Goal: Task Accomplishment & Management: Manage account settings

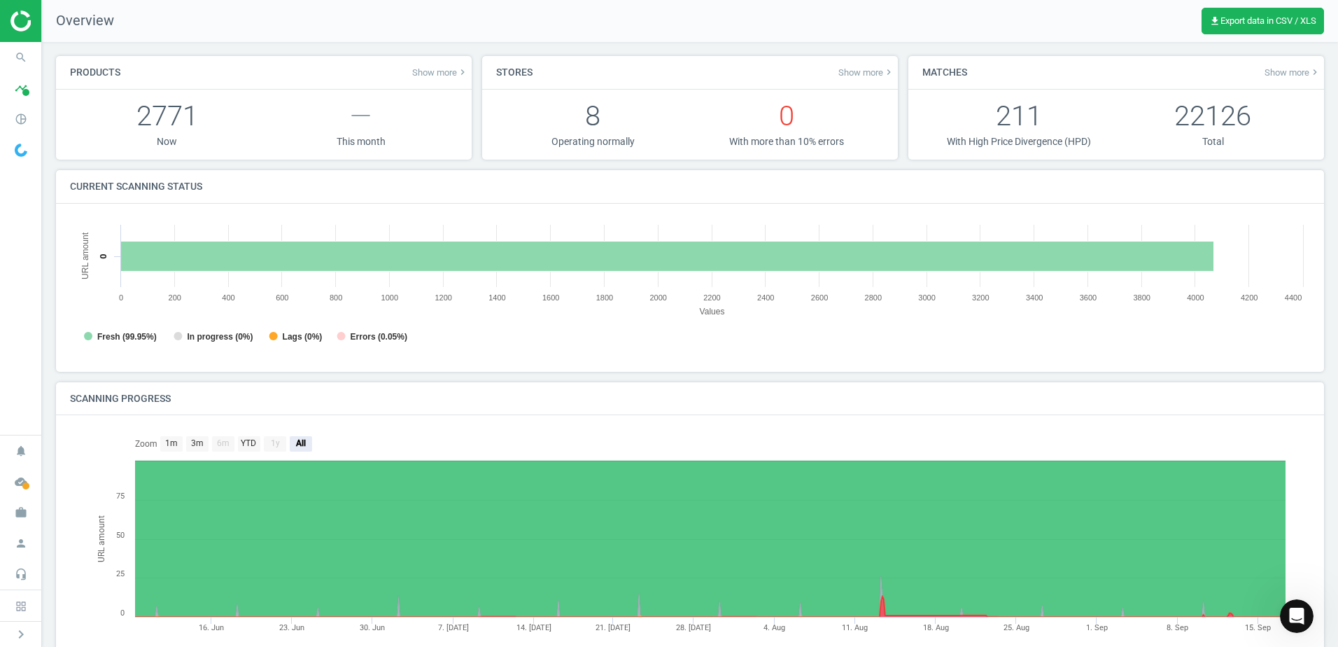
scroll to position [302, 1251]
click at [10, 57] on icon "search" at bounding box center [21, 57] width 27 height 27
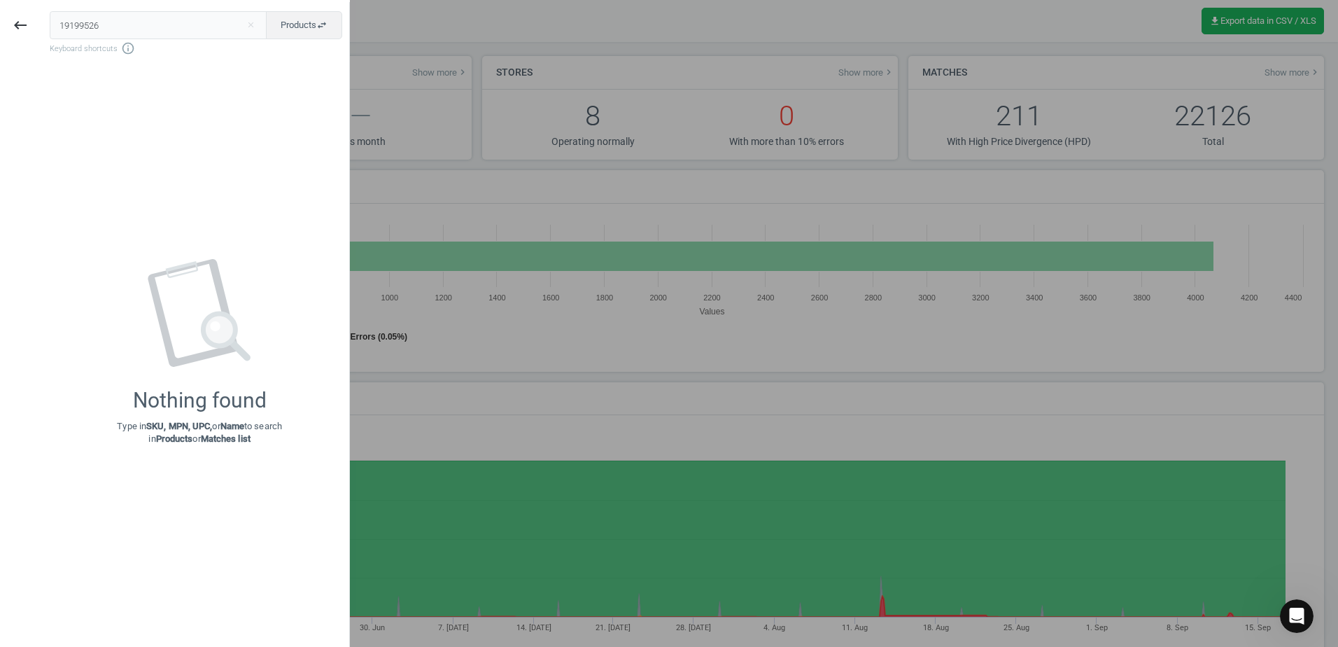
type input "19199526"
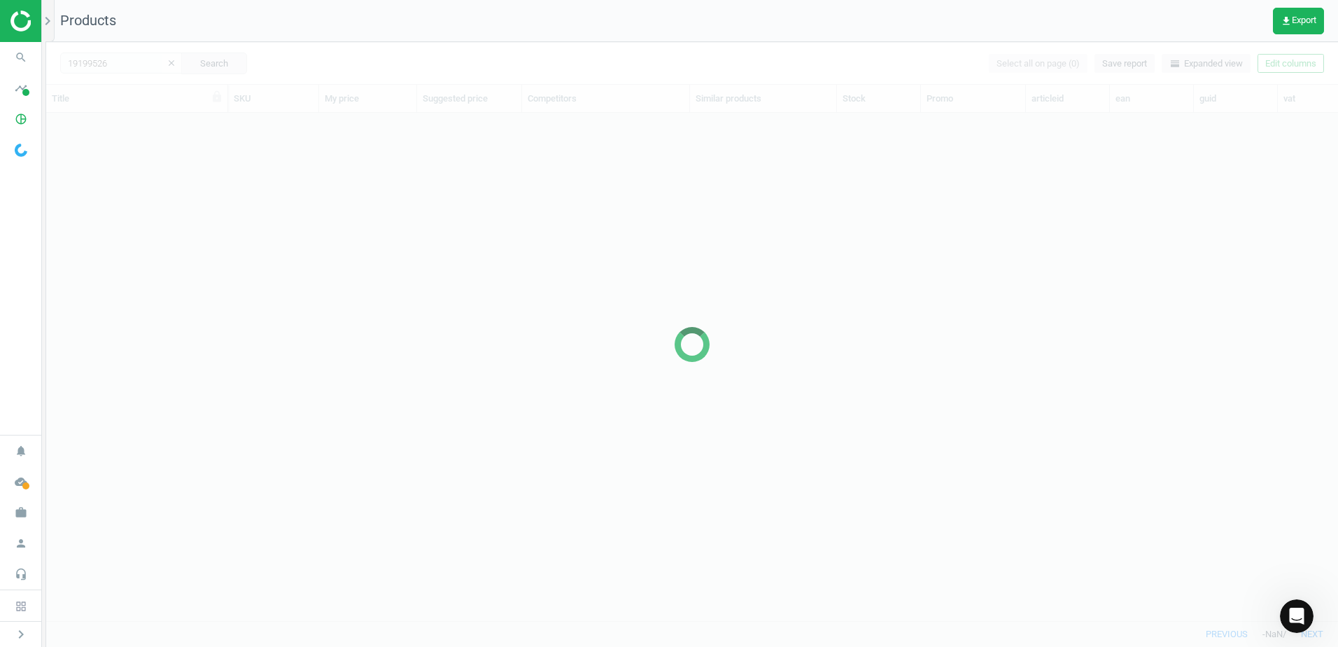
scroll to position [486, 1281]
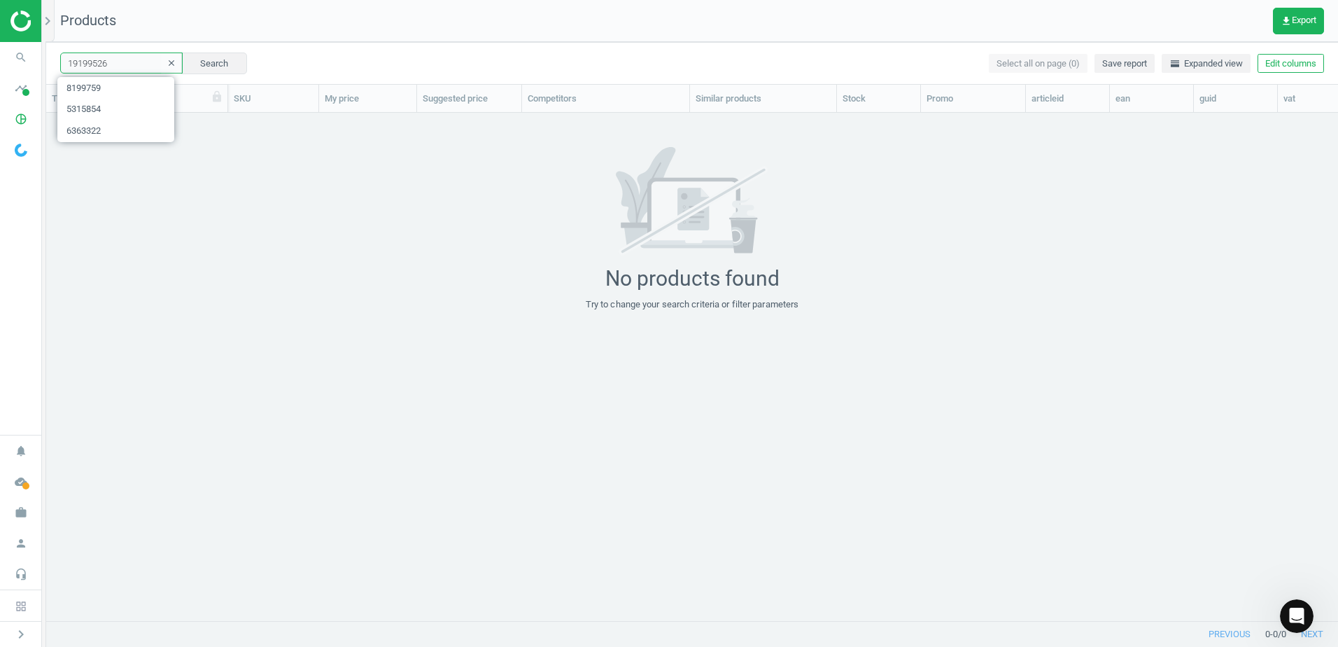
click at [119, 59] on input "19199526" at bounding box center [121, 62] width 122 height 21
click at [167, 59] on icon "clear" at bounding box center [172, 63] width 10 height 10
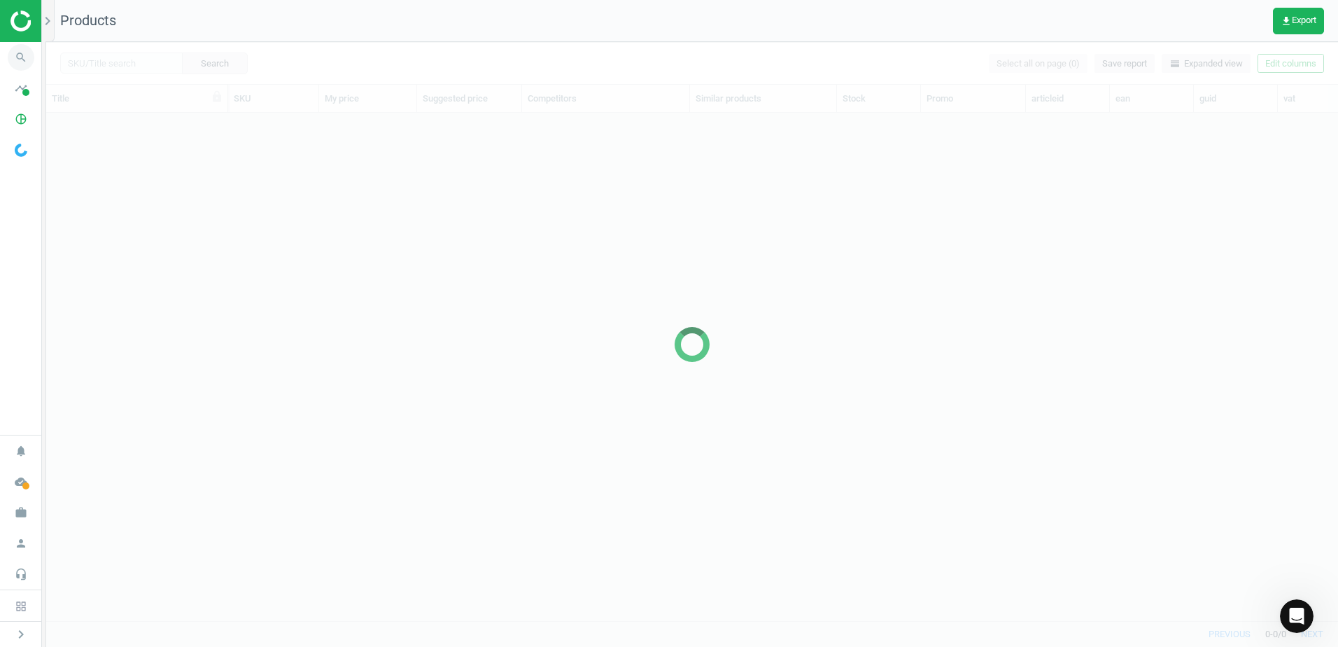
click at [16, 58] on icon "search" at bounding box center [21, 57] width 27 height 27
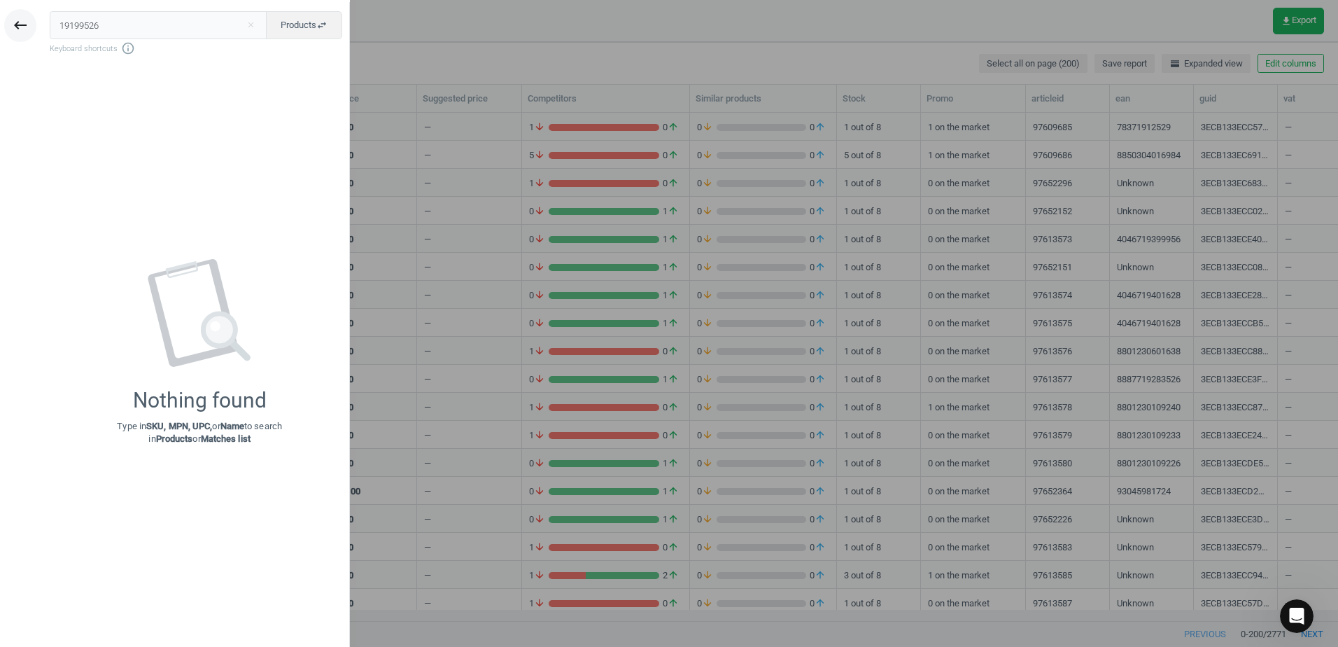
click at [8, 17] on button "keyboard_backspace" at bounding box center [20, 25] width 32 height 33
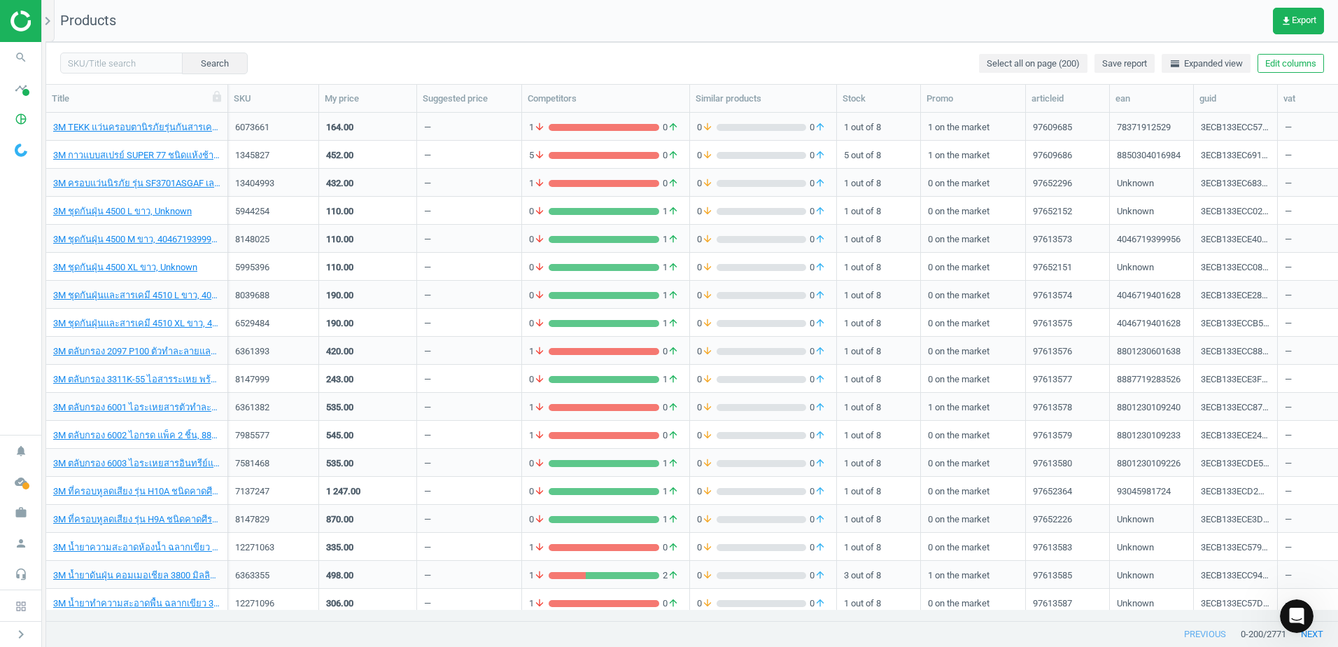
click at [15, 20] on img at bounding box center [59, 20] width 99 height 21
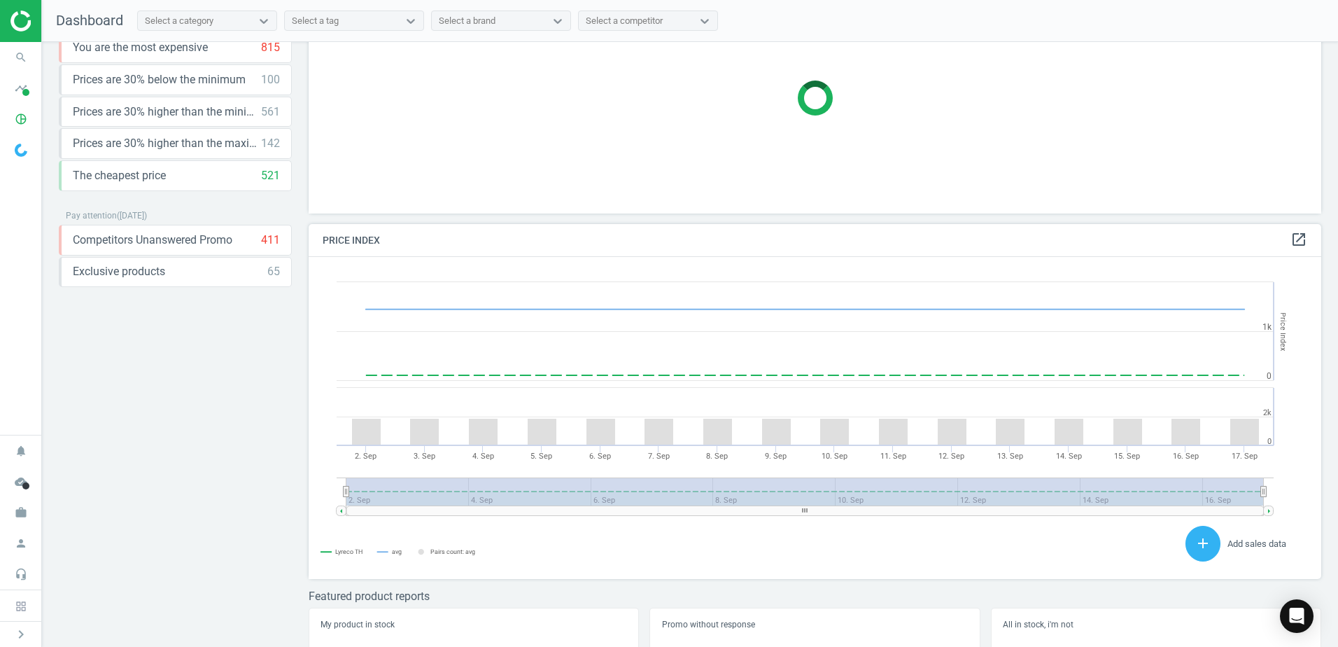
scroll to position [147, 0]
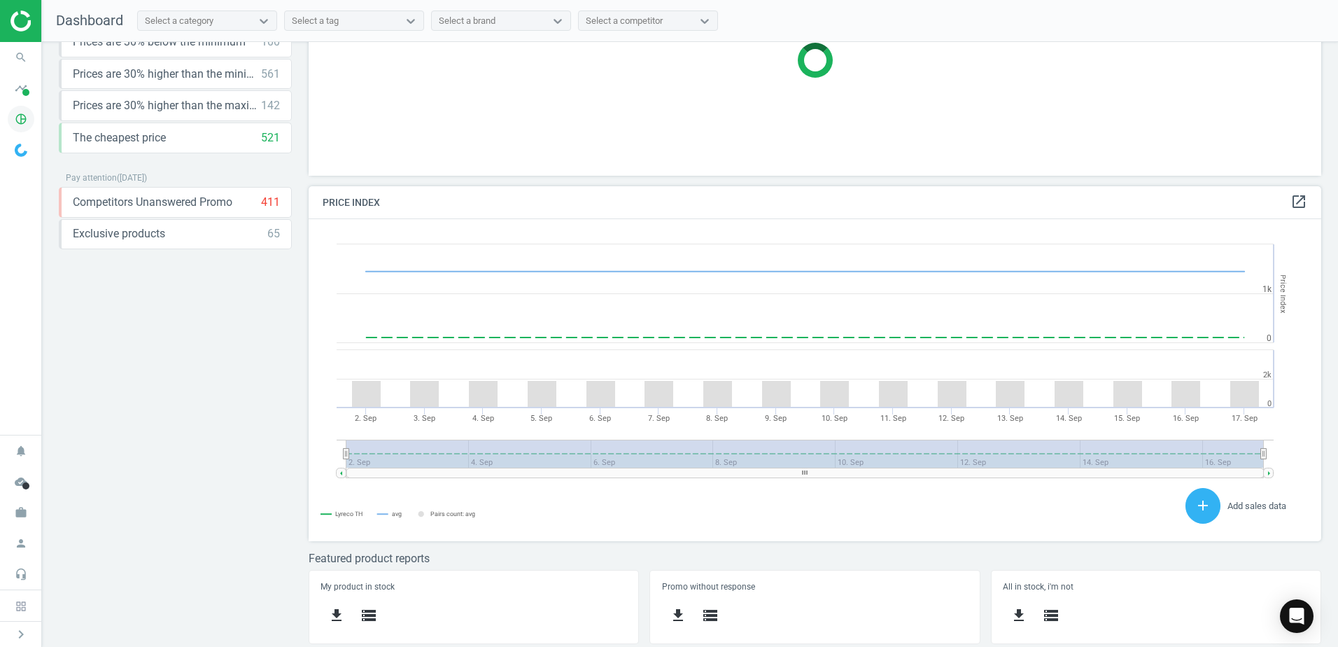
click at [18, 119] on icon "pie_chart_outlined" at bounding box center [21, 119] width 27 height 27
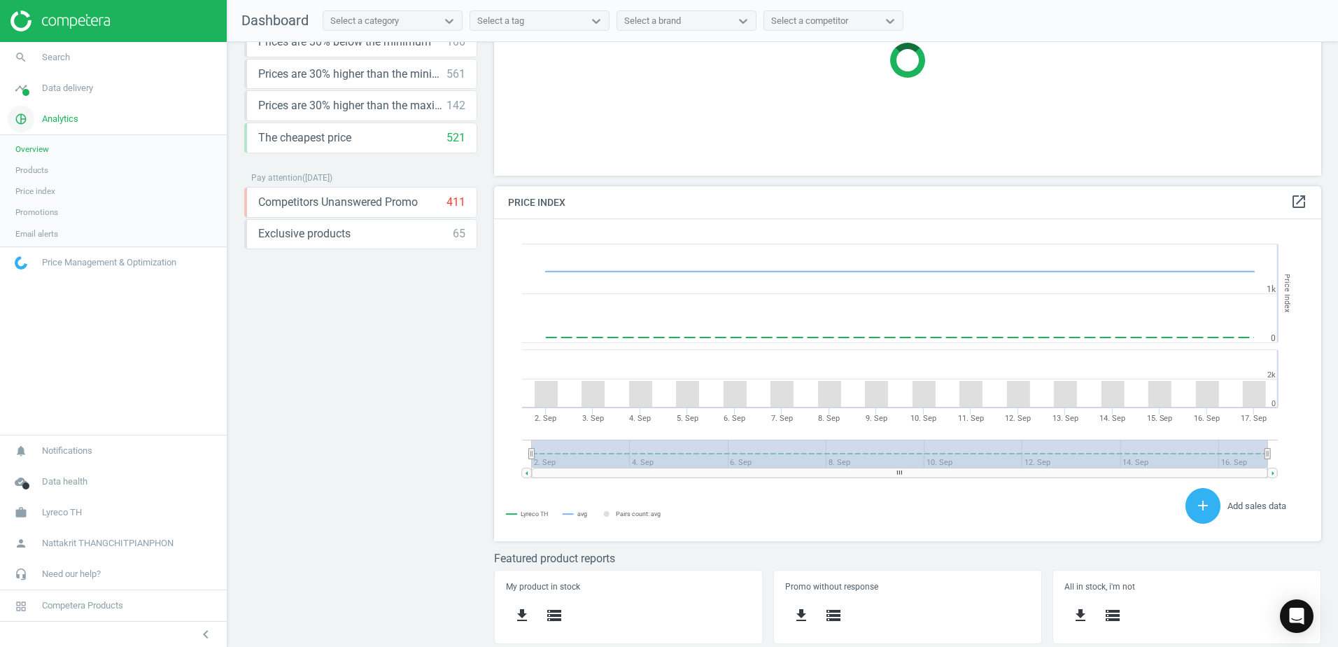
scroll to position [344, 838]
click at [52, 171] on link "Products" at bounding box center [113, 170] width 227 height 21
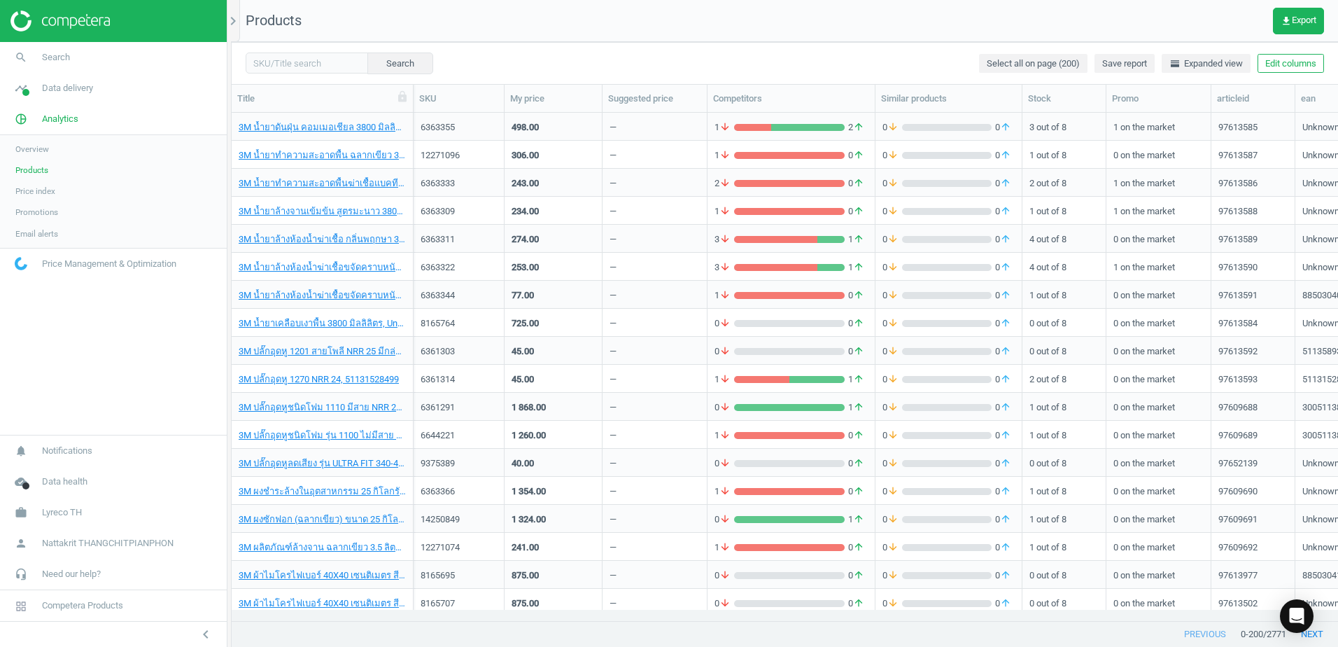
scroll to position [700, 0]
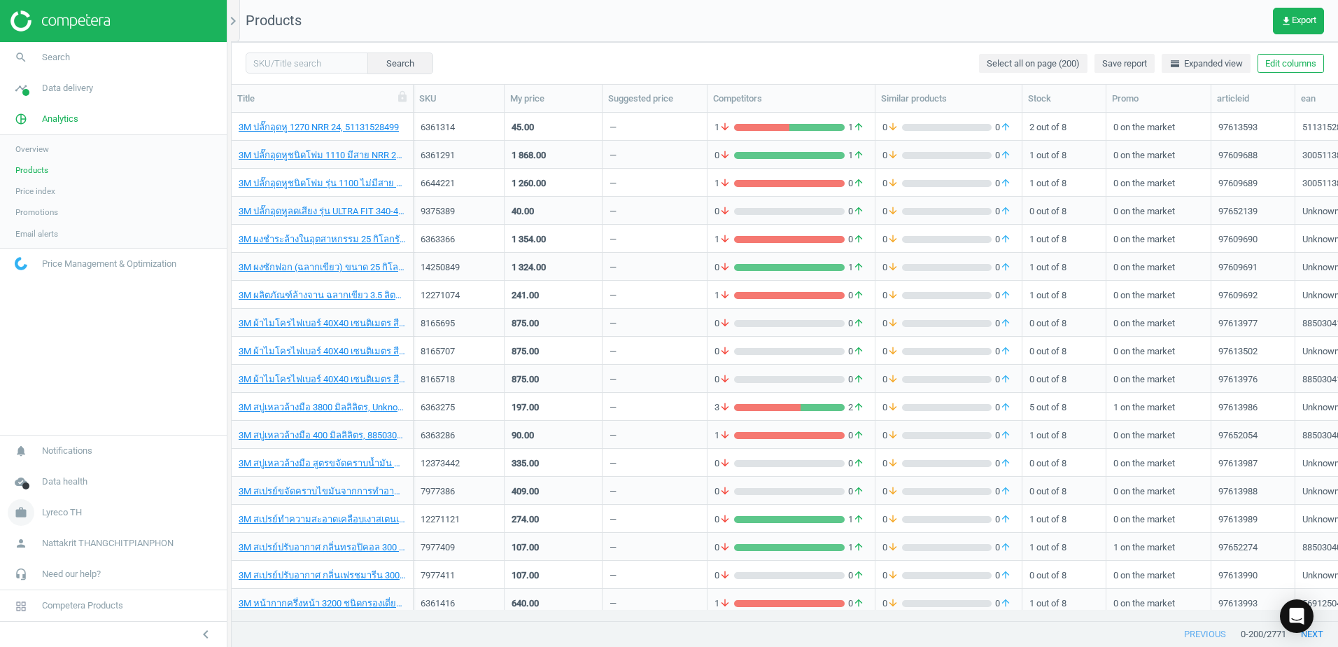
click at [49, 508] on span "Lyreco TH" at bounding box center [62, 512] width 40 height 13
click at [84, 150] on span "Price Management & Optimization" at bounding box center [109, 149] width 134 height 13
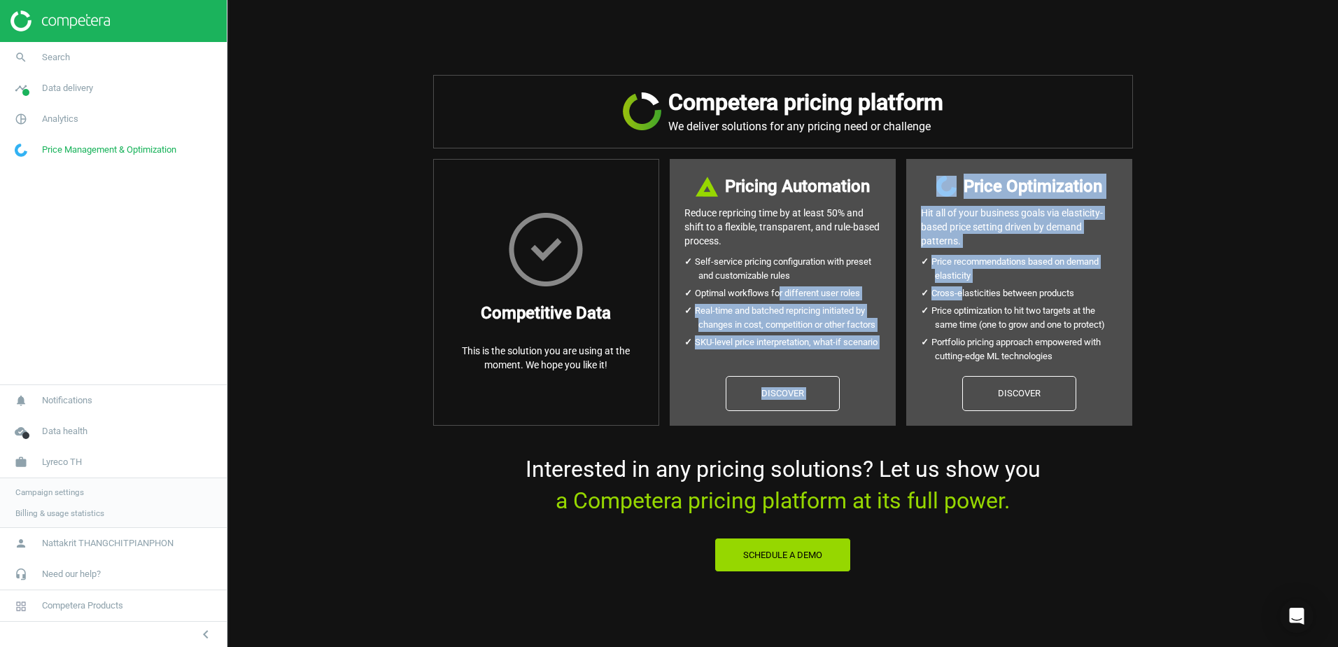
drag, startPoint x: 956, startPoint y: 300, endPoint x: 752, endPoint y: 299, distance: 203.6
click at [752, 299] on div "Competitive Data This is the solution you are using at the moment. We hope you …" at bounding box center [783, 292] width 710 height 267
click at [751, 299] on li "Optimal workflows for different user roles" at bounding box center [789, 293] width 183 height 14
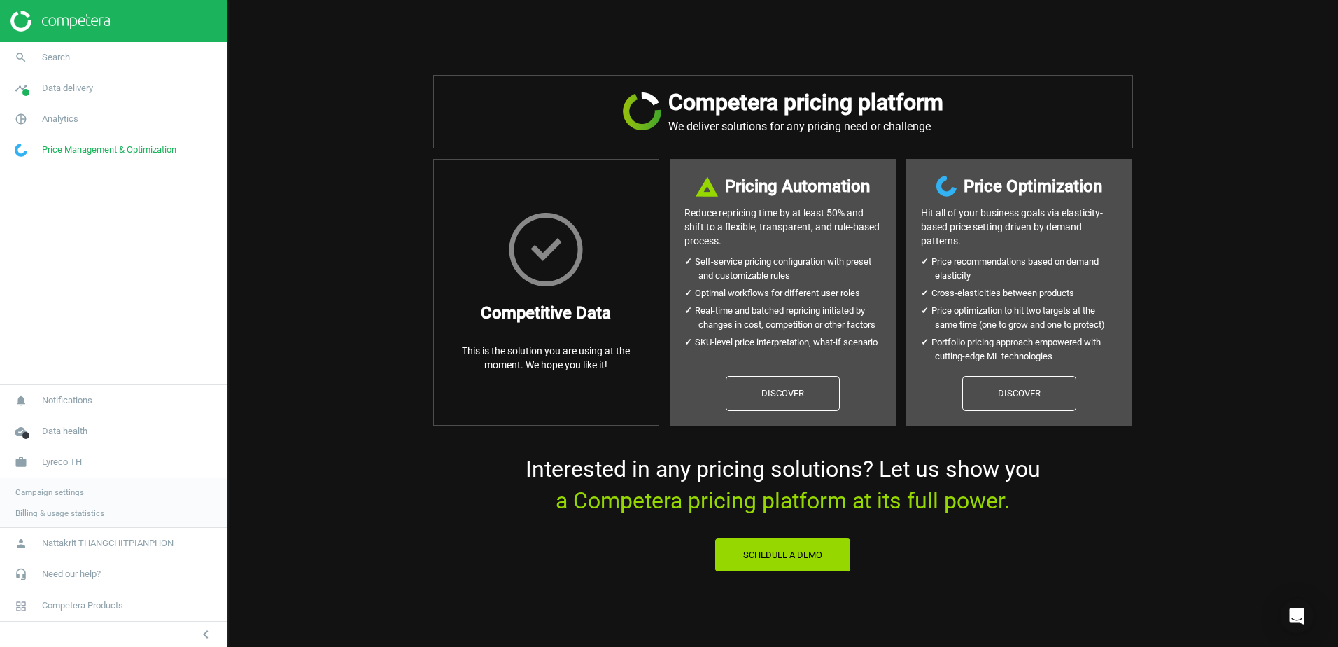
click at [1032, 301] on ul "Price recommendations based on demand elasticity Cross-elasticities between pro…" at bounding box center [1019, 311] width 197 height 112
drag, startPoint x: 1032, startPoint y: 301, endPoint x: 987, endPoint y: 311, distance: 45.8
click at [987, 311] on li "Price optimization to hit two targets at the same time (one to grow and one to …" at bounding box center [1026, 318] width 183 height 28
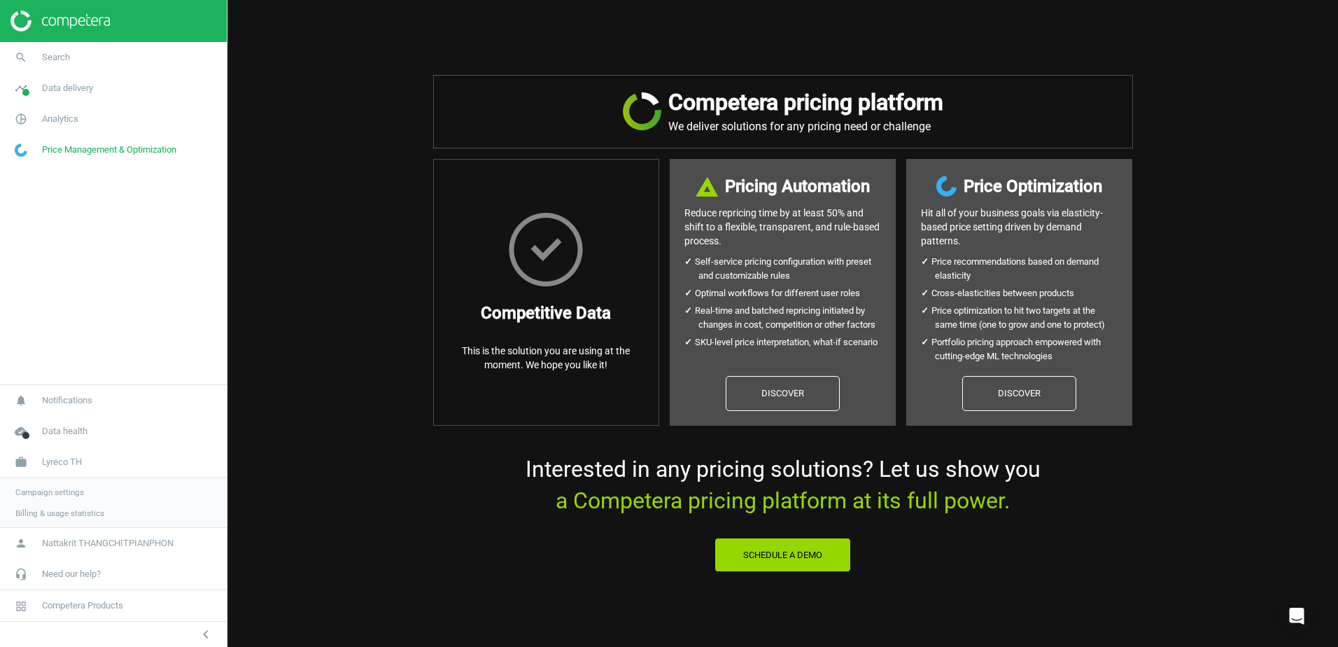
drag, startPoint x: 987, startPoint y: 311, endPoint x: 928, endPoint y: 321, distance: 60.4
click at [928, 321] on ul "Price recommendations based on demand elasticity Cross-elasticities between pro…" at bounding box center [1019, 311] width 197 height 112
click at [754, 386] on link "Discover" at bounding box center [783, 393] width 114 height 35
click at [999, 386] on link "Discover" at bounding box center [1019, 393] width 114 height 35
click at [173, 128] on link "pie_chart_outlined Analytics" at bounding box center [113, 119] width 227 height 31
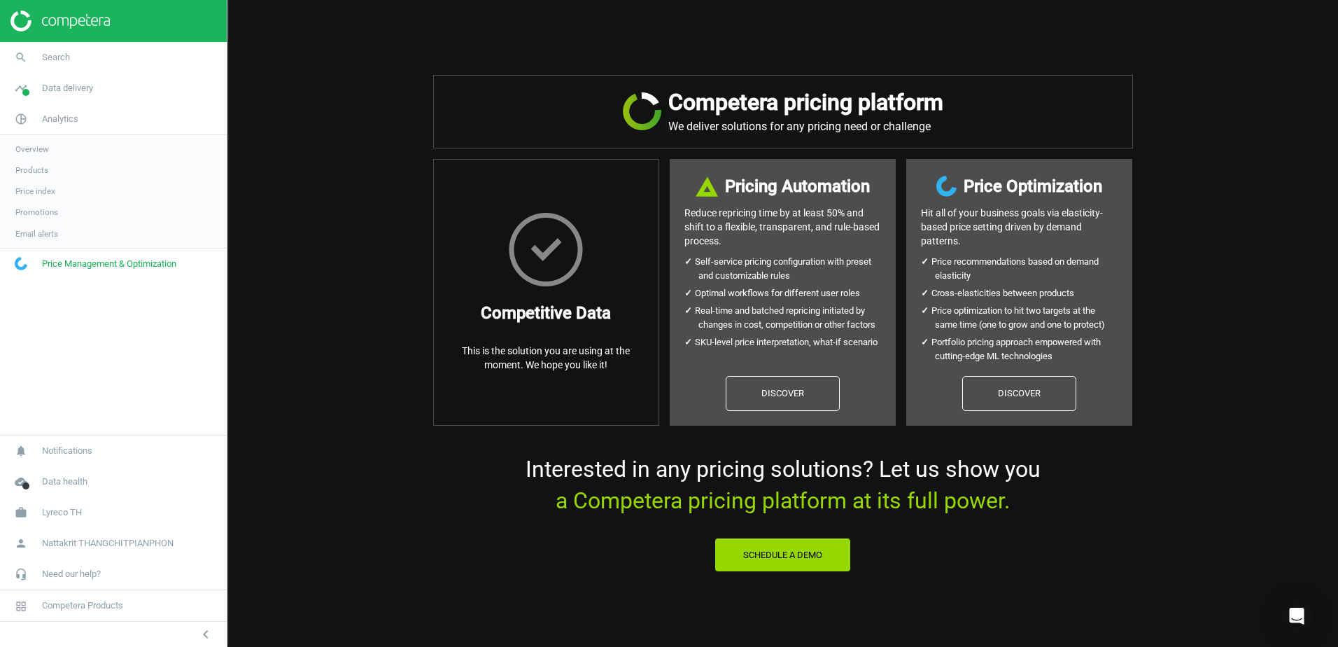
click at [109, 191] on link "Price index" at bounding box center [113, 191] width 227 height 21
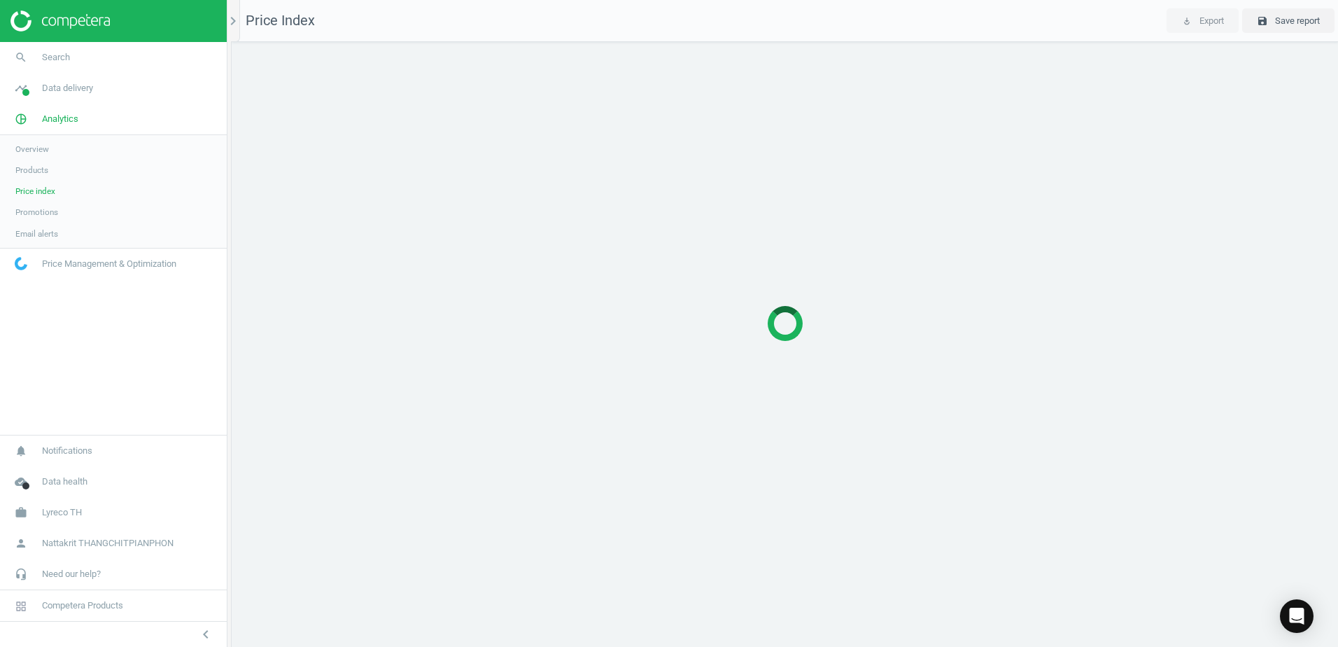
click at [147, 150] on link "Overview" at bounding box center [113, 149] width 227 height 21
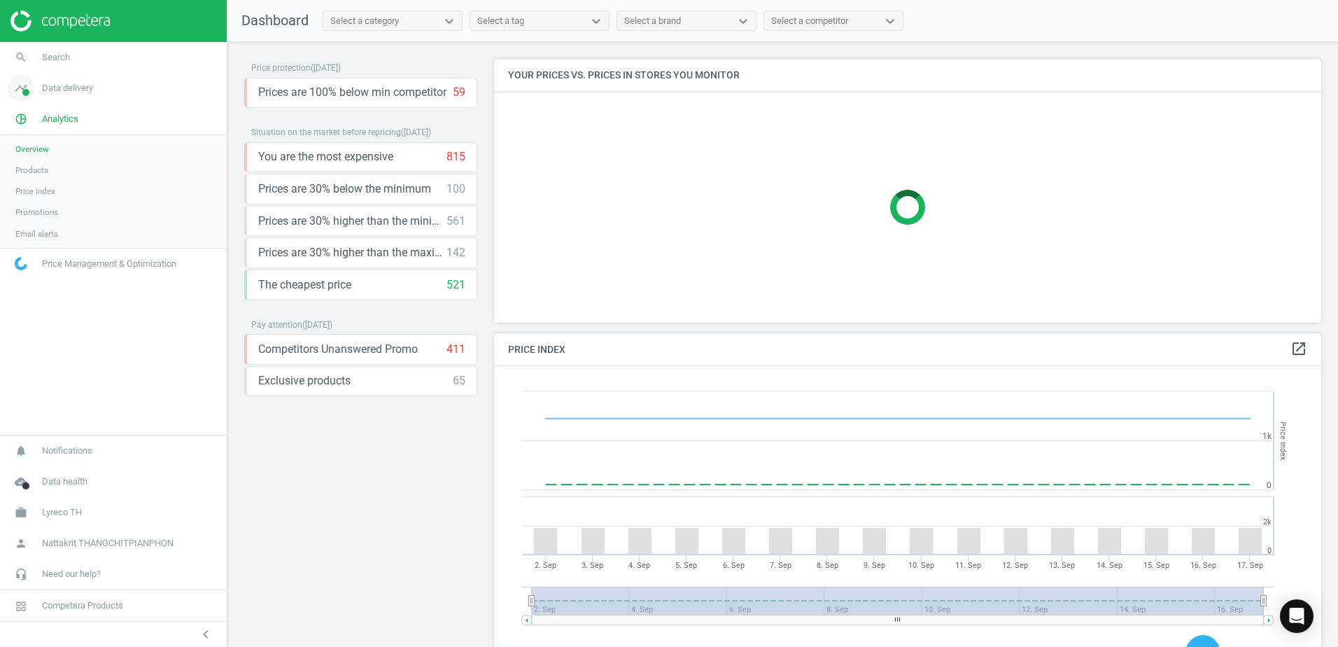
scroll to position [344, 838]
click at [142, 81] on link "timeline Data delivery" at bounding box center [113, 88] width 227 height 31
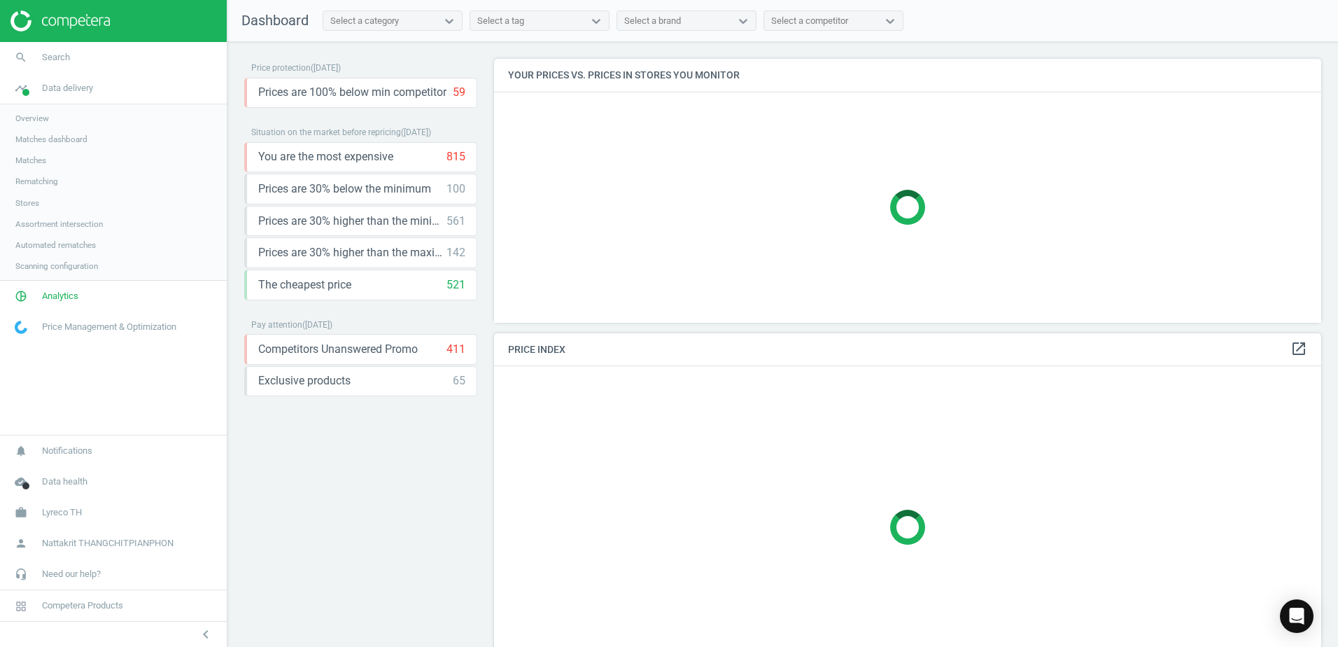
click at [157, 116] on link "Overview" at bounding box center [113, 118] width 227 height 21
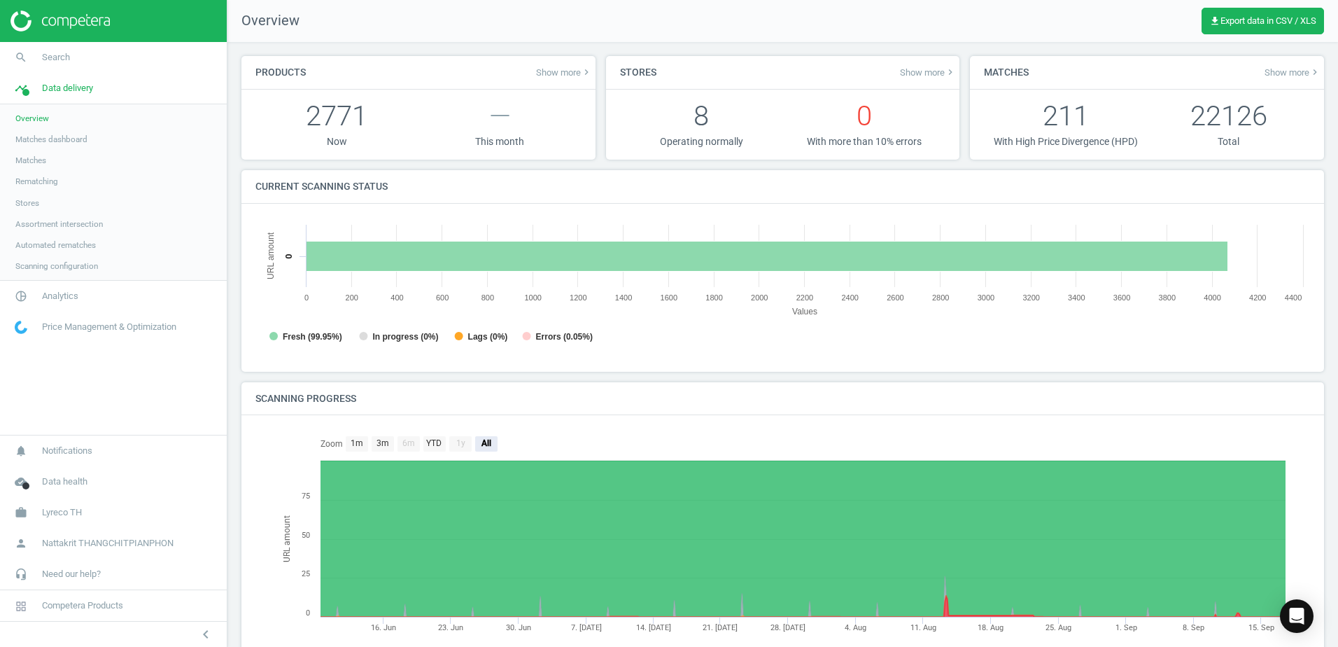
scroll to position [7, 7]
click at [164, 141] on link "Matches dashboard" at bounding box center [113, 139] width 227 height 21
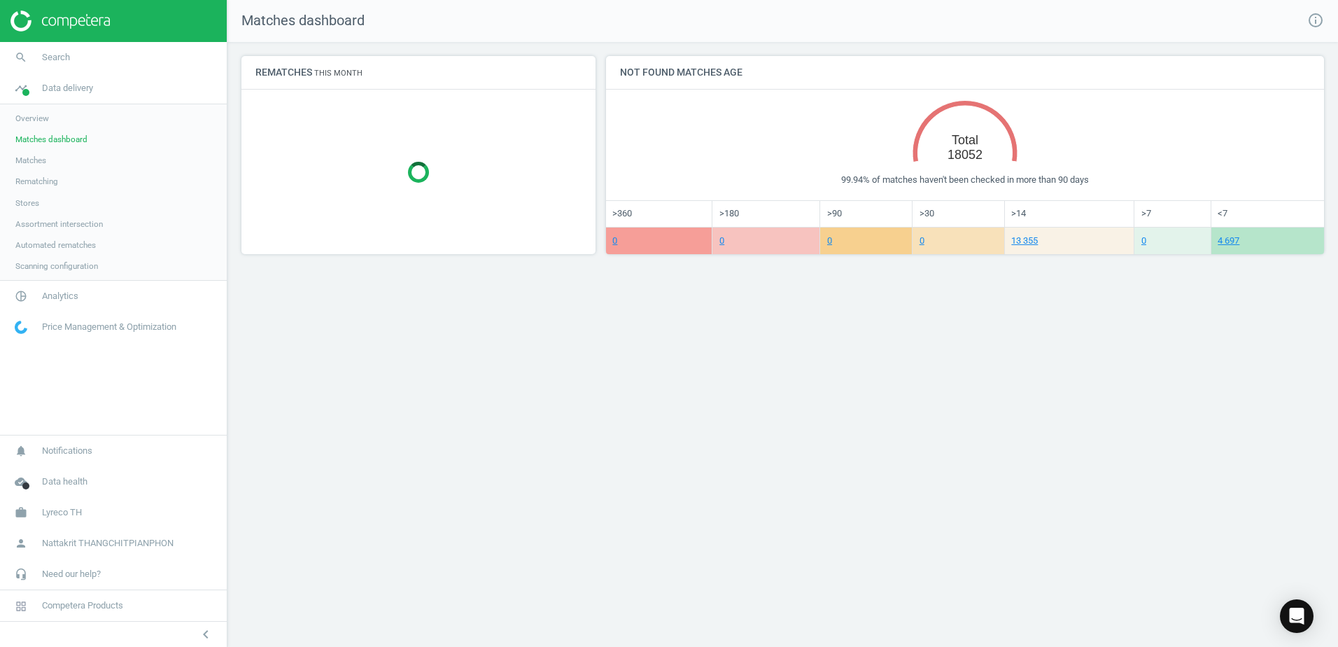
click at [160, 174] on link "Rematching" at bounding box center [113, 181] width 227 height 21
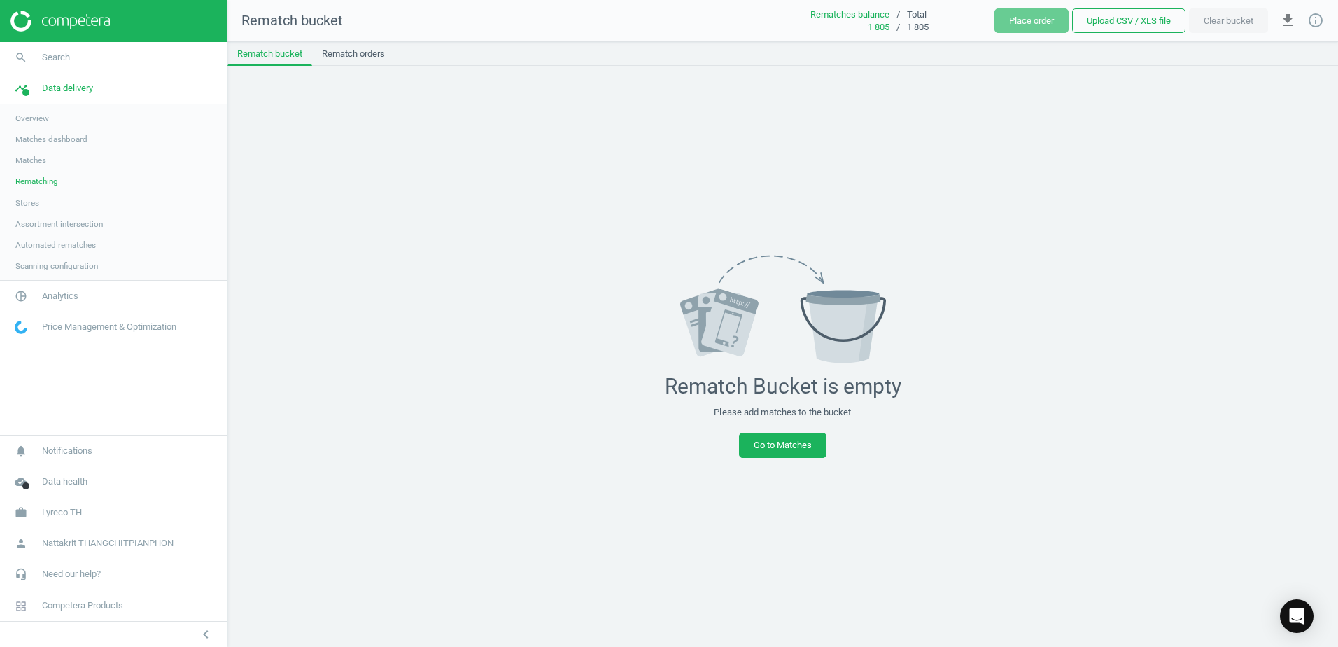
click at [790, 463] on div "Rematch Bucket is empty Please add matches to the bucket Go to Matches" at bounding box center [782, 356] width 1110 height 581
click at [794, 450] on link "Go to Matches" at bounding box center [782, 444] width 87 height 25
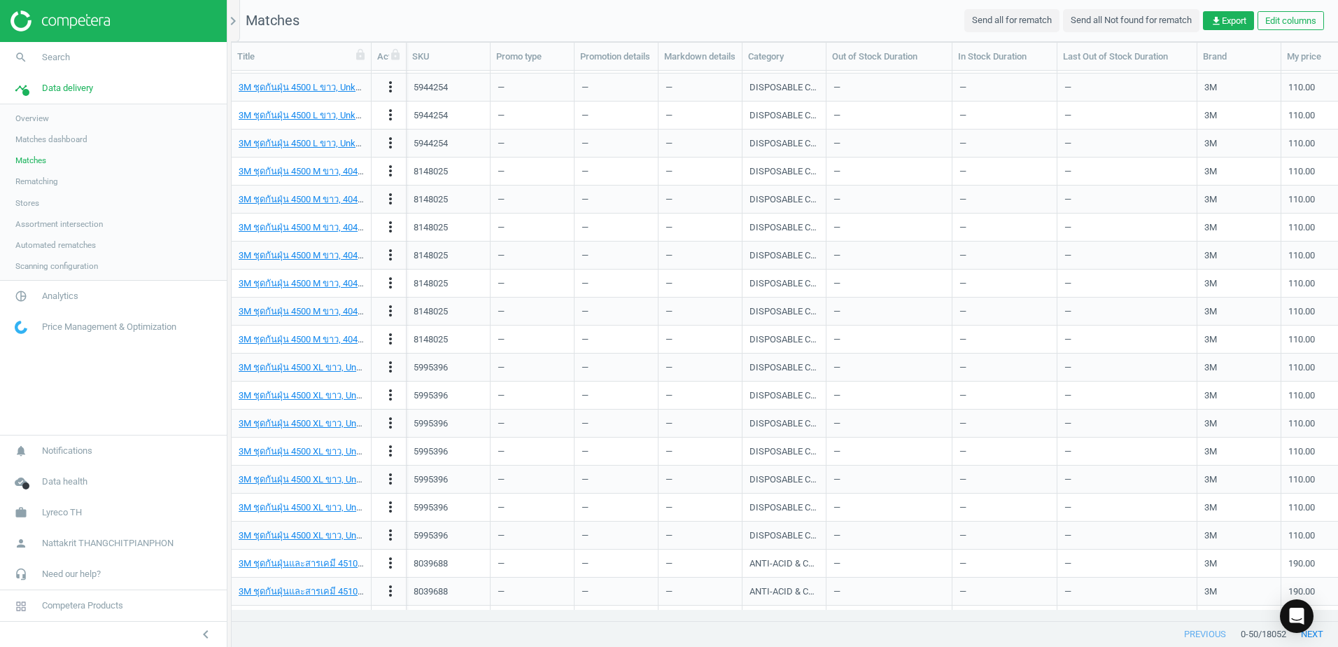
scroll to position [560, 0]
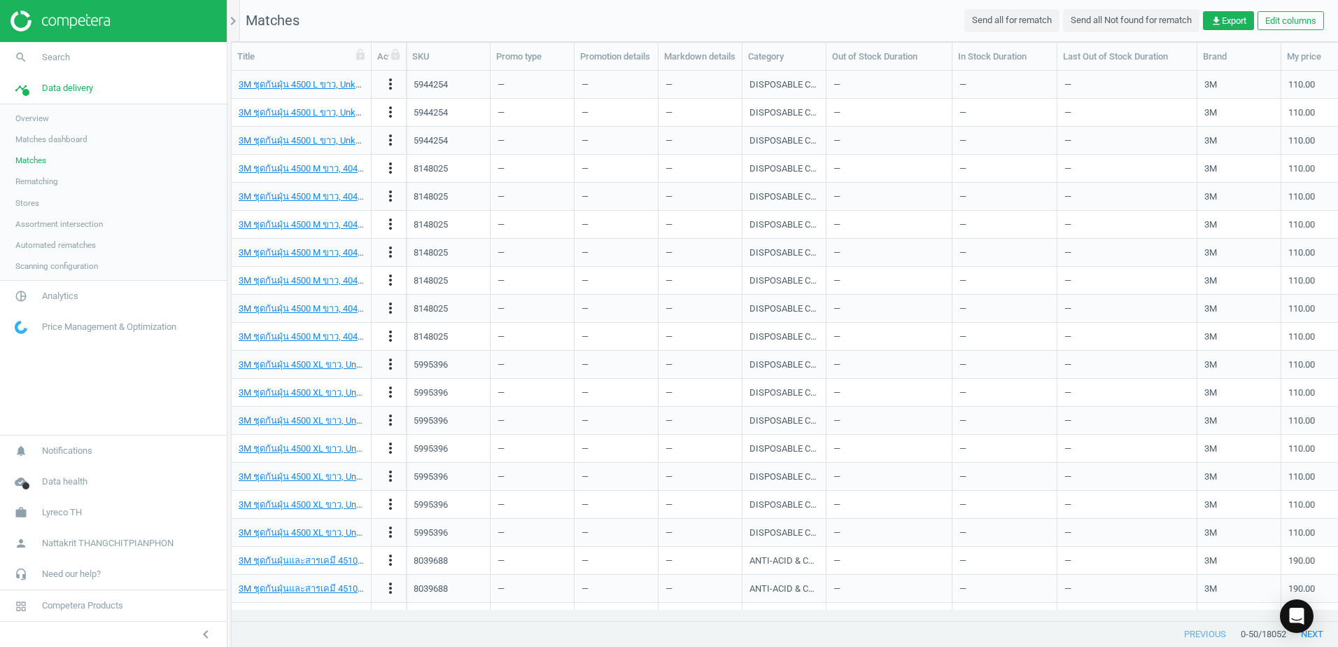
click at [90, 246] on span "Automated rematches" at bounding box center [55, 244] width 80 height 11
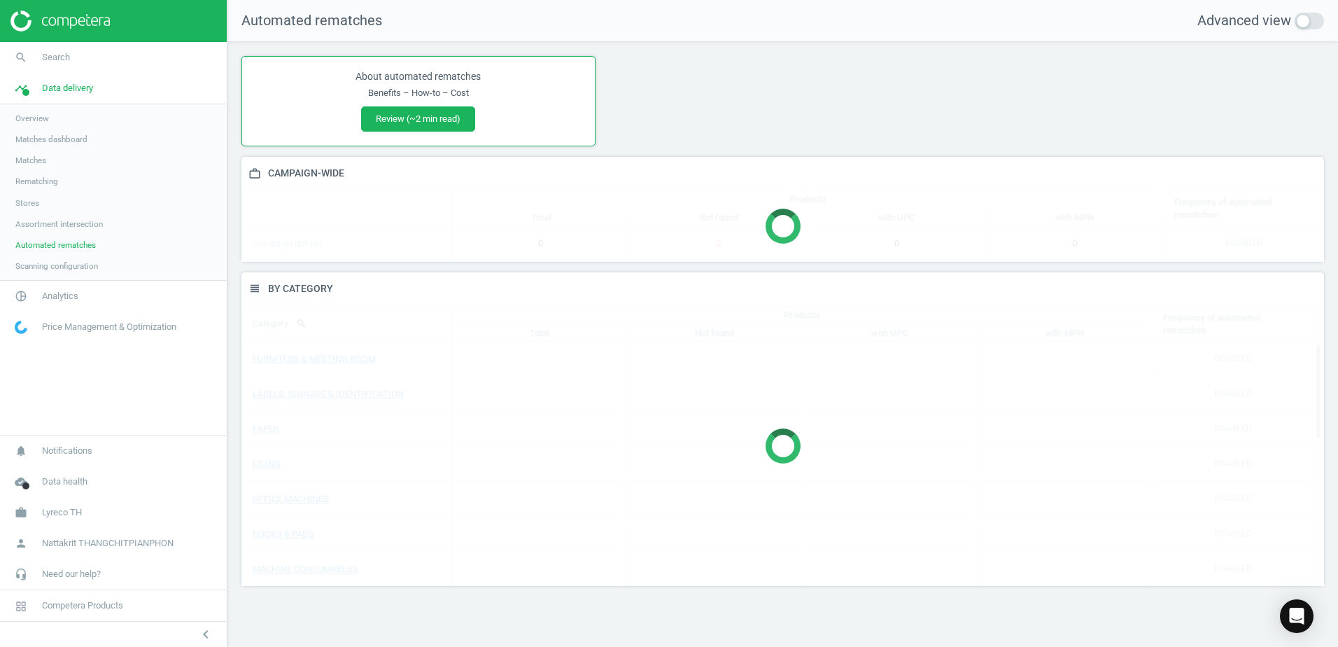
scroll to position [335, 1104]
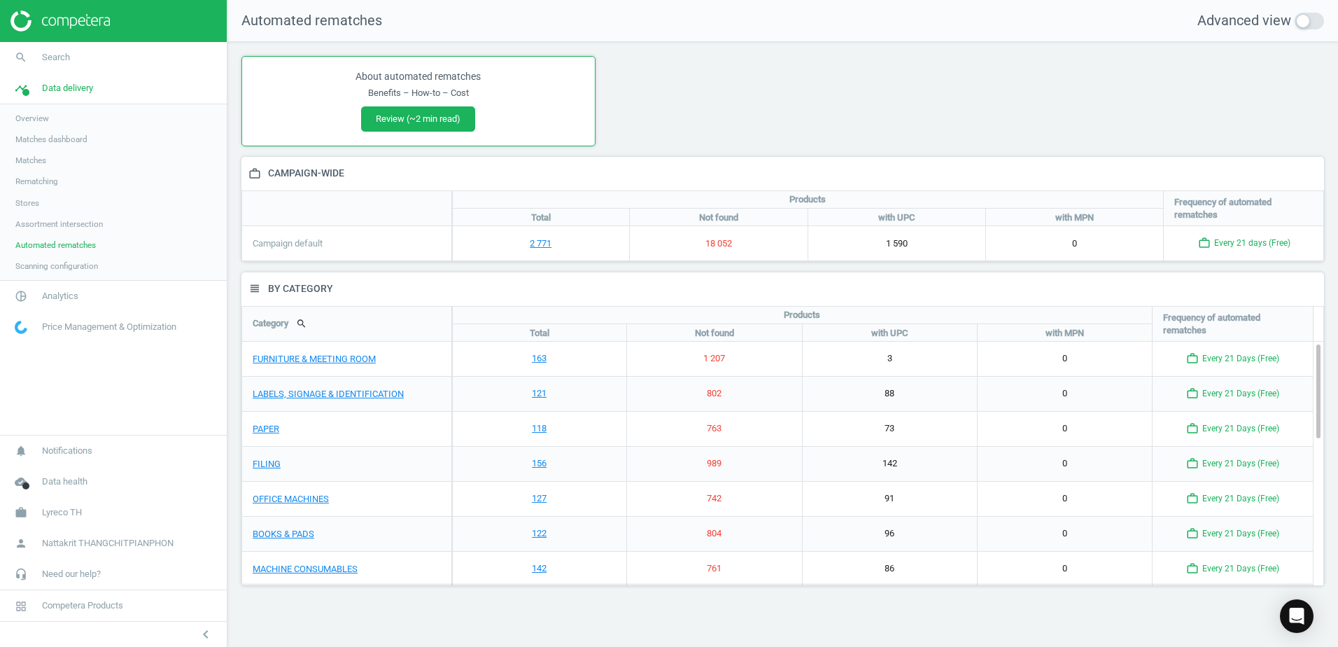
click at [84, 270] on span "Scanning configuration" at bounding box center [56, 265] width 83 height 11
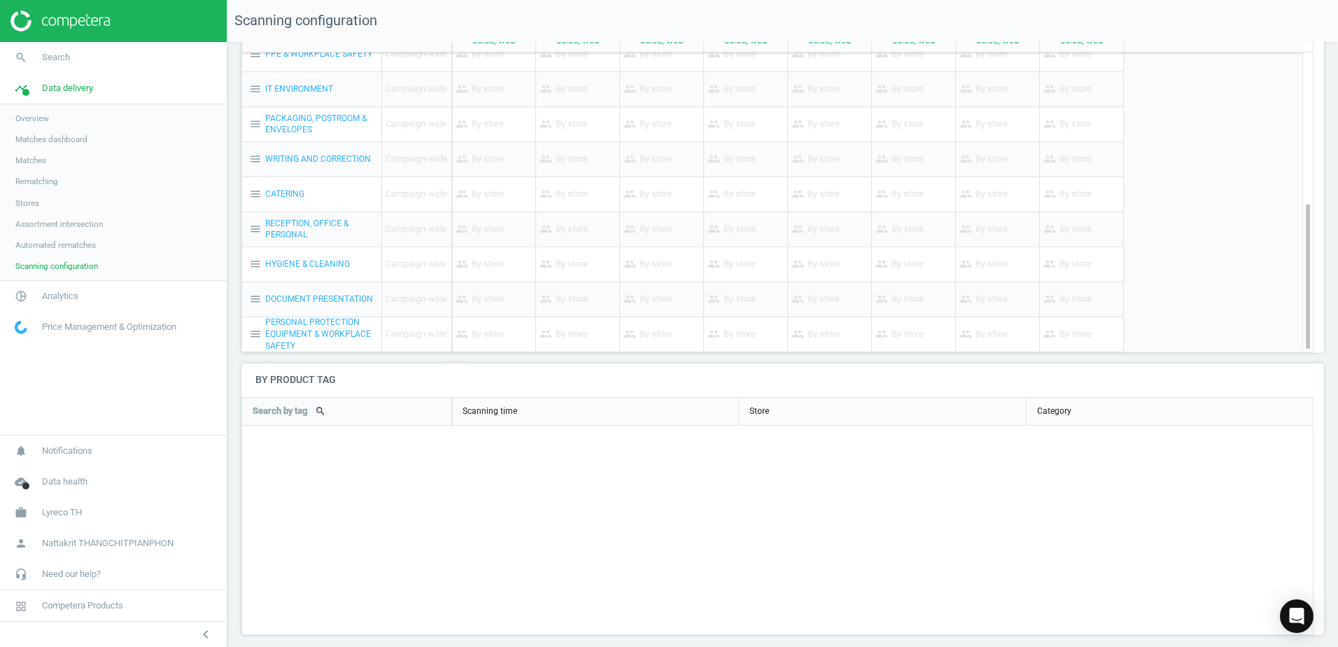
scroll to position [169, 0]
click at [84, 608] on span "Competera Products" at bounding box center [82, 605] width 81 height 13
click at [72, 543] on span "Nattakrit THANGCHITPIANPHON" at bounding box center [108, 543] width 132 height 13
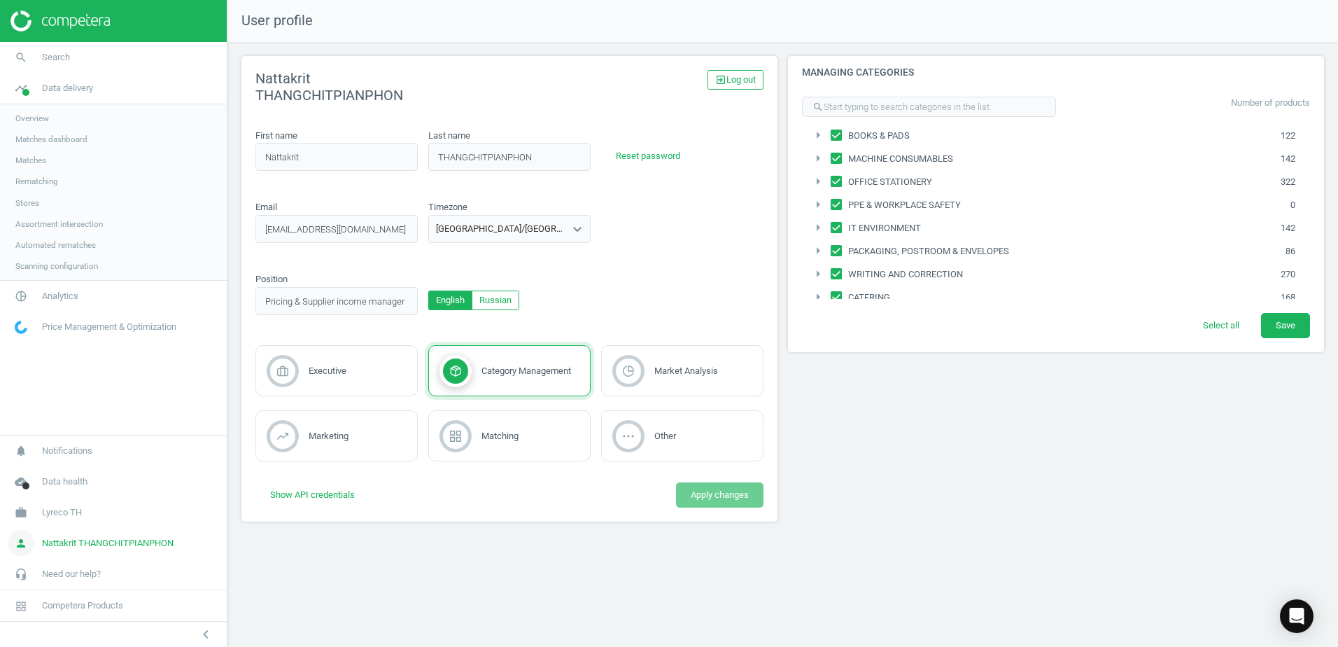
scroll to position [218, 0]
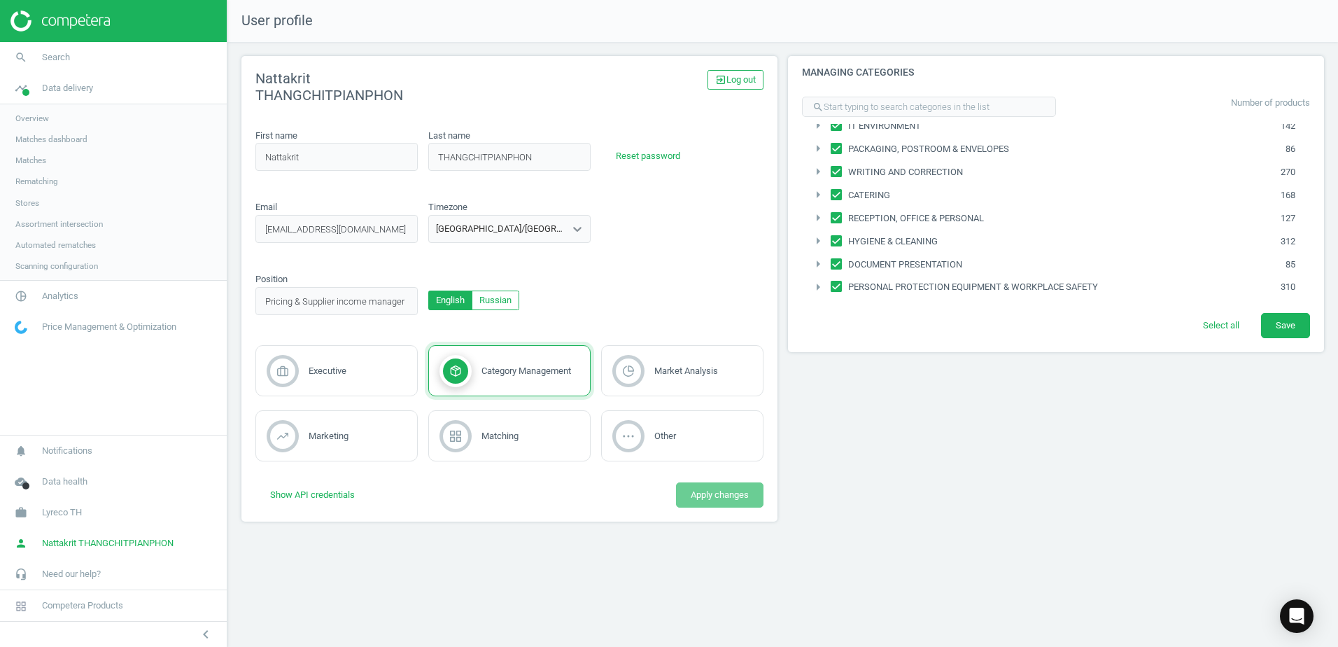
click at [817, 177] on icon "arrow_right" at bounding box center [818, 171] width 17 height 17
click at [817, 177] on icon "arrow_drop_down" at bounding box center [818, 171] width 17 height 17
click at [47, 516] on span "Lyreco TH" at bounding box center [62, 512] width 40 height 13
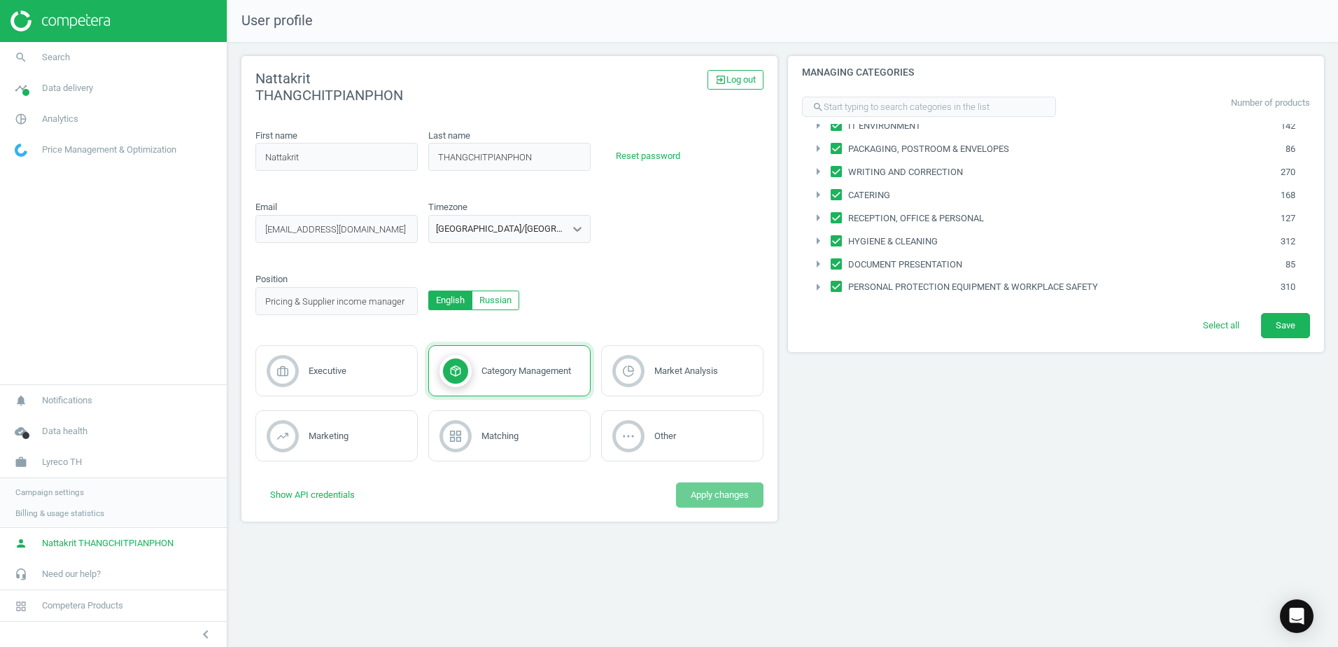
click at [61, 495] on span "Campaign settings" at bounding box center [49, 491] width 69 height 11
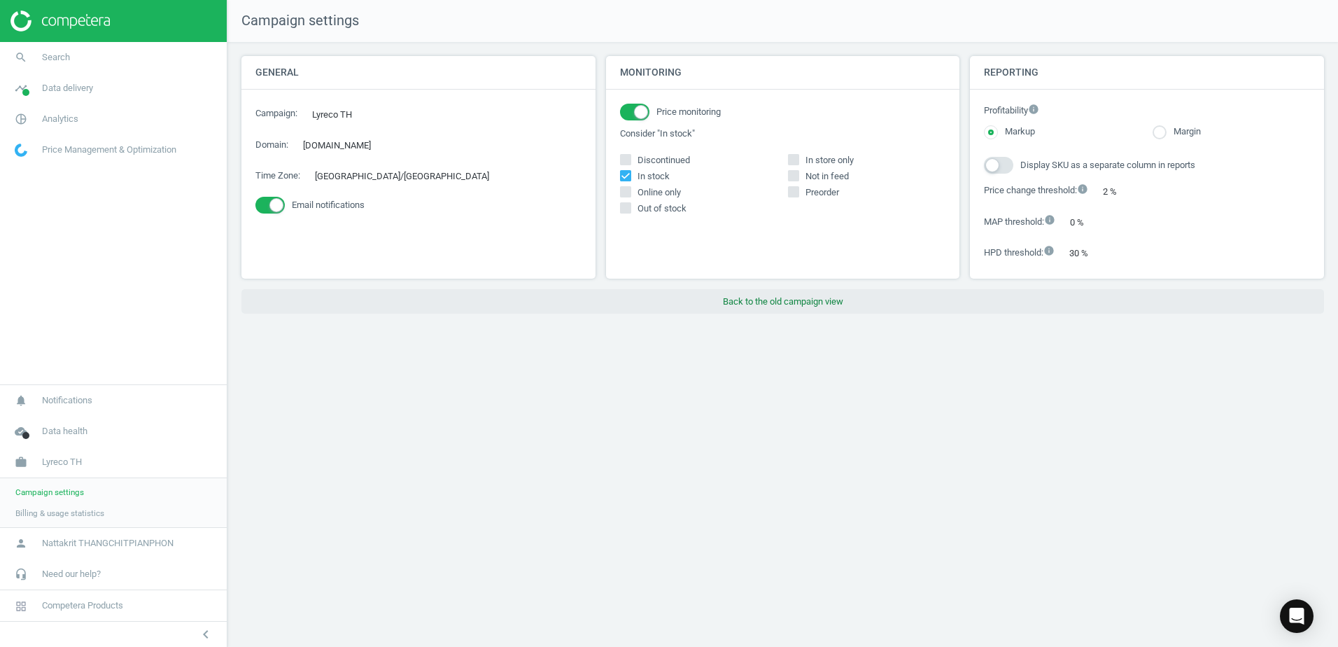
click at [759, 297] on button "Back to the old campaign view" at bounding box center [782, 301] width 1083 height 25
click at [726, 302] on button "Back to the old campaign view" at bounding box center [782, 301] width 1083 height 25
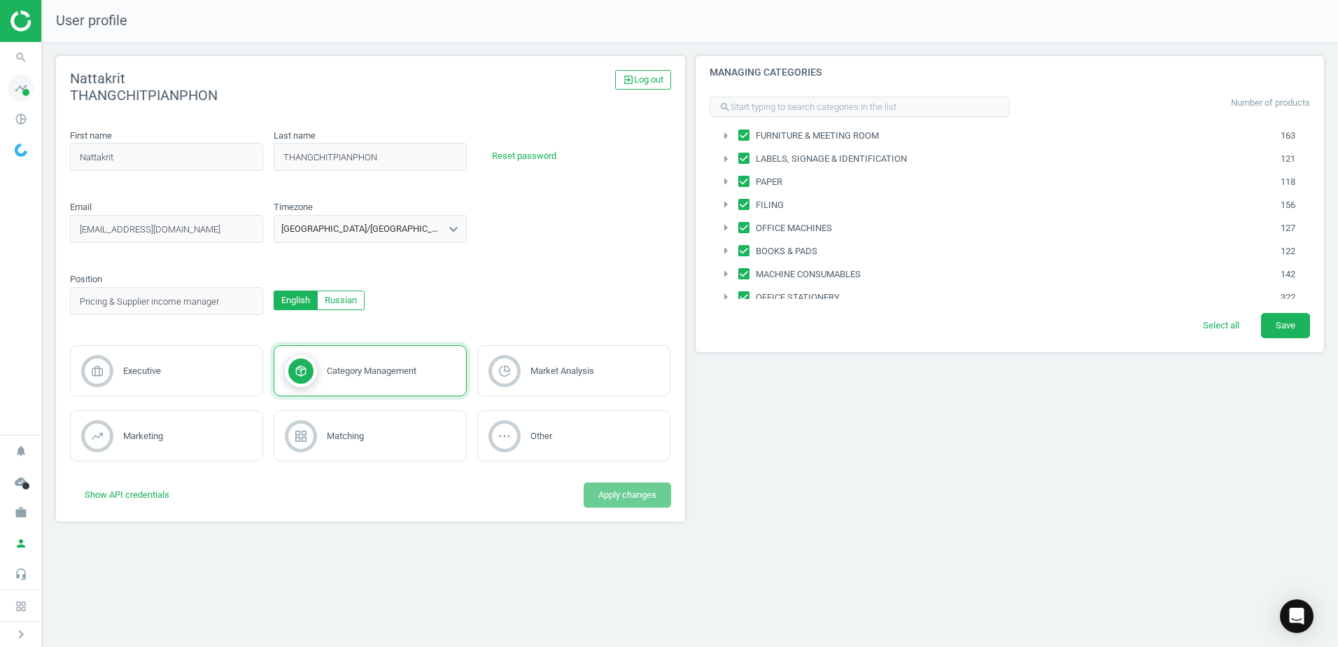
click at [18, 95] on icon "timeline" at bounding box center [21, 88] width 27 height 27
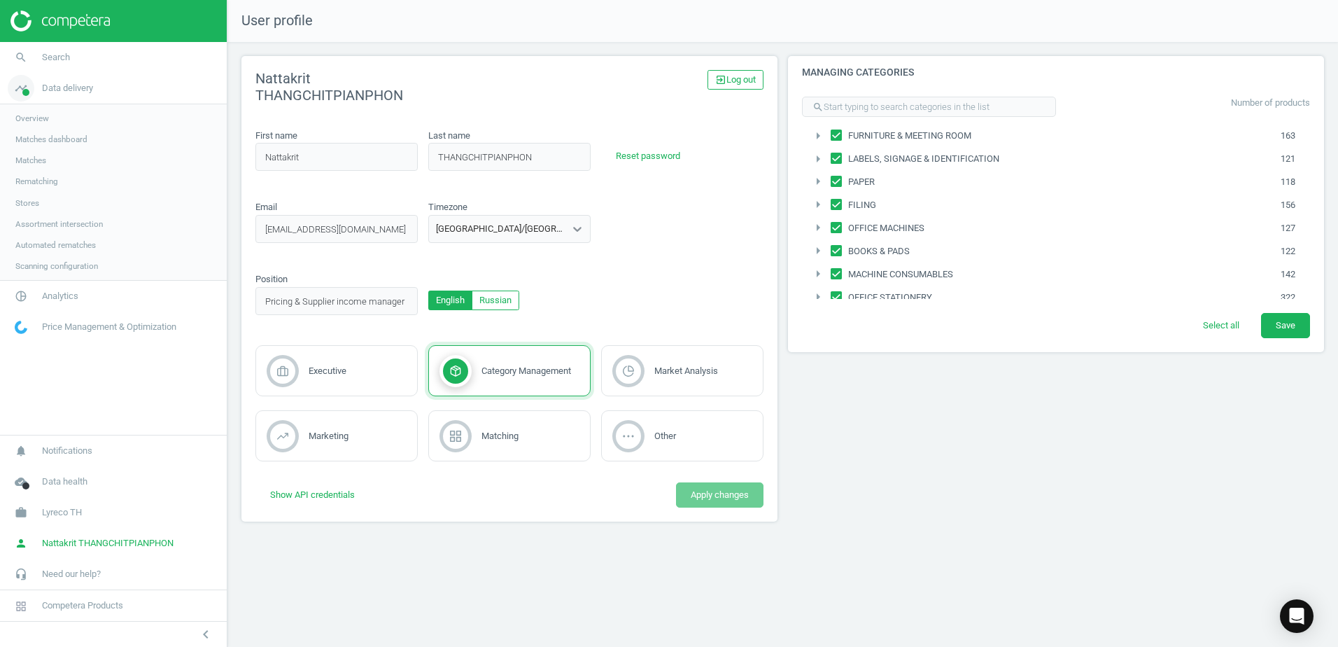
click at [23, 85] on icon "timeline" at bounding box center [21, 88] width 27 height 27
click at [19, 304] on icon "pie_chart_outlined" at bounding box center [21, 296] width 27 height 27
click at [38, 170] on span "Products" at bounding box center [31, 169] width 33 height 11
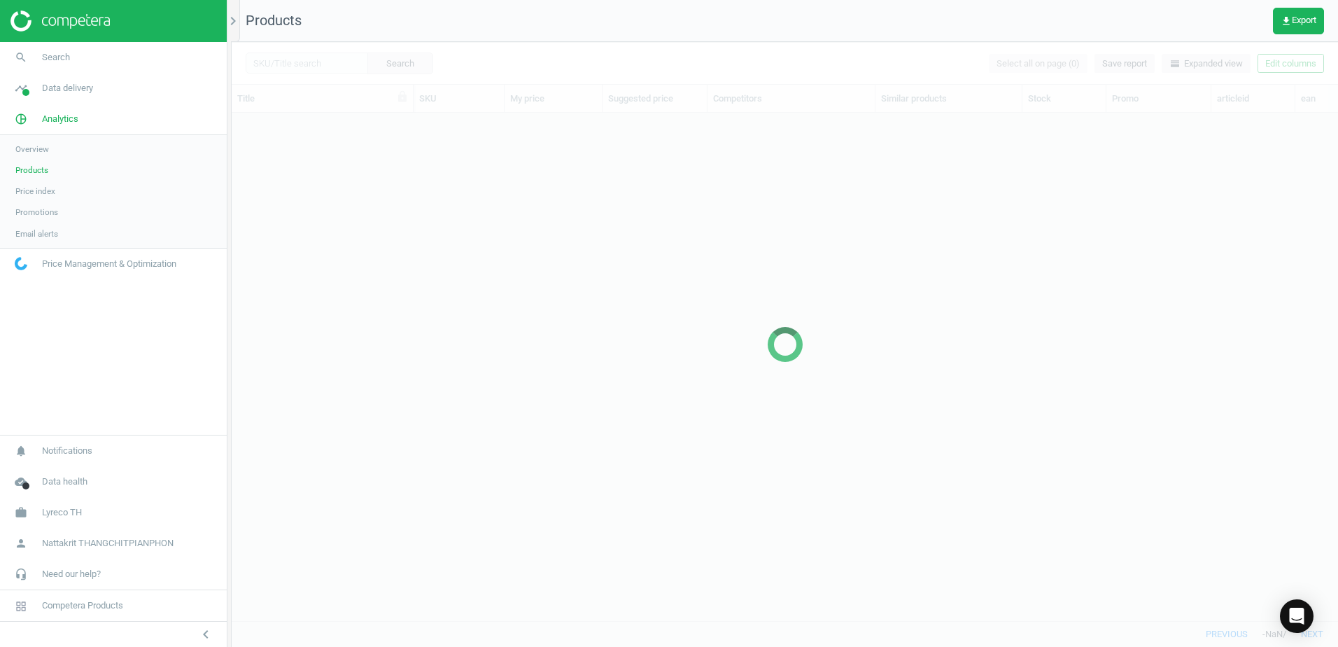
scroll to position [486, 1096]
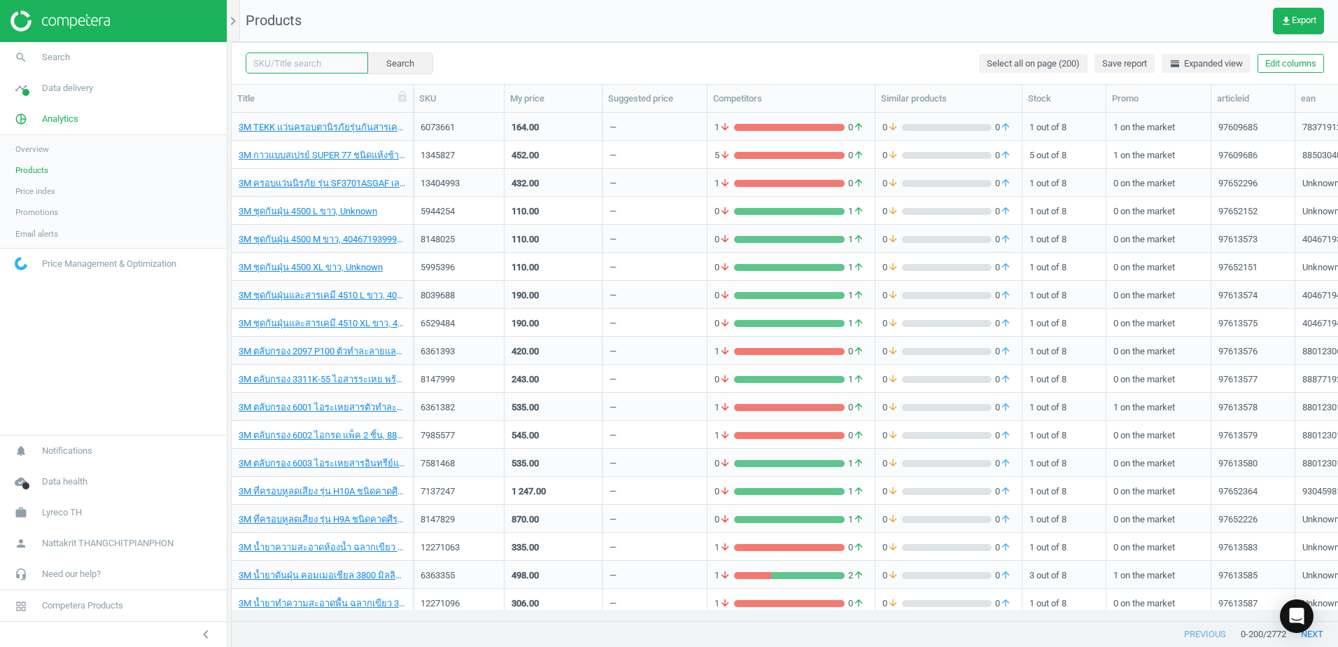
click at [281, 68] on input "text" at bounding box center [307, 62] width 122 height 21
paste input "https://www.ofm.co.th/product/%E0%B8%81%E0%B8%B2%E0%B9%81%E0%B8%9F-%E0%B8%81%E0…"
type input "https://www.ofm.co.th/product/%E0%B8%81%E0%B8%B2%E0%B9%81%E0%B8%9F-%E0%B8%81%E0…"
paste input "19199526"
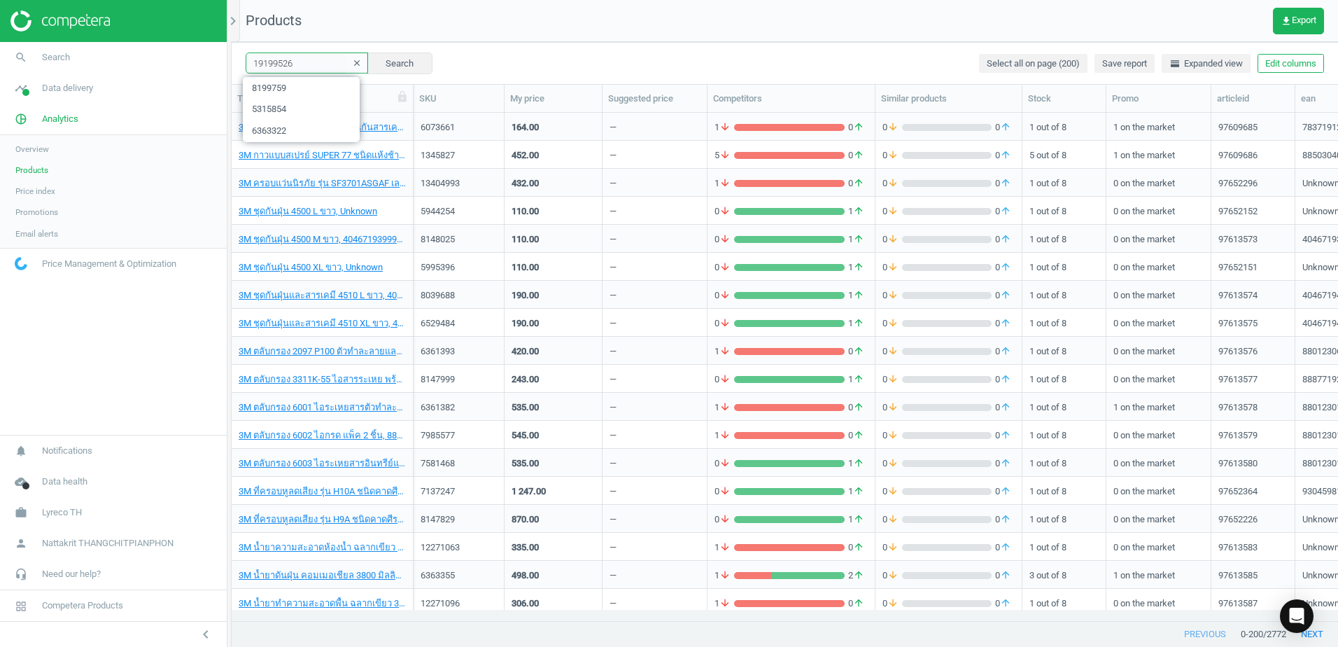
type input "19199526"
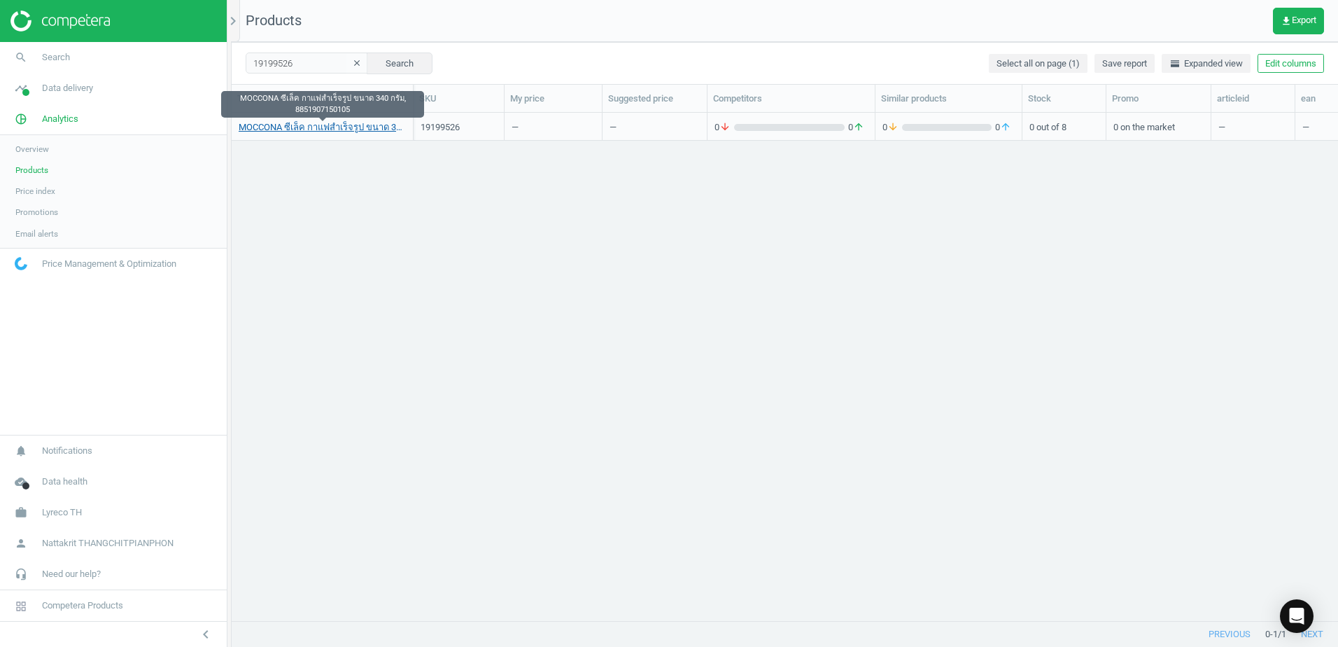
click at [327, 127] on link "MOCCONA ซีเล็ค กาแฟสำเร็จรูป ขนาด 340 กรัม, 8851907150105" at bounding box center [322, 127] width 167 height 13
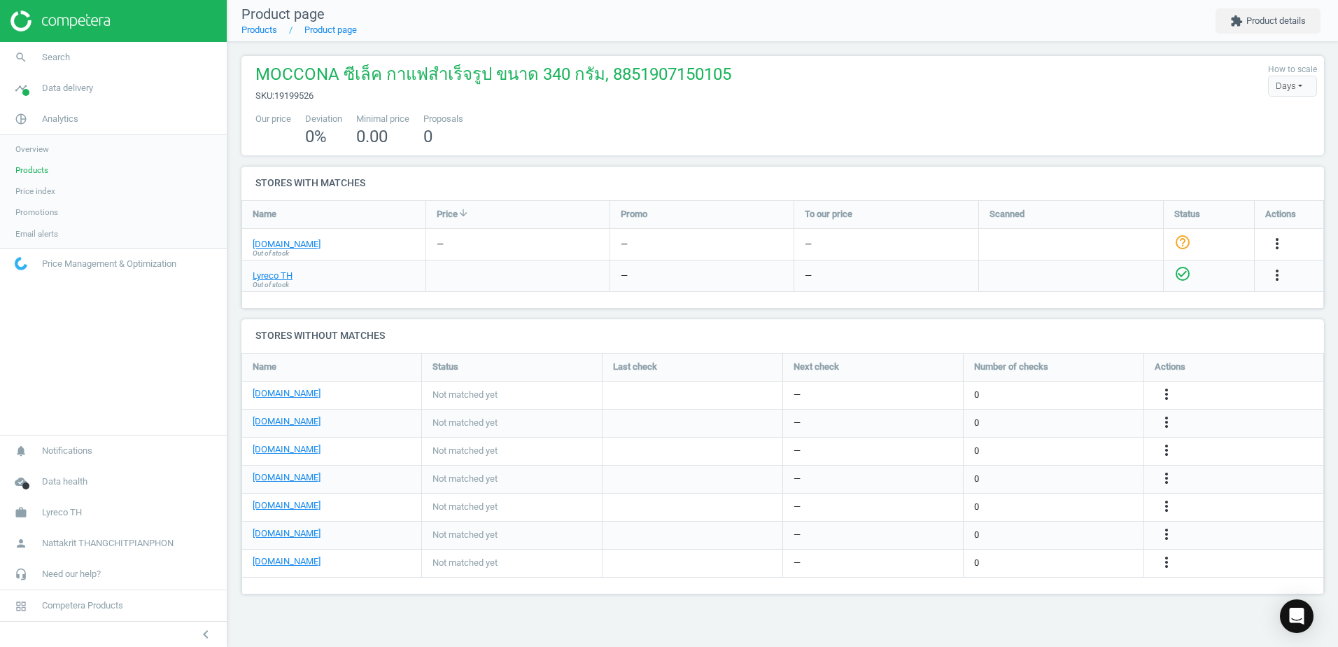
scroll to position [263, 1104]
drag, startPoint x: 307, startPoint y: 270, endPoint x: 366, endPoint y: 272, distance: 58.8
click at [366, 272] on div "Lyreco TH Out of stock" at bounding box center [333, 275] width 183 height 31
drag, startPoint x: 311, startPoint y: 113, endPoint x: 446, endPoint y: 118, distance: 134.4
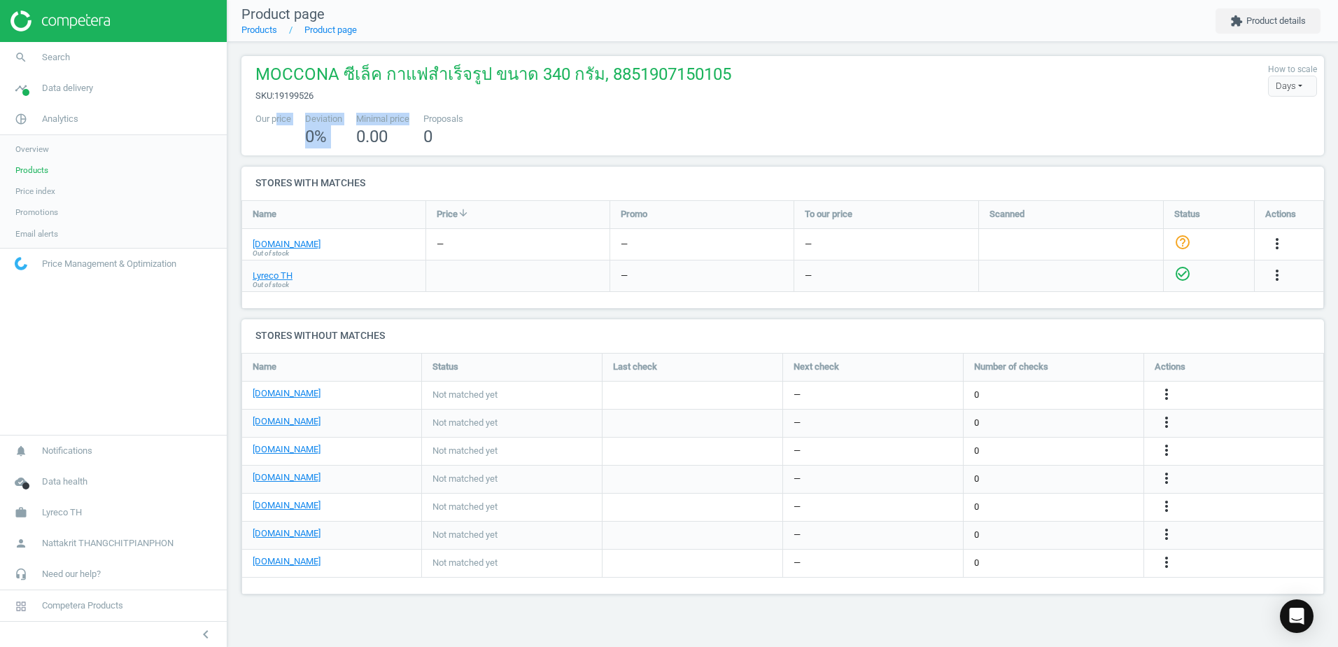
click at [446, 118] on div "MOCCONA ซีเล็ค กาแฟสำเร็จรูป ขนาด 340 กรัม, 8851907150105 sku : 19199526 How to…" at bounding box center [782, 105] width 1083 height 99
drag, startPoint x: 446, startPoint y: 118, endPoint x: 460, endPoint y: 118, distance: 14.7
click at [460, 118] on span "Proposals" at bounding box center [443, 119] width 40 height 13
click at [1274, 274] on icon "more_vert" at bounding box center [1277, 275] width 17 height 17
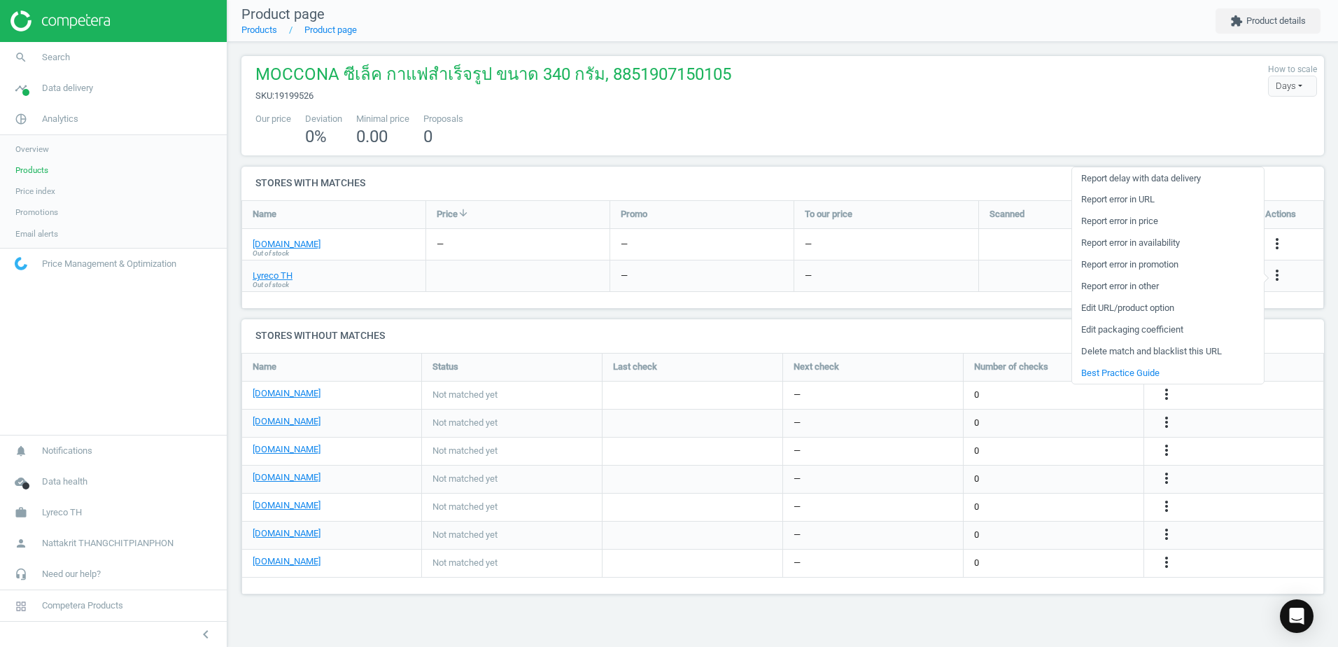
click at [1189, 307] on link "Edit URL/product option" at bounding box center [1168, 308] width 192 height 22
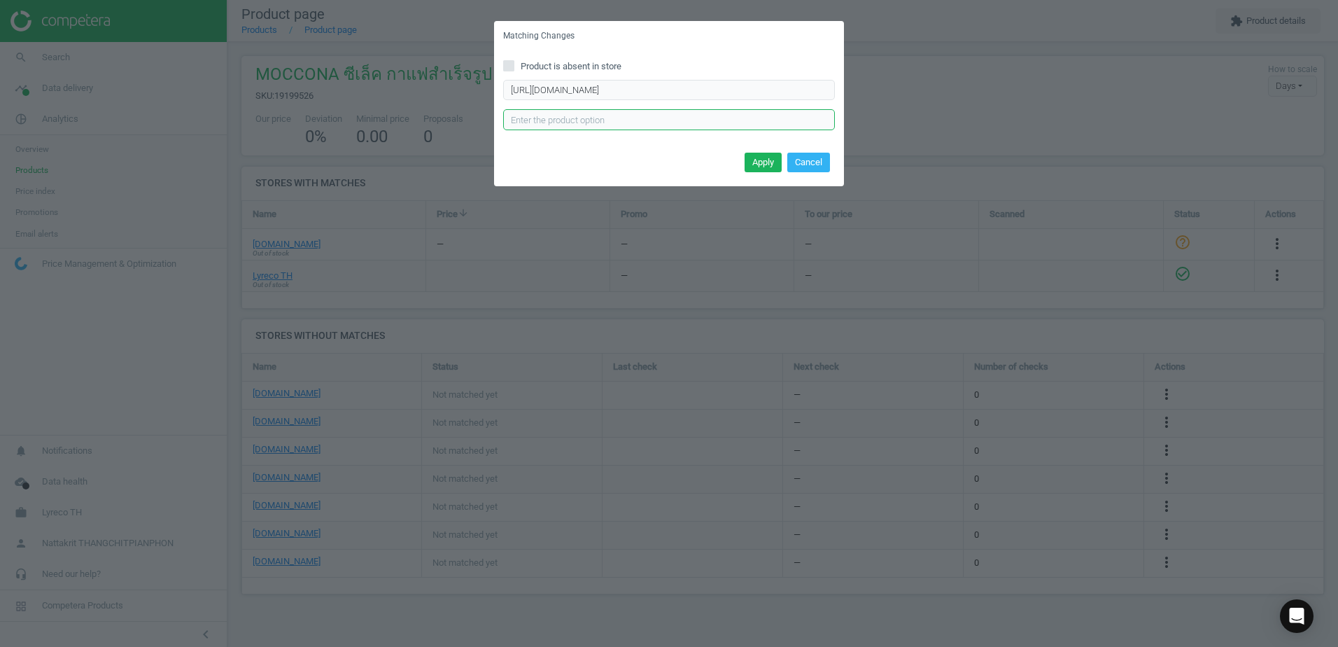
click at [668, 123] on input "text" at bounding box center [669, 119] width 332 height 21
drag, startPoint x: 693, startPoint y: 90, endPoint x: 864, endPoint y: 92, distance: 170.7
click at [864, 92] on div "Matching Changes Product is absent in store https://www.lyreco.com/webshop/THTH…" at bounding box center [669, 323] width 1338 height 647
click at [740, 85] on input "https://www.lyreco.com/webshop/THTH/moccona-e0b88be0b8b5e0b980e0b8a5e0b987e0b88…" at bounding box center [669, 90] width 332 height 21
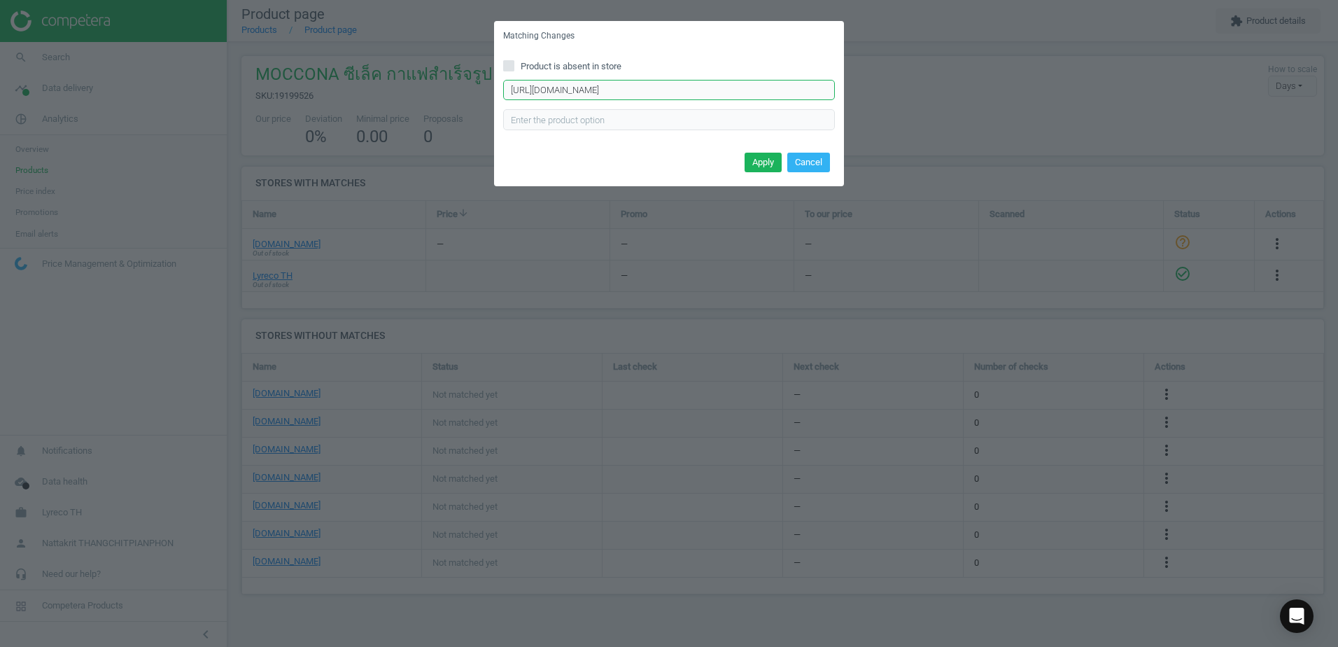
click at [746, 89] on input "https://www.lyreco.com/webshop/THTH/moccona-e0b88be0b8b5e0b980e0b8a5e0b987e0b88…" at bounding box center [669, 90] width 332 height 21
drag, startPoint x: 747, startPoint y: 94, endPoint x: 865, endPoint y: 97, distance: 118.3
click at [865, 97] on div "Matching Changes Product is absent in store https://www.lyreco.com/webshop/THTH…" at bounding box center [669, 323] width 1338 height 647
click at [747, 90] on input "https://www.lyreco.com/webshop/THTH/moccona-e0b88be0b8b5e0b980e0b8a5e0b987e0b88…" at bounding box center [669, 90] width 332 height 21
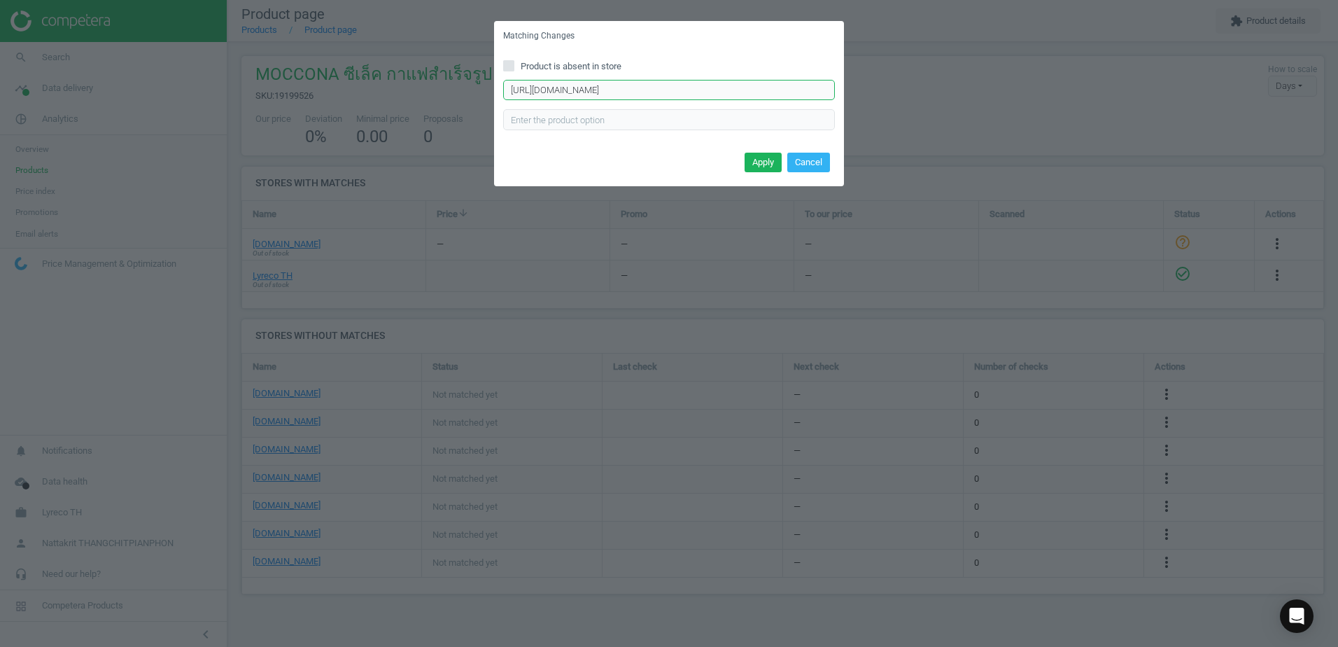
drag, startPoint x: 736, startPoint y: 97, endPoint x: 306, endPoint y: 94, distance: 429.7
click at [306, 94] on div "Matching Changes Product is absent in store https://www.lyreco.com/webshop/THTH…" at bounding box center [669, 323] width 1338 height 647
click at [805, 162] on button "Cancel" at bounding box center [808, 163] width 43 height 20
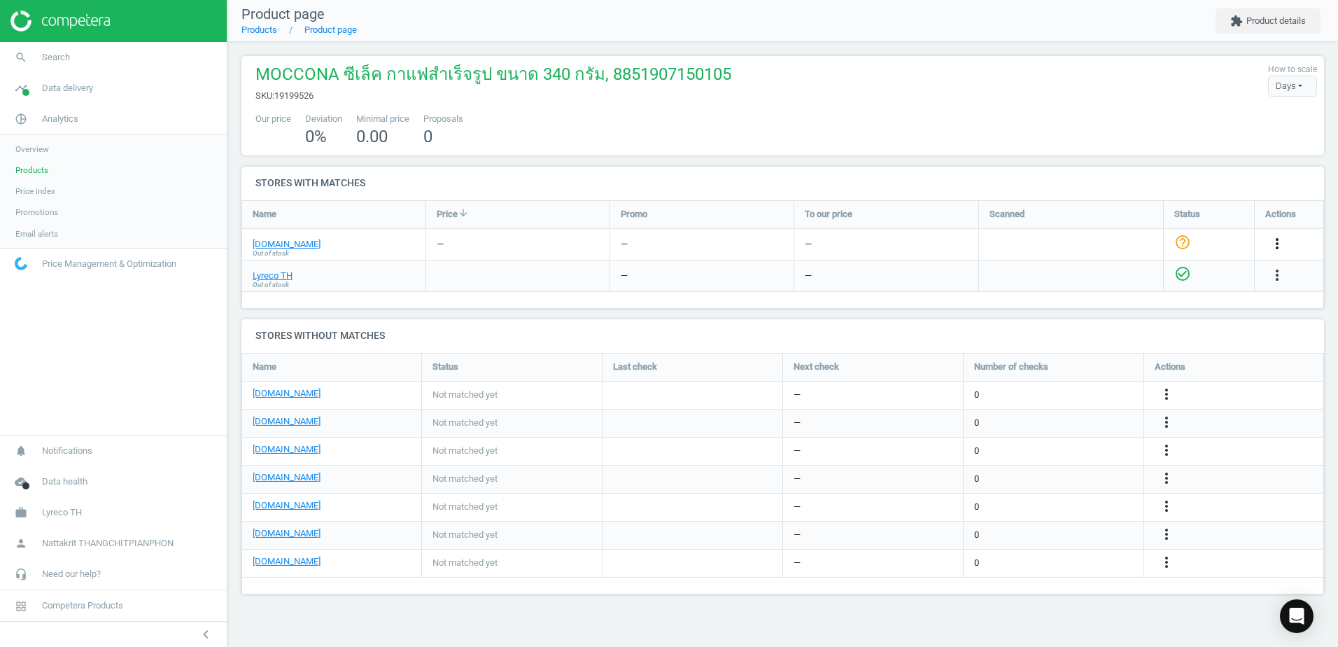
click at [1277, 235] on icon "more_vert" at bounding box center [1277, 243] width 17 height 17
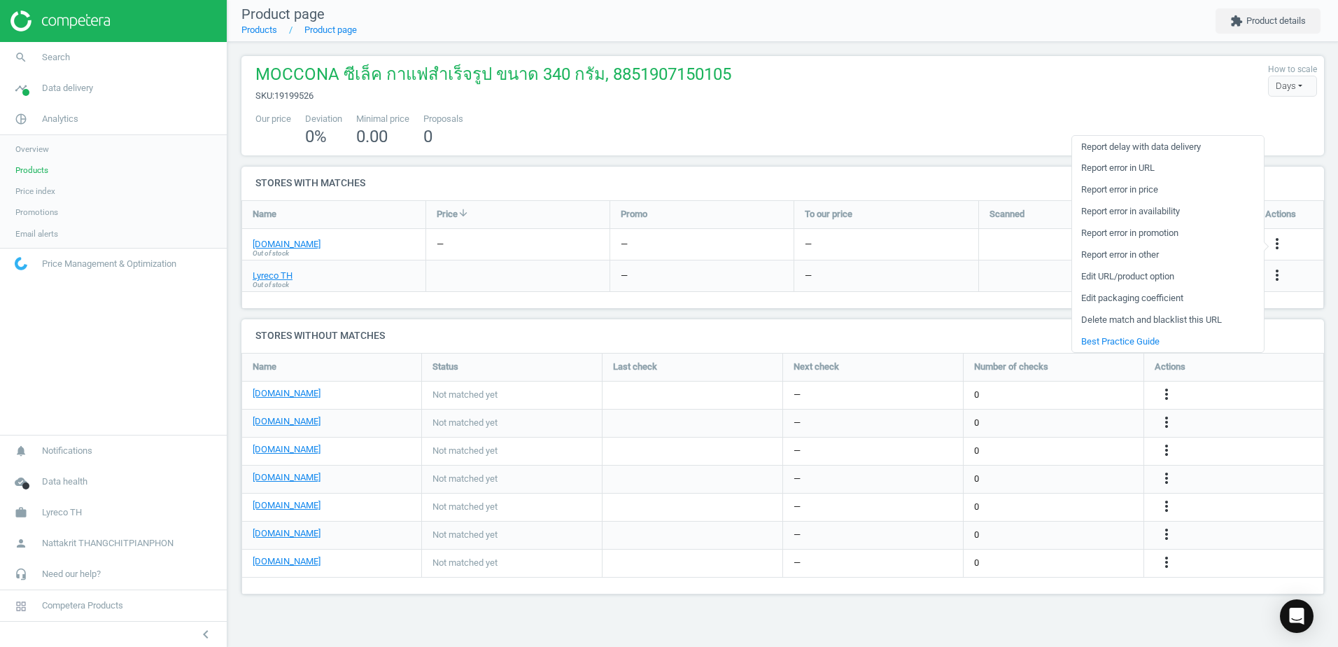
click at [968, 269] on div "—" at bounding box center [886, 275] width 184 height 31
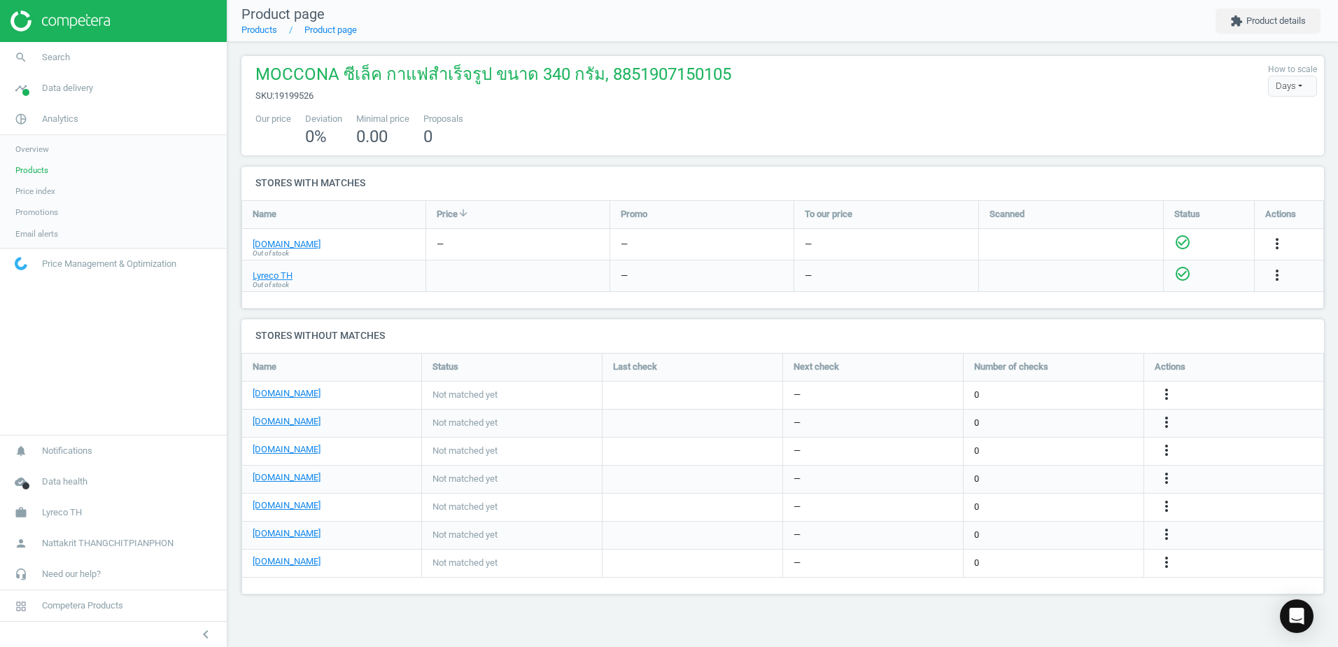
click at [1178, 241] on icon "check_circle_outline" at bounding box center [1182, 242] width 17 height 17
click at [1059, 287] on div at bounding box center [1071, 275] width 184 height 31
click at [1279, 244] on icon "more_vert" at bounding box center [1277, 243] width 17 height 17
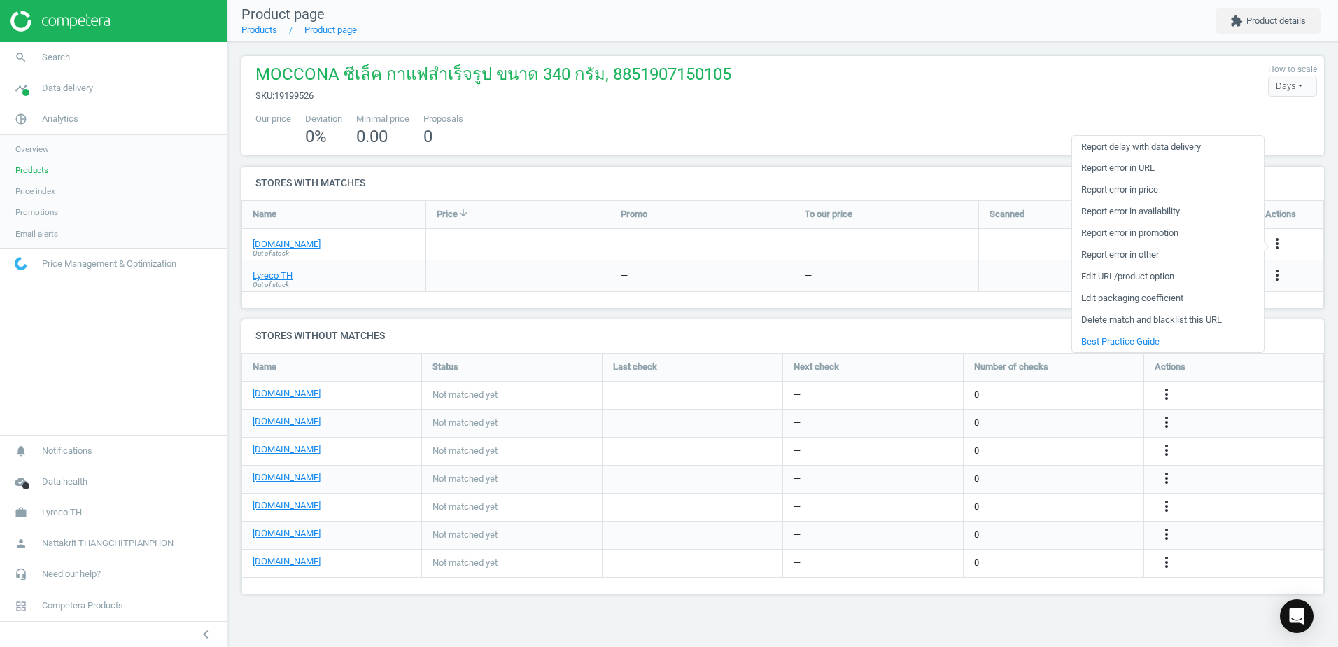
click at [1159, 275] on link "Edit URL/product option" at bounding box center [1168, 277] width 192 height 22
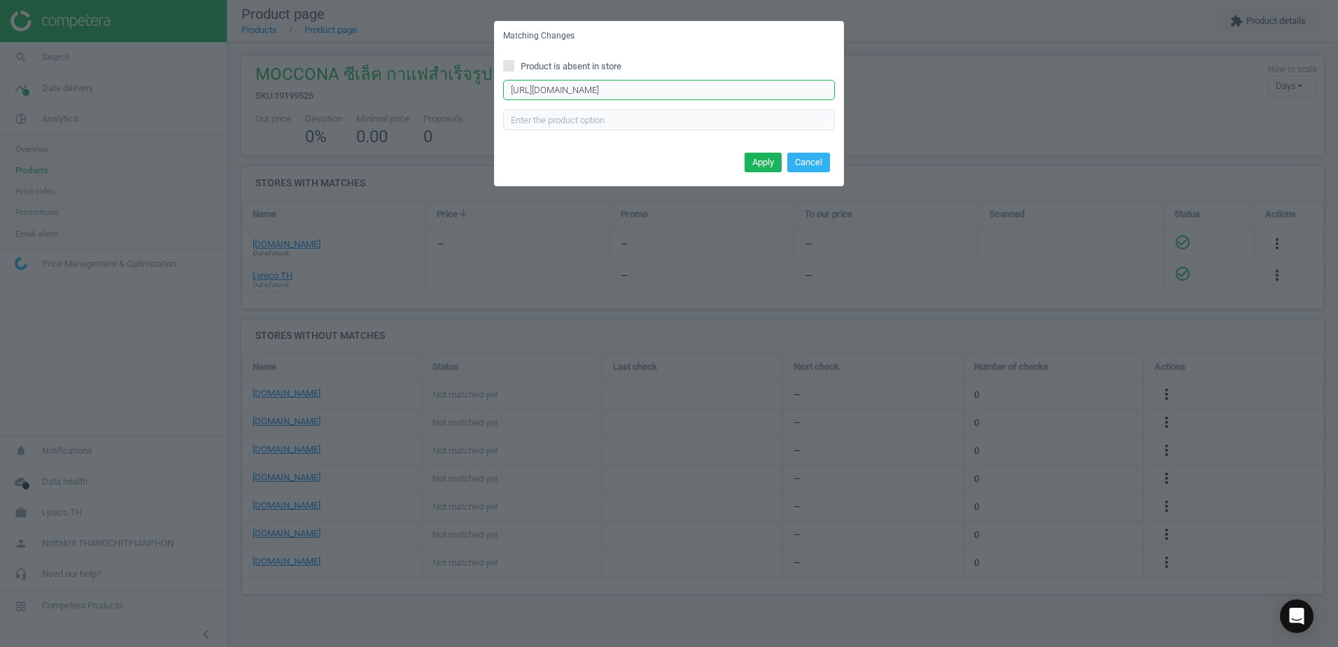
scroll to position [0, 1164]
drag, startPoint x: 659, startPoint y: 89, endPoint x: 929, endPoint y: 108, distance: 270.1
click at [929, 108] on div "Matching Changes Product is absent in store https://www.ofm.co.th/product/%E0%B…" at bounding box center [669, 323] width 1338 height 647
click at [749, 94] on input "https://www.ofm.co.th/product/%E0%B8%81%E0%B8%B2%E0%B9%81%E0%B8%9F-%E0%B8%81%E0…" at bounding box center [669, 90] width 332 height 21
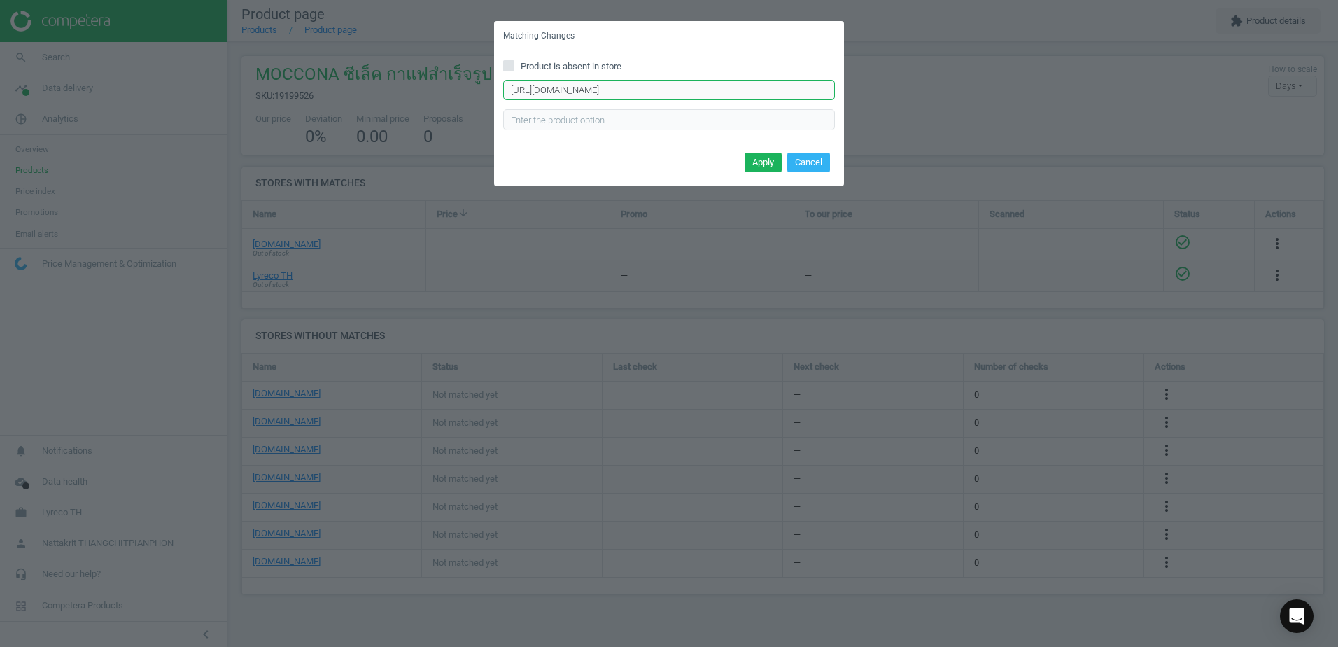
drag, startPoint x: 766, startPoint y: 94, endPoint x: 387, endPoint y: 85, distance: 378.7
click at [387, 85] on div "Matching Changes Product is absent in store https://www.ofm.co.th/product/%E0%B…" at bounding box center [669, 323] width 1338 height 647
click at [651, 84] on input "https://www.ofm.co.th/product/%E0%B8%81%E0%B8%B2%E0%B9%81%E0%B8%9F-%E0%B8%81%E0…" at bounding box center [669, 90] width 332 height 21
click at [654, 86] on input "https://www.ofm.co.th/product/%E0%B8%81%E0%B8%B2%E0%B9%81%E0%B8%9F-%E0%B8%81%E0…" at bounding box center [669, 90] width 332 height 21
paste input "www.ofm.co.th/product/กาแฟ-กล่อง-340-กรัม-2x170-กรัม-มอคโคน่า-select-p.0020410"
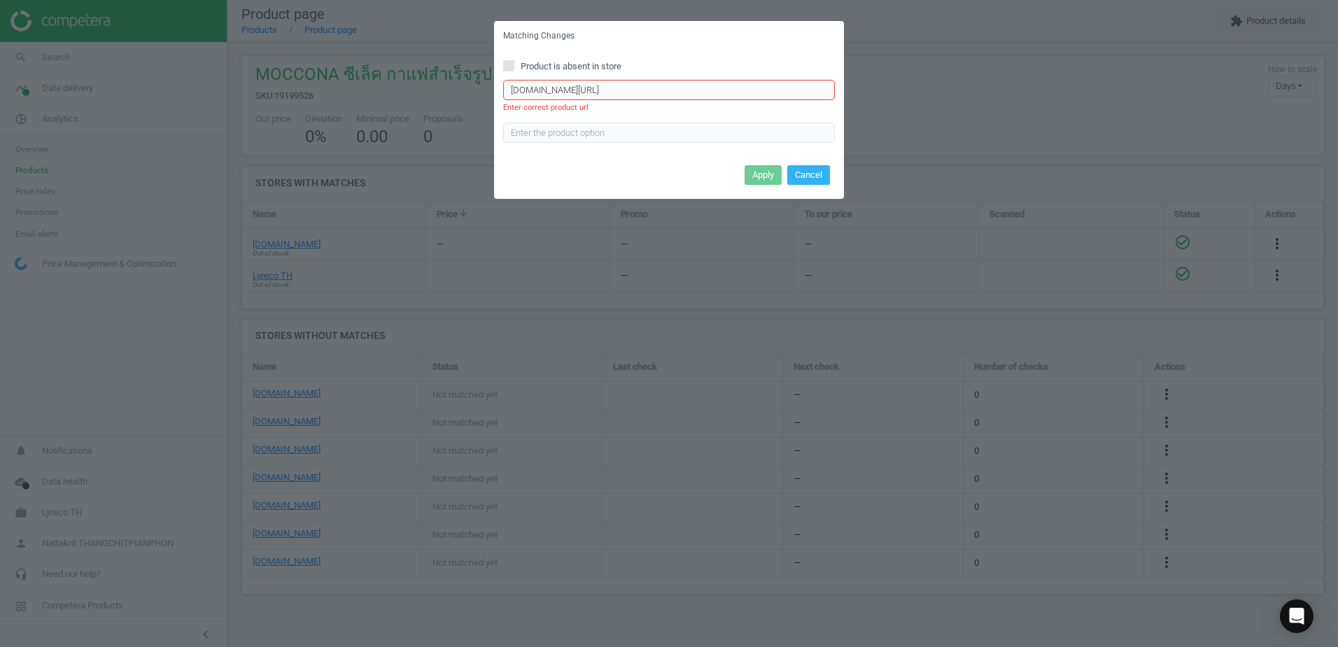
drag, startPoint x: 551, startPoint y: 94, endPoint x: 415, endPoint y: 92, distance: 136.5
click at [415, 92] on div "Matching Changes Product is absent in store www.ofm.co.th/product/กาแฟ-กล่อง-34…" at bounding box center [669, 323] width 1338 height 647
click at [512, 92] on input "www.ofm.co.th/product/กาแฟ-กล่อง-340-กรัม-2x170-กรัม-มอคโคน่า-select-p.0020410" at bounding box center [669, 90] width 332 height 21
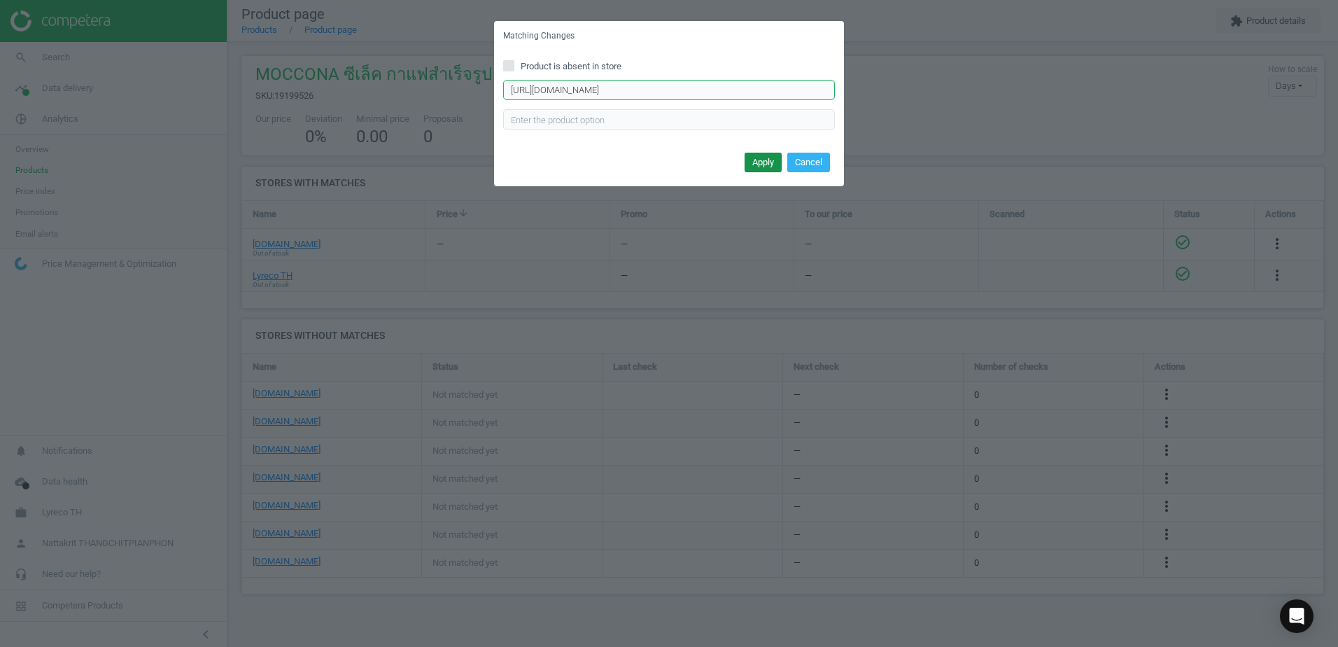
type input "http://www.ofm.co.th/product/กาแฟ-กล่อง-340-กรัม-2x170-กรัม-มอคโคน่า-select-p.0…"
click at [748, 158] on button "Apply" at bounding box center [763, 163] width 37 height 20
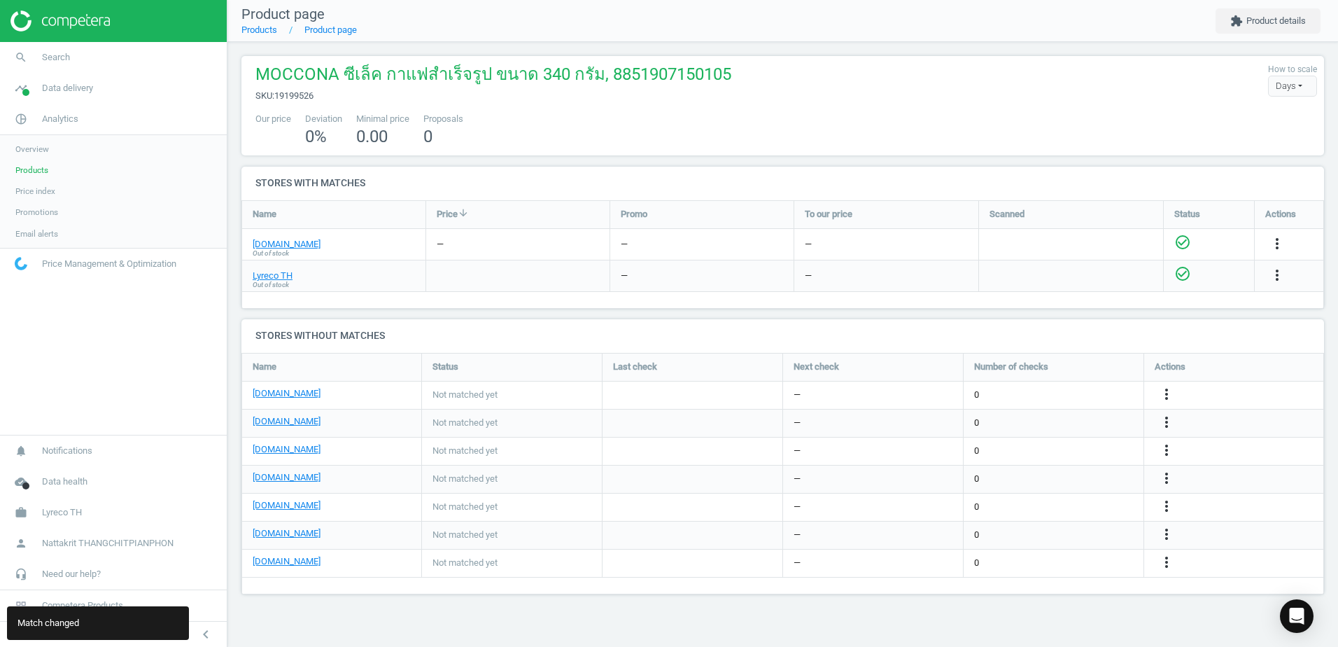
click at [603, 250] on div "—" at bounding box center [517, 244] width 183 height 31
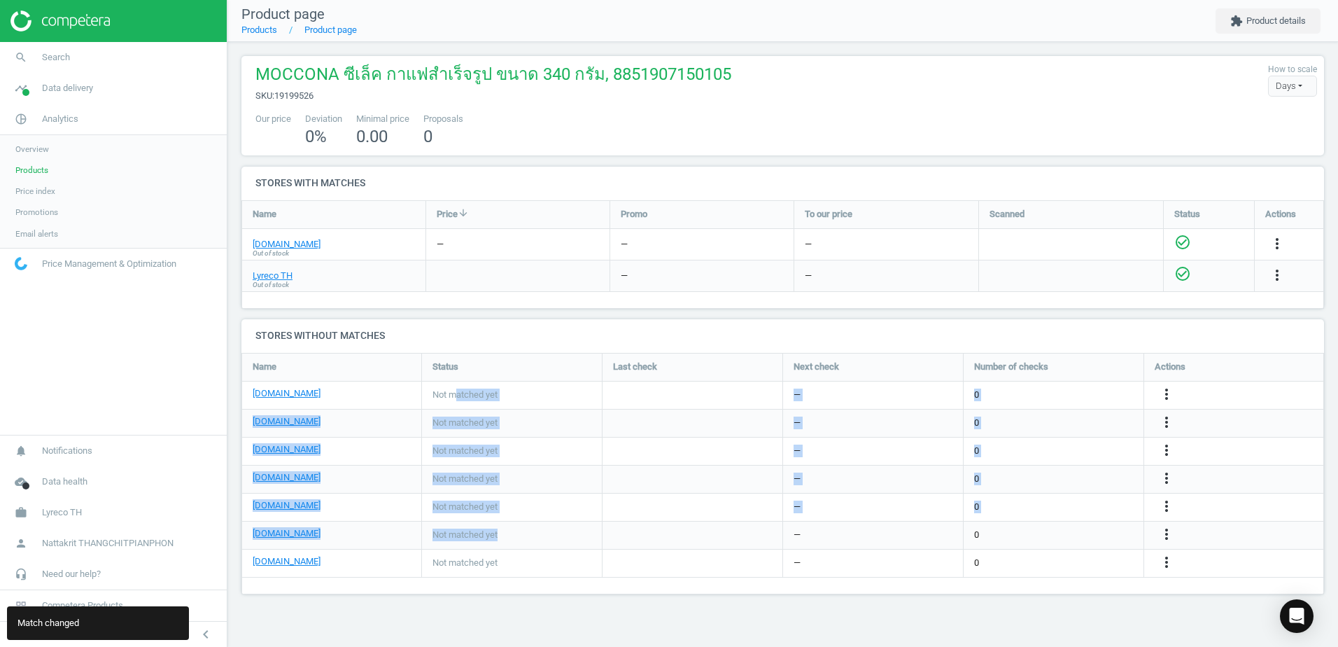
drag, startPoint x: 455, startPoint y: 395, endPoint x: 508, endPoint y: 556, distance: 169.5
click at [508, 353] on div "officework.co.th Not matched yet — 0 more_vert bangpleestationery.com Not match…" at bounding box center [782, 353] width 1081 height 0
click at [509, 559] on div "Not matched yet" at bounding box center [512, 562] width 180 height 27
drag, startPoint x: 684, startPoint y: 459, endPoint x: 761, endPoint y: 390, distance: 104.1
click at [761, 353] on div "officework.co.th Not matched yet — 0 more_vert bangpleestationery.com Not match…" at bounding box center [782, 353] width 1081 height 0
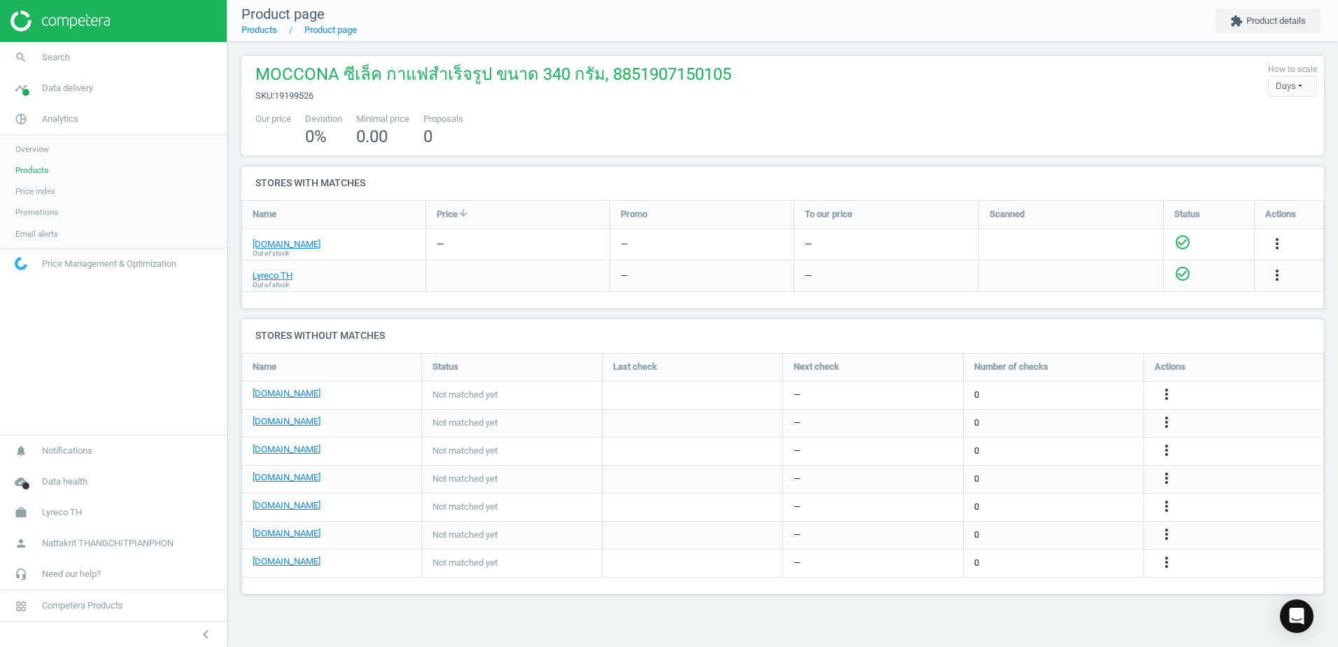
drag, startPoint x: 761, startPoint y: 390, endPoint x: 903, endPoint y: 230, distance: 214.1
click at [903, 230] on div "—" at bounding box center [886, 244] width 184 height 31
click at [1293, 80] on div "Days" at bounding box center [1292, 86] width 49 height 21
click at [825, 106] on div "MOCCONA ซีเล็ค กาแฟสำเร็จรูป ขนาด 340 กรัม, 8851907150105 sku : 19199526 How to…" at bounding box center [782, 105] width 1083 height 99
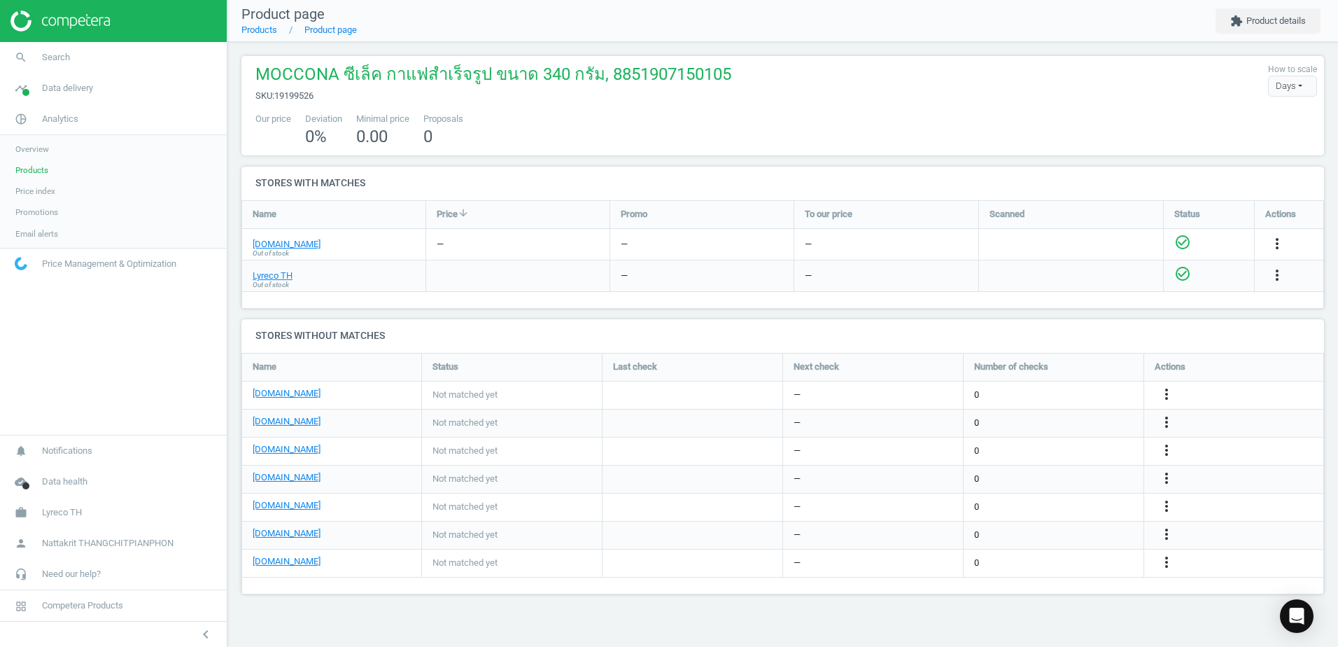
click at [1285, 81] on div "Days" at bounding box center [1292, 86] width 49 height 21
click at [1276, 137] on div "Days Hours" at bounding box center [1271, 120] width 91 height 45
click at [1276, 125] on button "Hours" at bounding box center [1272, 128] width 90 height 17
click at [1290, 88] on div "Hours" at bounding box center [1292, 86] width 49 height 21
click at [1272, 113] on button "Days" at bounding box center [1272, 111] width 90 height 17
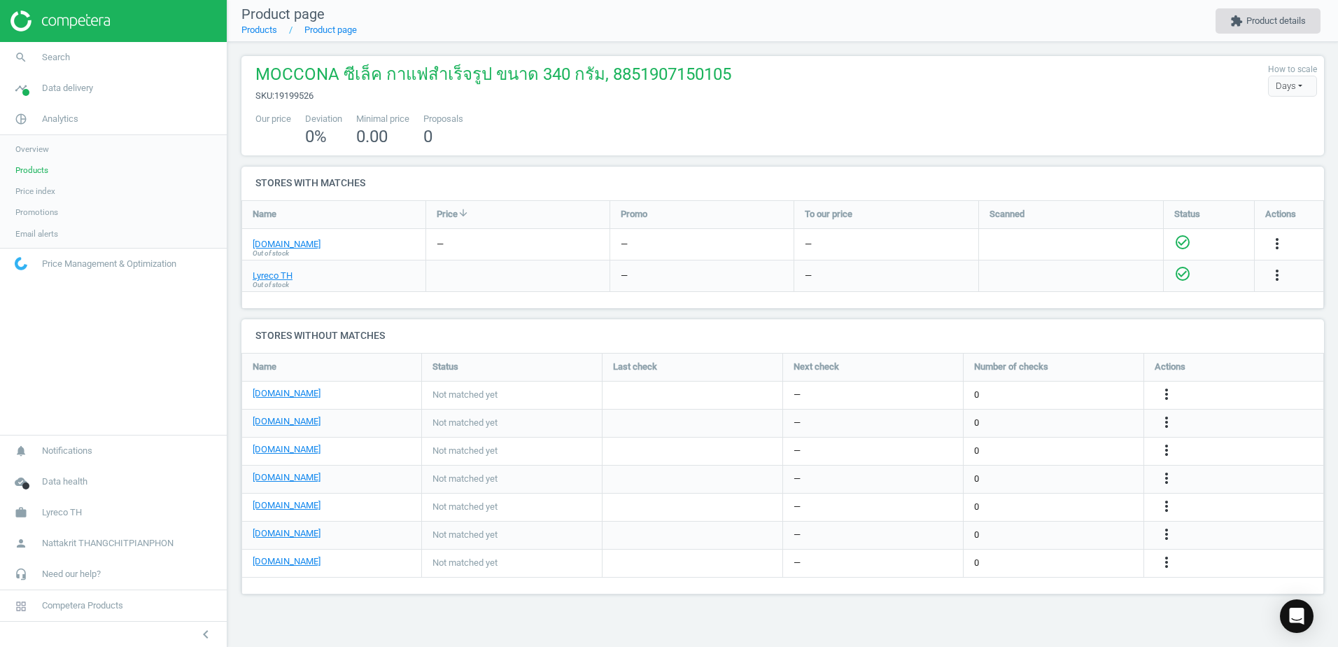
click at [1269, 17] on button "extension Product details" at bounding box center [1267, 20] width 105 height 25
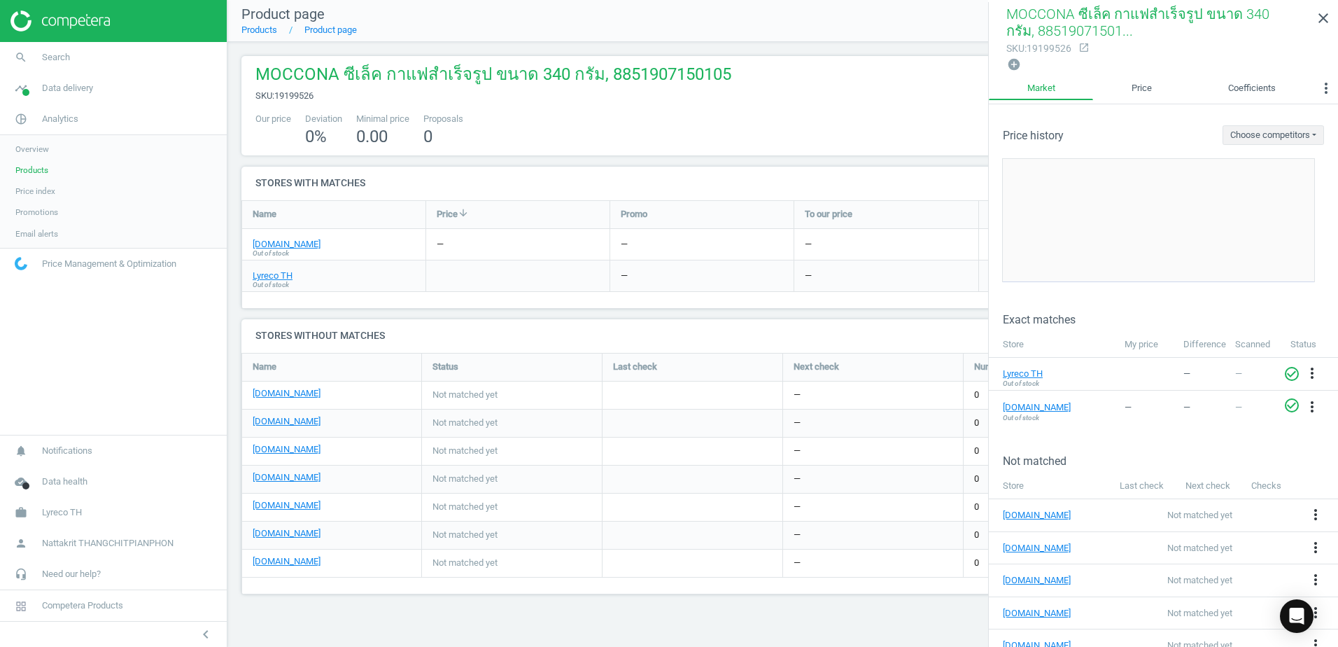
click at [1225, 121] on div "Price history Choose competitors No data" at bounding box center [1163, 124] width 349 height 41
click at [1233, 129] on button "Choose competitors" at bounding box center [1272, 135] width 101 height 20
click at [1169, 124] on div "Price history Choose competitors No data" at bounding box center [1163, 124] width 349 height 41
click at [1144, 87] on link "Price" at bounding box center [1141, 88] width 97 height 24
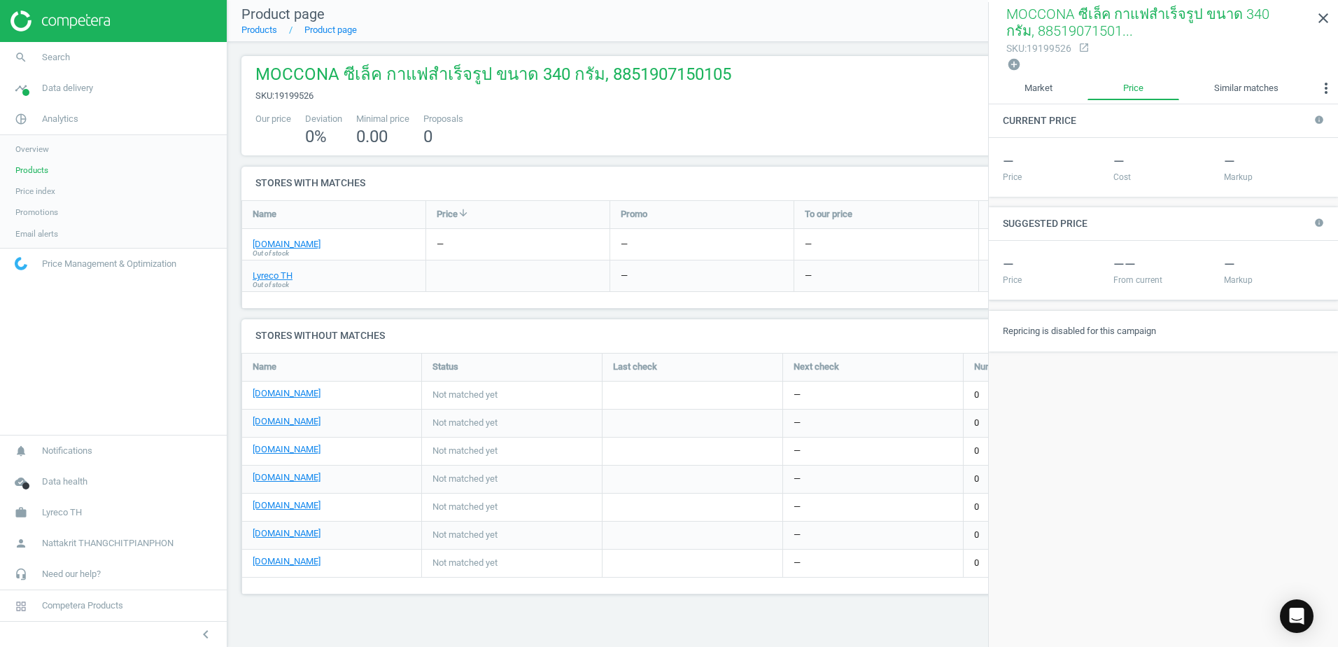
click at [1194, 171] on div "Cost" at bounding box center [1163, 177] width 100 height 12
click at [1052, 80] on link "Market" at bounding box center [1038, 88] width 99 height 24
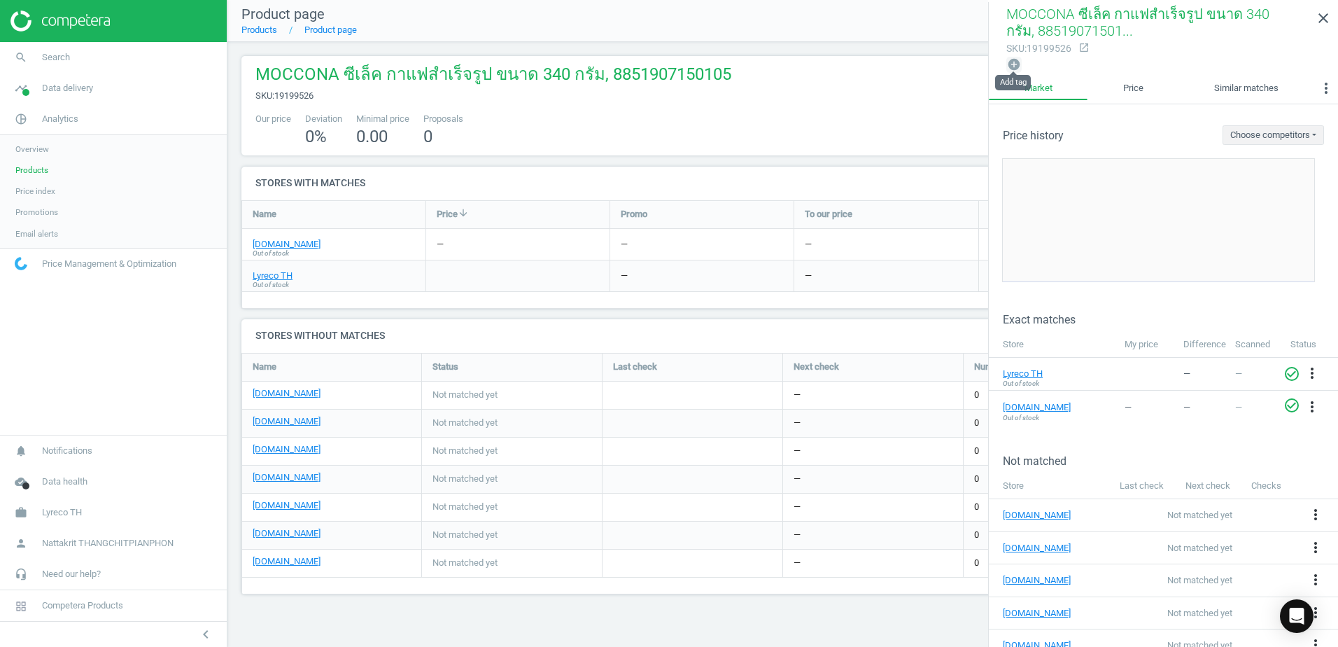
click at [1017, 66] on icon "add_circle" at bounding box center [1014, 64] width 14 height 14
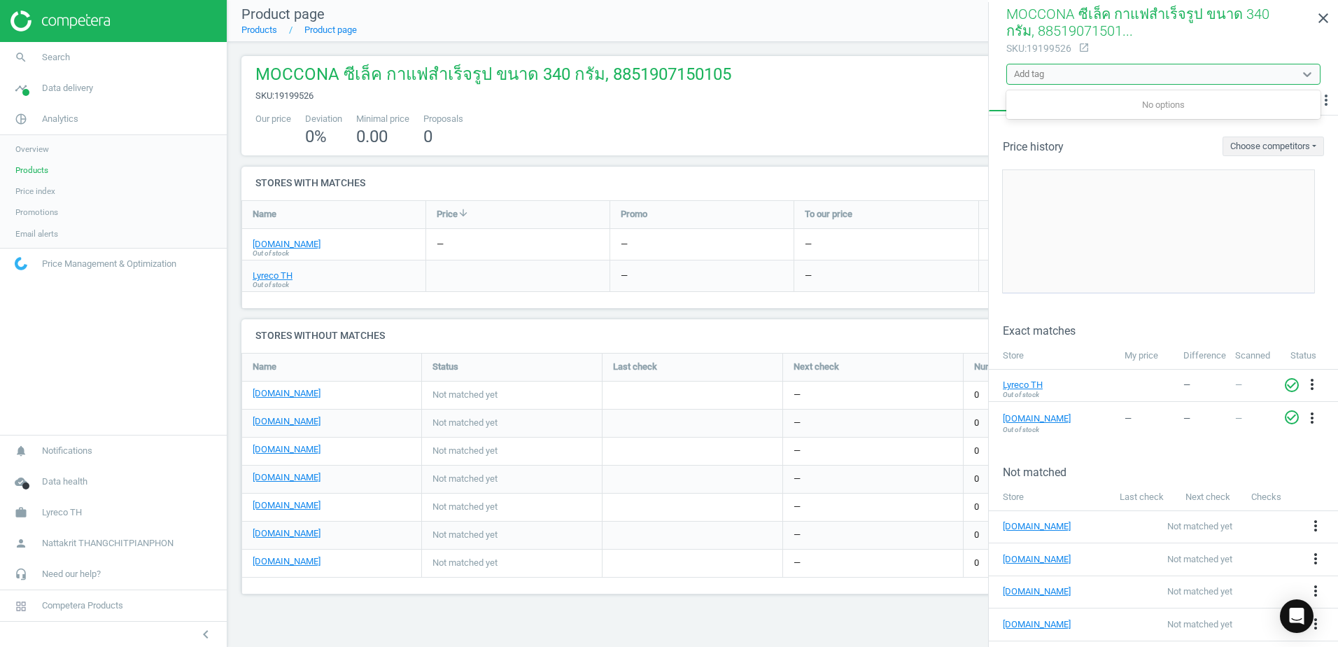
click at [1040, 76] on div "Add tag" at bounding box center [1029, 74] width 30 height 13
click at [1063, 80] on div "Add tag" at bounding box center [1151, 74] width 288 height 18
click at [1216, 74] on div "Add tag" at bounding box center [1151, 74] width 288 height 18
click at [1225, 71] on div "Add tag" at bounding box center [1151, 74] width 288 height 18
click at [1322, 17] on icon "close" at bounding box center [1323, 18] width 17 height 17
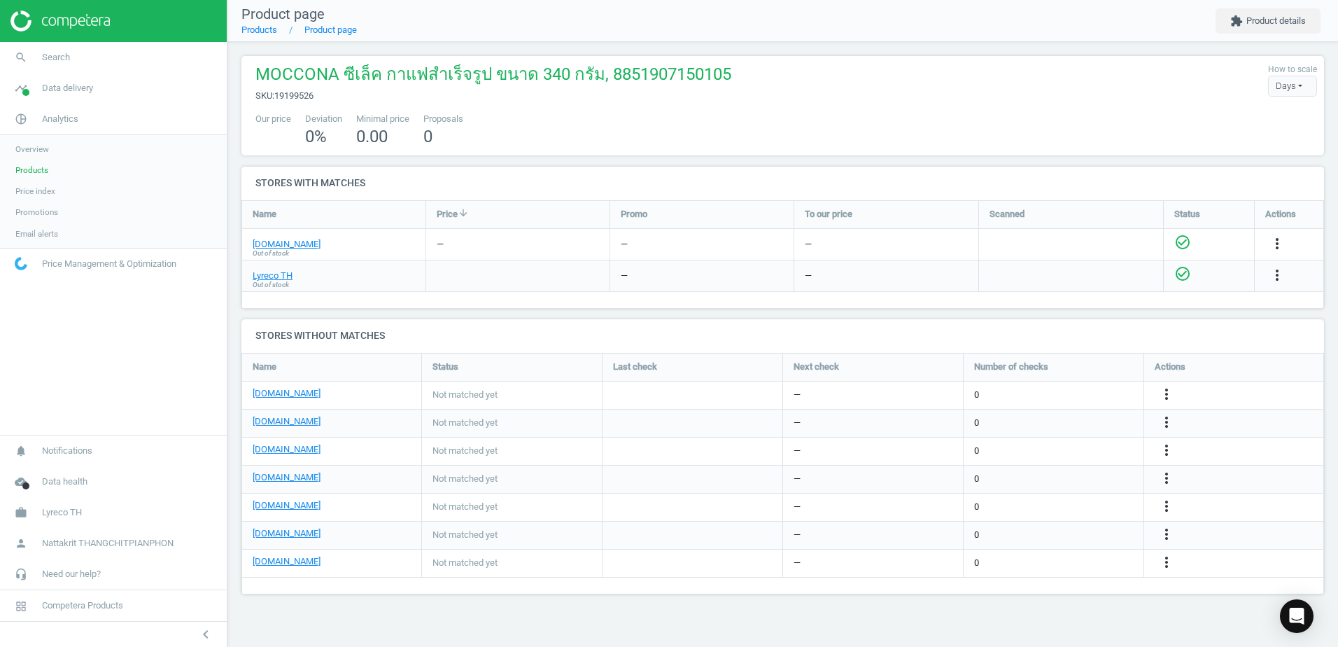
click at [822, 102] on div "MOCCONA ซีเล็ค กาแฟสำเร็จรูป ขนาด 340 กรัม, 8851907150105 sku : 19199526 How to…" at bounding box center [782, 82] width 1069 height 39
click at [334, 35] on link "Product page" at bounding box center [330, 29] width 52 height 10
click at [64, 57] on span "Search" at bounding box center [56, 57] width 28 height 13
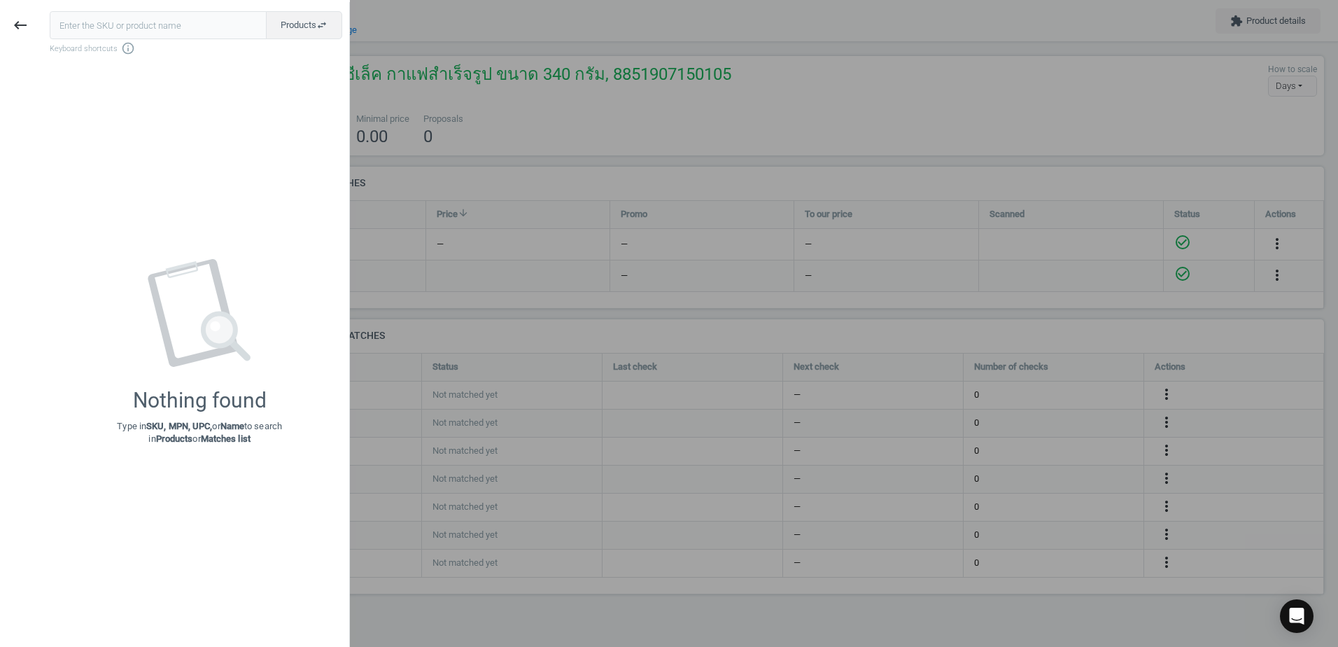
type input "www.ofm.co.th/product/กาแฟ-กล่อง-340-กรัม-2x170-กรัม-มอคโคน่า-select-p.0020410"
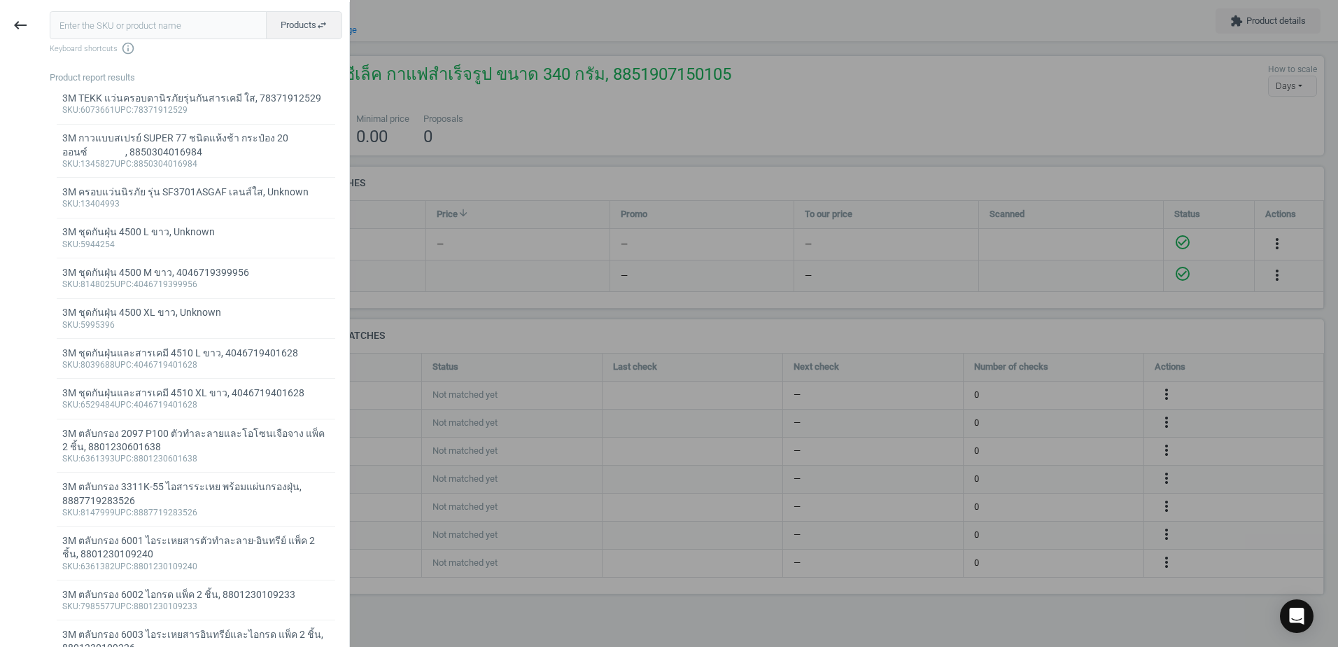
click at [143, 29] on input "text" at bounding box center [158, 25] width 217 height 28
click at [507, 115] on div at bounding box center [669, 323] width 1338 height 647
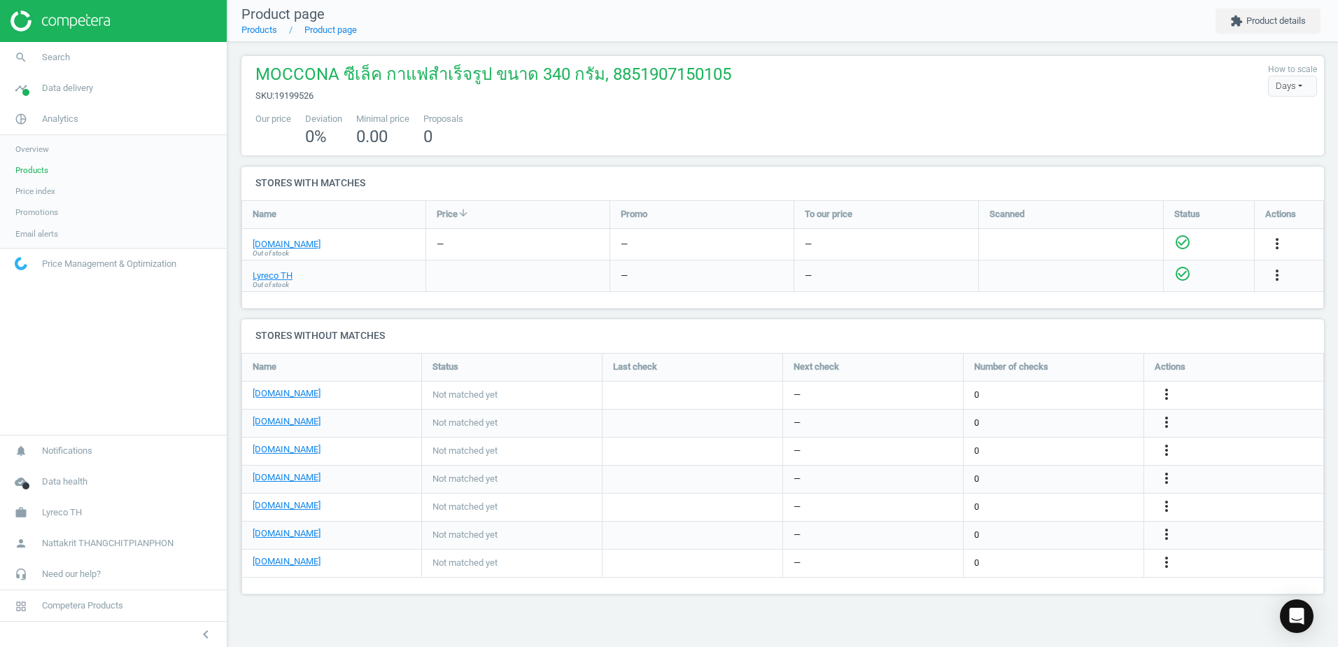
click at [24, 18] on img at bounding box center [59, 20] width 99 height 21
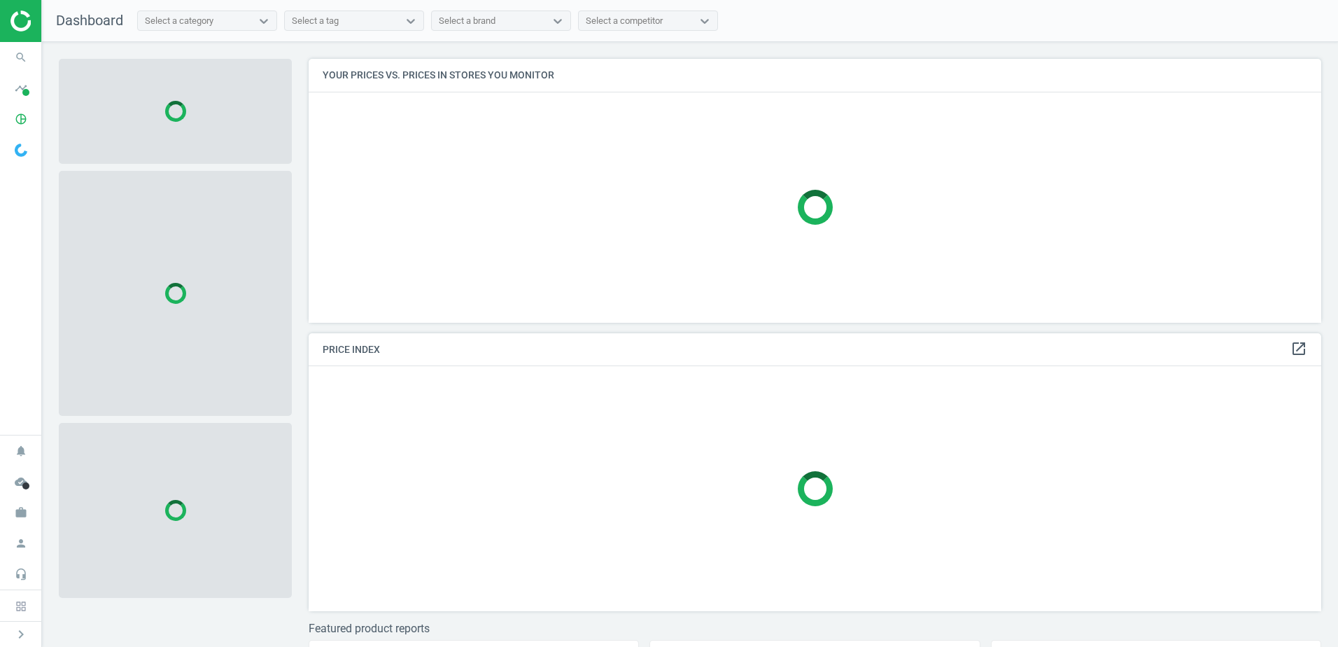
scroll to position [285, 1024]
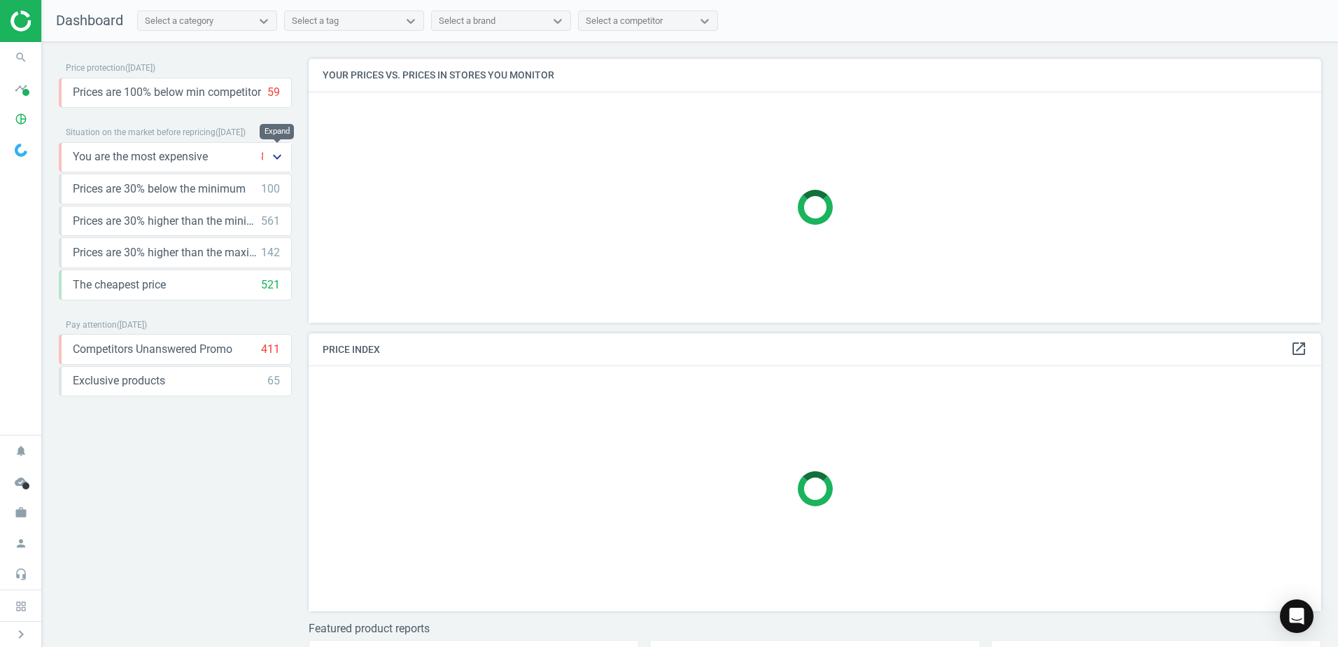
click at [285, 157] on icon "keyboard_arrow_down" at bounding box center [277, 156] width 17 height 17
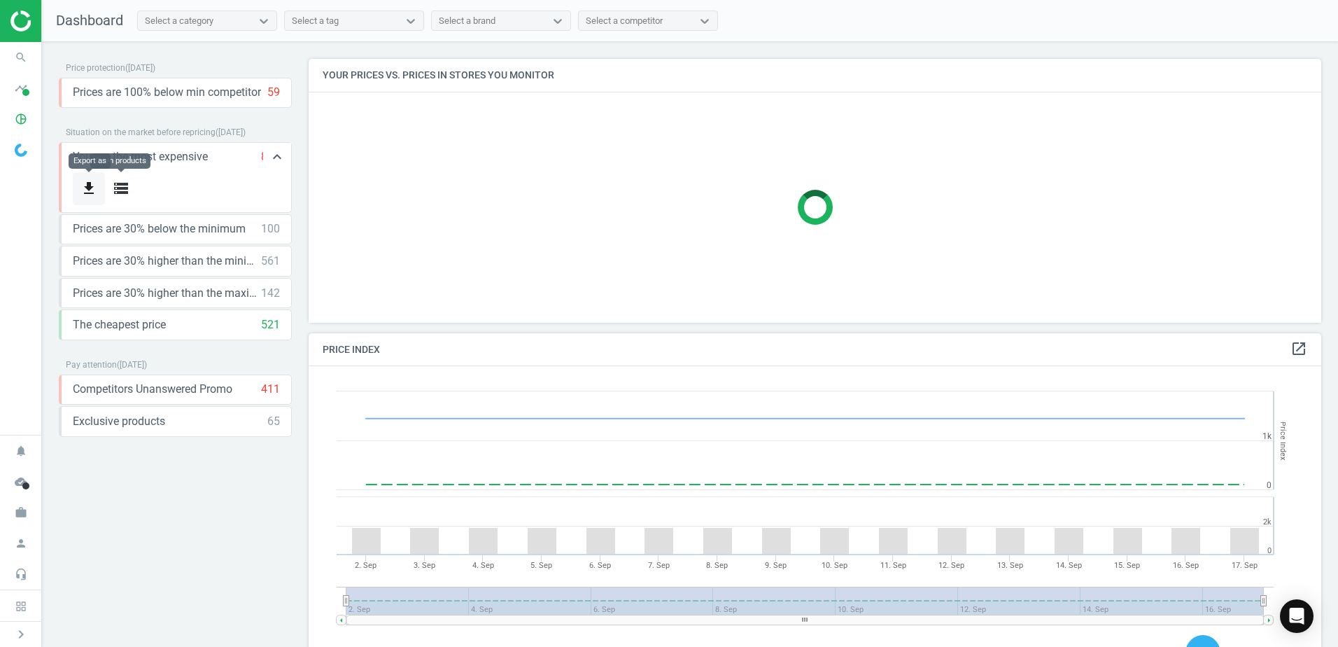
scroll to position [344, 1024]
click at [127, 185] on icon "storage" at bounding box center [121, 188] width 17 height 17
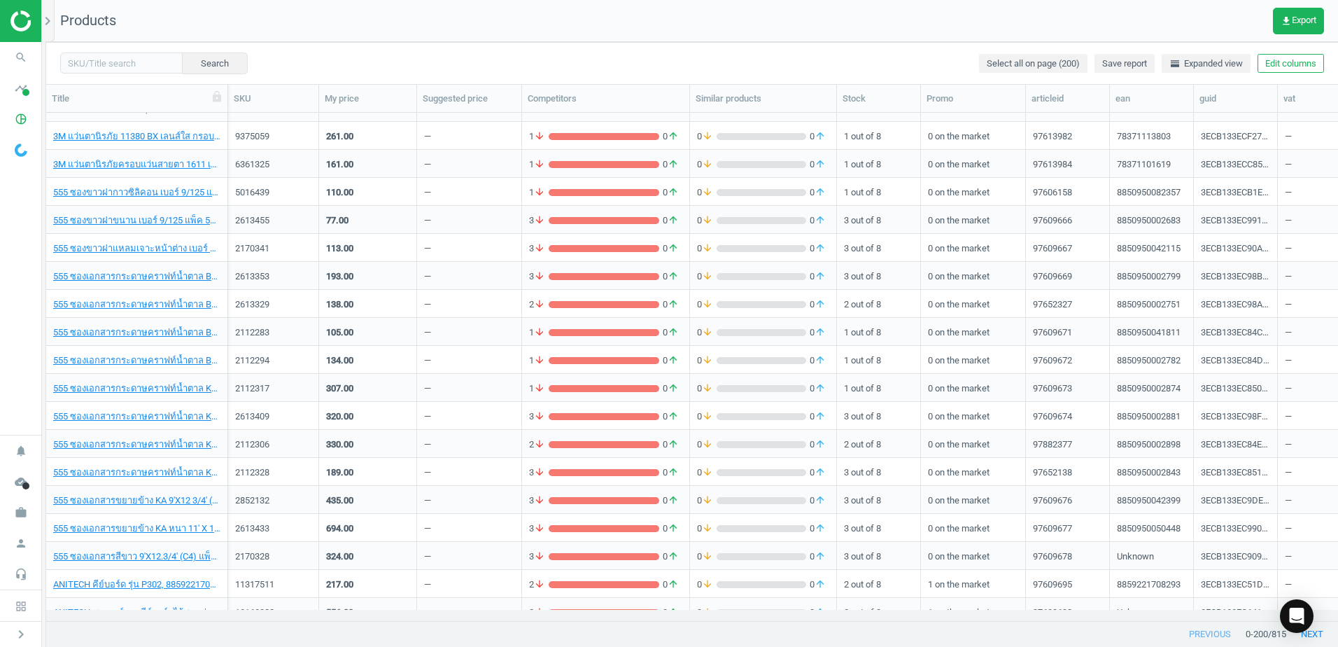
scroll to position [560, 0]
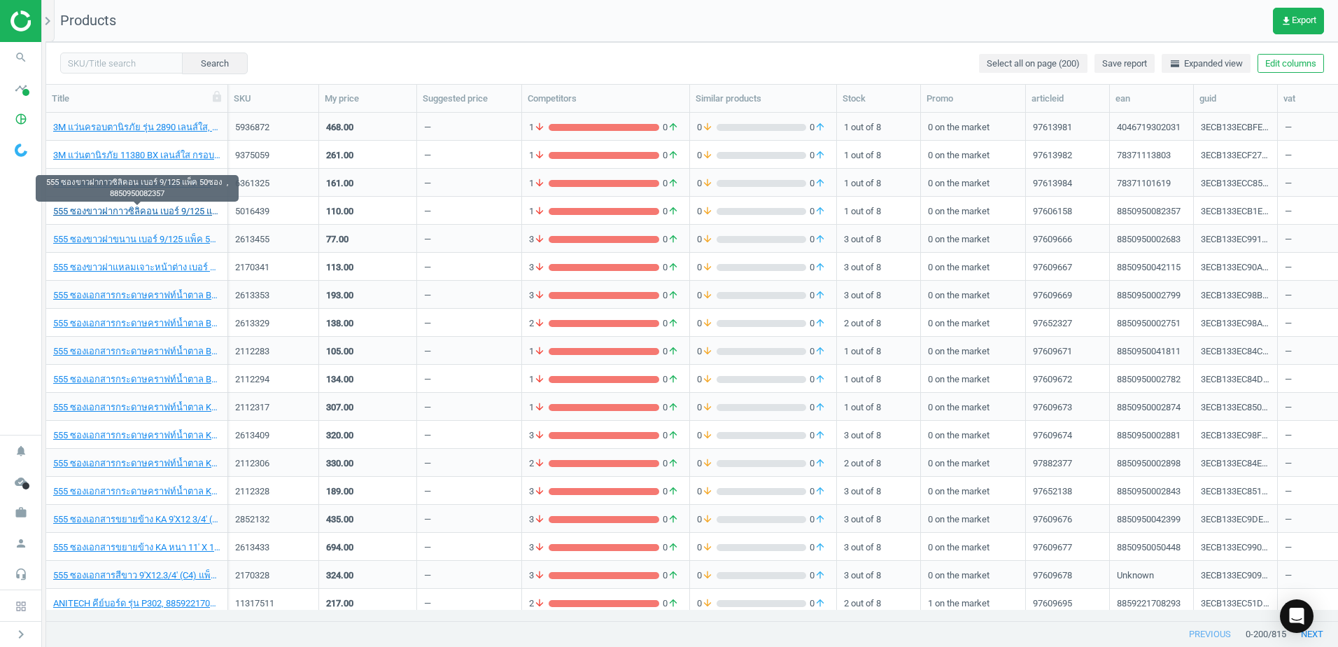
click at [160, 211] on link "555 ซองขาวฝากาวซิลิคอน เบอร์ 9/125 แพ็ค 50ซอง , 8850950082357" at bounding box center [136, 211] width 167 height 13
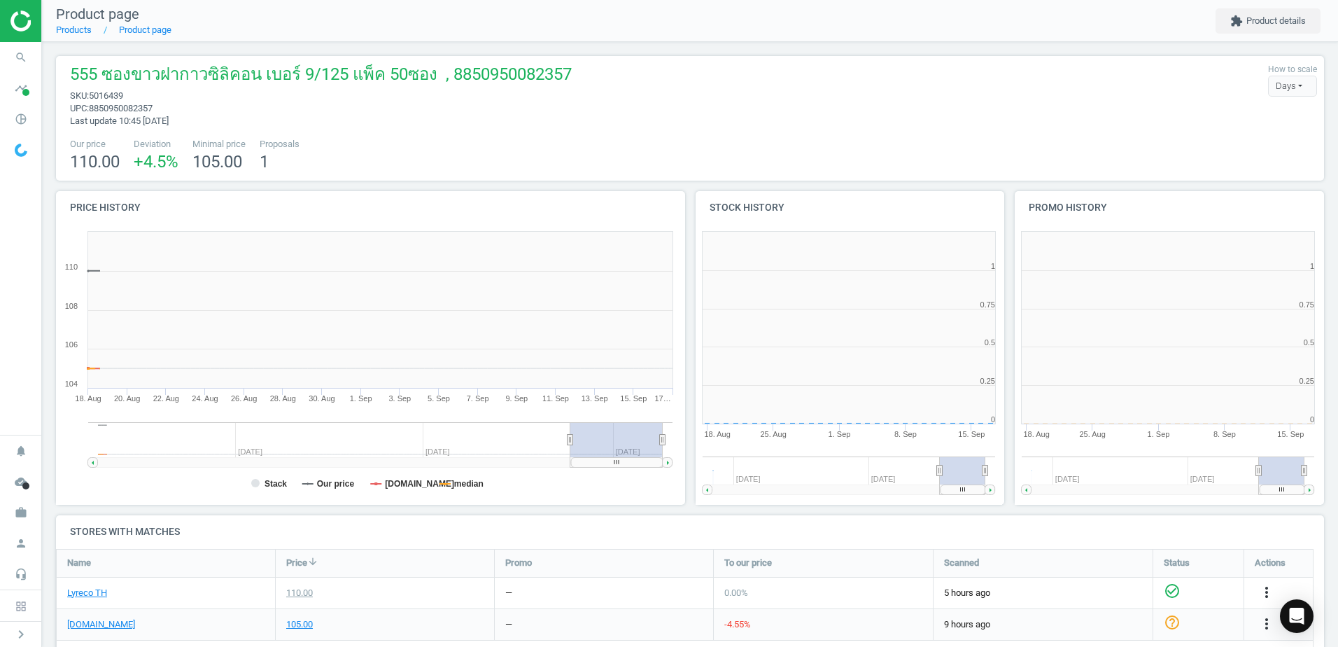
scroll to position [302, 328]
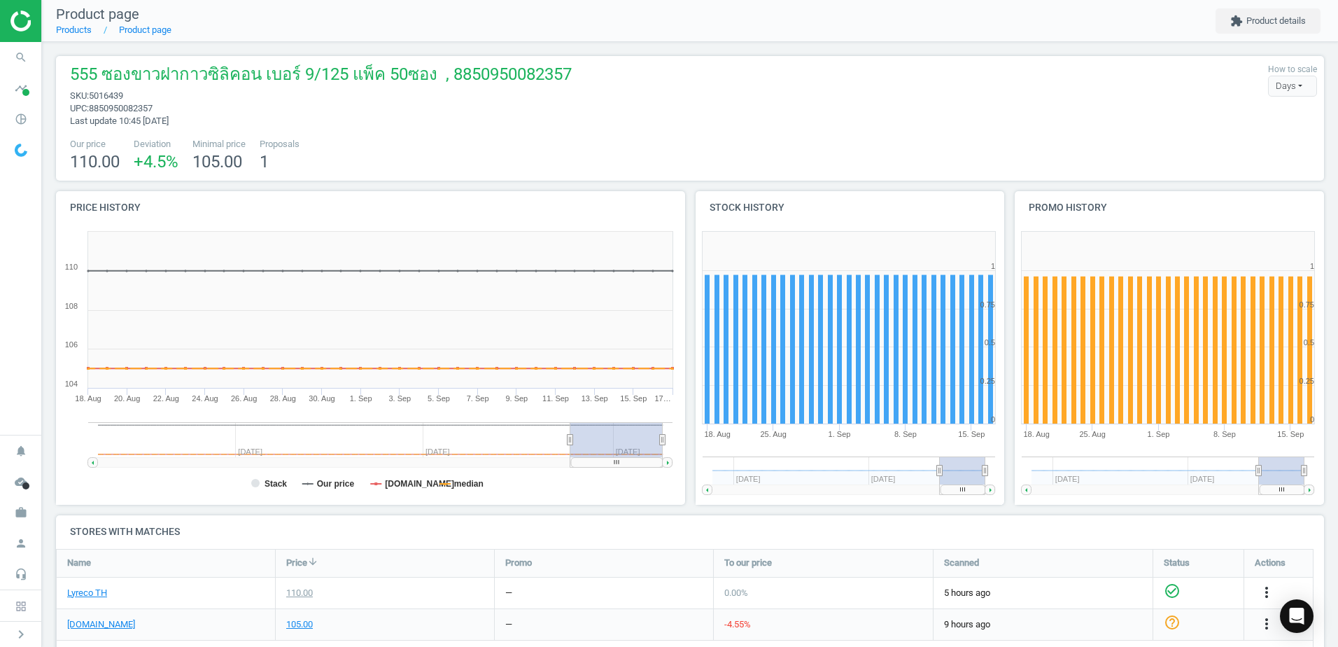
click at [109, 94] on span "5016439" at bounding box center [106, 95] width 34 height 10
copy span "5016439"
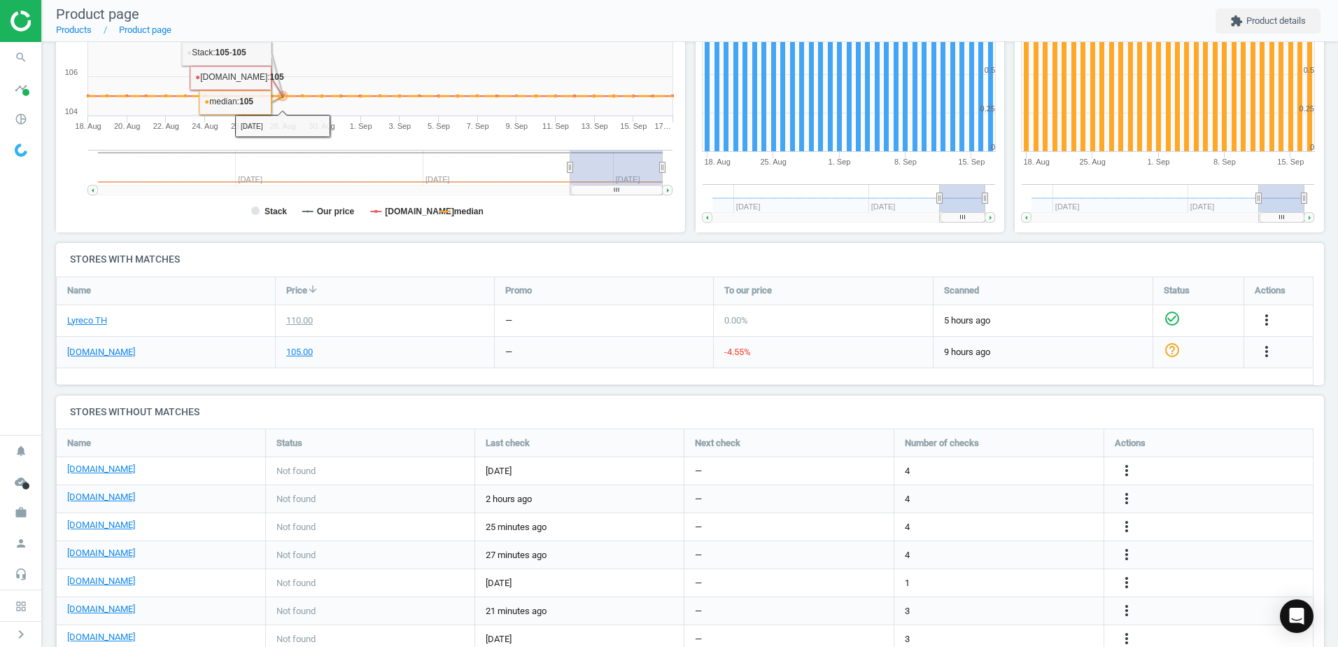
scroll to position [280, 0]
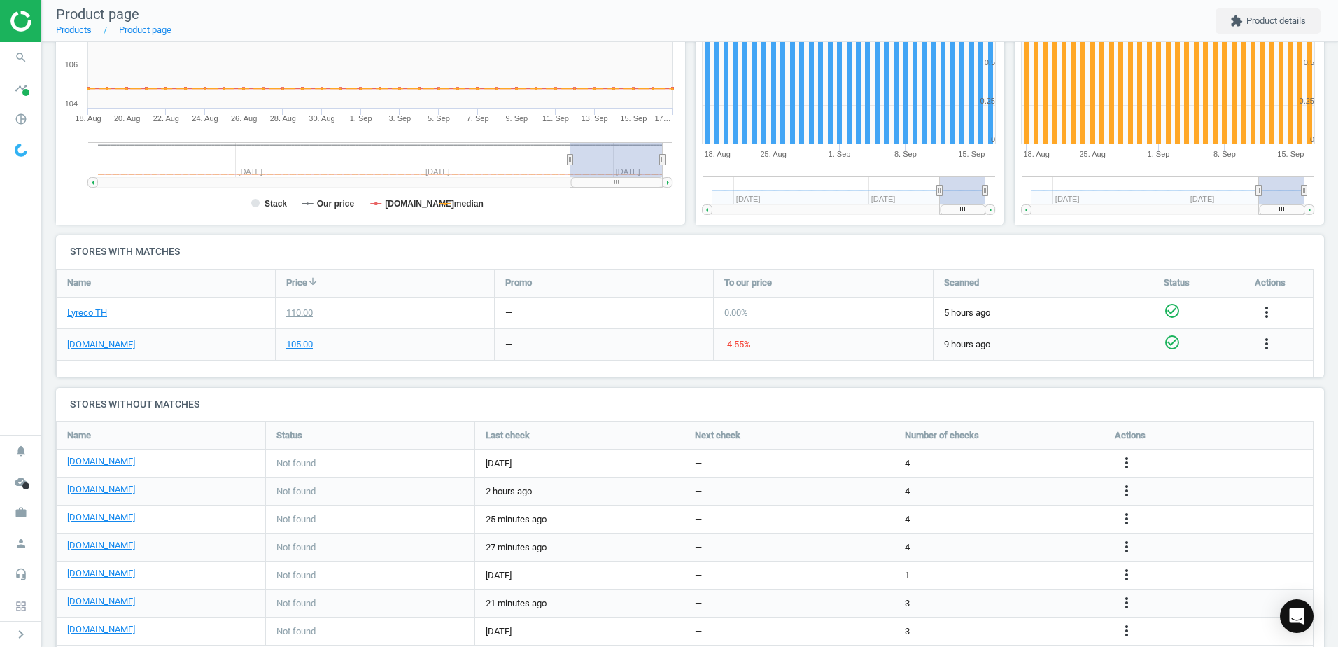
click at [1178, 342] on icon "check_circle_outline" at bounding box center [1172, 342] width 17 height 17
click at [1186, 390] on h4 "Stores without matches" at bounding box center [690, 404] width 1268 height 33
click at [1269, 341] on icon "more_vert" at bounding box center [1266, 343] width 17 height 17
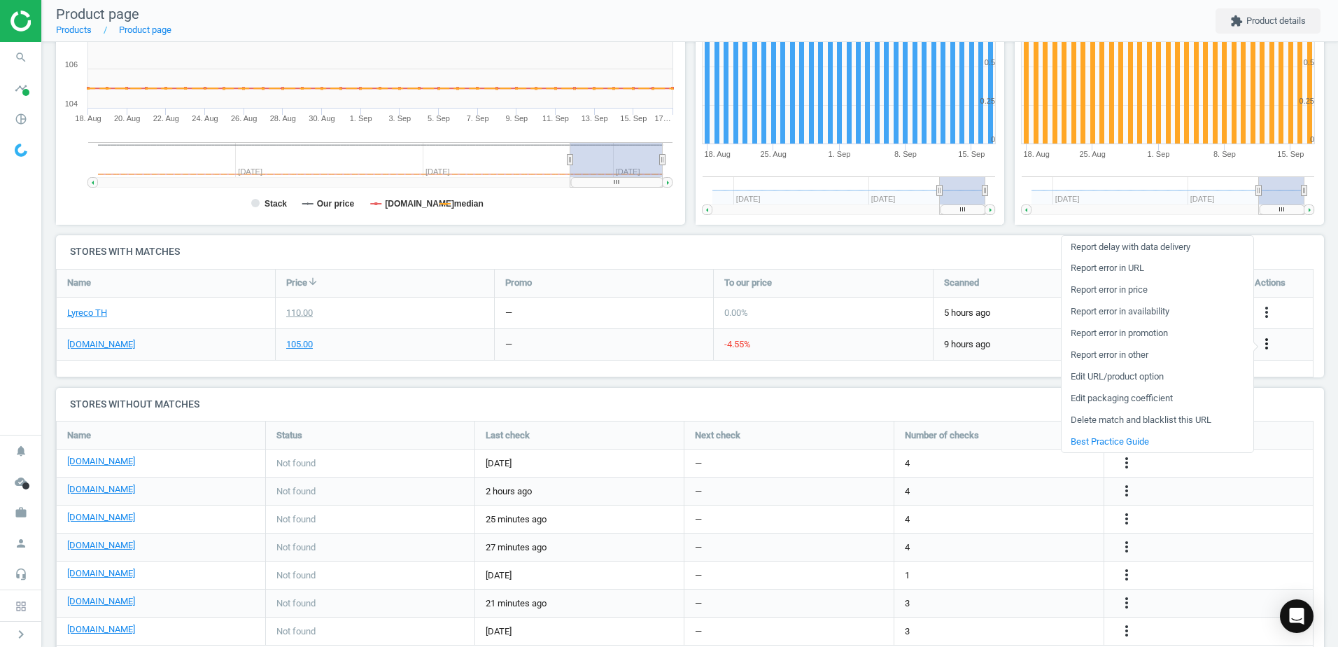
click at [1269, 341] on icon "more_vert" at bounding box center [1266, 343] width 17 height 17
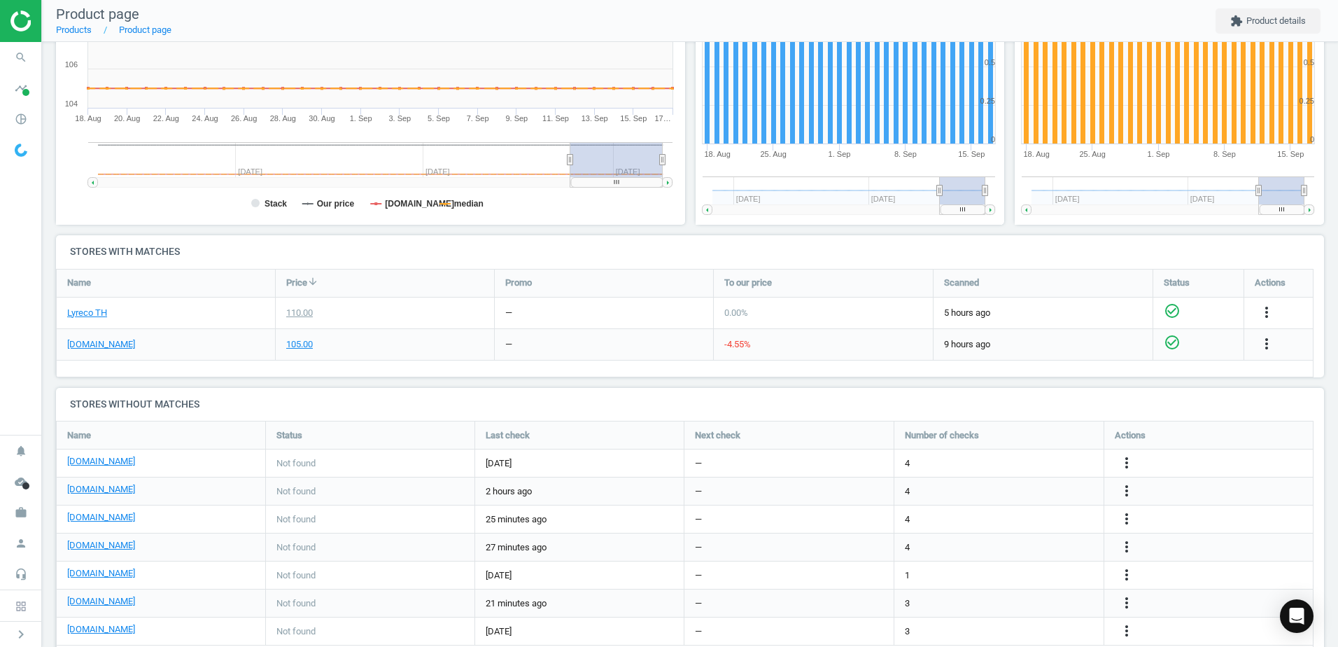
click at [675, 367] on div "Name Price arrow_downward Promo To our price Scanned Status Actions Lyreco TH 1…" at bounding box center [684, 323] width 1257 height 108
click at [1165, 341] on icon "help_outline" at bounding box center [1172, 342] width 17 height 17
click at [1175, 340] on icon "check_circle_outline" at bounding box center [1172, 342] width 17 height 17
click at [1063, 383] on div "555 ซองขาวฝากาวซิลิคอน เบอร์ 9/125 แพ็ค 50ซอง , 8850950082357 sku : 5016439 upc…" at bounding box center [690, 224] width 1296 height 924
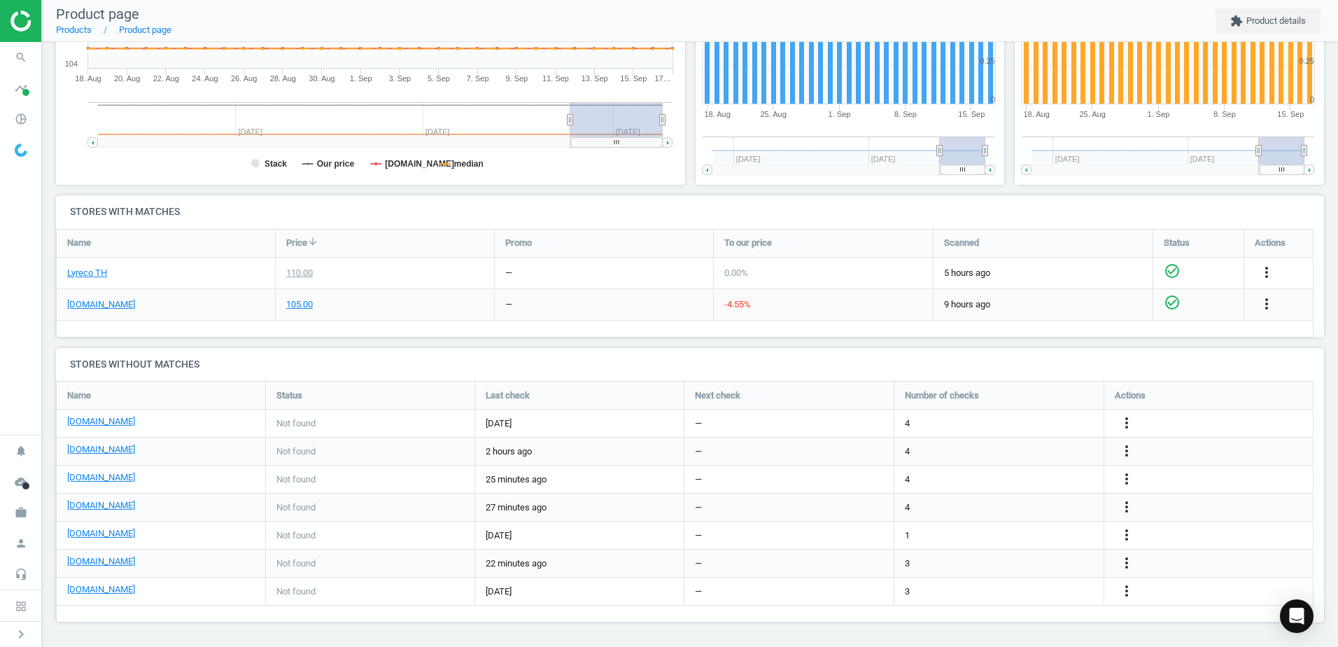
scroll to position [0, 0]
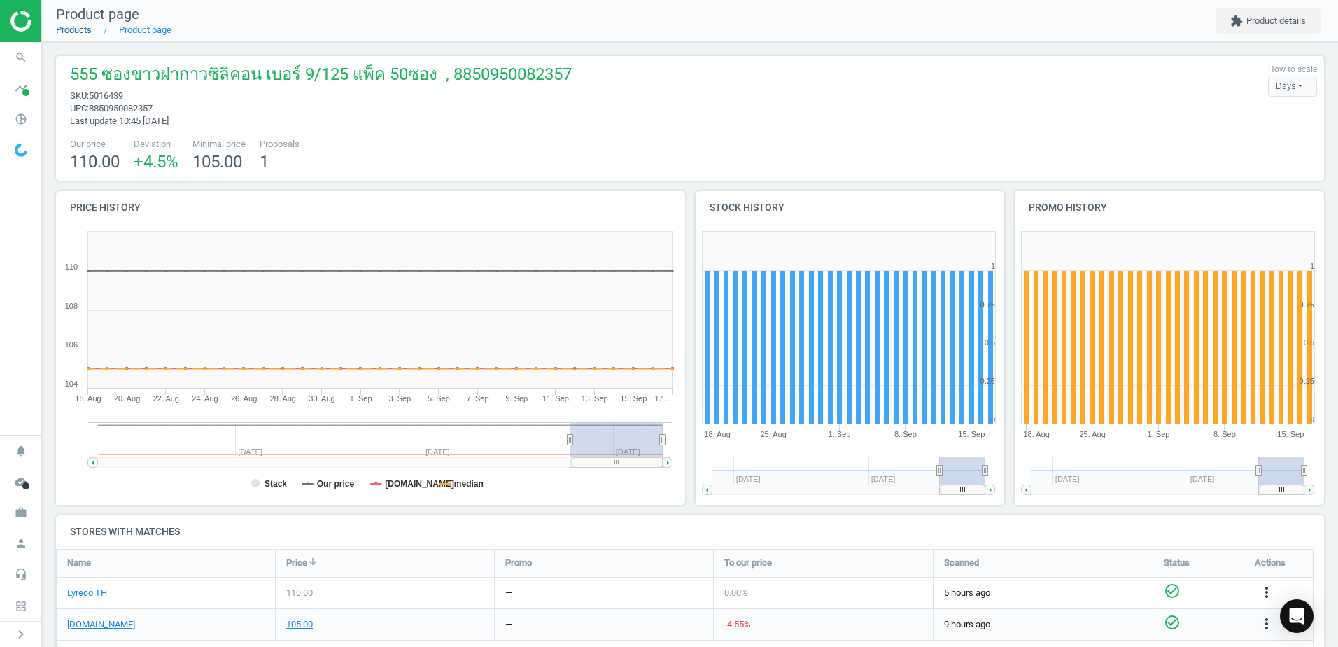
click at [82, 30] on link "Products" at bounding box center [74, 29] width 36 height 10
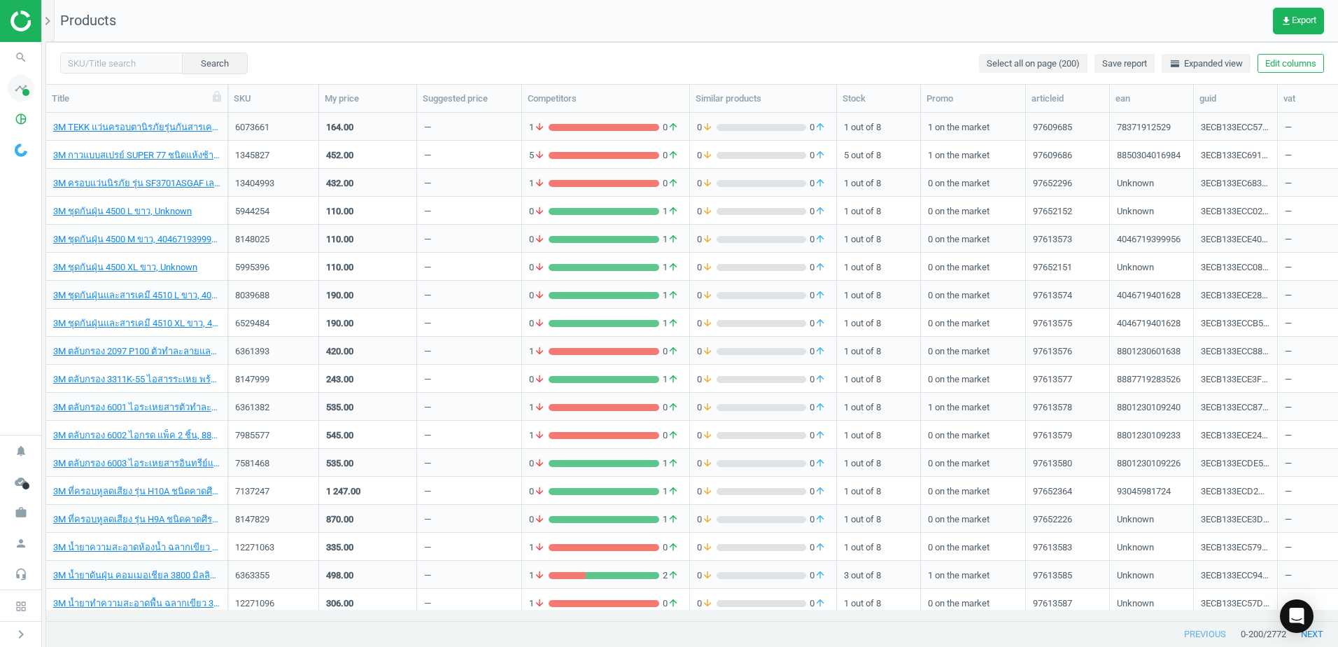
click at [27, 91] on span at bounding box center [25, 92] width 7 height 7
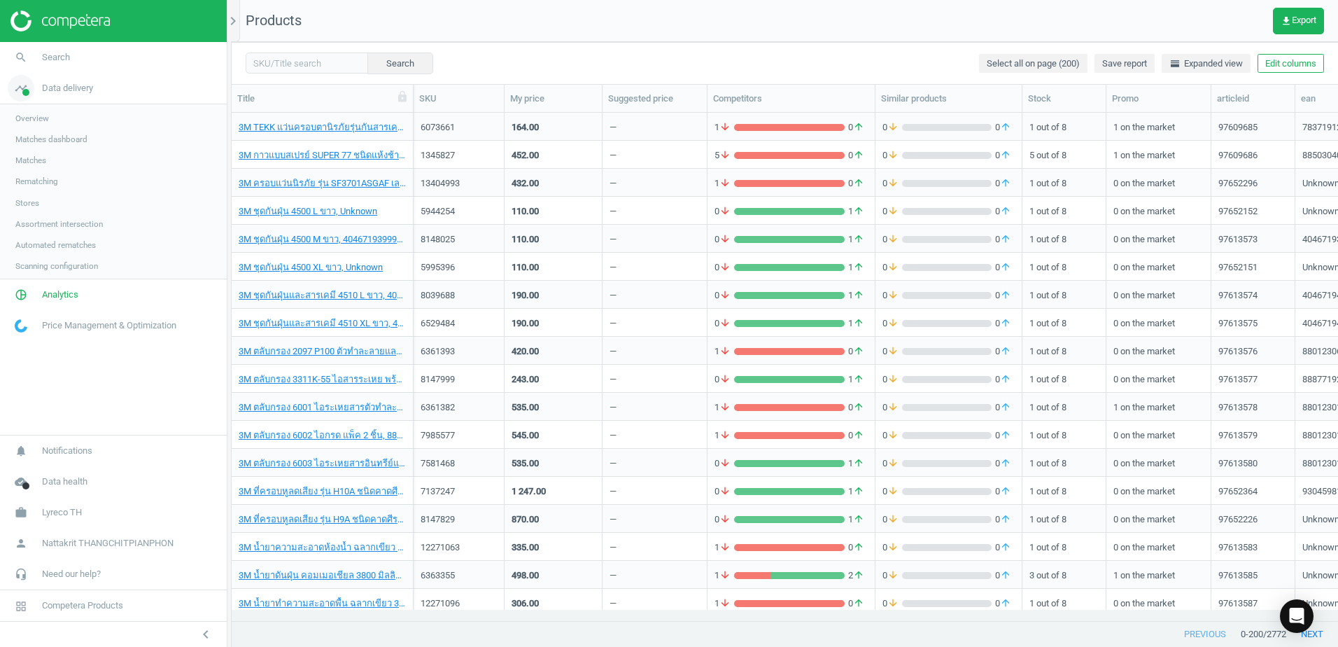
scroll to position [486, 1096]
click at [1300, 614] on icon "Open Intercom Messenger" at bounding box center [1296, 616] width 16 height 18
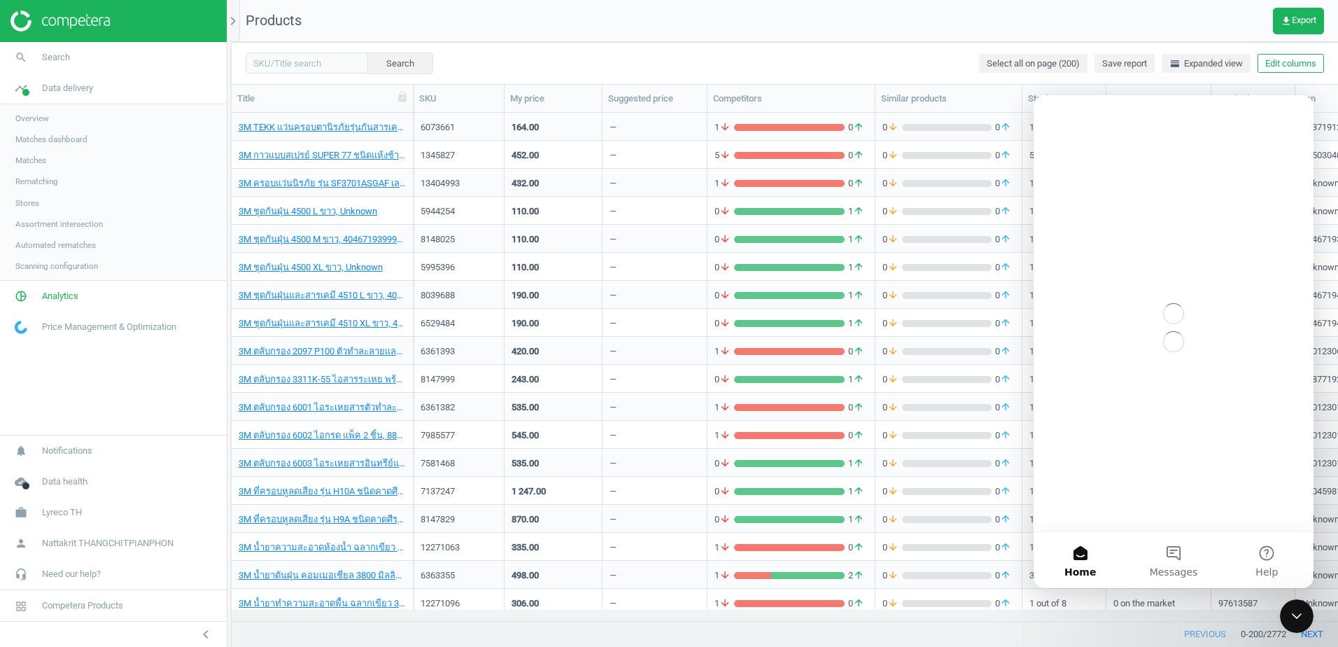
scroll to position [0, 0]
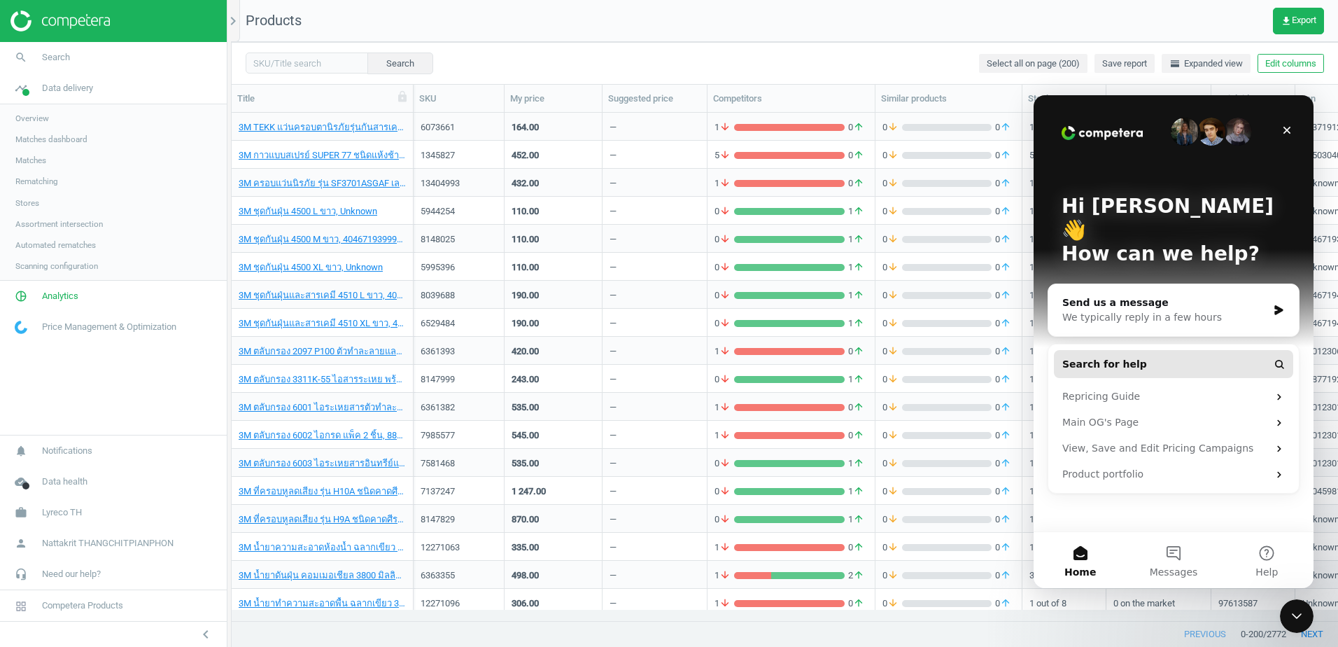
click at [1141, 350] on button "Search for help" at bounding box center [1173, 364] width 239 height 28
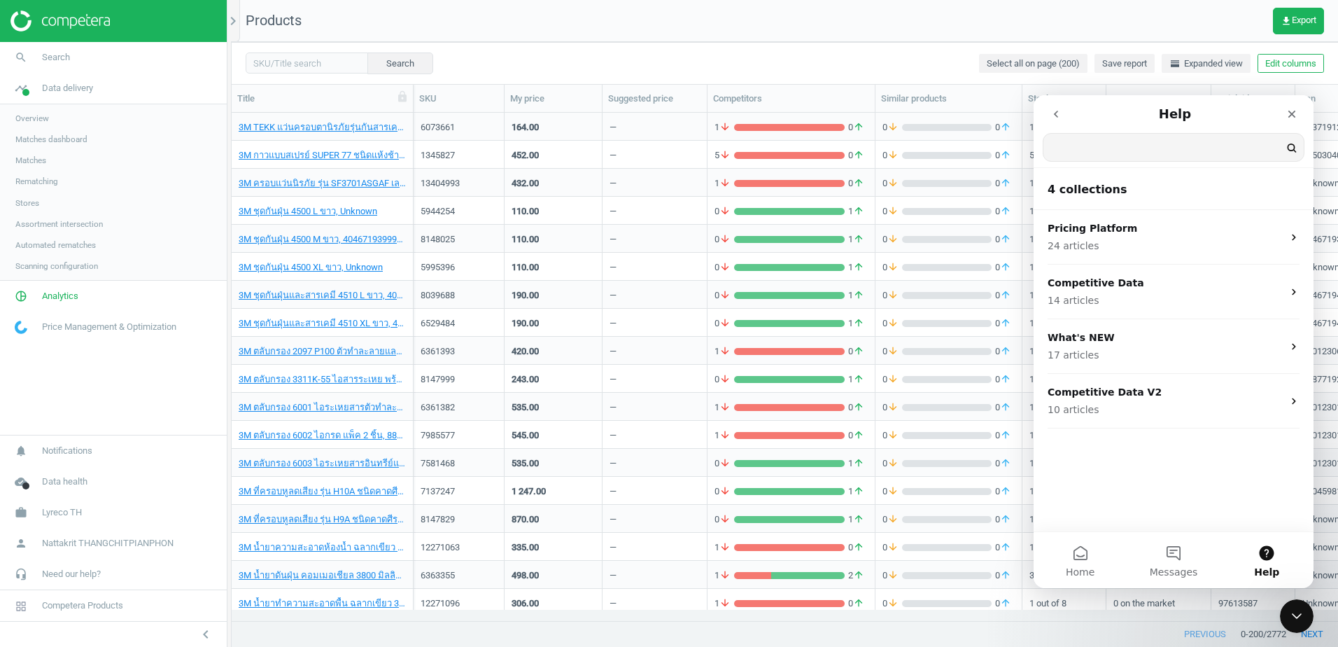
click at [1122, 155] on input "Search for help" at bounding box center [1173, 147] width 260 height 27
click at [1053, 115] on icon "go back" at bounding box center [1055, 113] width 11 height 11
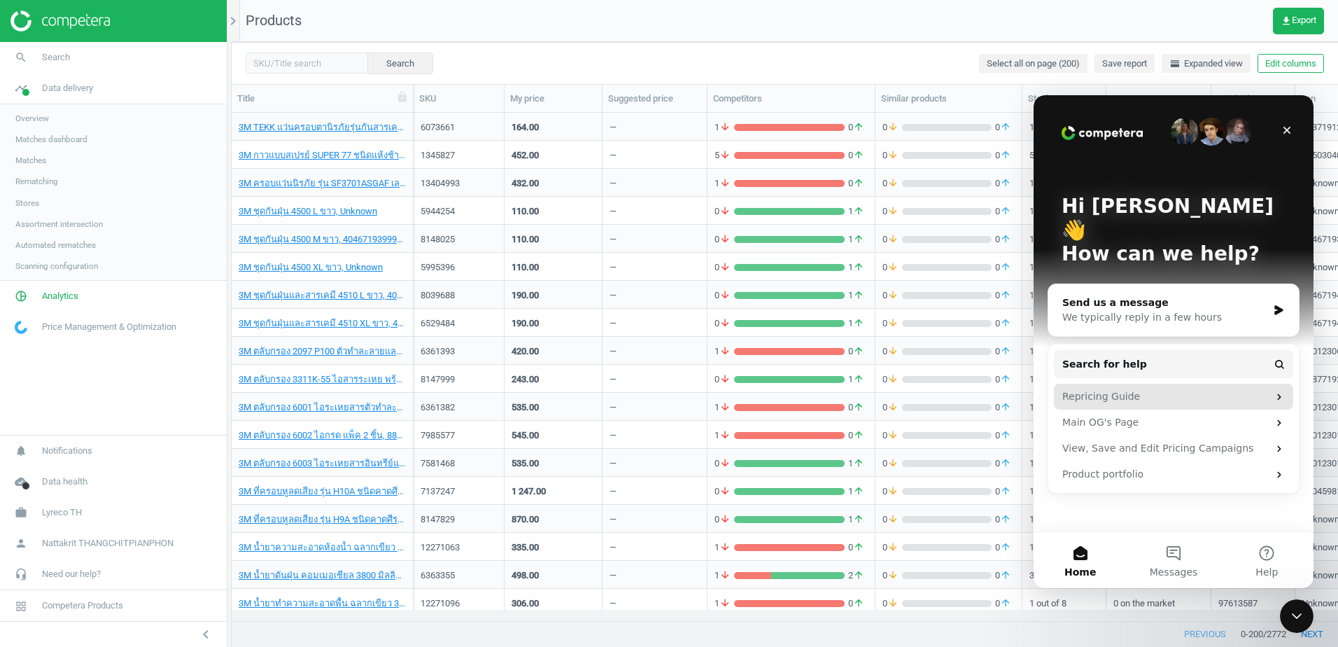
click at [1160, 389] on div "Repricing Guide" at bounding box center [1165, 396] width 206 height 15
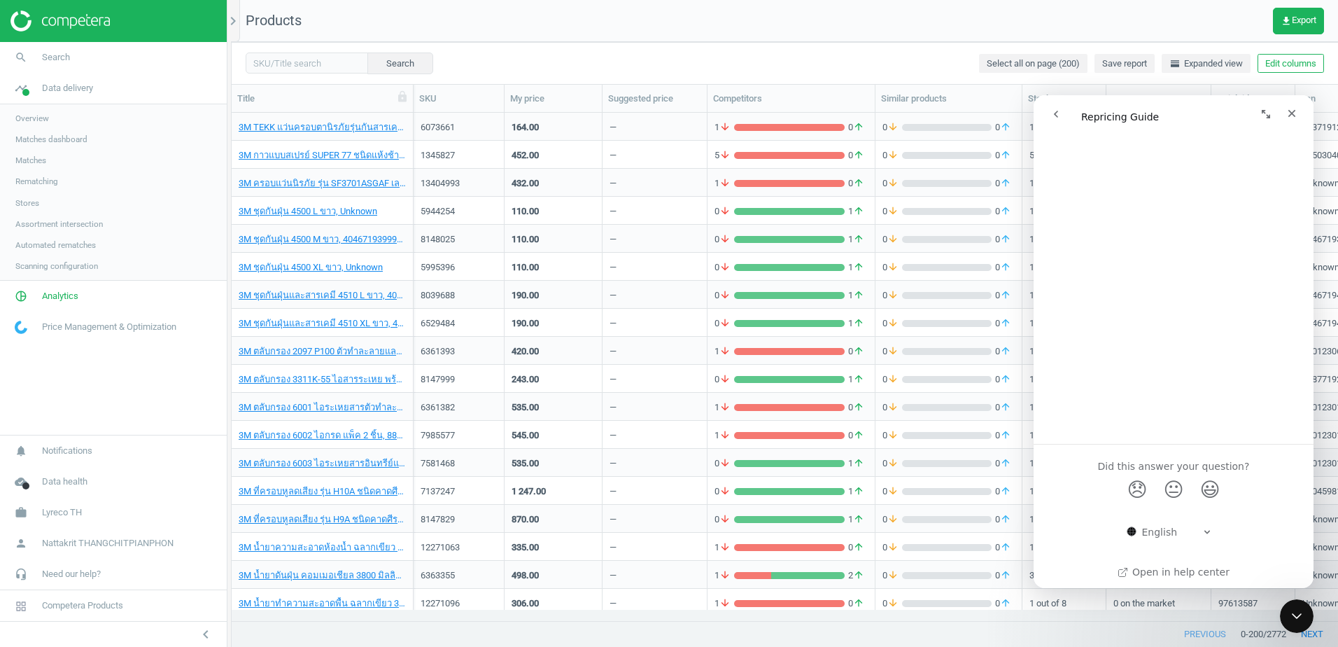
scroll to position [1162, 0]
click at [1056, 114] on icon "go back" at bounding box center [1055, 113] width 11 height 11
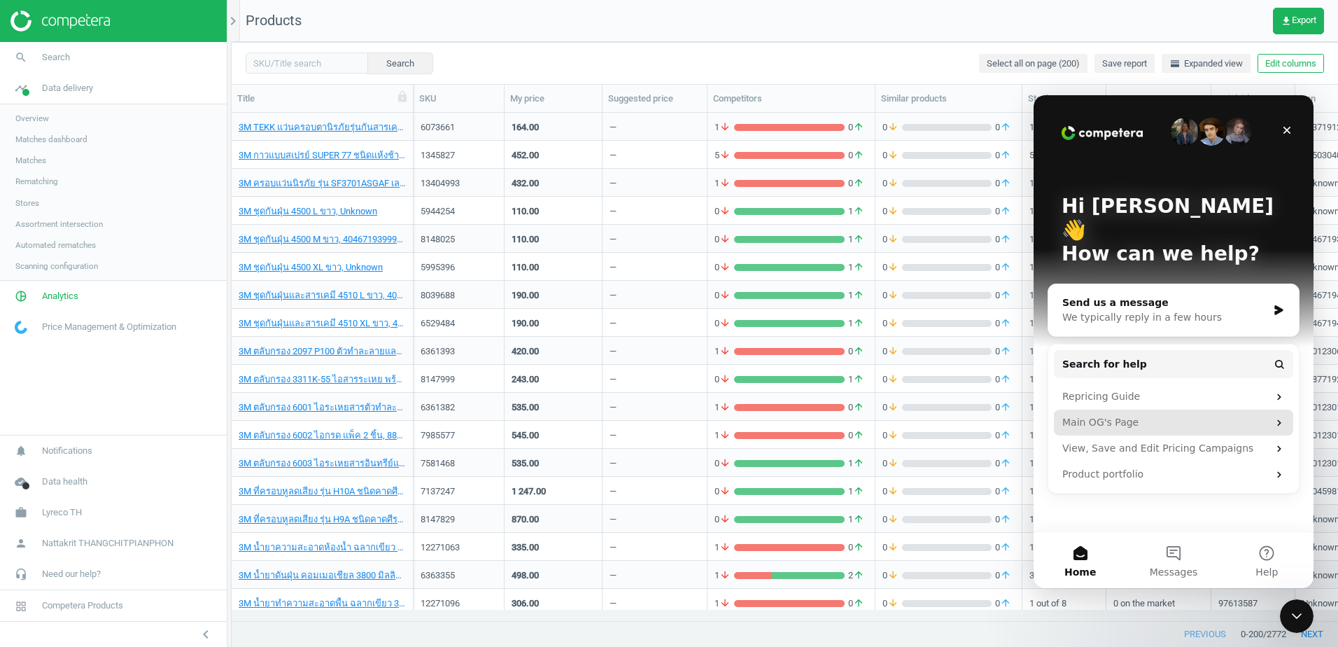
click at [1169, 415] on div "Main OG's Page" at bounding box center [1165, 422] width 206 height 15
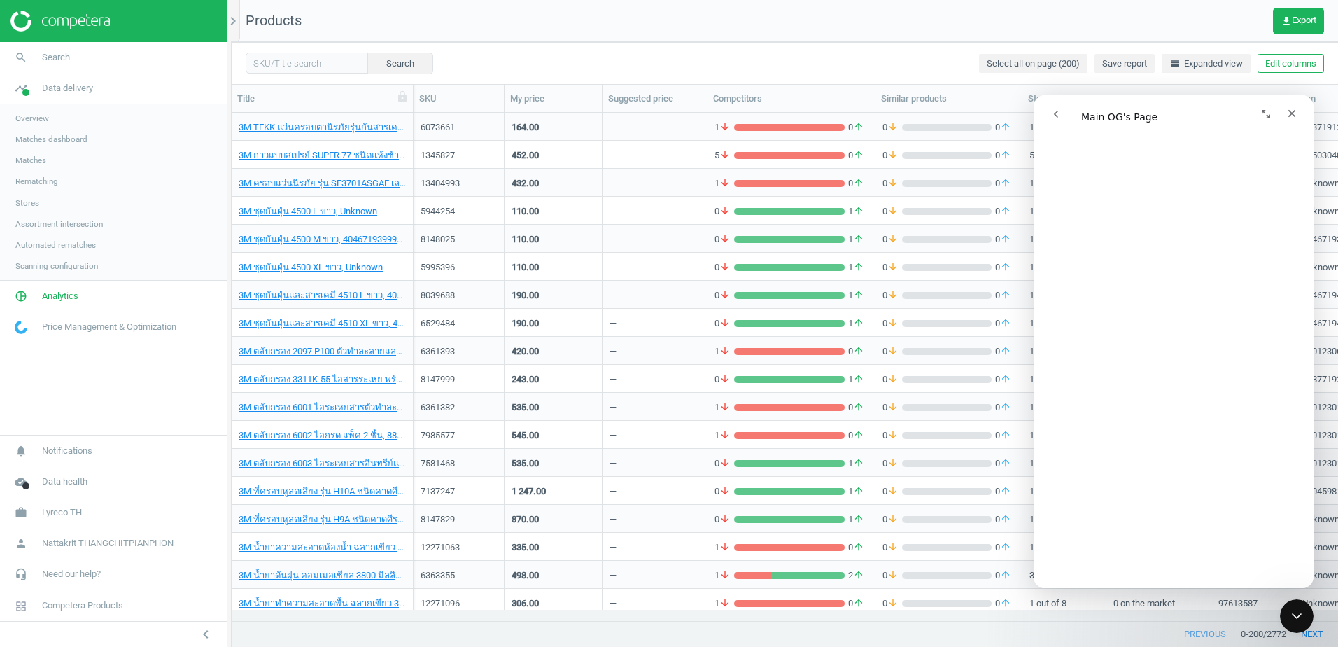
scroll to position [0, 0]
click at [1292, 110] on icon "Close" at bounding box center [1291, 113] width 11 height 11
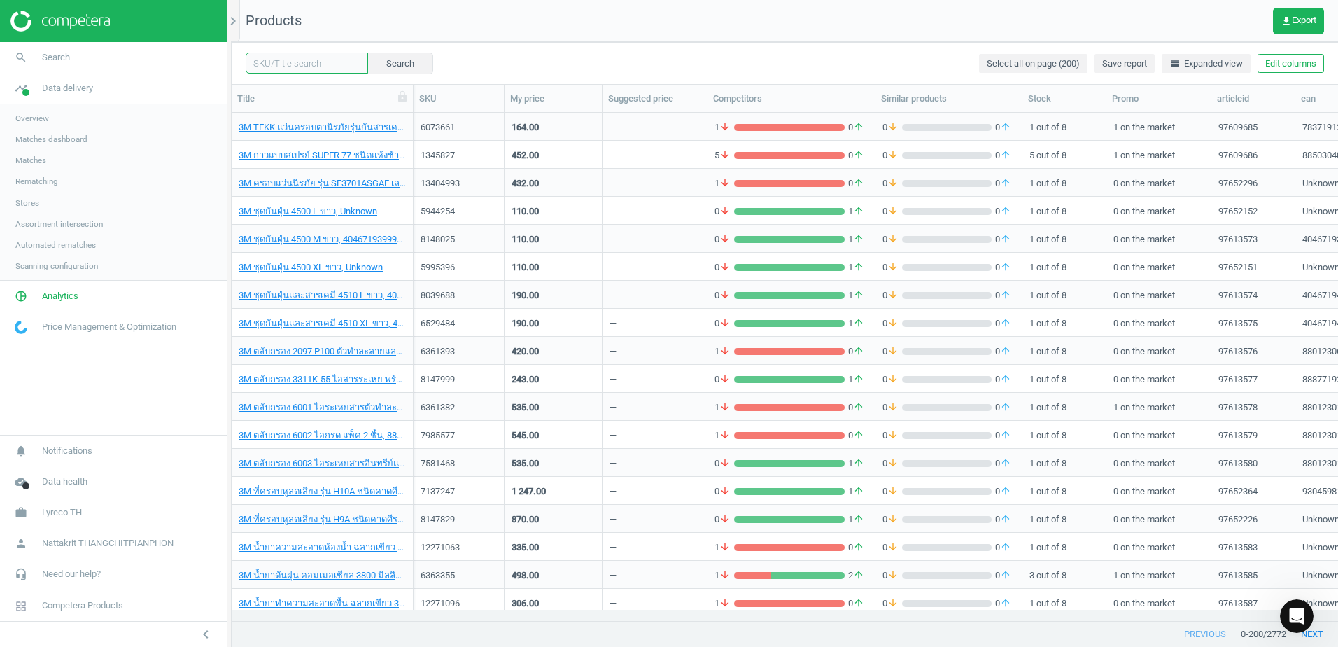
click at [318, 73] on input "text" at bounding box center [307, 62] width 122 height 21
paste input "7331762"
type input "7331762"
click at [380, 66] on button "Search" at bounding box center [400, 62] width 66 height 21
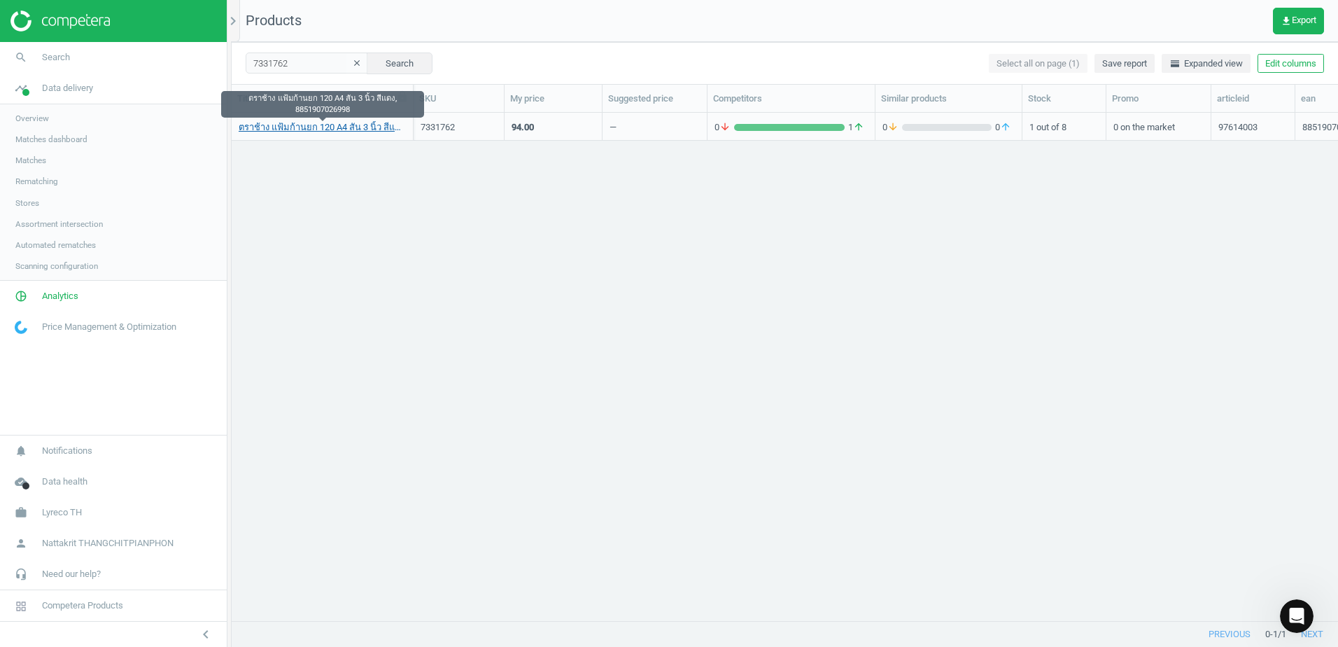
click at [367, 132] on link "ตราช้าง แฟ้มก้านยก 120 A4 สัน 3 นิ้ว สีแดง, 8851907026998" at bounding box center [322, 127] width 167 height 13
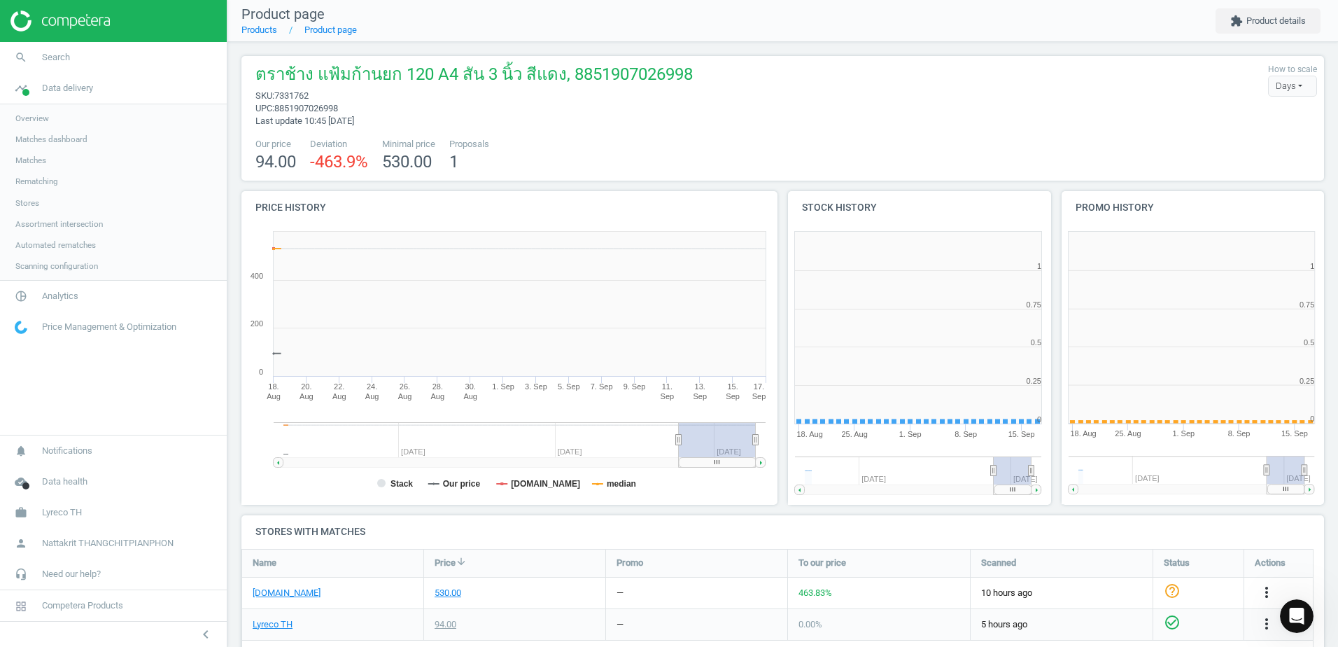
scroll to position [302, 282]
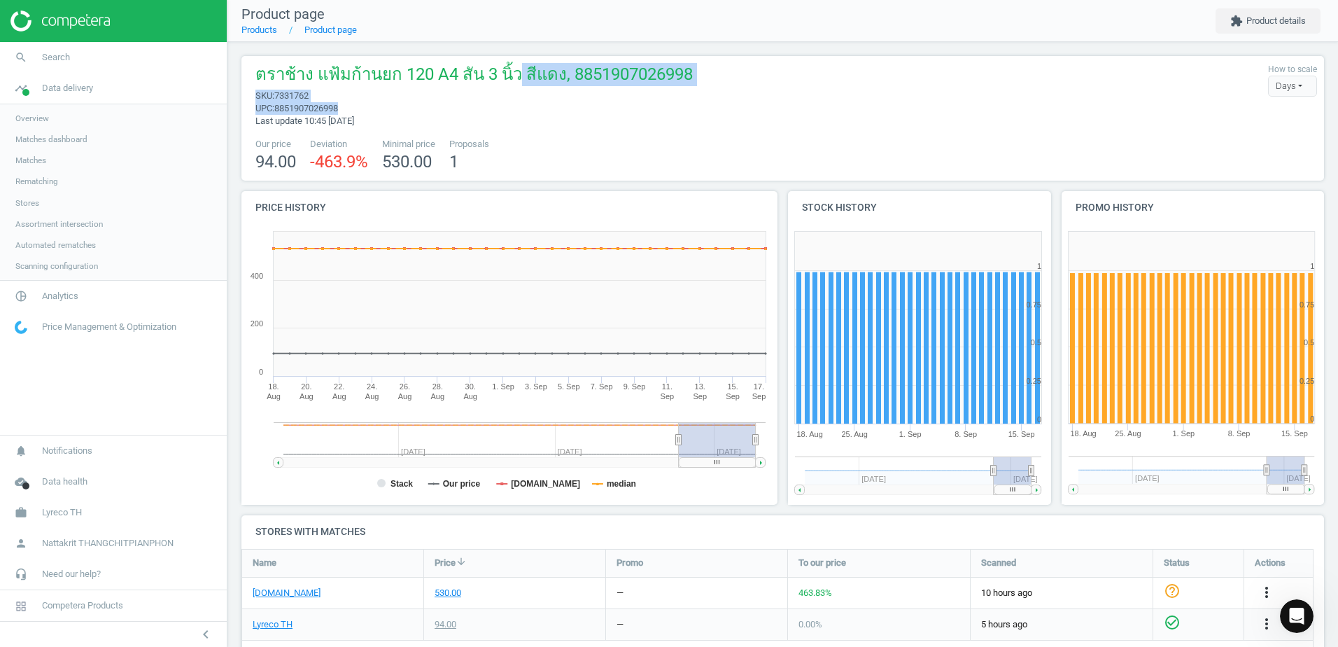
drag, startPoint x: 511, startPoint y: 73, endPoint x: 513, endPoint y: 111, distance: 37.8
click at [513, 111] on div "ตราช้าง แฟ้มก้านยก 120 A4 สัน 3 นิ้ว สีแดง, 8851907026998 sku : 7331762 upc : 8…" at bounding box center [470, 95] width 444 height 64
click at [513, 111] on span "upc : 8851907026998" at bounding box center [473, 108] width 437 height 13
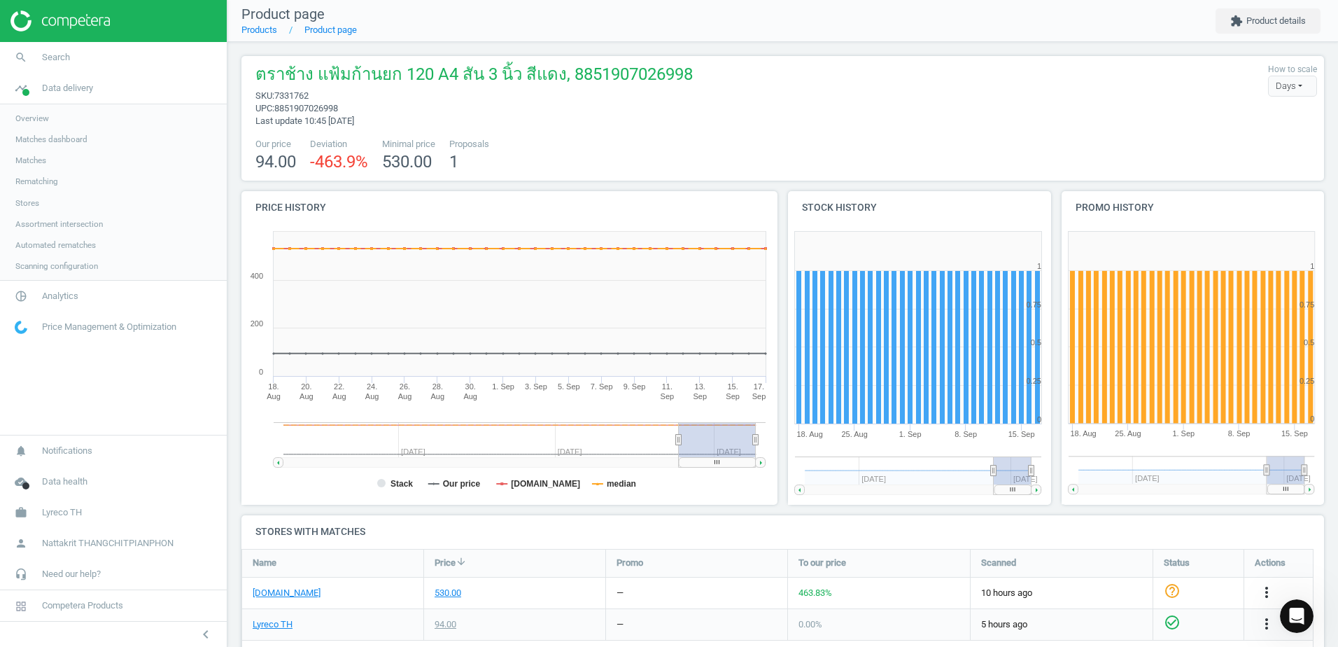
click at [513, 111] on span "upc : 8851907026998" at bounding box center [473, 108] width 437 height 13
drag, startPoint x: 513, startPoint y: 111, endPoint x: 454, endPoint y: 119, distance: 59.4
click at [454, 119] on div "ตราช้าง แฟ้มก้านยก 120 A4 สัน 3 นิ้ว สีแดง, 8851907026998 sku : 7331762 upc : 8…" at bounding box center [470, 95] width 444 height 64
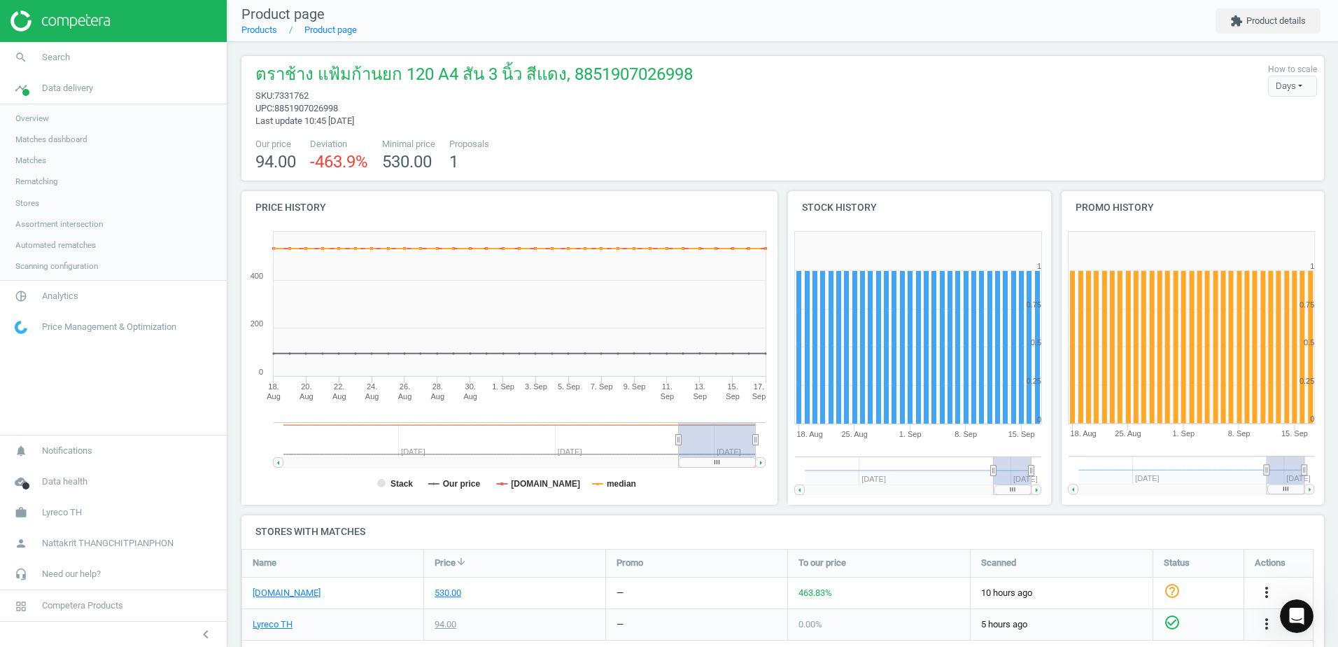
click at [354, 123] on span "Last update 10:45 [DATE]" at bounding box center [304, 120] width 99 height 10
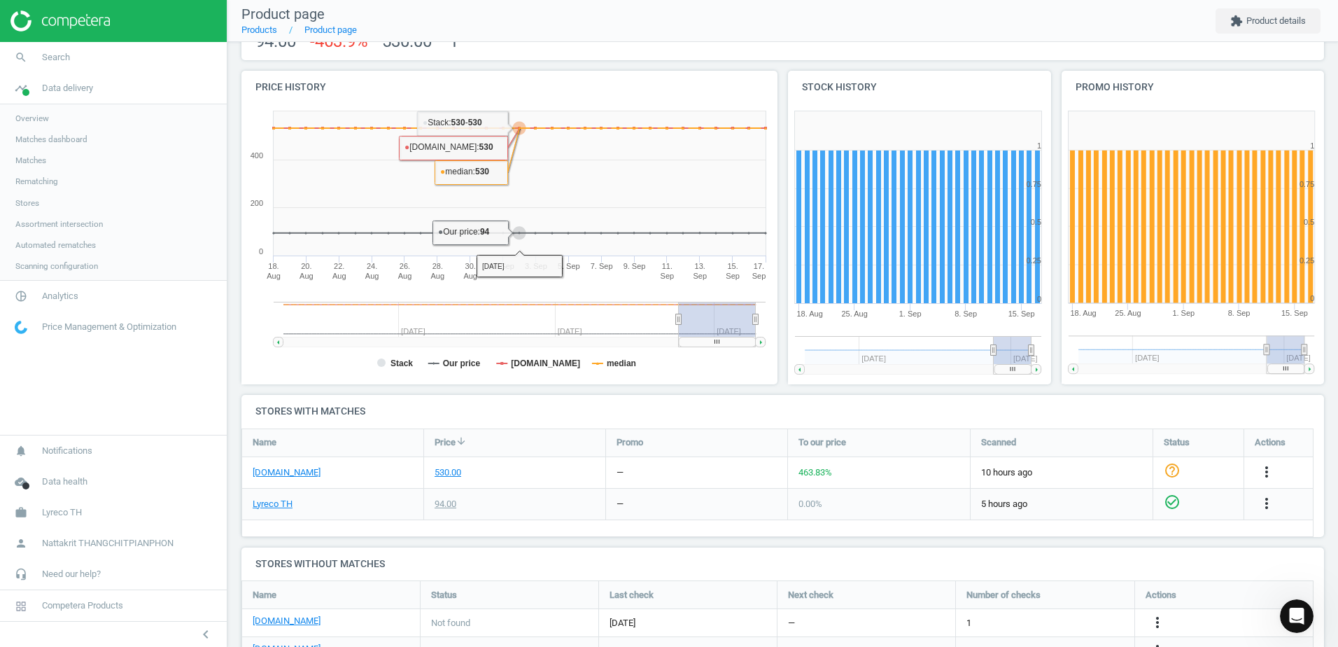
scroll to position [280, 0]
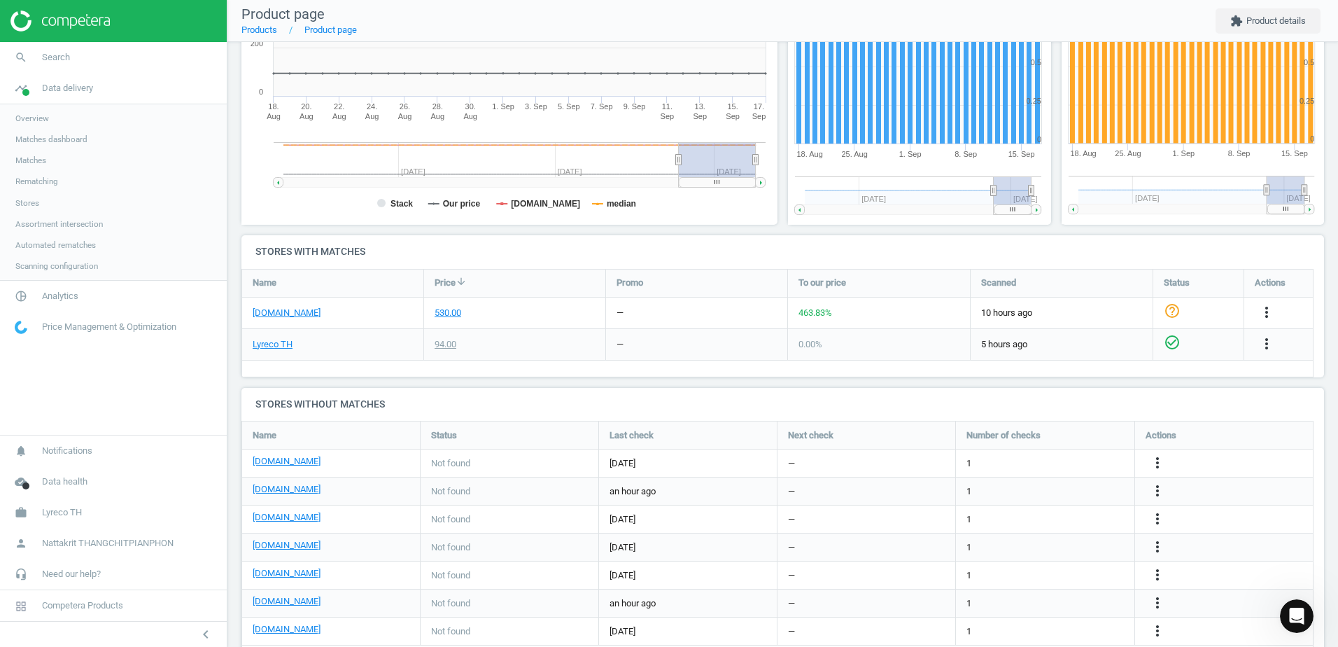
drag, startPoint x: 610, startPoint y: 347, endPoint x: 630, endPoint y: 348, distance: 20.3
click at [630, 348] on div "Lyreco TH 94.00 — 0.00 % 5 hours ago check_circle_outline more_vert" at bounding box center [778, 344] width 1072 height 31
drag, startPoint x: 630, startPoint y: 348, endPoint x: 628, endPoint y: 374, distance: 26.0
click at [628, 374] on div "Name Price arrow_downward Promo To our price Scanned Status Actions officework.…" at bounding box center [777, 323] width 1072 height 108
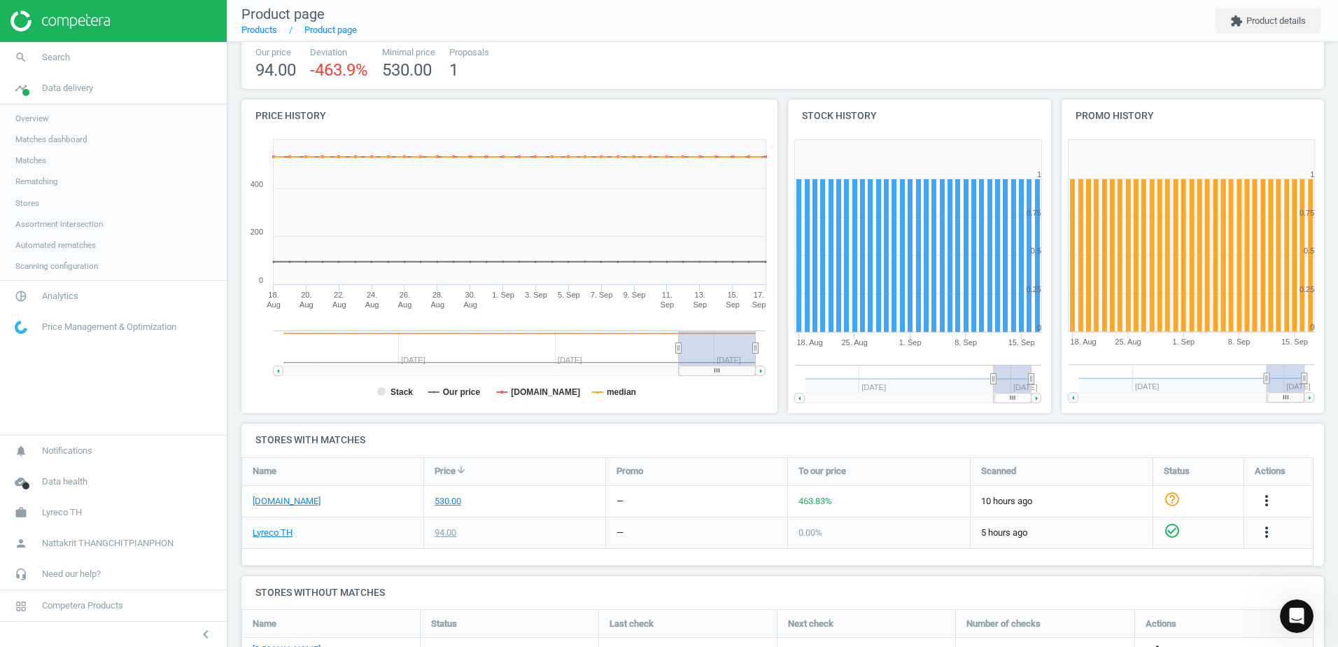
scroll to position [0, 0]
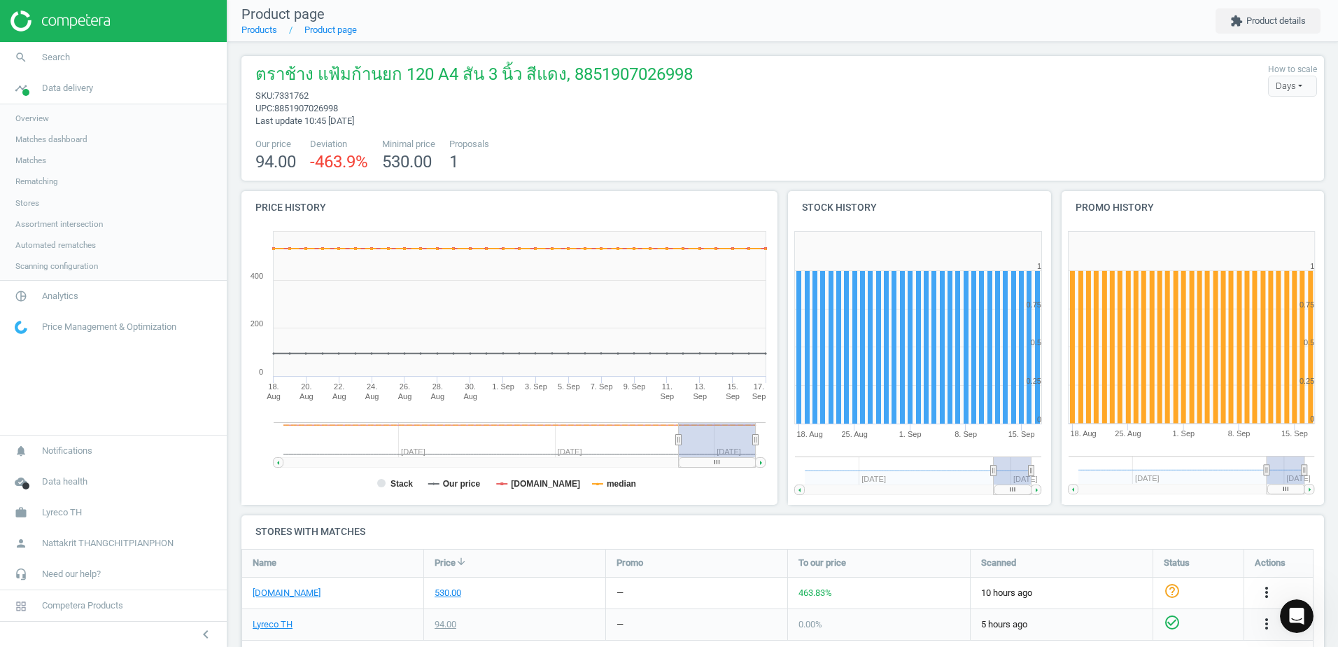
click at [1282, 80] on div "Days" at bounding box center [1292, 86] width 49 height 21
click at [1151, 76] on div "ตราช้าง แฟ้มก้านยก 120 A4 สัน 3 นิ้ว สีแดง, 8851907026998 sku : 7331762 upc : 8…" at bounding box center [782, 95] width 1069 height 64
click at [1253, 35] on nav "Product page Products Product page extension Product details" at bounding box center [782, 21] width 1110 height 42
click at [1253, 25] on button "extension Product details" at bounding box center [1267, 20] width 105 height 25
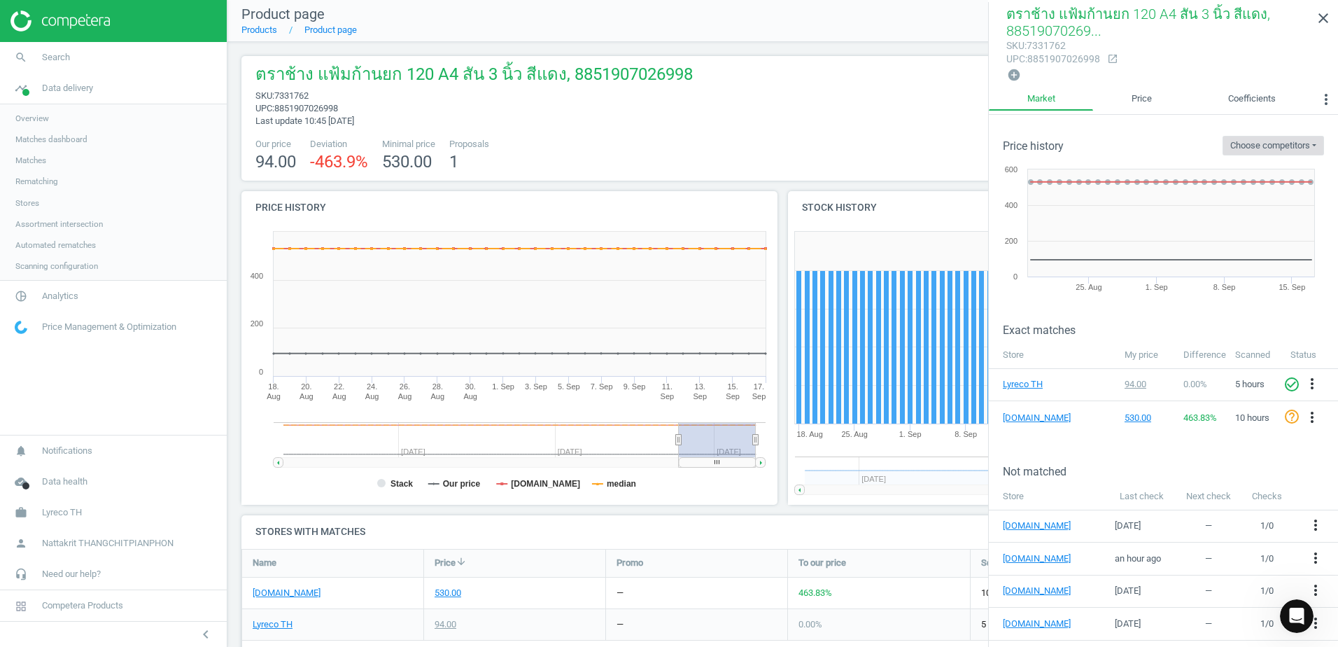
click at [1271, 139] on button "Choose competitors" at bounding box center [1272, 146] width 101 height 20
click at [1260, 147] on button "Choose competitors" at bounding box center [1272, 146] width 101 height 20
click at [1160, 121] on div "Price history Choose competitors officework.co.th" at bounding box center [1163, 135] width 349 height 41
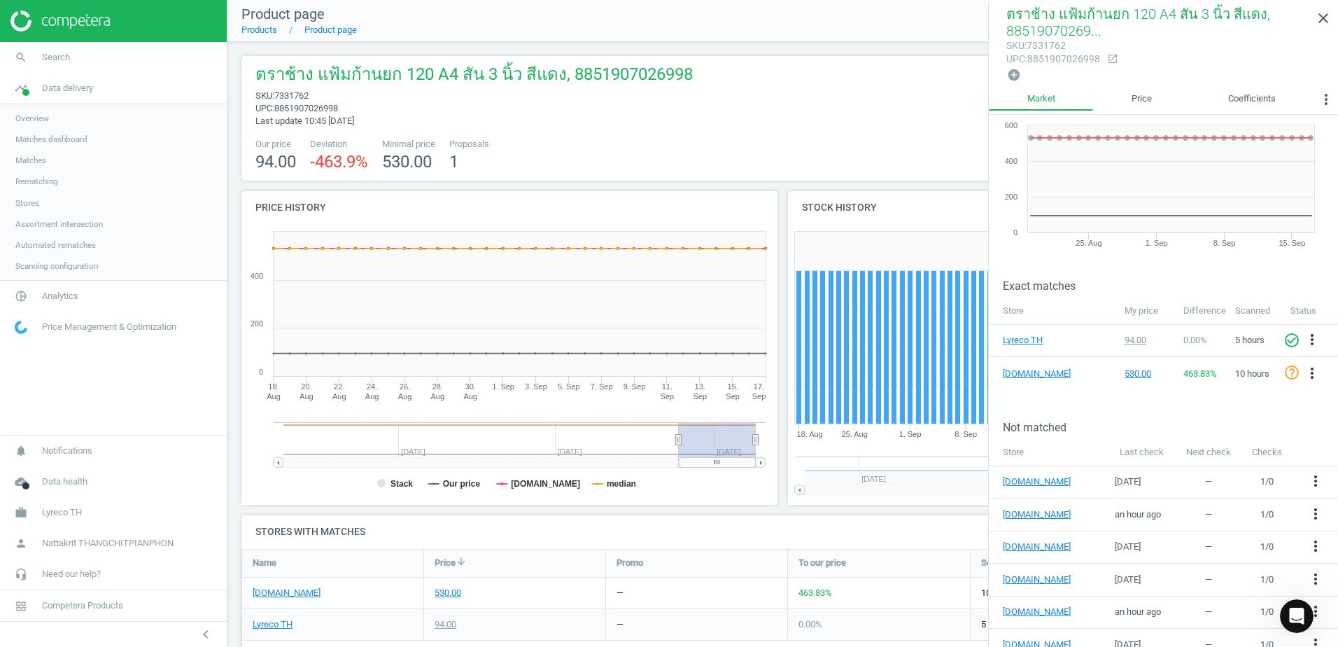
scroll to position [90, 0]
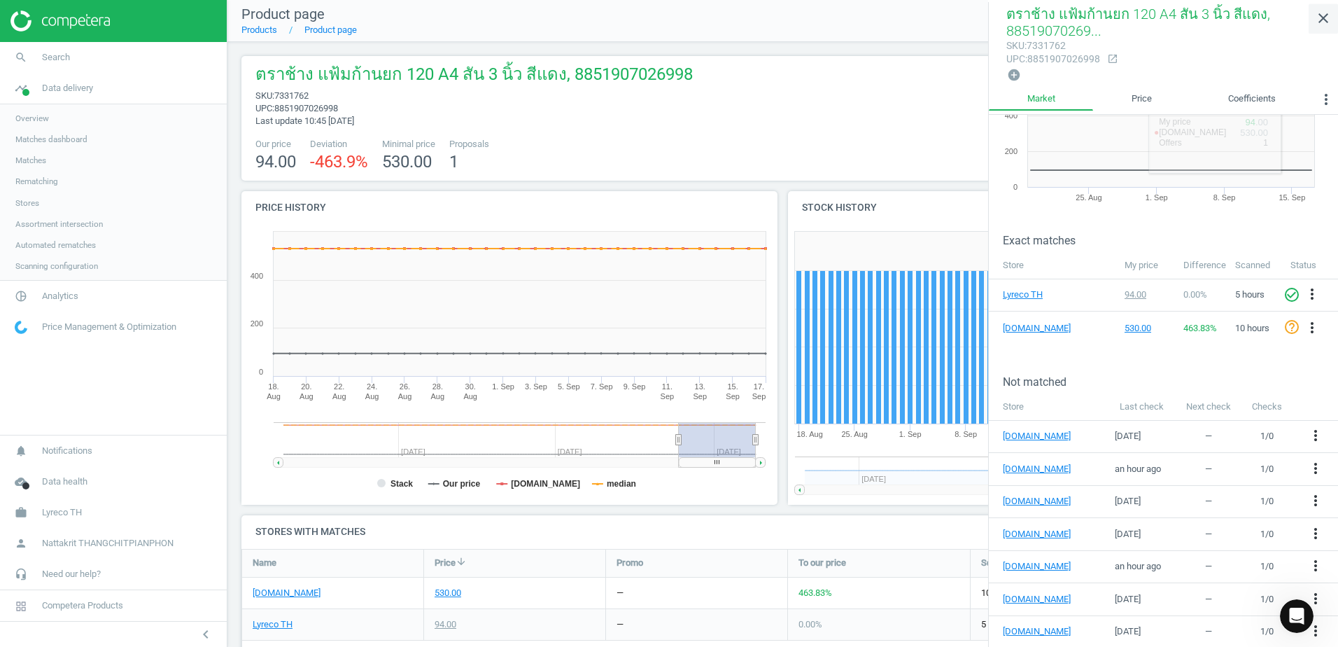
click at [1319, 20] on icon "close" at bounding box center [1323, 18] width 17 height 17
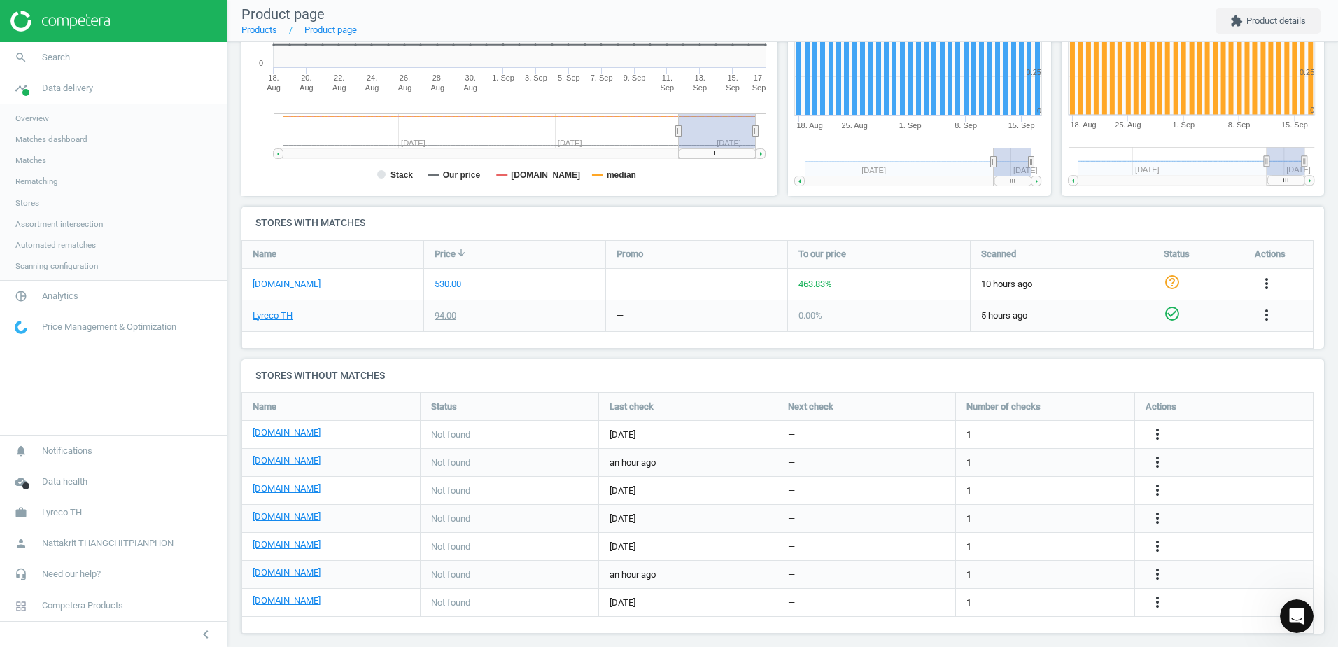
scroll to position [320, 0]
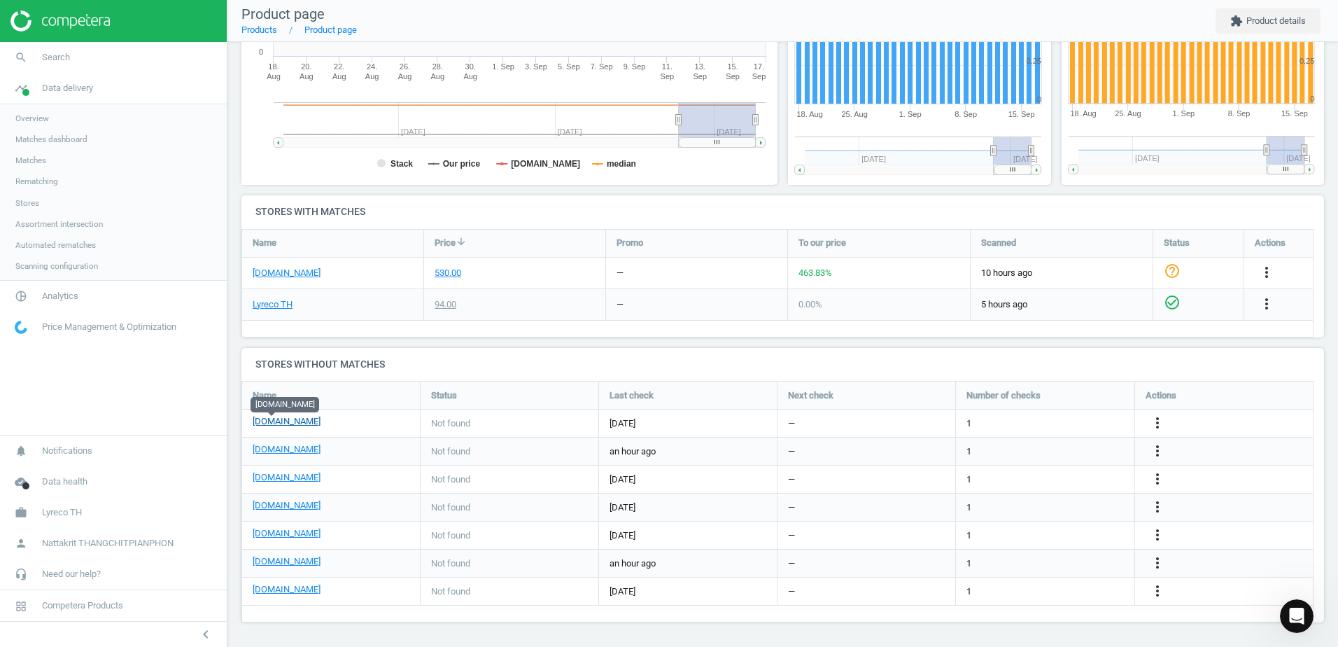
click at [274, 418] on link "[DOMAIN_NAME]" at bounding box center [287, 421] width 68 height 13
click at [281, 451] on link "[DOMAIN_NAME]" at bounding box center [287, 449] width 68 height 13
click at [591, 408] on div "Status" at bounding box center [510, 394] width 178 height 27
click at [277, 268] on link "[DOMAIN_NAME]" at bounding box center [287, 273] width 68 height 13
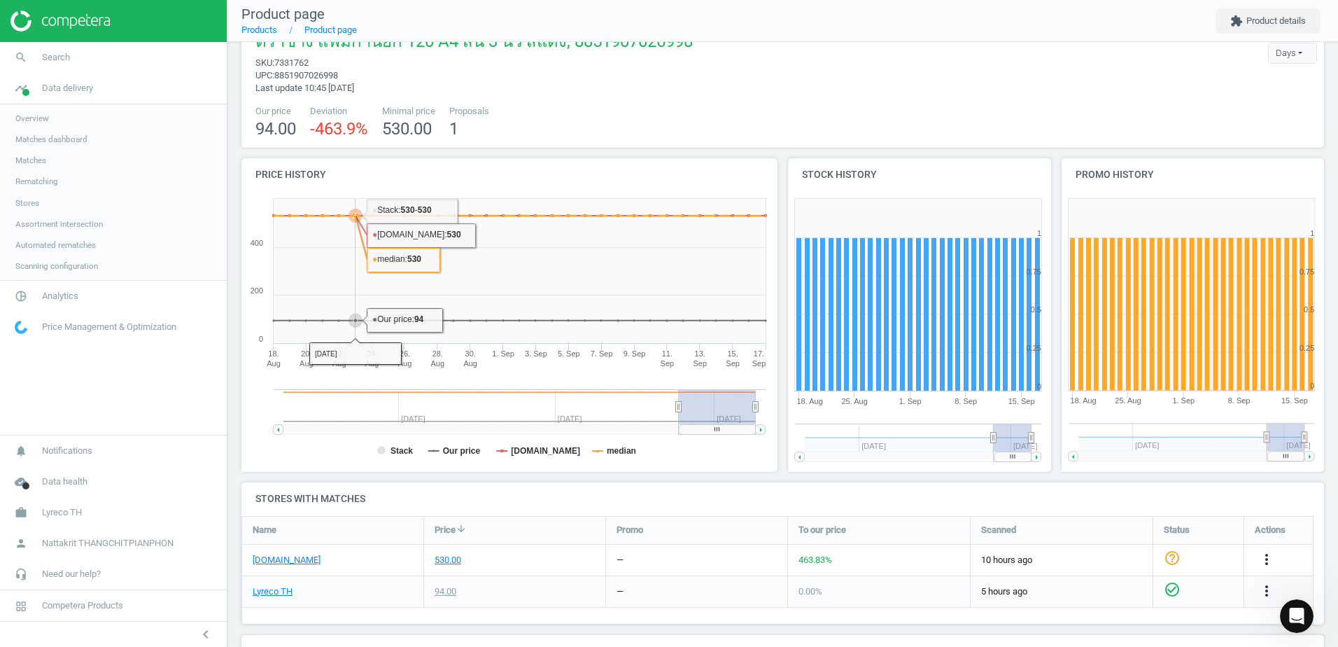
scroll to position [0, 0]
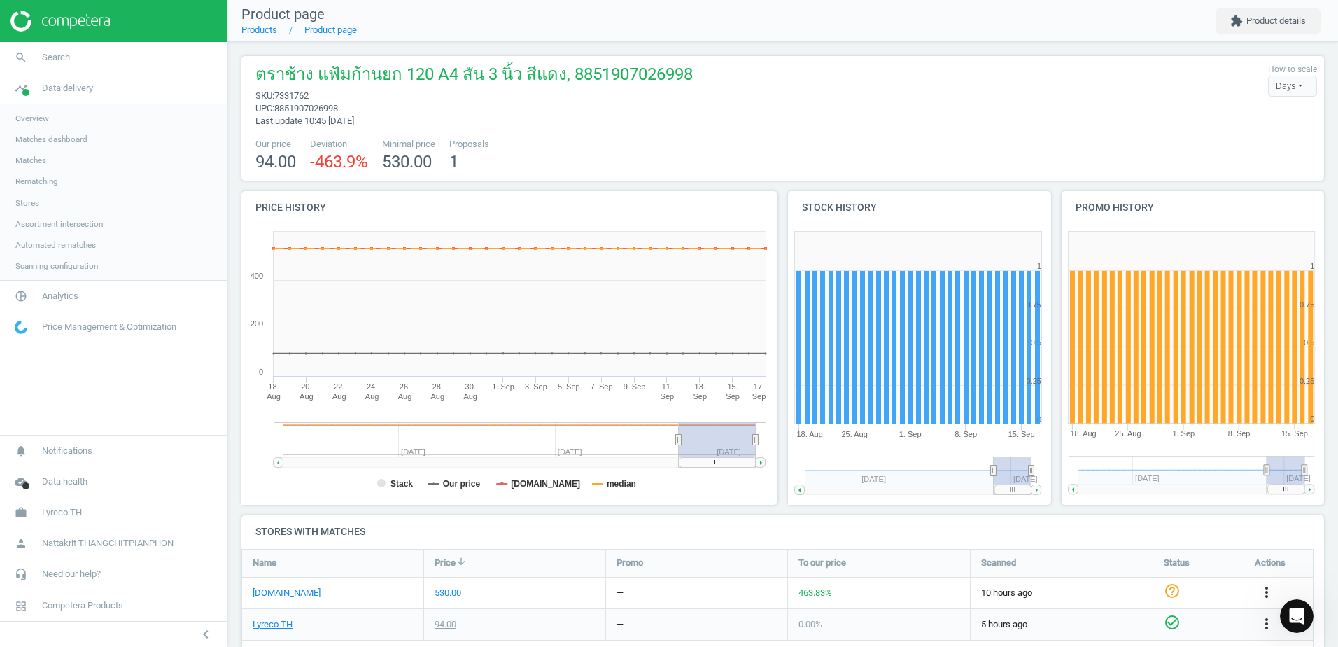
click at [111, 330] on span "Price Management & Optimization" at bounding box center [109, 326] width 134 height 13
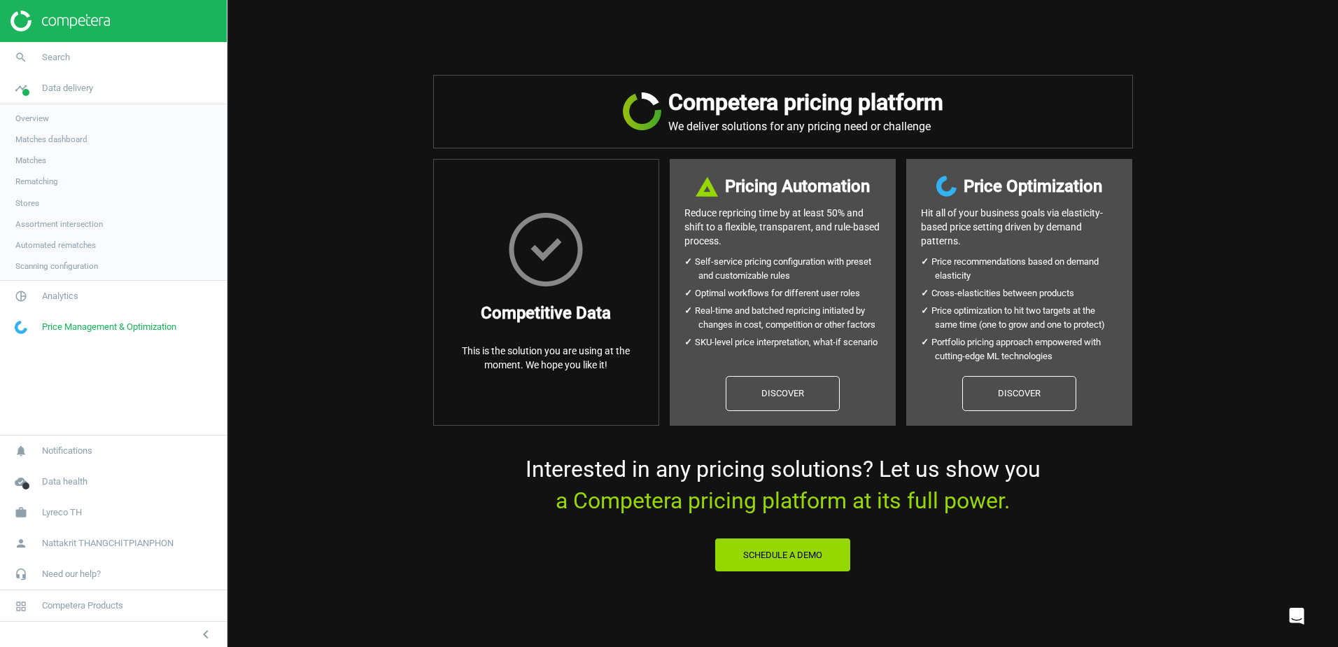
click at [93, 120] on link "Overview" at bounding box center [113, 118] width 227 height 21
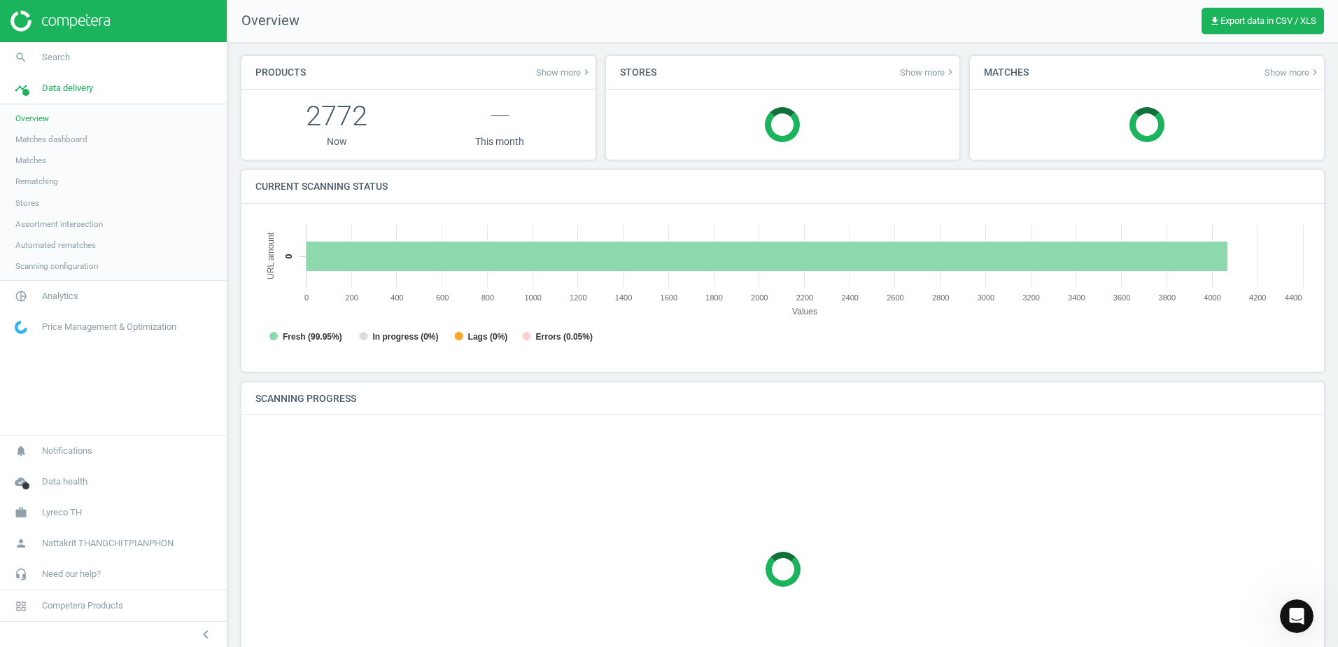
scroll to position [302, 1066]
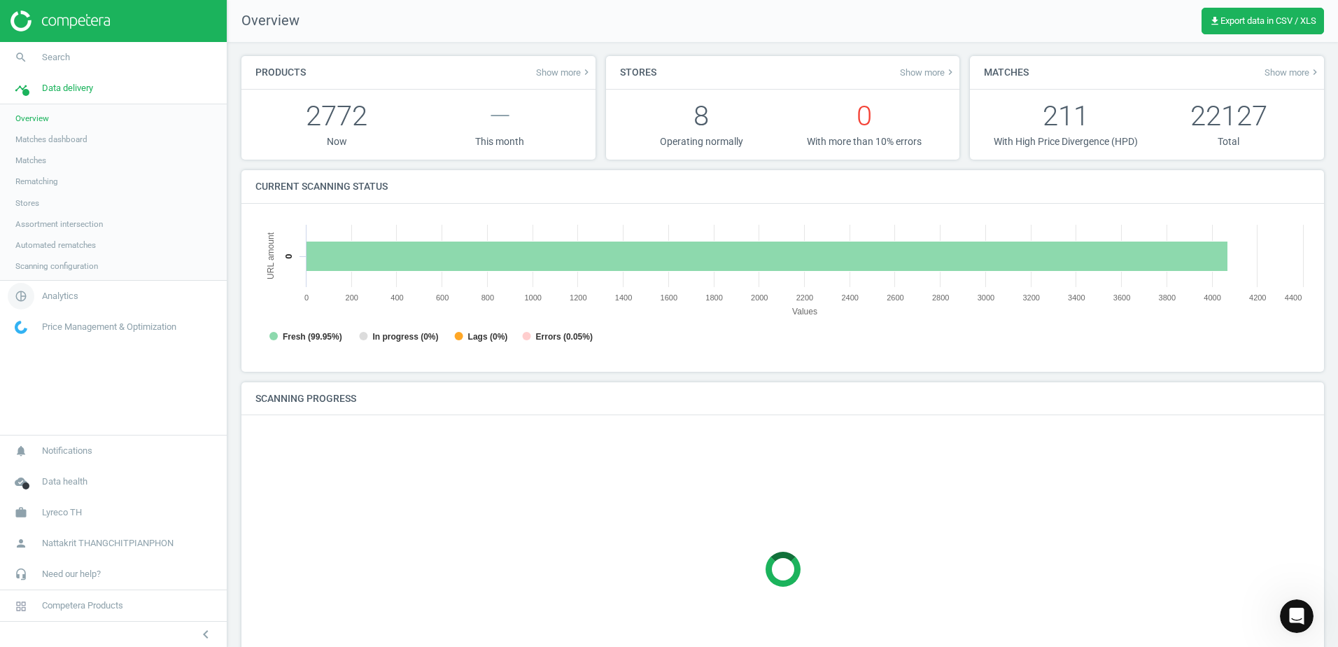
click at [55, 298] on span "Analytics" at bounding box center [60, 296] width 36 height 13
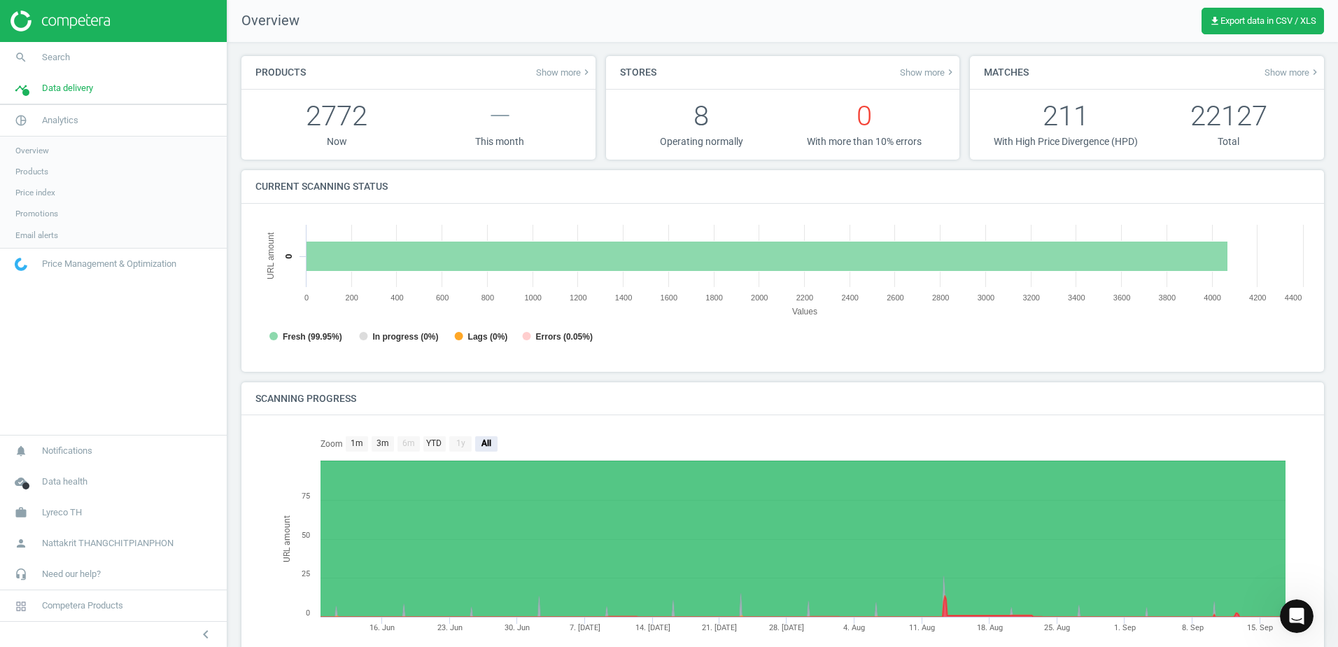
scroll to position [7, 7]
click at [38, 166] on span "Products" at bounding box center [31, 169] width 33 height 11
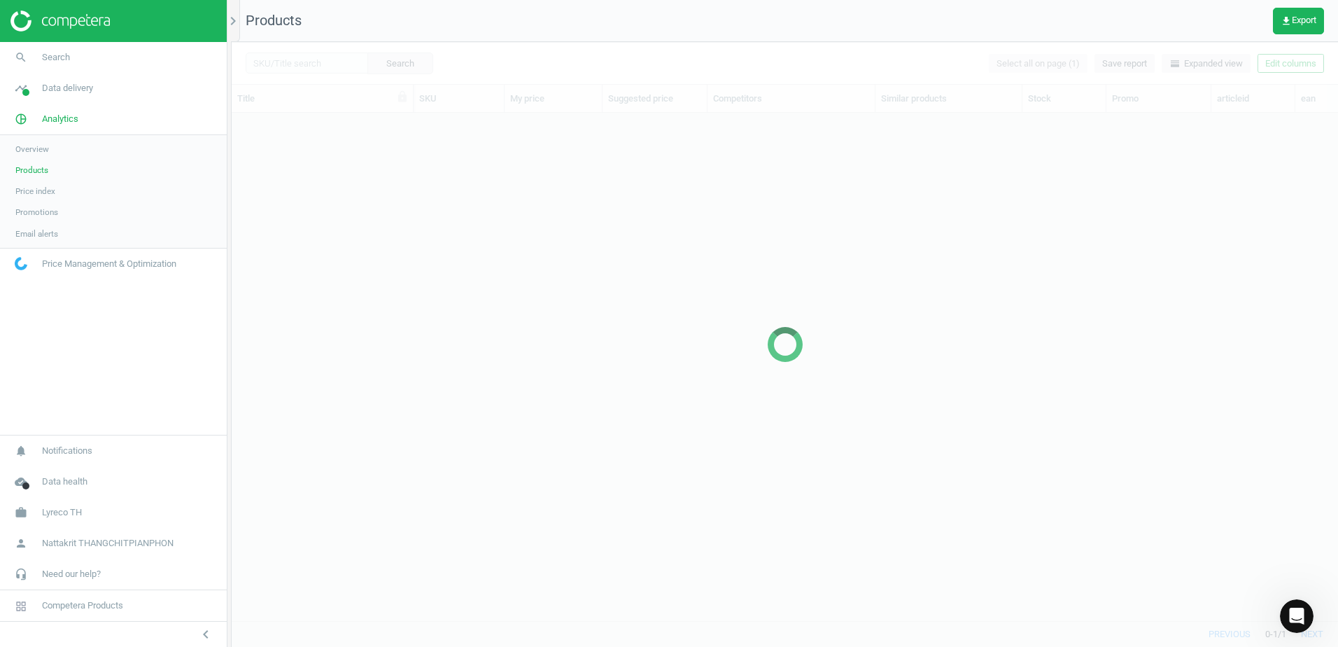
scroll to position [486, 1096]
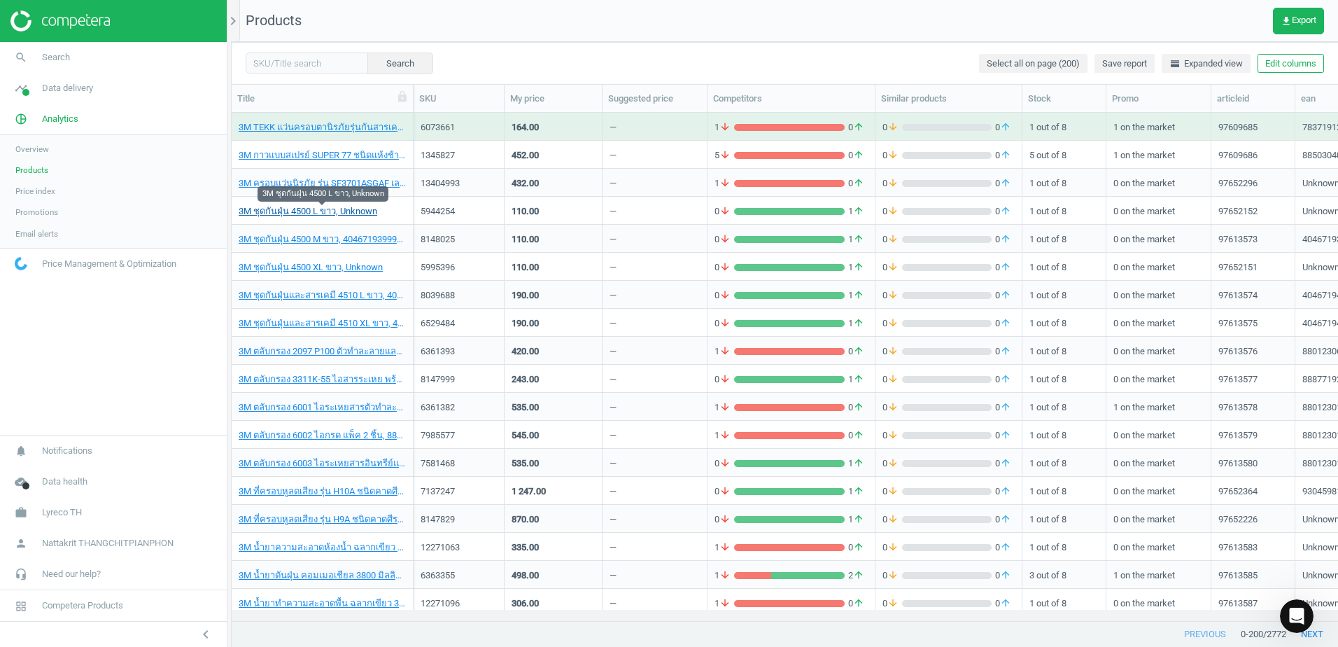
click at [355, 213] on link "3M ชุดกันฝุ่น 4500 L ขาว, Unknown" at bounding box center [308, 211] width 139 height 13
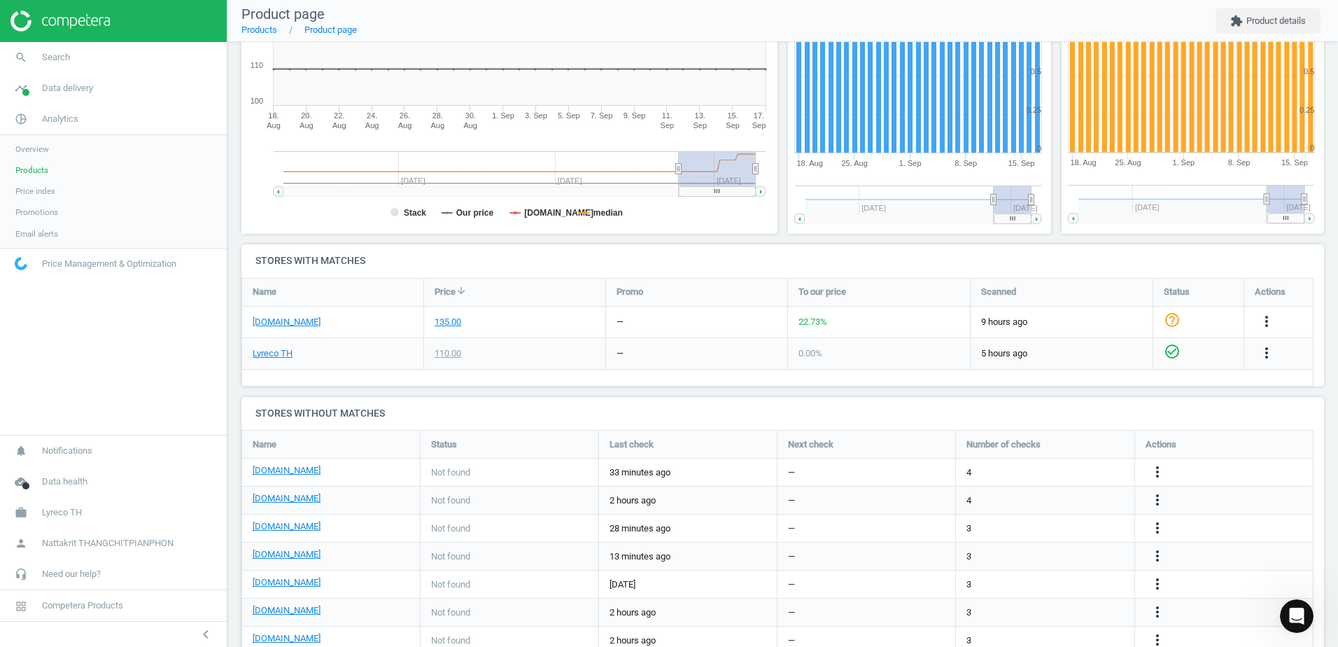
scroll to position [237, 0]
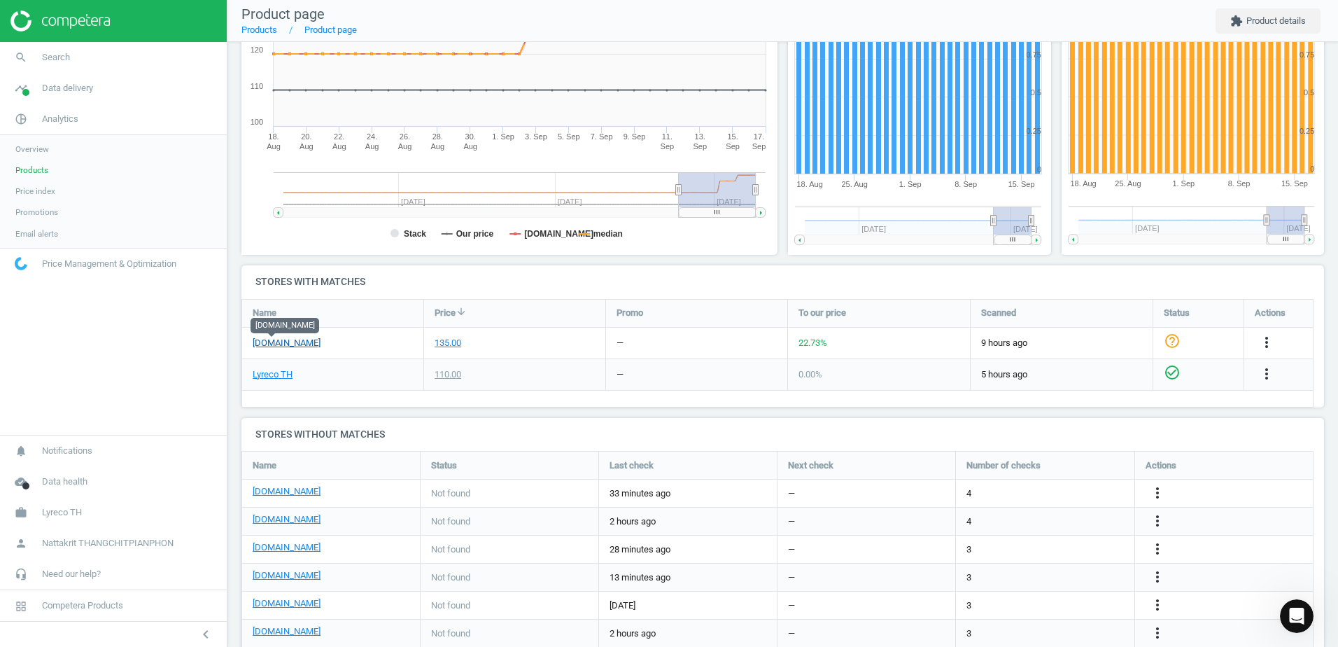
click at [278, 341] on link "[DOMAIN_NAME]" at bounding box center [287, 343] width 68 height 13
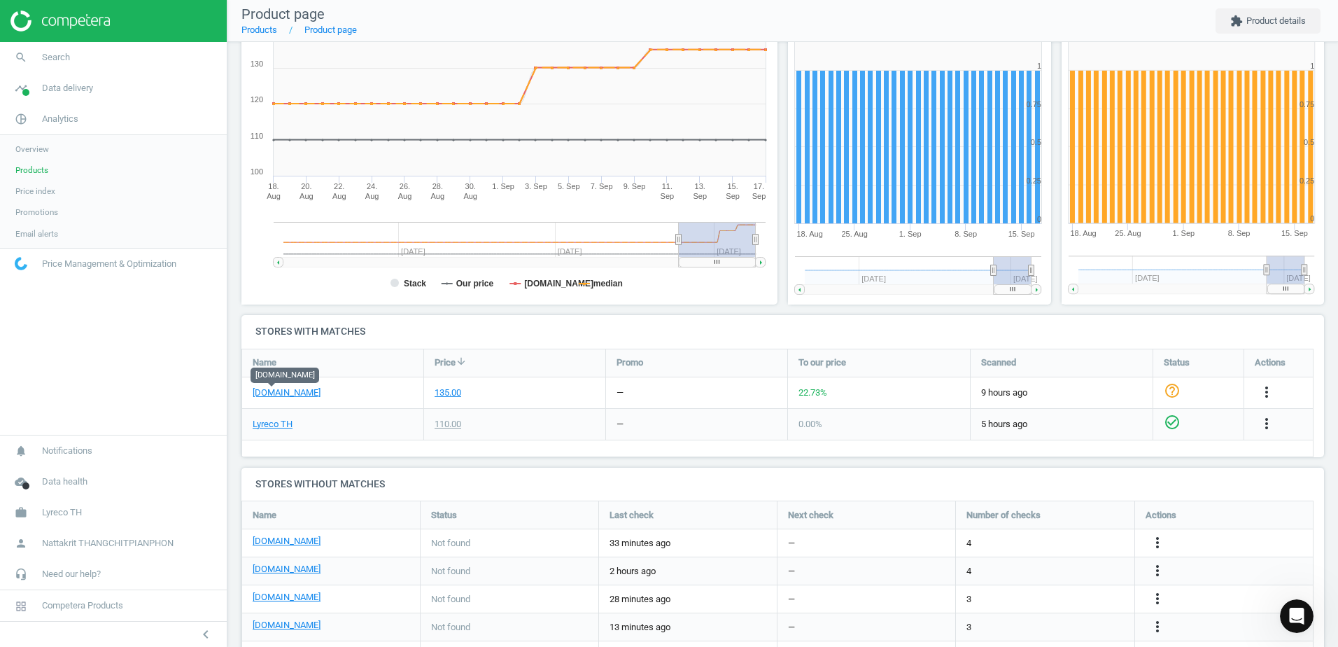
scroll to position [167, 0]
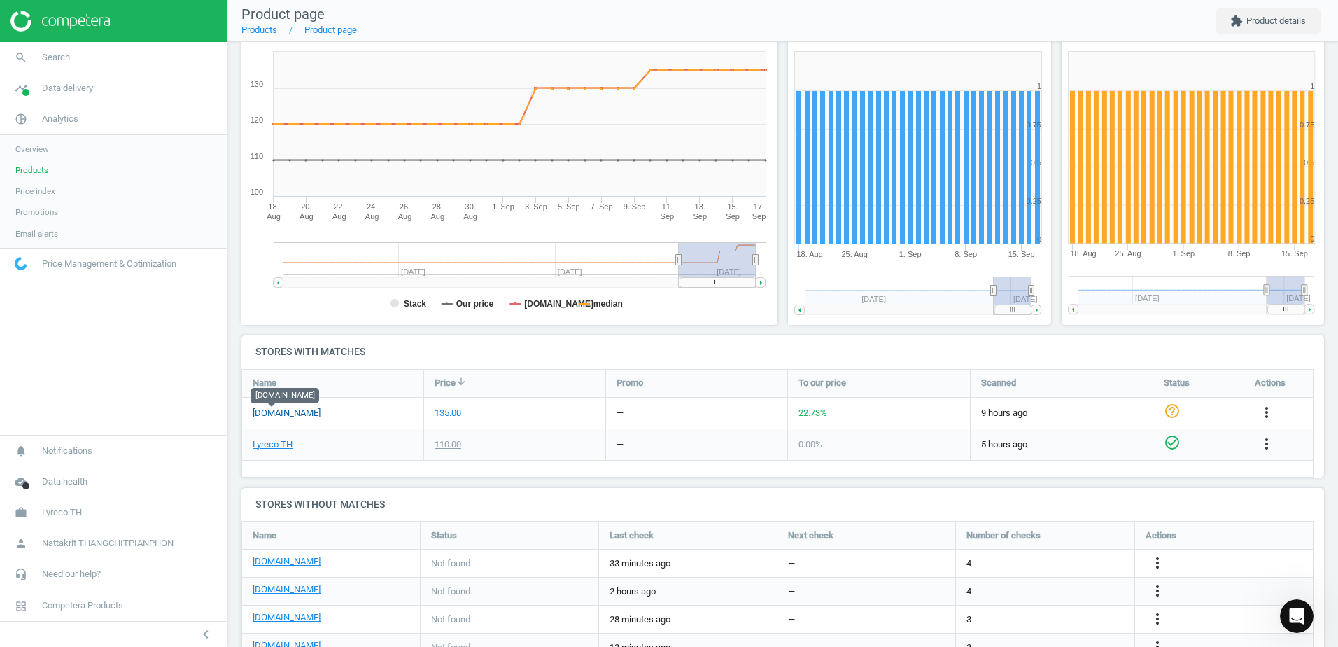
click at [276, 411] on link "[DOMAIN_NAME]" at bounding box center [287, 413] width 68 height 13
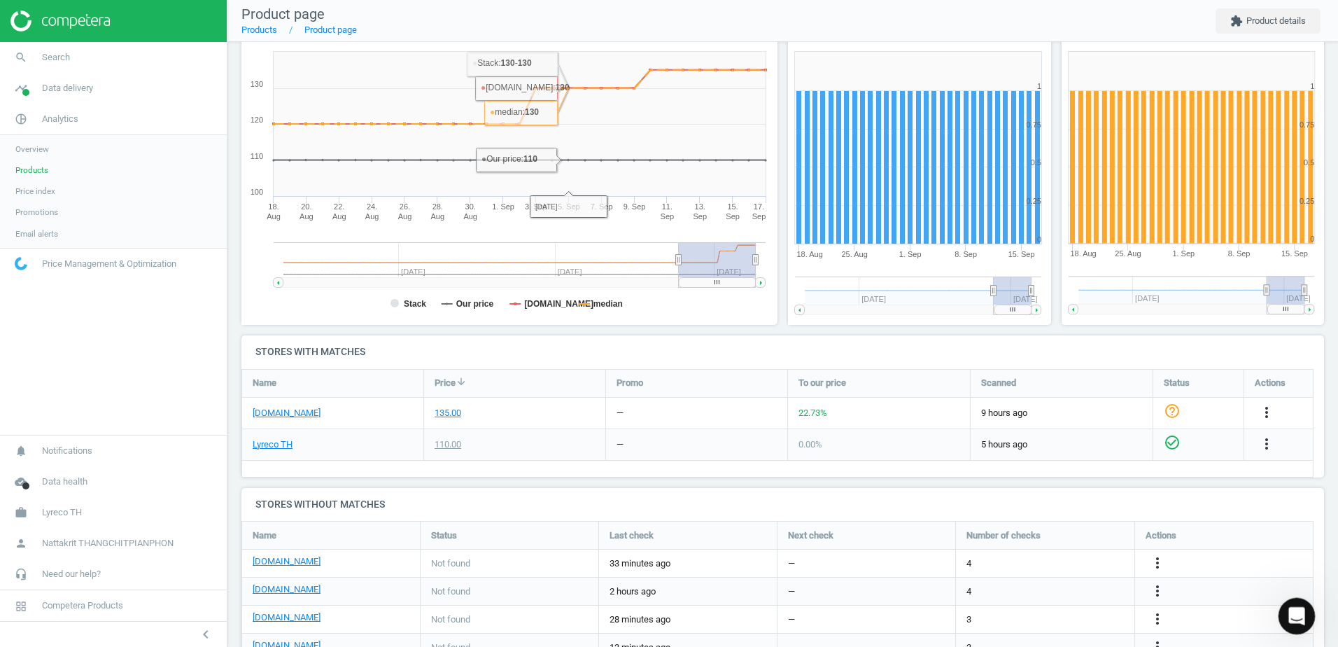
click at [1297, 618] on icon "Open Intercom Messenger" at bounding box center [1294, 613] width 23 height 23
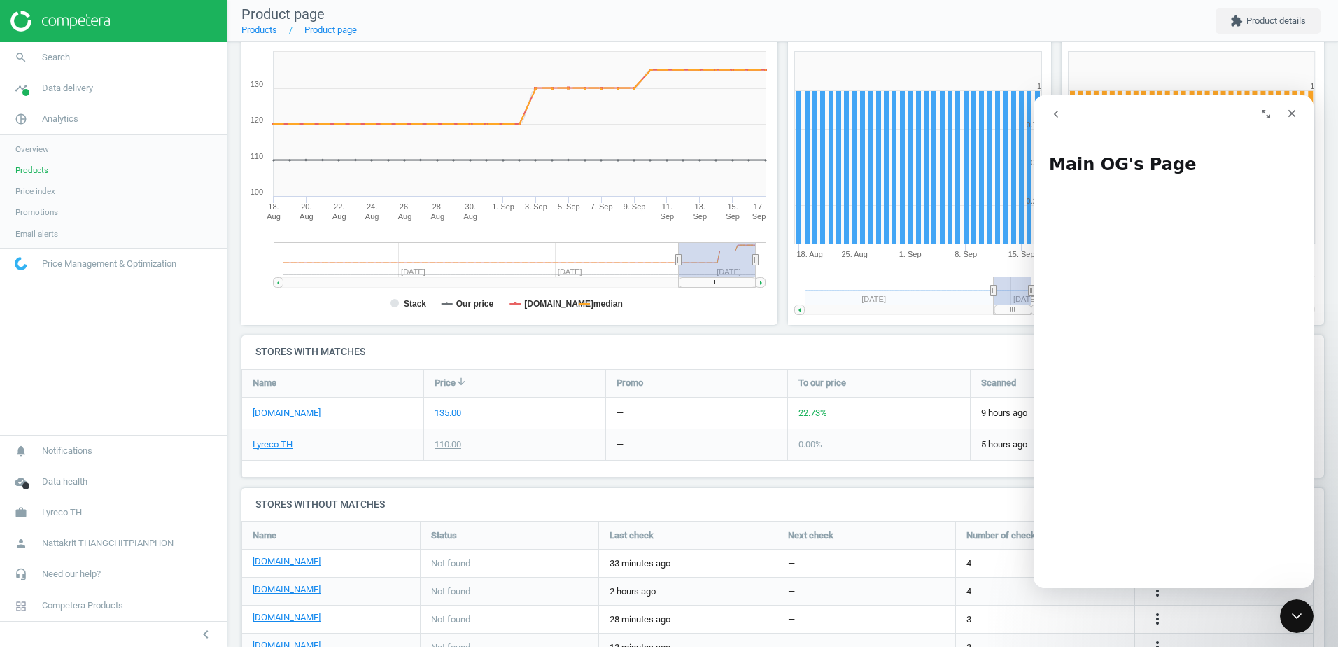
scroll to position [385, 0]
drag, startPoint x: 1261, startPoint y: 114, endPoint x: 1375, endPoint y: 160, distance: 123.1
click at [1262, 114] on icon "Expand window" at bounding box center [1265, 113] width 11 height 11
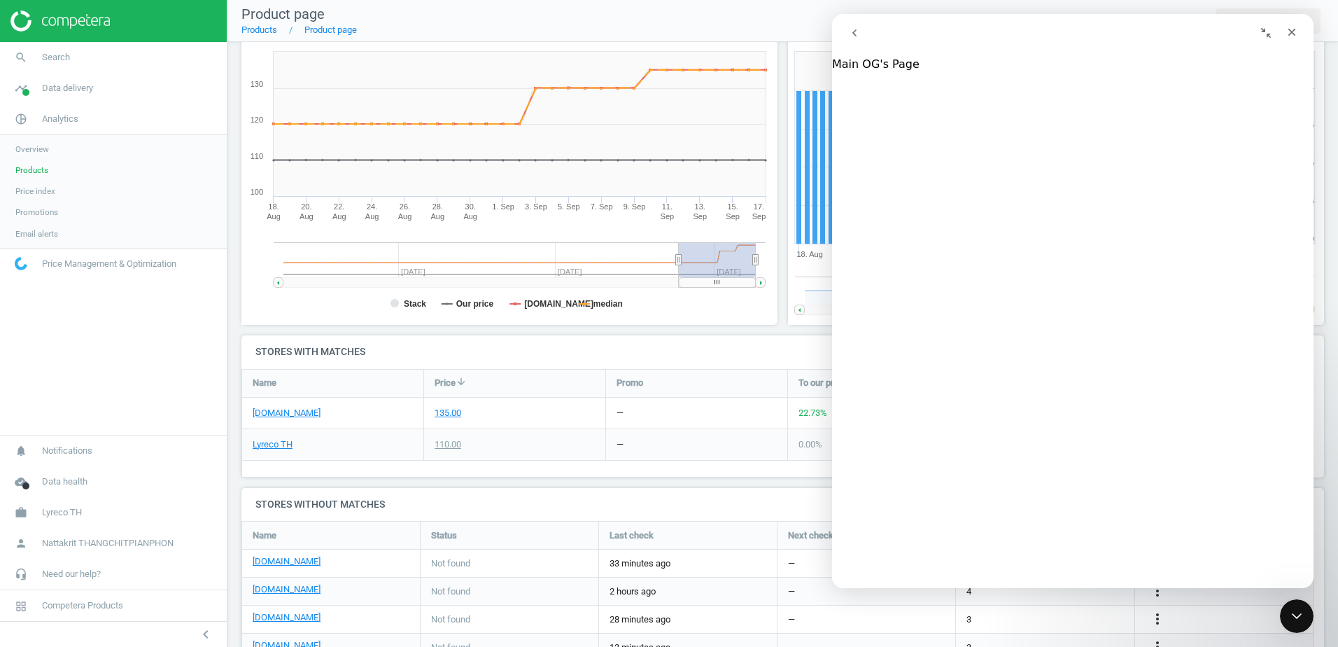
scroll to position [70, 0]
click at [40, 257] on span at bounding box center [21, 263] width 42 height 31
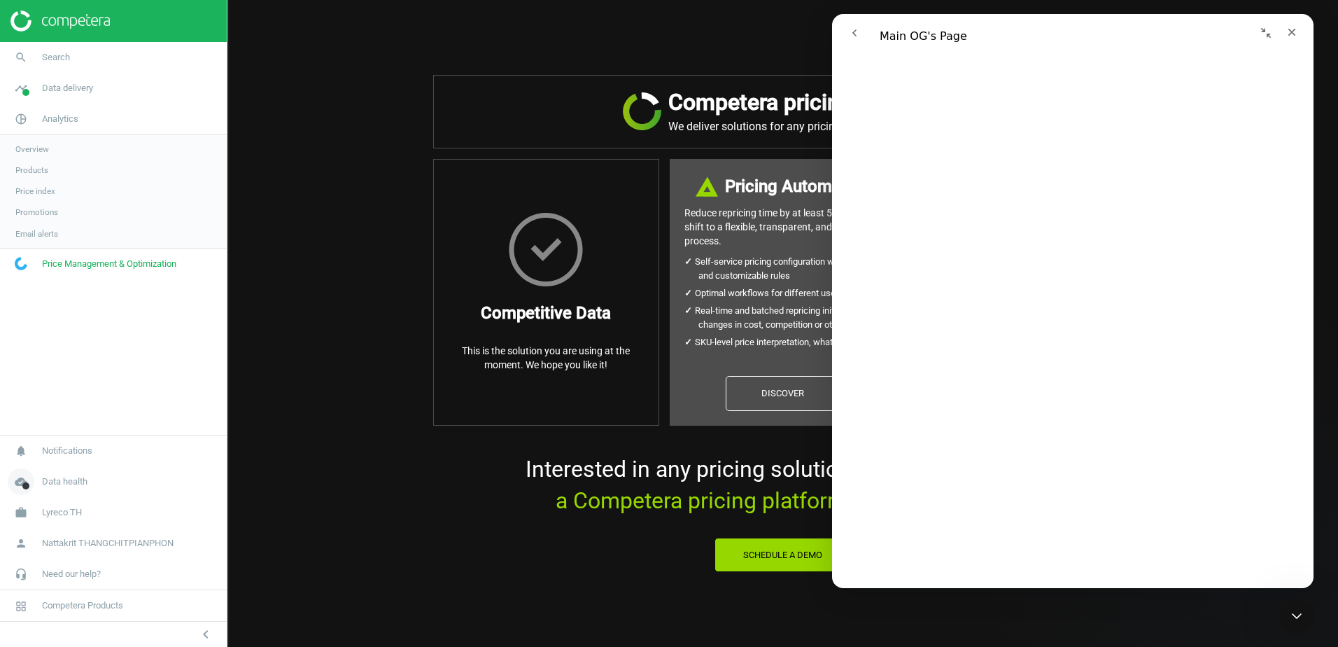
click at [71, 477] on span "Data health" at bounding box center [64, 481] width 45 height 13
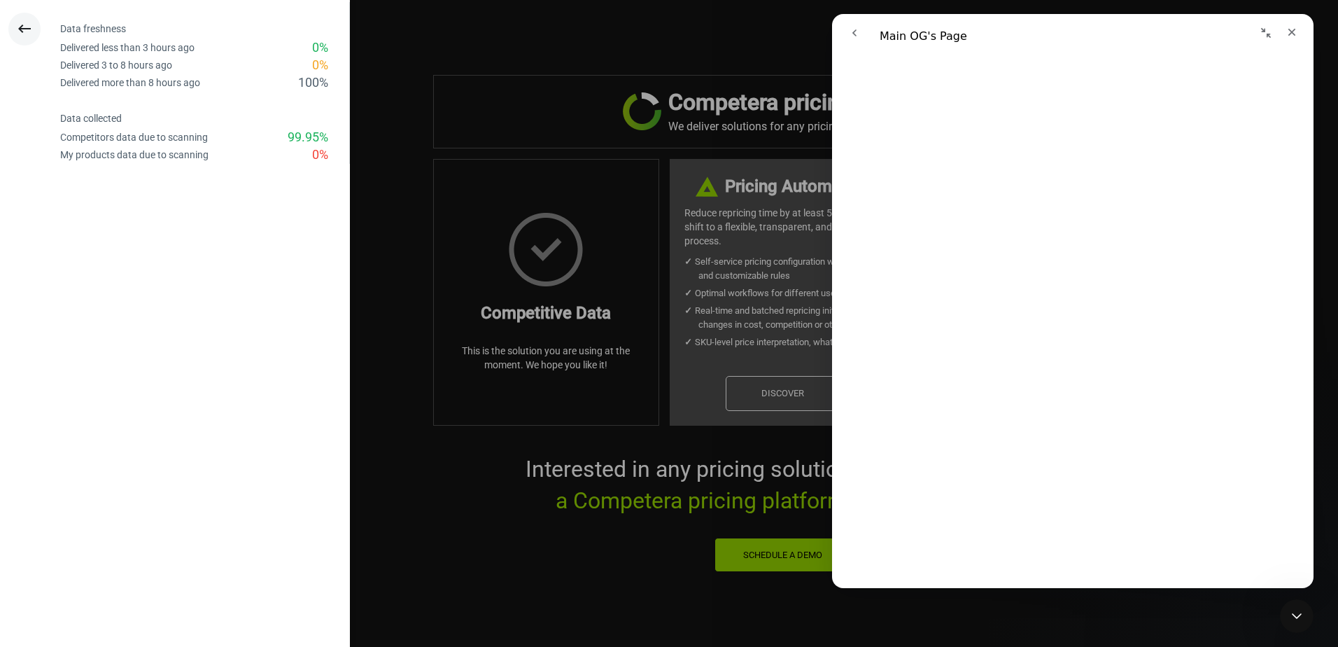
click at [22, 22] on icon "keyboard_backspace" at bounding box center [24, 28] width 17 height 17
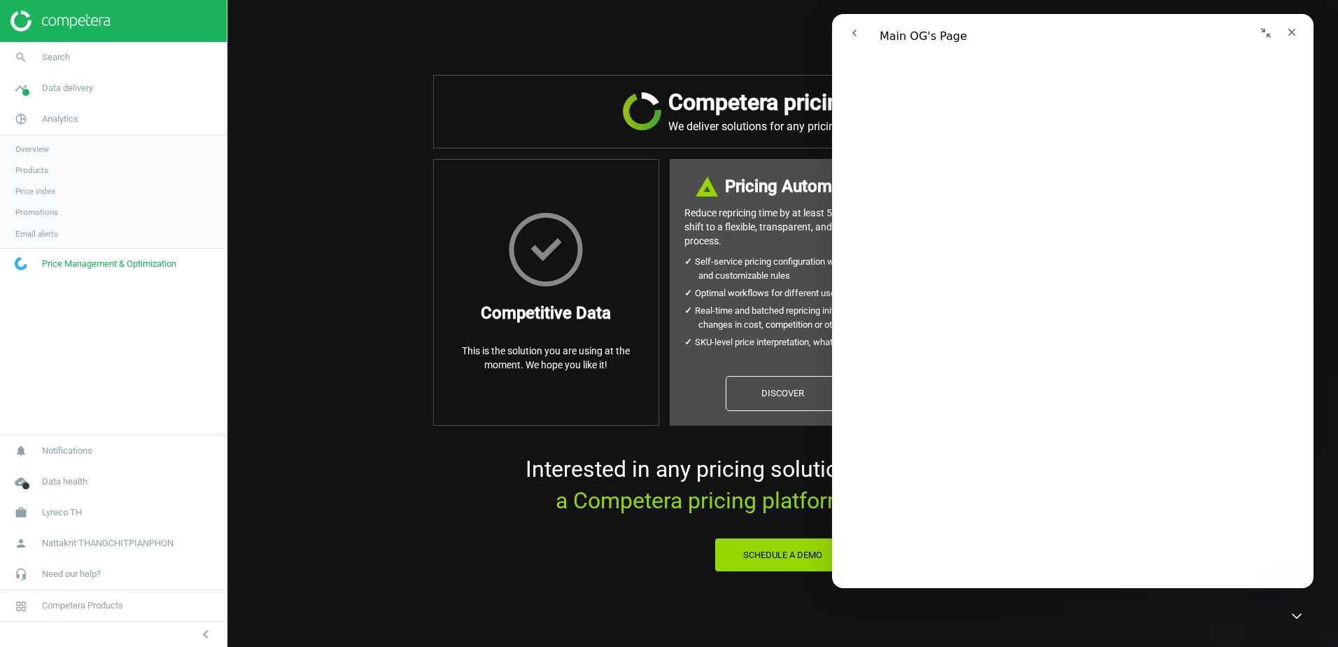
scroll to position [630, 0]
click at [275, 157] on div "Competera pricing platform We deliver solutions for any pricing need or challen…" at bounding box center [782, 323] width 1110 height 647
click at [1296, 38] on div "Close" at bounding box center [1291, 32] width 25 height 25
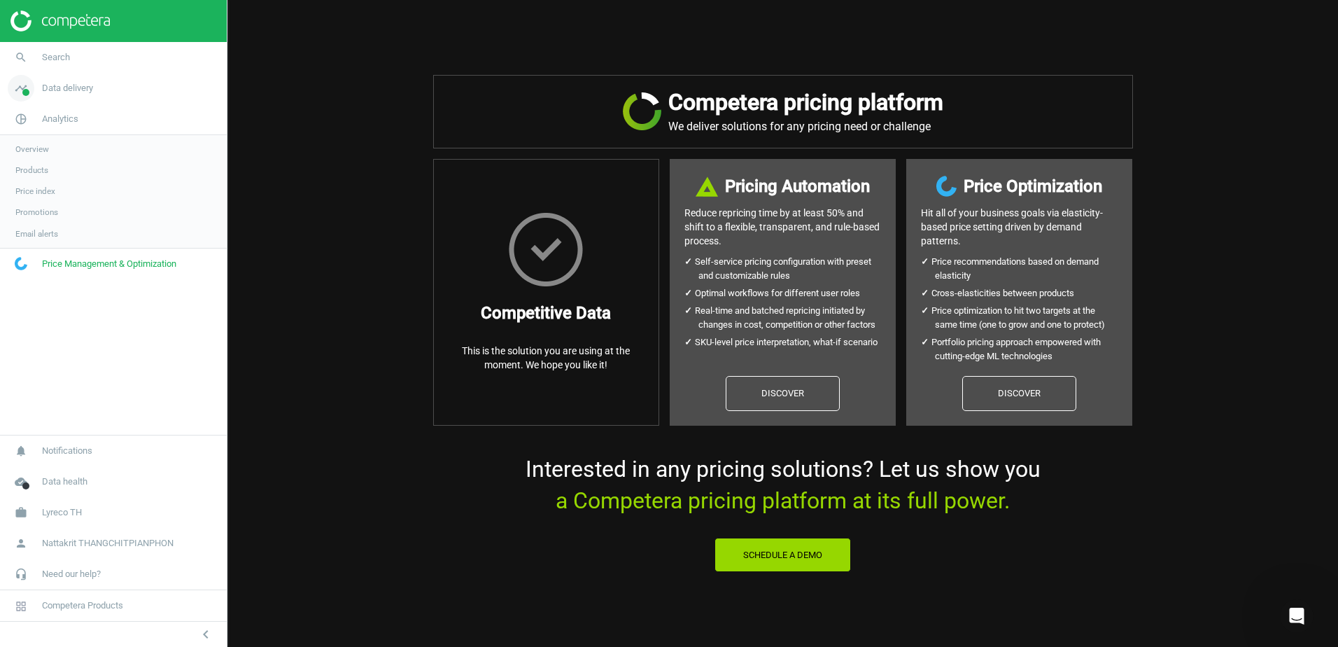
click at [69, 92] on span "Data delivery" at bounding box center [67, 88] width 51 height 13
click at [55, 137] on span "Matches dashboard" at bounding box center [51, 139] width 72 height 11
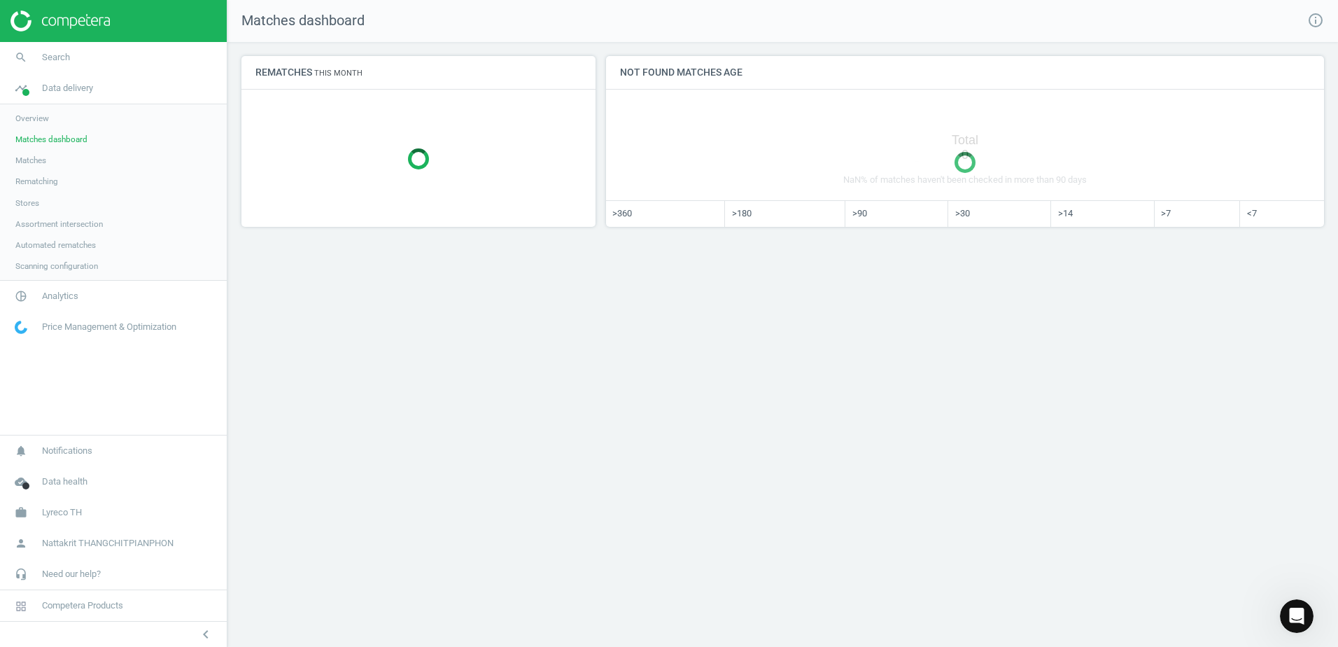
click at [73, 174] on link "Rematching" at bounding box center [113, 181] width 227 height 21
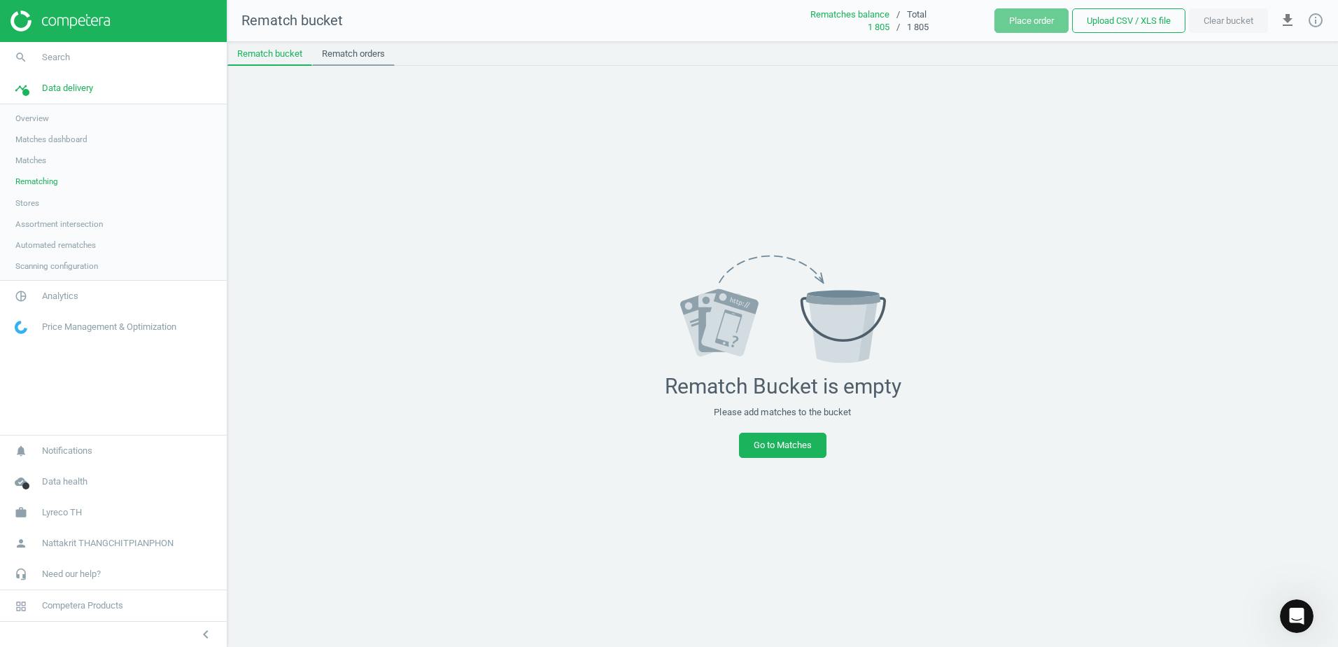
click at [361, 50] on link "Rematch orders" at bounding box center [353, 54] width 83 height 24
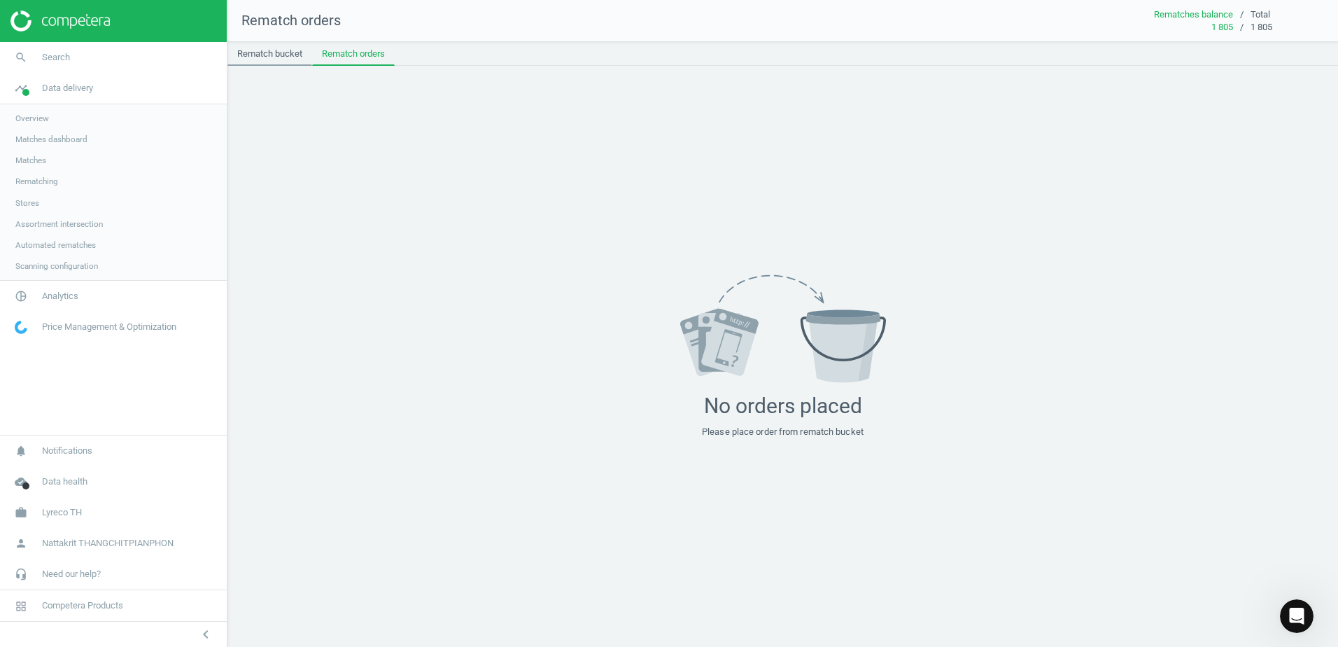
click at [277, 51] on link "Rematch bucket" at bounding box center [269, 54] width 85 height 24
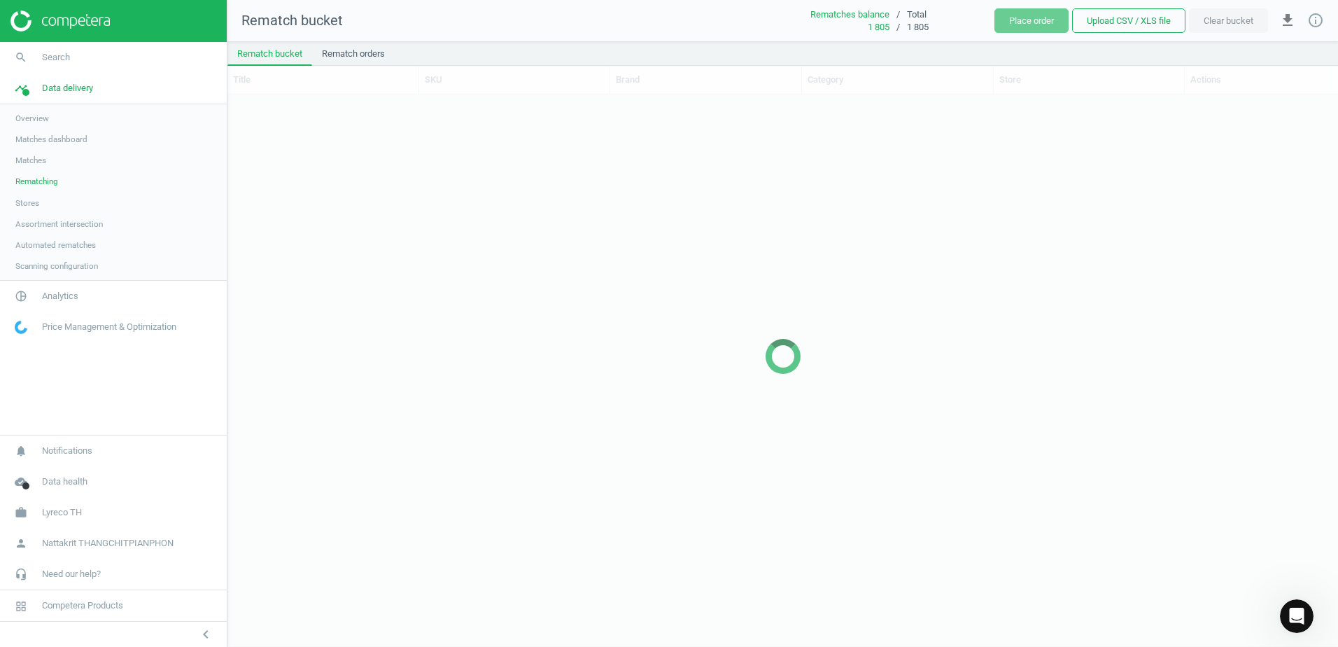
scroll to position [530, 1100]
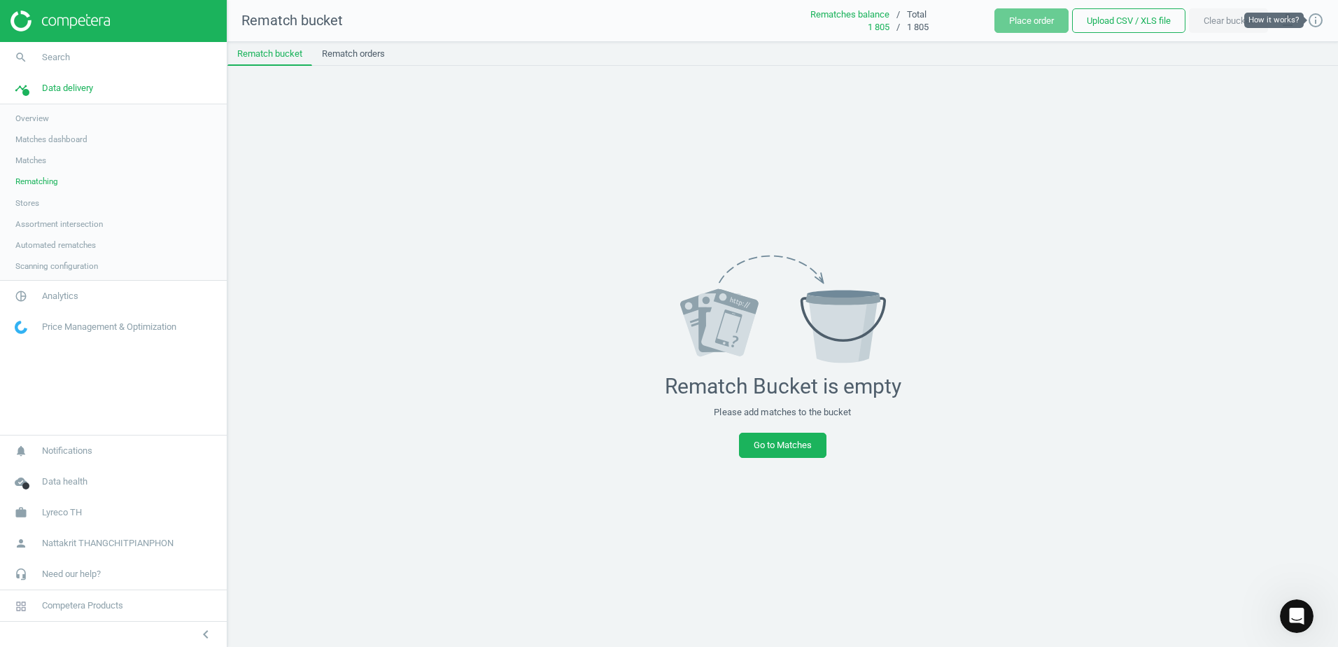
click at [1318, 22] on icon "info_outline" at bounding box center [1315, 20] width 17 height 17
click at [1200, 435] on div "Rematch Bucket is empty Please add matches to the bucket Go to Matches" at bounding box center [782, 356] width 1110 height 581
drag, startPoint x: 889, startPoint y: 16, endPoint x: 926, endPoint y: 24, distance: 38.0
click at [926, 24] on div "Rematches balance / Total 1 805 / 1 805" at bounding box center [889, 20] width 210 height 25
click at [926, 25] on div "1 805" at bounding box center [950, 27] width 87 height 13
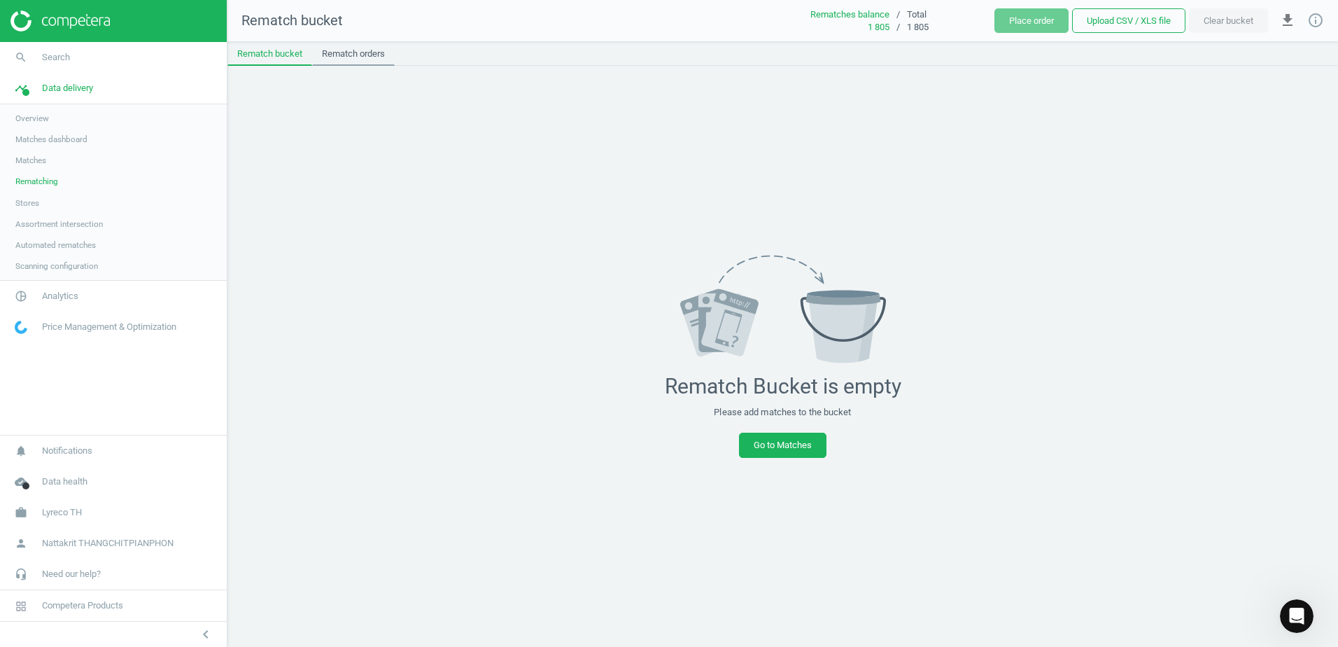
click at [383, 50] on link "Rematch orders" at bounding box center [353, 54] width 83 height 24
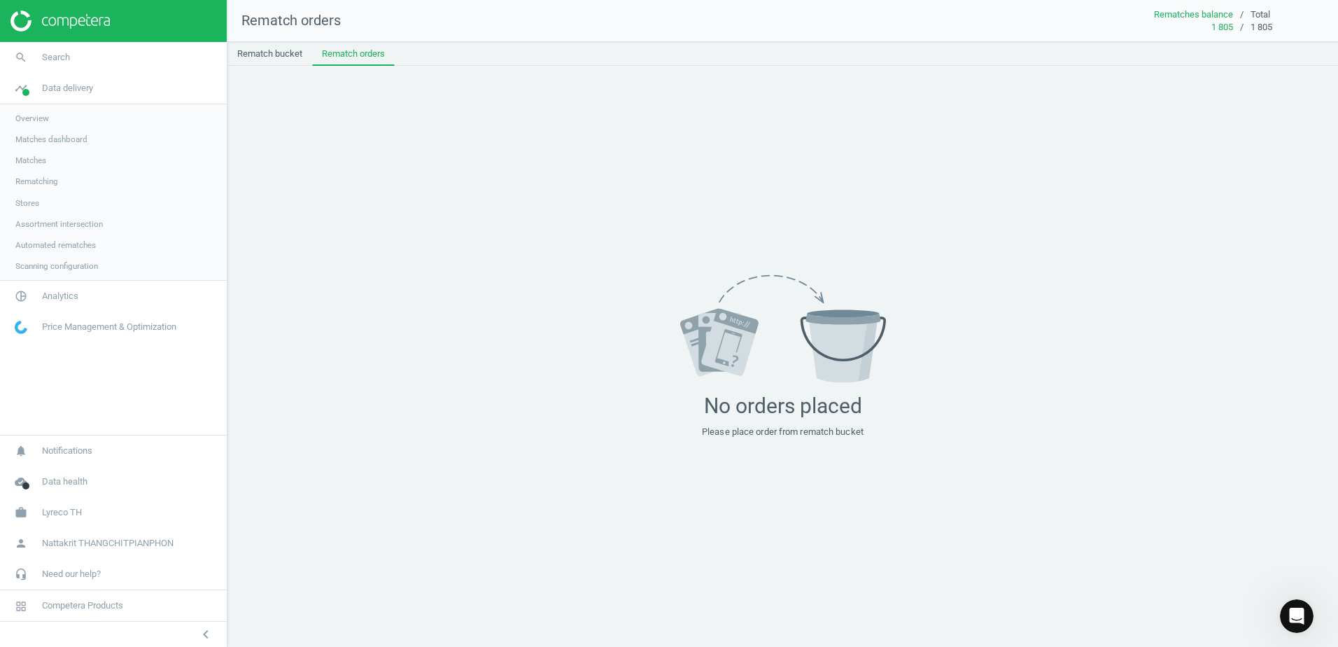
click at [83, 204] on link "Stores" at bounding box center [113, 202] width 227 height 21
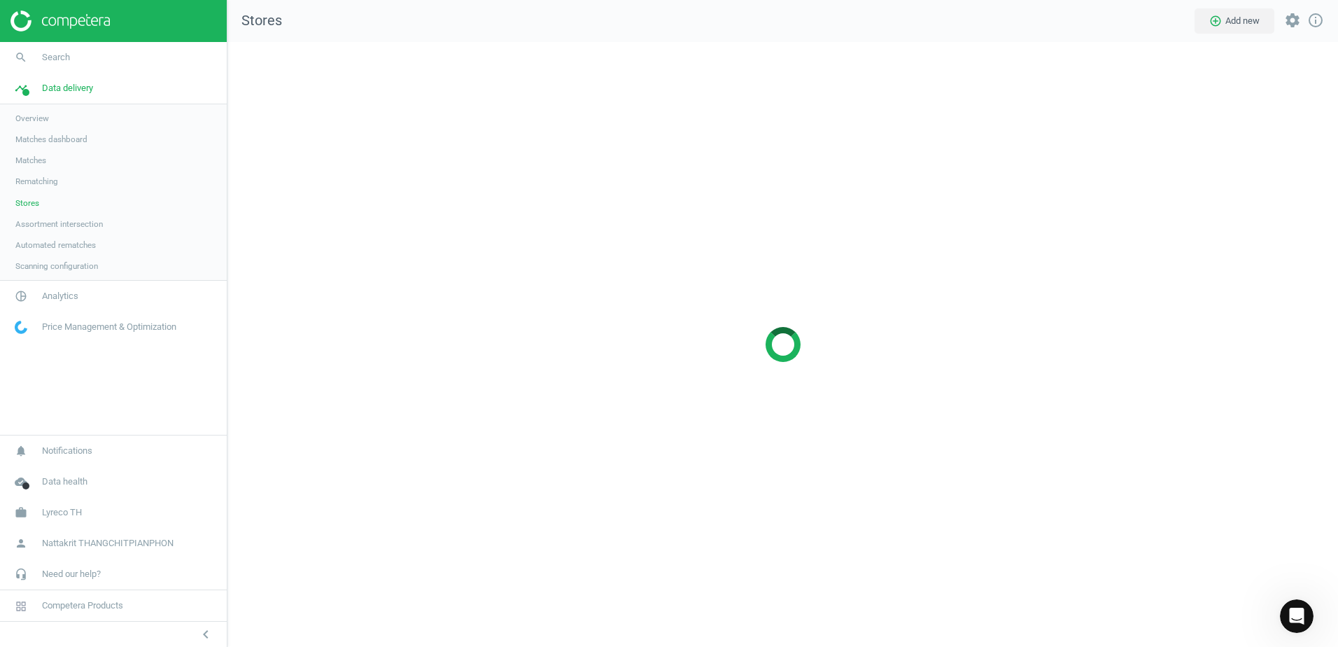
scroll to position [626, 1132]
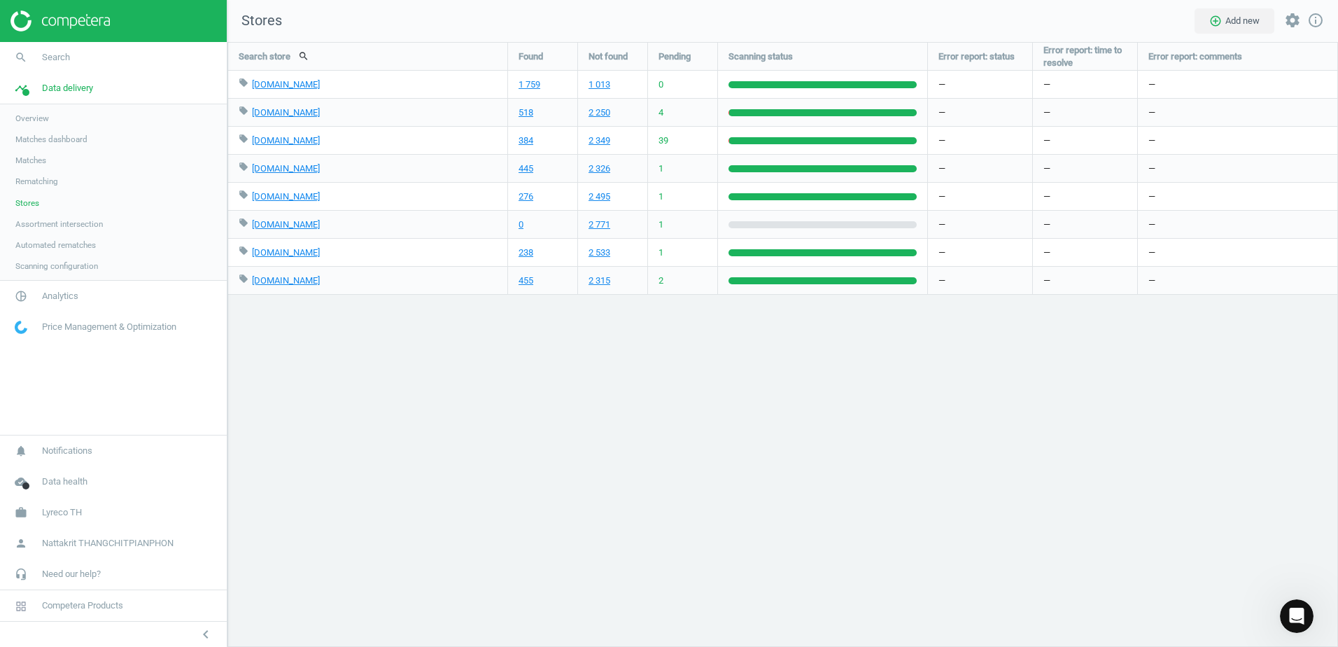
click at [657, 141] on div "39" at bounding box center [682, 140] width 69 height 27
click at [668, 141] on span "39" at bounding box center [663, 140] width 10 height 13
click at [777, 142] on div at bounding box center [823, 140] width 188 height 7
click at [1290, 17] on icon "settings" at bounding box center [1292, 20] width 17 height 17
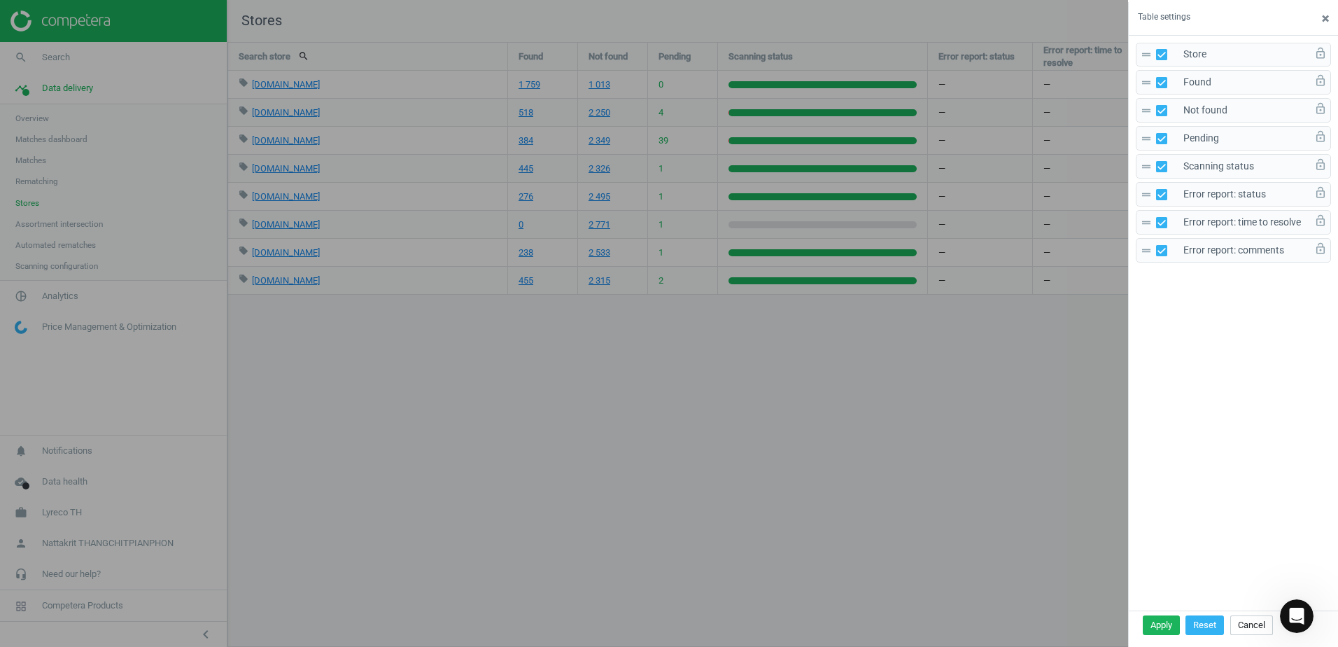
click at [1328, 22] on span "×" at bounding box center [1325, 18] width 7 height 16
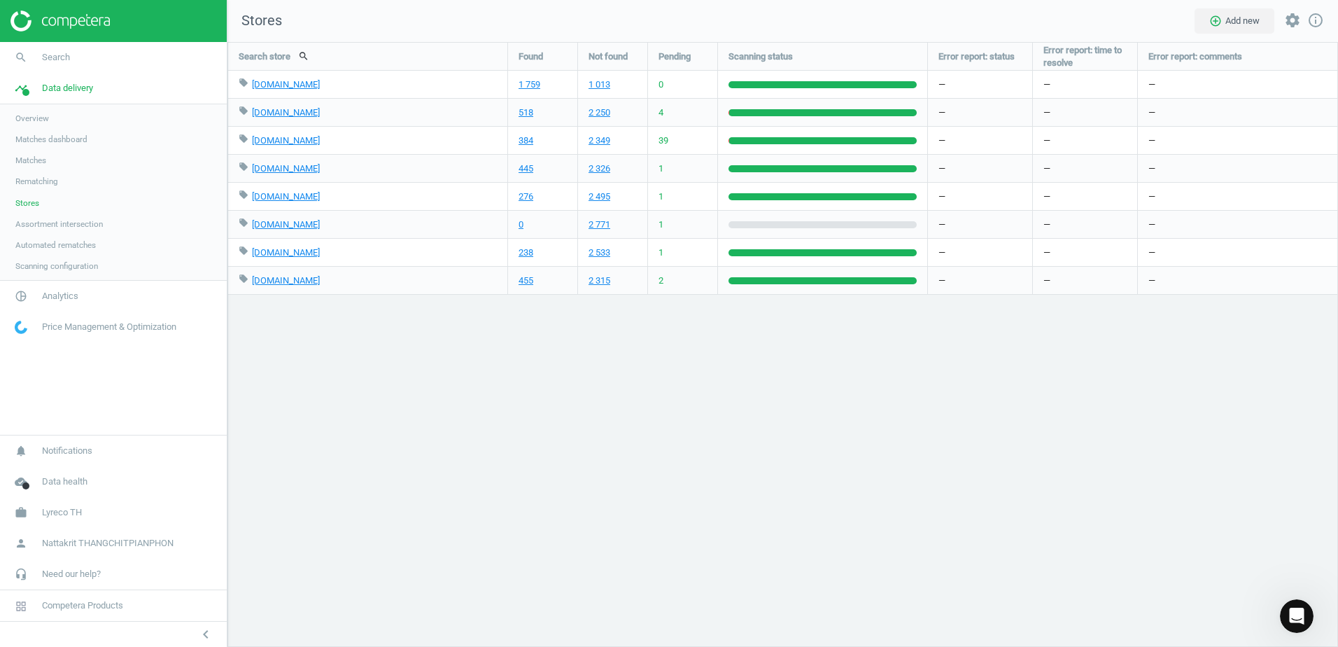
click at [52, 223] on span "Assortment intersection" at bounding box center [58, 223] width 87 height 11
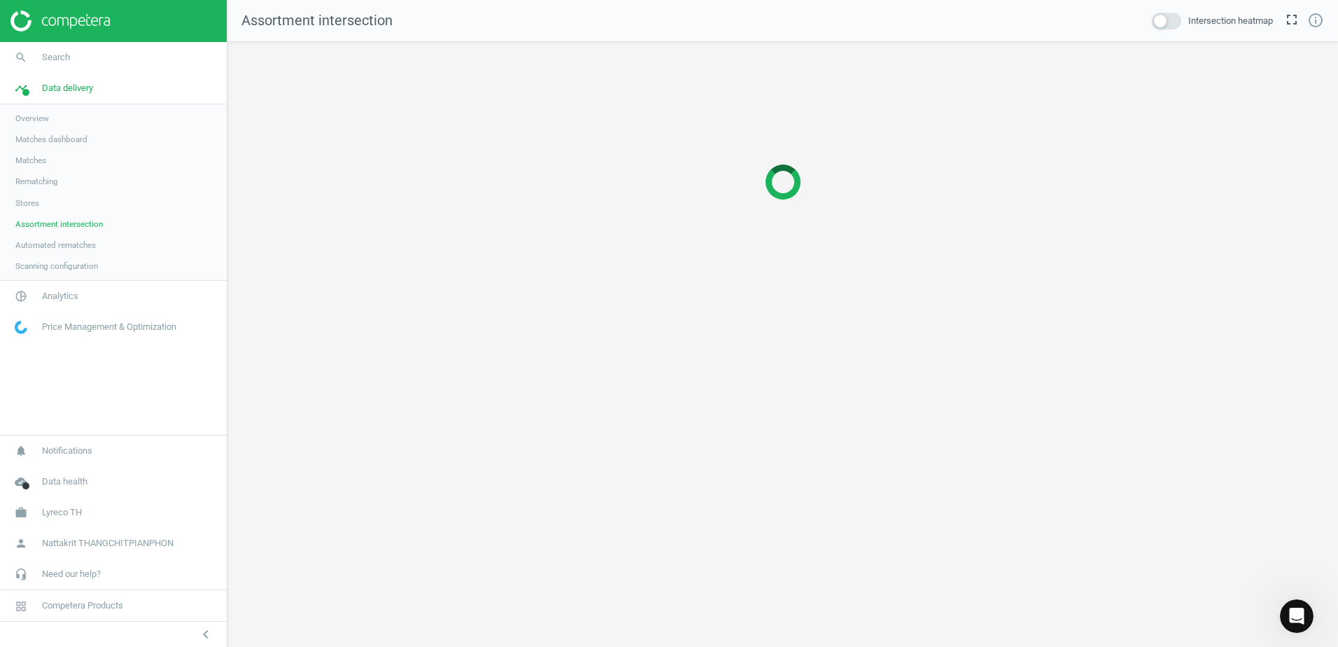
click at [64, 248] on span "Automated rematches" at bounding box center [55, 244] width 80 height 11
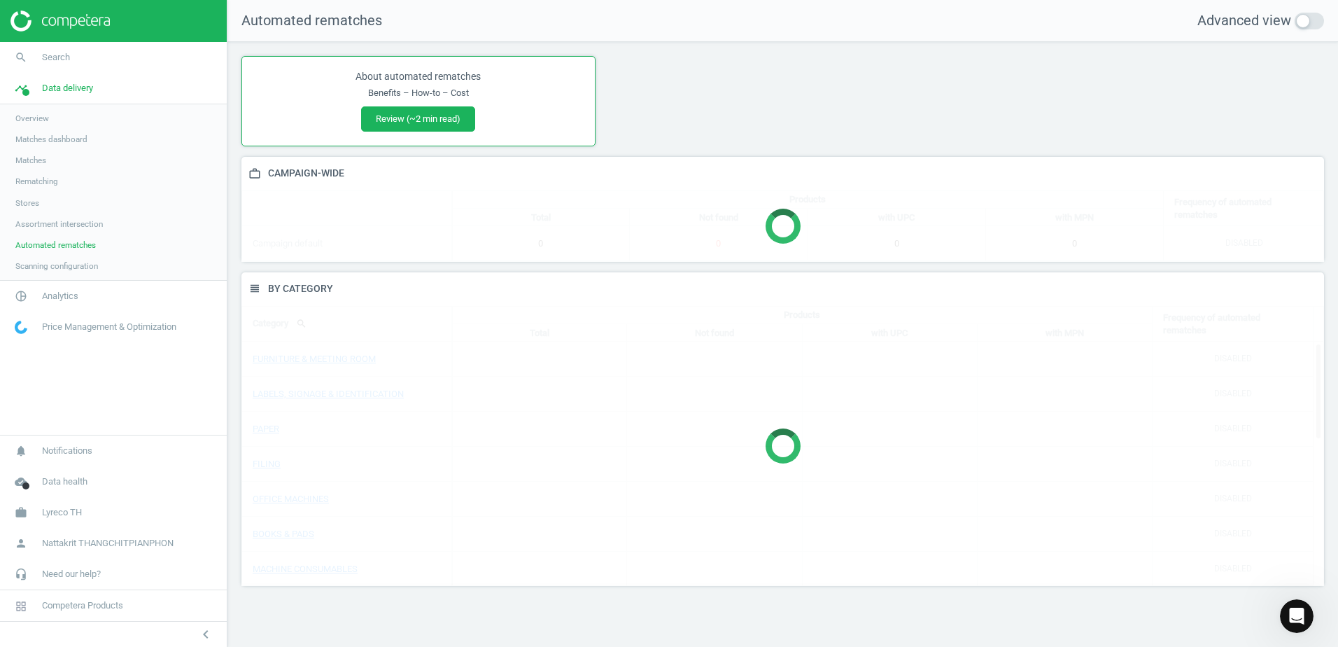
scroll to position [335, 1104]
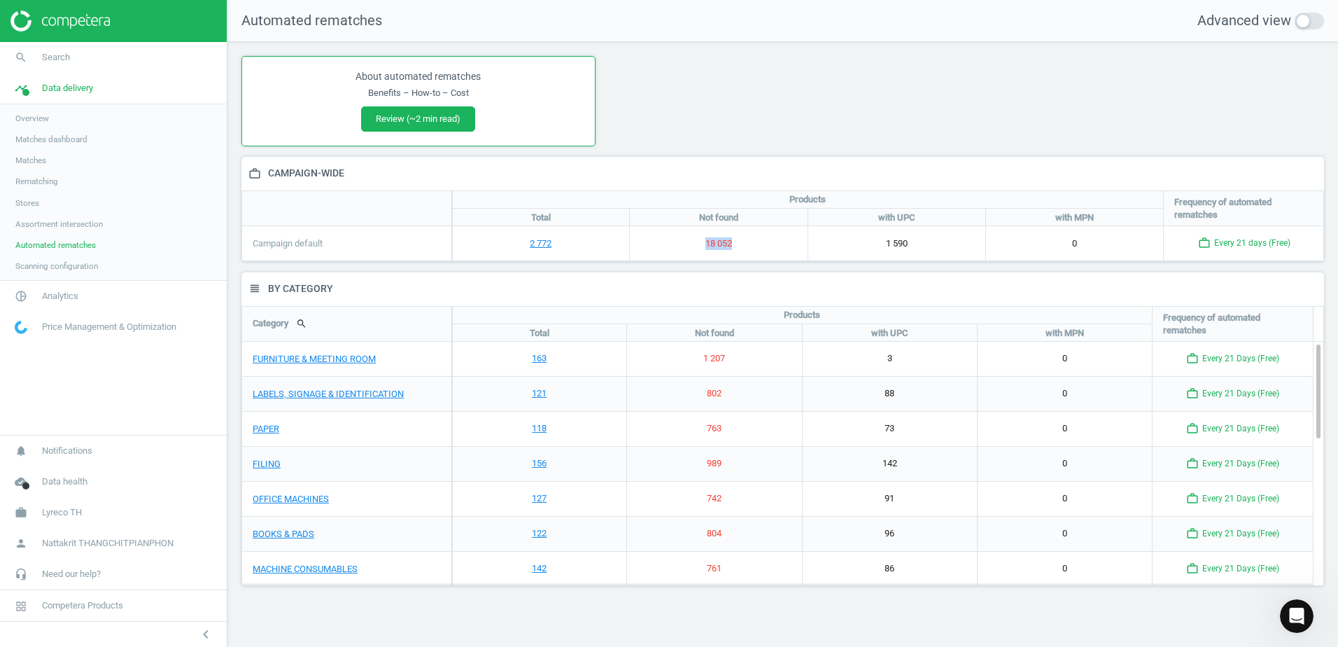
drag, startPoint x: 726, startPoint y: 244, endPoint x: 737, endPoint y: 244, distance: 11.2
click at [737, 244] on div "18 052" at bounding box center [718, 243] width 178 height 34
click at [738, 244] on div "18 052" at bounding box center [718, 243] width 178 height 34
click at [87, 270] on span "Scanning configuration" at bounding box center [56, 265] width 83 height 11
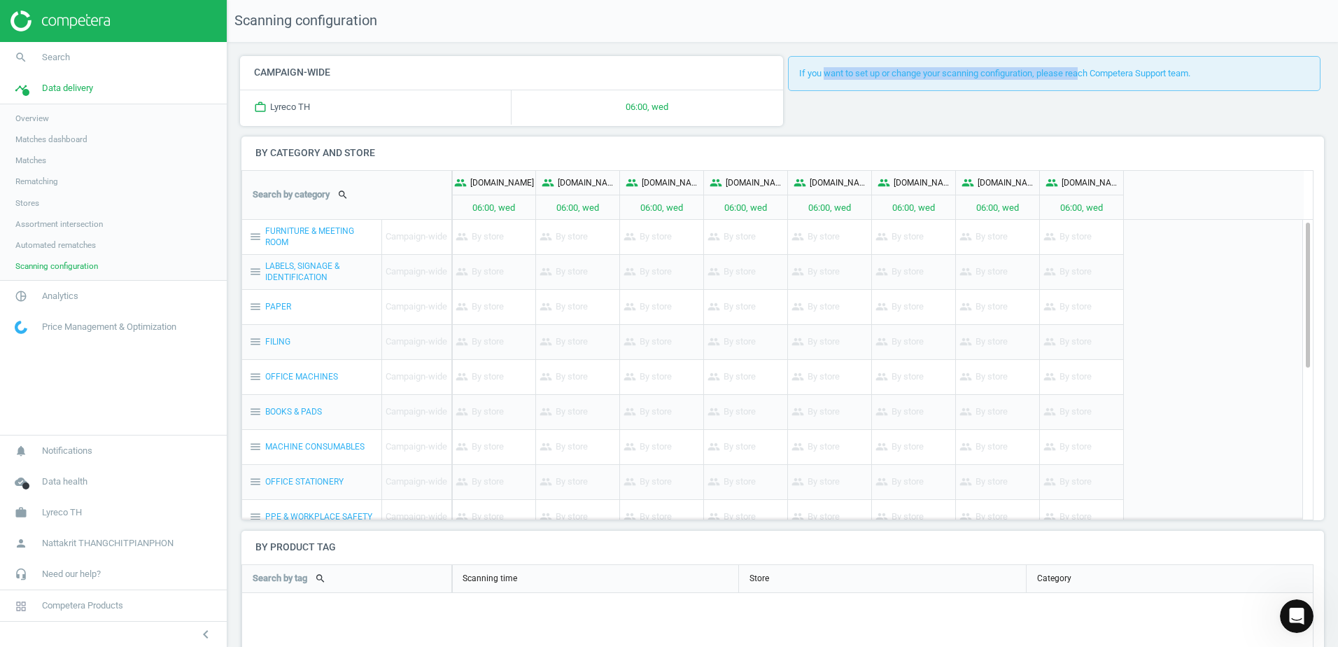
drag, startPoint x: 971, startPoint y: 86, endPoint x: 1101, endPoint y: 89, distance: 129.5
click at [1101, 89] on div "If you want to set up or change your scanning configuration, please reach Compe…" at bounding box center [1054, 73] width 533 height 35
click at [1107, 89] on div "If you want to set up or change your scanning configuration, please reach Compe…" at bounding box center [1054, 73] width 533 height 35
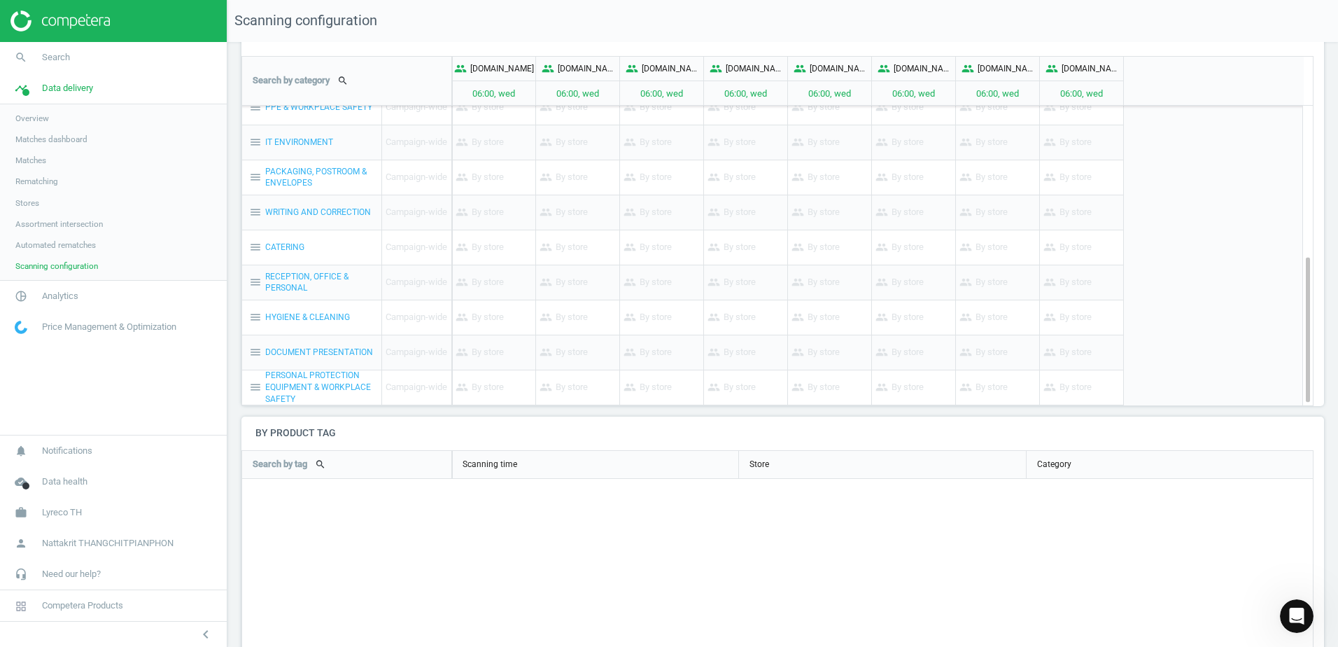
scroll to position [169, 0]
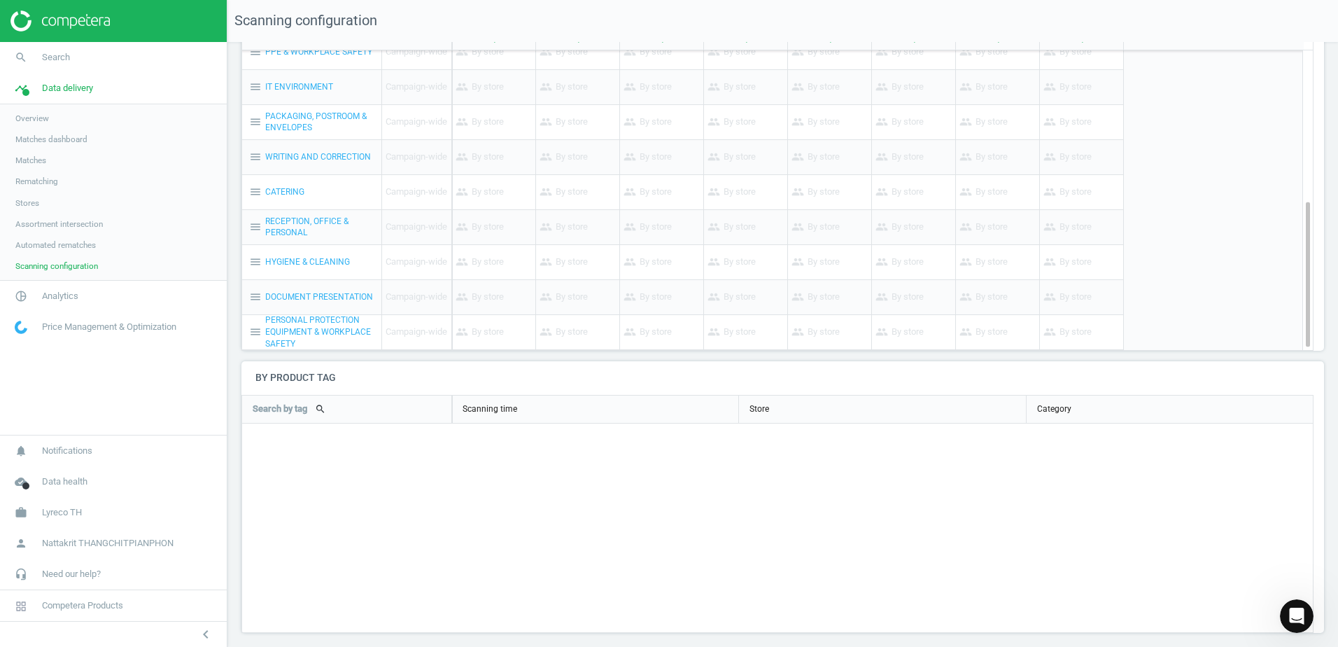
click at [56, 134] on span "Matches dashboard" at bounding box center [51, 139] width 72 height 11
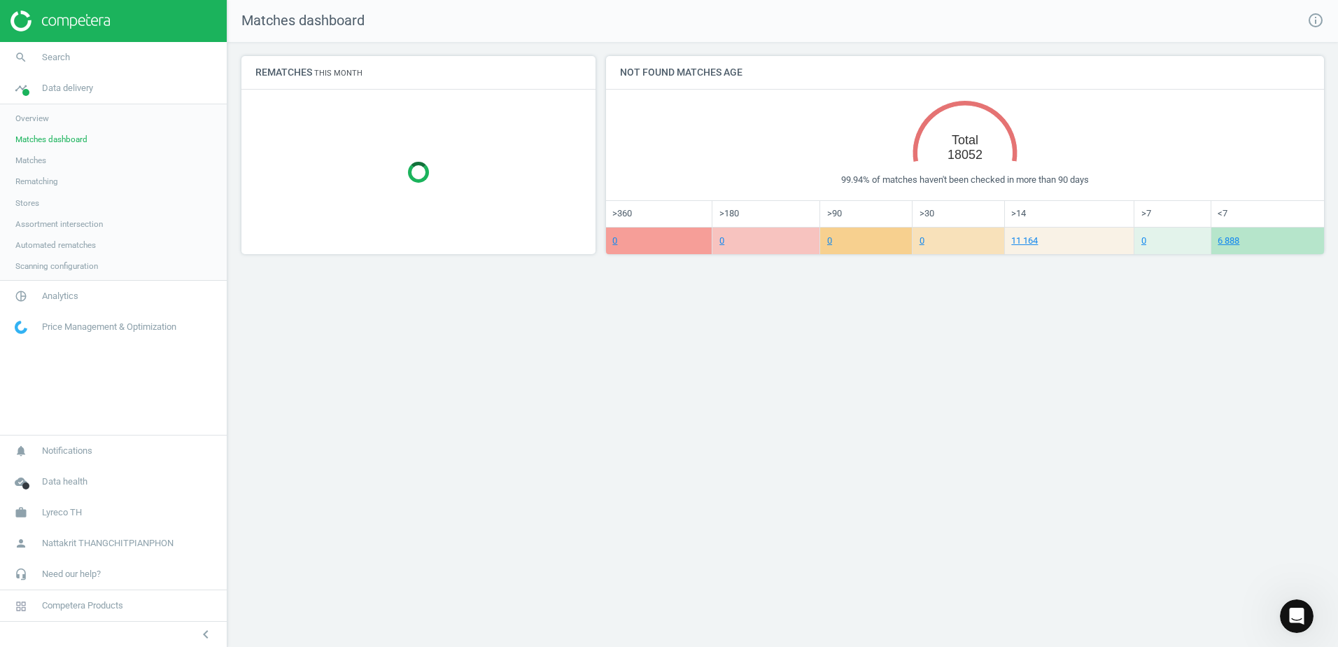
click at [667, 70] on h4 "Not found matches age" at bounding box center [681, 72] width 150 height 33
drag, startPoint x: 667, startPoint y: 70, endPoint x: 658, endPoint y: 129, distance: 60.2
click at [658, 129] on div "Created with Highcharts 6.2.0 Total 18052" at bounding box center [965, 132] width 690 height 84
click at [103, 127] on link "Overview" at bounding box center [113, 118] width 227 height 21
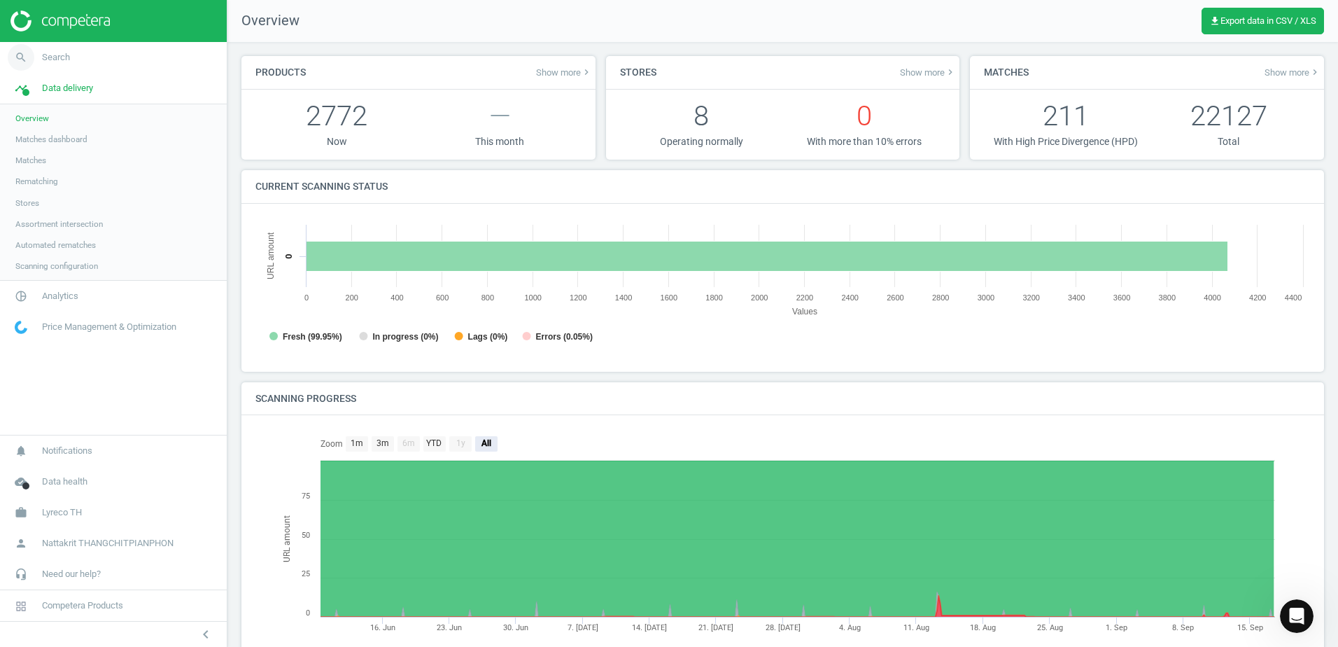
click at [62, 55] on span "Search" at bounding box center [56, 57] width 28 height 13
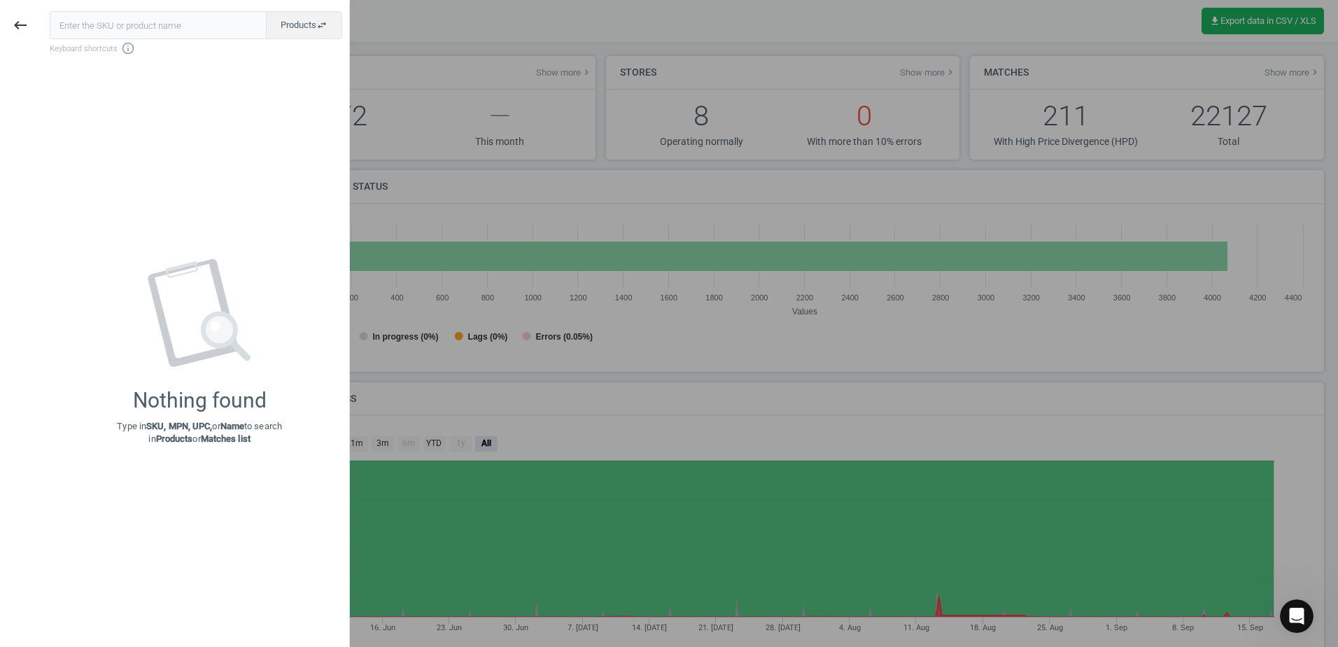
click at [3, 21] on div "keyboard_backspace" at bounding box center [20, 25] width 41 height 33
click at [20, 26] on icon "keyboard_backspace" at bounding box center [20, 25] width 17 height 17
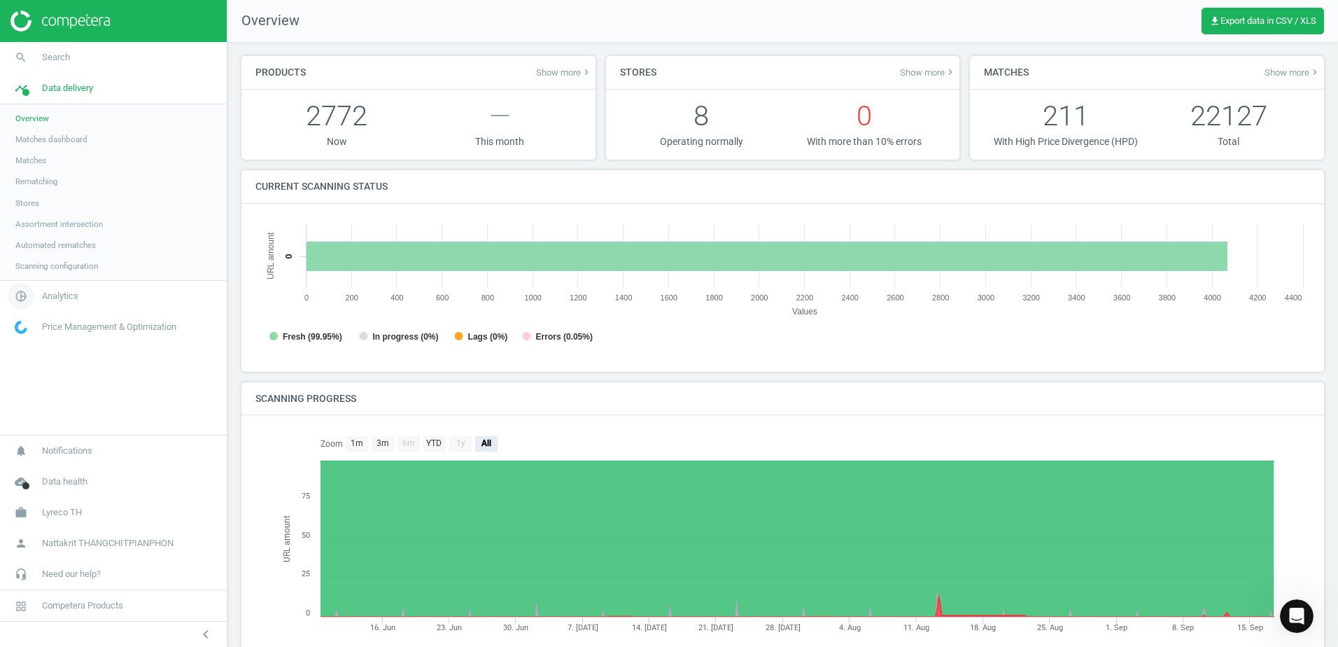
click at [55, 302] on span "Analytics" at bounding box center [60, 296] width 36 height 13
click at [30, 169] on span "Products" at bounding box center [31, 169] width 33 height 11
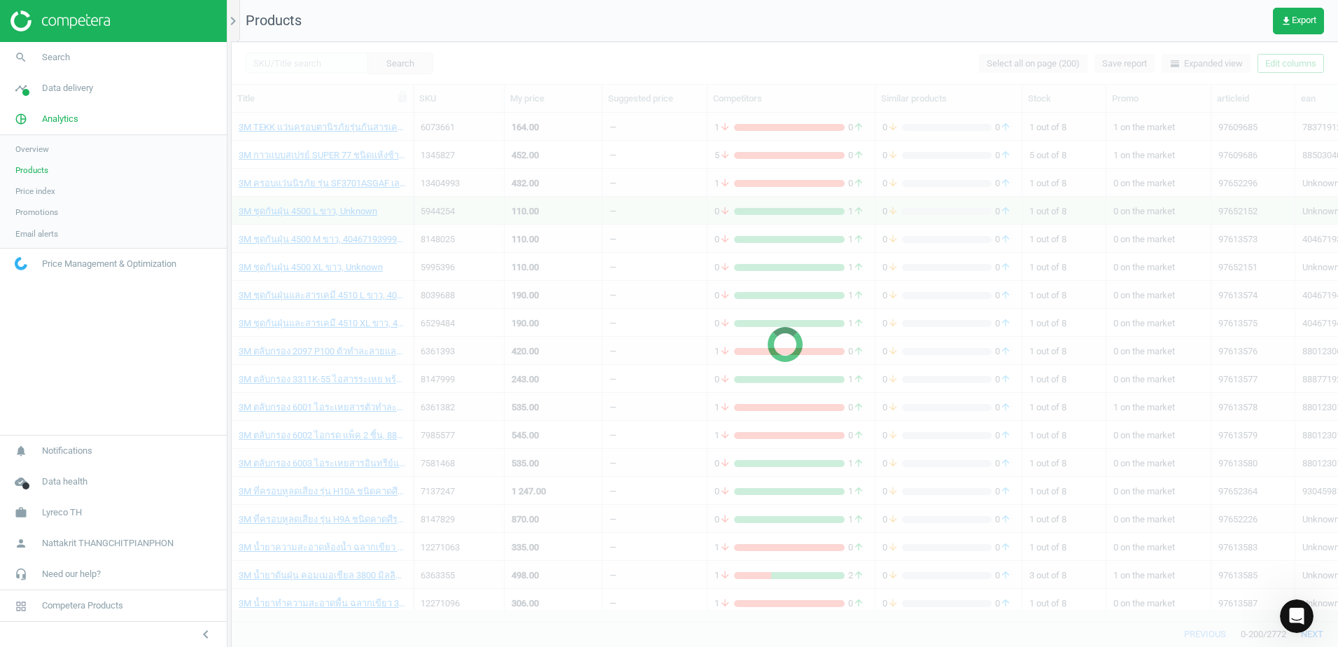
scroll to position [486, 1096]
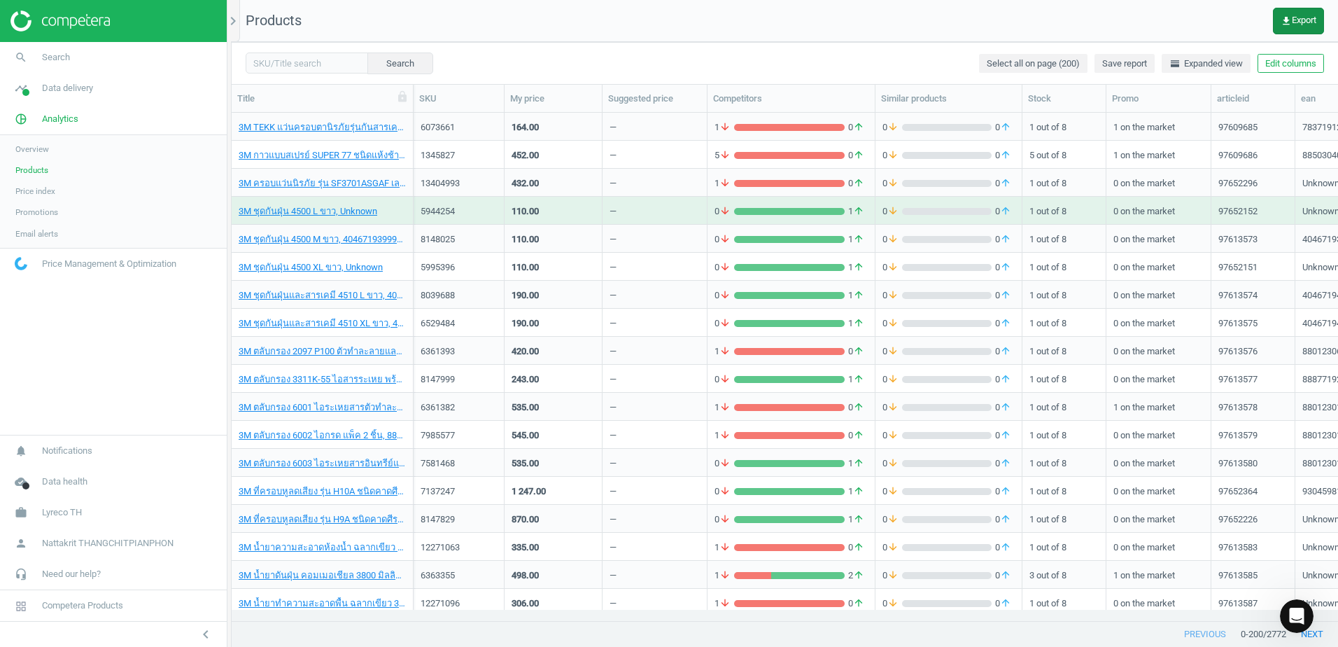
click at [1283, 28] on button "get_app Export" at bounding box center [1298, 21] width 51 height 27
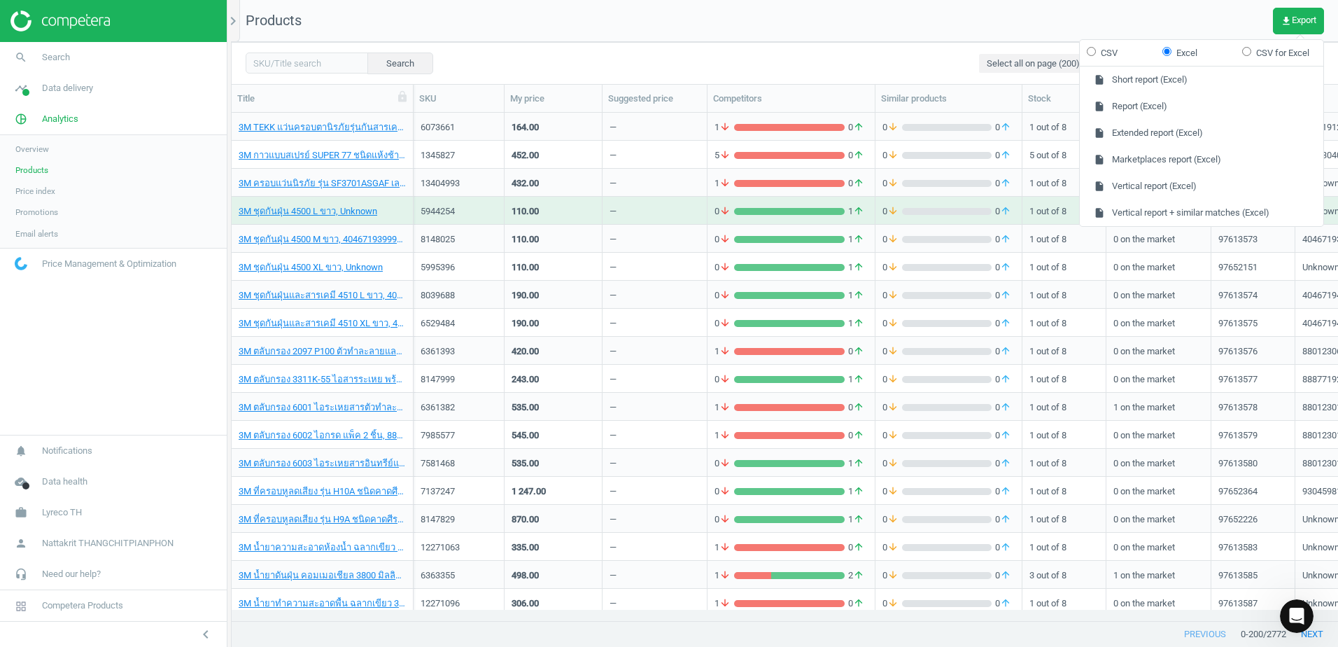
click at [1106, 50] on label "CSV" at bounding box center [1102, 53] width 31 height 13
click at [1096, 50] on input "CSV" at bounding box center [1091, 51] width 9 height 9
radio input "true"
click at [1164, 48] on input "Excel" at bounding box center [1166, 51] width 9 height 9
radio input "true"
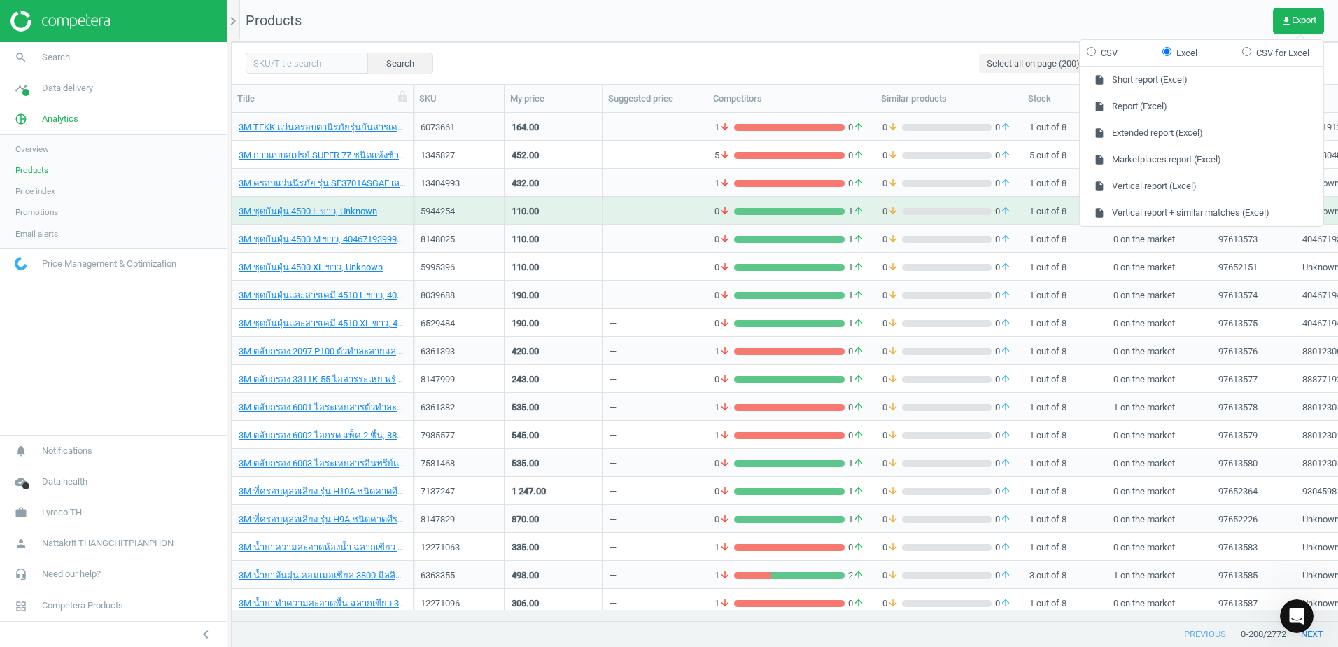
click at [734, 49] on div "Search Select all on page (200) Save report horizontal_split Expanded view Edit…" at bounding box center [785, 63] width 1106 height 42
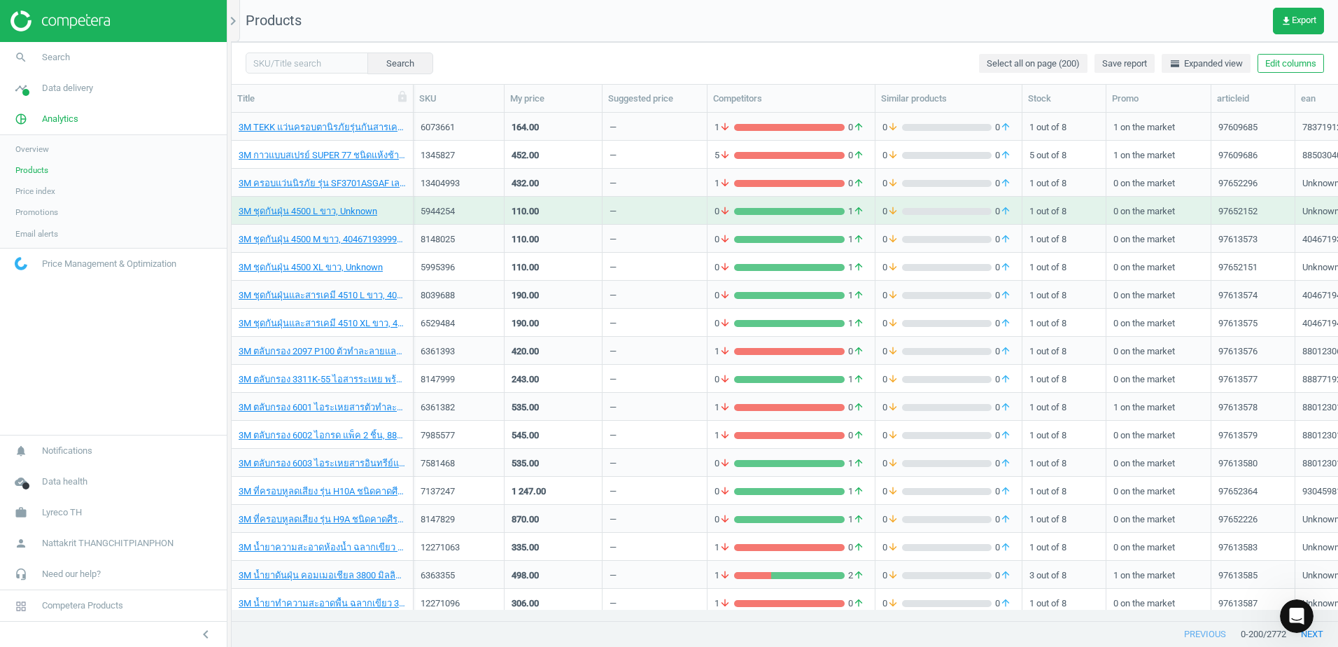
click at [60, 192] on link "Price index" at bounding box center [113, 191] width 227 height 21
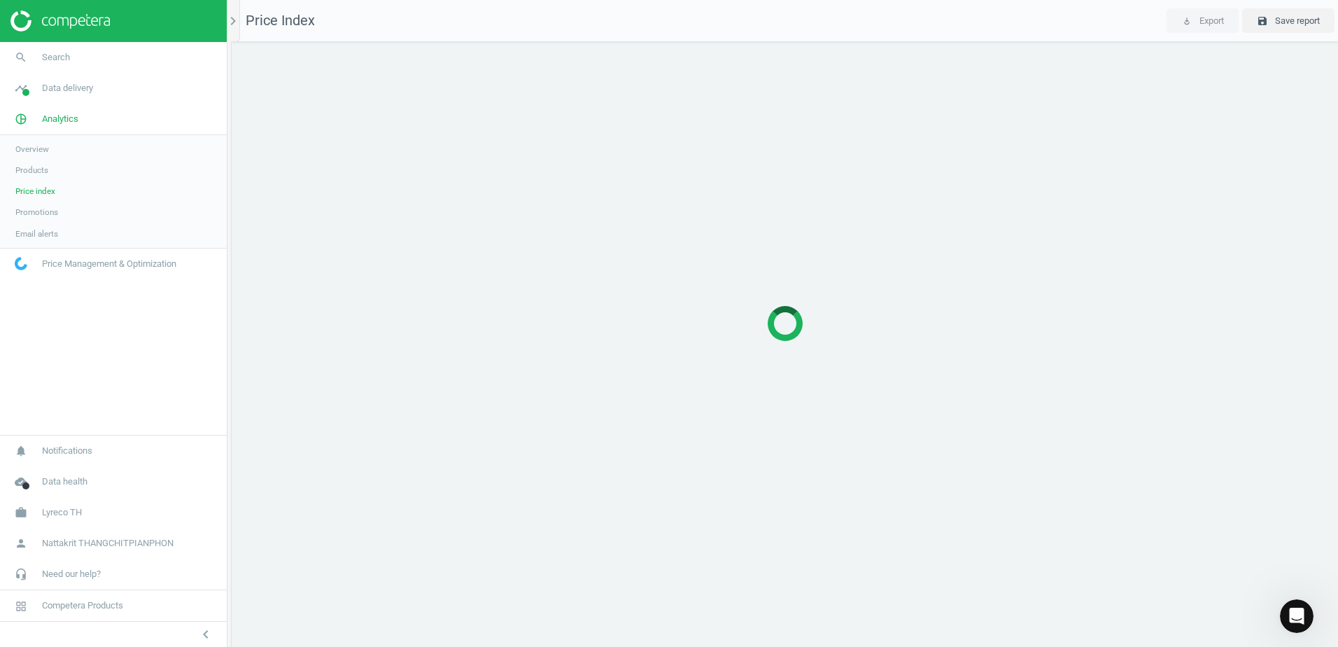
click at [129, 268] on span "Price Management & Optimization" at bounding box center [109, 264] width 134 height 13
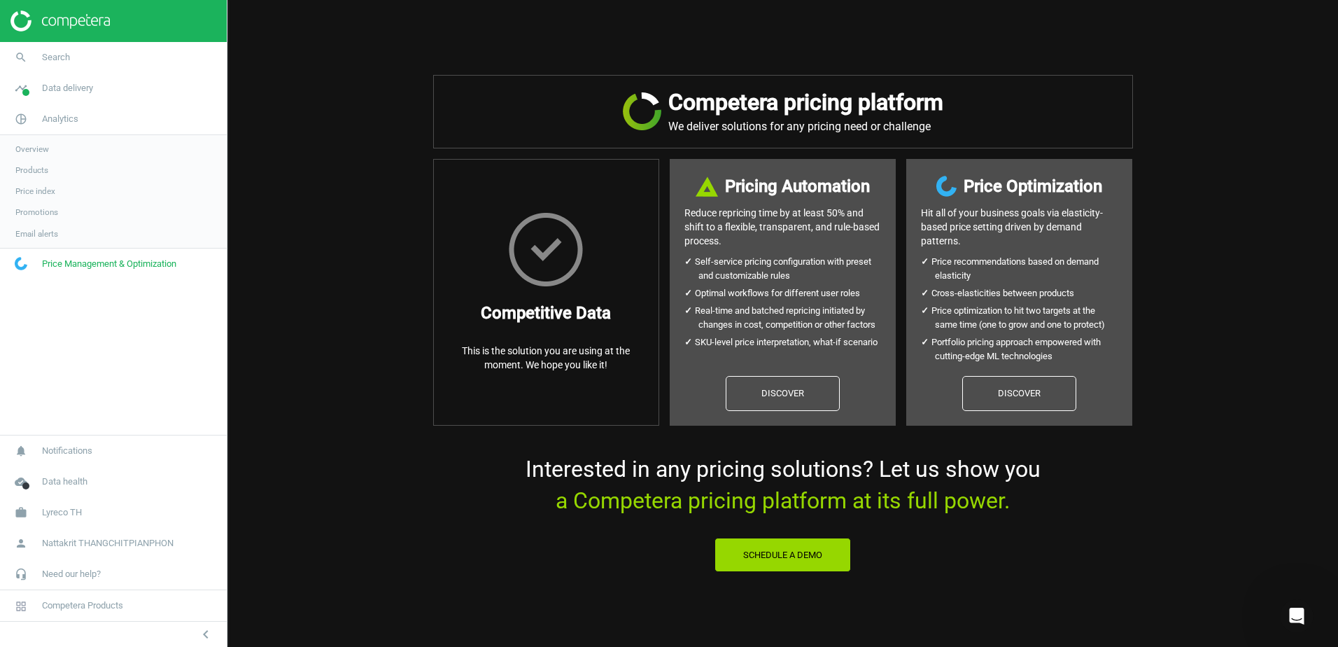
click at [560, 276] on img at bounding box center [546, 249] width 74 height 73
click at [526, 361] on p "This is the solution you are using at the moment. We hope you like it!" at bounding box center [546, 358] width 197 height 28
drag, startPoint x: 526, startPoint y: 361, endPoint x: 528, endPoint y: 393, distance: 32.3
click at [528, 393] on div "Competitive Data This is the solution you are using at the moment. We hope you …" at bounding box center [546, 292] width 226 height 267
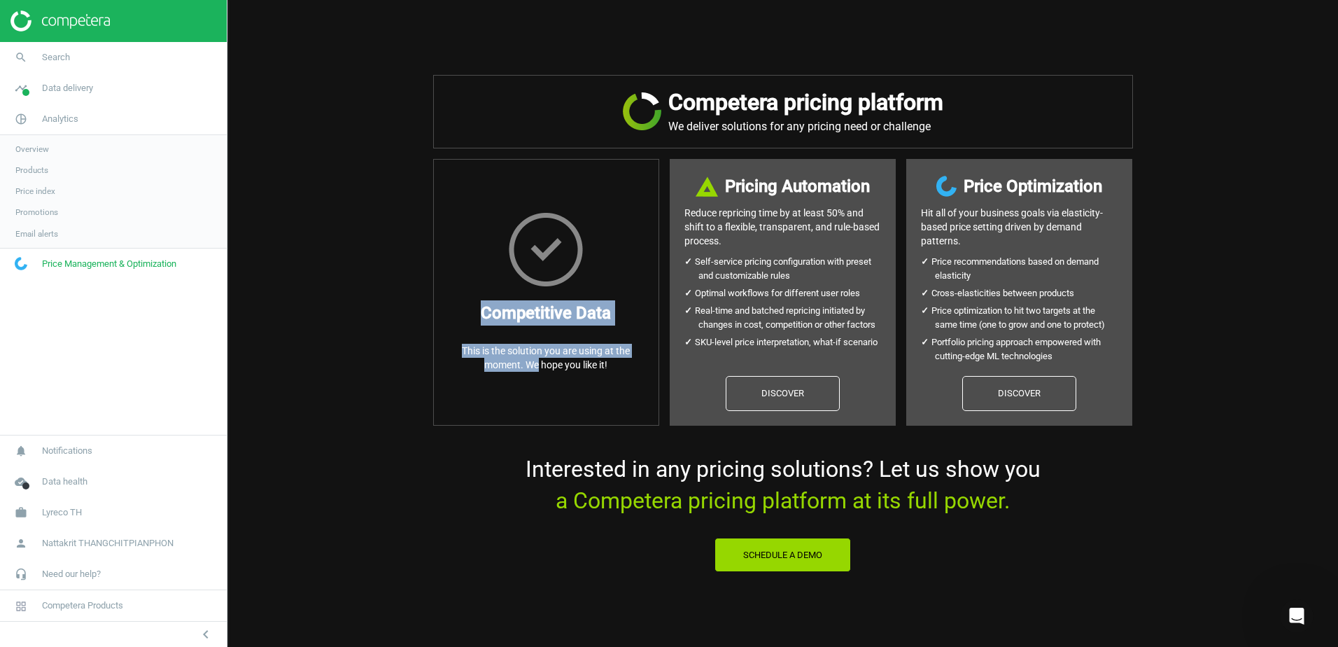
drag, startPoint x: 528, startPoint y: 393, endPoint x: 566, endPoint y: 289, distance: 110.9
click at [566, 289] on div "Competitive Data This is the solution you are using at the moment. We hope you …" at bounding box center [546, 292] width 226 height 267
drag, startPoint x: 566, startPoint y: 289, endPoint x: 325, endPoint y: 346, distance: 248.1
click at [325, 346] on div "Competera pricing platform We deliver solutions for any pricing need or challen…" at bounding box center [782, 323] width 1110 height 647
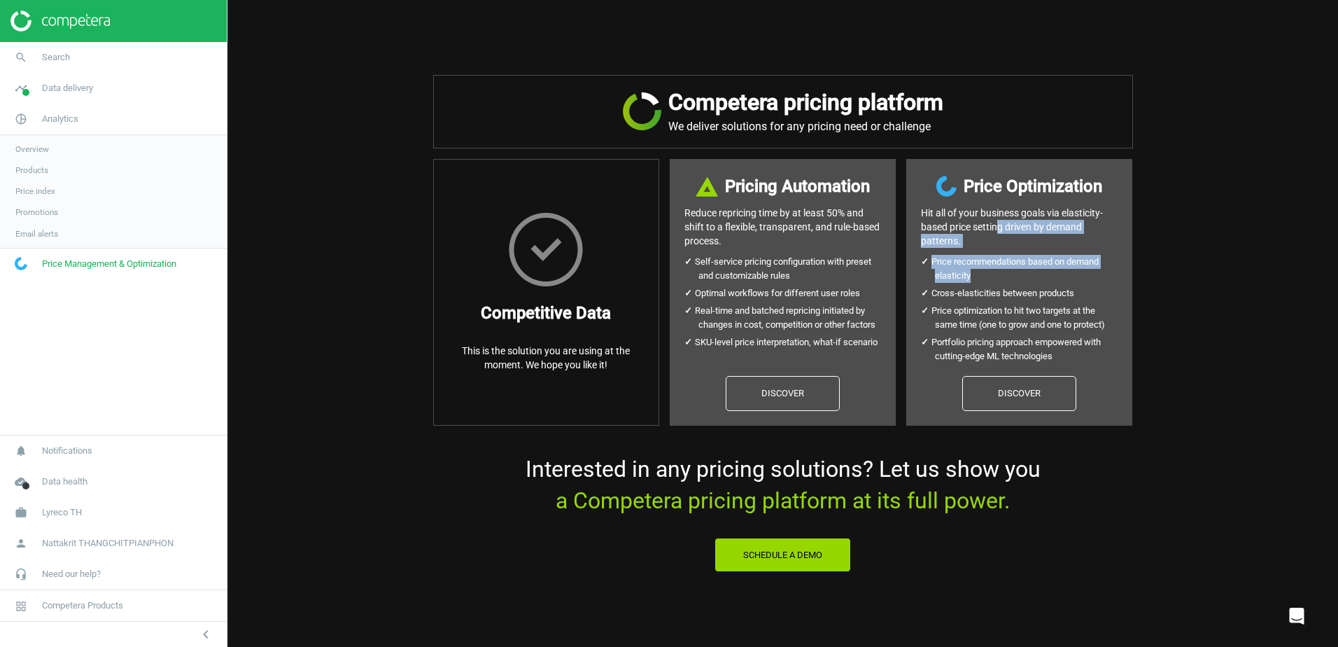
drag, startPoint x: 991, startPoint y: 225, endPoint x: 985, endPoint y: 296, distance: 71.0
click at [985, 296] on div "Price Optimization Hit all of your business goals via elasticity- based price s…" at bounding box center [1019, 292] width 226 height 267
click at [984, 299] on li "Cross-elasticities between products" at bounding box center [1026, 293] width 183 height 14
click at [984, 371] on div "Price Optimization Hit all of your business goals via elasticity- based price s…" at bounding box center [1019, 292] width 226 height 267
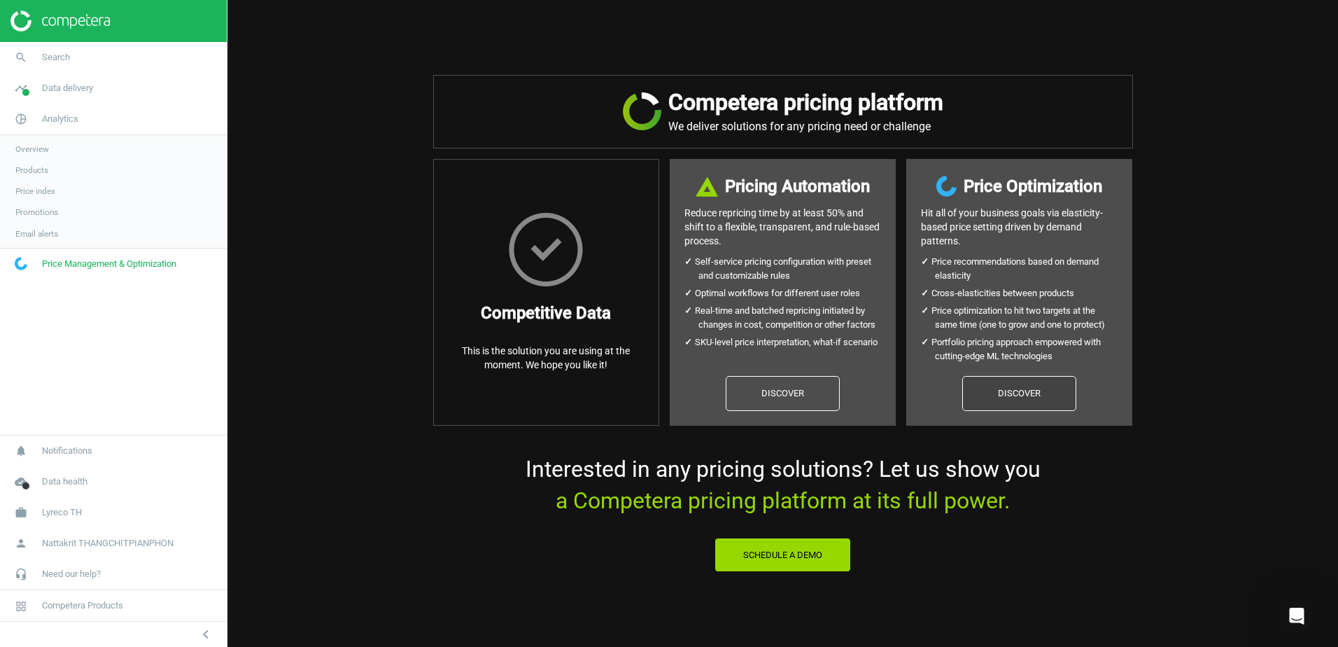
click at [982, 392] on link "Discover" at bounding box center [1019, 393] width 114 height 35
click at [143, 165] on link "Products" at bounding box center [113, 170] width 227 height 21
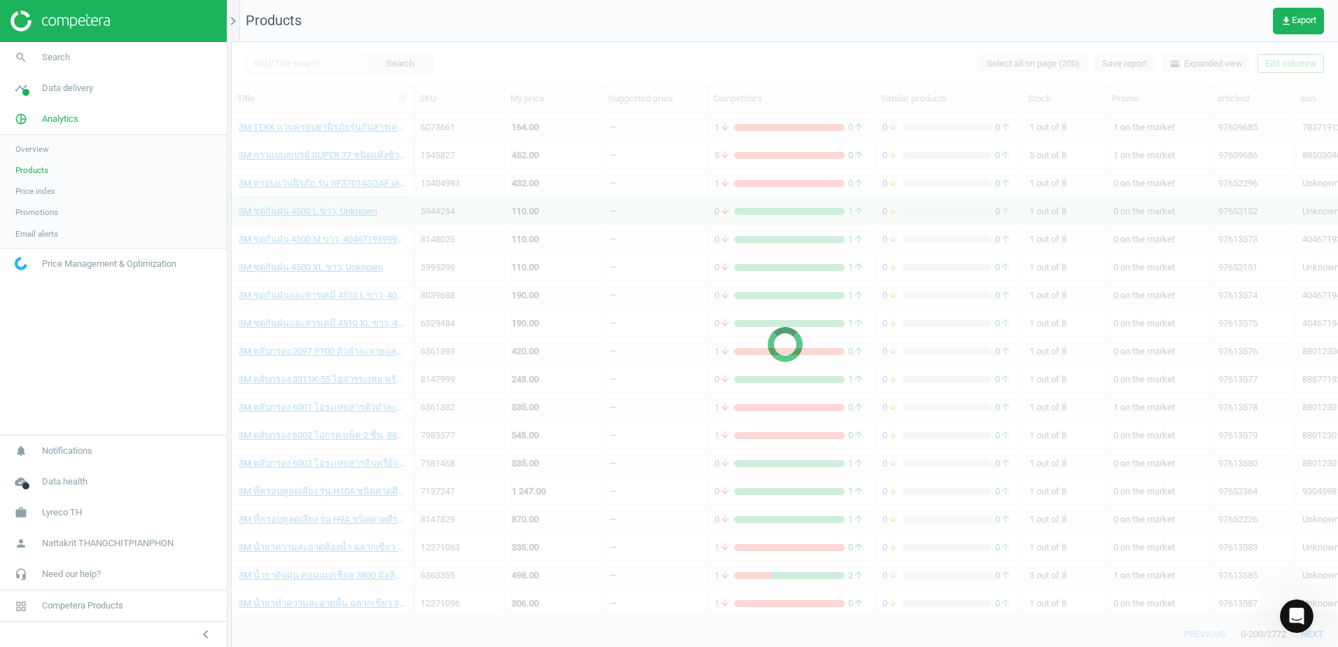
scroll to position [486, 1096]
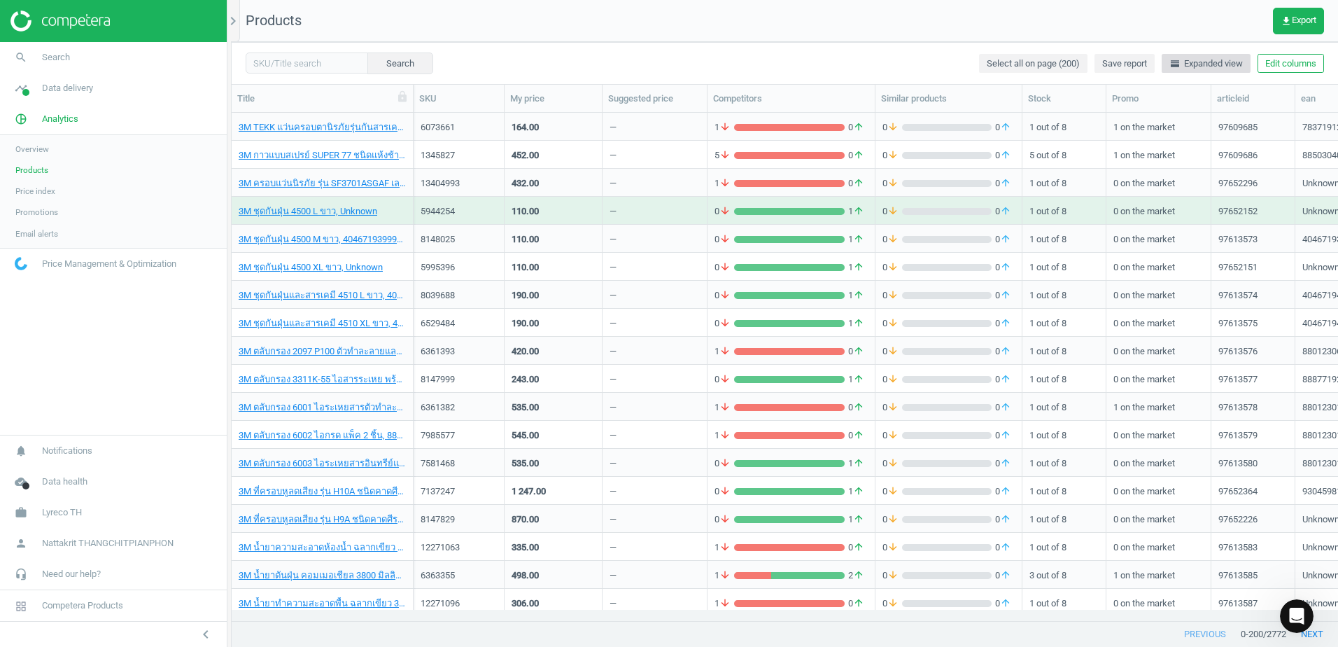
click at [1228, 68] on span "horizontal_split Expanded view" at bounding box center [1205, 63] width 73 height 13
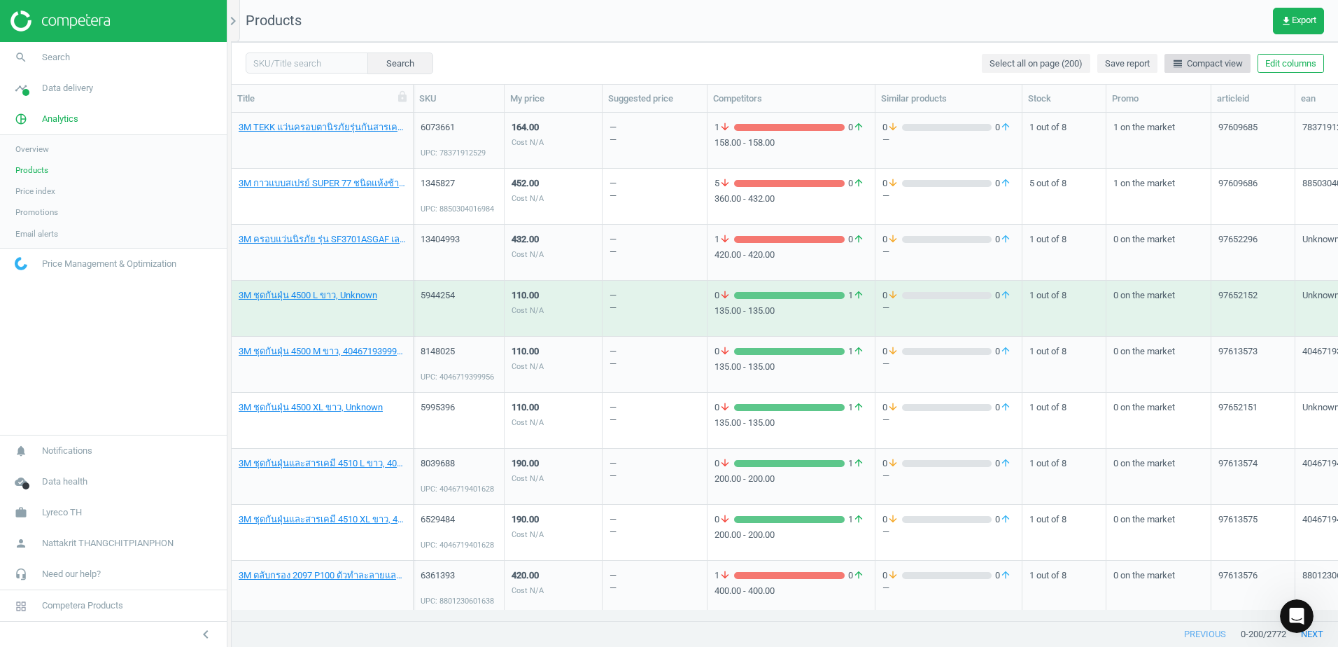
click at [1228, 68] on span "line_weight Compact view" at bounding box center [1207, 63] width 71 height 13
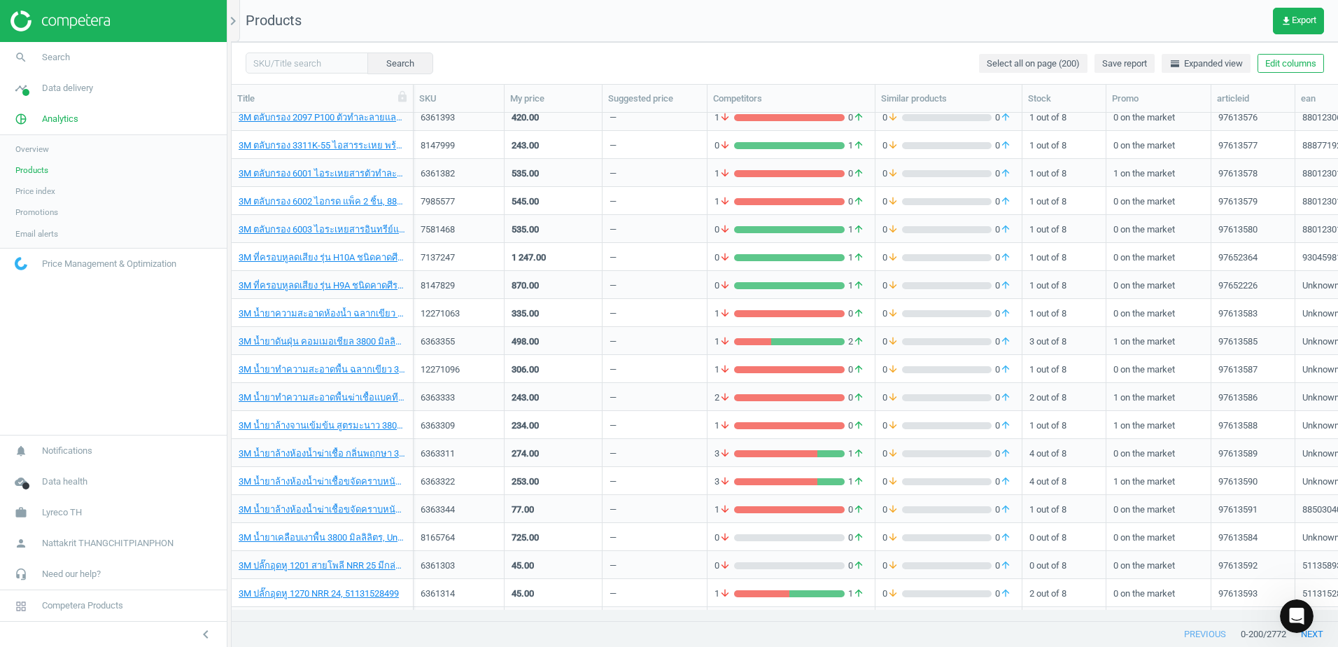
scroll to position [350, 0]
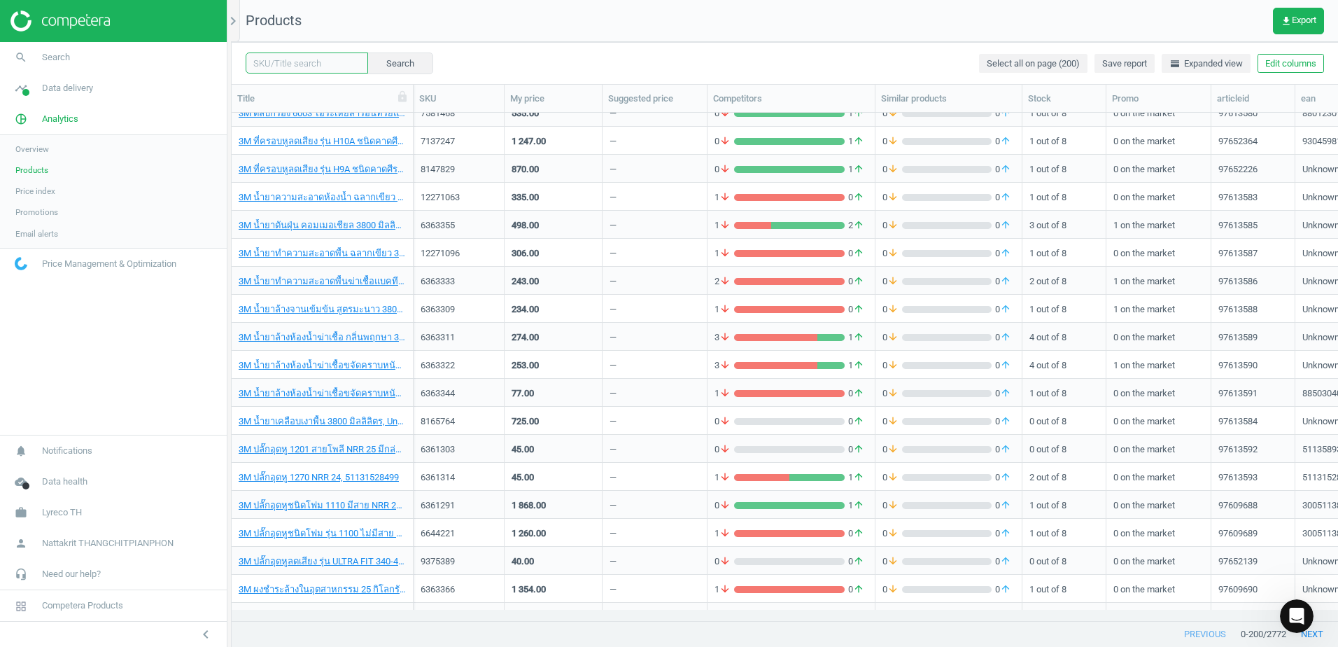
click at [325, 56] on input "text" at bounding box center [307, 62] width 122 height 21
click at [232, 18] on icon "chevron_right" at bounding box center [233, 21] width 17 height 17
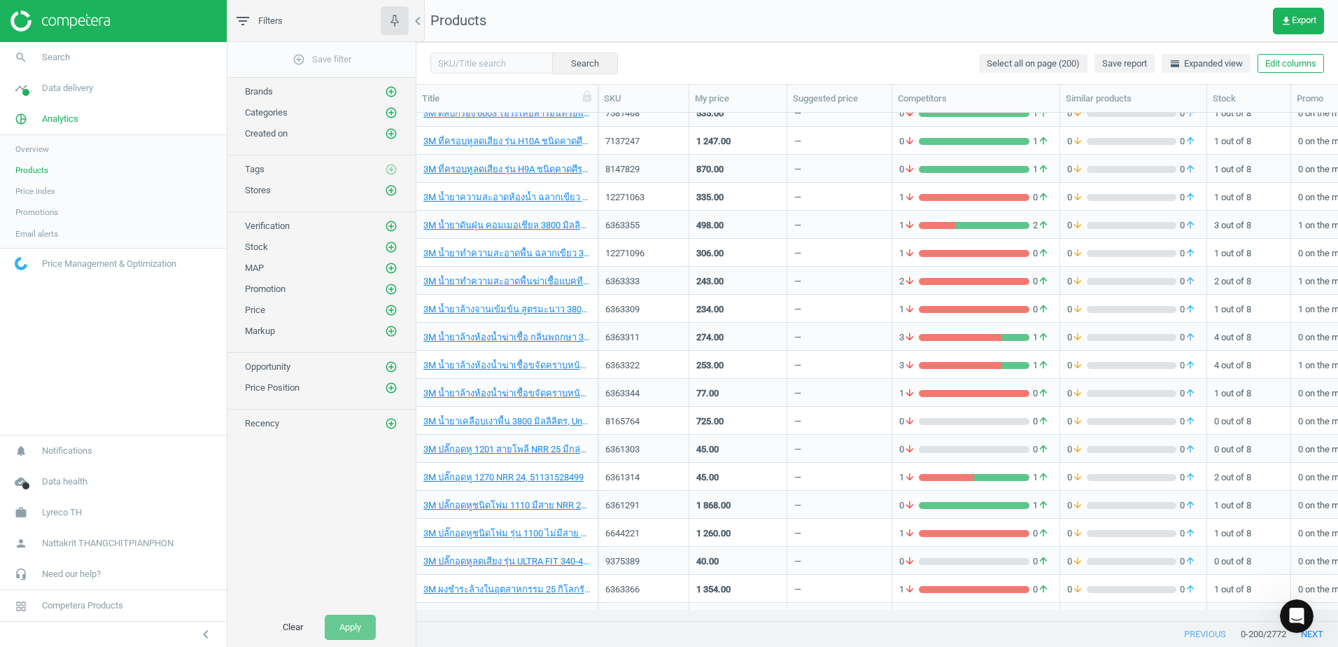
scroll to position [84, 0]
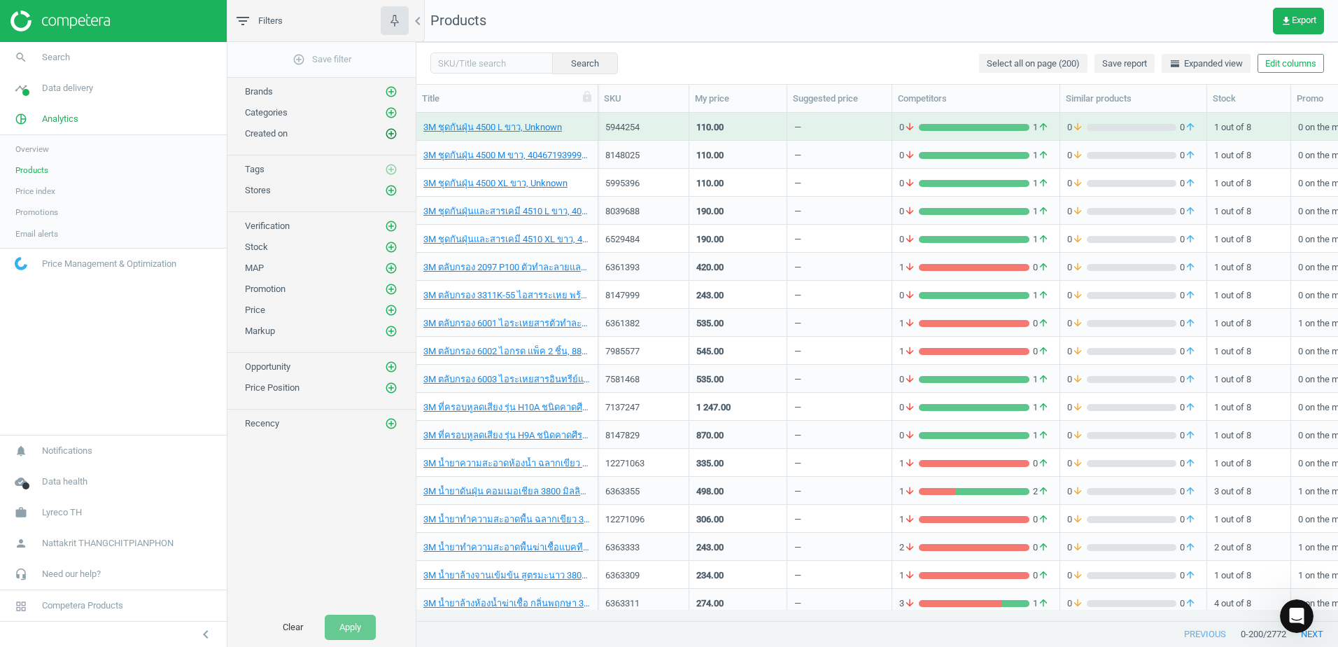
click at [388, 134] on icon "add_circle_outline" at bounding box center [391, 133] width 13 height 13
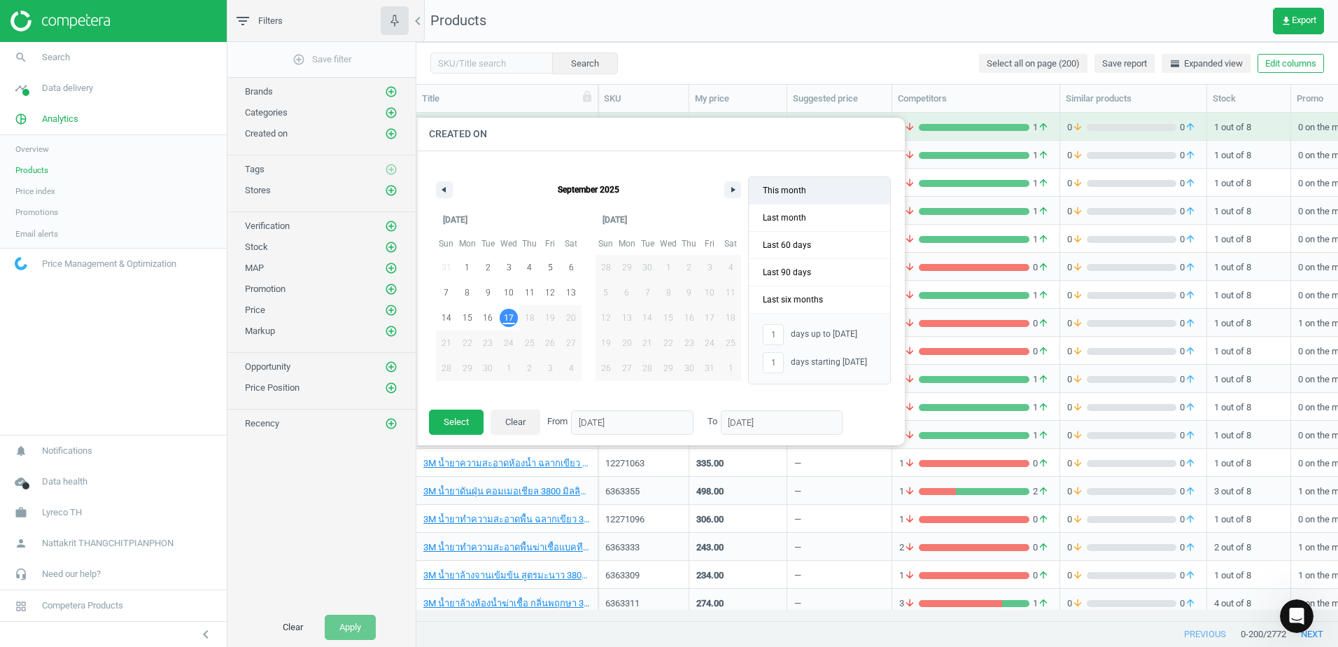
click at [822, 196] on span "This month" at bounding box center [819, 190] width 141 height 27
type input "17"
type input "-"
type input "01/09/2025"
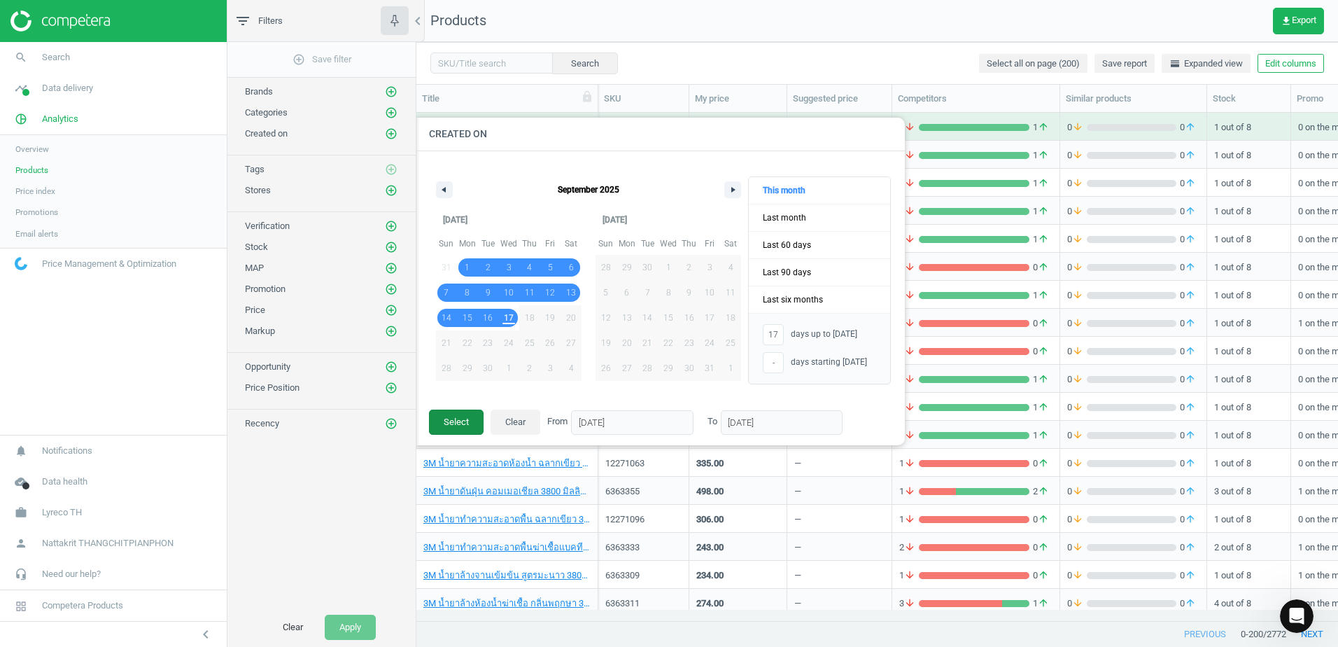
click at [460, 430] on button "Select" at bounding box center [456, 421] width 55 height 25
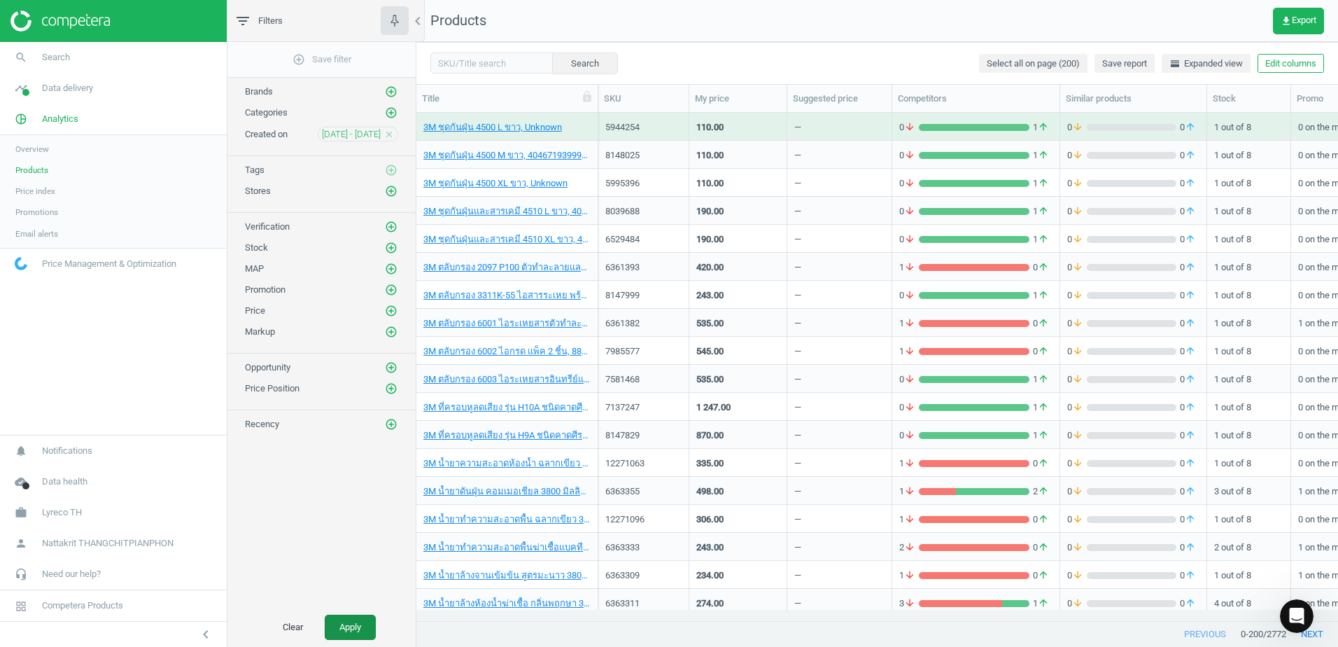
click at [334, 633] on button "Apply" at bounding box center [350, 626] width 51 height 25
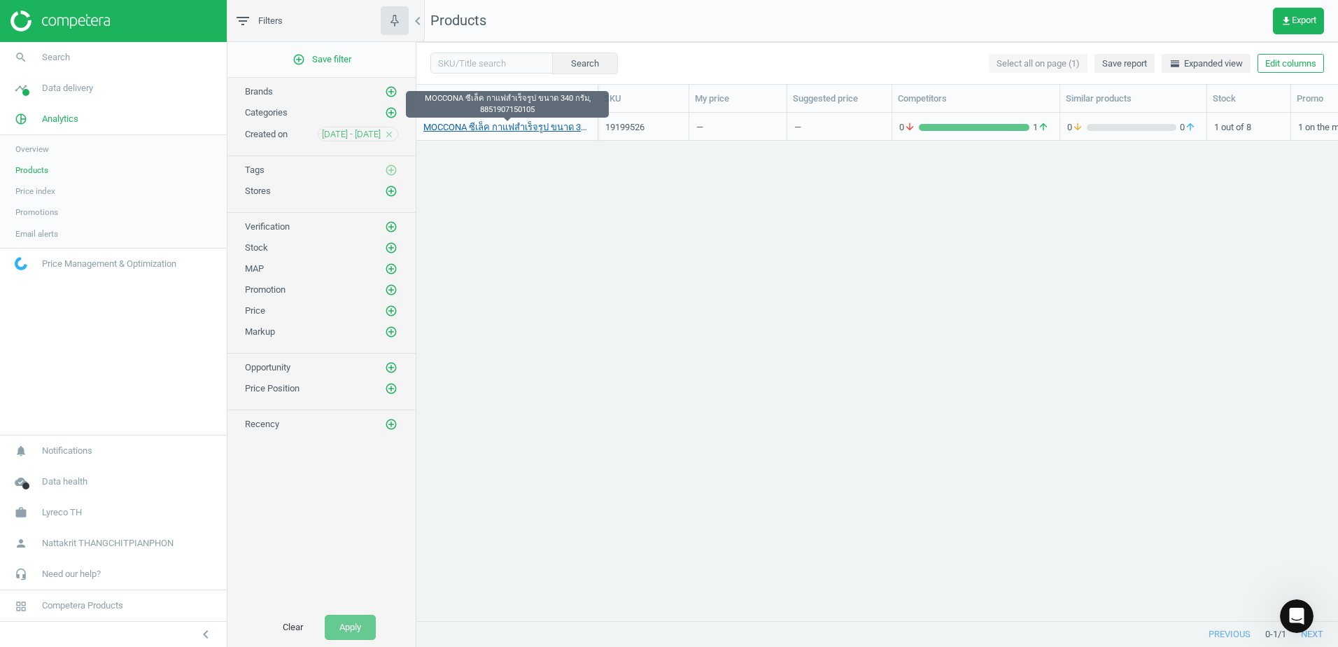
click at [498, 126] on link "MOCCONA ซีเล็ค กาแฟสำเร็จรูป ขนาด 340 กรัม, 8851907150105" at bounding box center [506, 127] width 167 height 13
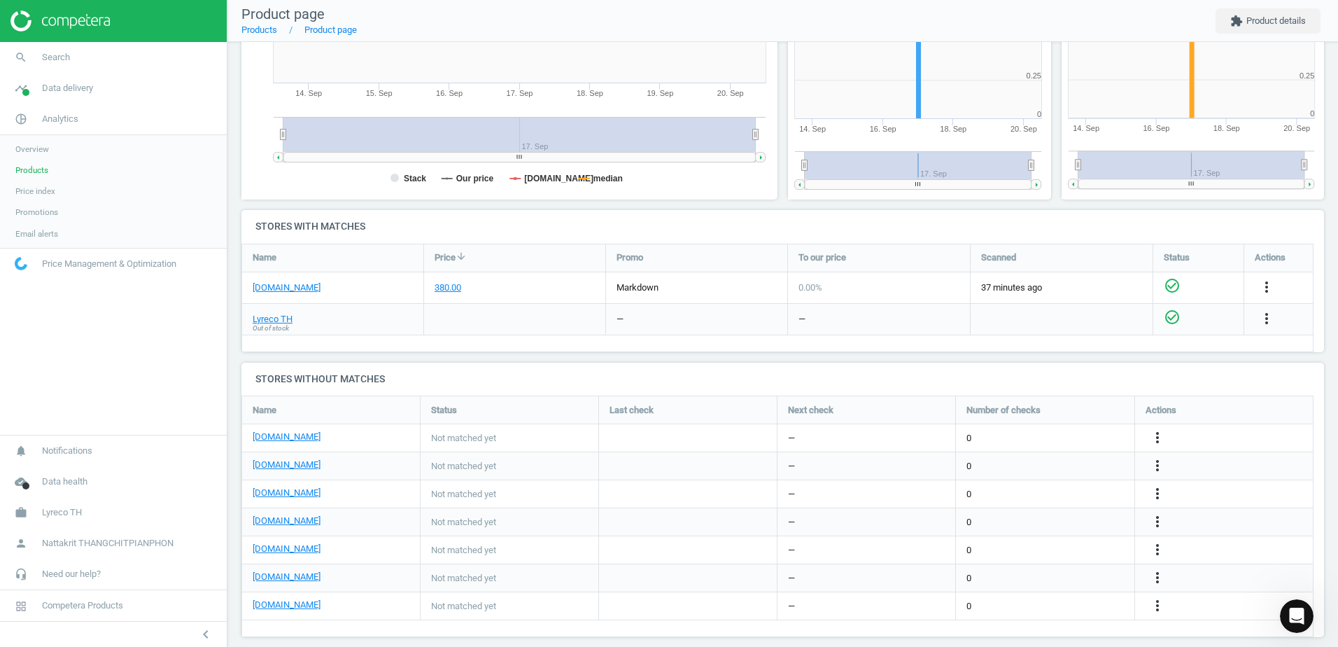
scroll to position [210, 0]
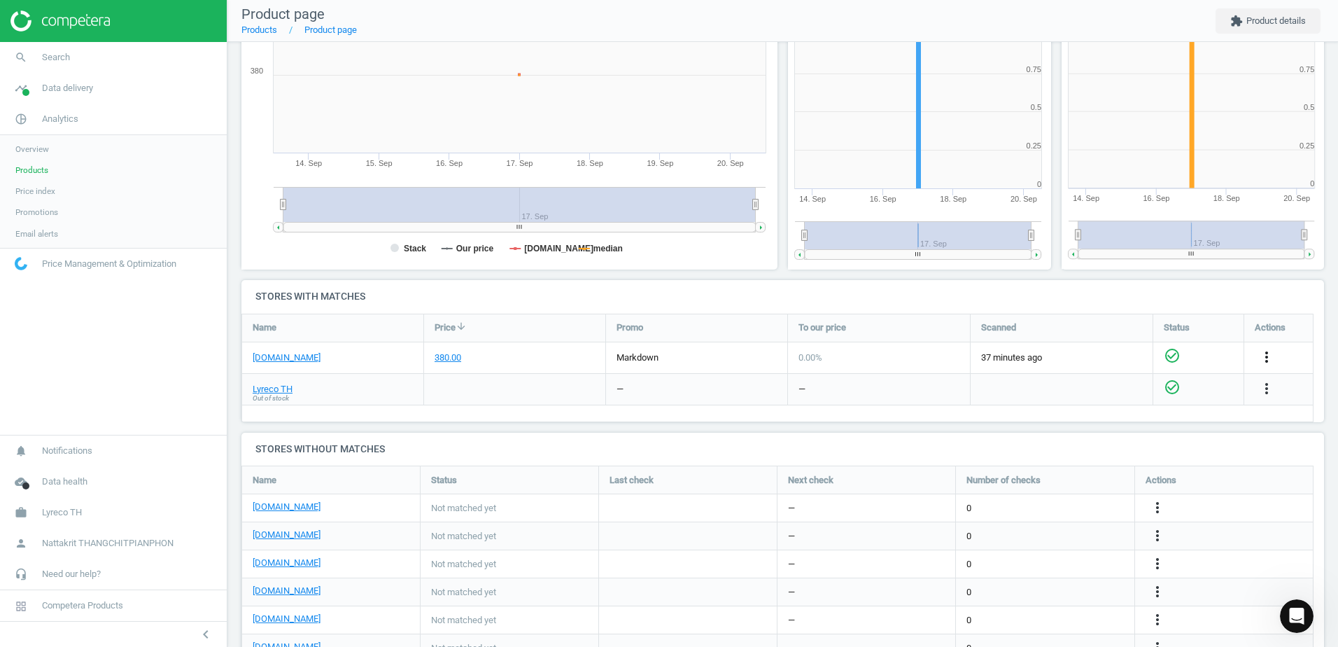
click at [1262, 354] on icon "more_vert" at bounding box center [1266, 356] width 17 height 17
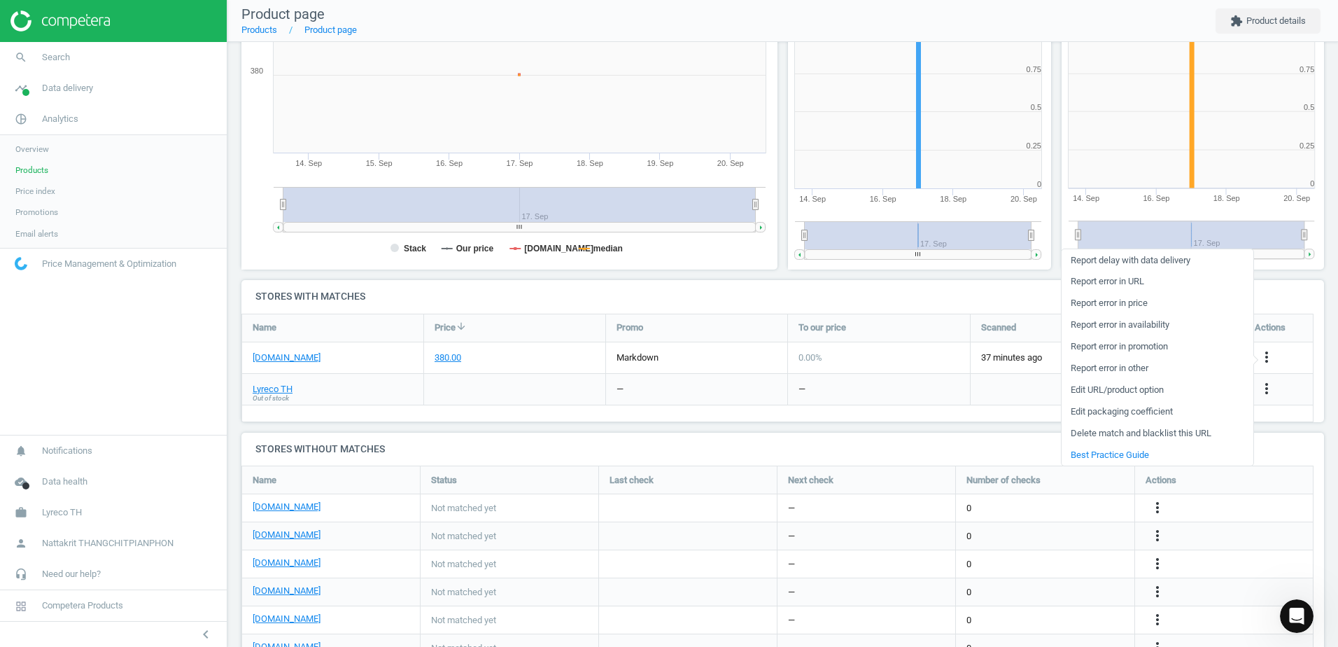
click at [1199, 410] on link "Edit packaging coefficient" at bounding box center [1158, 412] width 192 height 22
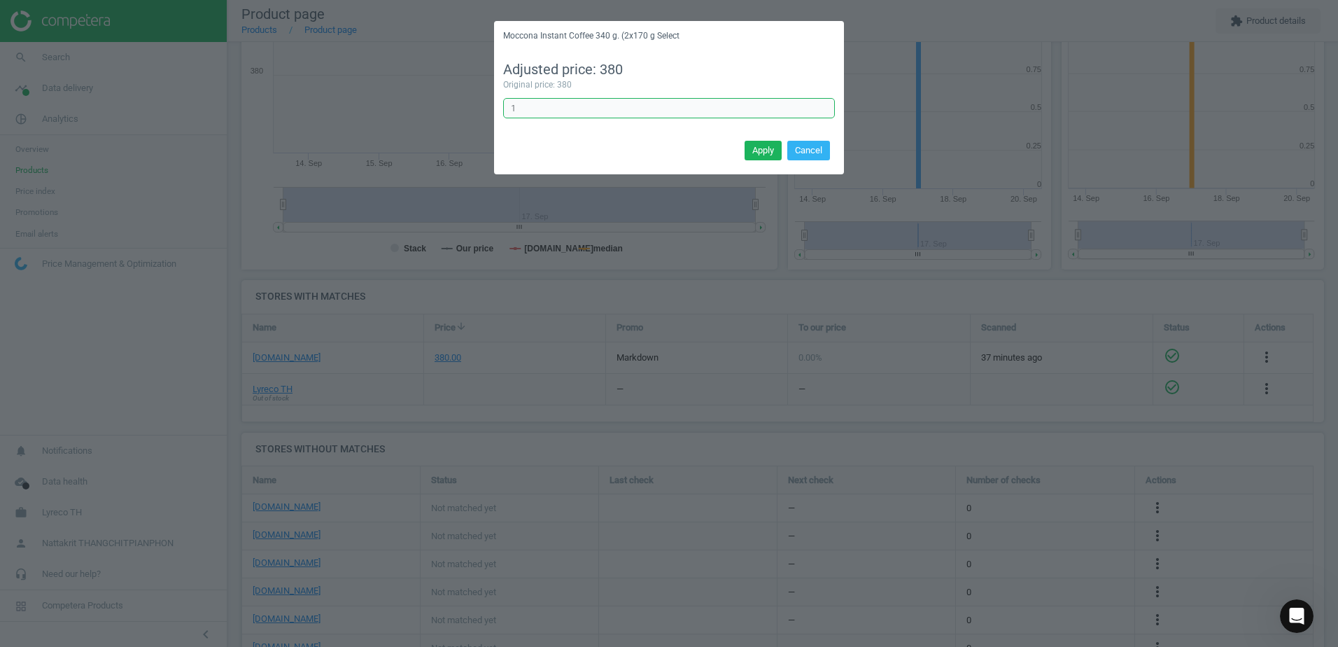
click at [693, 112] on input "1" at bounding box center [669, 108] width 332 height 21
click at [819, 157] on button "Cancel" at bounding box center [808, 151] width 43 height 20
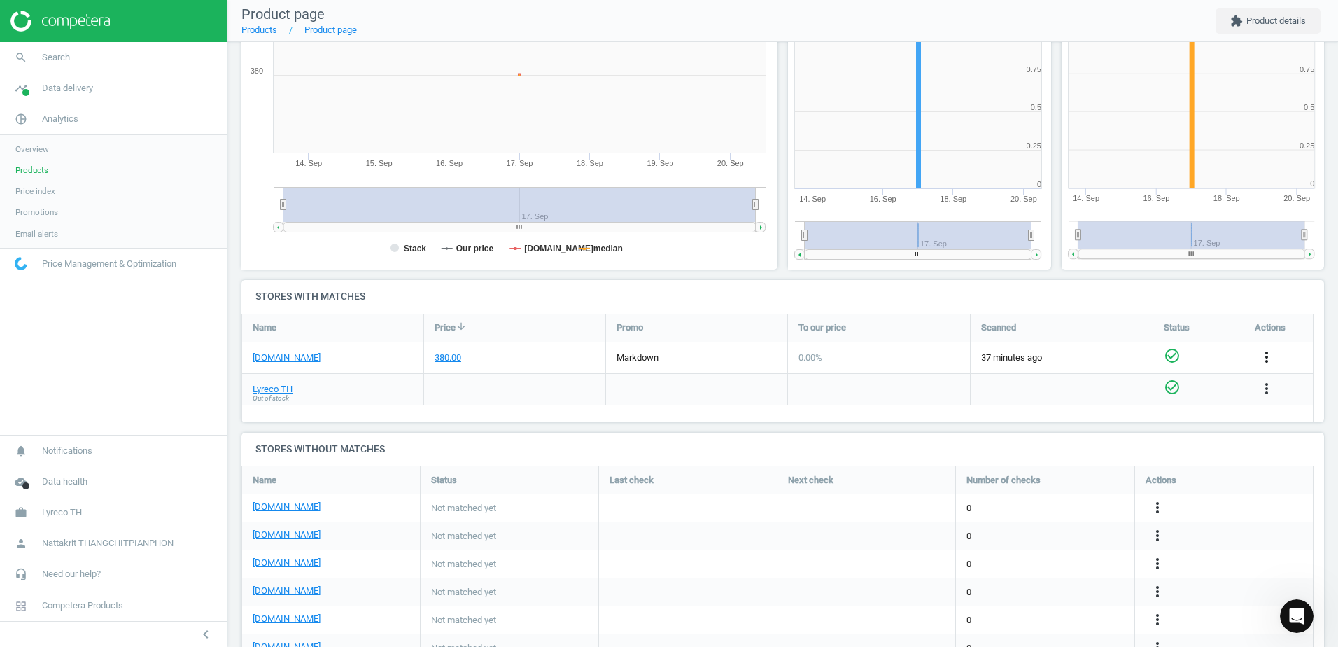
click at [1264, 353] on icon "more_vert" at bounding box center [1266, 356] width 17 height 17
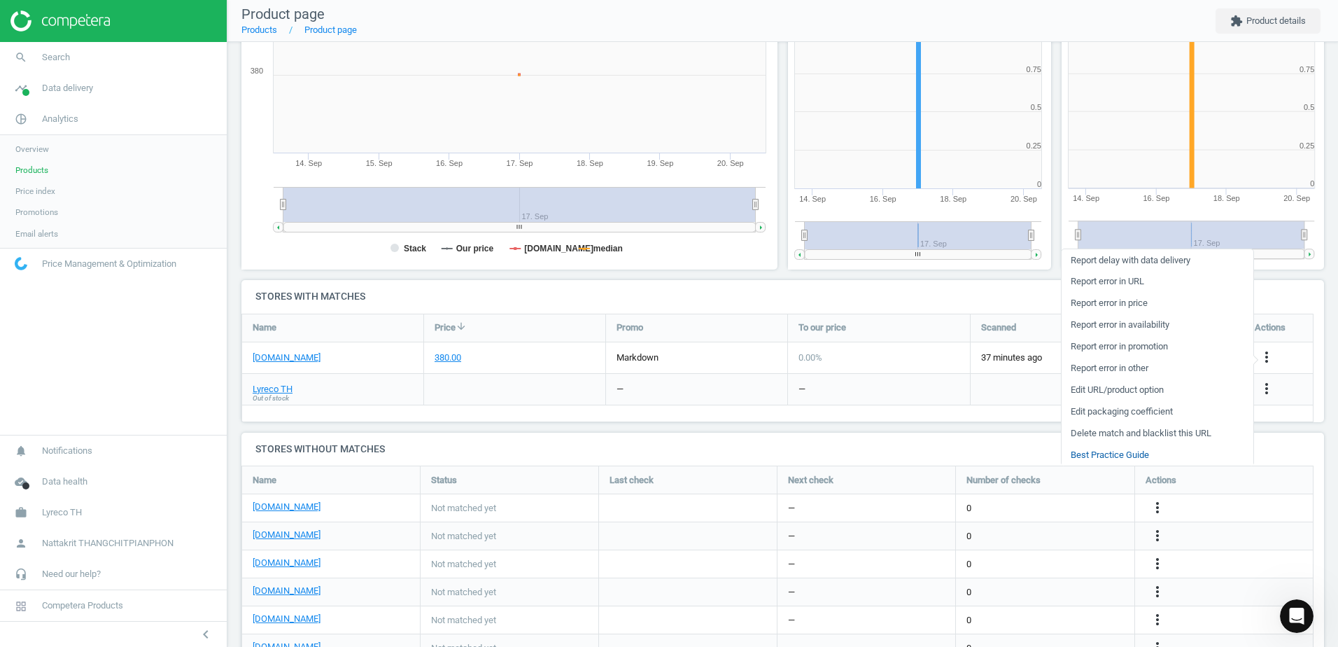
click at [1166, 451] on link "Best Practice Guide" at bounding box center [1158, 455] width 192 height 22
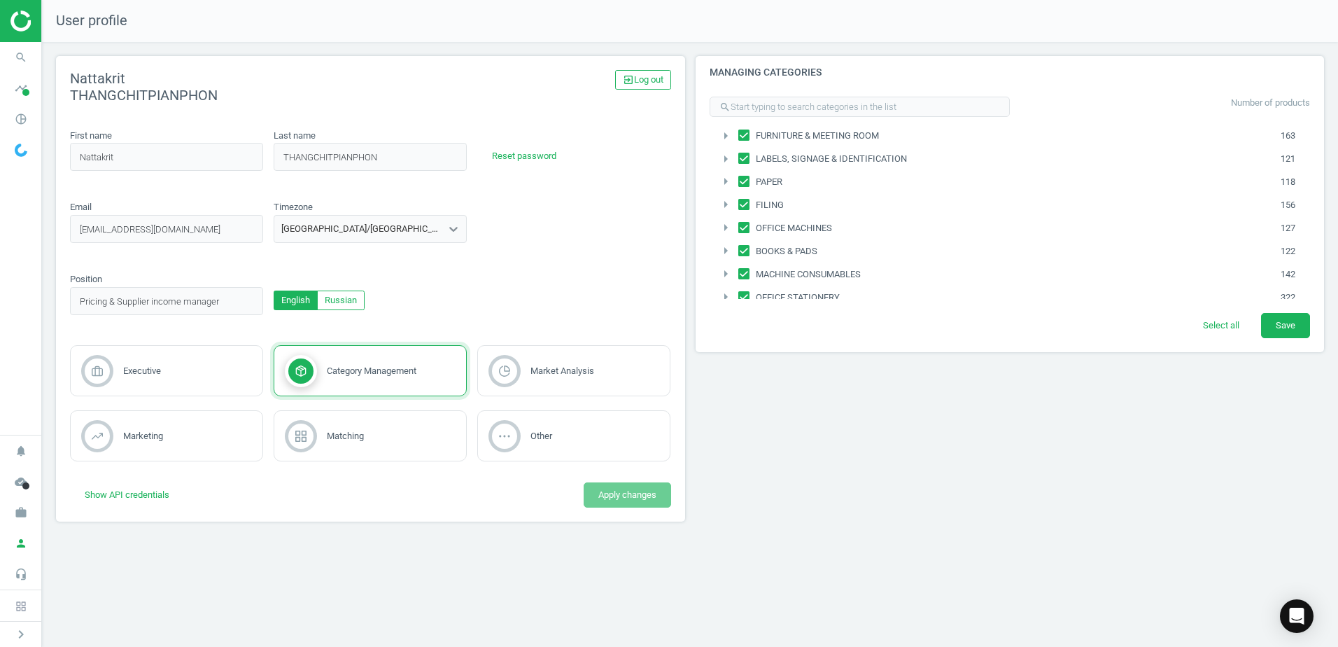
click at [622, 239] on div "Email [EMAIL_ADDRESS][DOMAIN_NAME] email_invalid Timezone [GEOGRAPHIC_DATA]/[GE…" at bounding box center [371, 226] width 612 height 51
click at [0, 95] on span "timeline" at bounding box center [21, 88] width 42 height 31
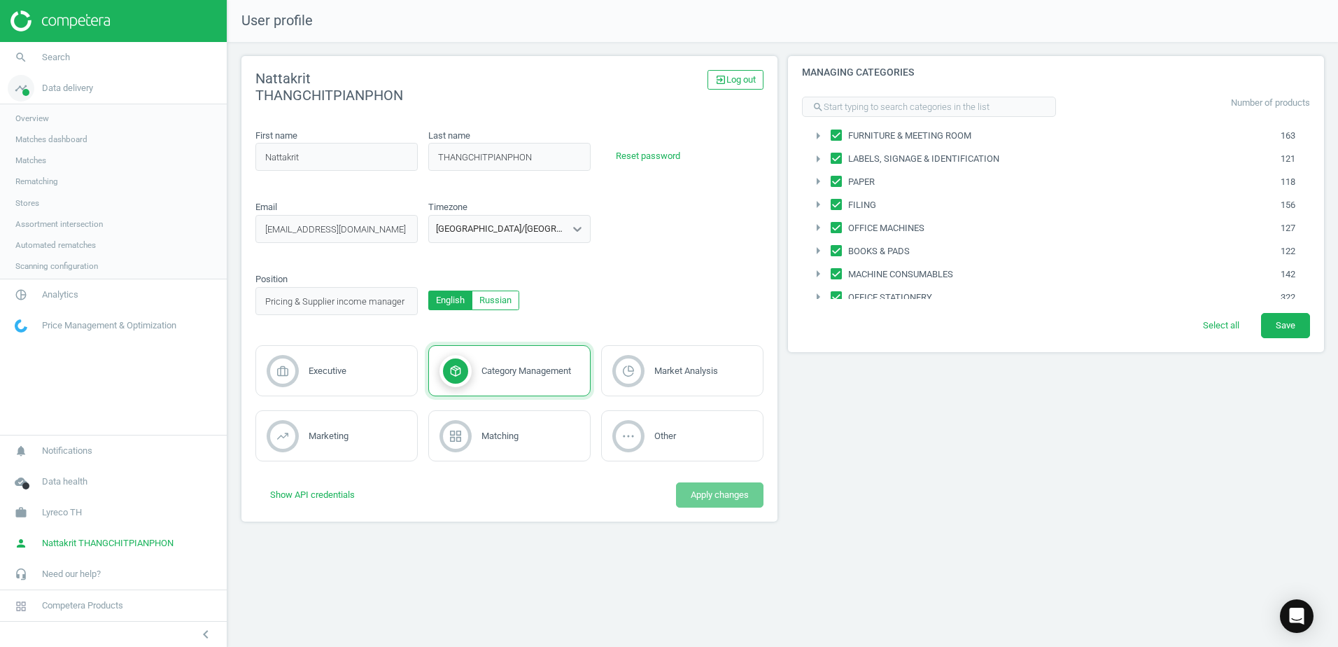
click at [24, 90] on span at bounding box center [25, 92] width 7 height 7
click at [81, 248] on span "Automated rematches" at bounding box center [55, 244] width 80 height 11
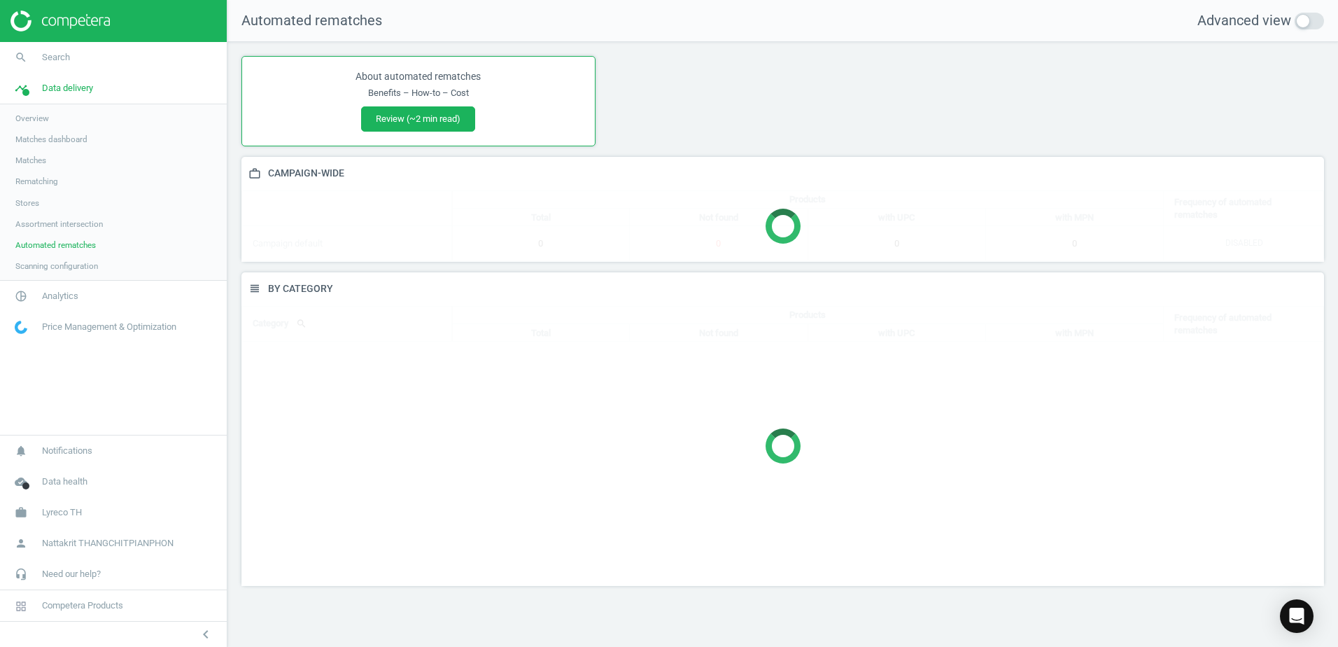
scroll to position [335, 1104]
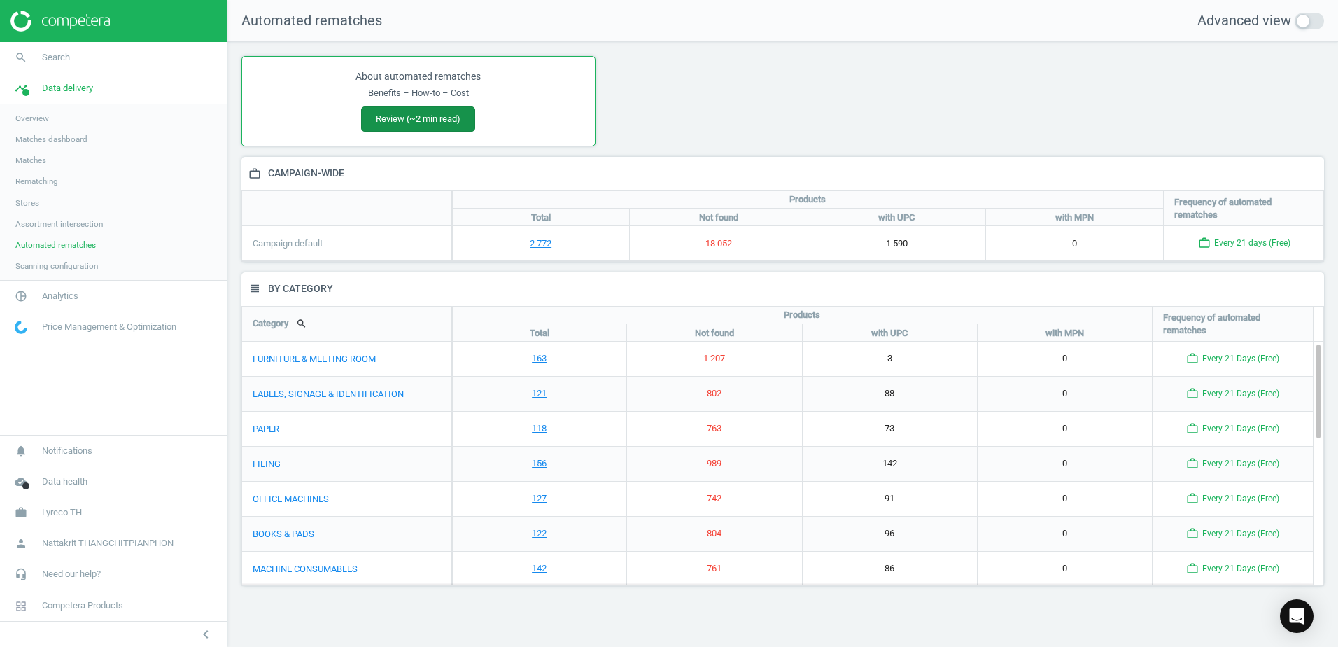
click at [434, 118] on button "Review (~2 min read)" at bounding box center [418, 118] width 114 height 25
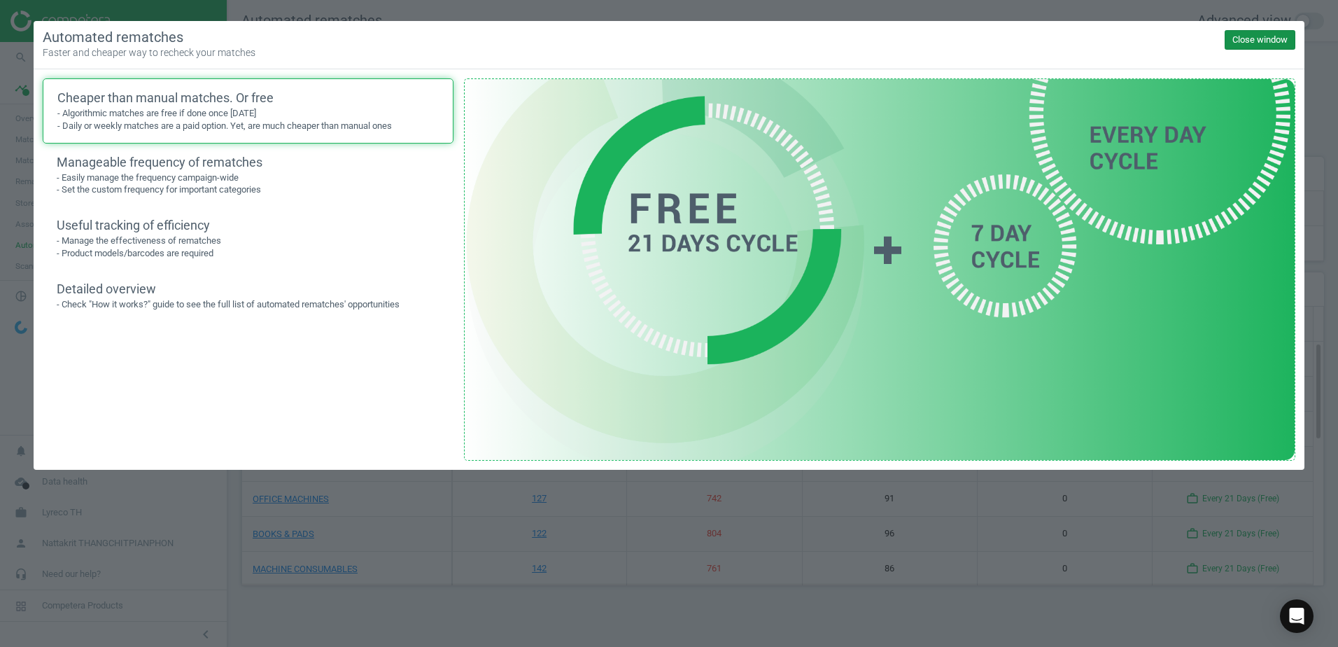
click at [1280, 38] on button "Close window" at bounding box center [1260, 40] width 71 height 20
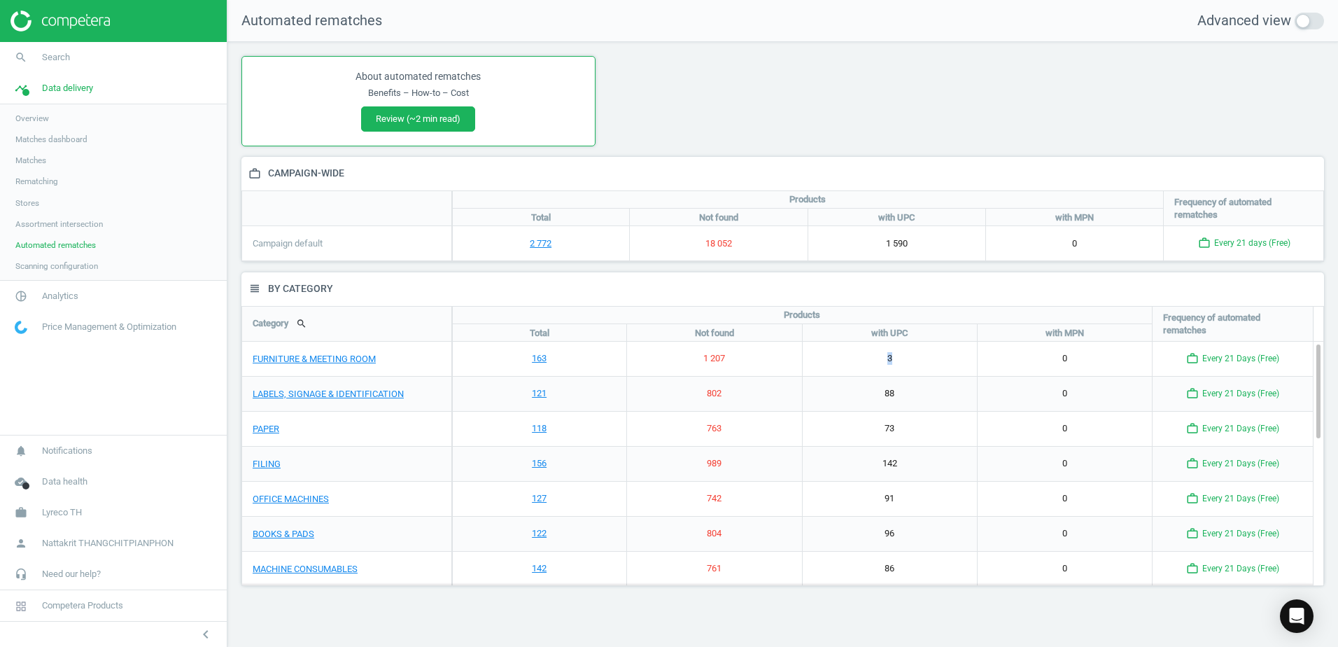
drag, startPoint x: 912, startPoint y: 359, endPoint x: 963, endPoint y: 359, distance: 51.1
click at [963, 359] on div "3" at bounding box center [889, 358] width 175 height 34
click at [59, 269] on span "Scanning configuration" at bounding box center [56, 265] width 83 height 11
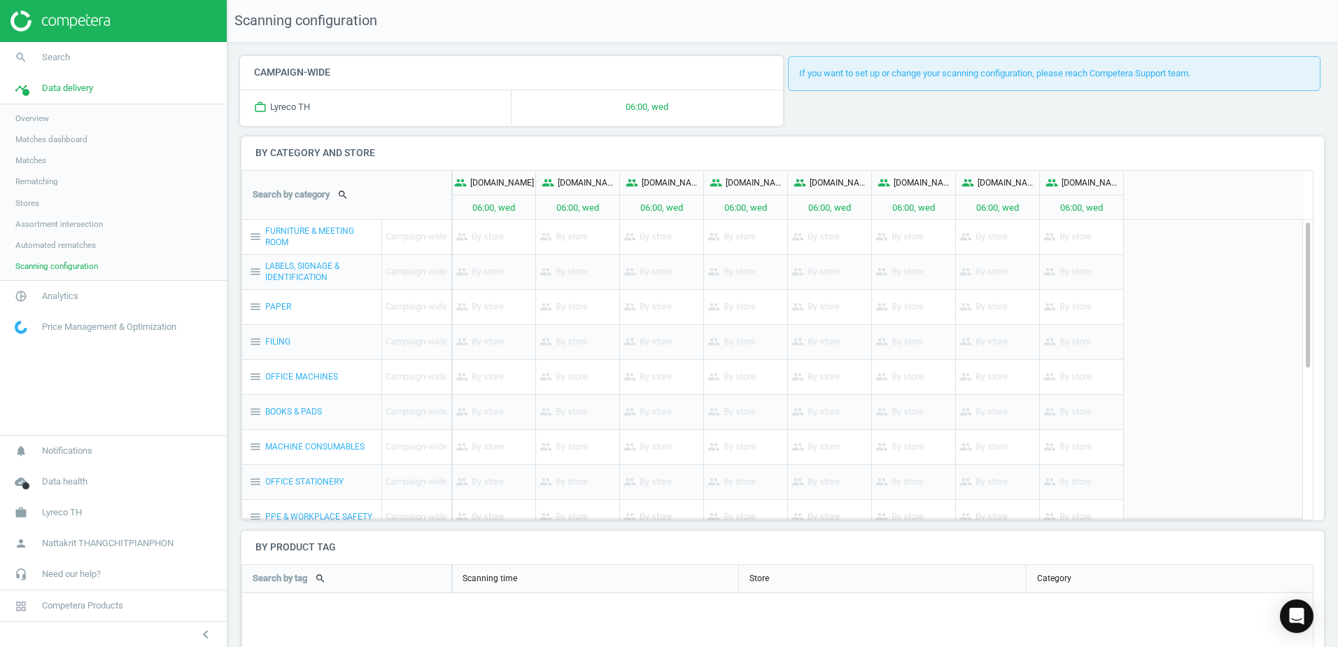
click at [43, 225] on span "Assortment intersection" at bounding box center [58, 223] width 87 height 11
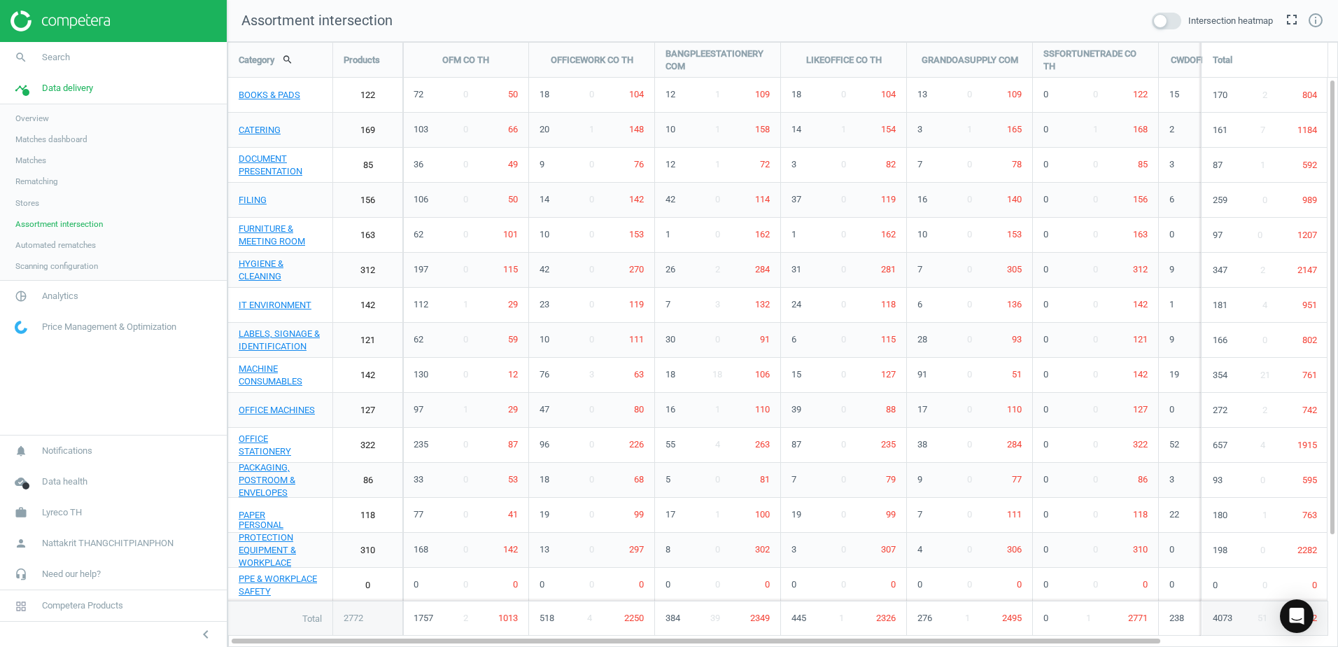
scroll to position [626, 1132]
click at [267, 161] on link "DOCUMENT PRESENTATION" at bounding box center [280, 165] width 104 height 35
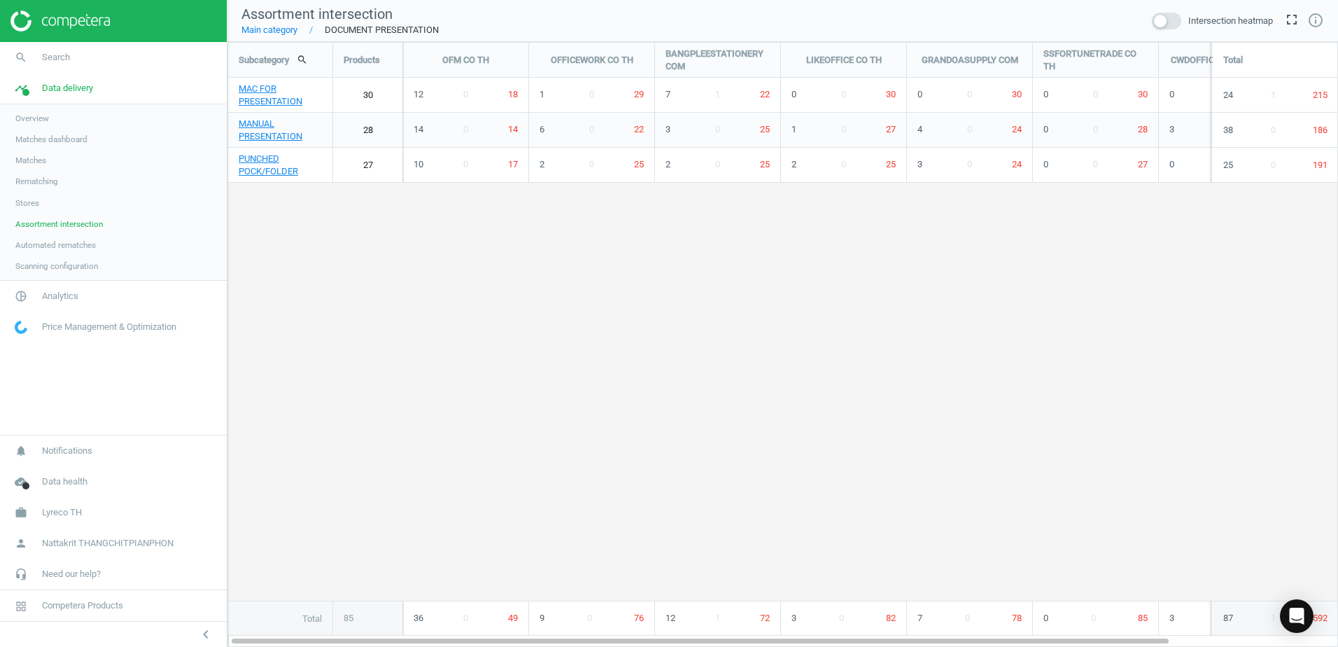
scroll to position [626, 1132]
click at [273, 91] on link "MAC FOR PRESENTATION" at bounding box center [280, 95] width 104 height 35
click at [287, 99] on link "BINDING ACCESSORIES" at bounding box center [280, 95] width 104 height 35
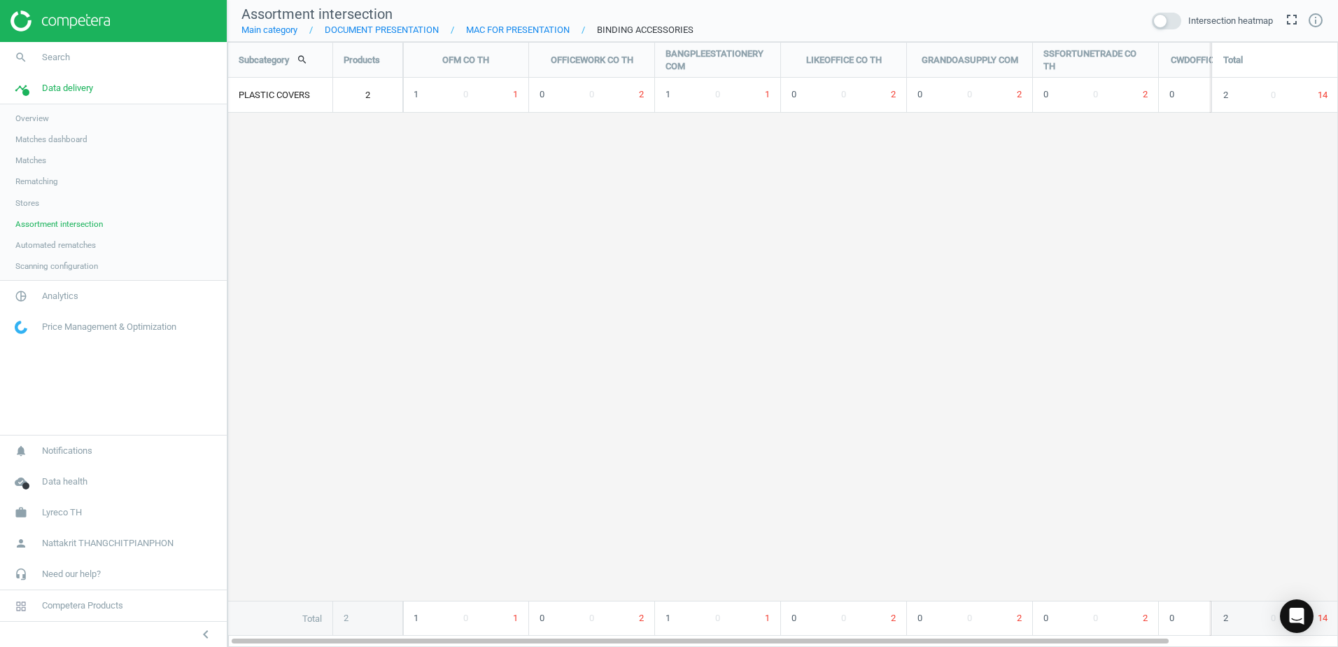
scroll to position [626, 1132]
click at [38, 192] on link "Stores" at bounding box center [113, 202] width 227 height 21
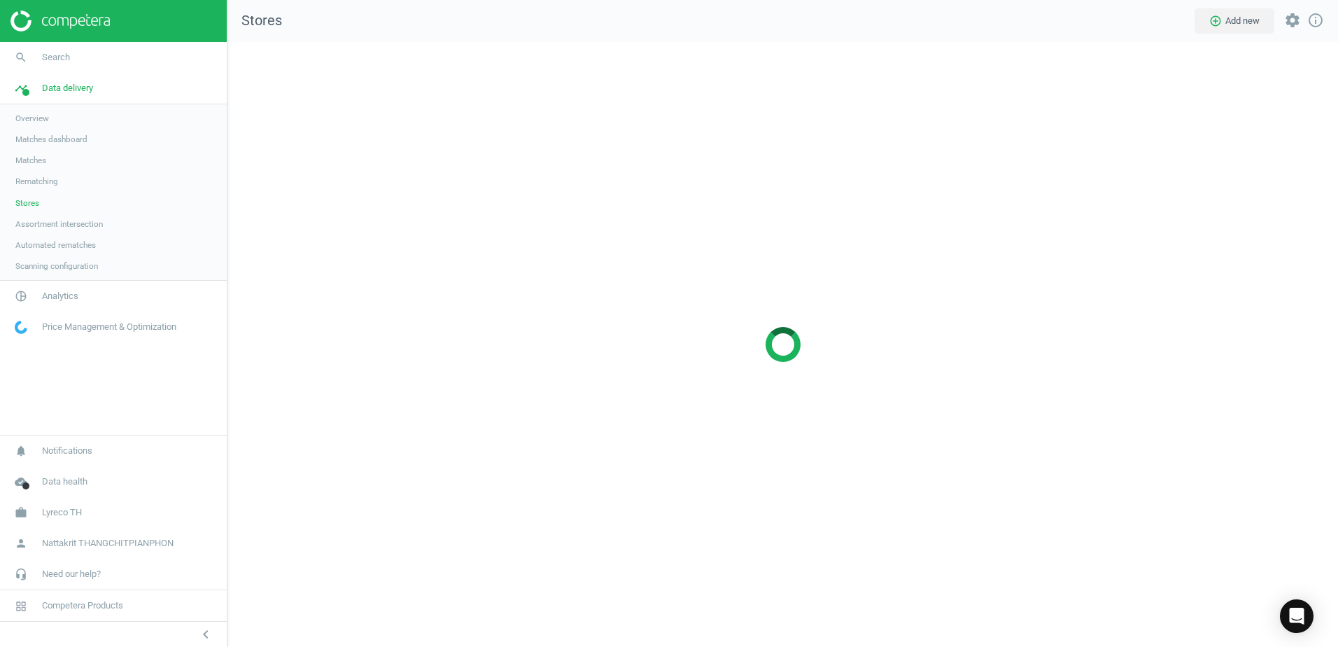
scroll to position [626, 1132]
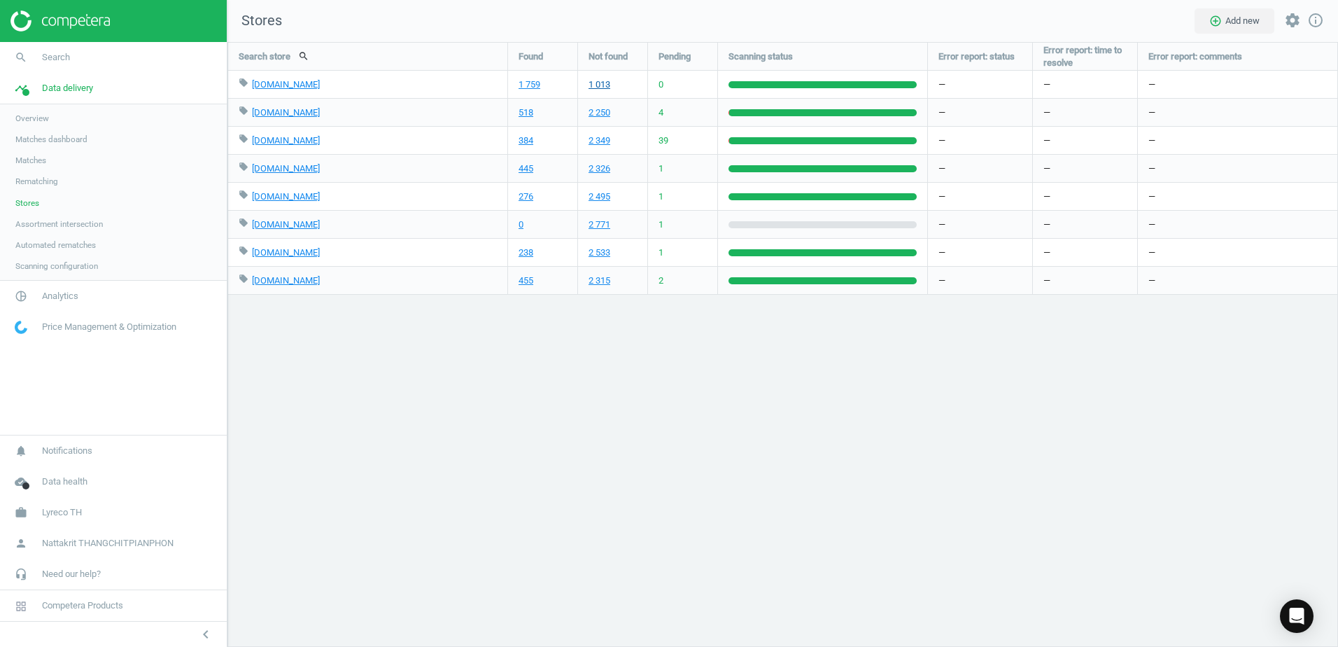
click at [598, 80] on link "1 013" at bounding box center [599, 84] width 22 height 13
click at [49, 159] on link "Matches" at bounding box center [113, 160] width 227 height 21
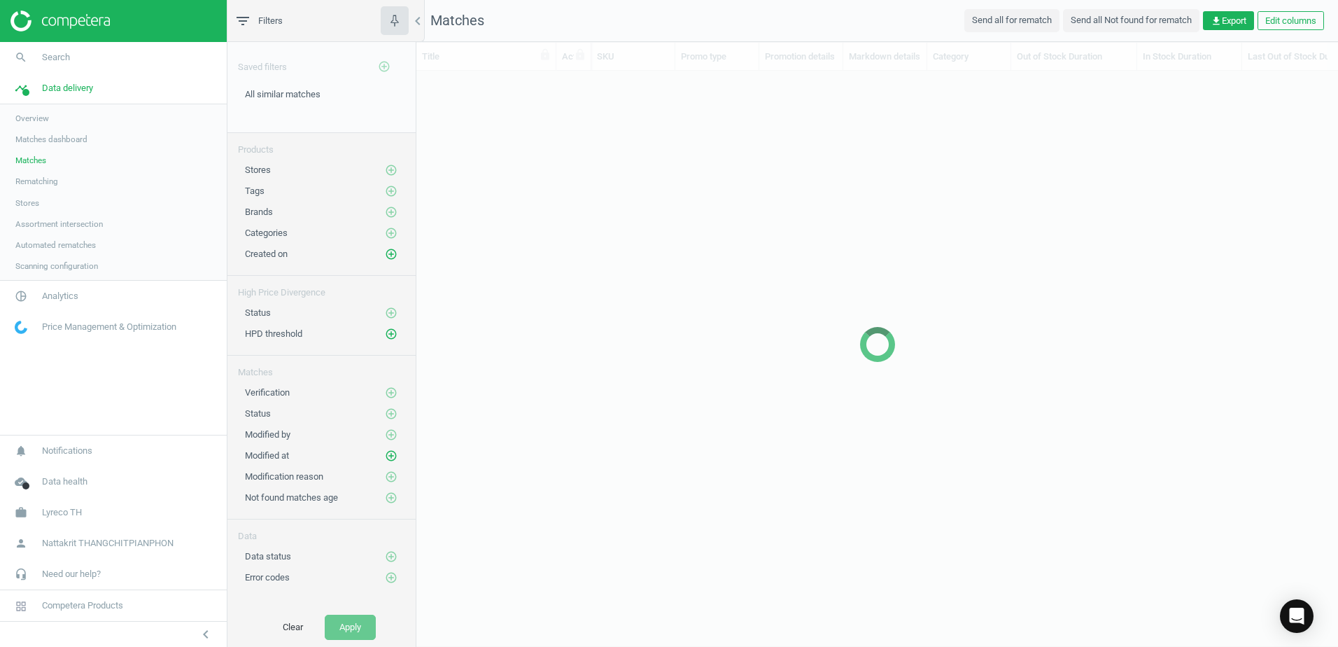
scroll to position [528, 911]
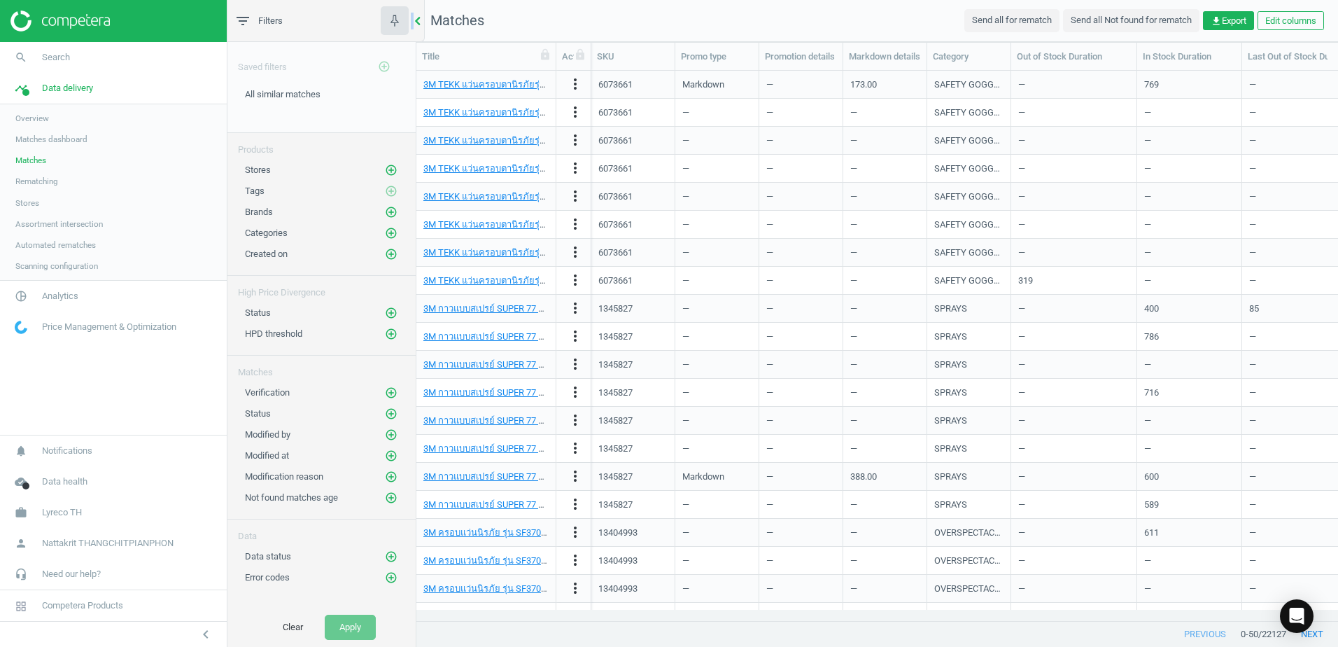
click at [414, 15] on icon "chevron_left" at bounding box center [417, 21] width 17 height 17
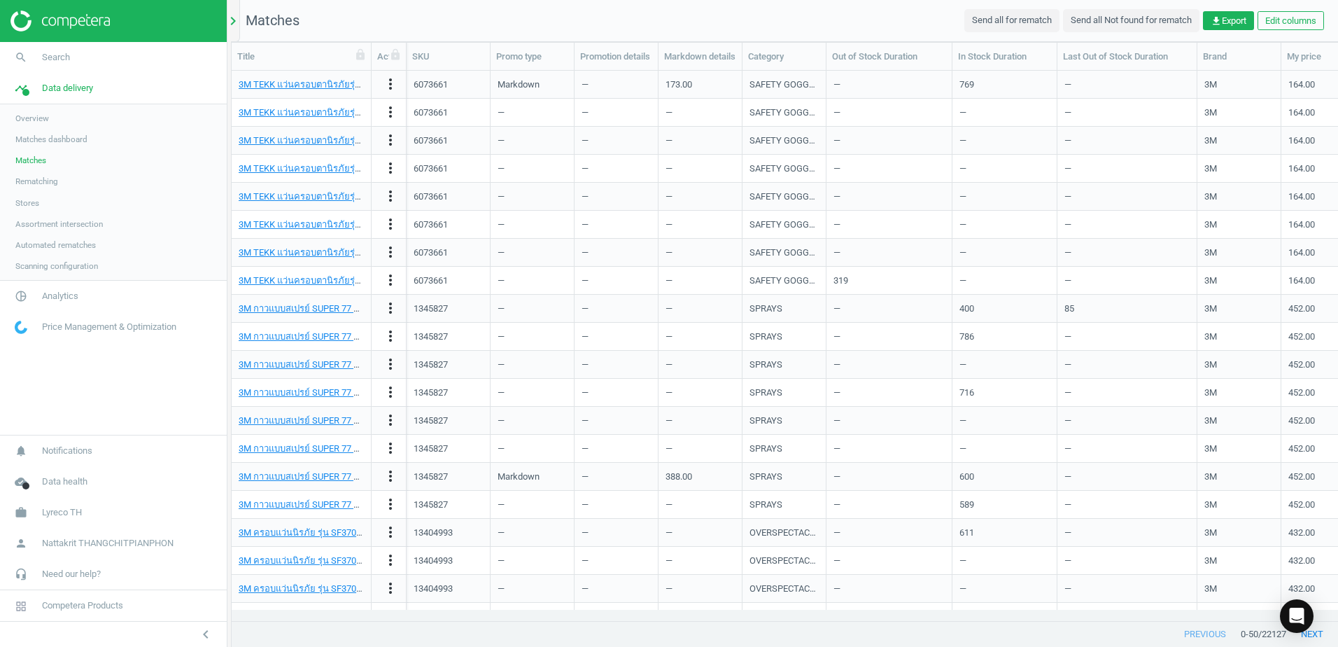
click at [233, 15] on icon "chevron_right" at bounding box center [233, 21] width 17 height 17
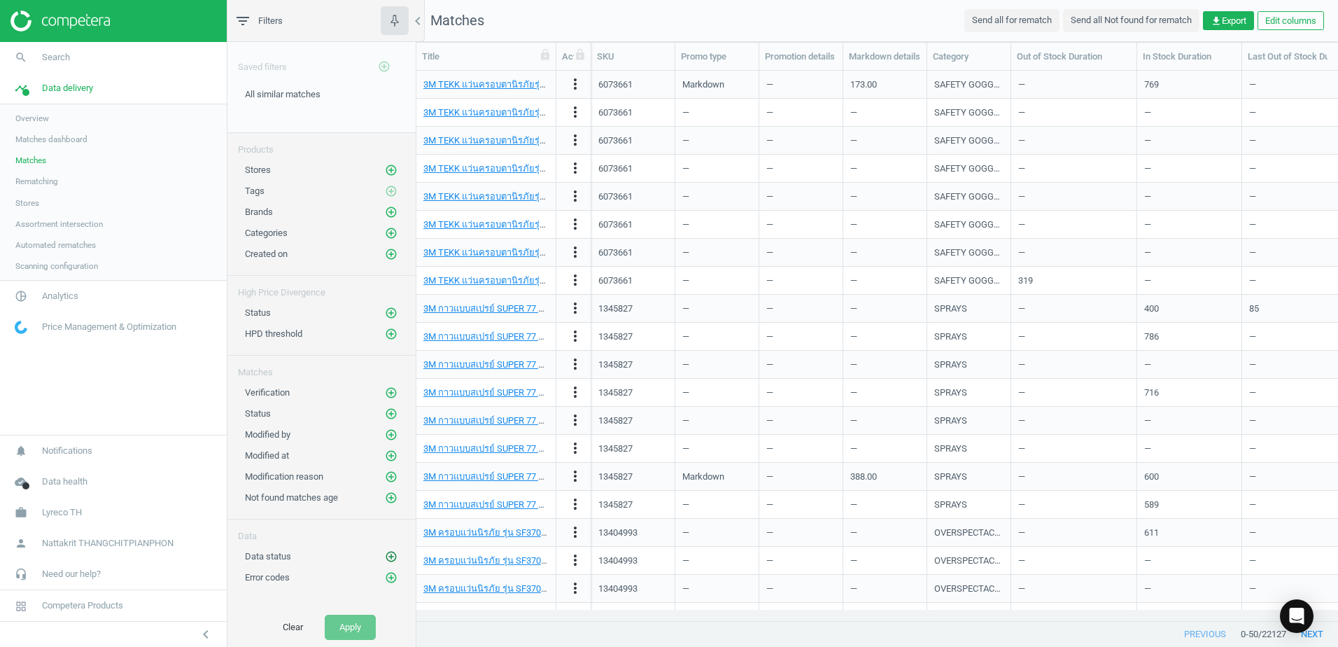
click at [390, 556] on icon "add_circle_outline" at bounding box center [391, 556] width 13 height 13
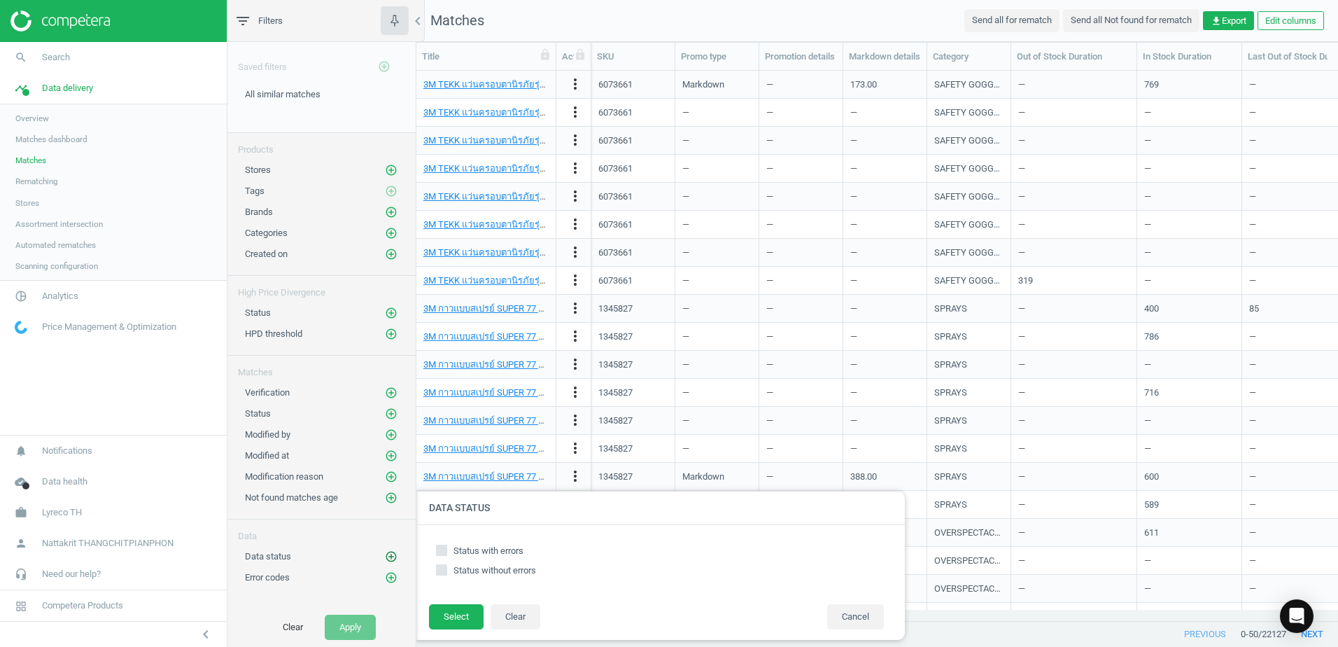
click at [390, 556] on icon "add_circle_outline" at bounding box center [391, 556] width 13 height 13
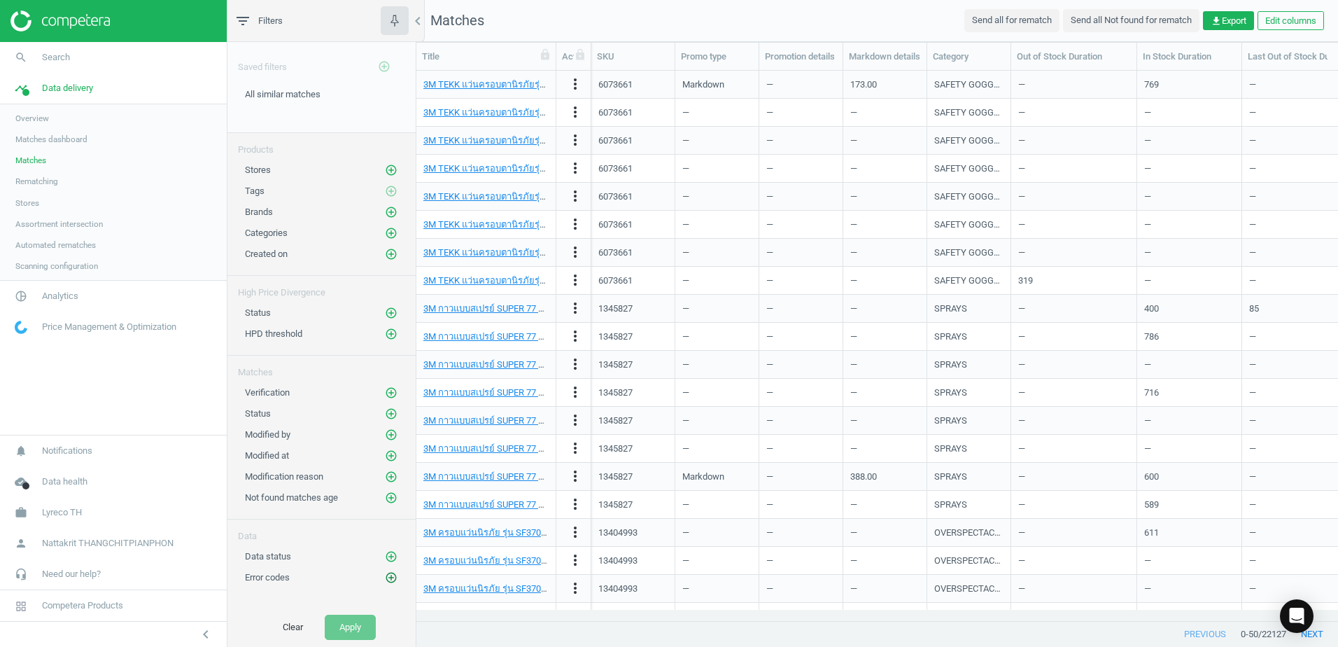
click at [390, 571] on icon "add_circle_outline" at bounding box center [391, 577] width 13 height 13
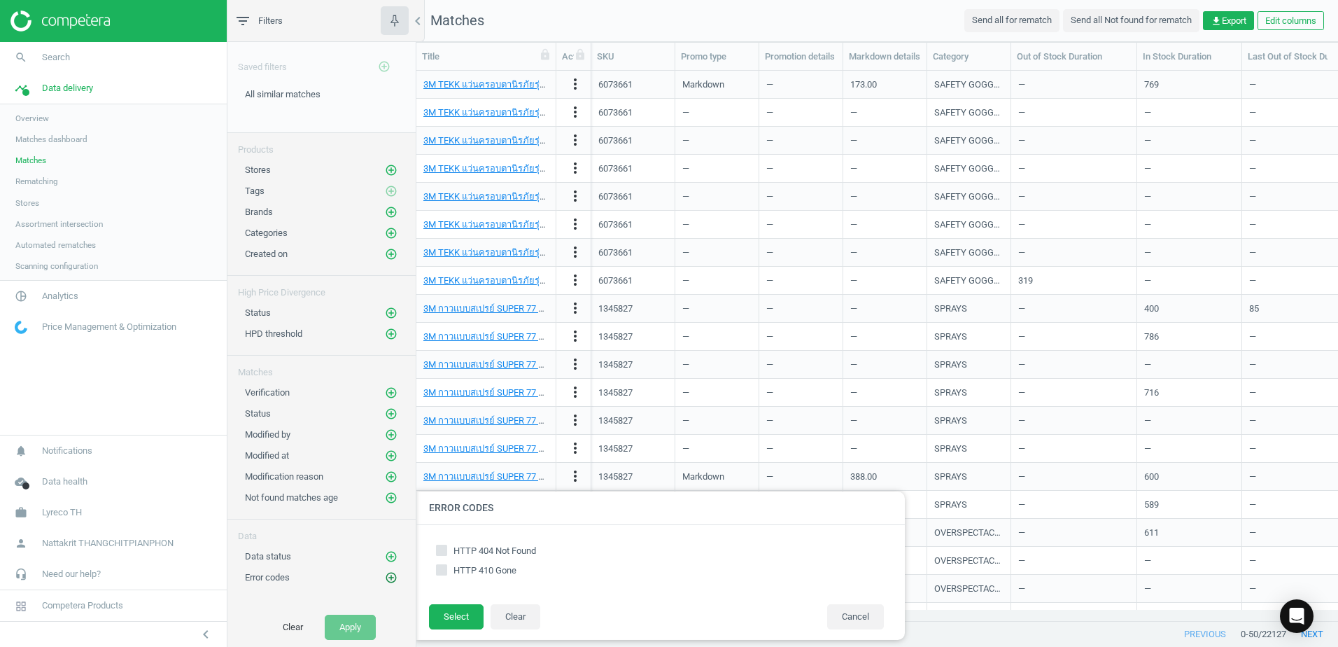
click at [391, 572] on icon "add_circle_outline" at bounding box center [391, 577] width 13 height 13
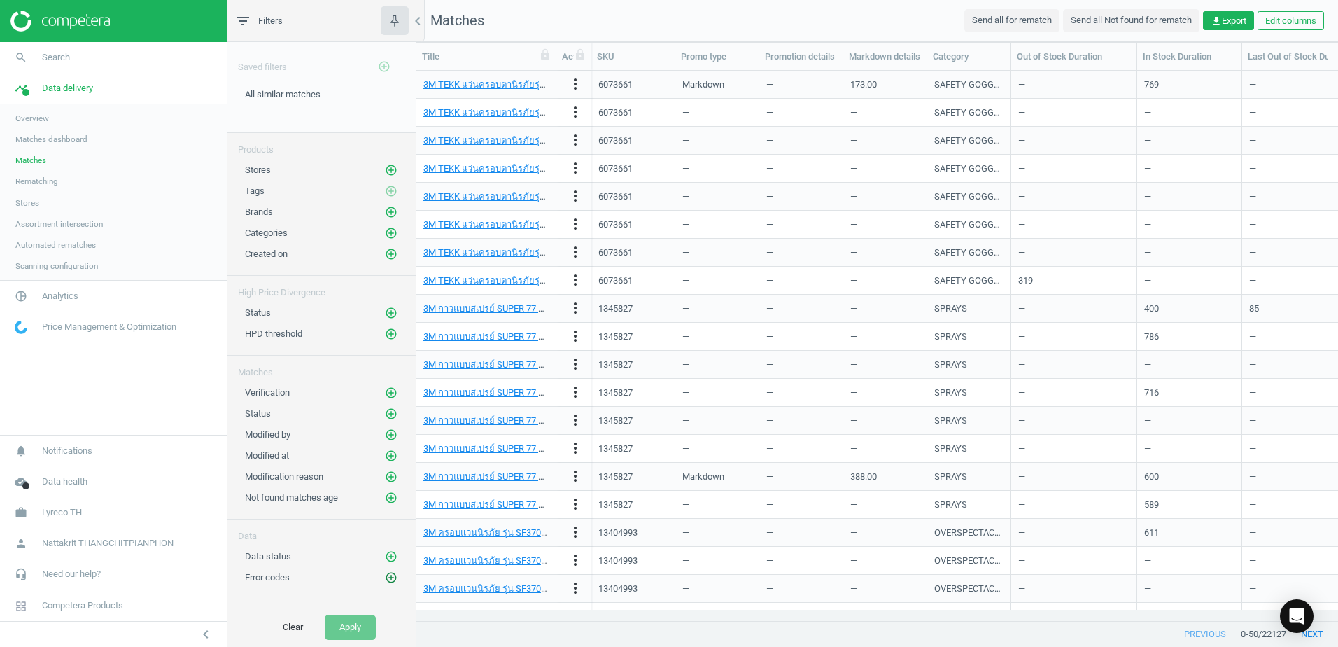
click at [394, 577] on icon "add_circle_outline" at bounding box center [391, 577] width 13 height 13
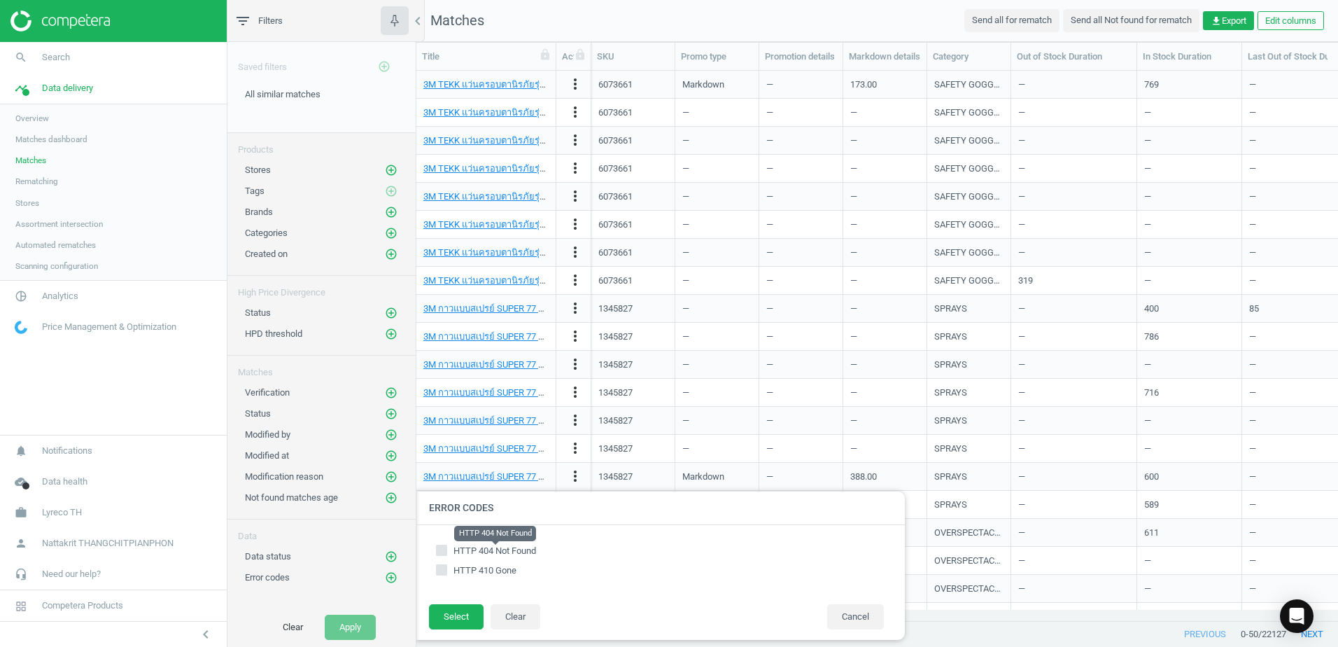
click at [492, 551] on span "HTTP 404 Not Found" at bounding box center [494, 550] width 83 height 10
click at [446, 551] on input "HTTP 404 Not Found" at bounding box center [441, 549] width 9 height 9
checkbox input "true"
click at [454, 617] on button "Select" at bounding box center [456, 616] width 55 height 25
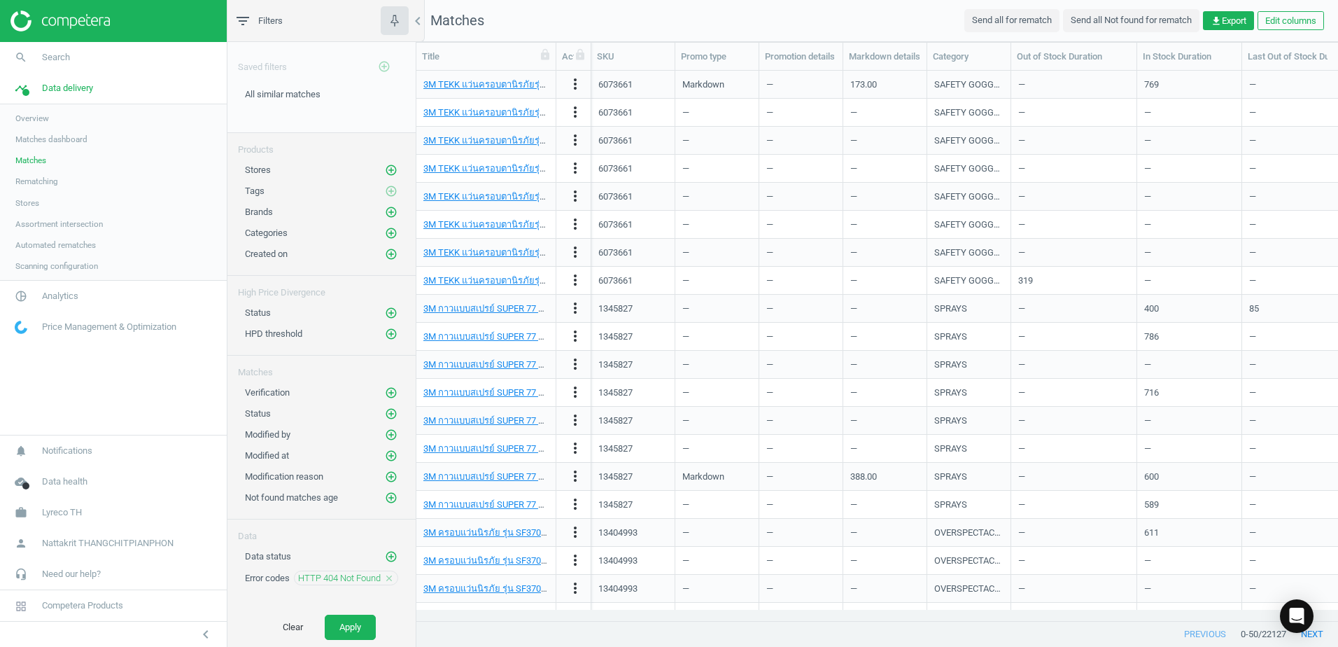
click at [381, 605] on div "Saved filters add_circle_outline All similar matches edit delete Products Store…" at bounding box center [321, 324] width 188 height 565
click at [367, 616] on button "Apply" at bounding box center [350, 626] width 51 height 25
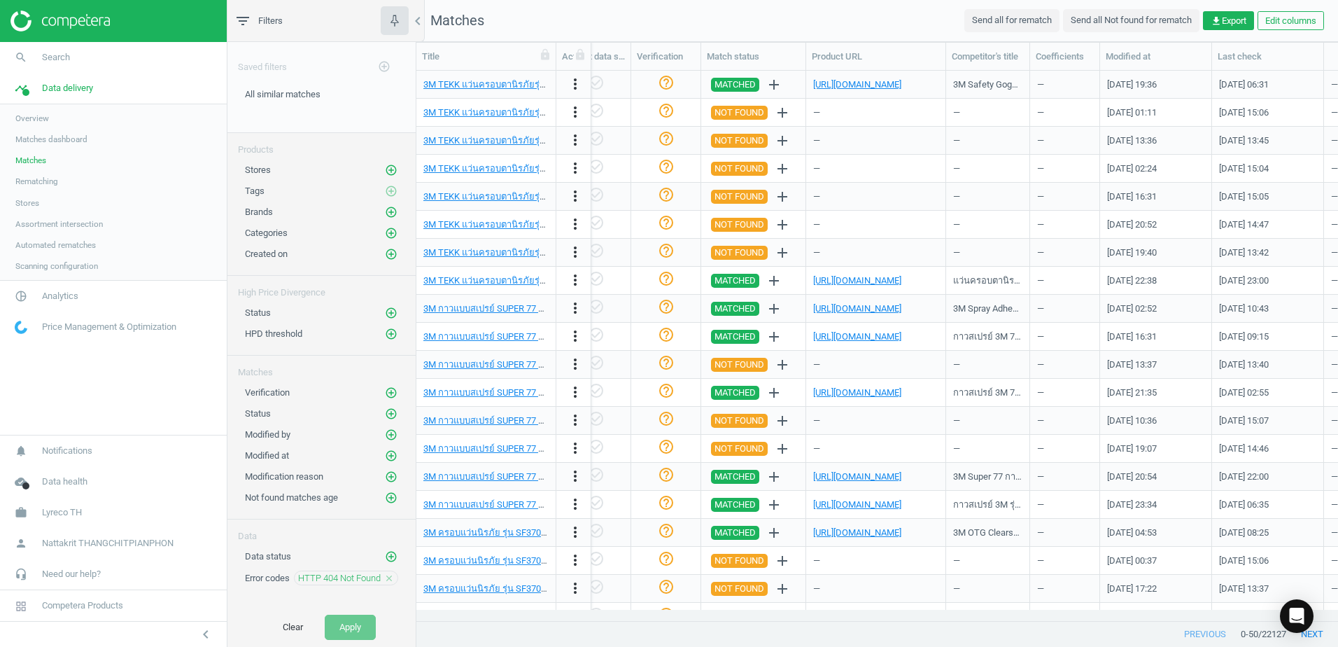
scroll to position [0, 1490]
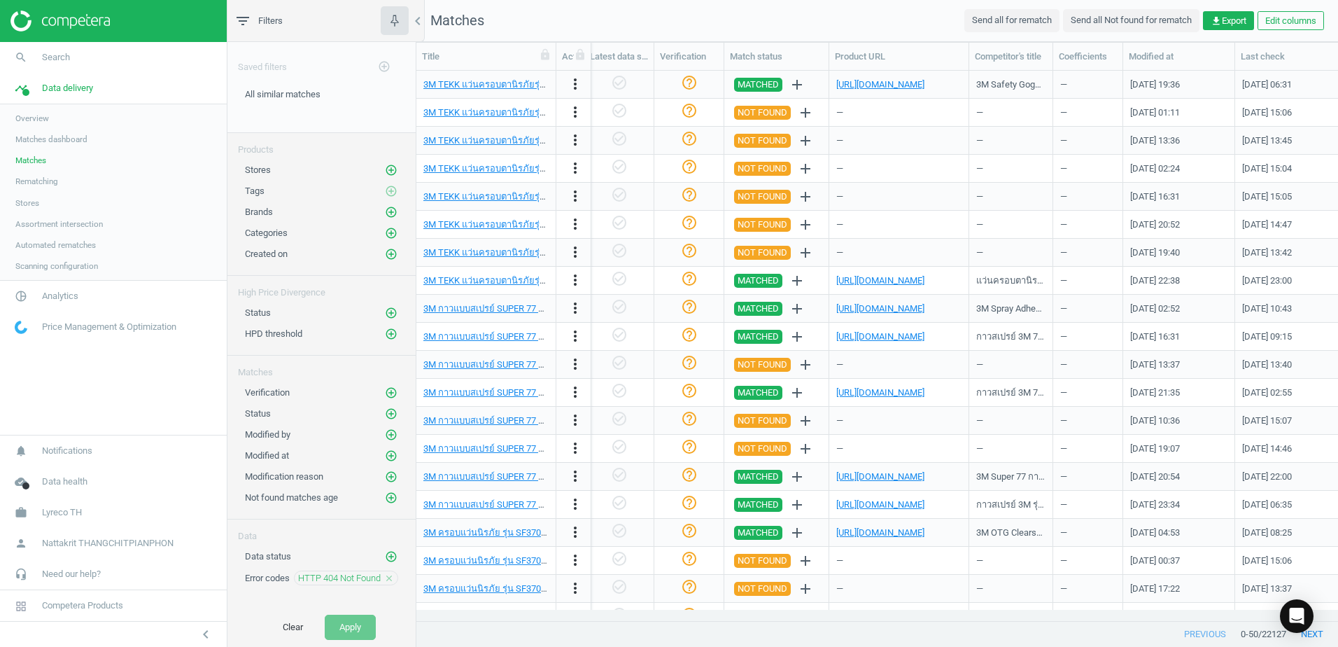
click at [905, 72] on div "https://www.ofm.co.th/product/%E0%B8%84%E0%B8%A3%E0%B8%AD%E0%B8%9A%E0%B8%95%E0%…" at bounding box center [898, 84] width 125 height 24
click at [904, 79] on link "https://www.ofm.co.th/product/%E0%B8%84%E0%B8%A3%E0%B8%AD%E0%B8%9A%E0%B8%95%E0%…" at bounding box center [880, 84] width 88 height 10
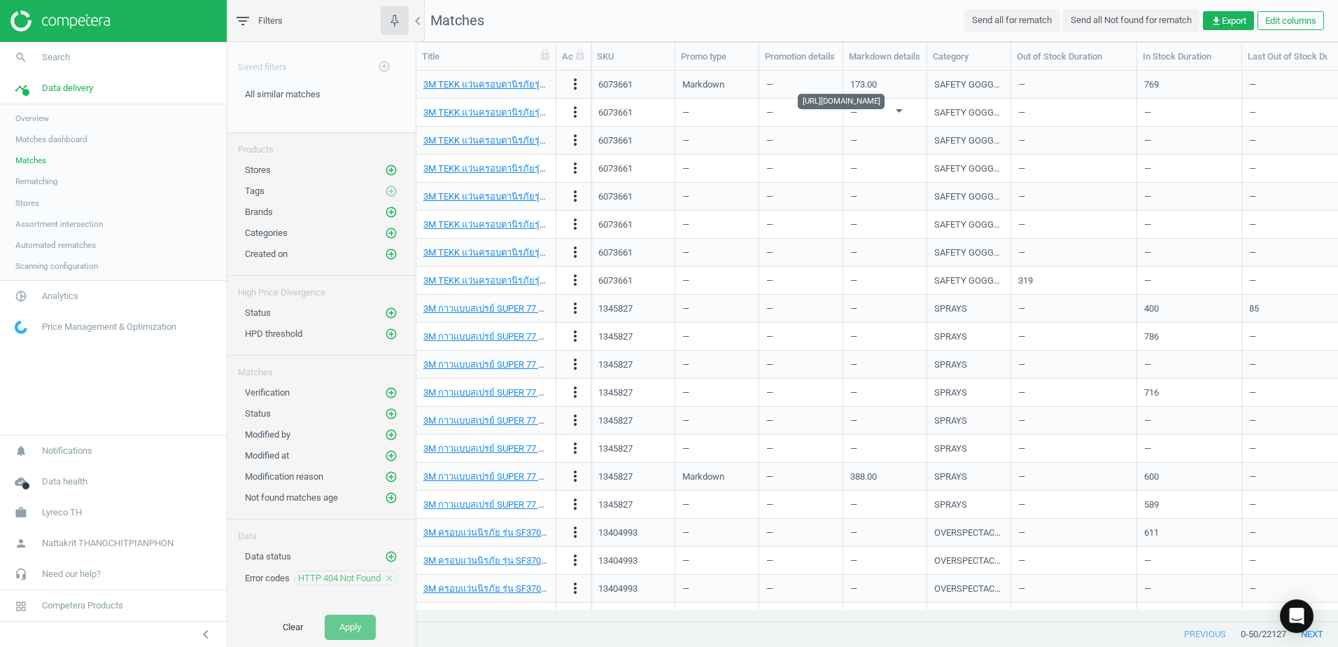
scroll to position [0, 0]
click at [288, 627] on button "Clear" at bounding box center [293, 626] width 50 height 25
click at [391, 310] on icon "add_circle_outline" at bounding box center [391, 312] width 13 height 13
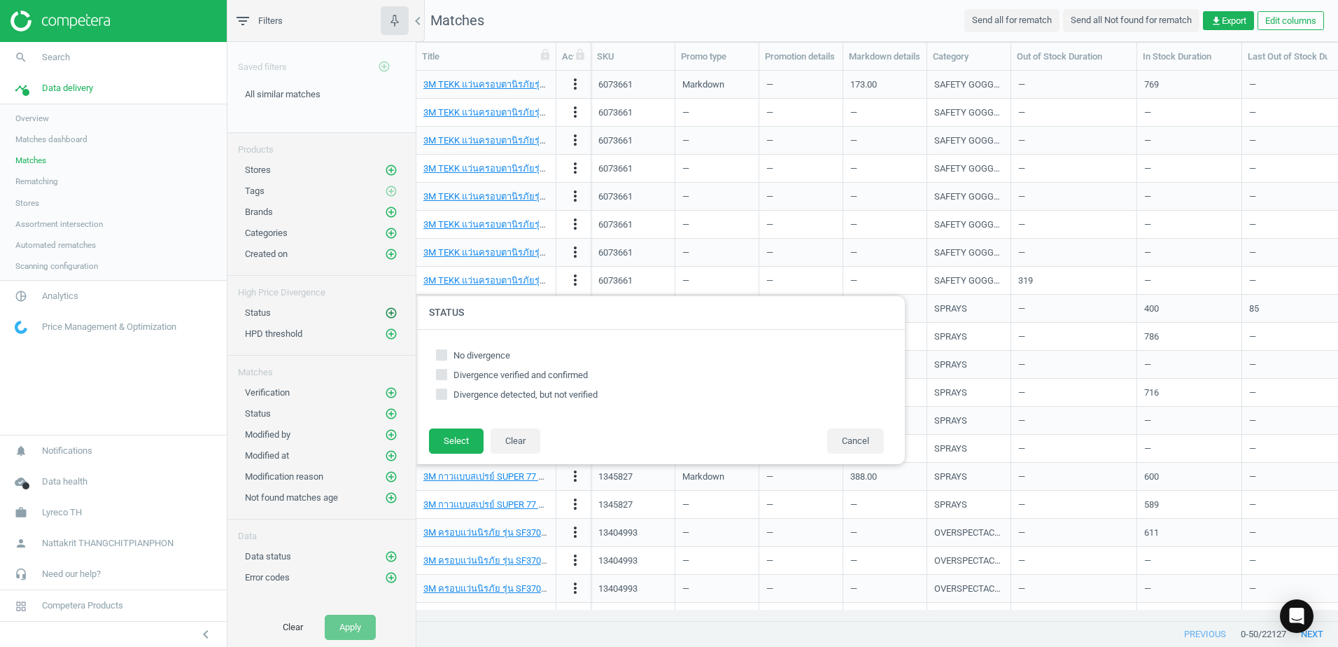
click at [391, 310] on icon "add_circle_outline" at bounding box center [391, 312] width 13 height 13
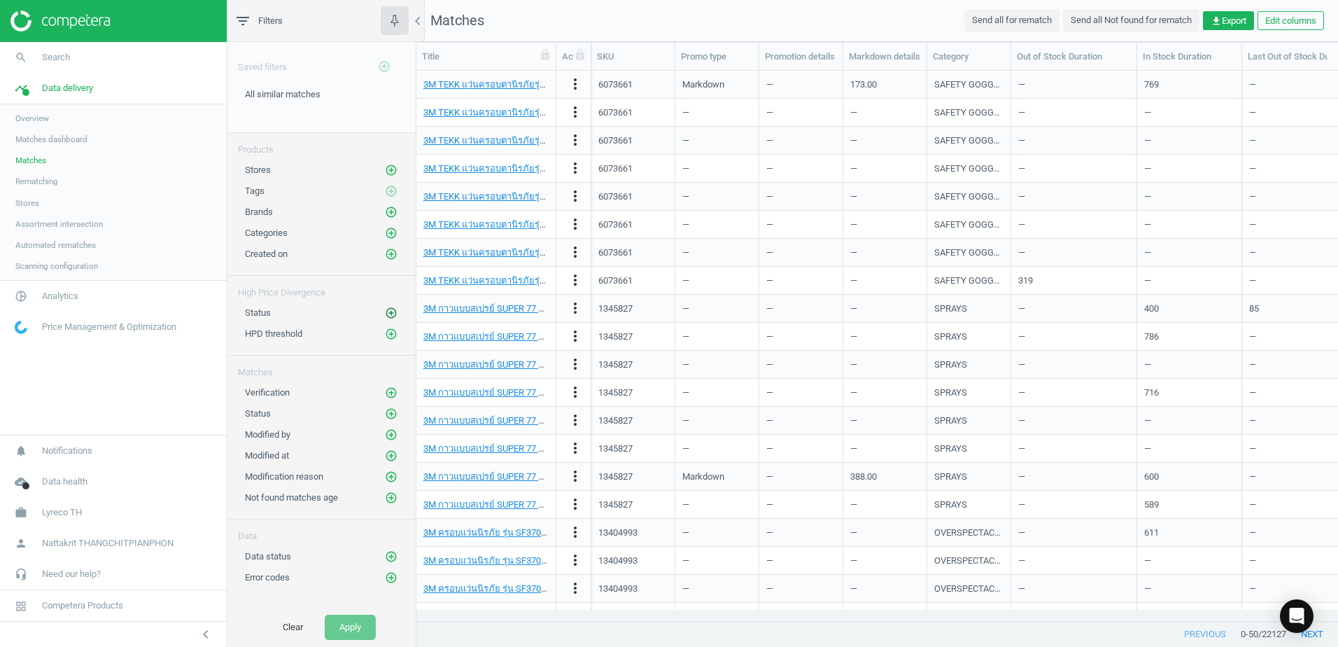
click at [391, 310] on icon "add_circle_outline" at bounding box center [391, 312] width 13 height 13
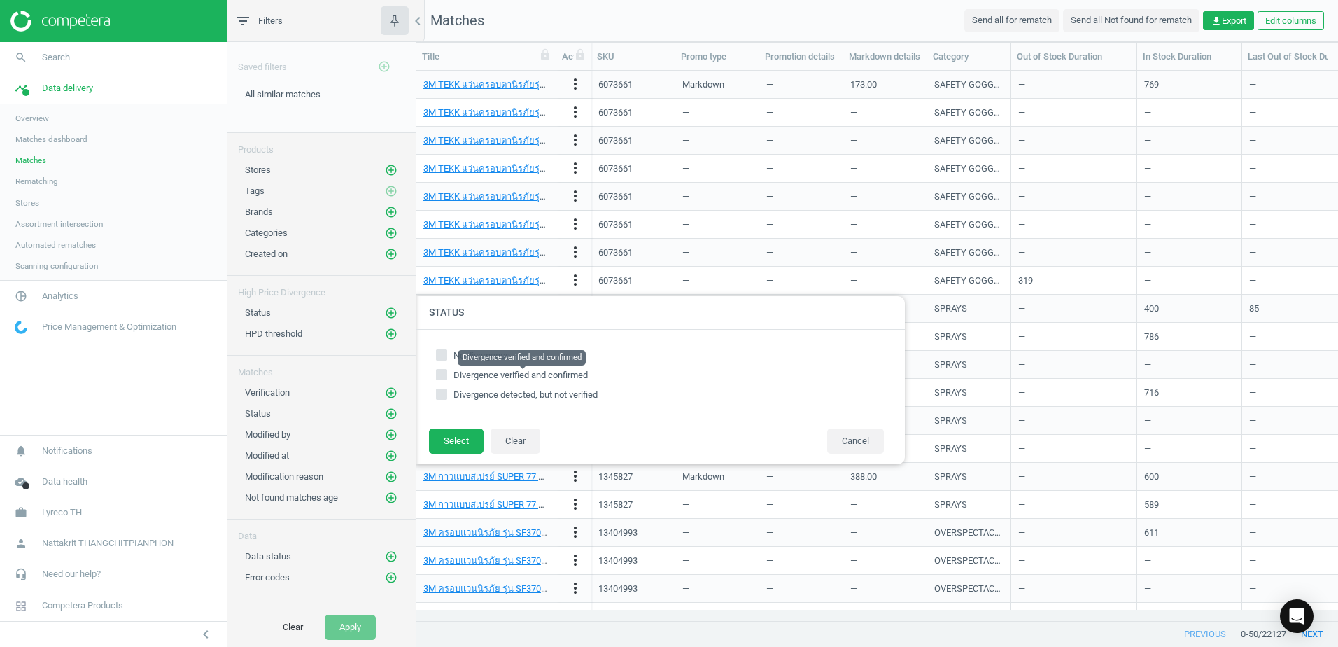
click at [481, 376] on span "Divergence verified and confirmed" at bounding box center [520, 374] width 134 height 10
click at [446, 376] on input "Divergence verified and confirmed" at bounding box center [441, 373] width 9 height 9
click at [481, 376] on span "Divergence verified and confirmed" at bounding box center [520, 374] width 134 height 10
click at [446, 376] on input "Divergence verified and confirmed" at bounding box center [441, 373] width 9 height 9
checkbox input "false"
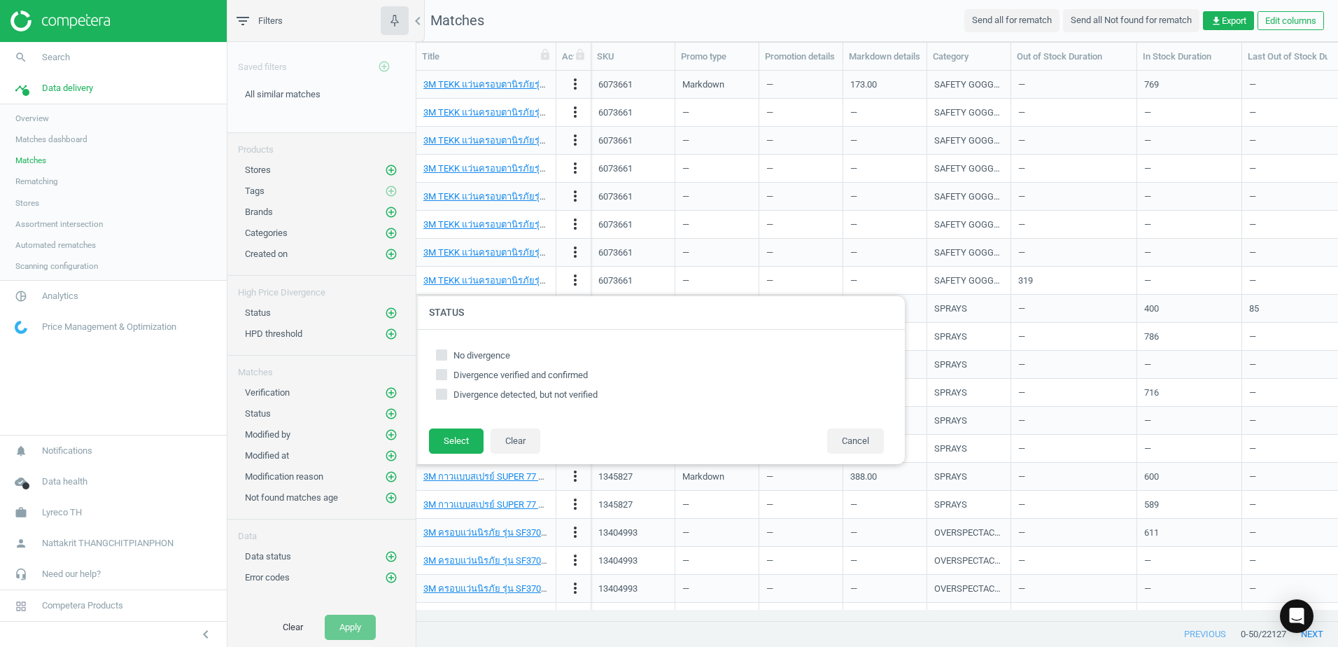
click at [298, 267] on div "Saved filters add_circle_outline All similar matches edit delete Products Store…" at bounding box center [321, 324] width 188 height 565
click at [389, 257] on icon "add_circle_outline" at bounding box center [391, 254] width 13 height 13
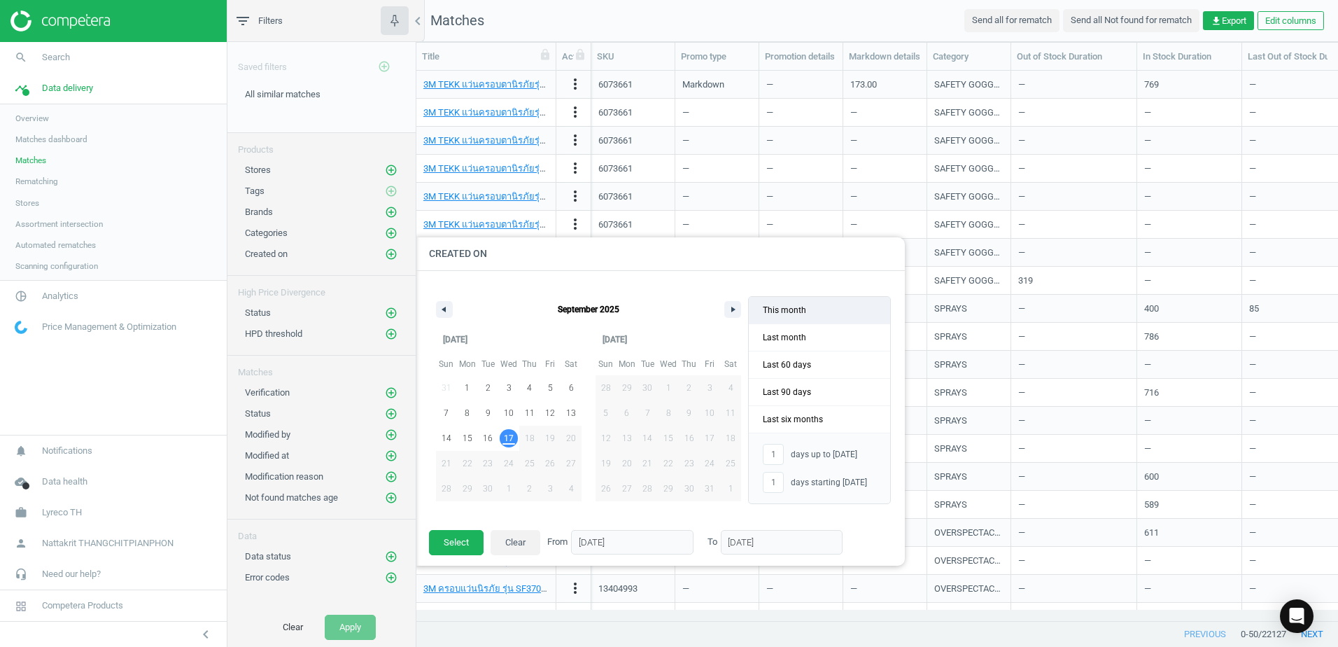
click at [806, 315] on span "This month" at bounding box center [819, 310] width 141 height 27
type input "17"
type input "-"
type input "01/09/2025"
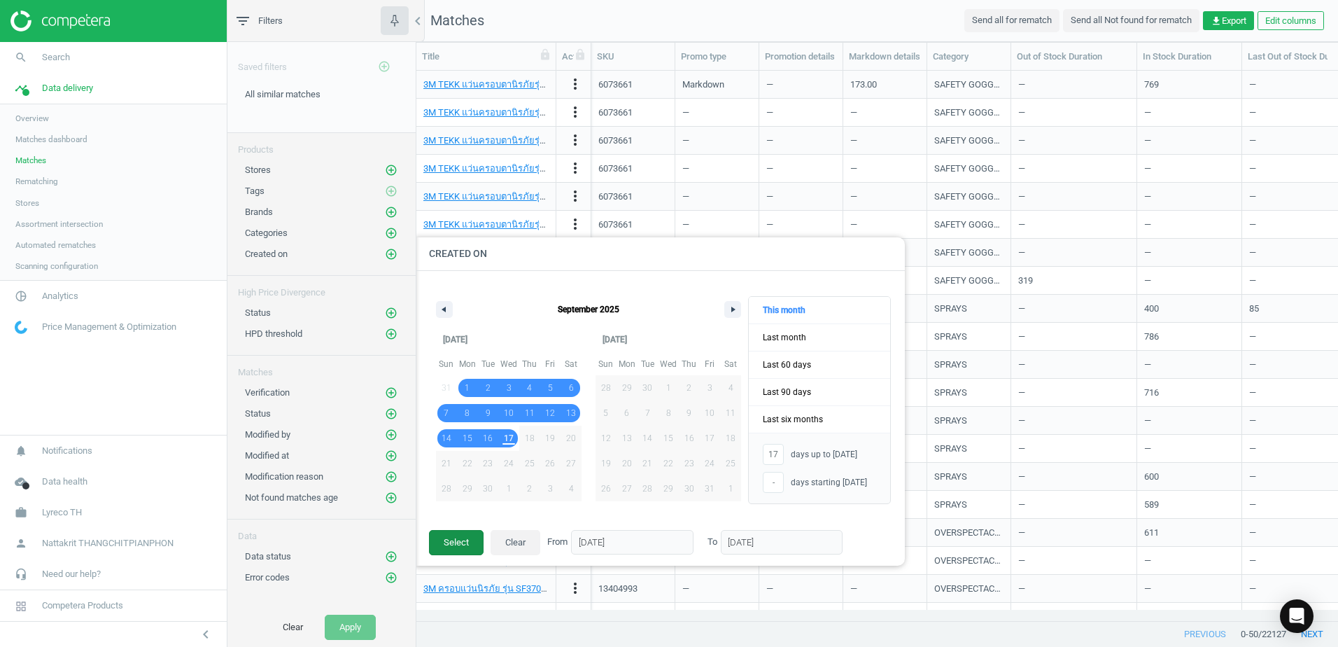
click at [473, 541] on button "Select" at bounding box center [456, 542] width 55 height 25
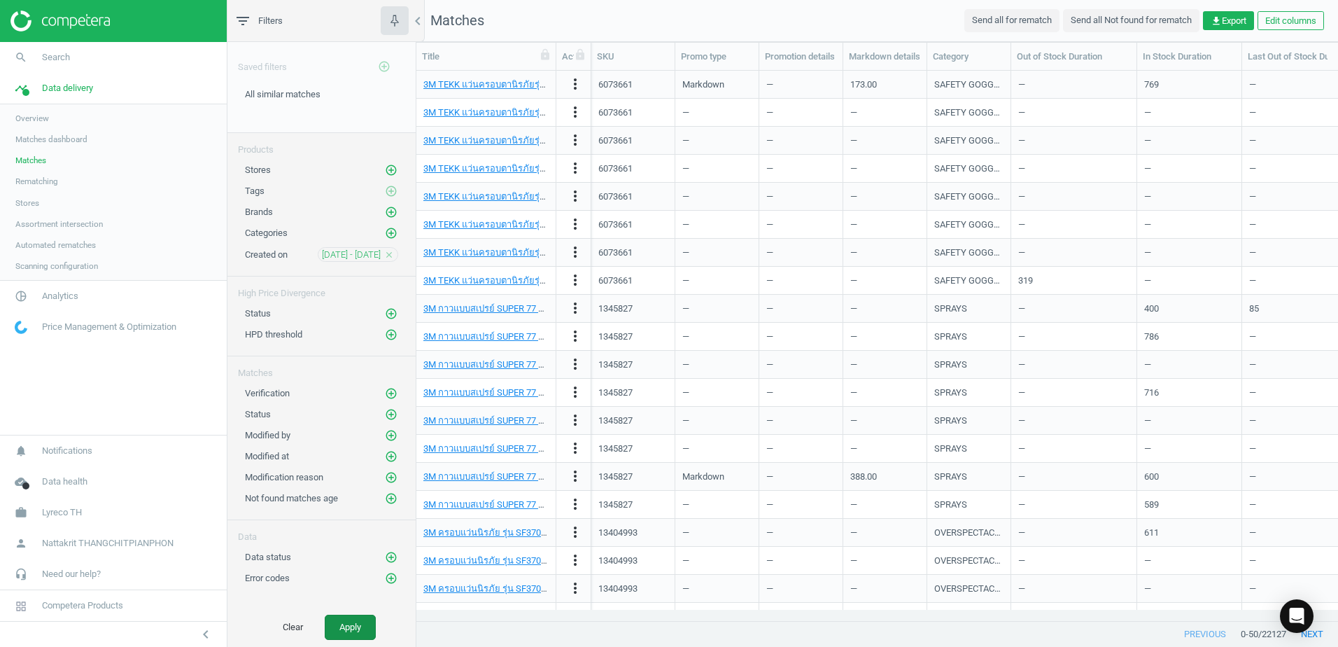
click at [346, 626] on button "Apply" at bounding box center [350, 626] width 51 height 25
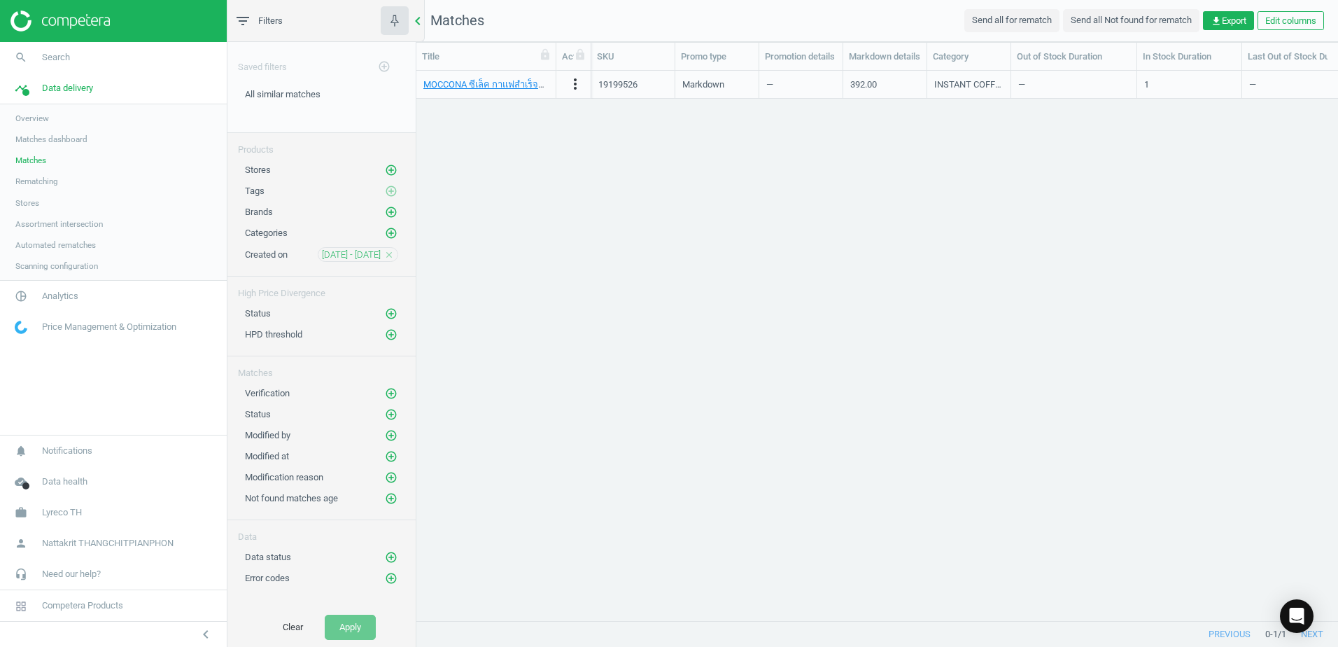
click at [422, 23] on icon "chevron_left" at bounding box center [417, 21] width 17 height 17
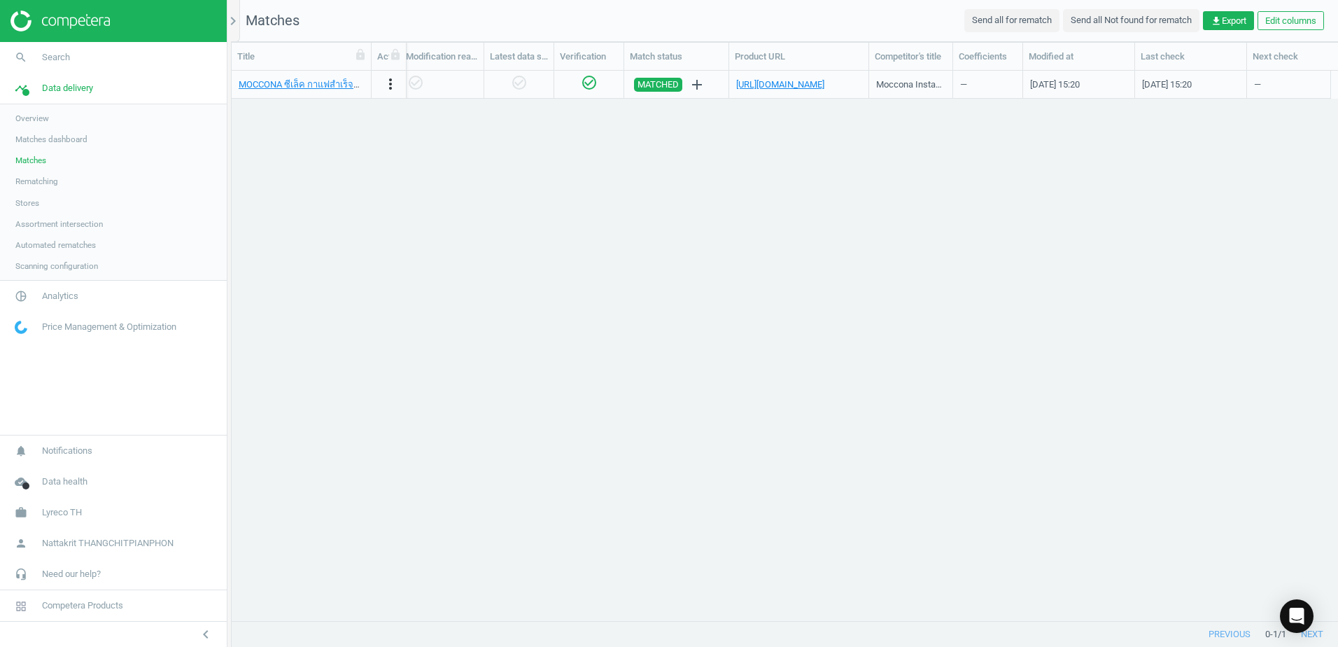
scroll to position [0, 1194]
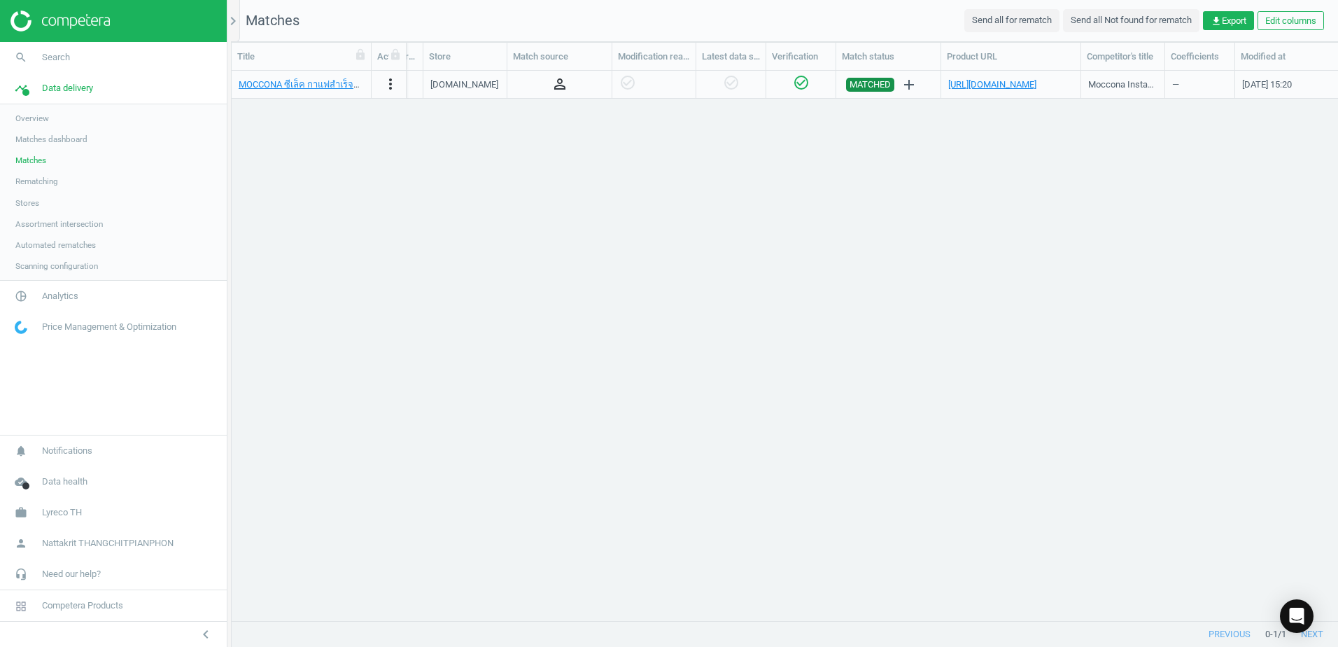
click at [869, 86] on span "MATCHED" at bounding box center [869, 85] width 41 height 14
click at [801, 82] on icon "help_outline" at bounding box center [801, 82] width 17 height 17
click at [907, 85] on icon "add" at bounding box center [909, 84] width 17 height 17
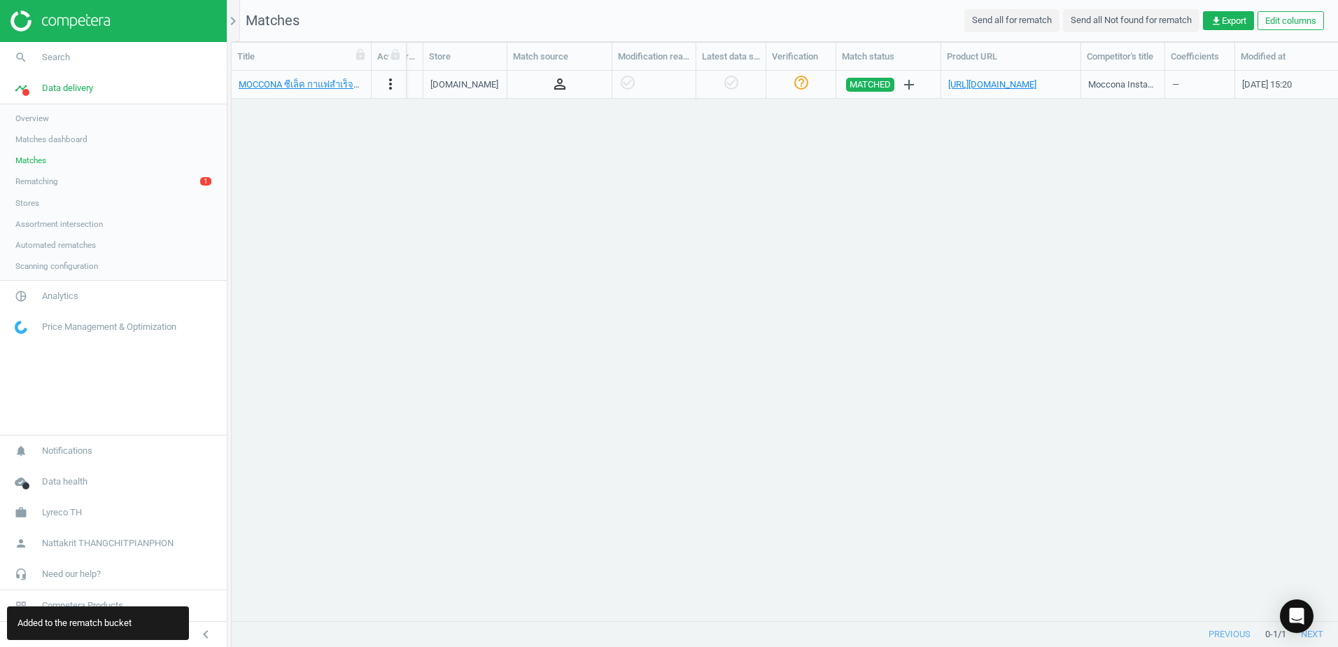
click at [75, 181] on link "Rematching 1" at bounding box center [113, 181] width 227 height 21
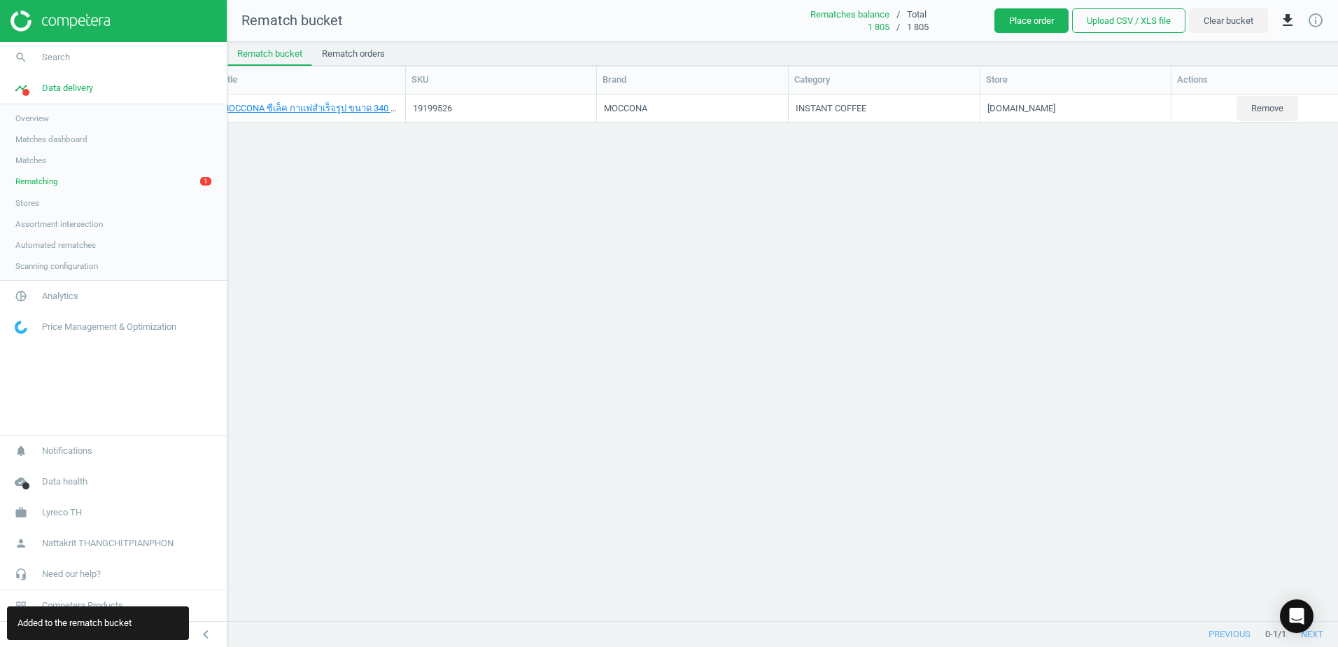
scroll to position [0, 38]
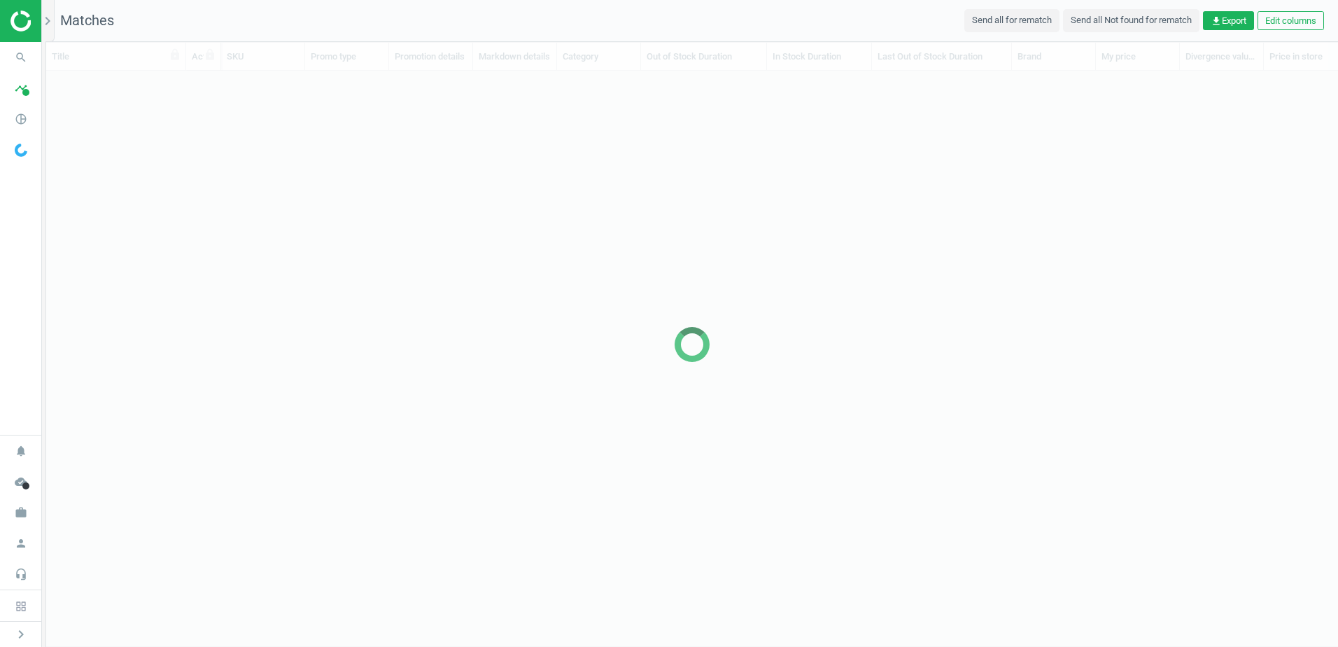
scroll to position [528, 1281]
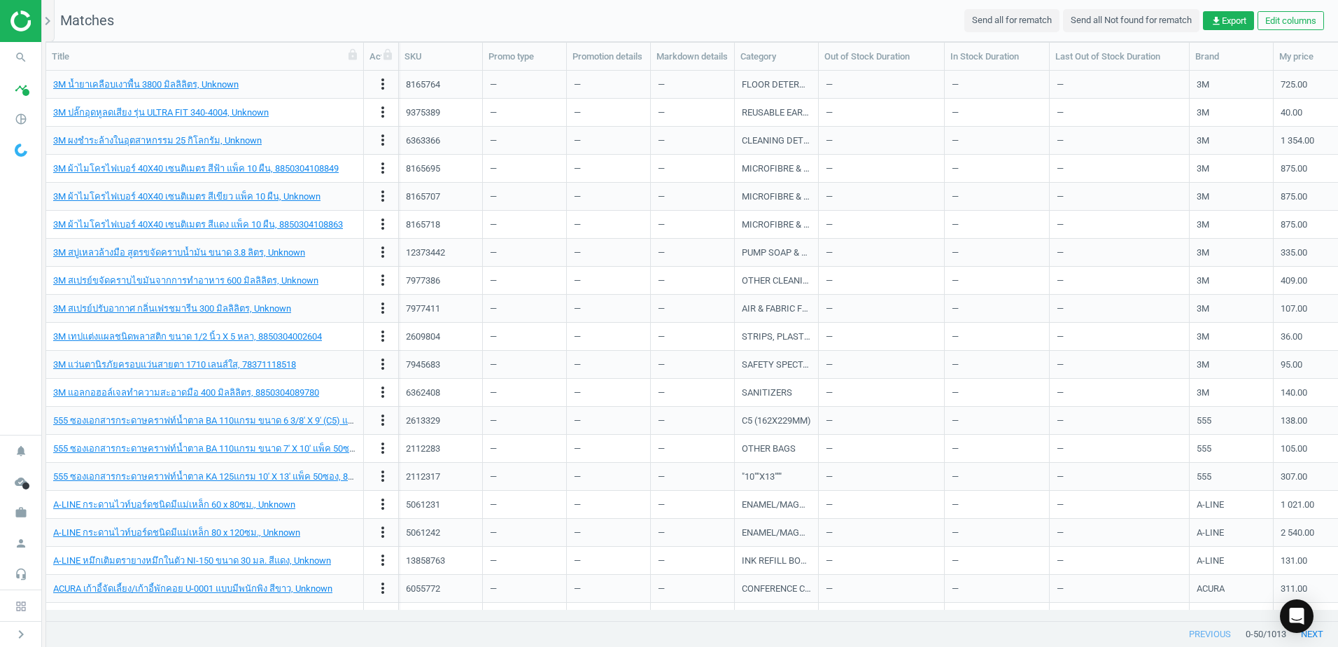
drag, startPoint x: 181, startPoint y: 60, endPoint x: 359, endPoint y: 62, distance: 177.7
click at [359, 62] on div at bounding box center [363, 56] width 14 height 27
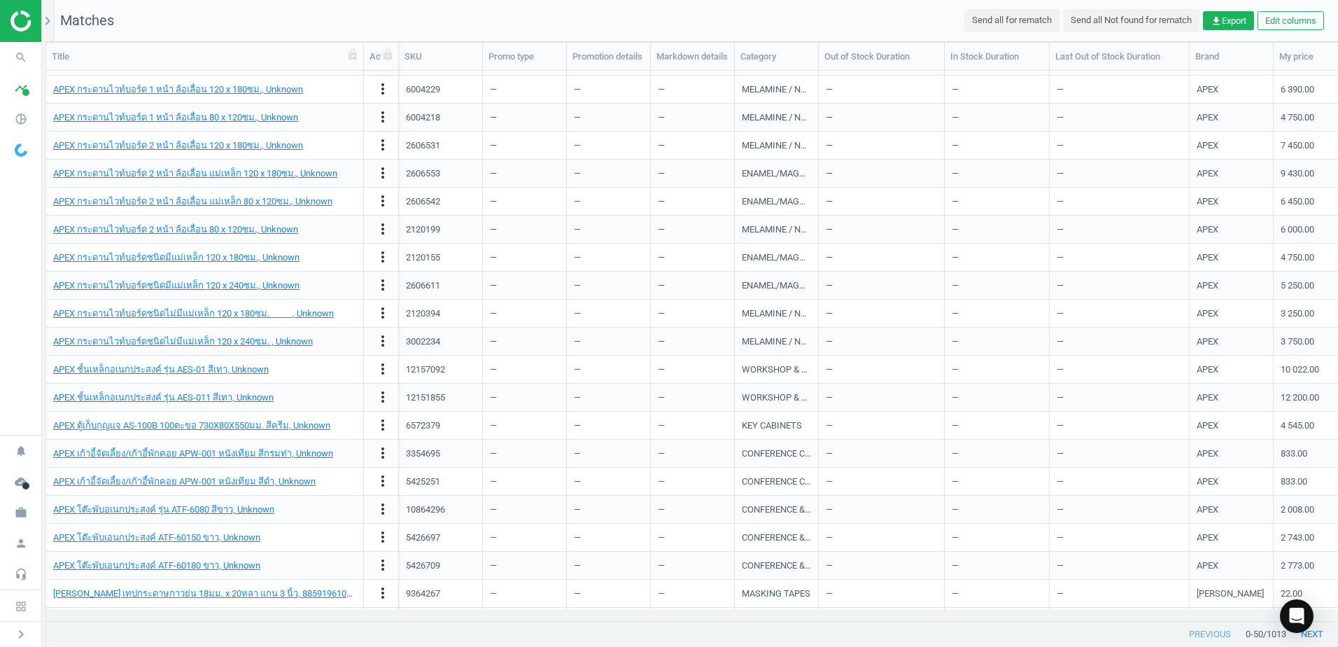
scroll to position [861, 0]
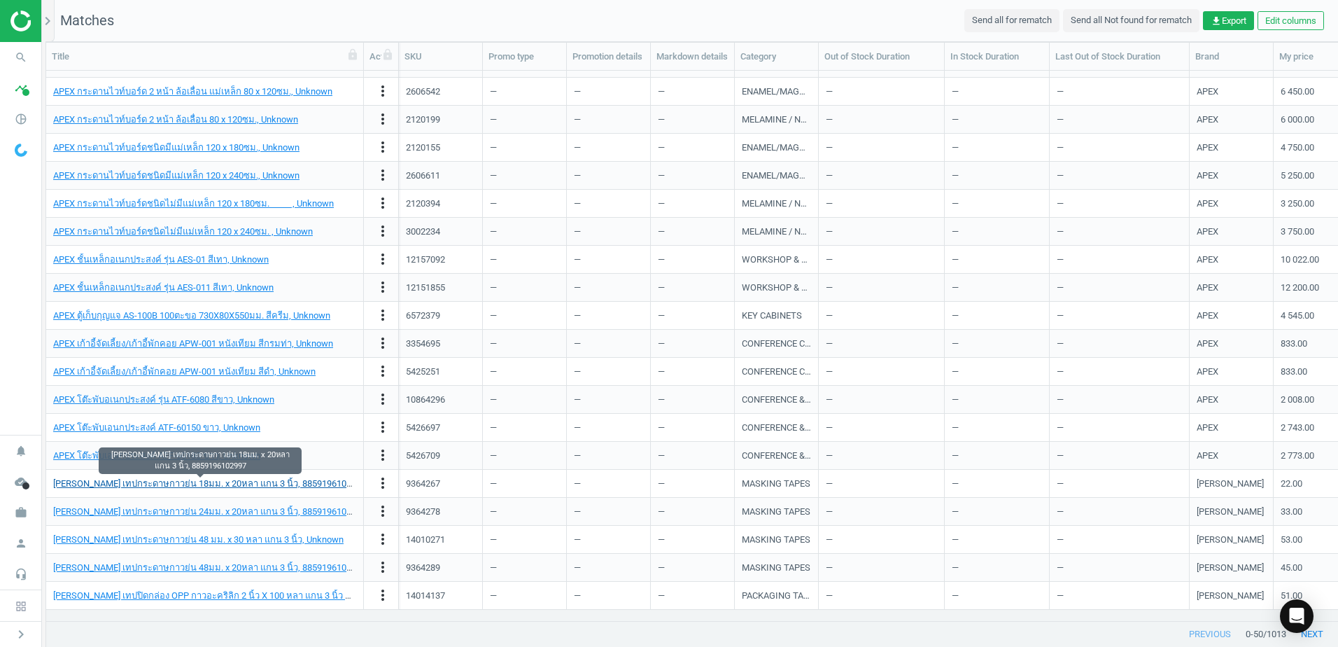
click at [220, 486] on link "[PERSON_NAME] เทปกระดาษกาวย่น 18มม. x 20หลา แกน 3 นิ้ว, 8859196102997" at bounding box center [209, 483] width 313 height 10
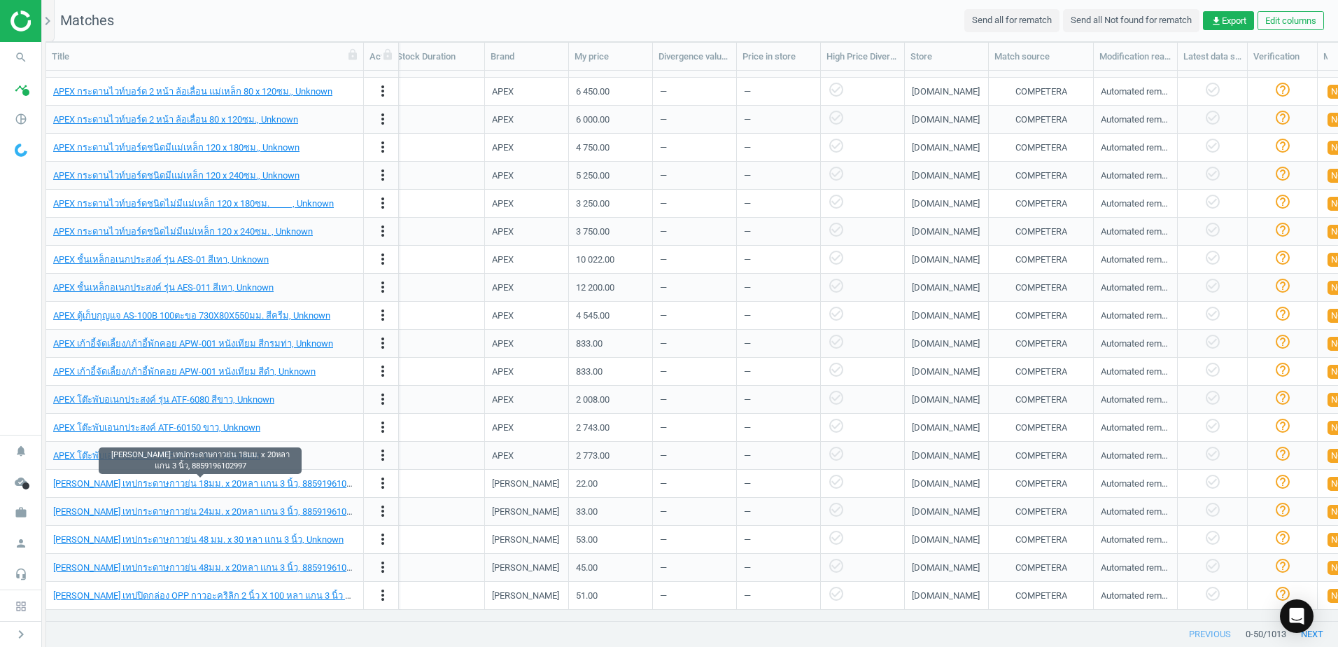
scroll to position [0, 705]
click at [1151, 480] on div "Automated rematch" at bounding box center [1135, 483] width 69 height 13
click at [1141, 484] on div "Automated rematch" at bounding box center [1135, 483] width 69 height 13
drag, startPoint x: 1141, startPoint y: 484, endPoint x: 1149, endPoint y: 483, distance: 7.8
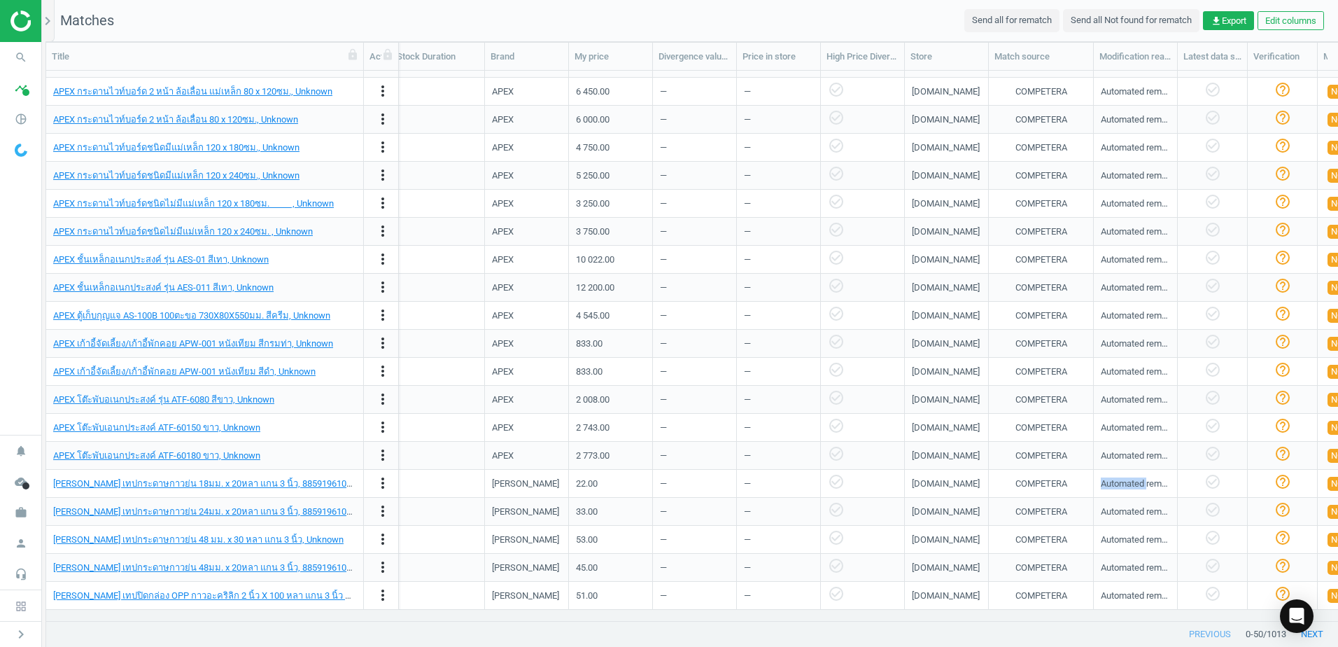
click at [1149, 483] on div "Automated rematch" at bounding box center [1135, 483] width 69 height 13
click at [1152, 483] on div "Automated rematch" at bounding box center [1135, 483] width 69 height 13
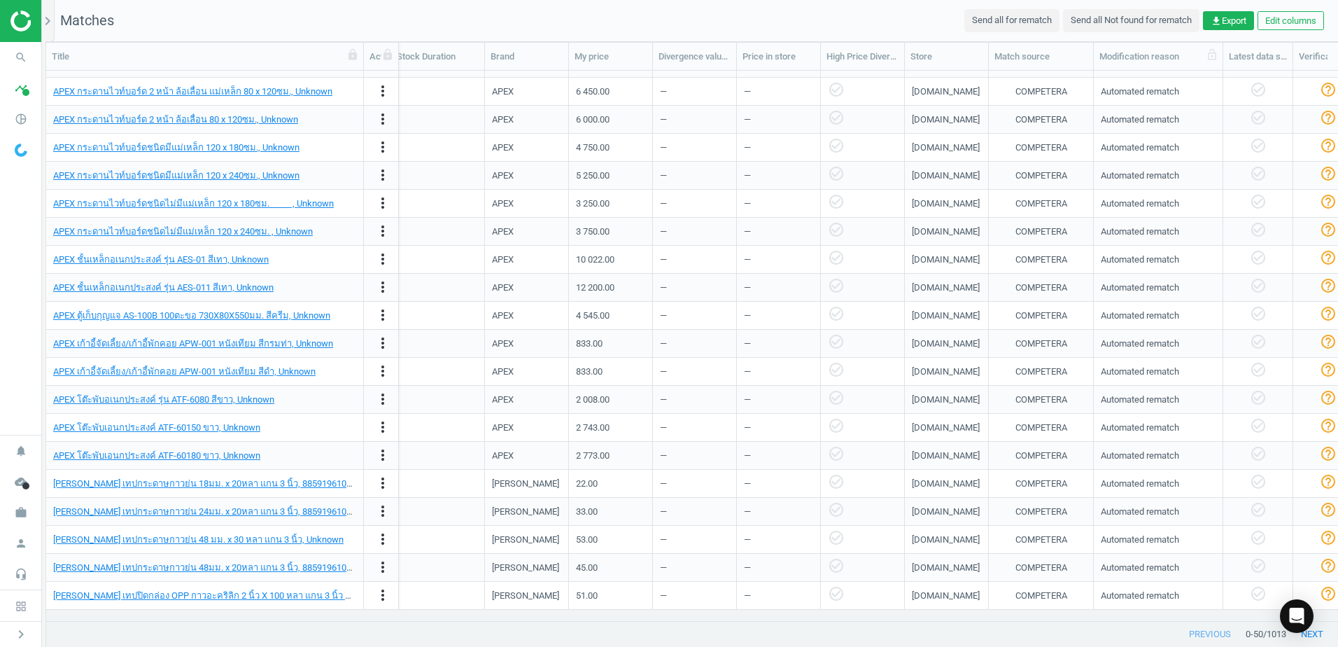
drag, startPoint x: 1176, startPoint y: 50, endPoint x: 1208, endPoint y: 60, distance: 33.6
click at [1215, 56] on div at bounding box center [1222, 56] width 14 height 27
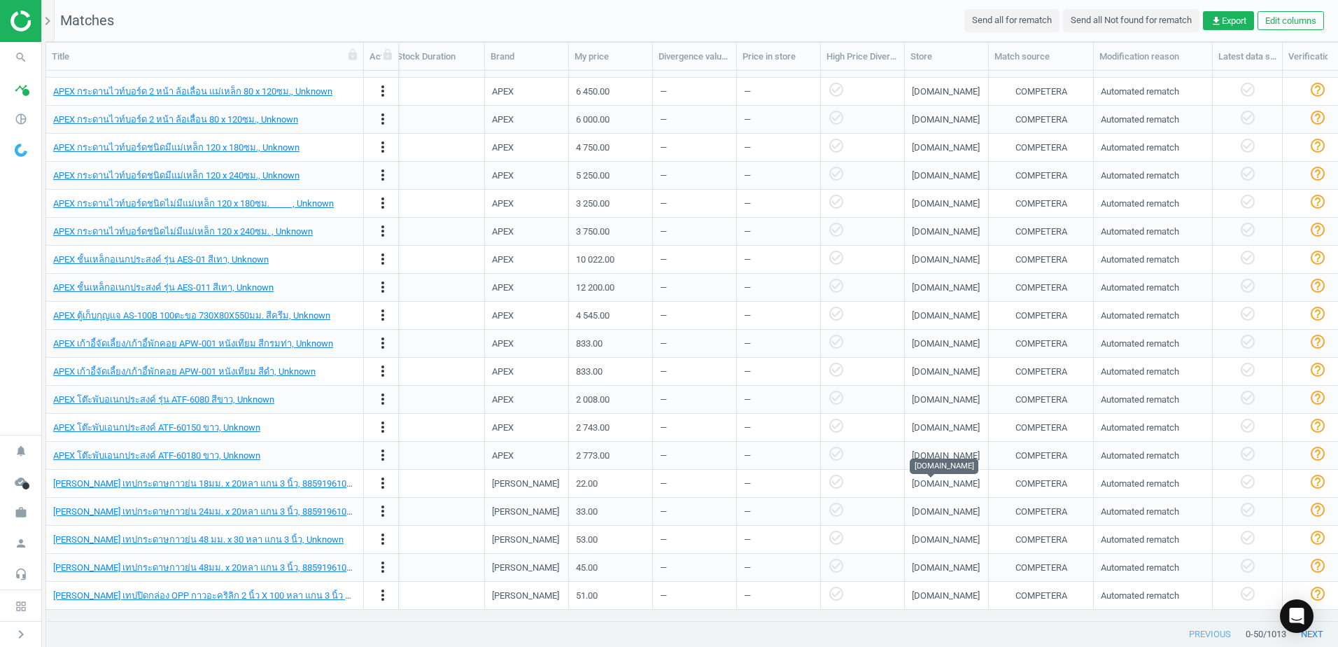
click at [920, 478] on div "[DOMAIN_NAME]" at bounding box center [946, 483] width 68 height 13
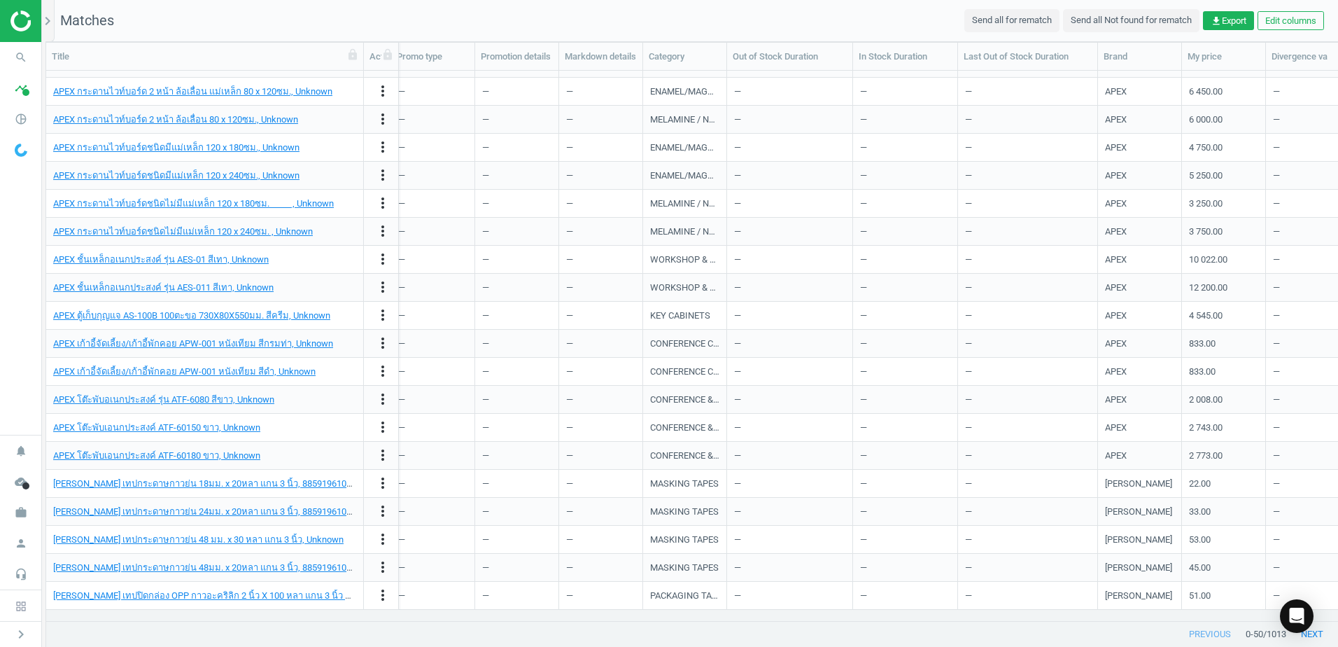
scroll to position [0, 0]
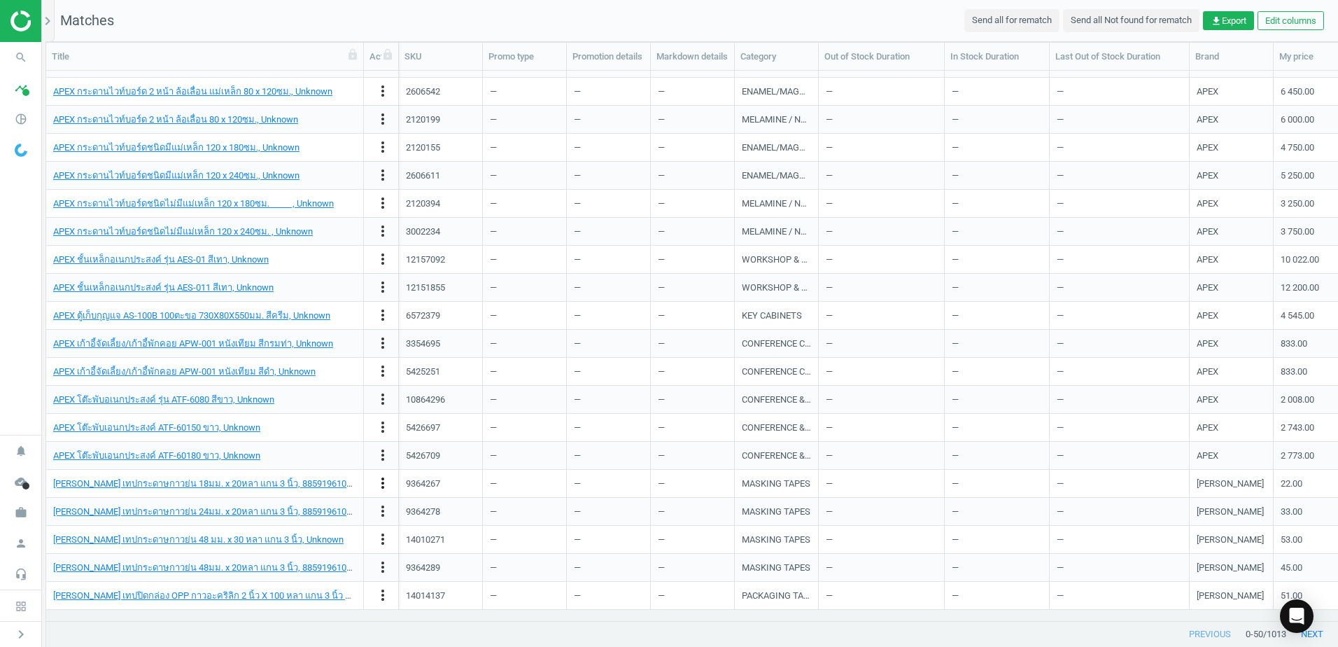
click at [380, 488] on icon "more_vert" at bounding box center [382, 482] width 17 height 17
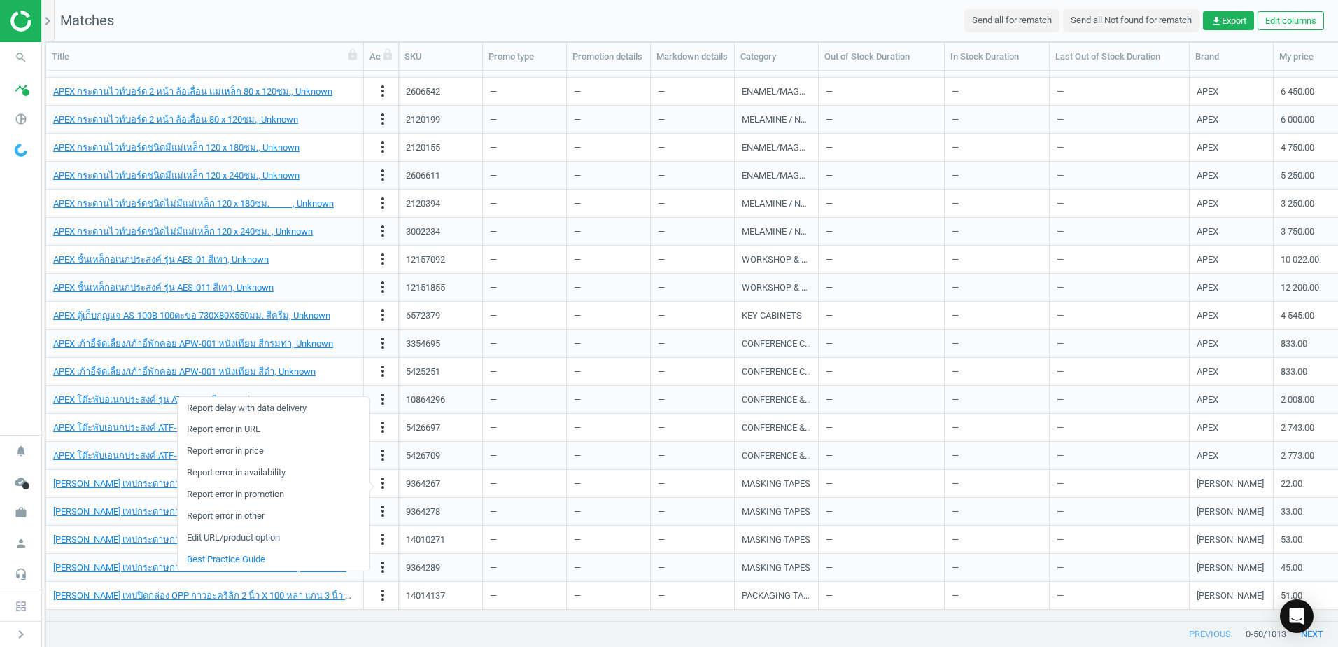
click at [294, 541] on link "Edit URL/product option" at bounding box center [274, 538] width 192 height 22
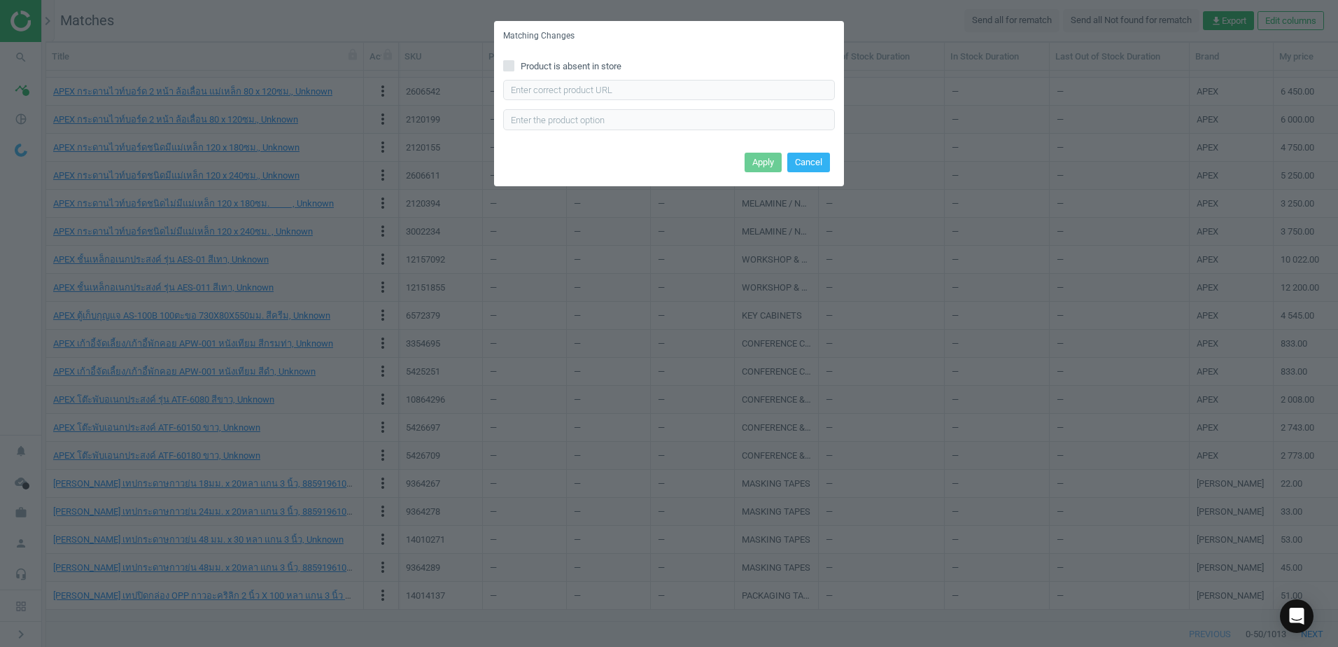
click at [626, 71] on label "Product is absent in store" at bounding box center [669, 66] width 332 height 13
click at [514, 70] on input "Product is absent in store" at bounding box center [509, 65] width 9 height 9
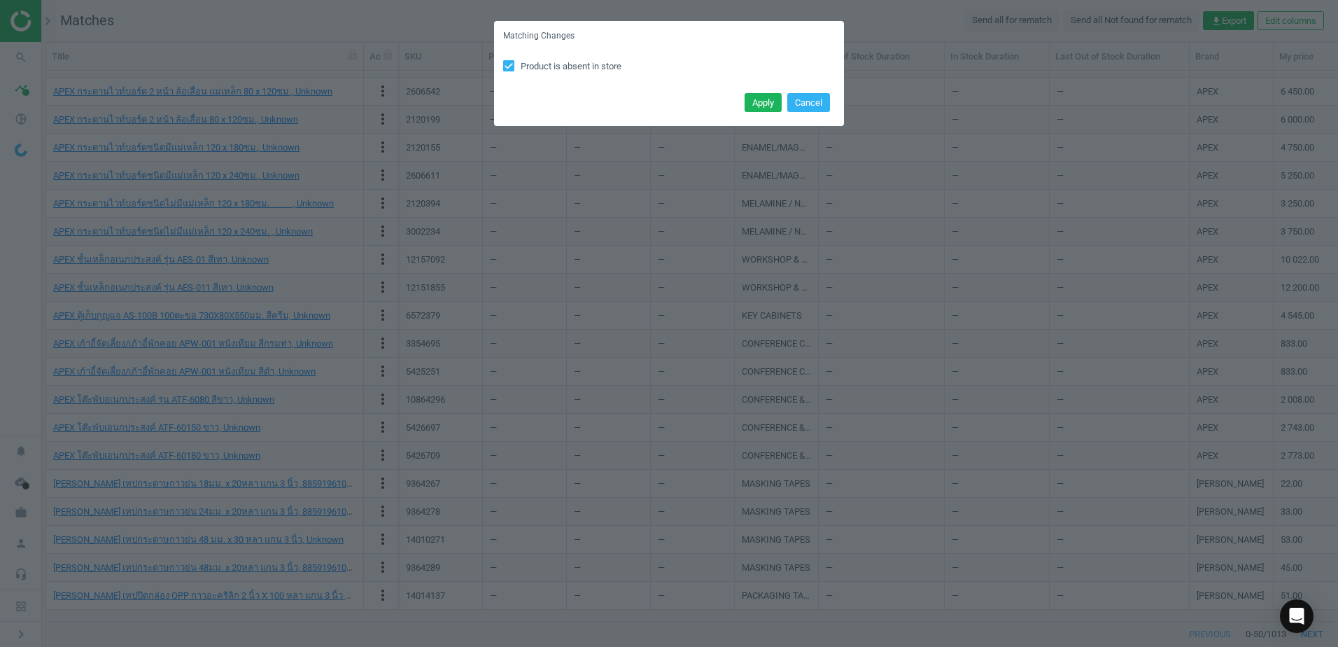
click at [567, 65] on span "Product is absent in store" at bounding box center [571, 66] width 106 height 13
click at [514, 65] on input "Product is absent in store" at bounding box center [509, 65] width 9 height 9
checkbox input "false"
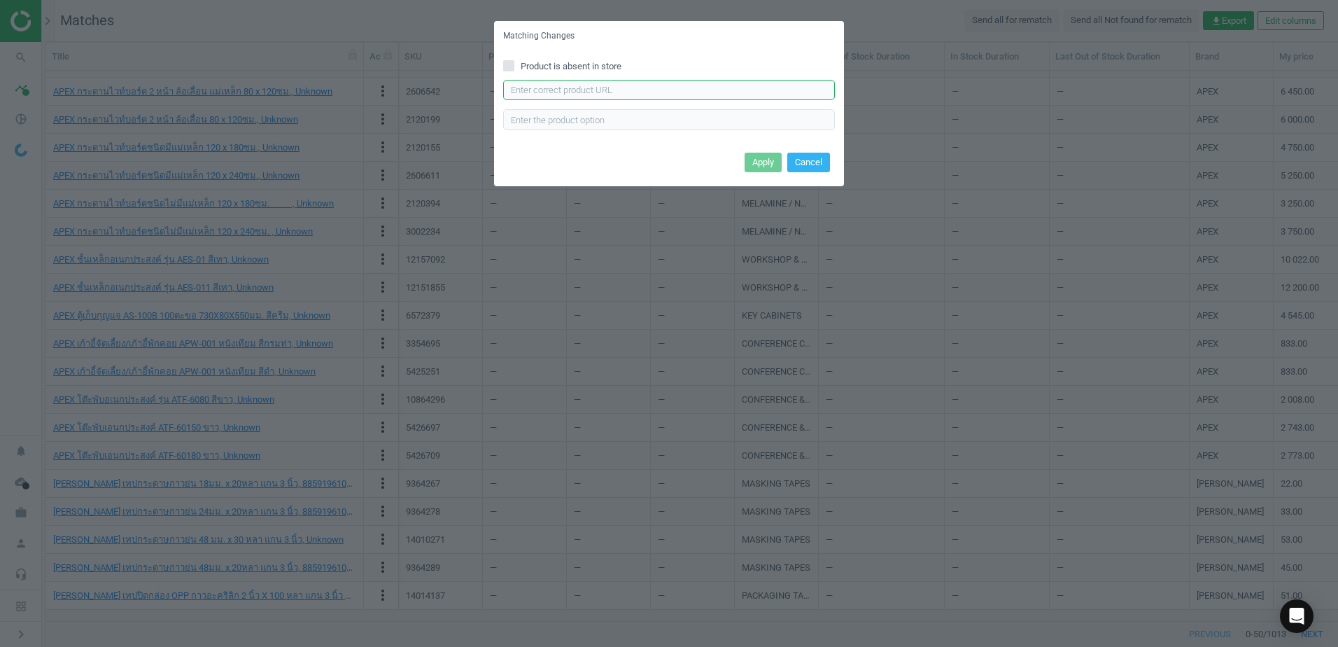
click at [635, 88] on input "text" at bounding box center [669, 90] width 332 height 21
click at [635, 87] on input "text" at bounding box center [669, 90] width 332 height 21
click at [694, 86] on input "text" at bounding box center [669, 90] width 332 height 21
click at [717, 53] on div "Product is absent in store Enter correct product url" at bounding box center [669, 99] width 350 height 97
click at [812, 161] on button "Cancel" at bounding box center [808, 163] width 43 height 20
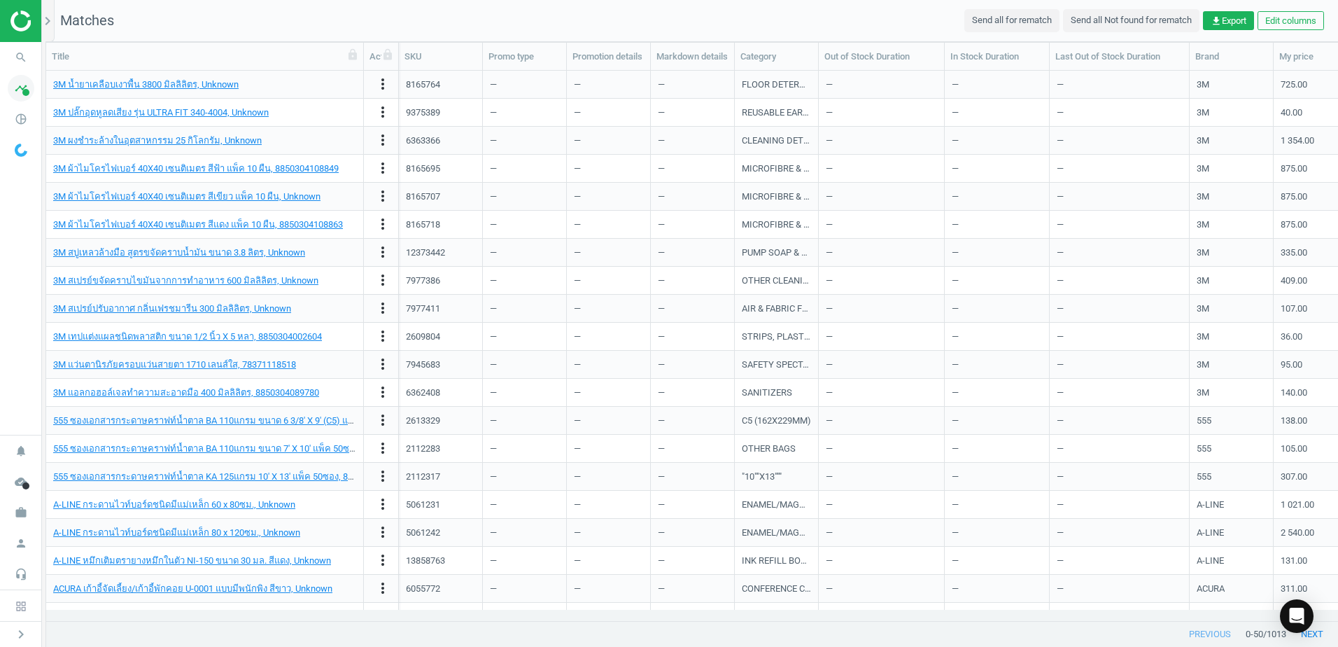
click at [20, 87] on icon "timeline" at bounding box center [21, 88] width 27 height 27
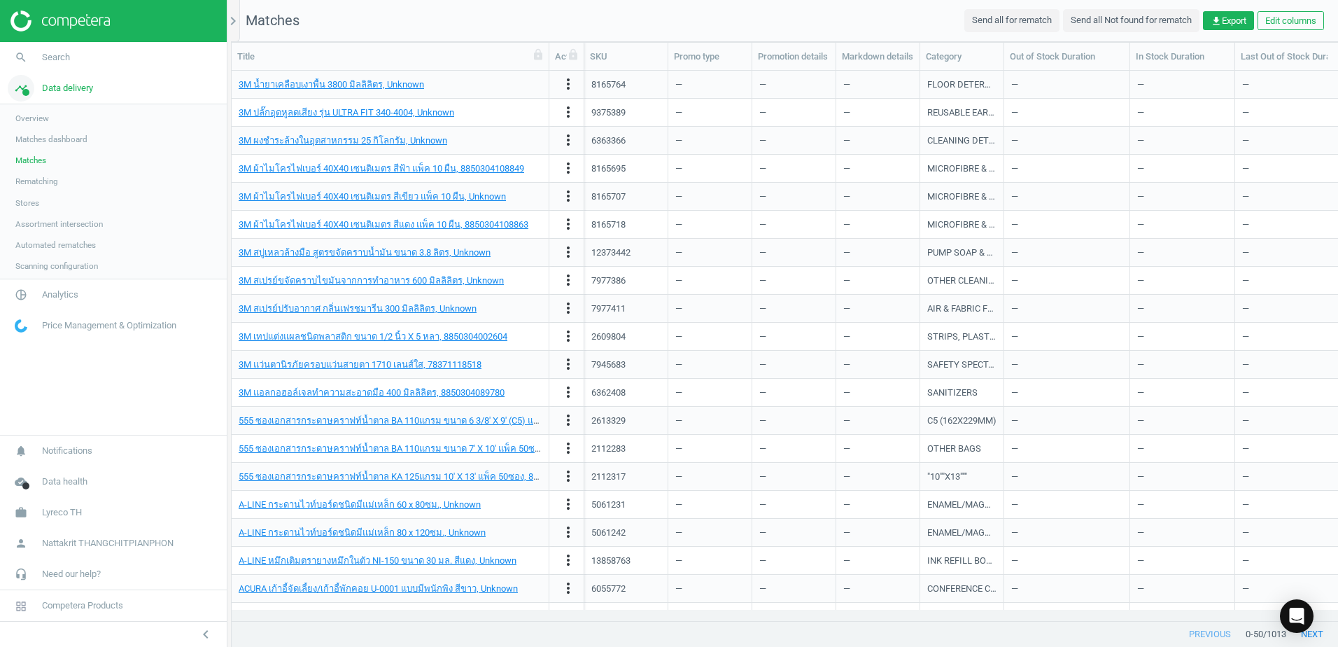
scroll to position [528, 1096]
click at [40, 183] on span "Rematching" at bounding box center [36, 181] width 43 height 11
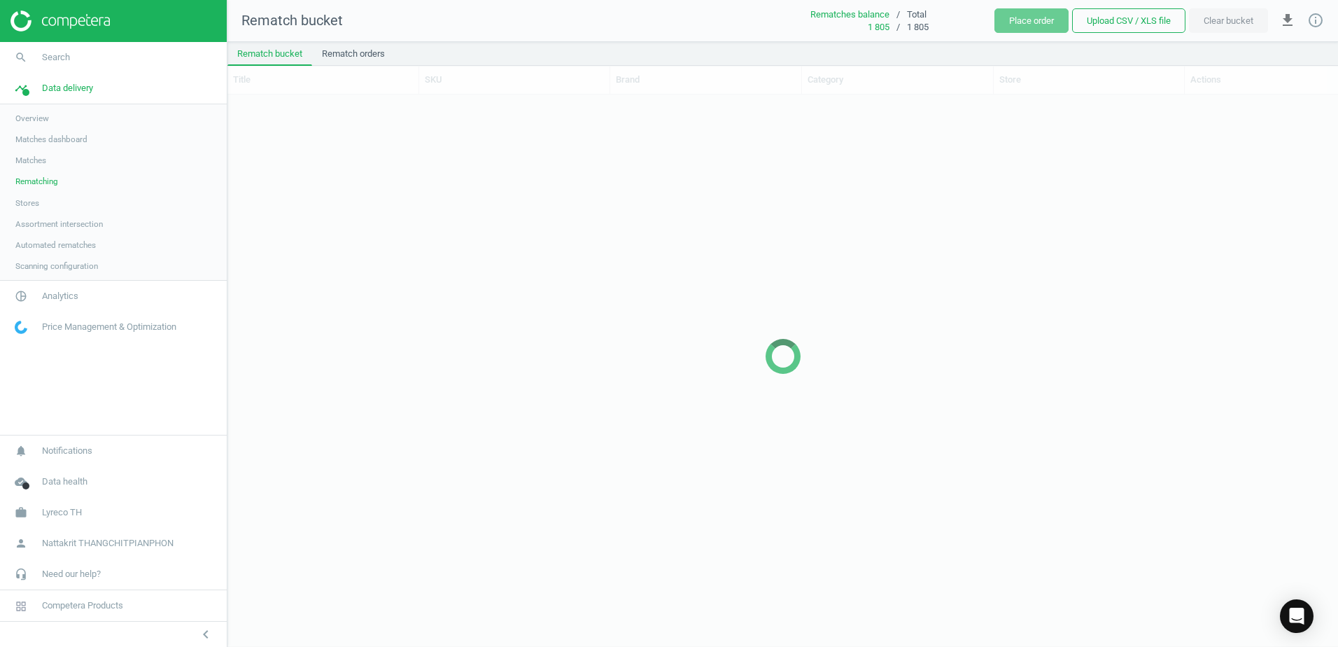
scroll to position [530, 1100]
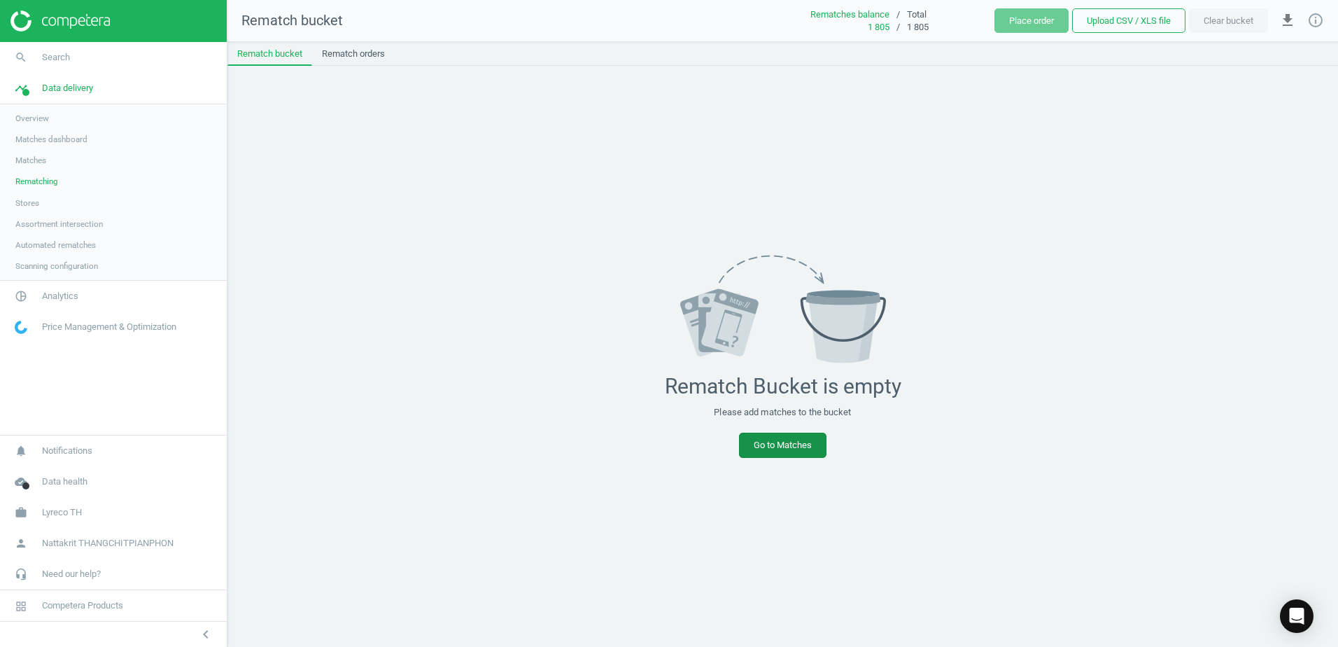
click at [798, 435] on link "Go to Matches" at bounding box center [782, 444] width 87 height 25
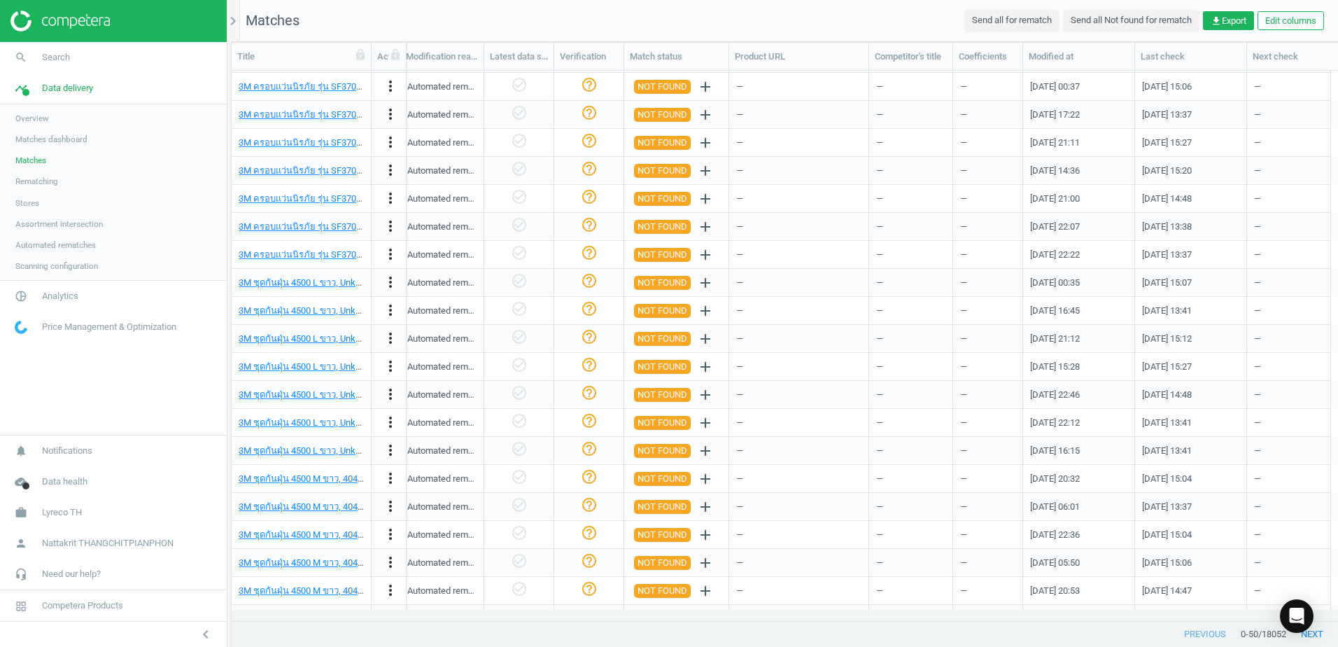
scroll to position [490, 0]
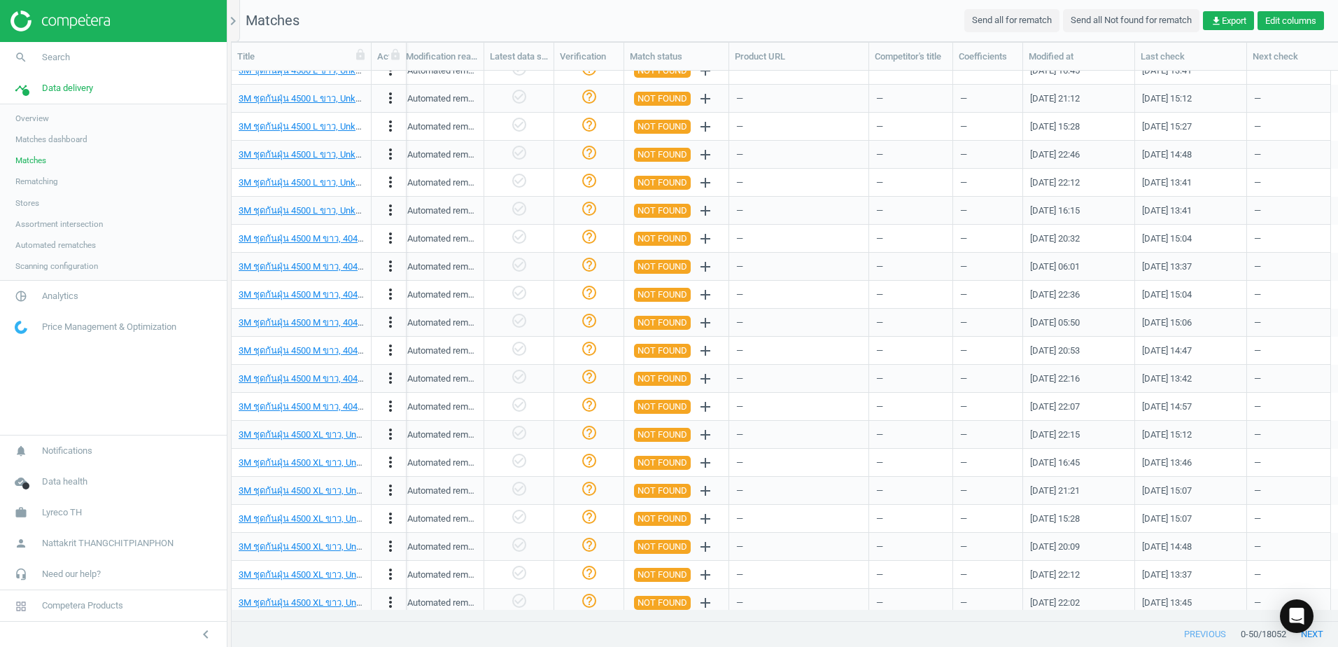
click at [1283, 21] on button "Edit columns" at bounding box center [1290, 21] width 66 height 20
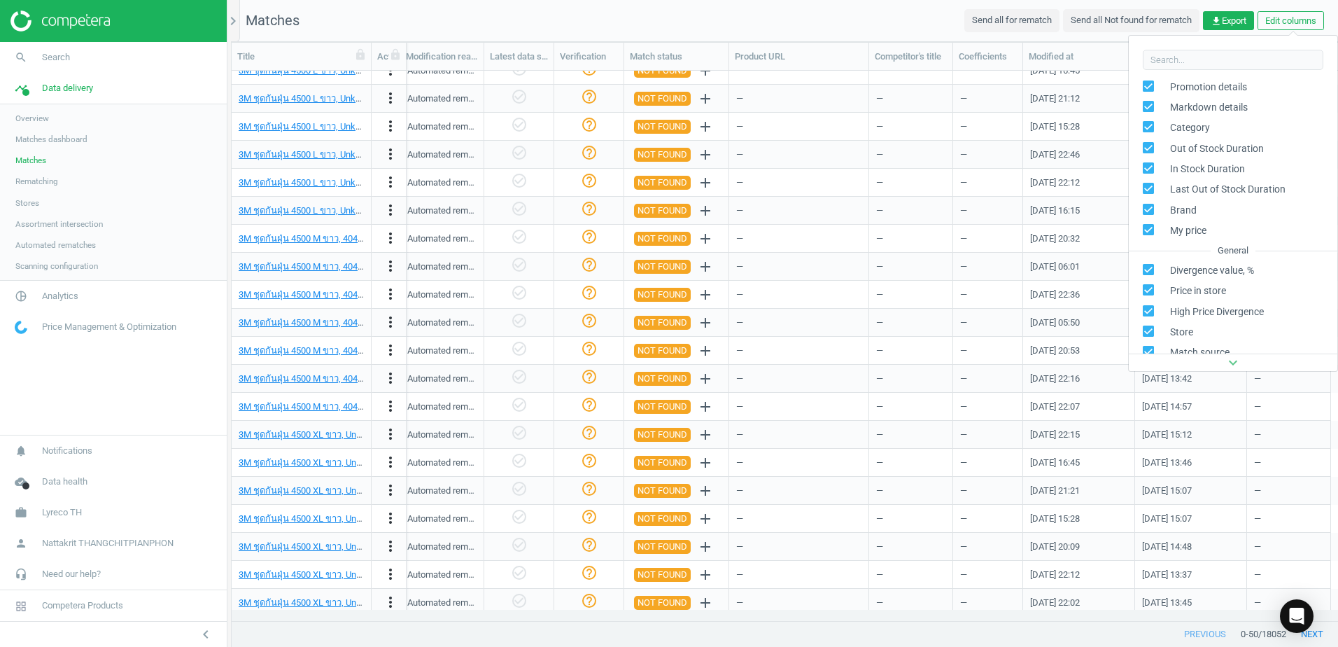
scroll to position [323, 0]
click at [1171, 341] on div "Optional" at bounding box center [1172, 338] width 33 height 13
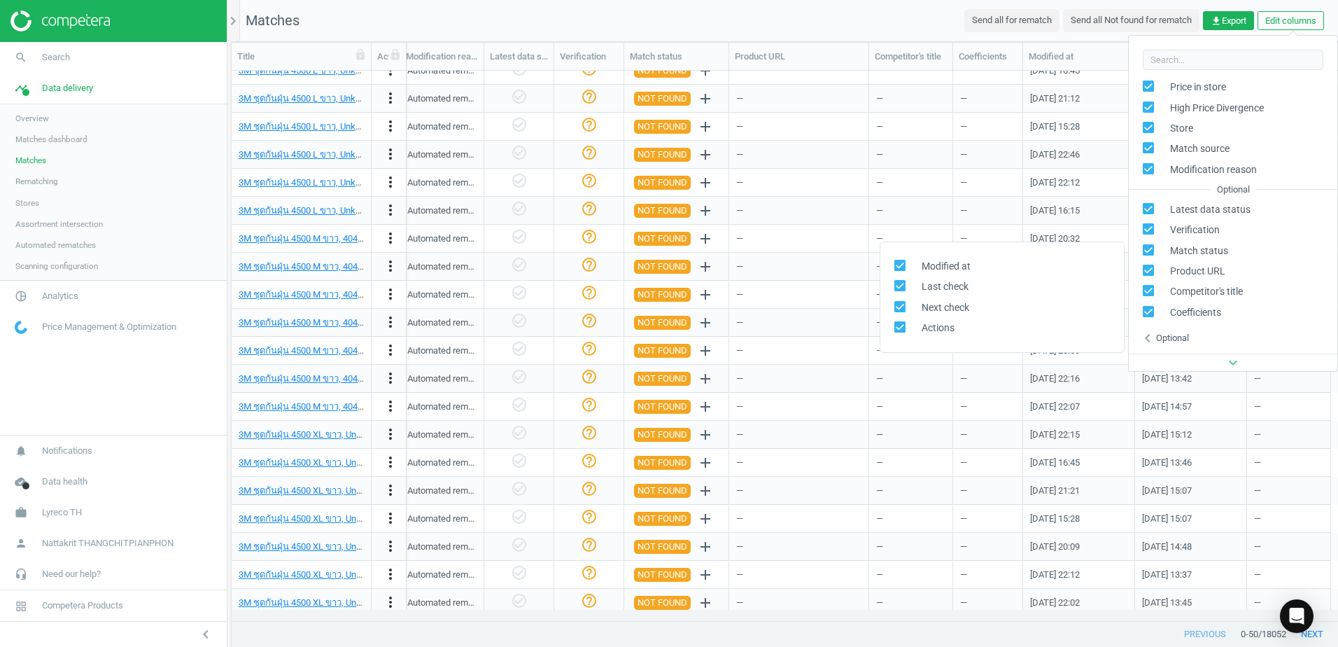
click at [1176, 344] on div "Optional" at bounding box center [1172, 338] width 33 height 13
click at [1199, 362] on div "expand_more" at bounding box center [1233, 361] width 209 height 17
click at [1233, 361] on icon "expand_more" at bounding box center [1233, 362] width 17 height 17
click at [856, 369] on div "—" at bounding box center [798, 378] width 125 height 24
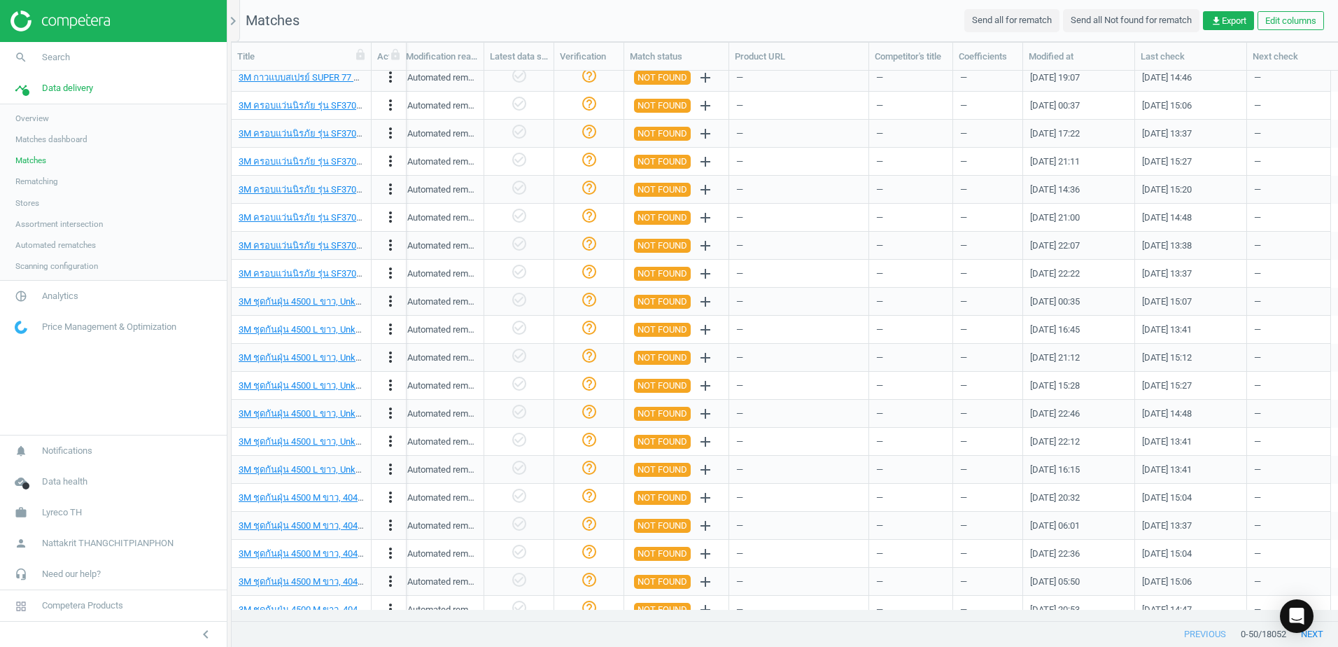
scroll to position [0, 0]
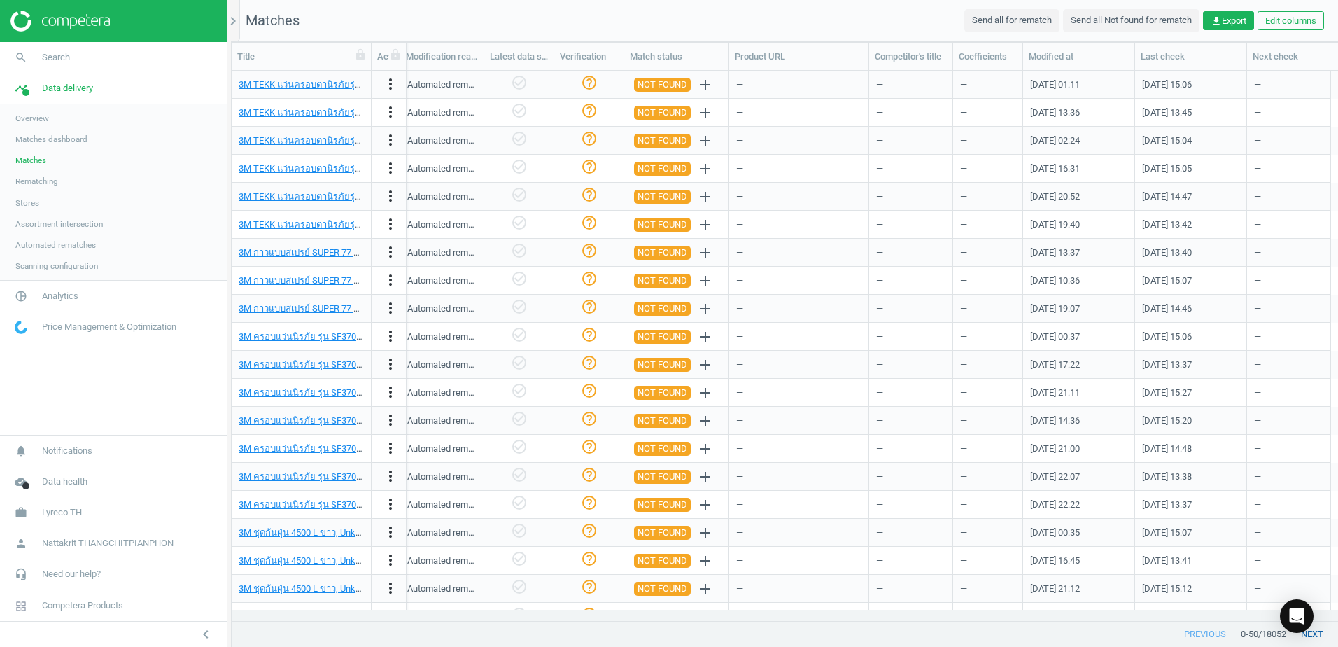
click at [1320, 636] on button "next" at bounding box center [1312, 633] width 52 height 25
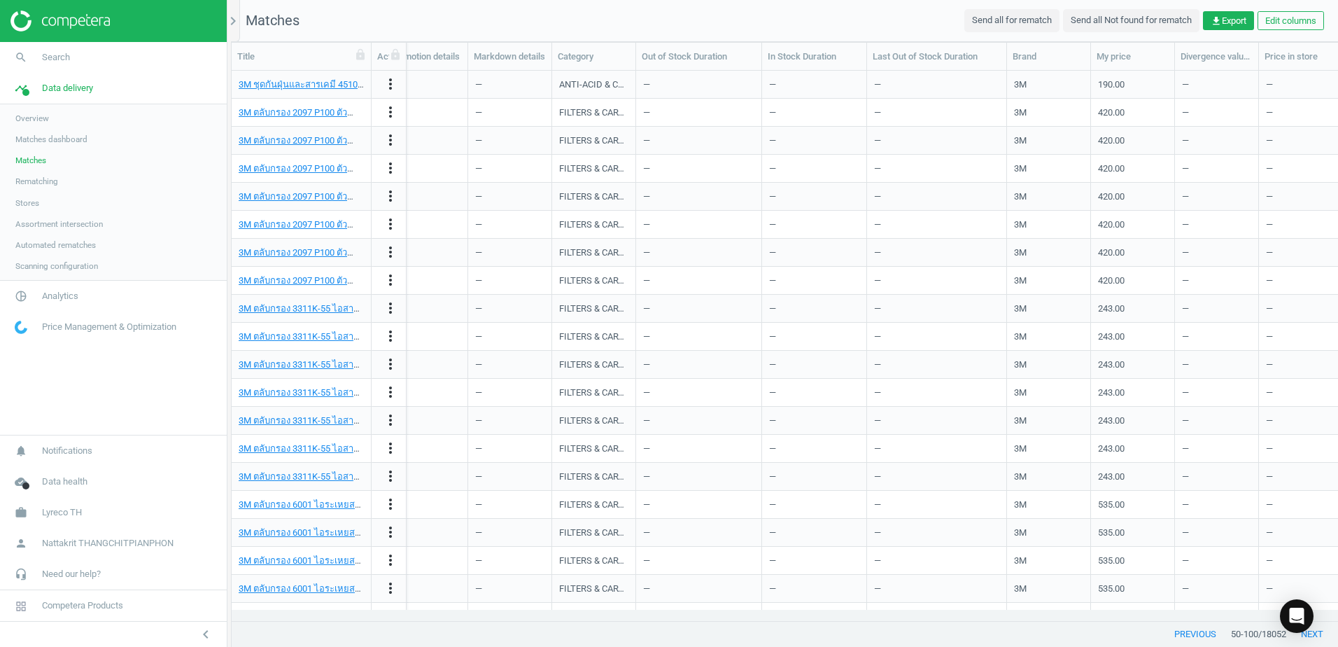
scroll to position [0, 190]
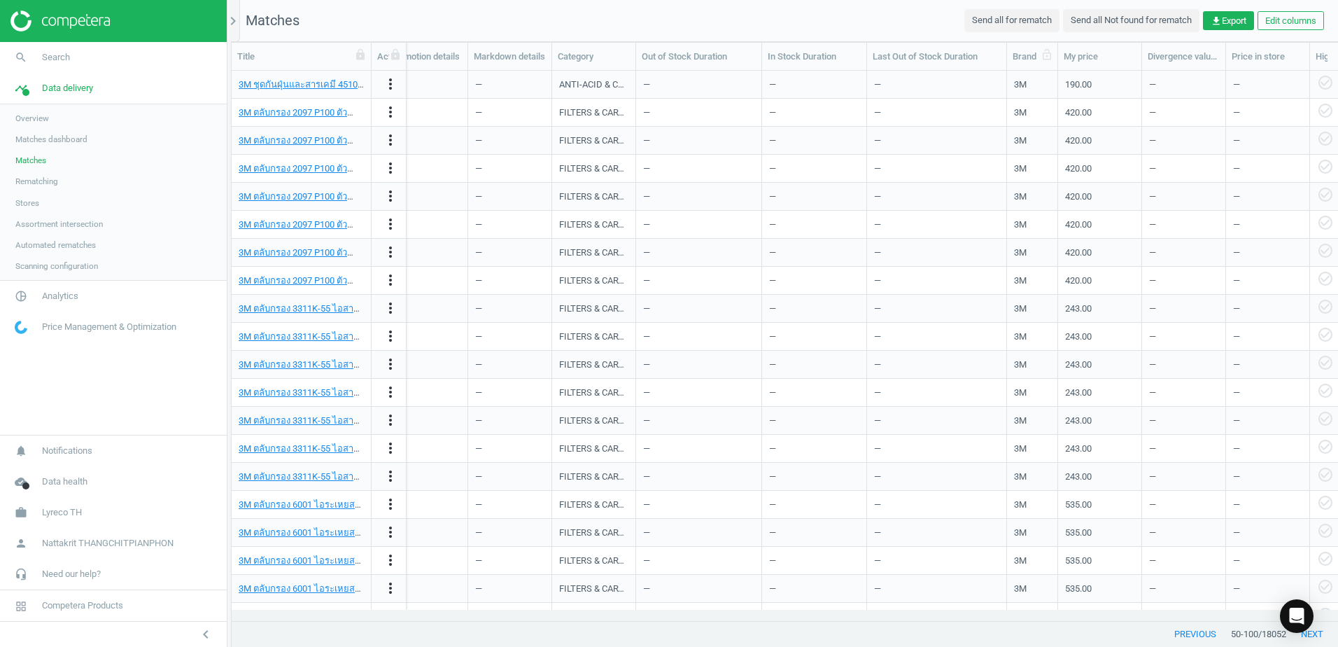
drag, startPoint x: 1093, startPoint y: 57, endPoint x: 1060, endPoint y: 55, distance: 33.0
click at [1060, 55] on div at bounding box center [1057, 56] width 14 height 27
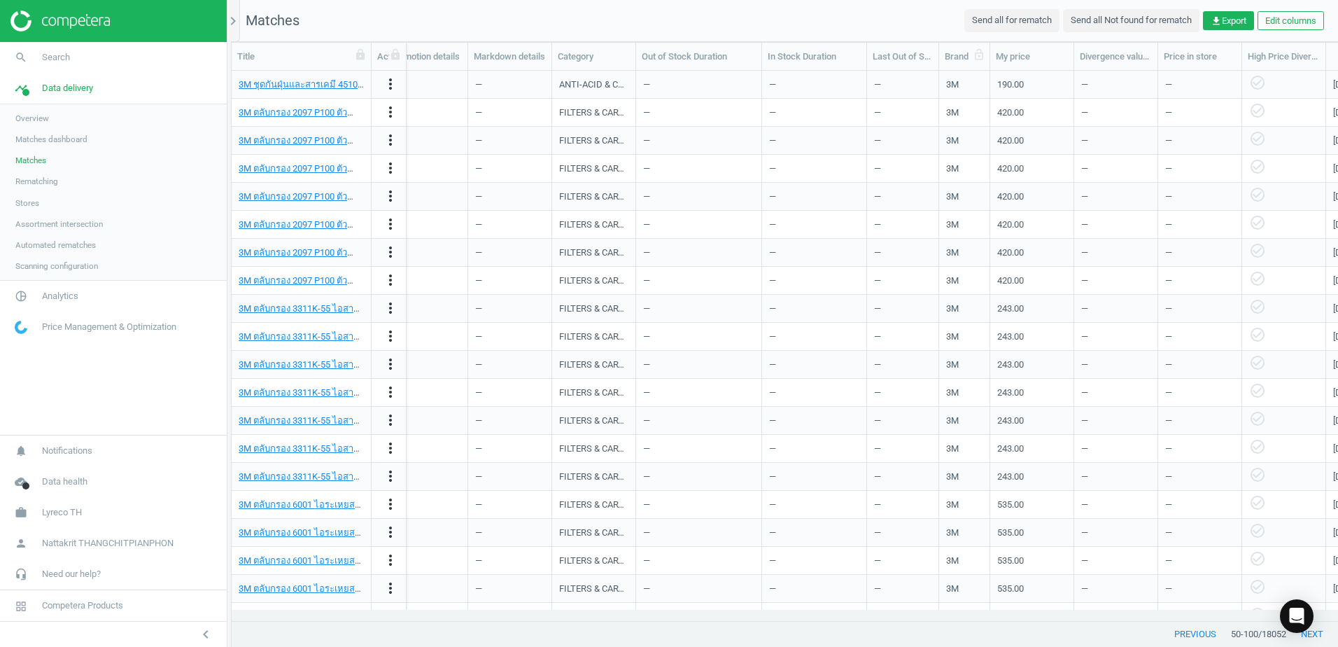
drag, startPoint x: 1007, startPoint y: 58, endPoint x: 982, endPoint y: 55, distance: 25.3
click at [945, 55] on div at bounding box center [938, 56] width 14 height 27
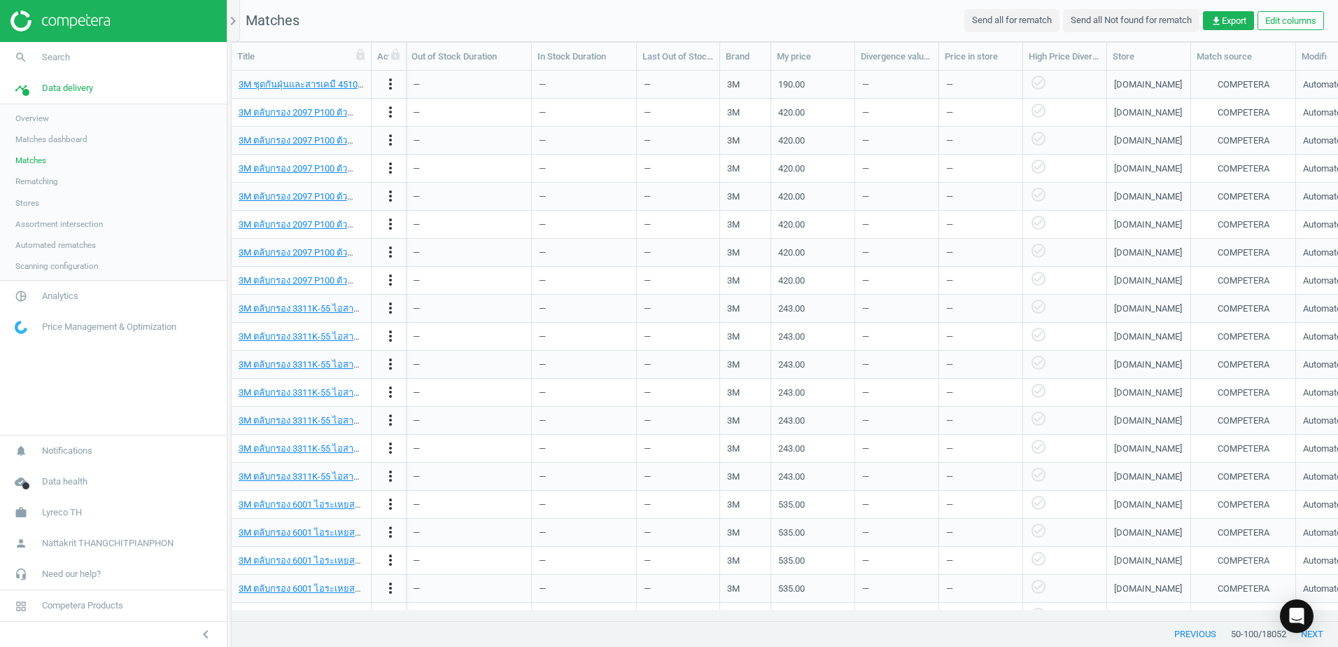
scroll to position [0, 479]
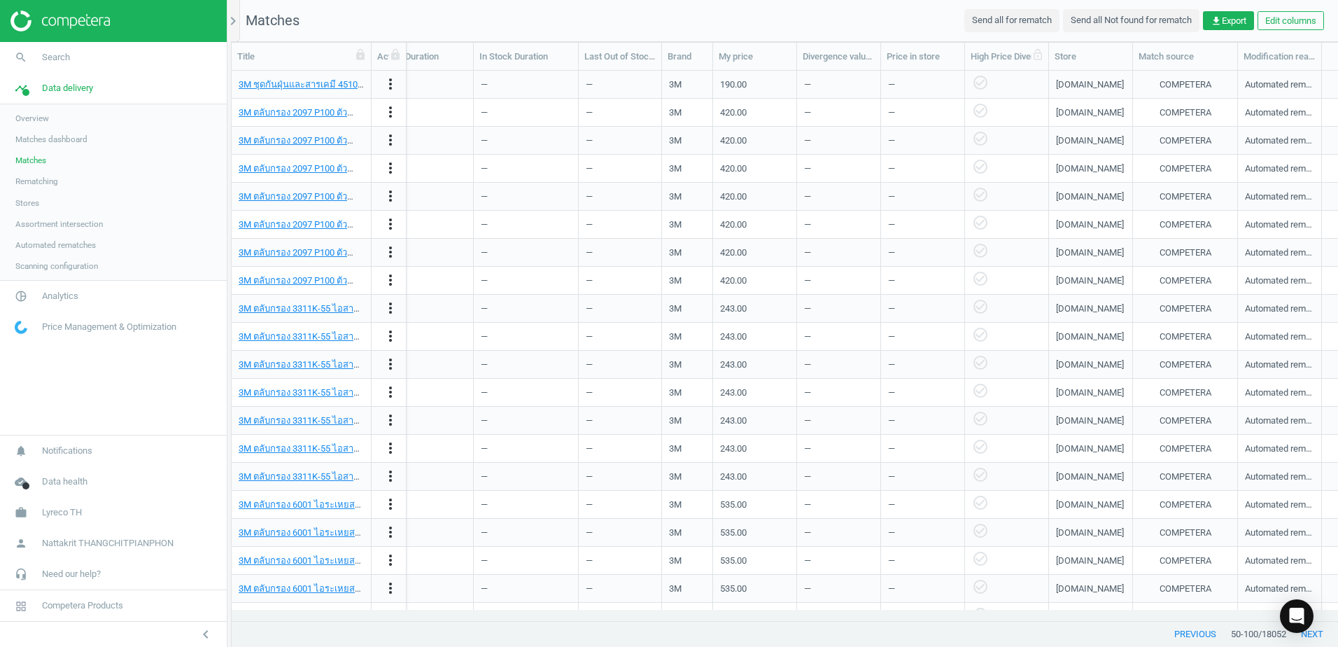
click at [1006, 57] on div "High Price Divergence" at bounding box center [1007, 56] width 72 height 13
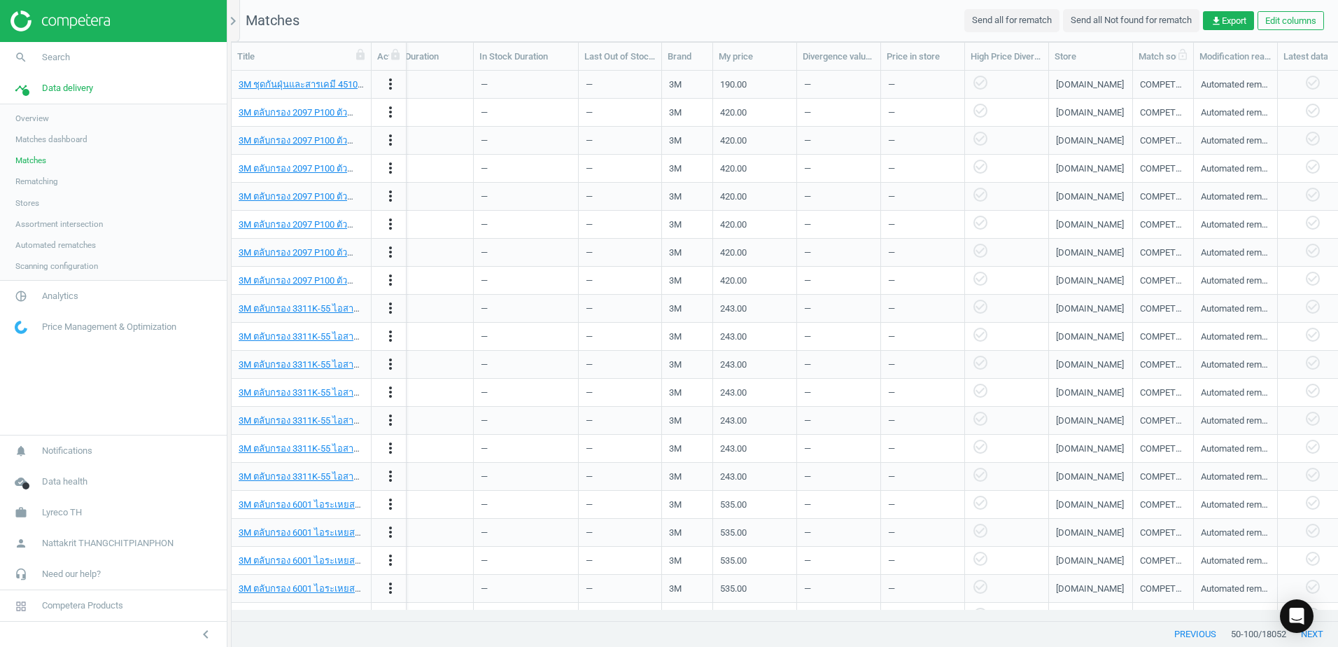
drag, startPoint x: 1239, startPoint y: 57, endPoint x: 1189, endPoint y: 60, distance: 49.8
click at [1189, 60] on div at bounding box center [1193, 56] width 14 height 27
drag, startPoint x: 1188, startPoint y: 62, endPoint x: 1198, endPoint y: 62, distance: 9.8
click at [1198, 62] on div at bounding box center [1197, 56] width 14 height 27
click at [37, 143] on span "Matches dashboard" at bounding box center [51, 139] width 72 height 11
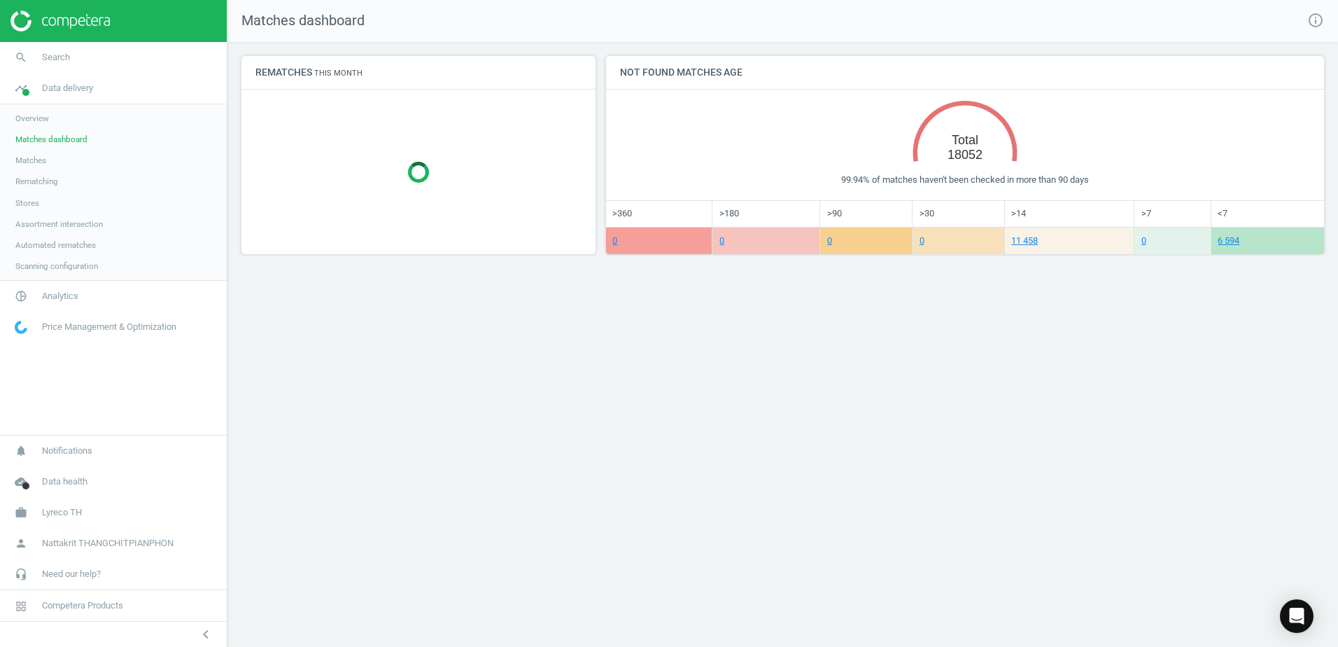
click at [136, 116] on link "Overview" at bounding box center [113, 118] width 227 height 21
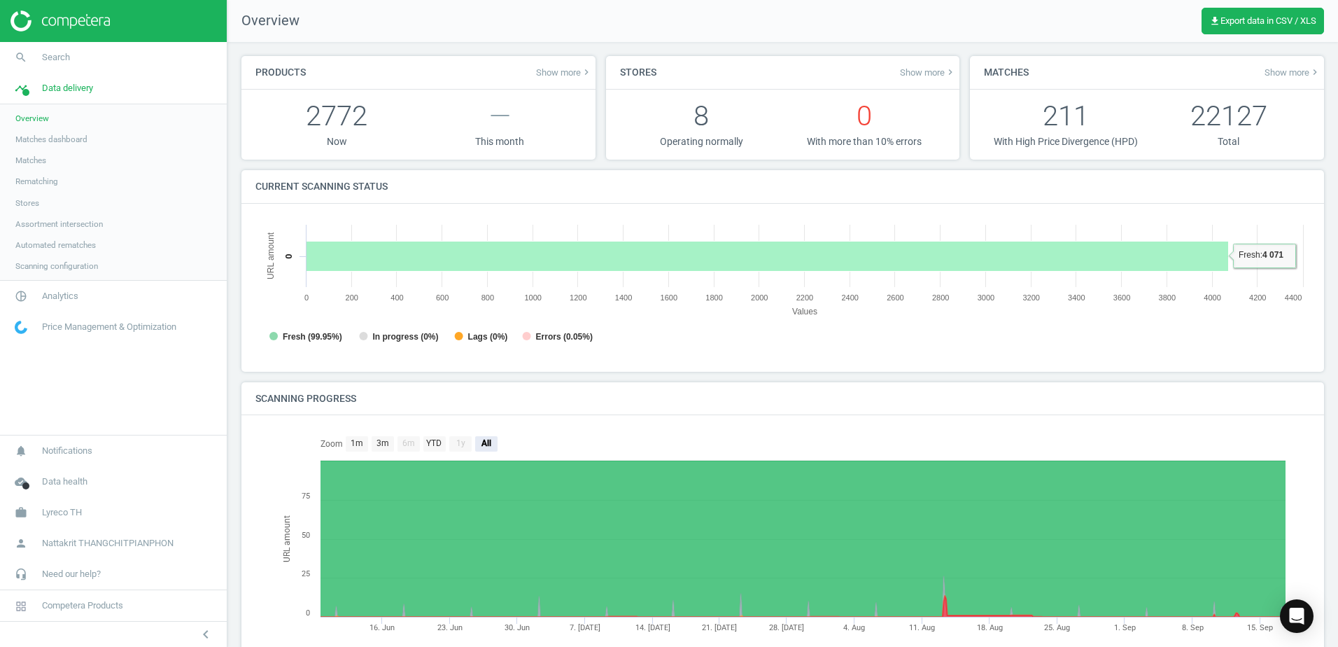
scroll to position [7, 7]
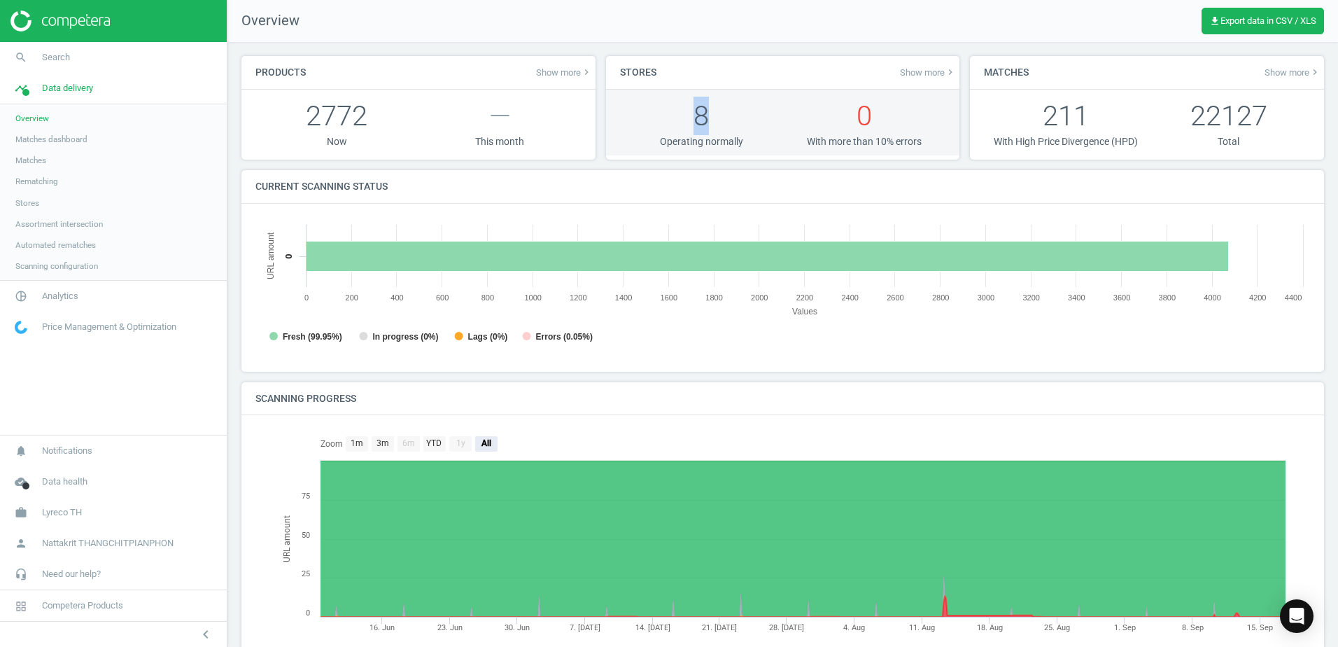
drag, startPoint x: 674, startPoint y: 109, endPoint x: 711, endPoint y: 127, distance: 41.3
click at [711, 127] on p "8" at bounding box center [701, 116] width 163 height 38
click at [714, 133] on p "8" at bounding box center [701, 116] width 163 height 38
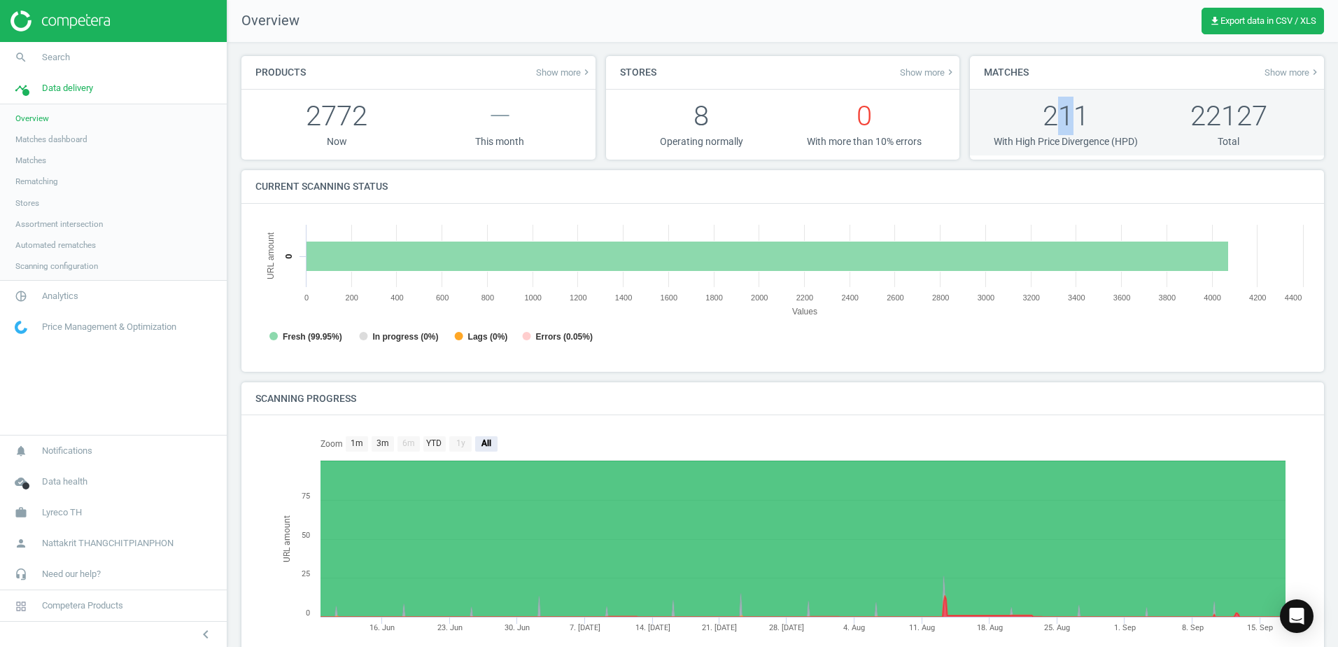
drag, startPoint x: 1059, startPoint y: 108, endPoint x: 1062, endPoint y: 127, distance: 19.2
click at [1062, 127] on p "211" at bounding box center [1065, 116] width 163 height 38
click at [1062, 129] on p "211" at bounding box center [1065, 116] width 163 height 38
drag, startPoint x: 1062, startPoint y: 129, endPoint x: 1048, endPoint y: 151, distance: 26.4
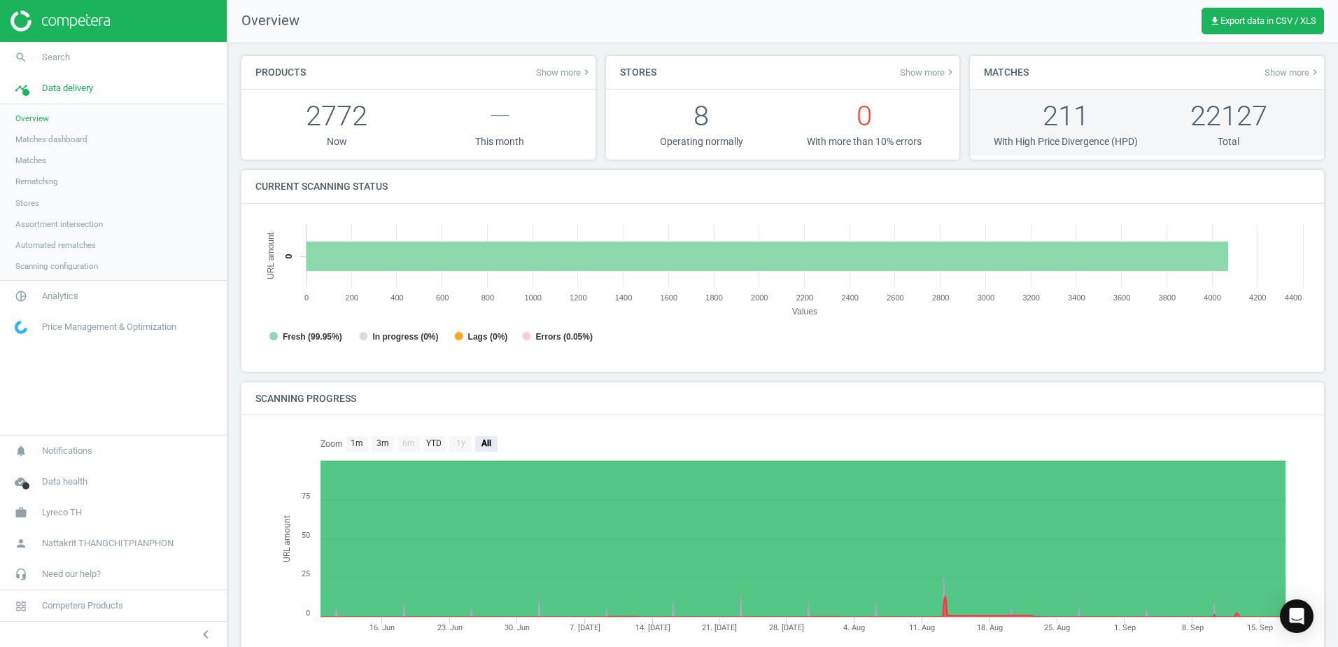
click at [1048, 151] on div "211 With High Price Divergence (HPD) 22127 Total" at bounding box center [1147, 123] width 354 height 66
drag, startPoint x: 1048, startPoint y: 151, endPoint x: 1182, endPoint y: 151, distance: 133.7
click at [1182, 151] on div "211 With High Price Divergence (HPD) 22127 Total" at bounding box center [1147, 123] width 354 height 66
click at [1225, 129] on p "22127" at bounding box center [1228, 116] width 163 height 38
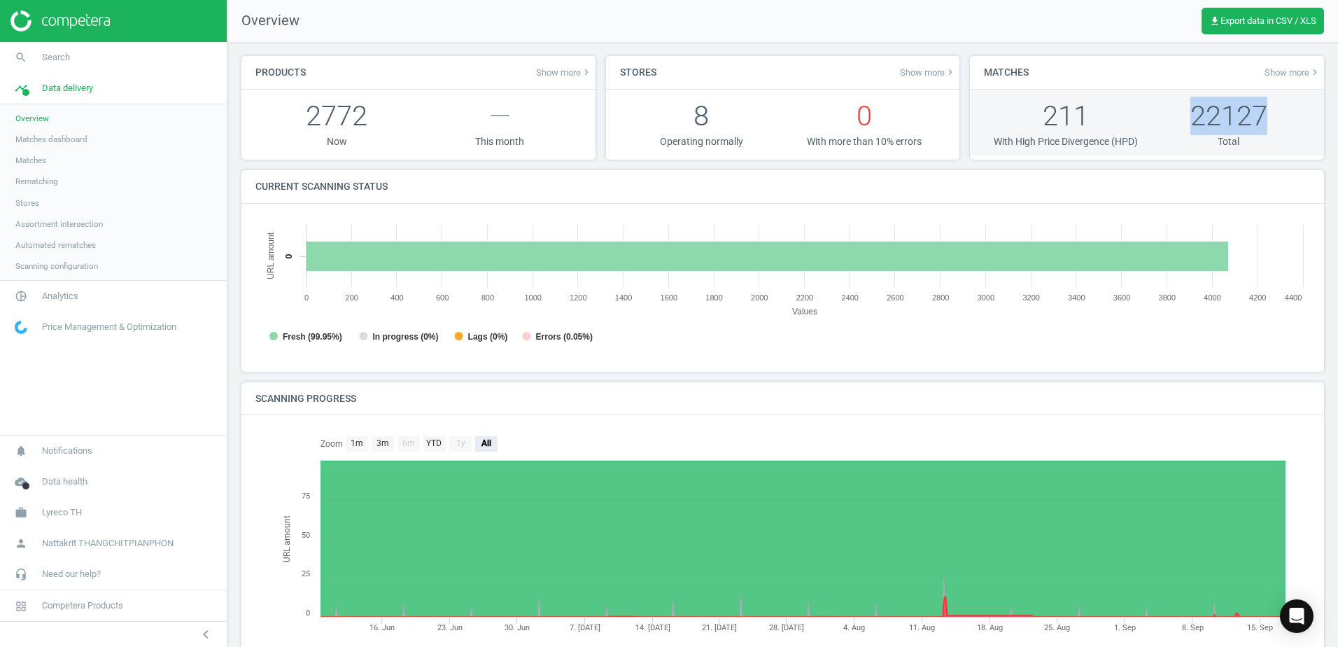
click at [1225, 129] on p "22127" at bounding box center [1228, 116] width 163 height 38
drag, startPoint x: 1225, startPoint y: 129, endPoint x: 1194, endPoint y: 153, distance: 39.3
click at [1194, 153] on div "211 With High Price Divergence (HPD) 22127 Total" at bounding box center [1147, 123] width 354 height 66
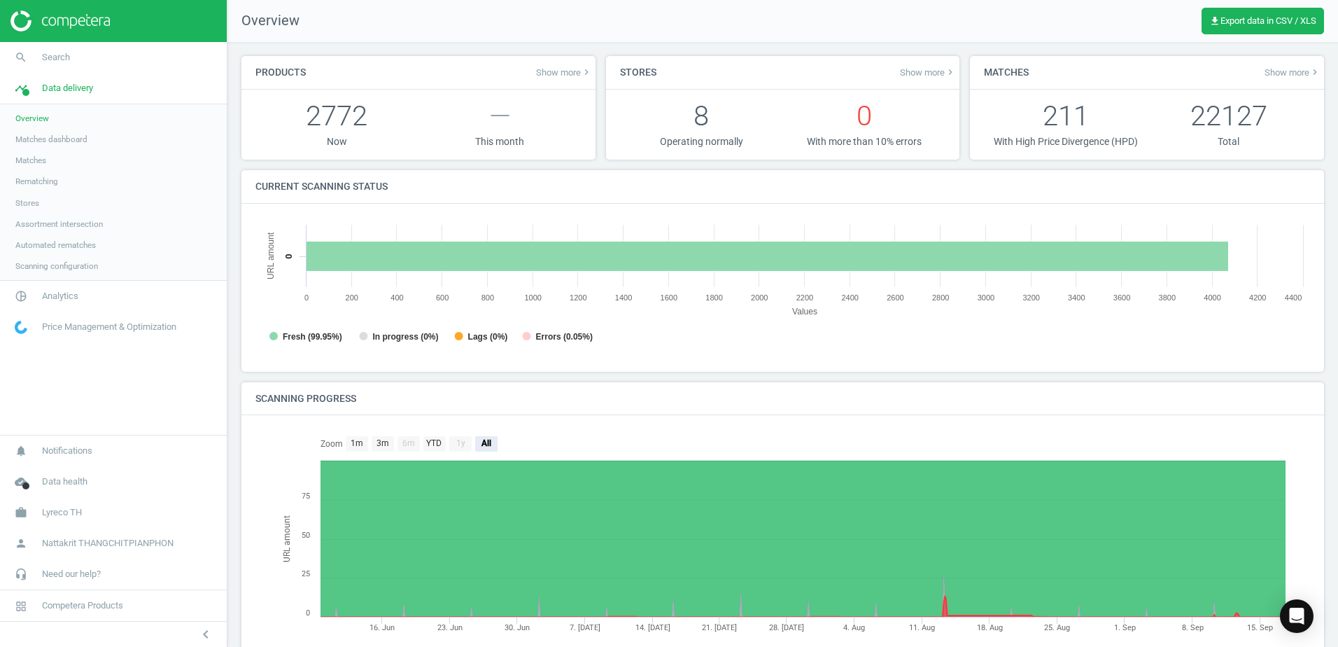
click at [1270, 71] on span "Show more keyboard_arrow_right" at bounding box center [1292, 71] width 56 height 11
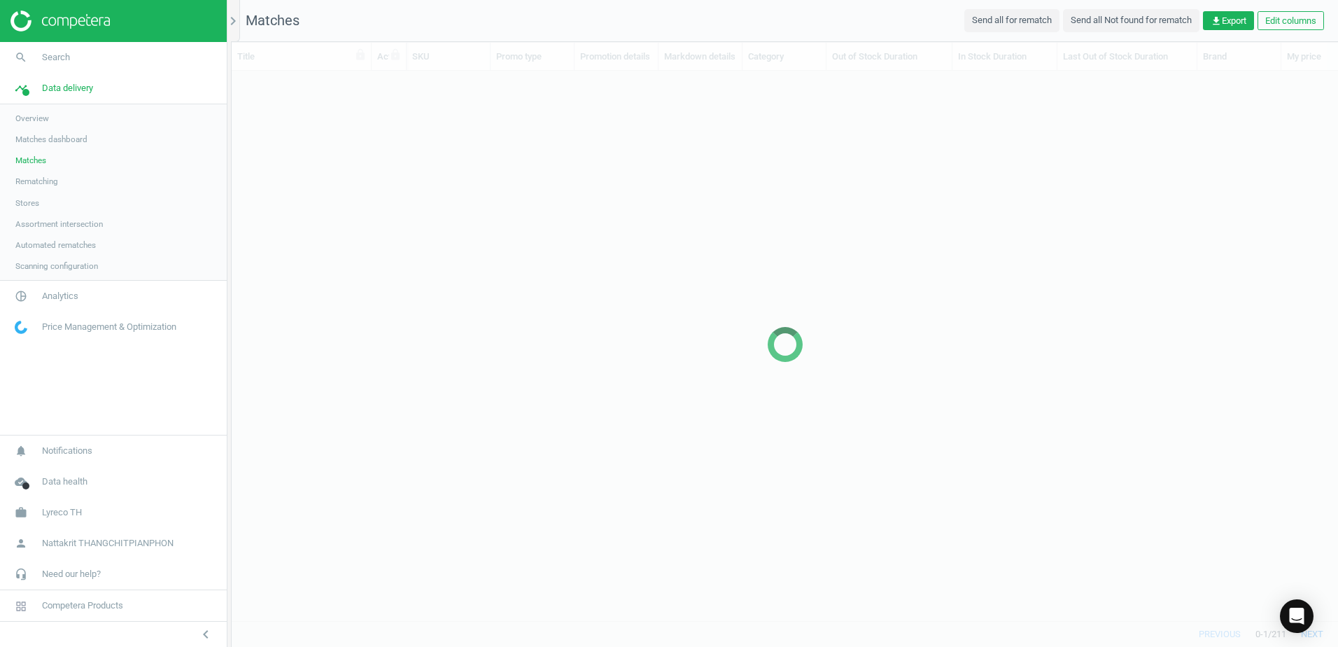
scroll to position [528, 1096]
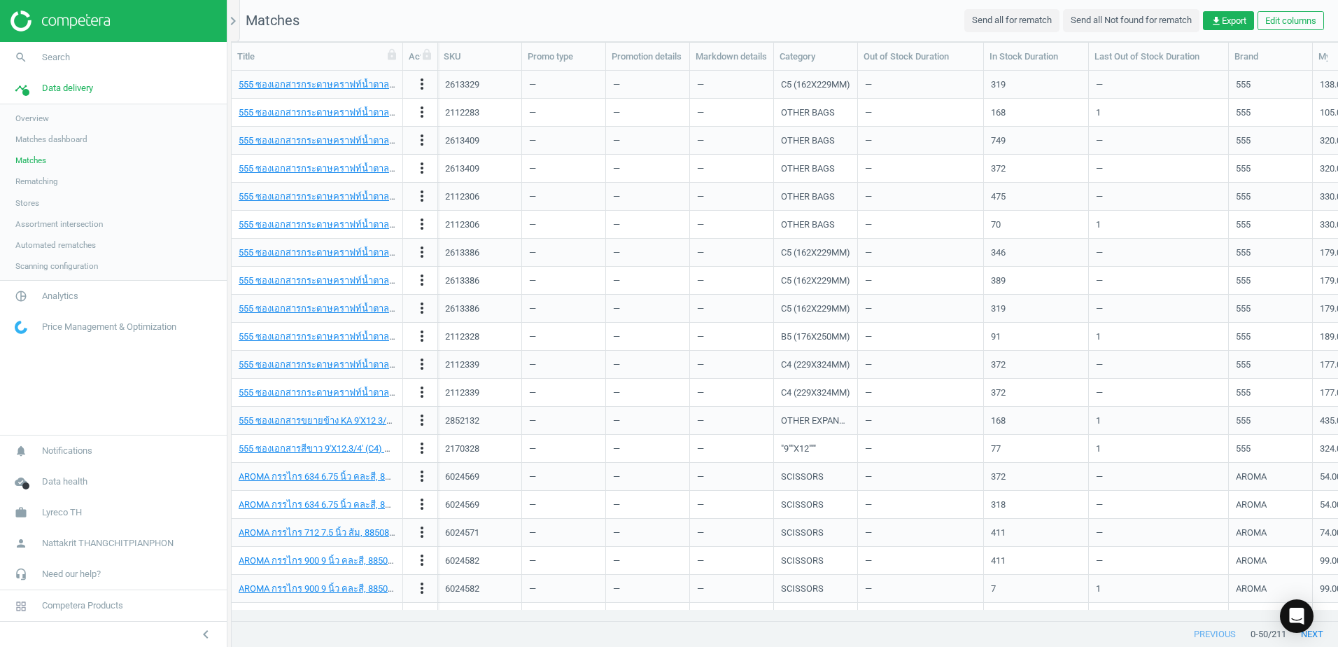
drag, startPoint x: 370, startPoint y: 60, endPoint x: 402, endPoint y: 65, distance: 31.9
click at [402, 65] on div at bounding box center [402, 56] width 14 height 27
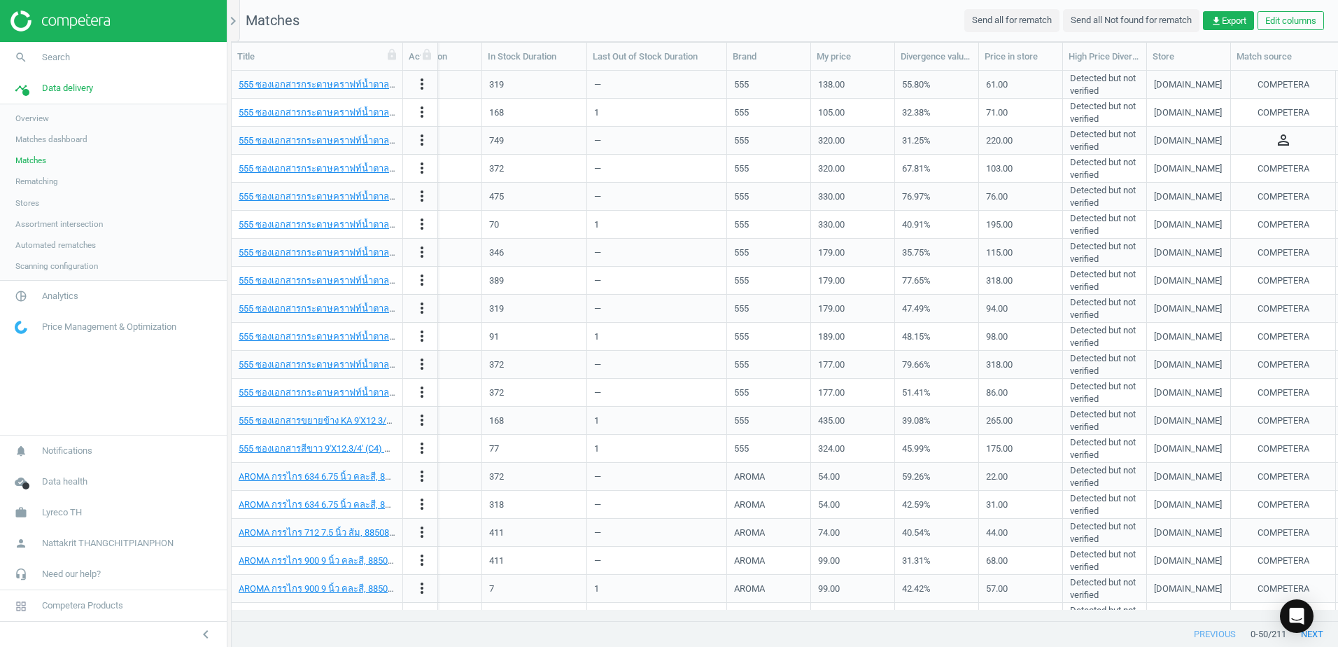
scroll to position [0, 616]
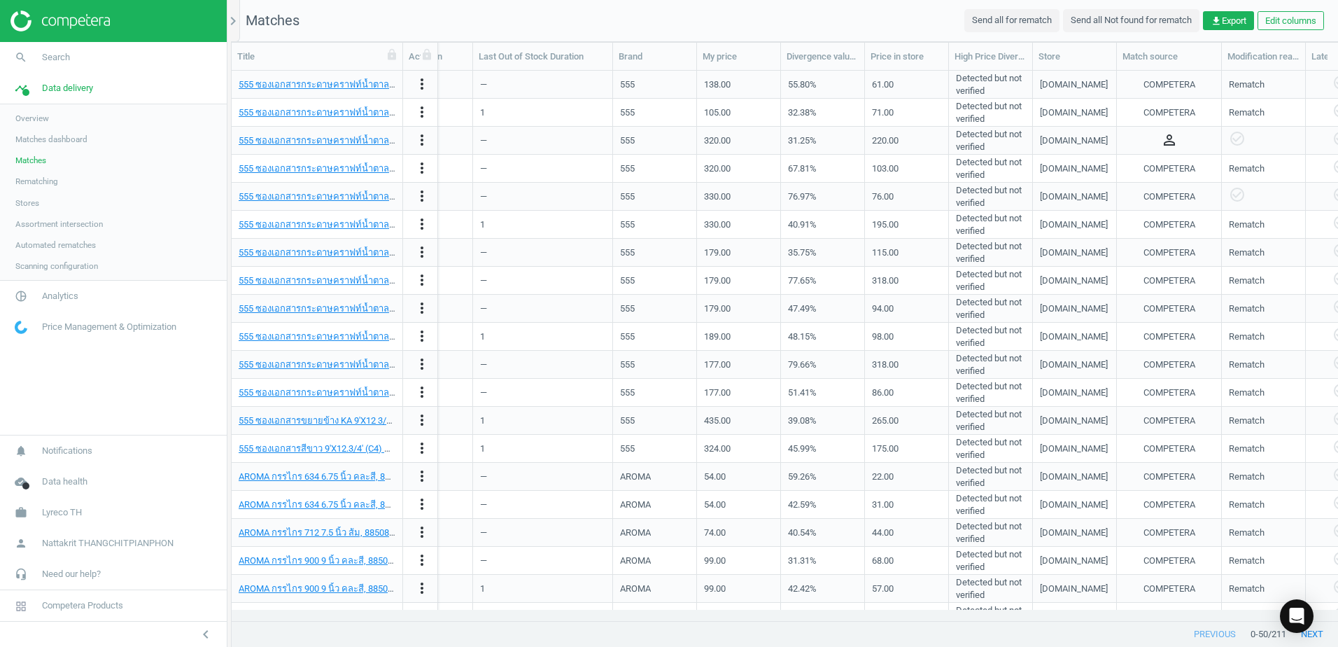
click at [973, 159] on div "Detected but not verified" at bounding box center [990, 168] width 69 height 24
drag, startPoint x: 928, startPoint y: 621, endPoint x: 1097, endPoint y: 621, distance: 168.6
click at [1097, 621] on div at bounding box center [884, 620] width 893 height 1
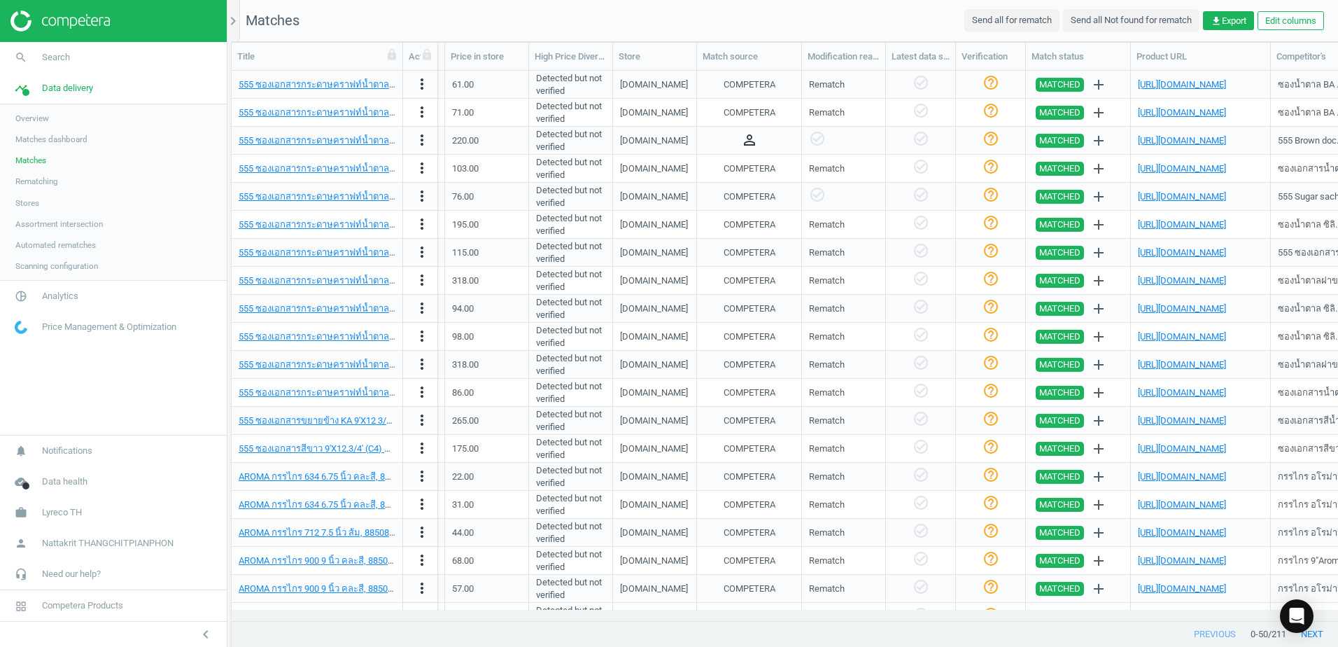
scroll to position [0, 1257]
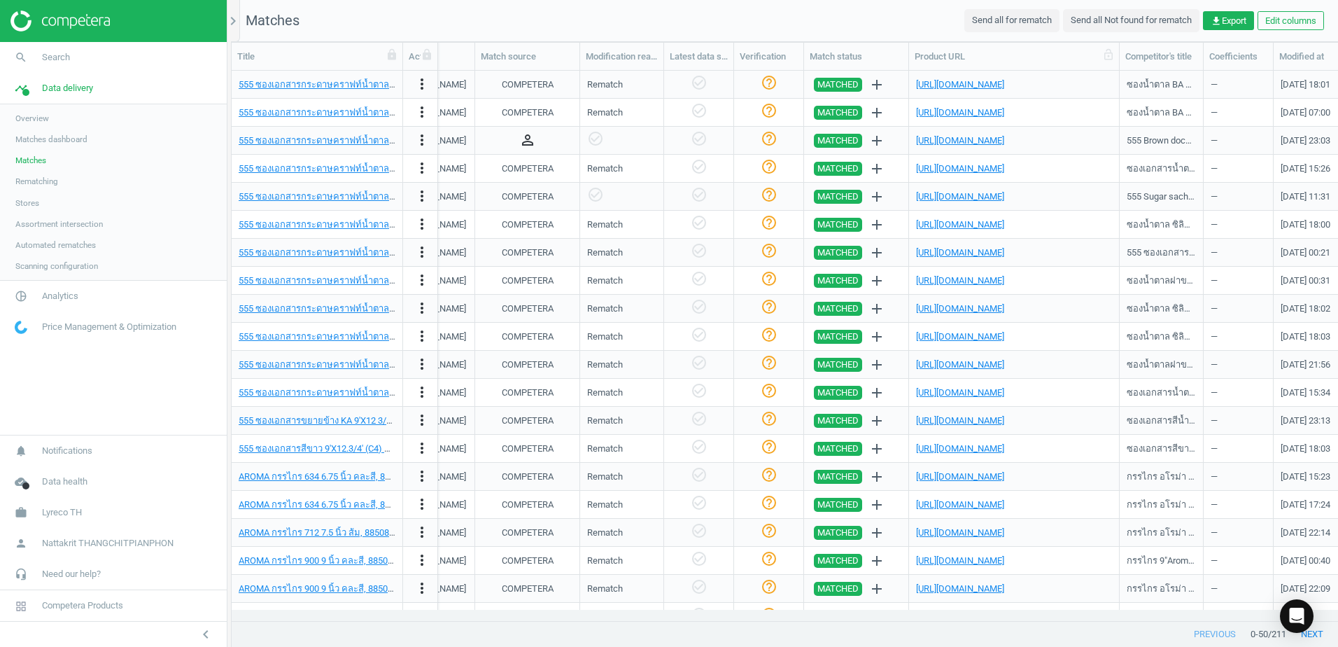
drag, startPoint x: 1046, startPoint y: 49, endPoint x: 1117, endPoint y: 50, distance: 70.7
click at [1117, 50] on div at bounding box center [1119, 56] width 14 height 27
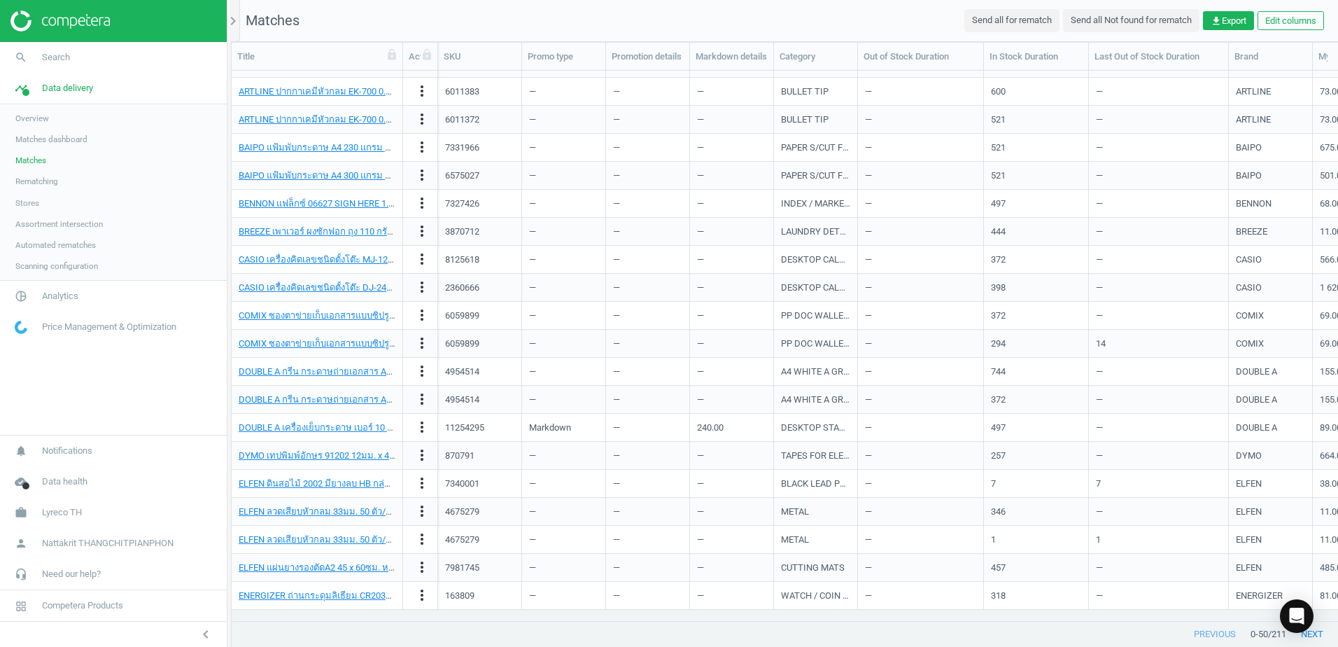
scroll to position [0, 0]
click at [83, 139] on span "Matches dashboard" at bounding box center [51, 139] width 72 height 11
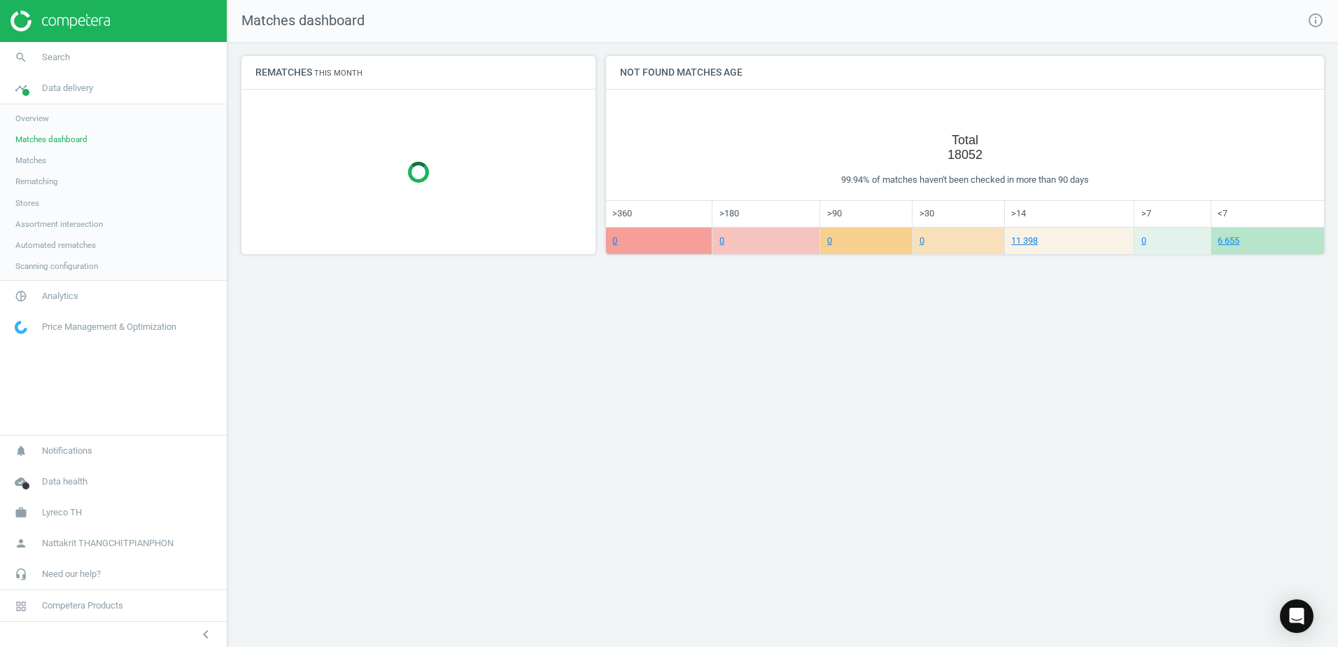
click at [78, 331] on span "Price Management & Optimization" at bounding box center [109, 326] width 134 height 13
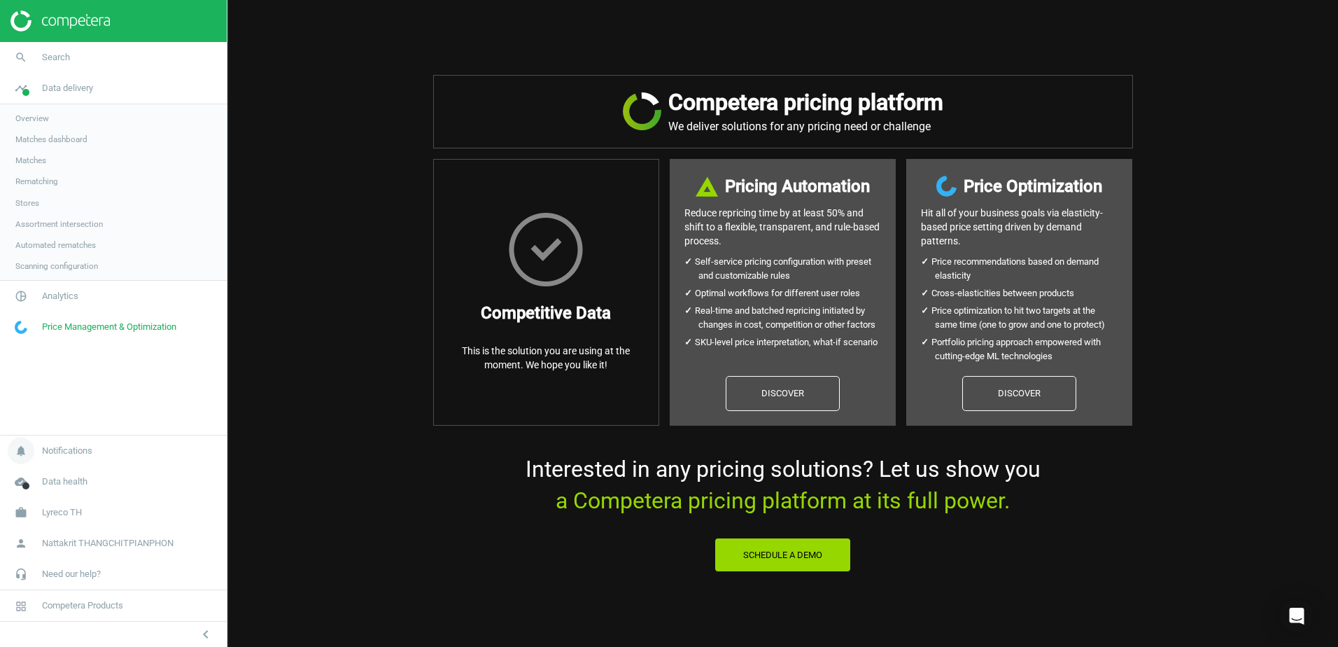
click at [66, 447] on span "Notifications" at bounding box center [67, 450] width 50 height 13
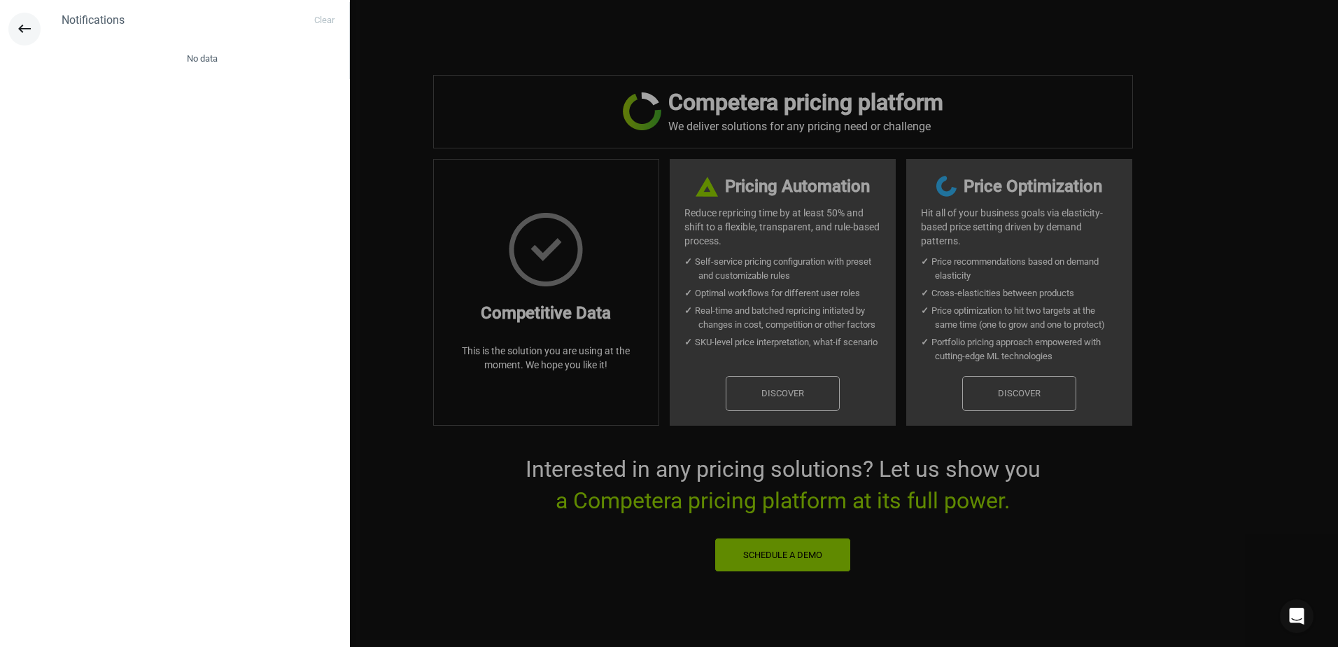
click at [27, 33] on icon "keyboard_backspace" at bounding box center [24, 28] width 17 height 17
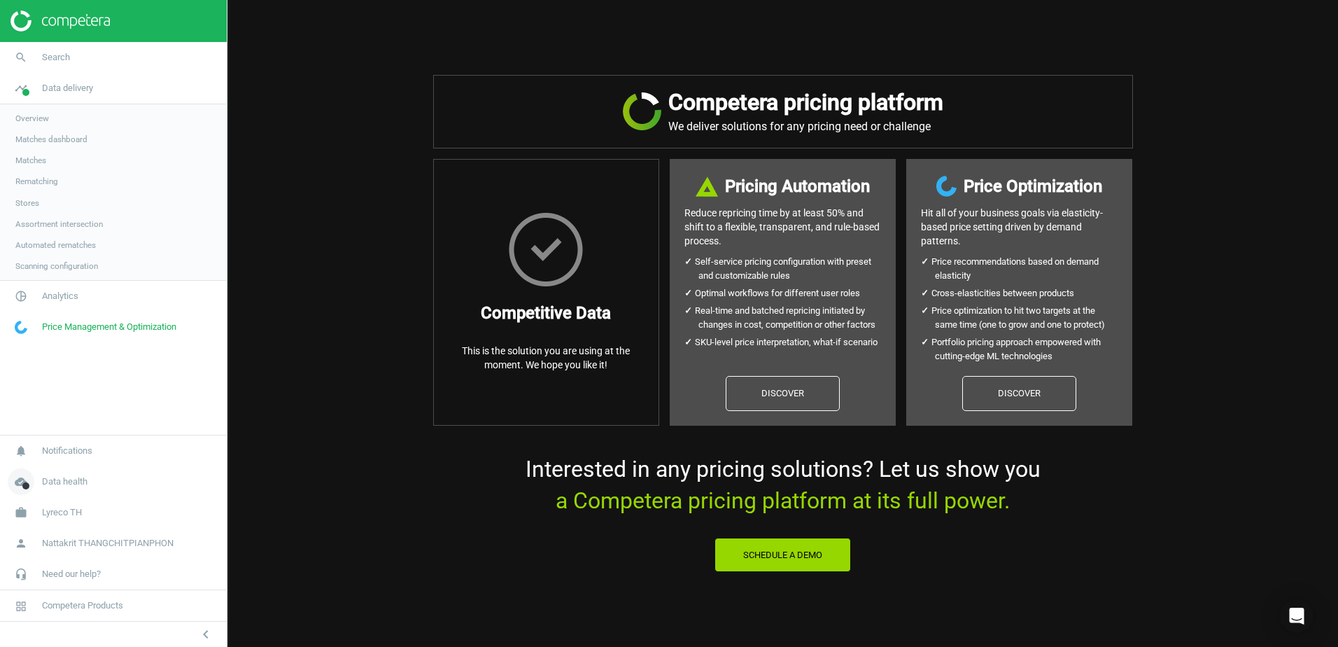
click at [64, 474] on link "cloud_done Data health" at bounding box center [113, 481] width 227 height 31
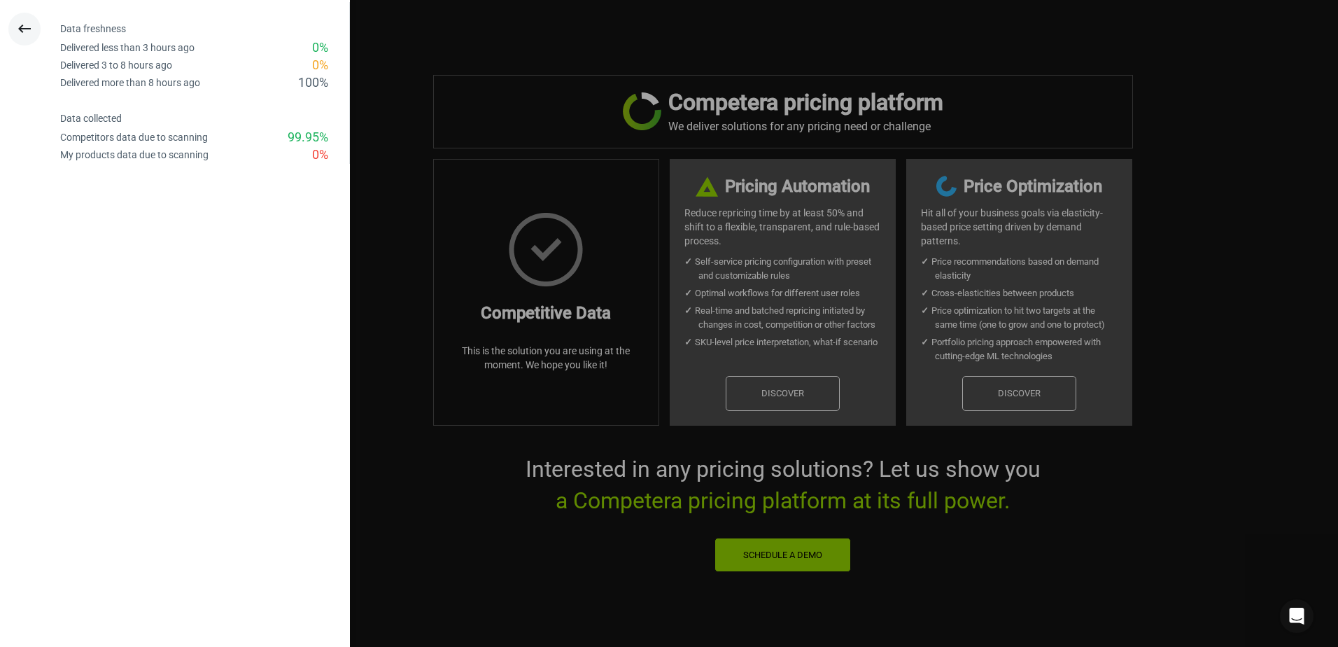
click at [19, 27] on icon "keyboard_backspace" at bounding box center [24, 28] width 17 height 17
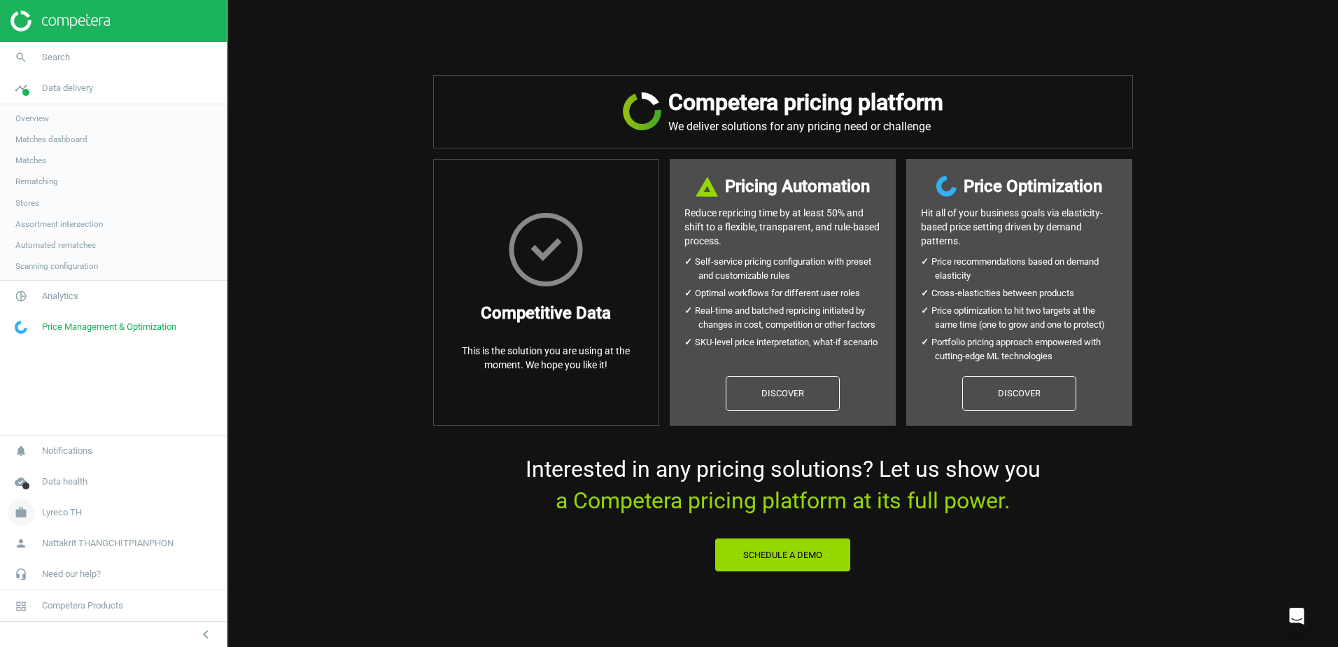
click at [65, 513] on span "Lyreco TH" at bounding box center [62, 512] width 40 height 13
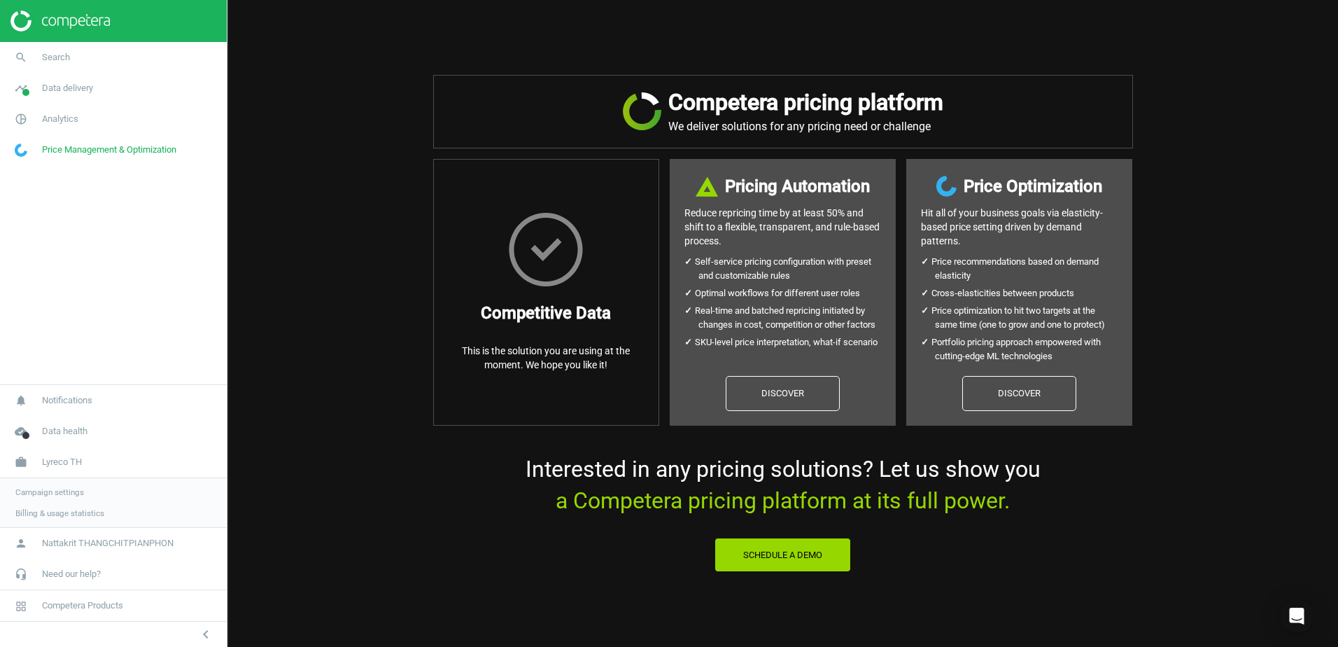
click at [37, 496] on span "Campaign settings" at bounding box center [49, 491] width 69 height 11
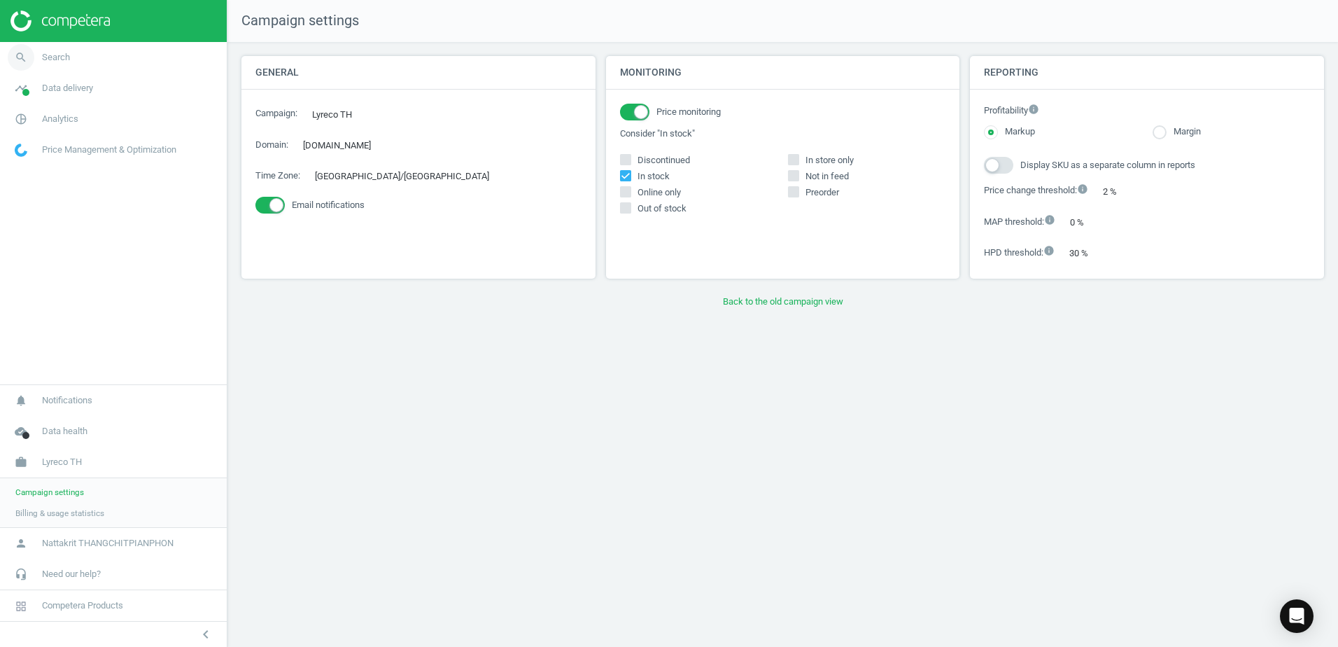
click at [25, 52] on icon "search" at bounding box center [21, 57] width 27 height 27
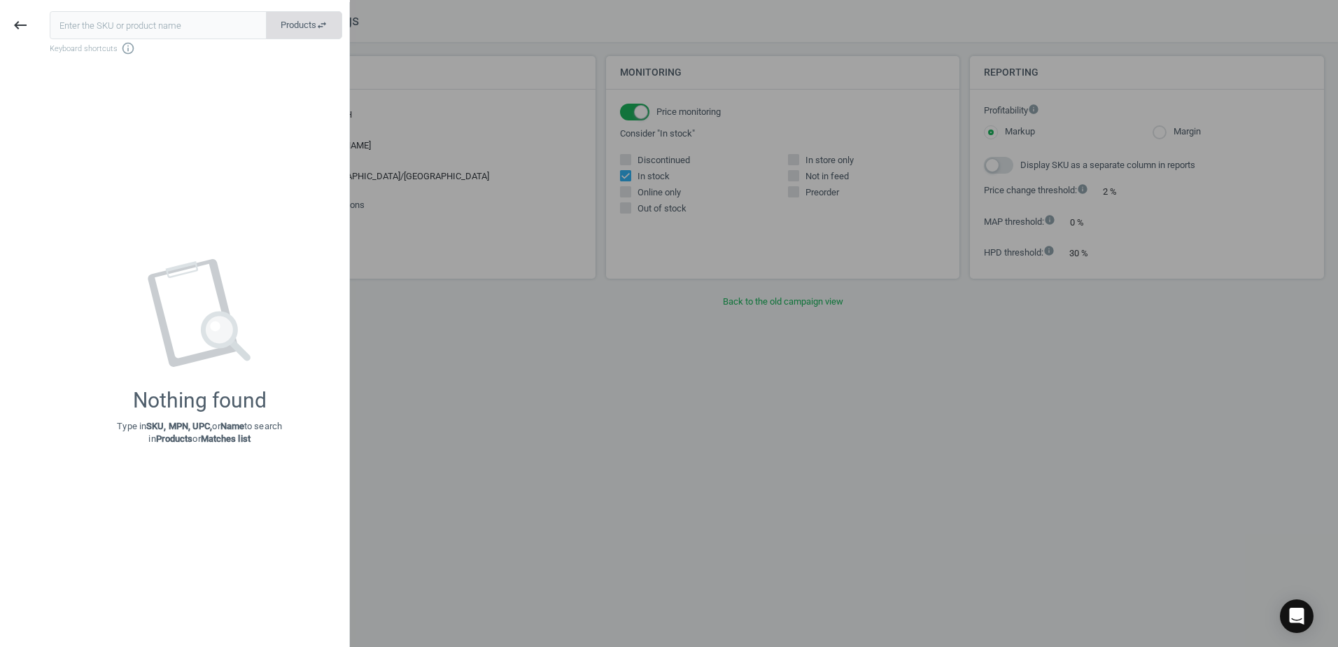
click at [332, 29] on button "Products swap_horiz" at bounding box center [304, 25] width 76 height 28
click at [332, 29] on button "Matches swap_horiz" at bounding box center [305, 25] width 76 height 28
click at [18, 29] on icon "keyboard_backspace" at bounding box center [20, 25] width 17 height 17
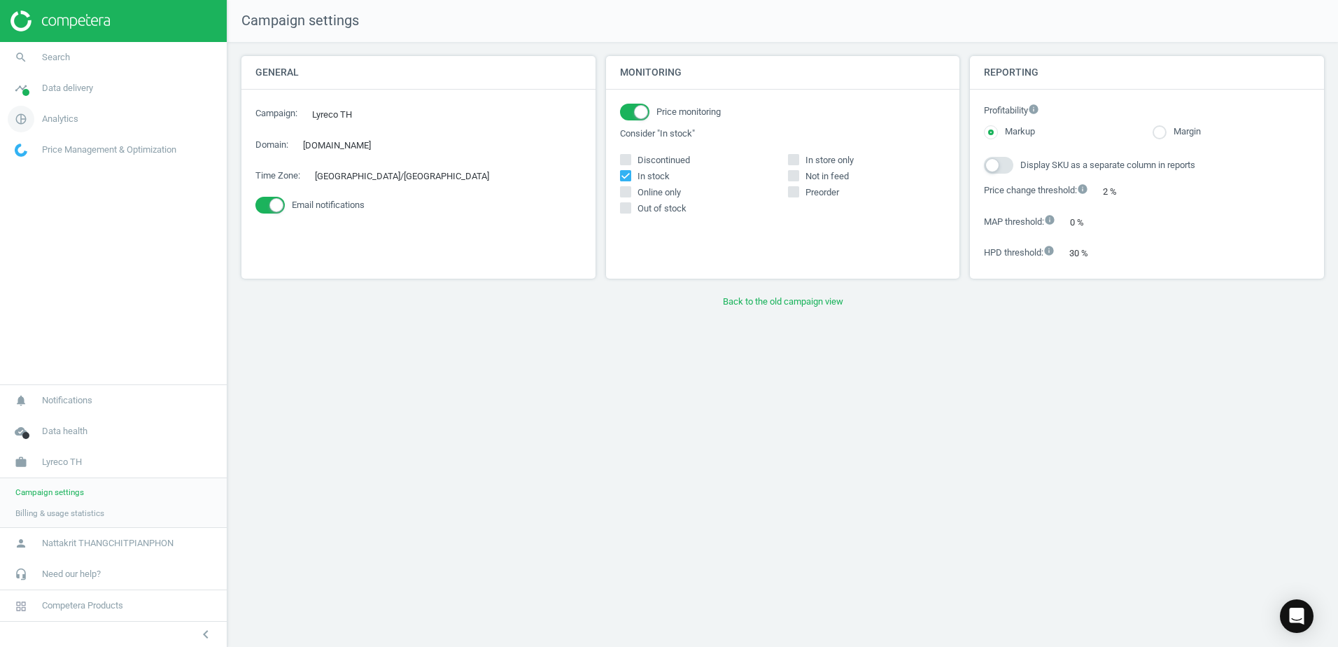
click at [66, 115] on span "Analytics" at bounding box center [60, 119] width 36 height 13
click at [79, 90] on span "Data delivery" at bounding box center [67, 88] width 51 height 13
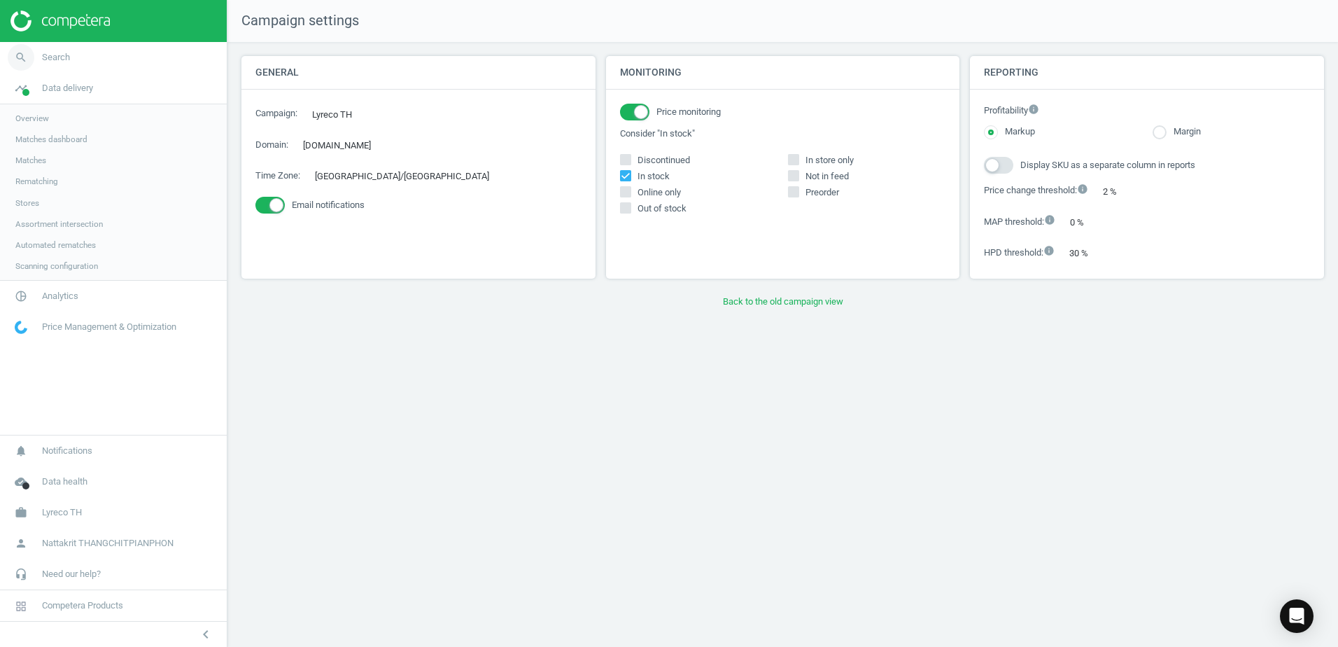
click at [54, 62] on span "Search" at bounding box center [56, 57] width 28 height 13
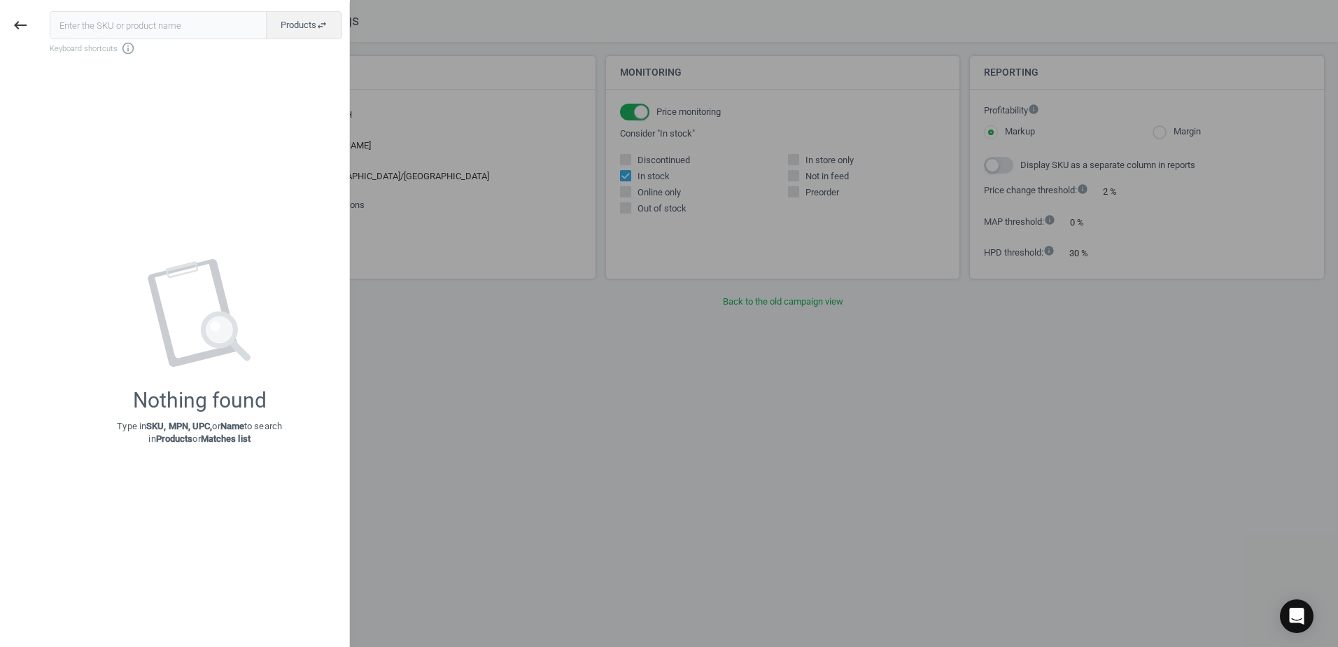
click at [0, 22] on html "Group 2 Created with Sketch. ic/cloud_download/grey600 Created with Sketch. gra…" at bounding box center [669, 323] width 1338 height 647
click at [14, 22] on button "keyboard_backspace" at bounding box center [20, 25] width 32 height 33
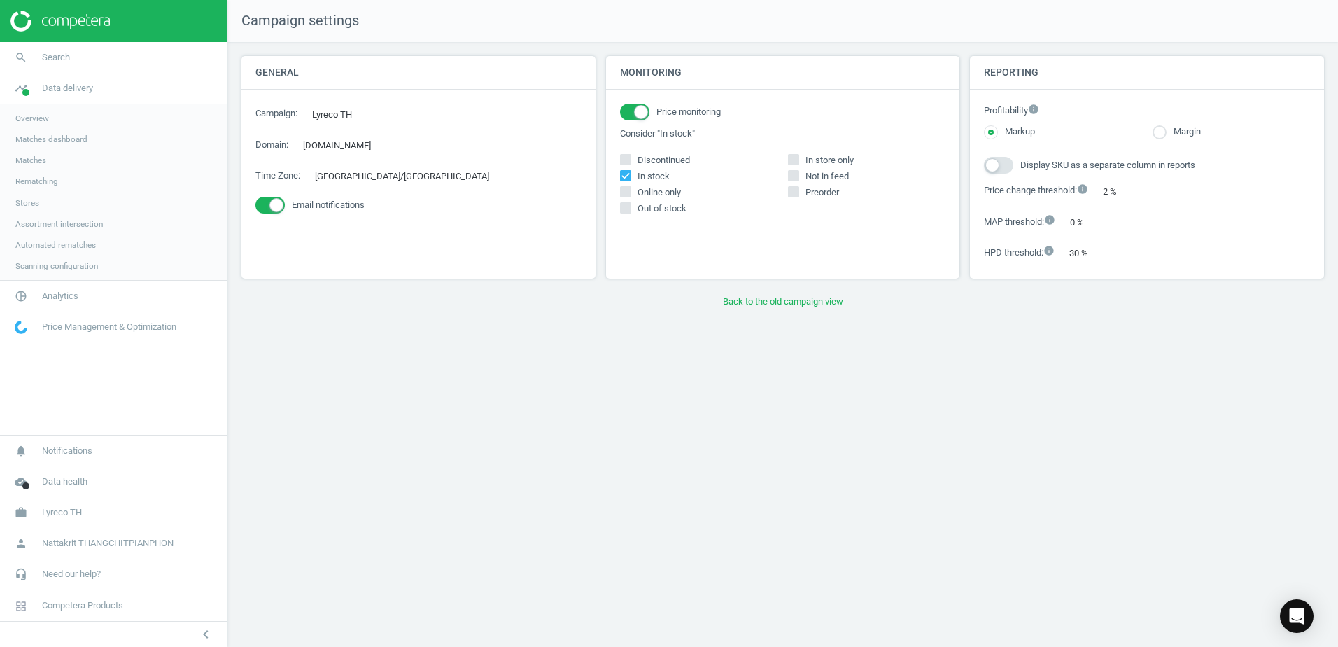
click at [352, 332] on div "Campaign settings General Campaign : Lyreco TH edit Domain : lyreco.com edit Ti…" at bounding box center [782, 323] width 1110 height 647
click at [115, 605] on span "Competera Products" at bounding box center [82, 605] width 81 height 13
click at [150, 621] on div "chevron_left" at bounding box center [113, 634] width 227 height 26
click at [220, 644] on div "chevron_left" at bounding box center [113, 634] width 227 height 26
click at [207, 638] on icon "chevron_left" at bounding box center [205, 634] width 17 height 17
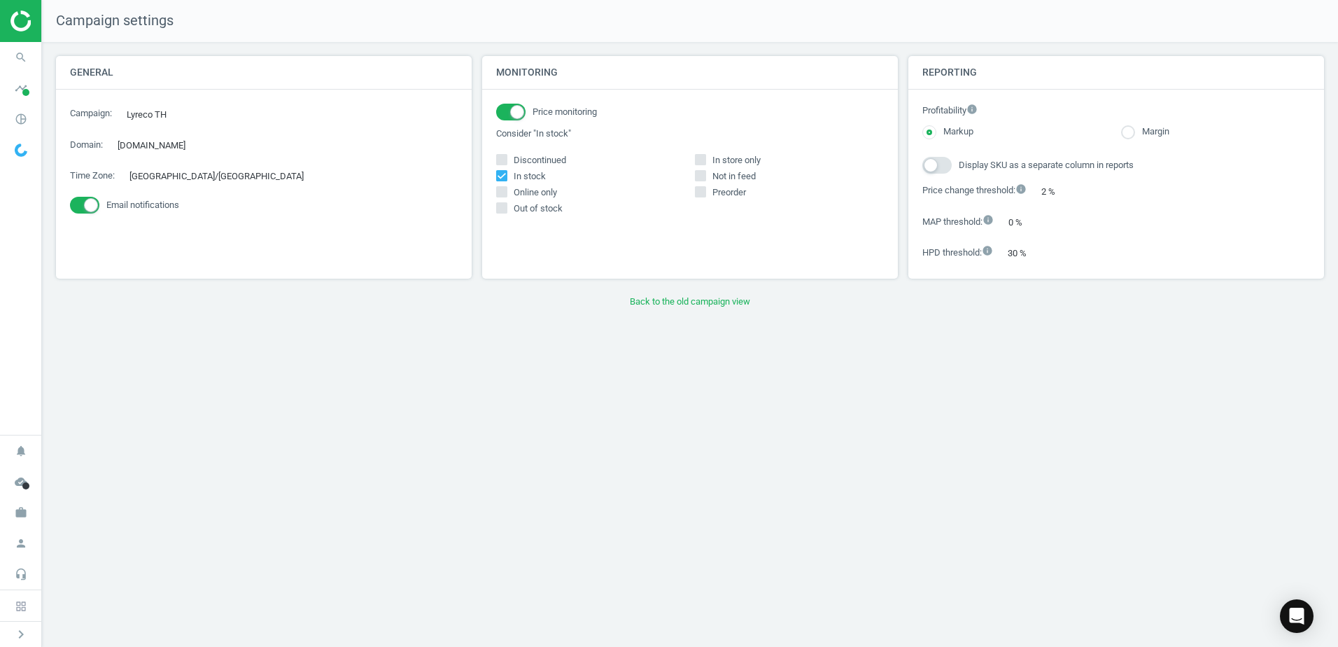
click at [2, 634] on div "chevron_right" at bounding box center [20, 634] width 41 height 26
click at [17, 634] on icon "chevron_right" at bounding box center [21, 634] width 17 height 17
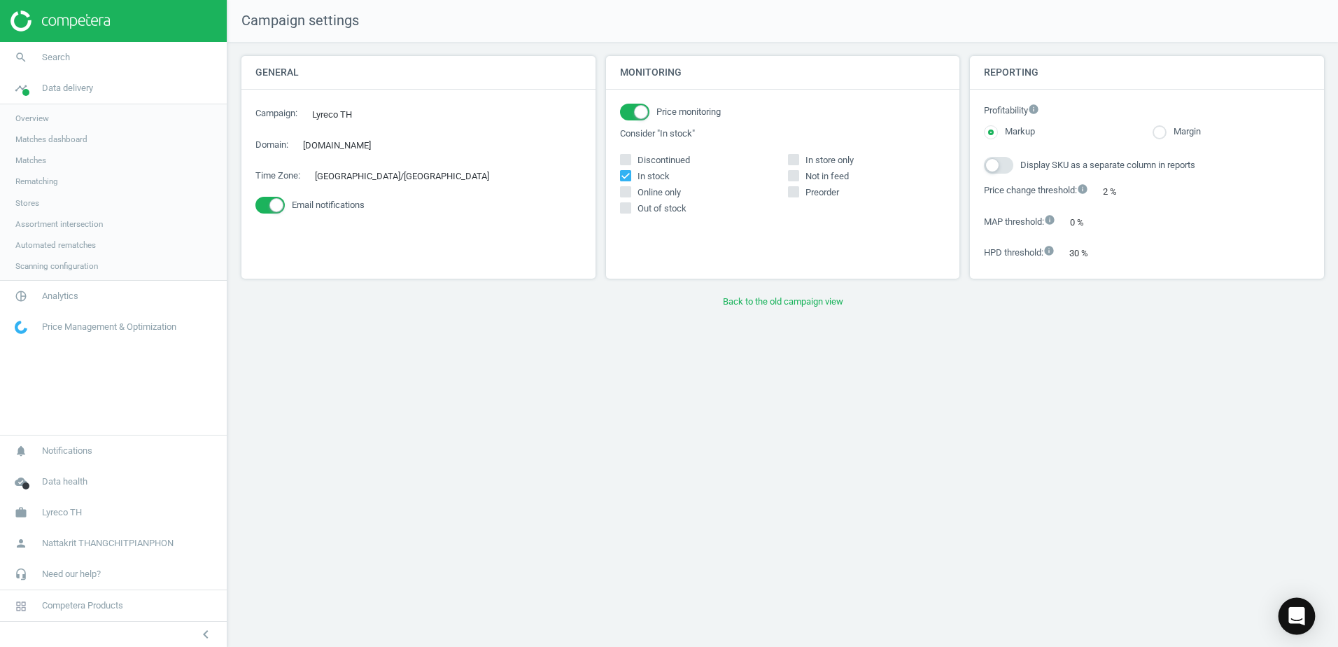
click at [1291, 617] on icon "Open Intercom Messenger" at bounding box center [1296, 616] width 16 height 18
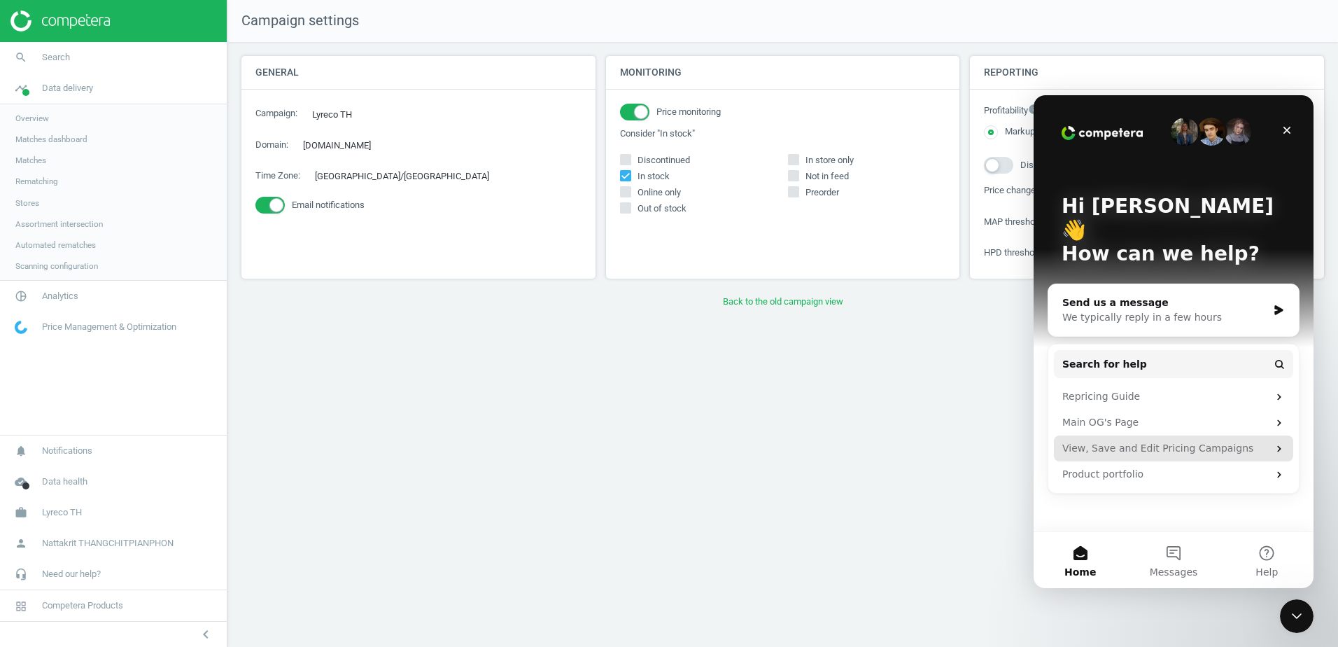
click at [1190, 441] on div "View, Save and Edit Pricing Campaigns" at bounding box center [1165, 448] width 206 height 15
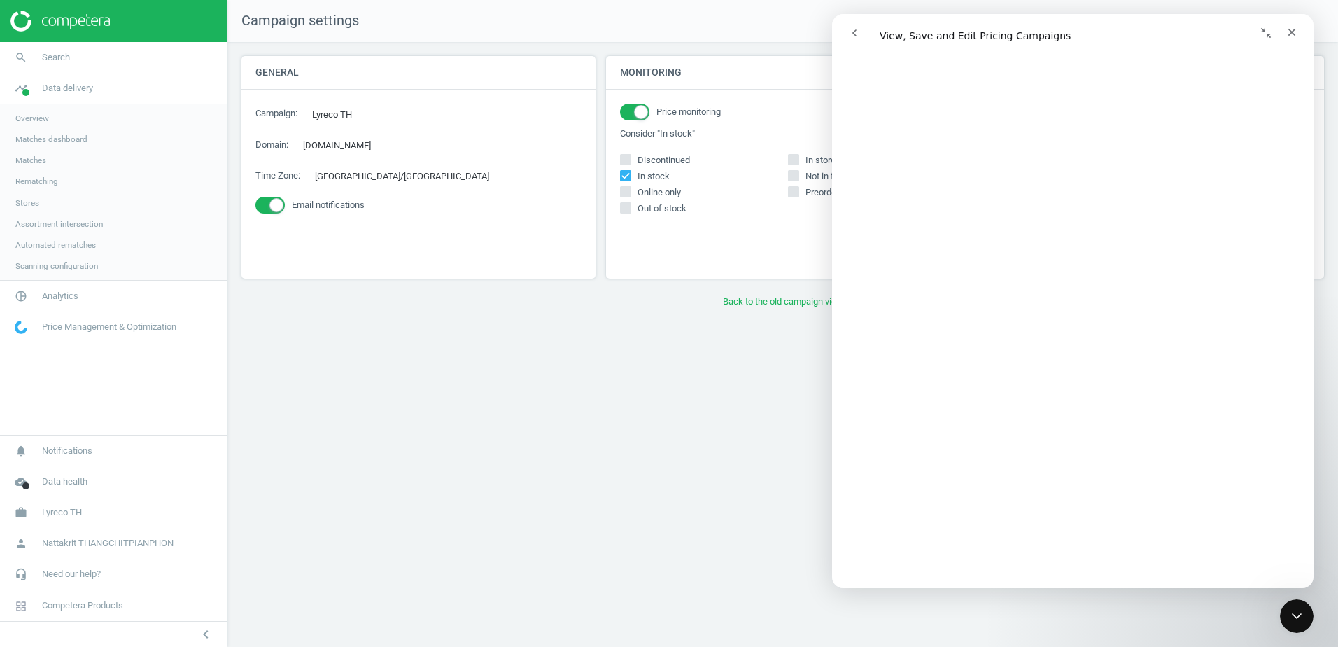
scroll to position [420, 0]
click at [1288, 617] on icon "Close Intercom Messenger" at bounding box center [1294, 613] width 17 height 17
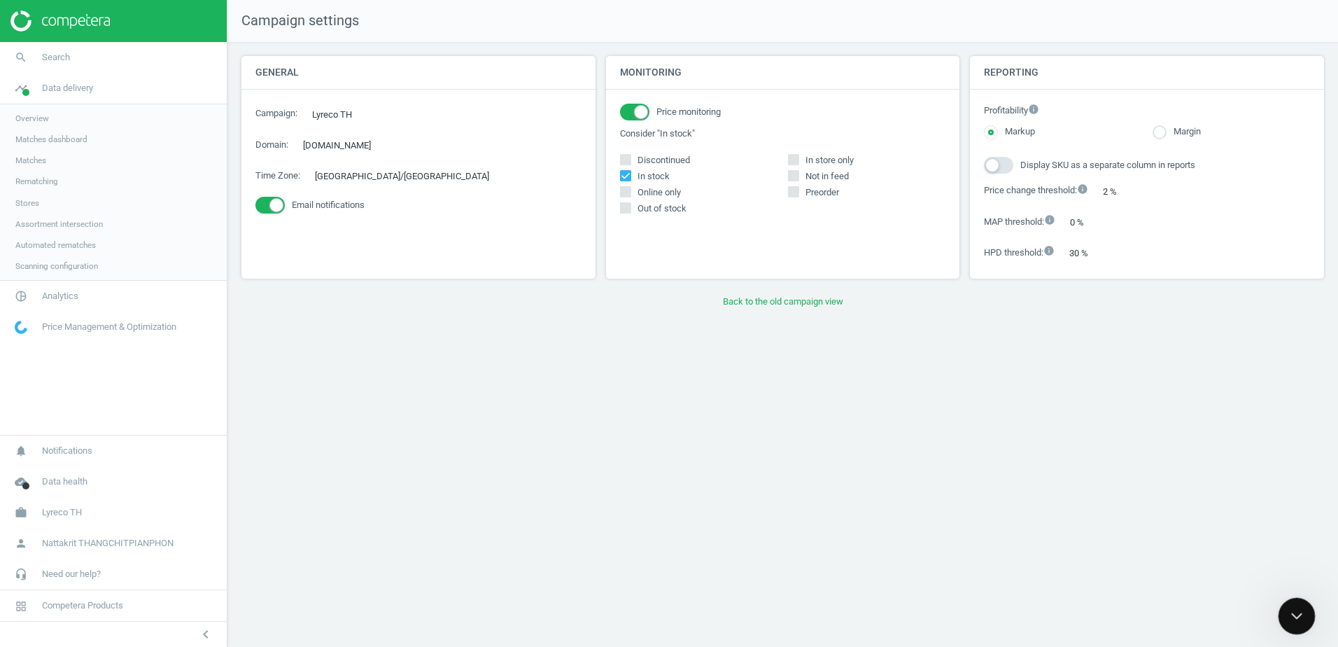
scroll to position [0, 0]
click at [1292, 612] on icon "Open Intercom Messenger" at bounding box center [1294, 613] width 23 height 23
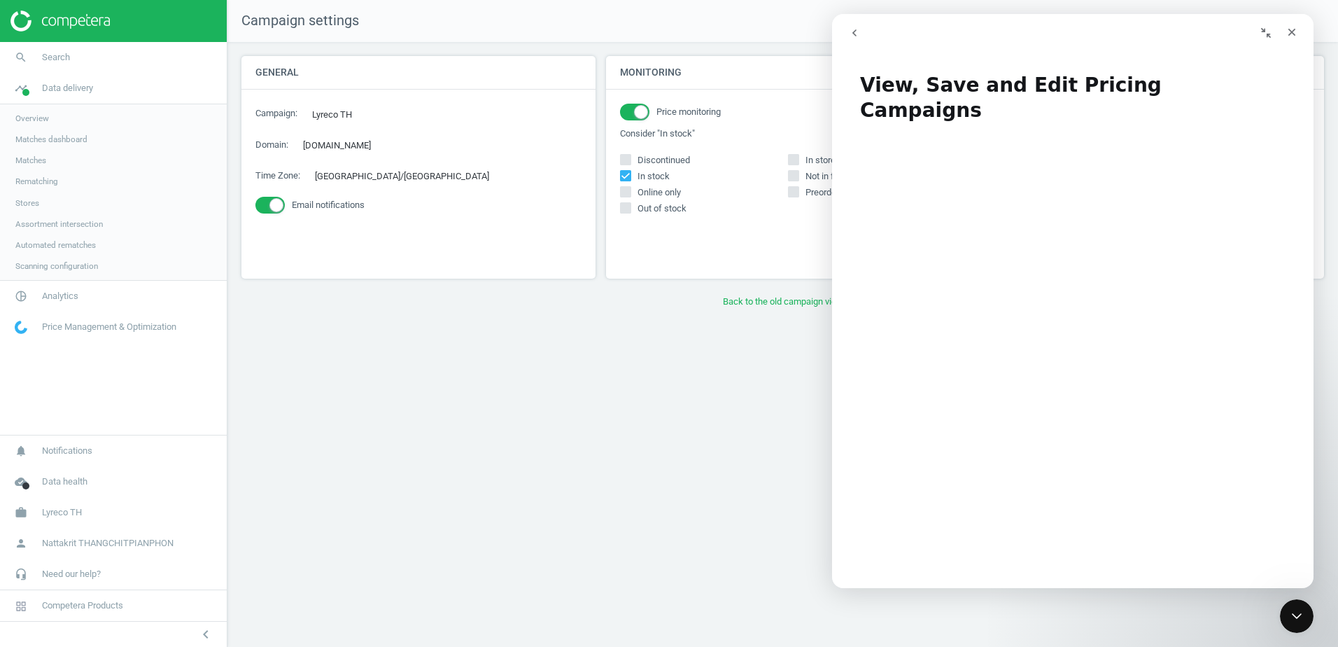
click at [853, 38] on icon "go back" at bounding box center [854, 32] width 11 height 11
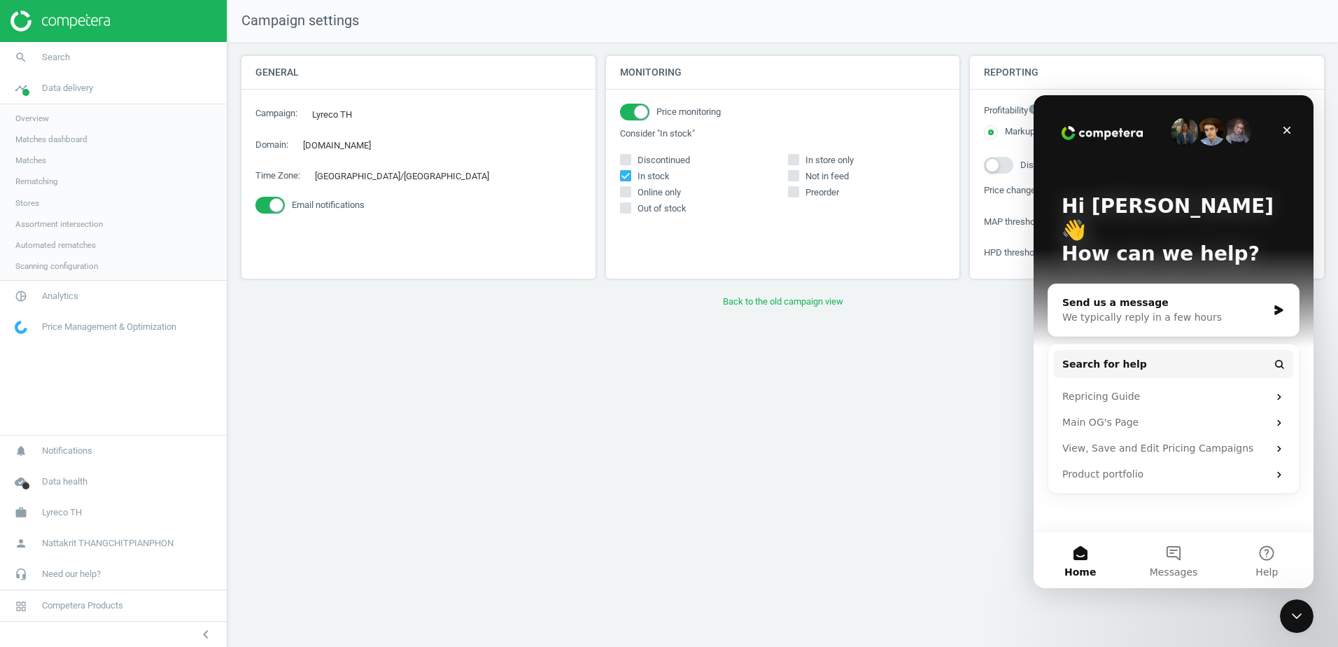
click at [1175, 310] on div "We typically reply in a few hours" at bounding box center [1164, 317] width 205 height 15
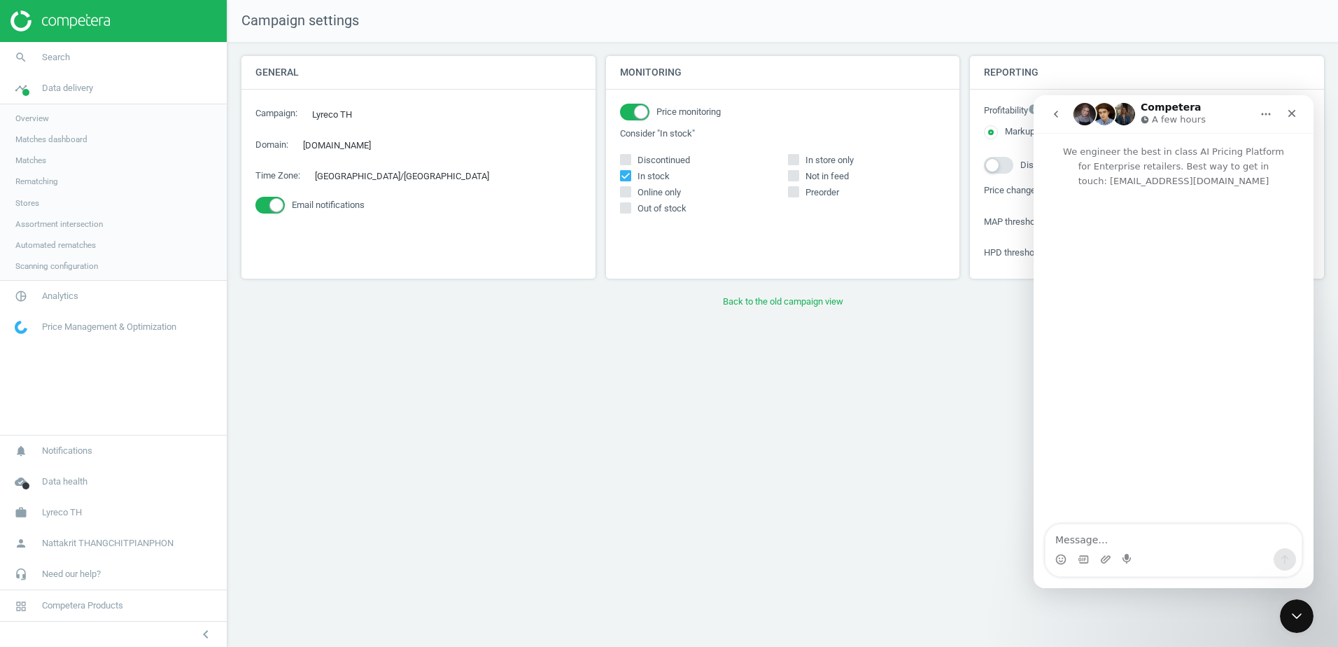
click at [1055, 111] on icon "go back" at bounding box center [1055, 113] width 11 height 11
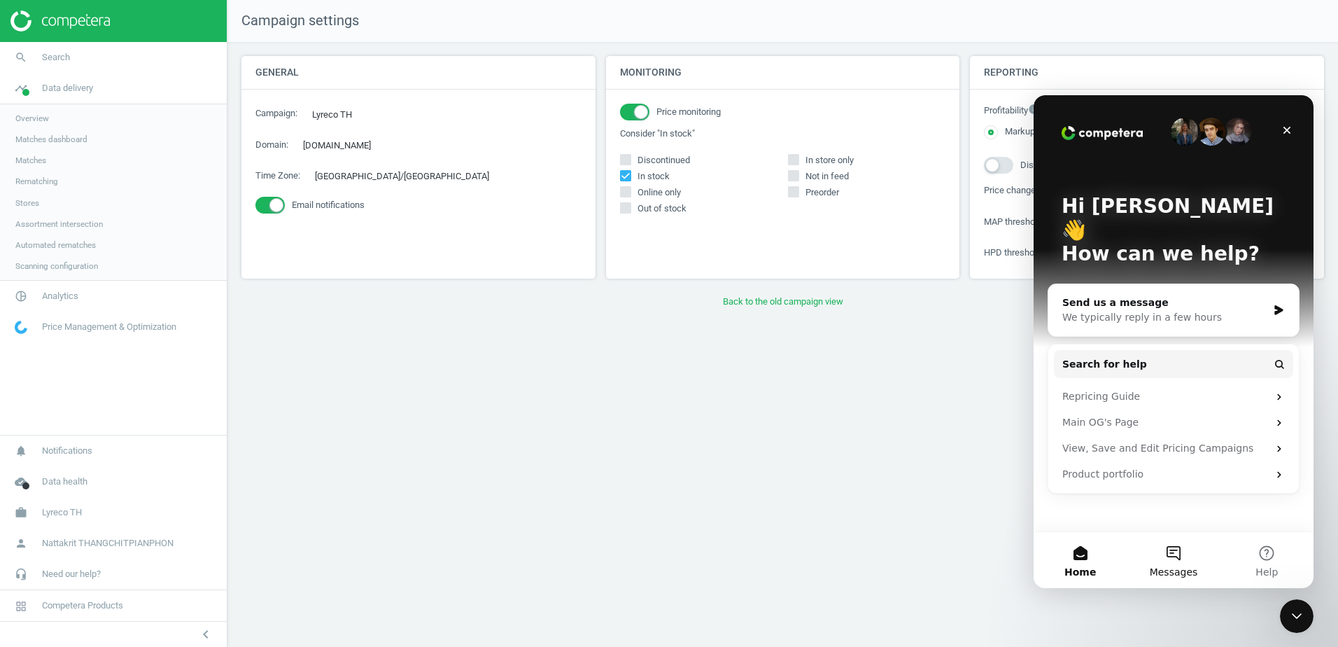
click at [1170, 561] on button "Messages" at bounding box center [1173, 560] width 93 height 56
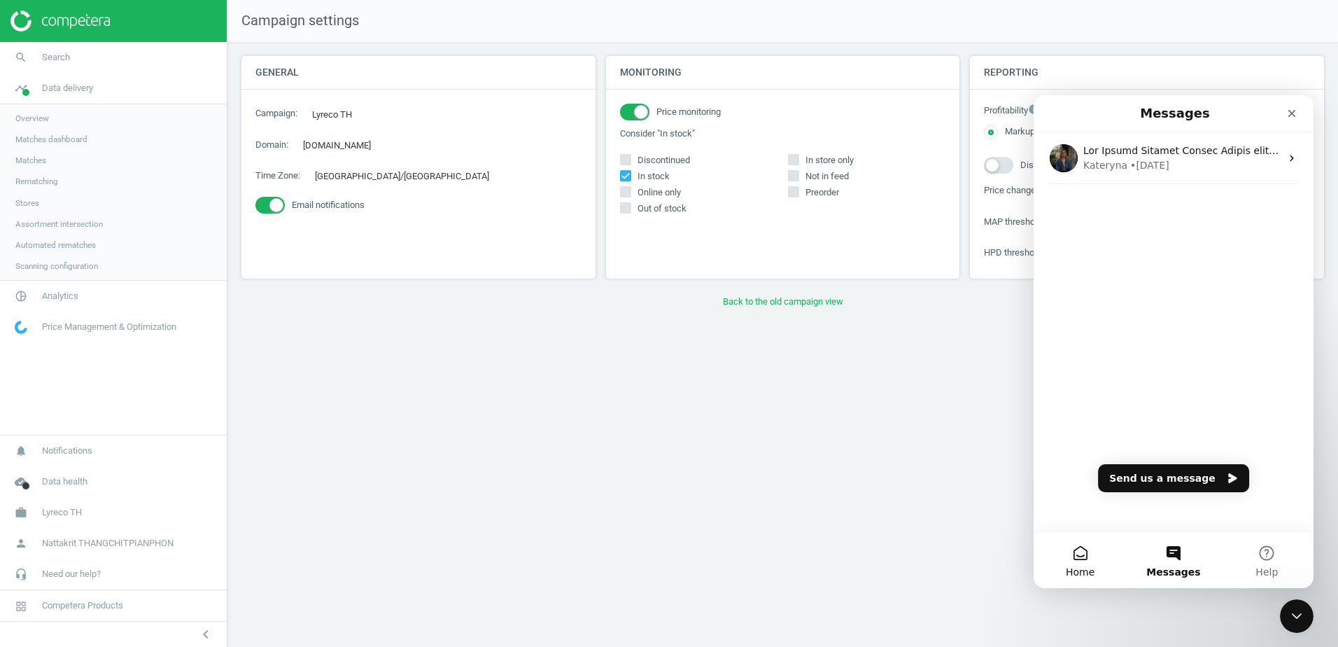
click at [1080, 568] on span "Home" at bounding box center [1080, 572] width 29 height 10
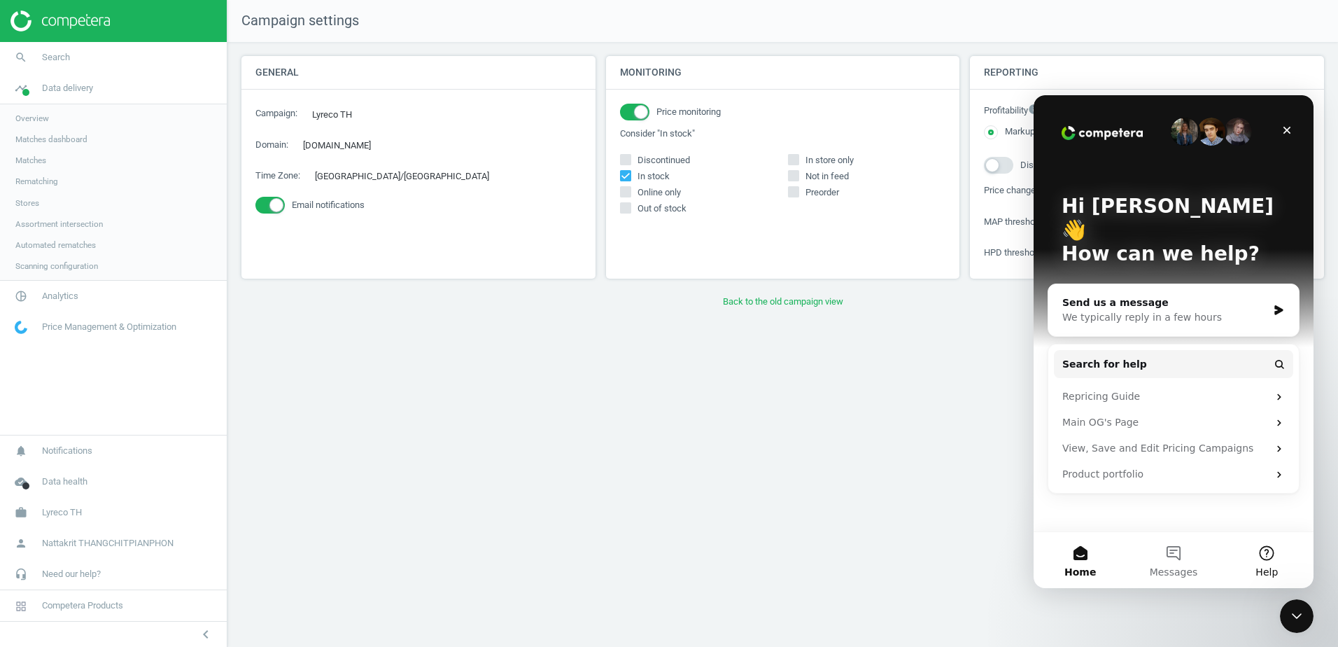
click at [1265, 560] on button "Help" at bounding box center [1266, 560] width 93 height 56
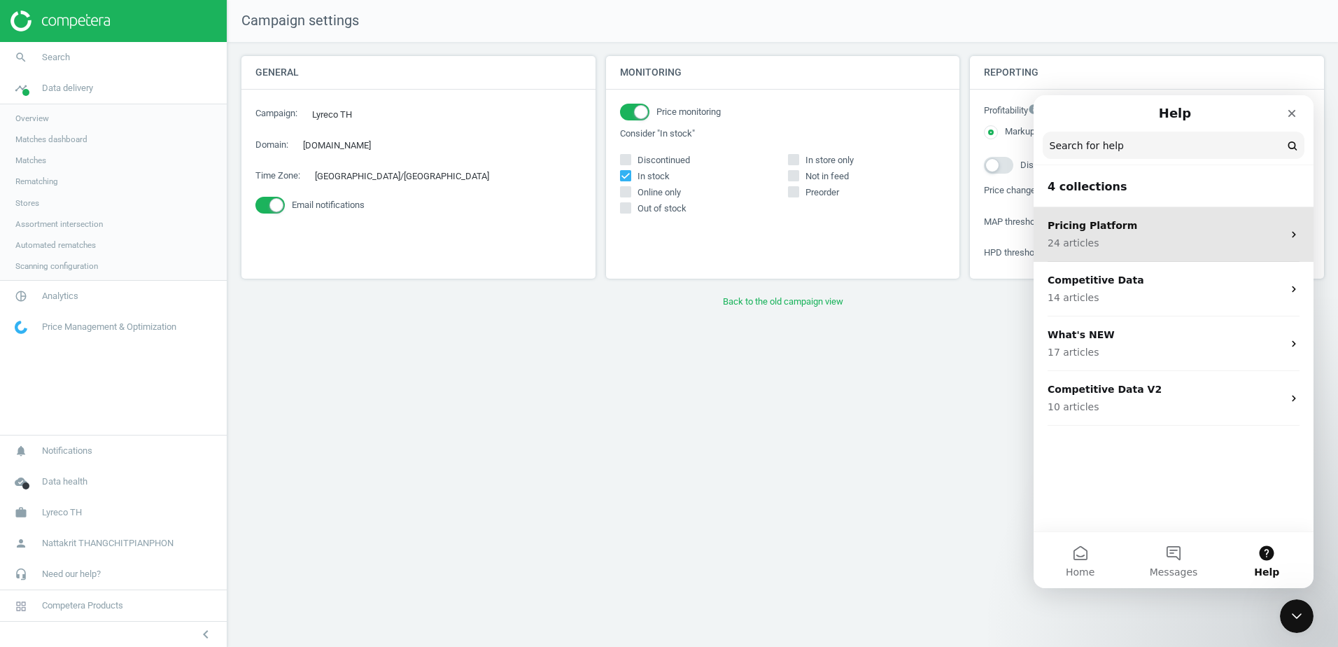
click at [1151, 246] on p "24 articles" at bounding box center [1165, 243] width 235 height 15
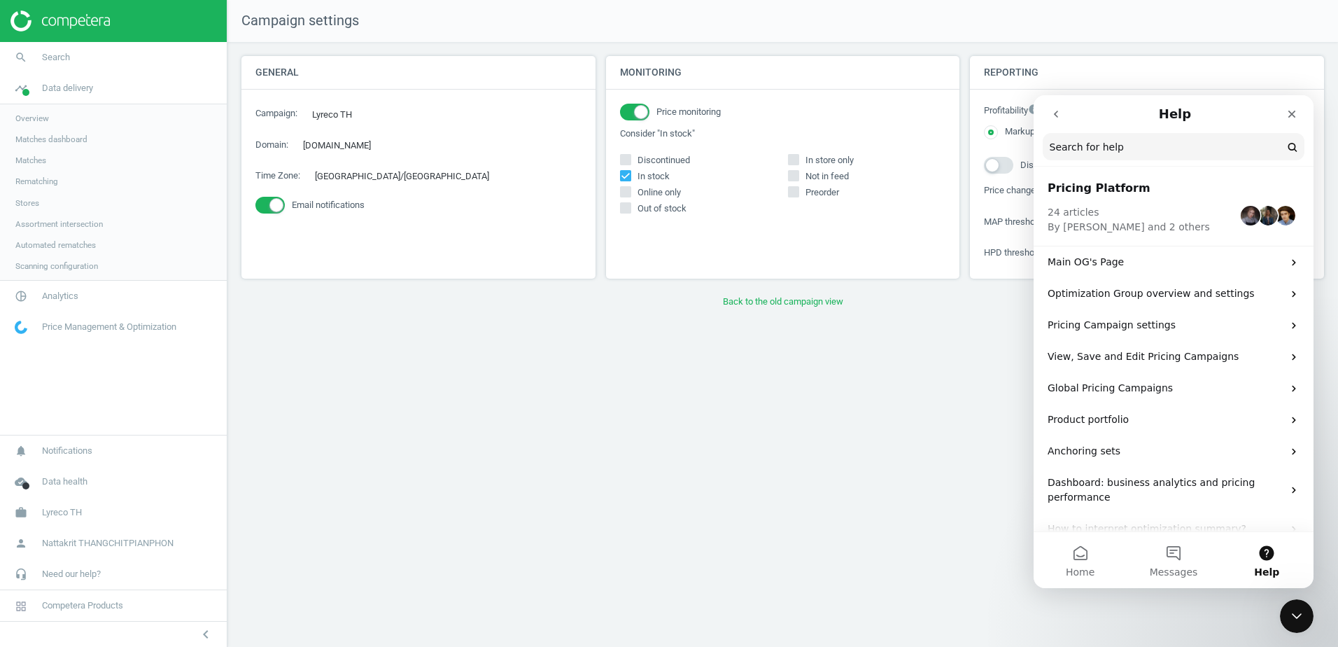
click at [1058, 115] on icon "go back" at bounding box center [1055, 113] width 11 height 11
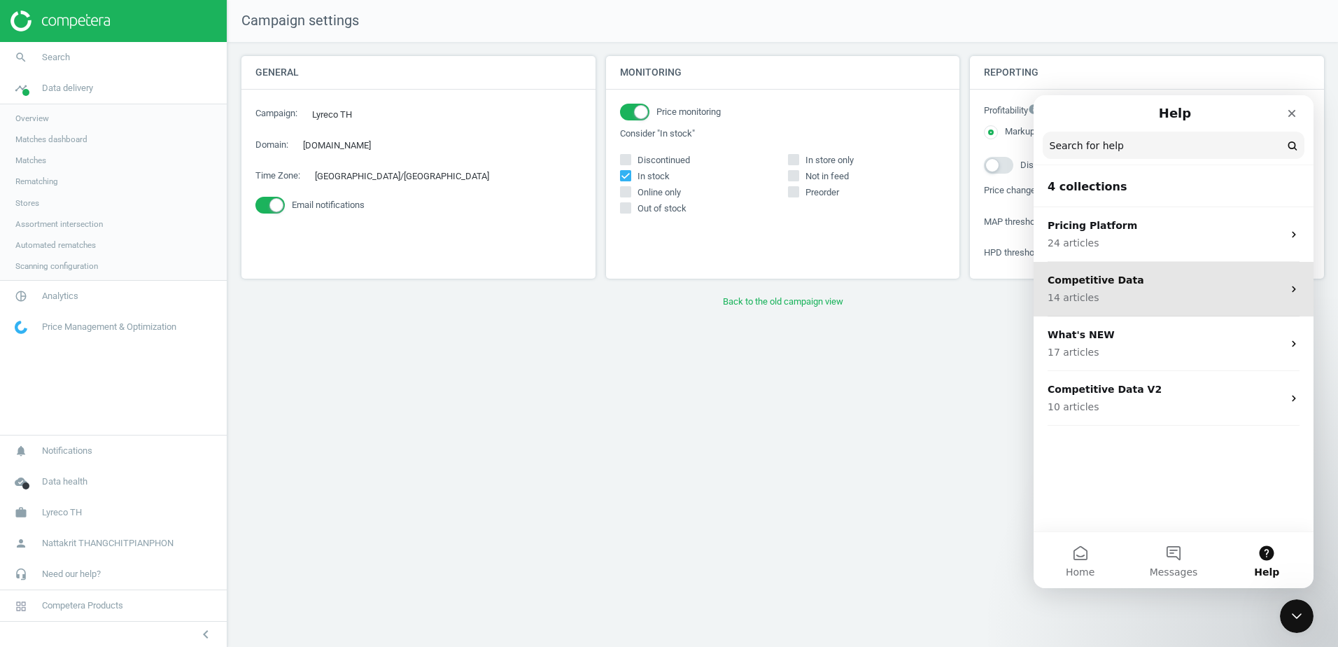
click at [1148, 269] on div "Competitive Data 14 articles" at bounding box center [1174, 289] width 280 height 55
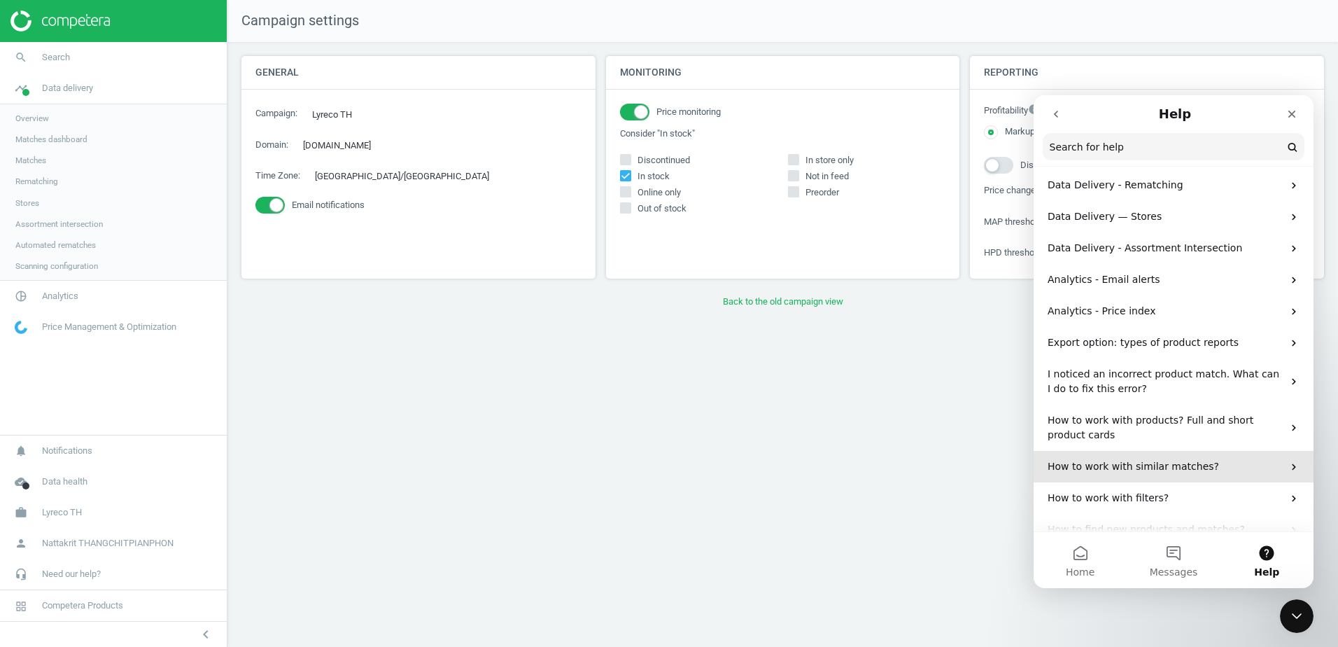
scroll to position [191, 0]
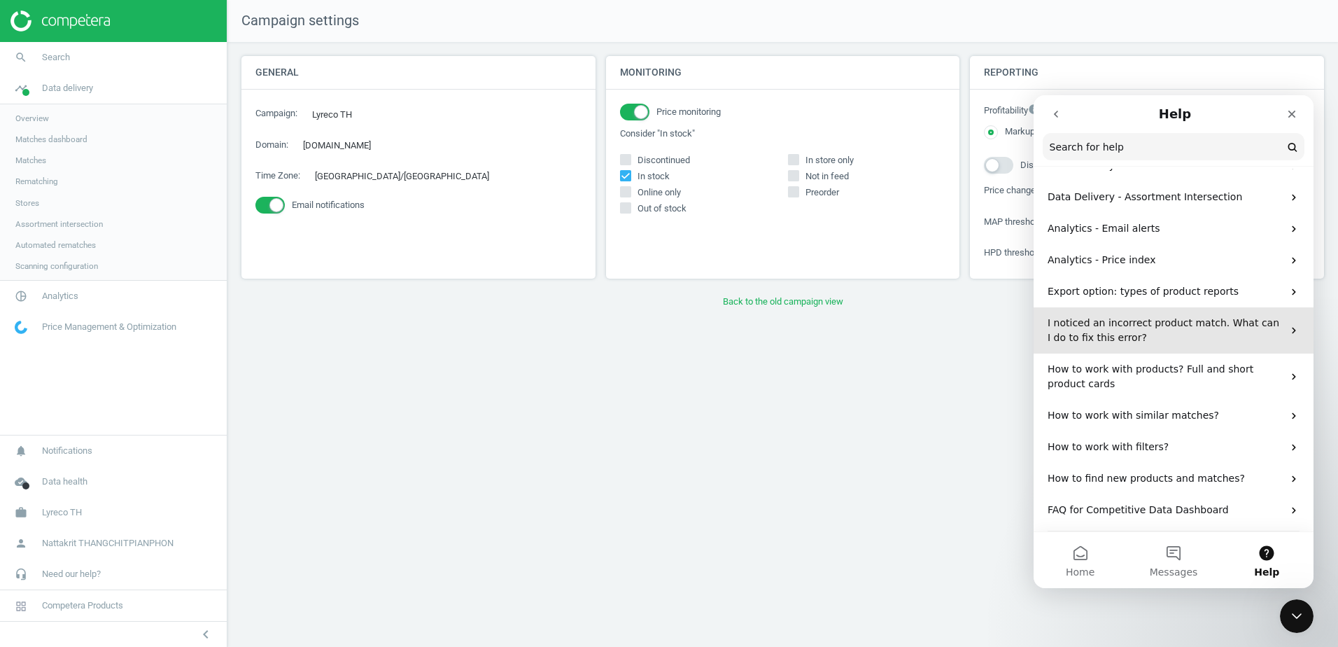
click at [1166, 332] on p "I noticed an incorrect product match. What can I do to fix this error?" at bounding box center [1165, 330] width 235 height 29
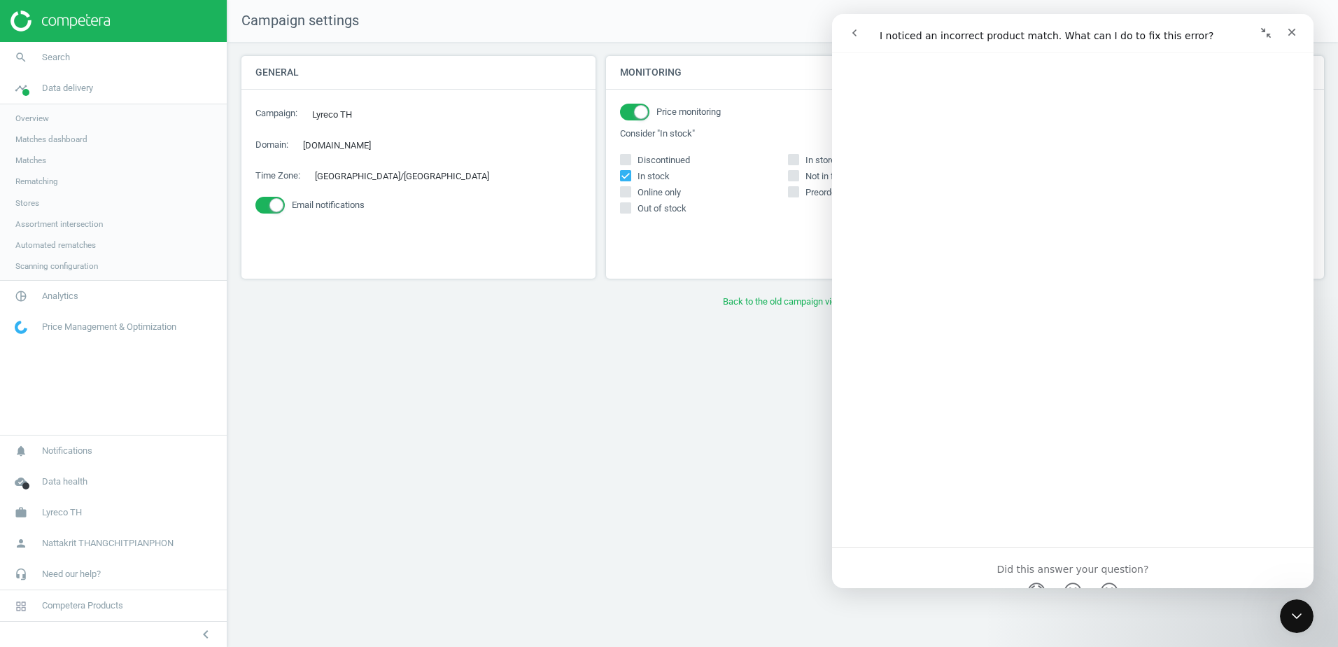
scroll to position [2785, 0]
click at [1290, 616] on icon "Close Intercom Messenger" at bounding box center [1294, 613] width 17 height 17
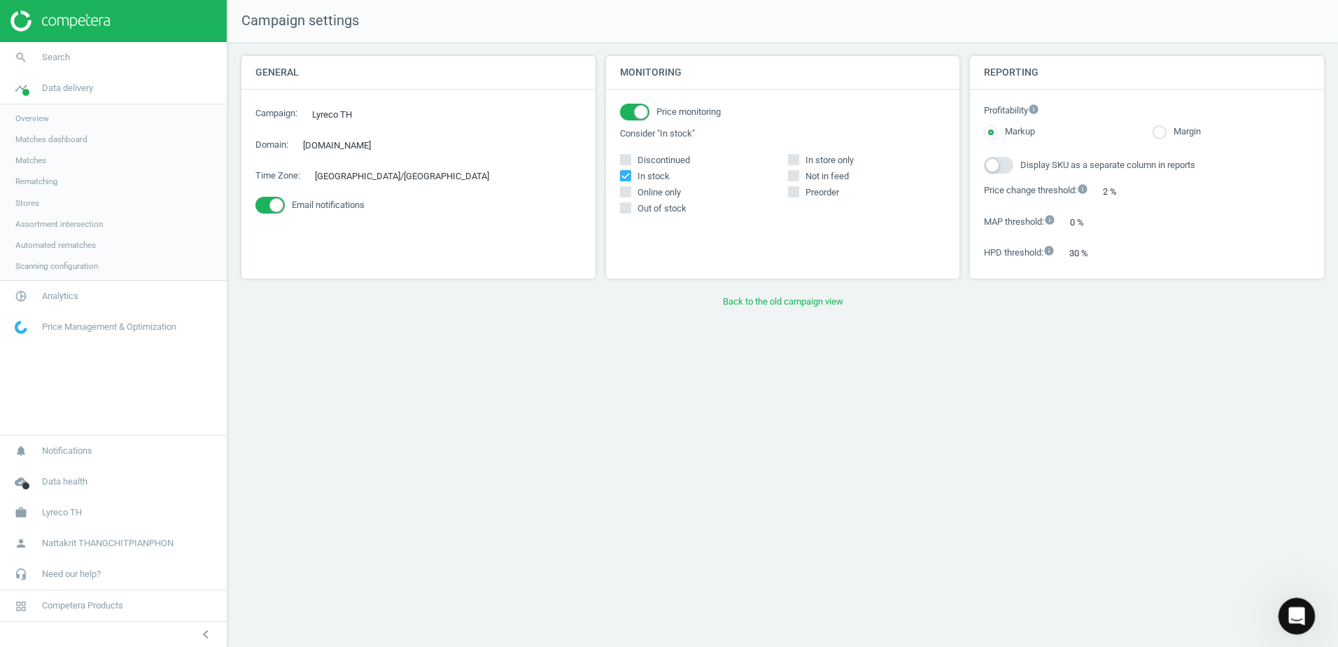
click at [1293, 614] on icon "Open Intercom Messenger" at bounding box center [1294, 613] width 23 height 23
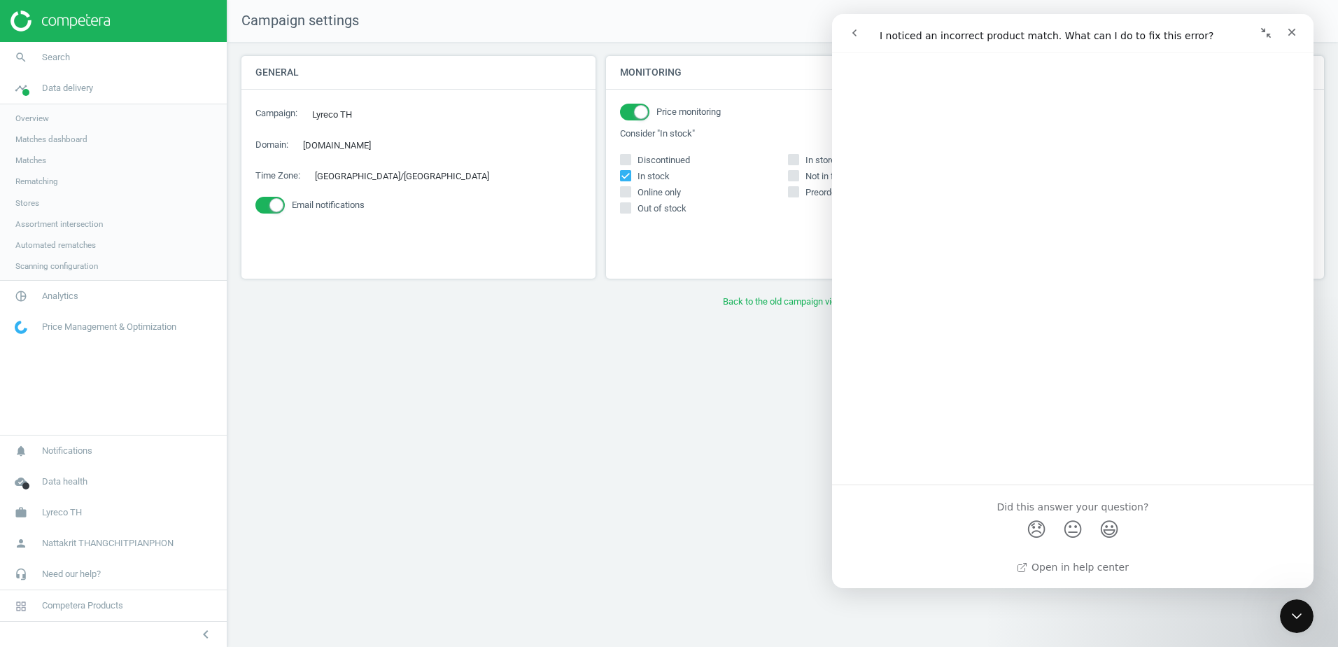
click at [852, 24] on button "go back" at bounding box center [854, 33] width 27 height 27
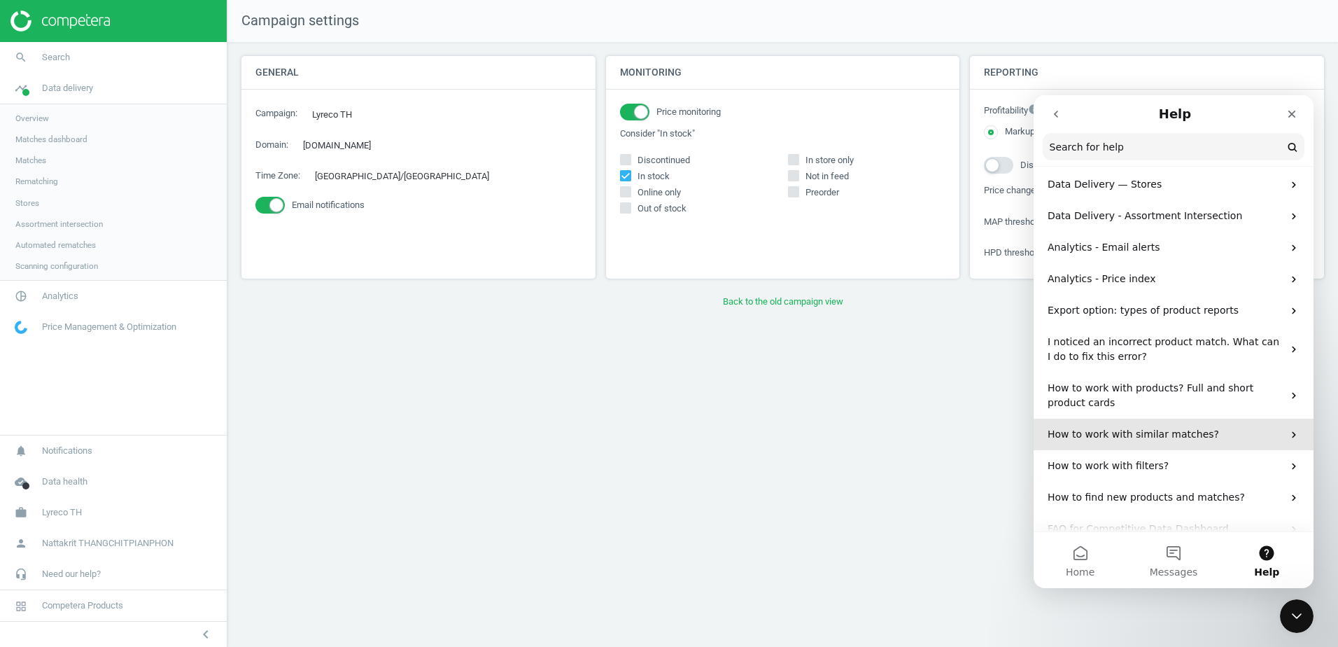
scroll to position [191, 0]
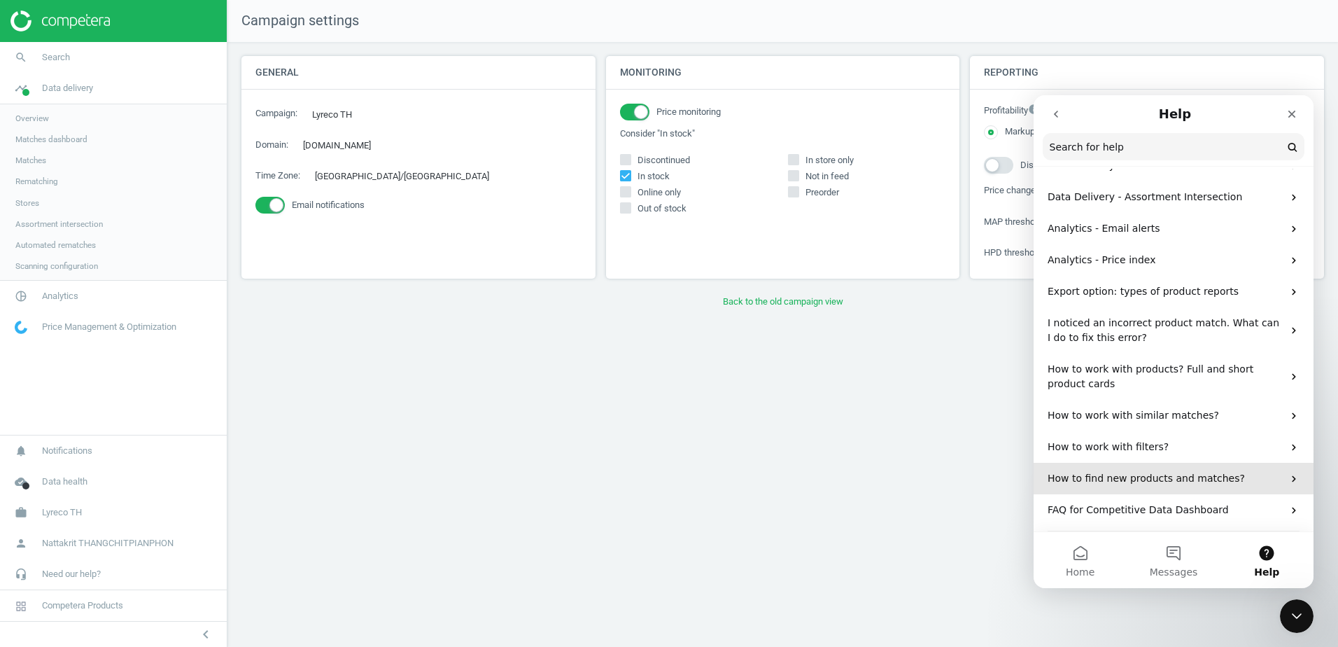
click at [1201, 482] on p "How to find new products and matches?" at bounding box center [1165, 478] width 235 height 15
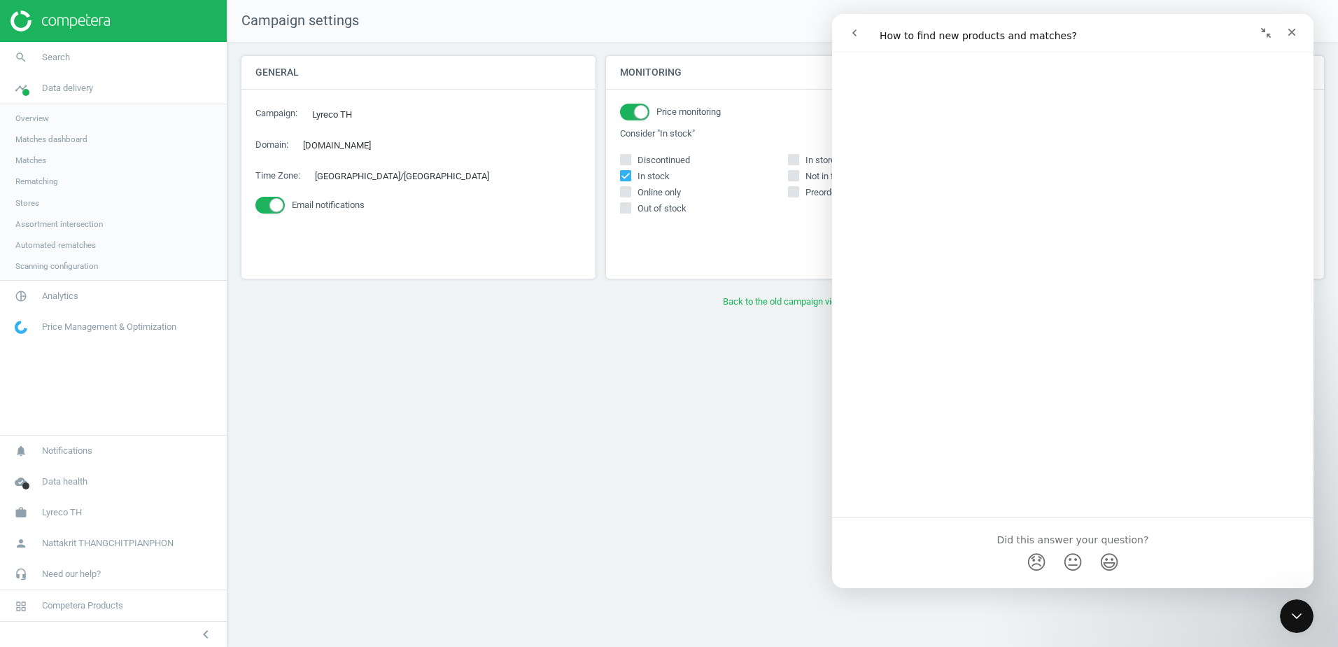
scroll to position [1284, 0]
click at [1306, 612] on div "Close Intercom Messenger" at bounding box center [1295, 614] width 34 height 34
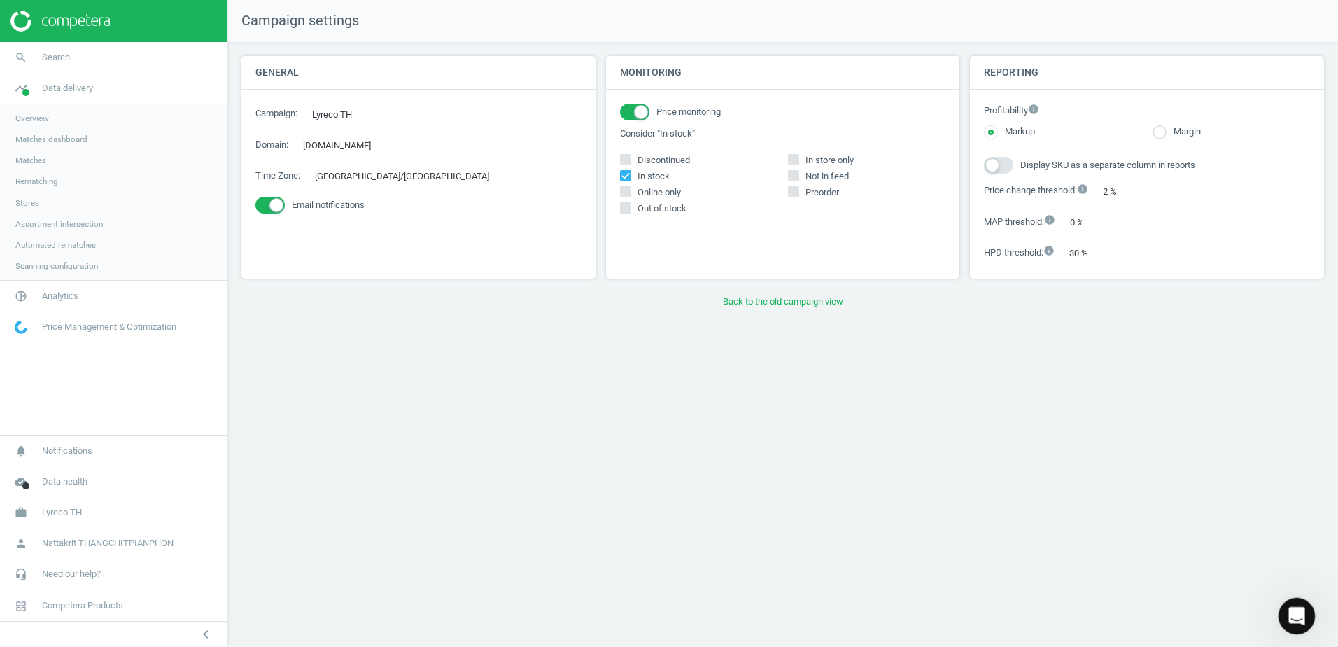
click at [1300, 609] on icon "Open Intercom Messenger" at bounding box center [1294, 613] width 23 height 23
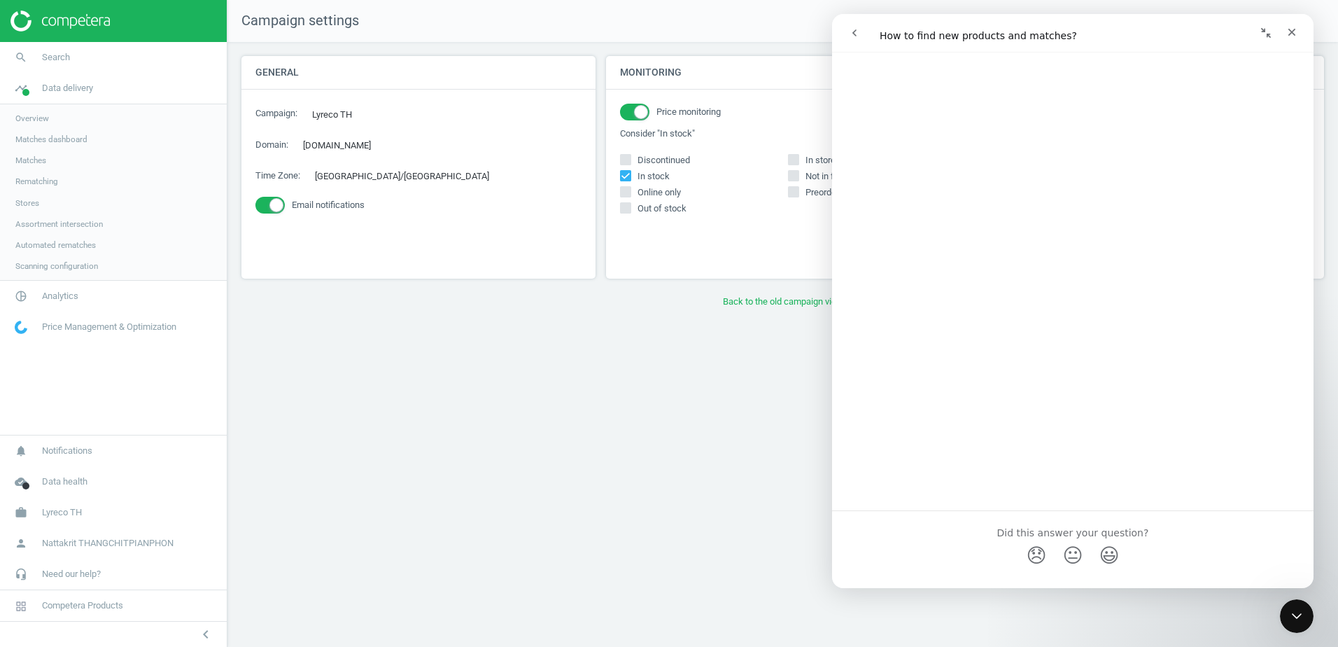
click at [863, 30] on button "go back" at bounding box center [854, 33] width 27 height 27
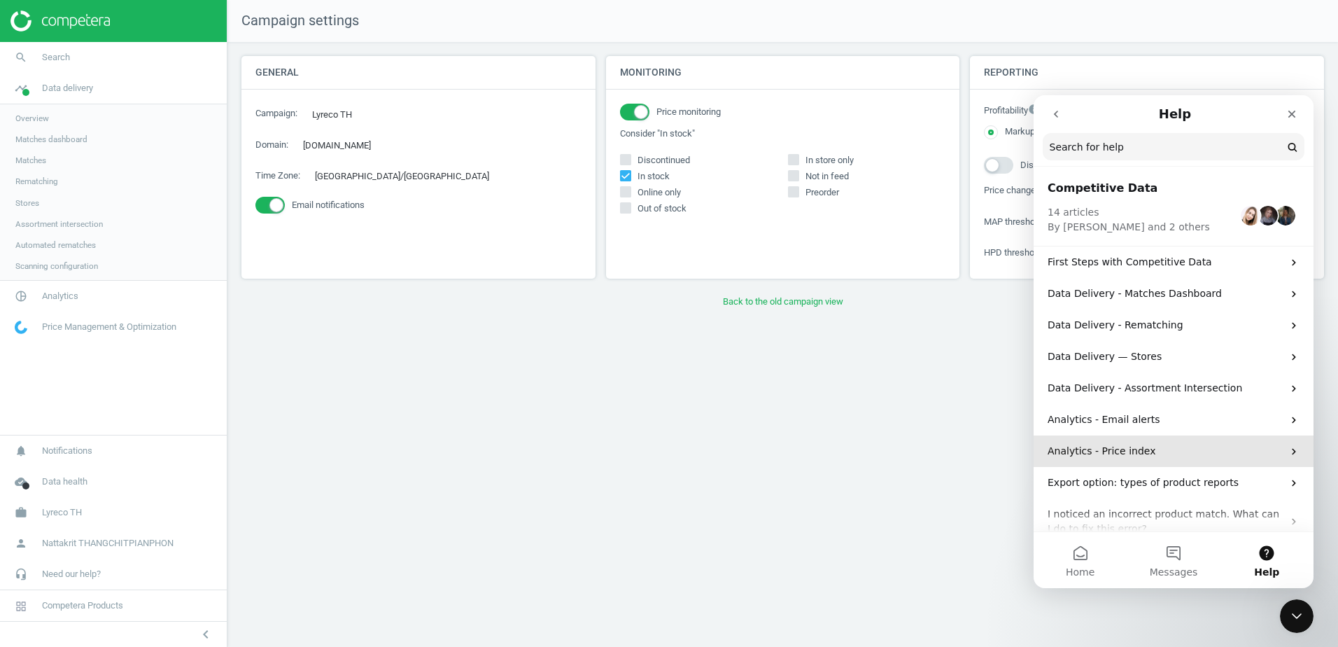
scroll to position [191, 0]
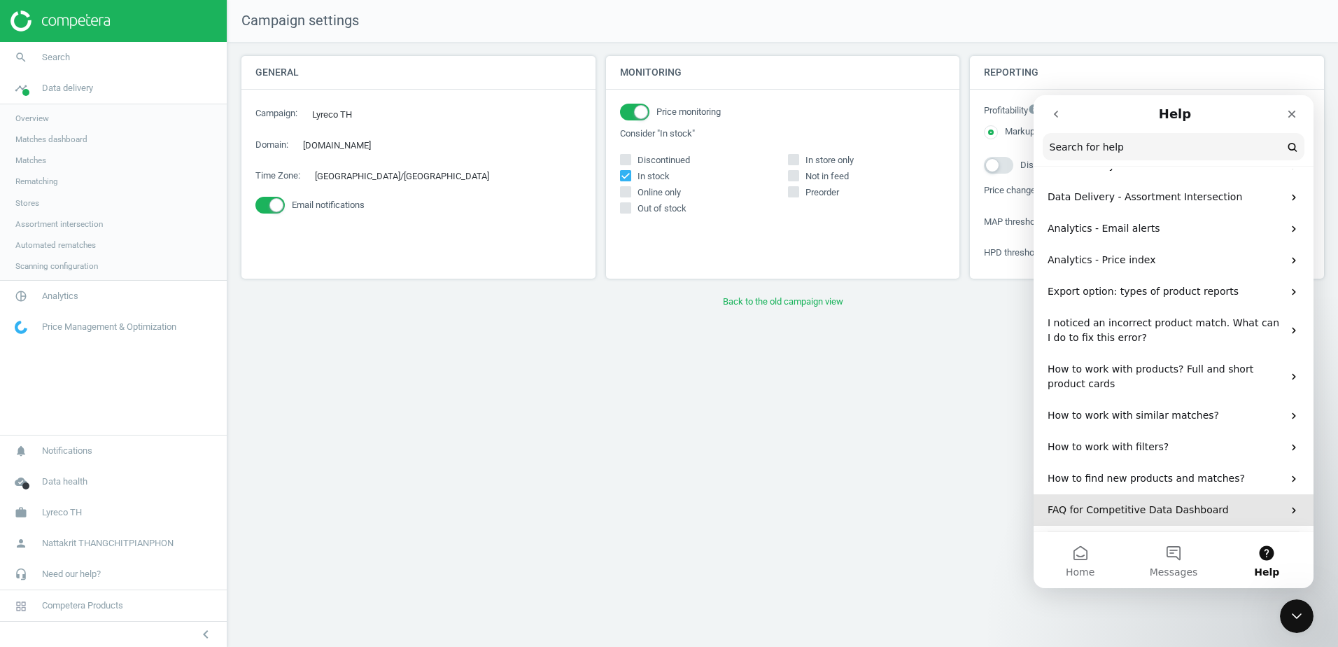
click at [1228, 519] on div "FAQ for Competitive Data Dashboard" at bounding box center [1174, 509] width 280 height 31
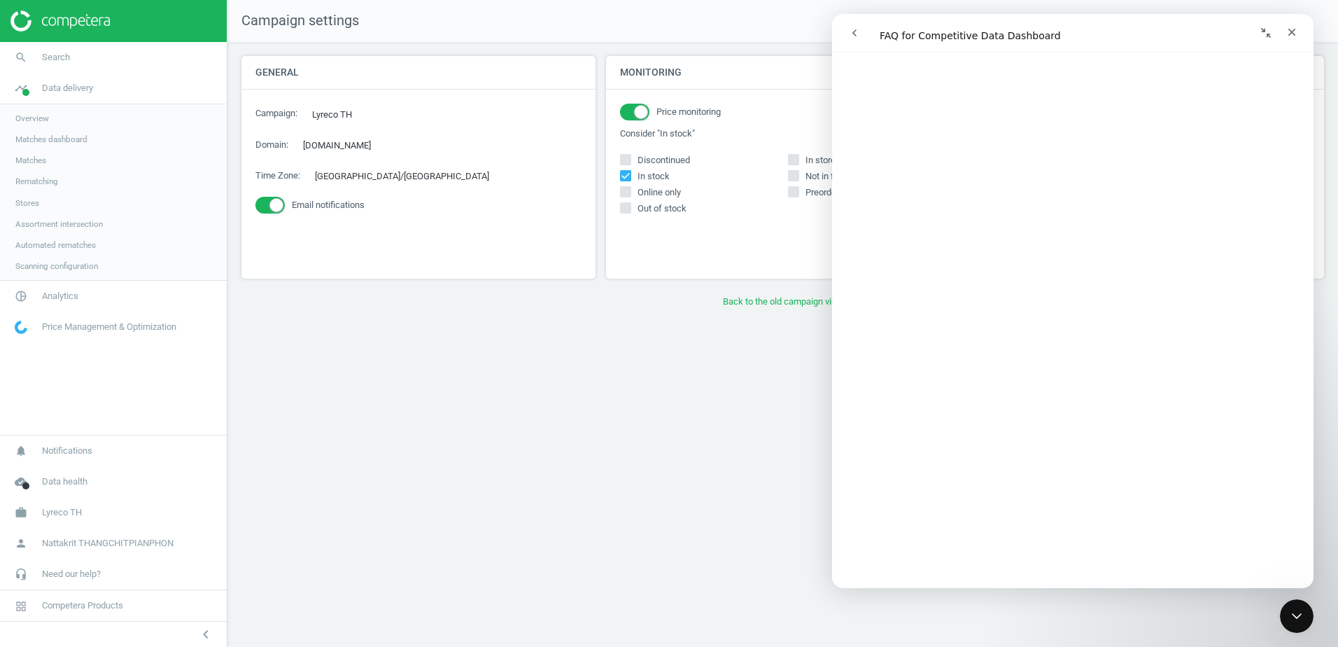
scroll to position [768, 0]
click at [1309, 623] on div "Close Intercom Messenger" at bounding box center [1295, 614] width 34 height 34
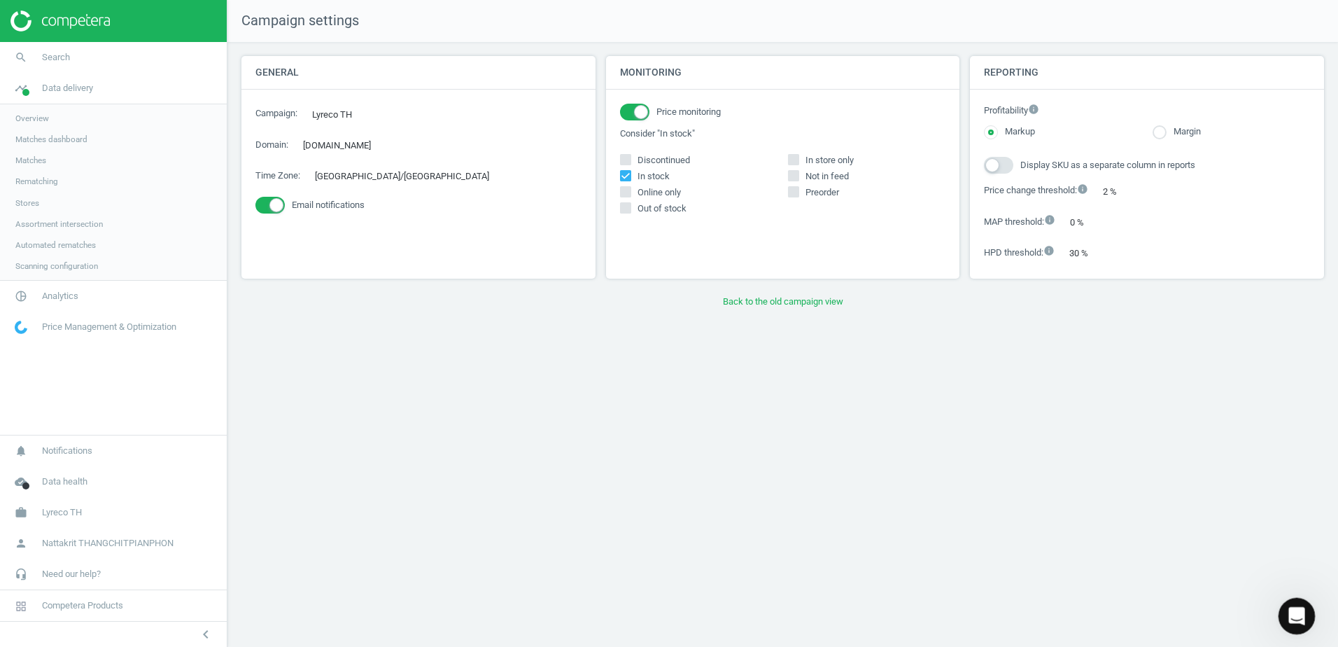
click at [1296, 612] on icon "Open Intercom Messenger" at bounding box center [1295, 613] width 10 height 11
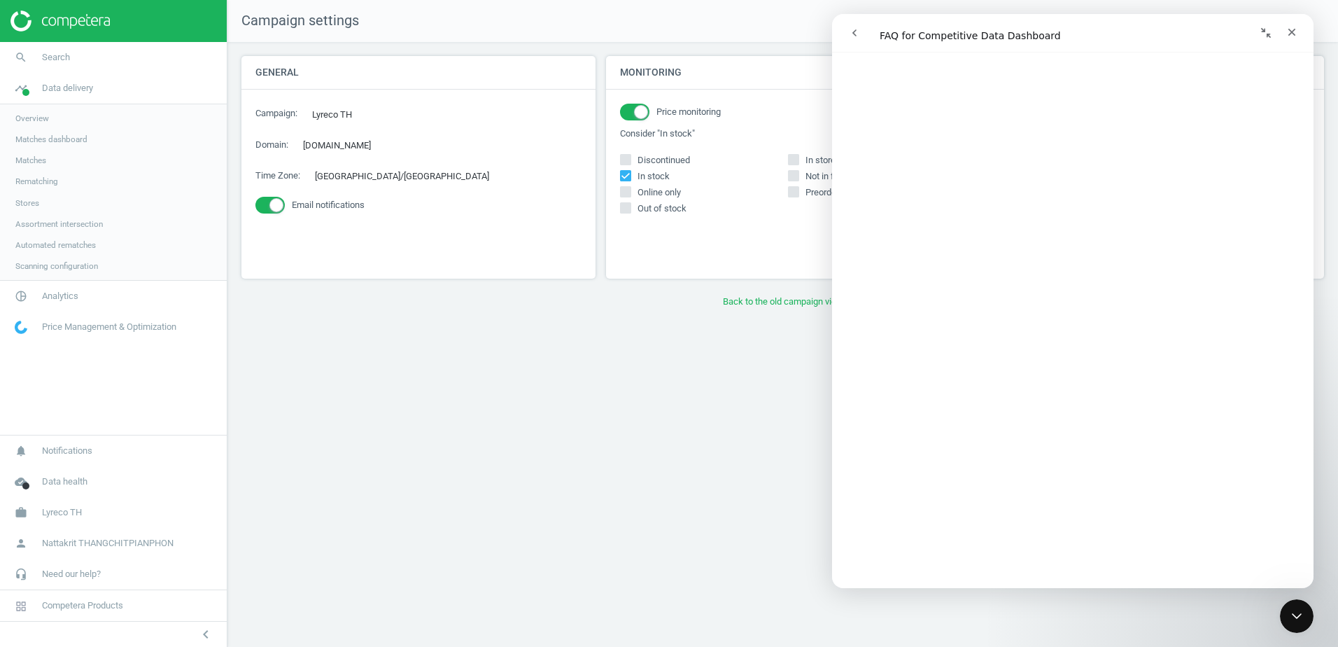
scroll to position [418, 0]
click at [849, 31] on button "go back" at bounding box center [854, 33] width 27 height 27
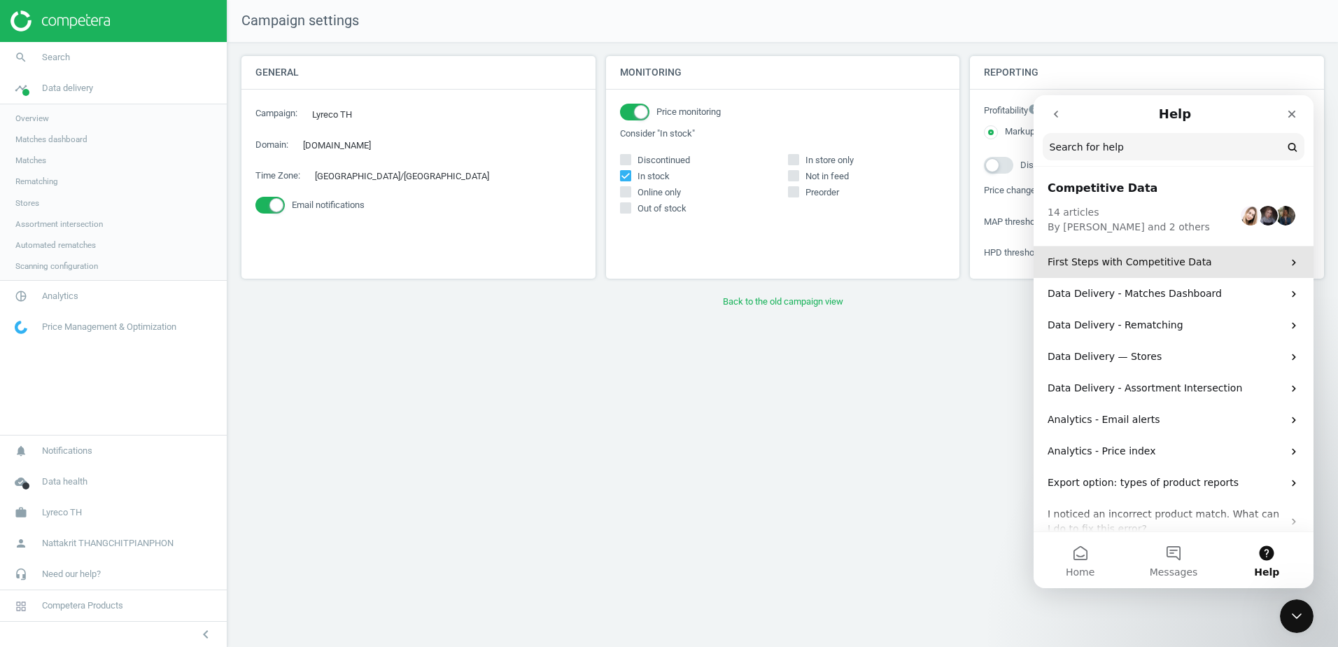
click at [1199, 260] on p "First Steps with Competitive Data" at bounding box center [1165, 262] width 235 height 15
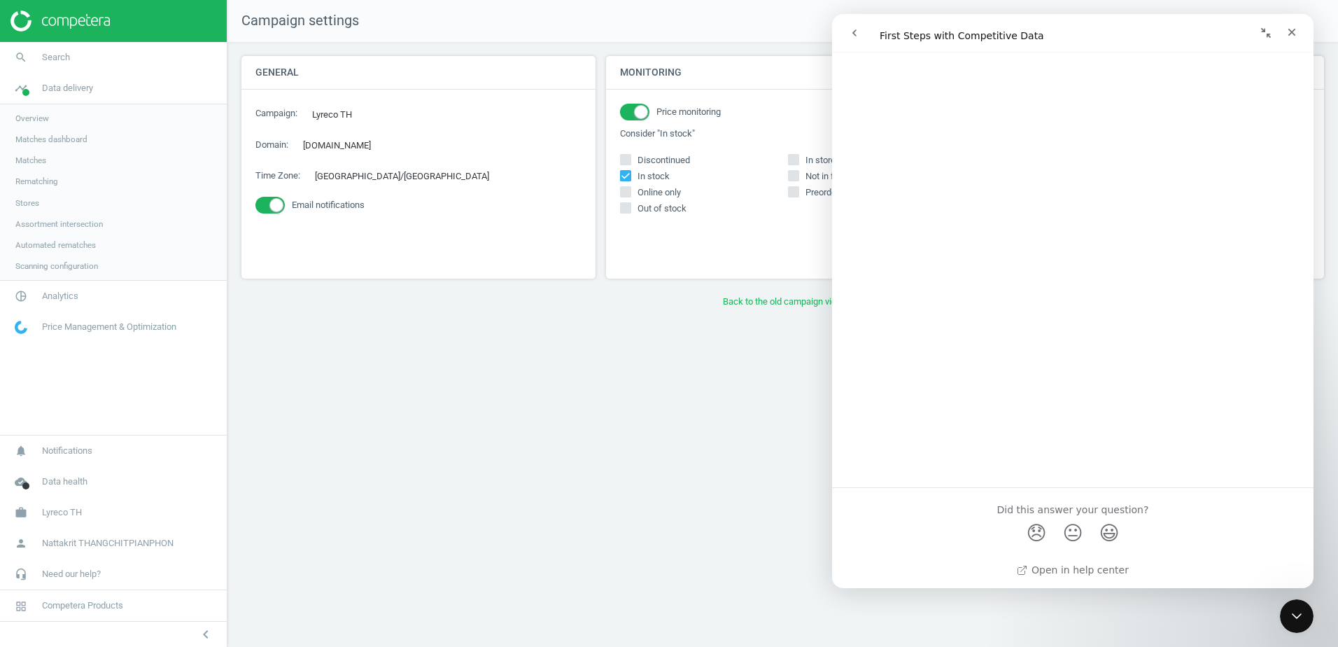
scroll to position [1202, 0]
click at [850, 29] on icon "go back" at bounding box center [854, 32] width 11 height 11
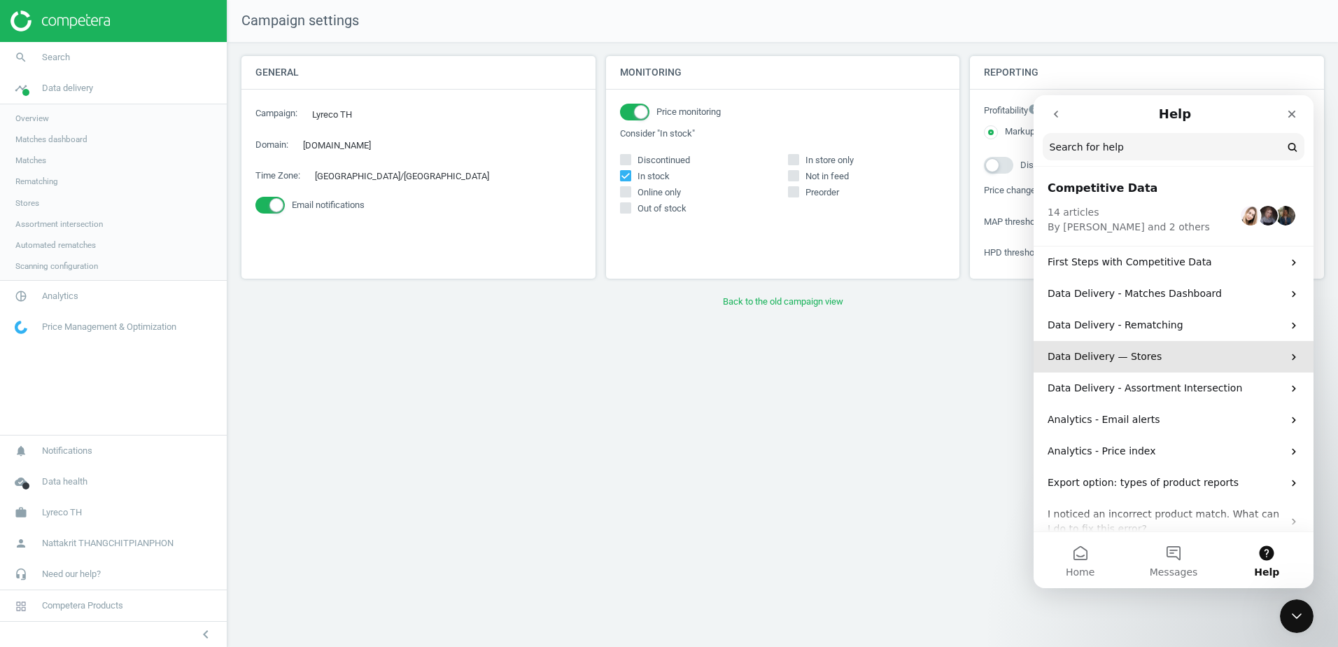
click at [1158, 357] on p "Data Delivery — Stores" at bounding box center [1165, 356] width 235 height 15
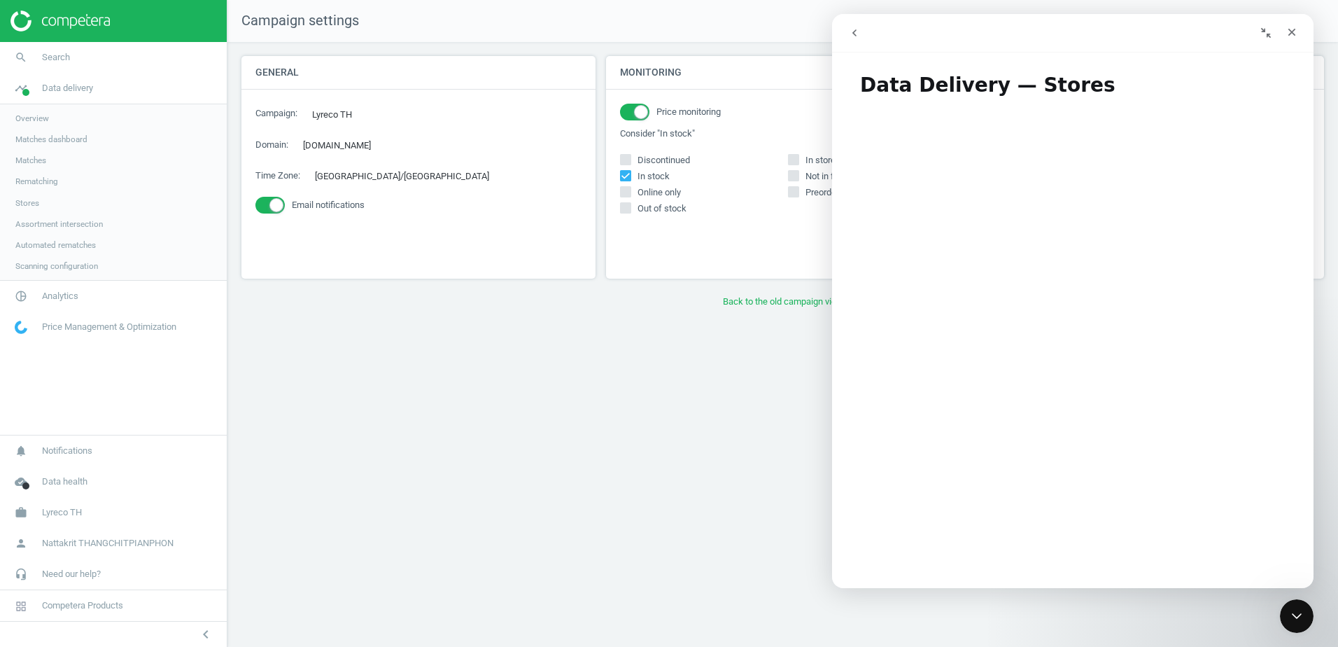
click at [856, 29] on icon "go back" at bounding box center [854, 32] width 11 height 11
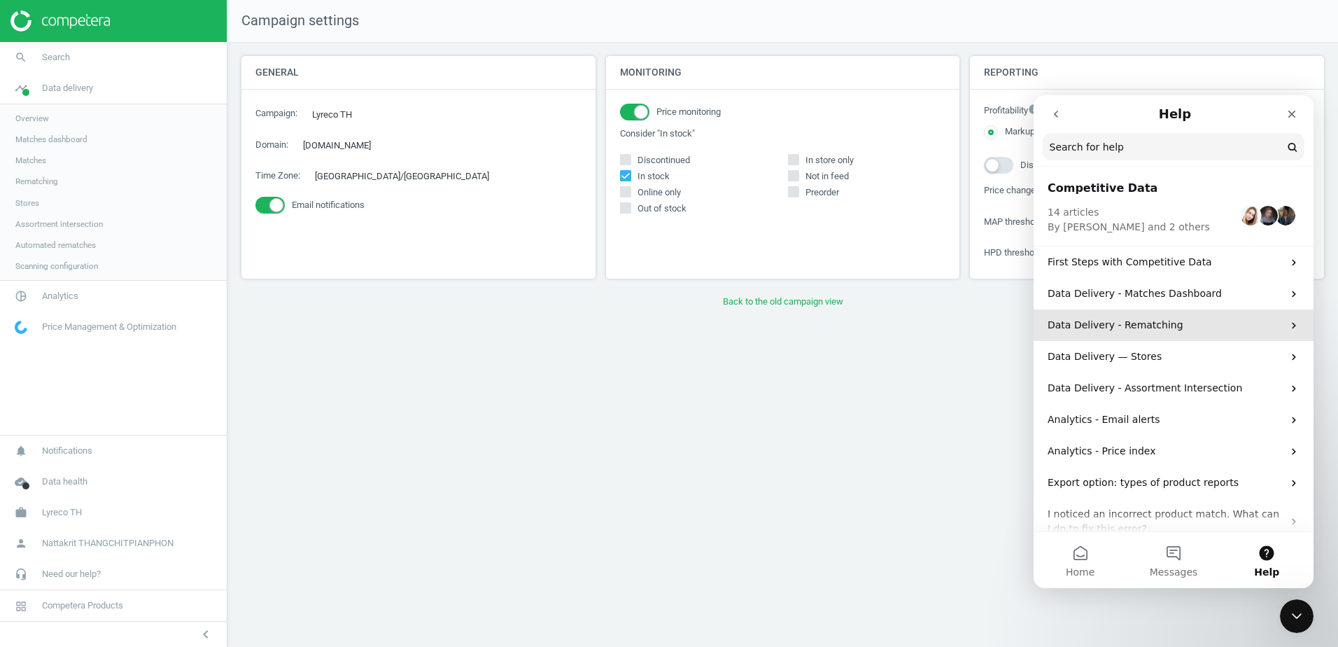
click at [1185, 320] on p "Data Delivery - Rematching" at bounding box center [1165, 325] width 235 height 15
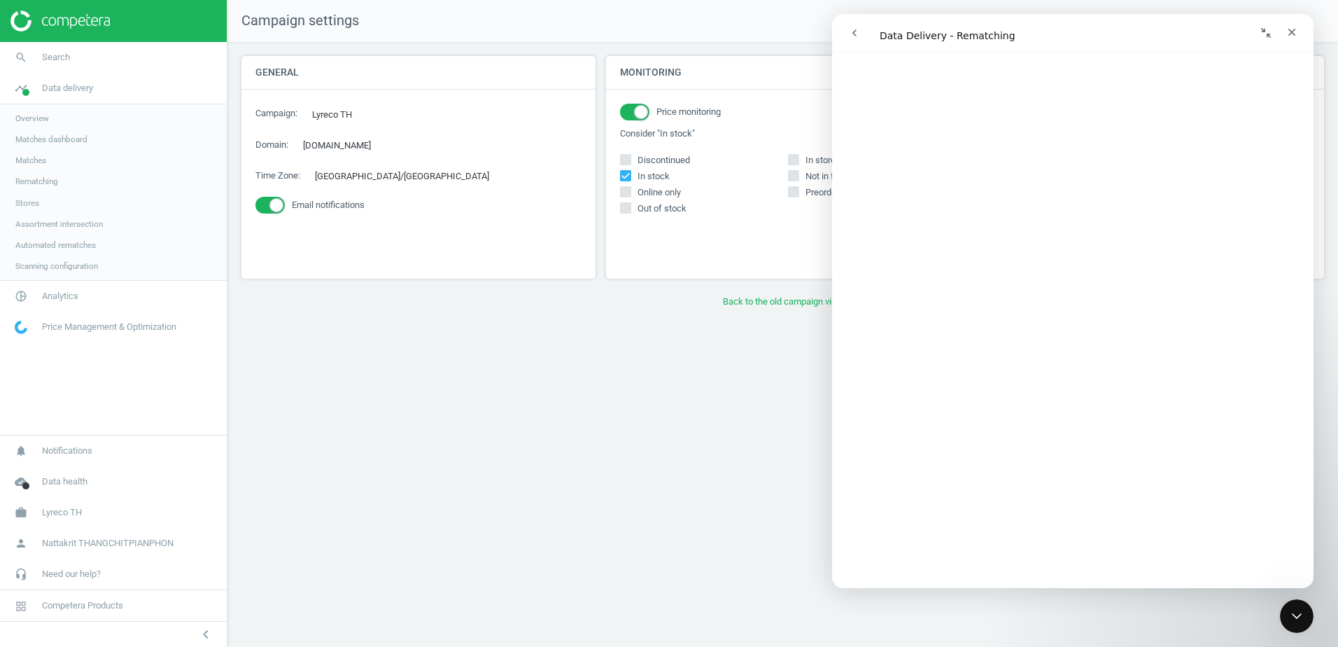
scroll to position [551, 0]
click at [856, 31] on icon "go back" at bounding box center [854, 32] width 11 height 11
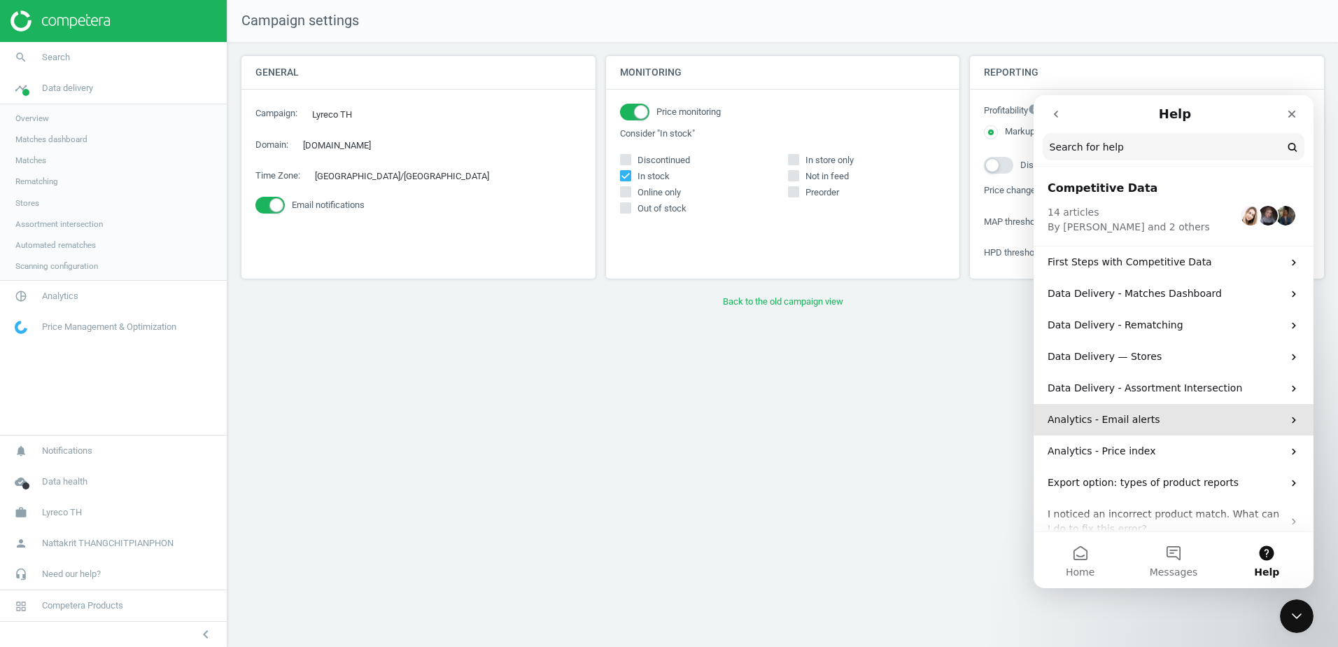
scroll to position [70, 0]
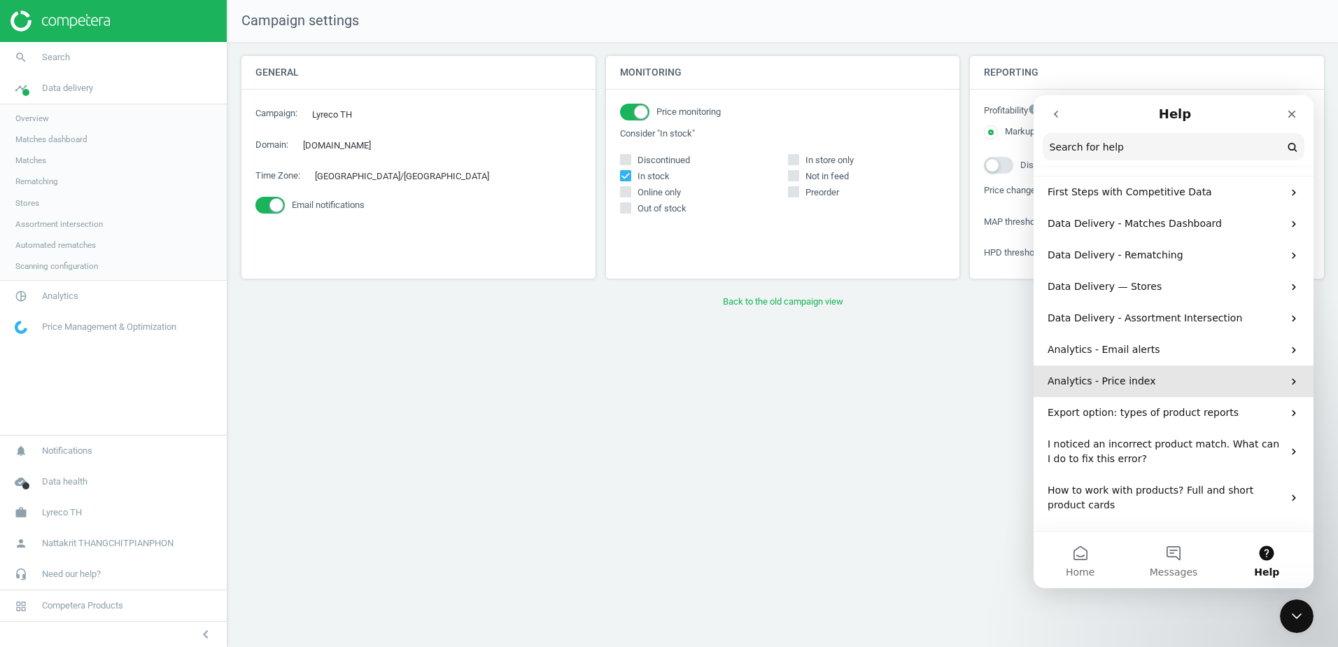
click at [1146, 386] on p "Analytics - Price index" at bounding box center [1165, 381] width 235 height 15
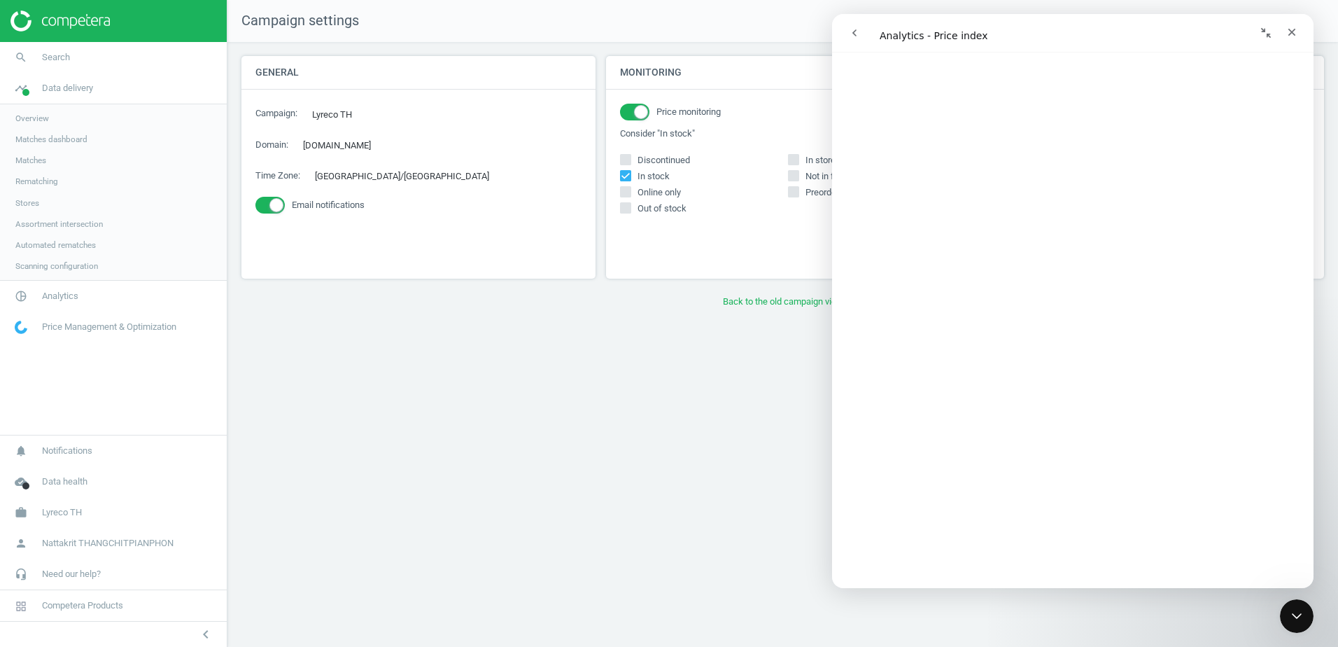
scroll to position [348, 0]
click at [859, 34] on icon "go back" at bounding box center [854, 32] width 11 height 11
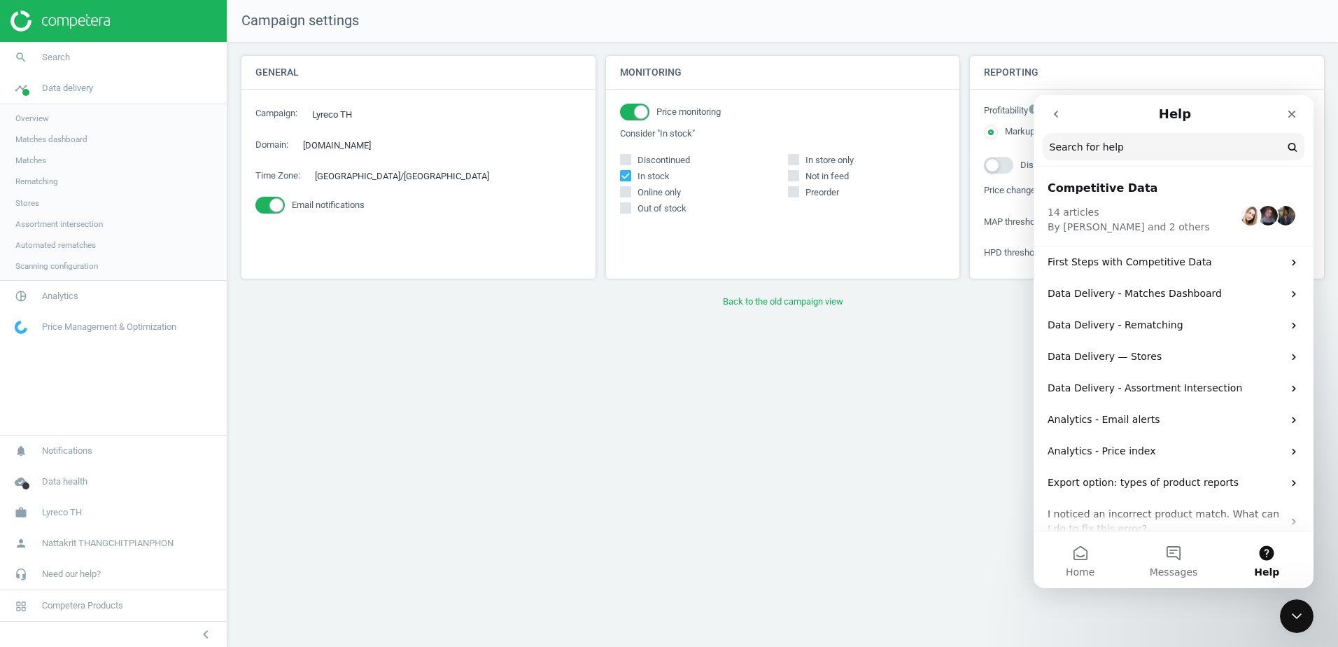
click at [1055, 115] on icon "go back" at bounding box center [1056, 114] width 4 height 7
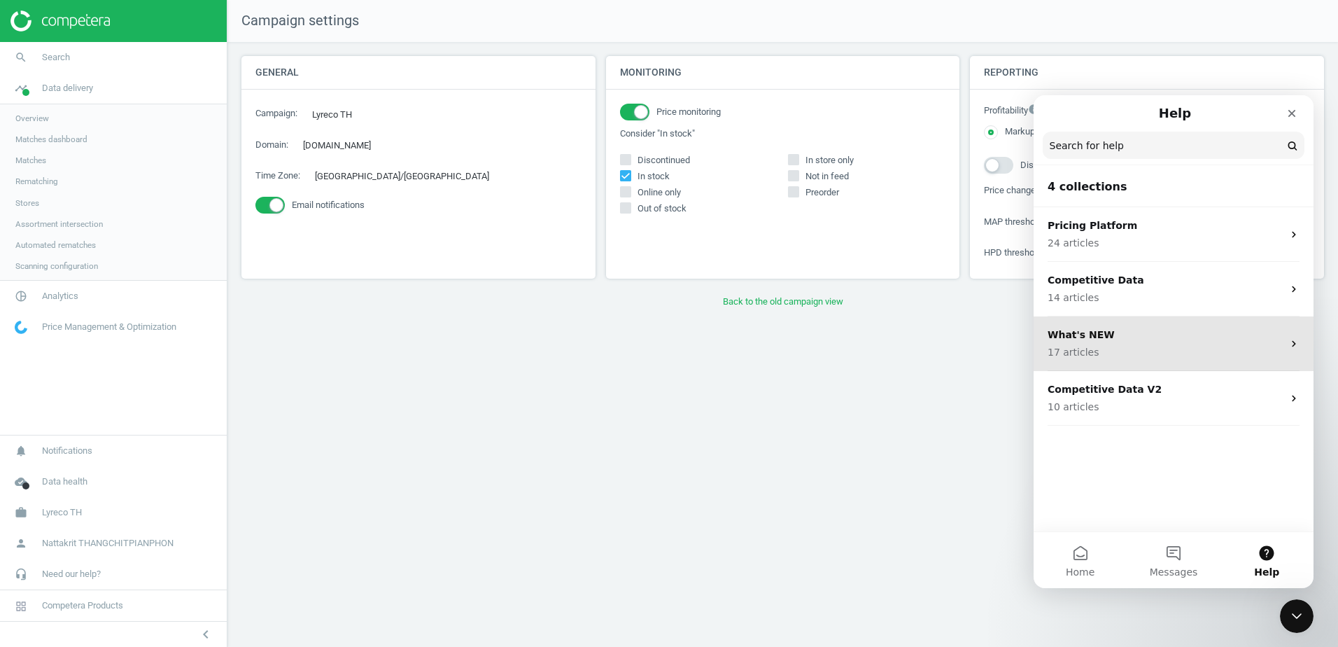
click at [1154, 351] on p "17 articles" at bounding box center [1165, 352] width 235 height 15
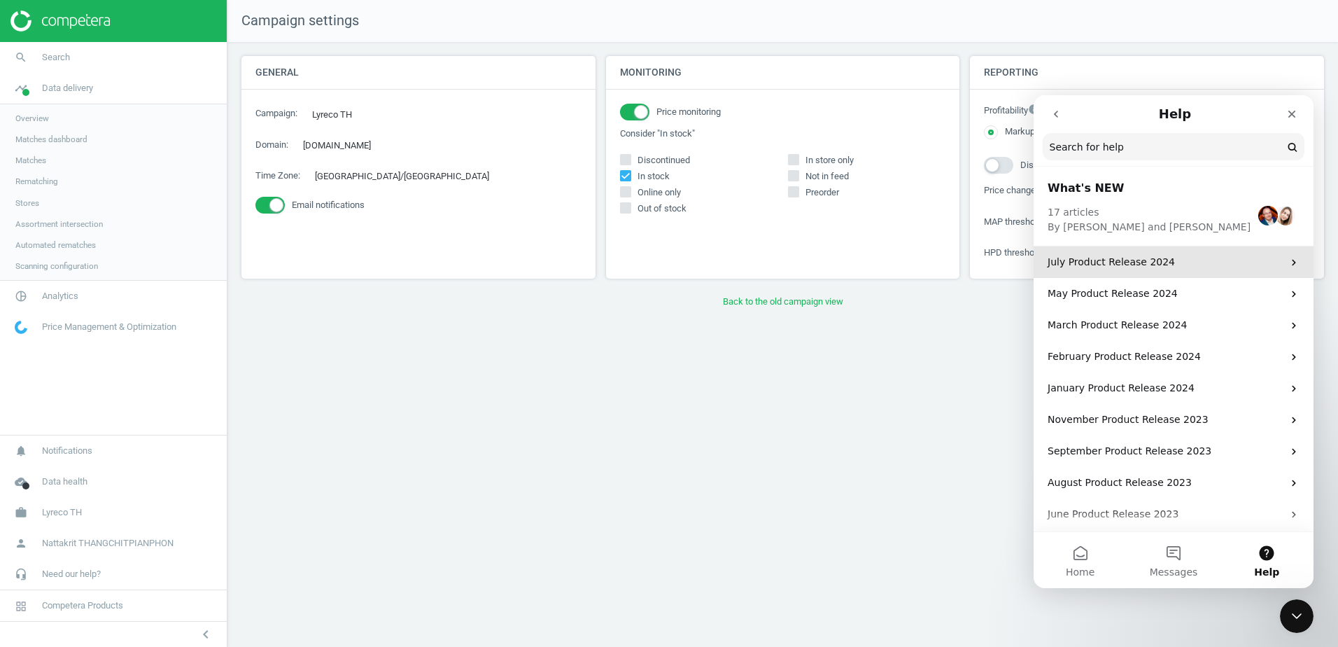
click at [1157, 262] on p "July Product Release 2024" at bounding box center [1165, 262] width 235 height 15
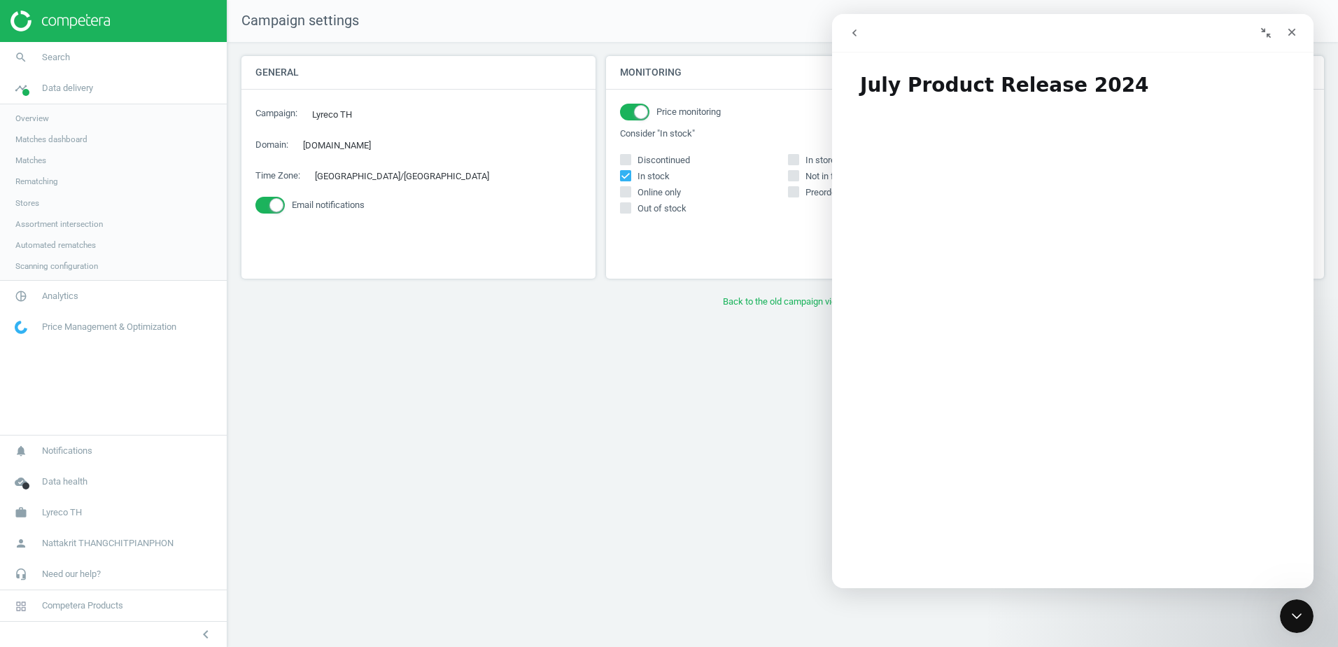
click at [845, 33] on button "go back" at bounding box center [854, 33] width 27 height 27
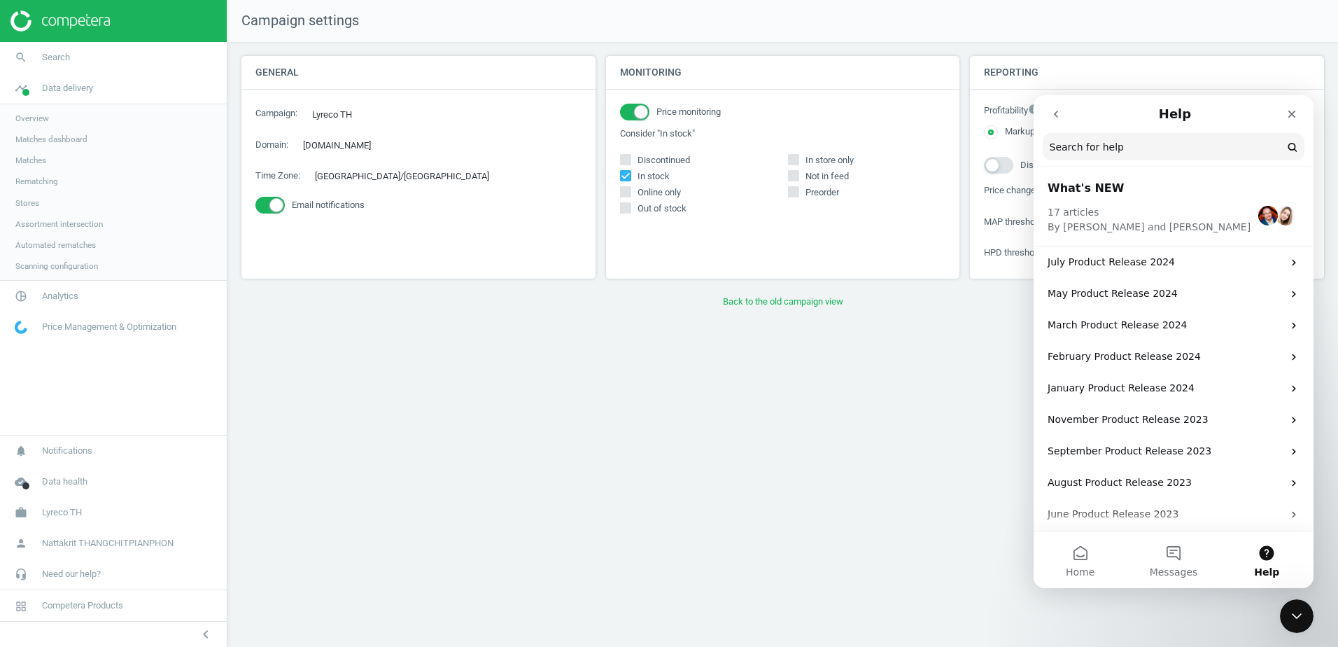
click at [1054, 116] on icon "go back" at bounding box center [1055, 113] width 11 height 11
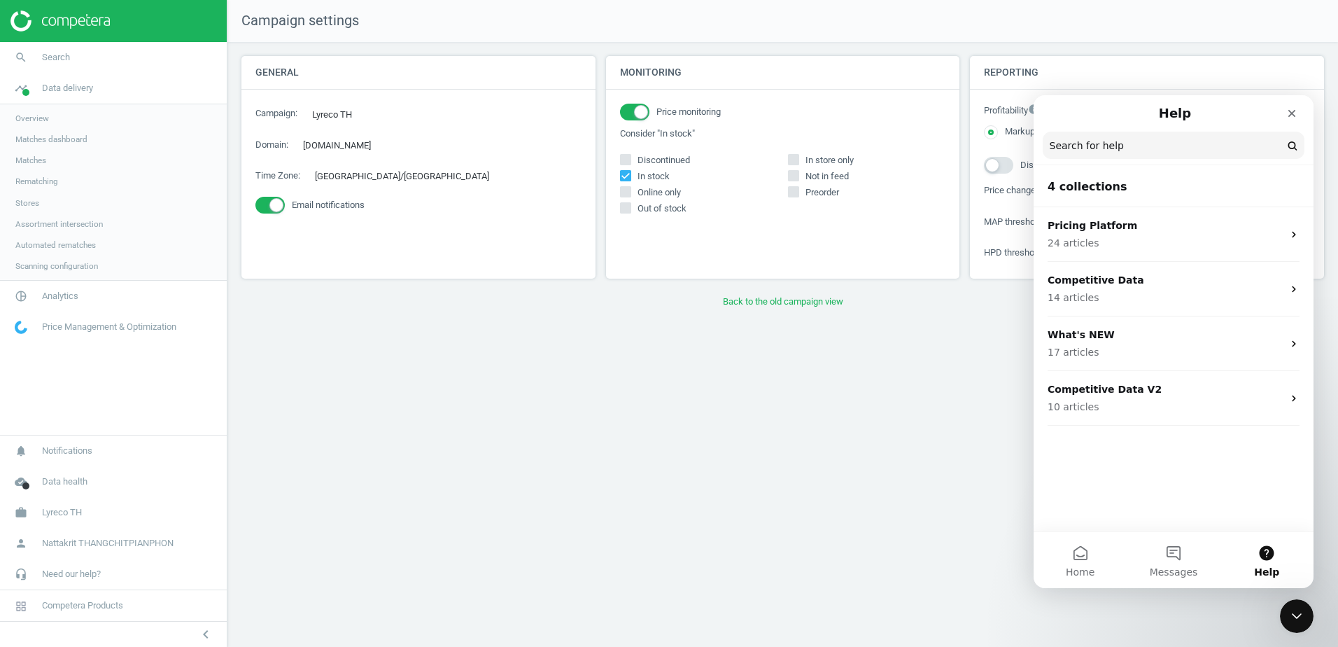
click at [1115, 192] on h2 "4 collections" at bounding box center [1174, 186] width 252 height 17
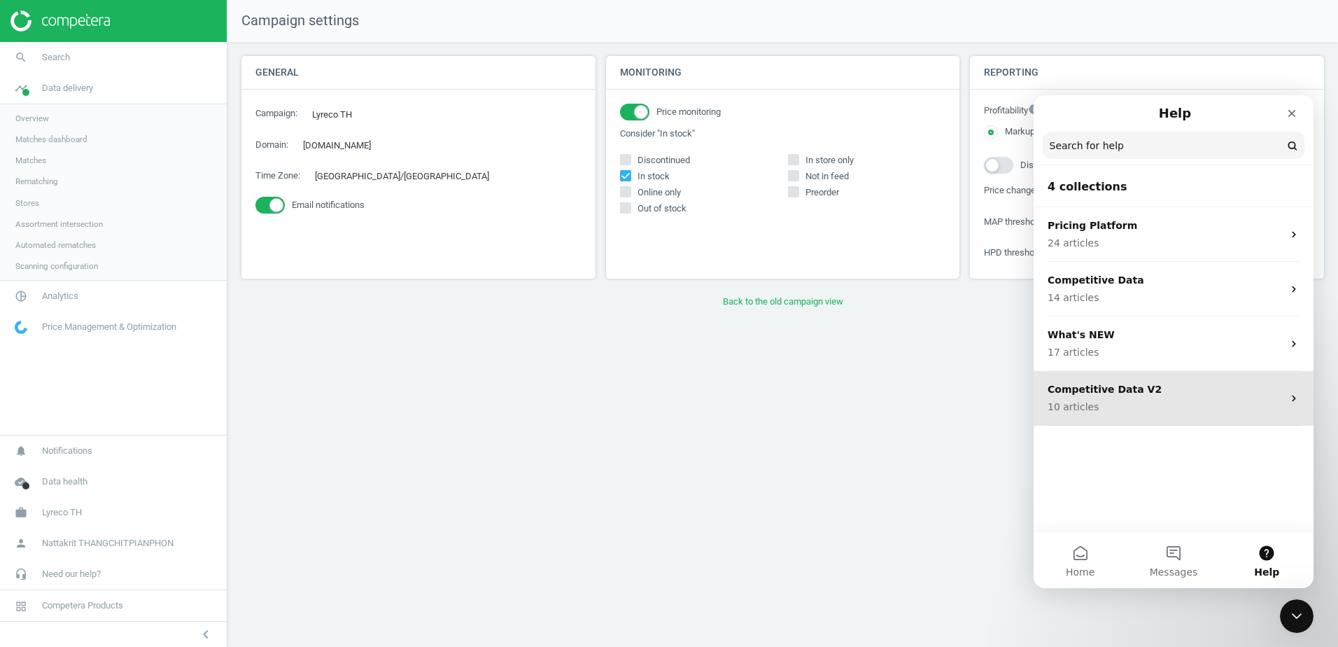
click at [1143, 395] on p "Competitive Data V2" at bounding box center [1165, 389] width 235 height 15
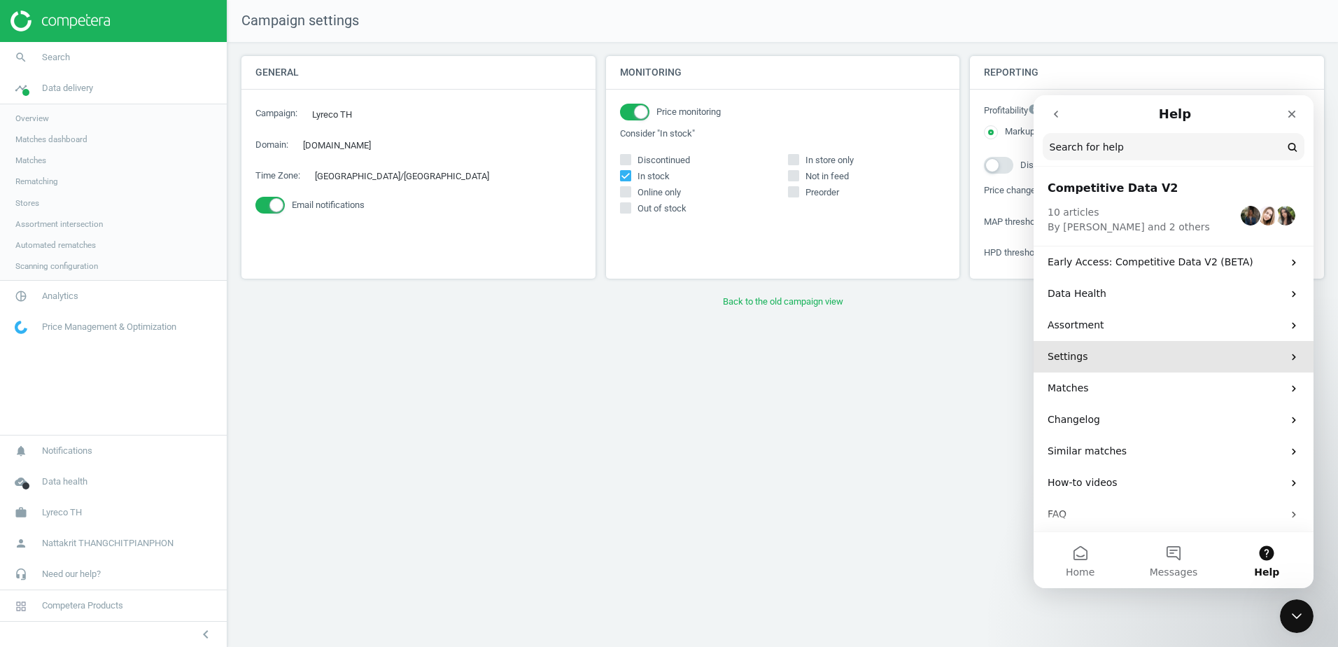
scroll to position [36, 0]
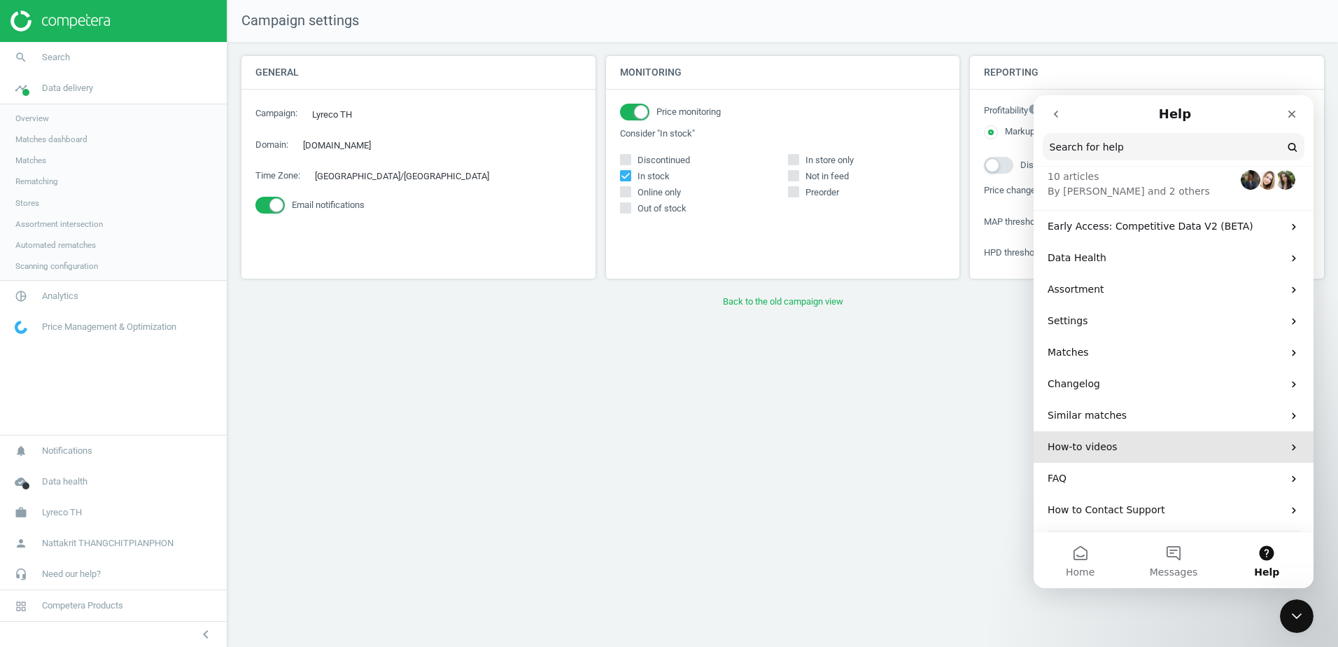
click at [1169, 451] on p "How-to videos" at bounding box center [1165, 446] width 235 height 15
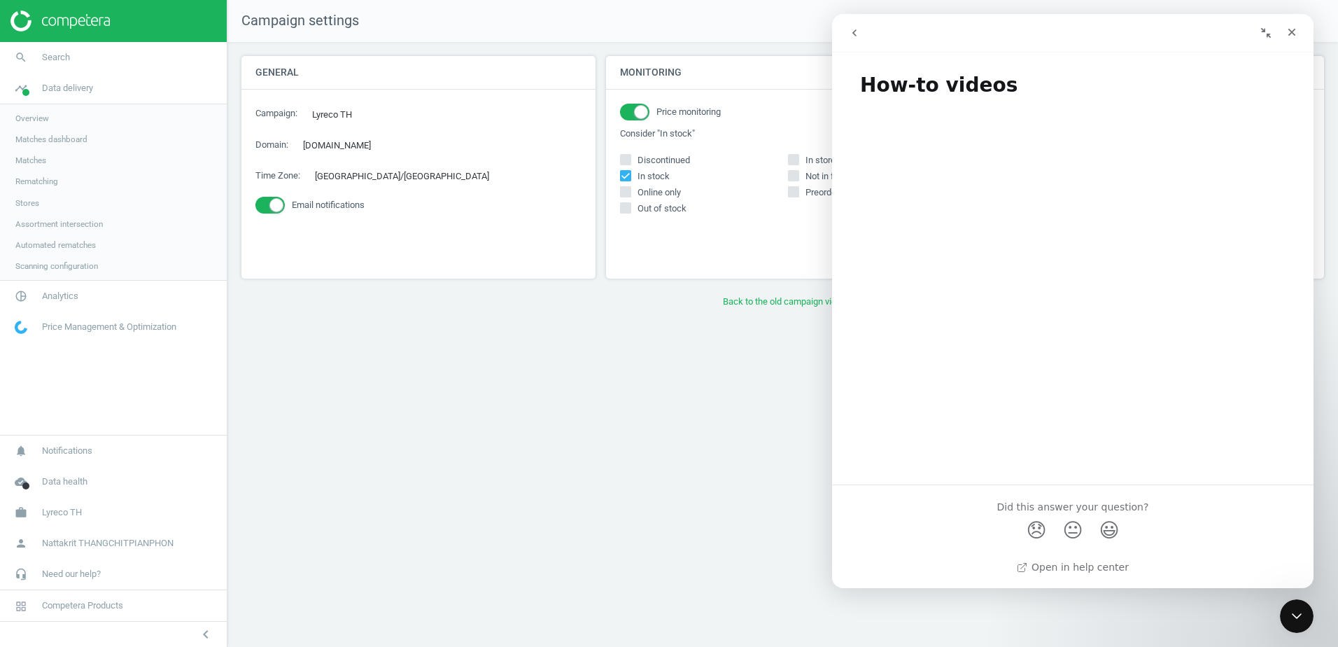
click at [858, 29] on icon "go back" at bounding box center [854, 32] width 11 height 11
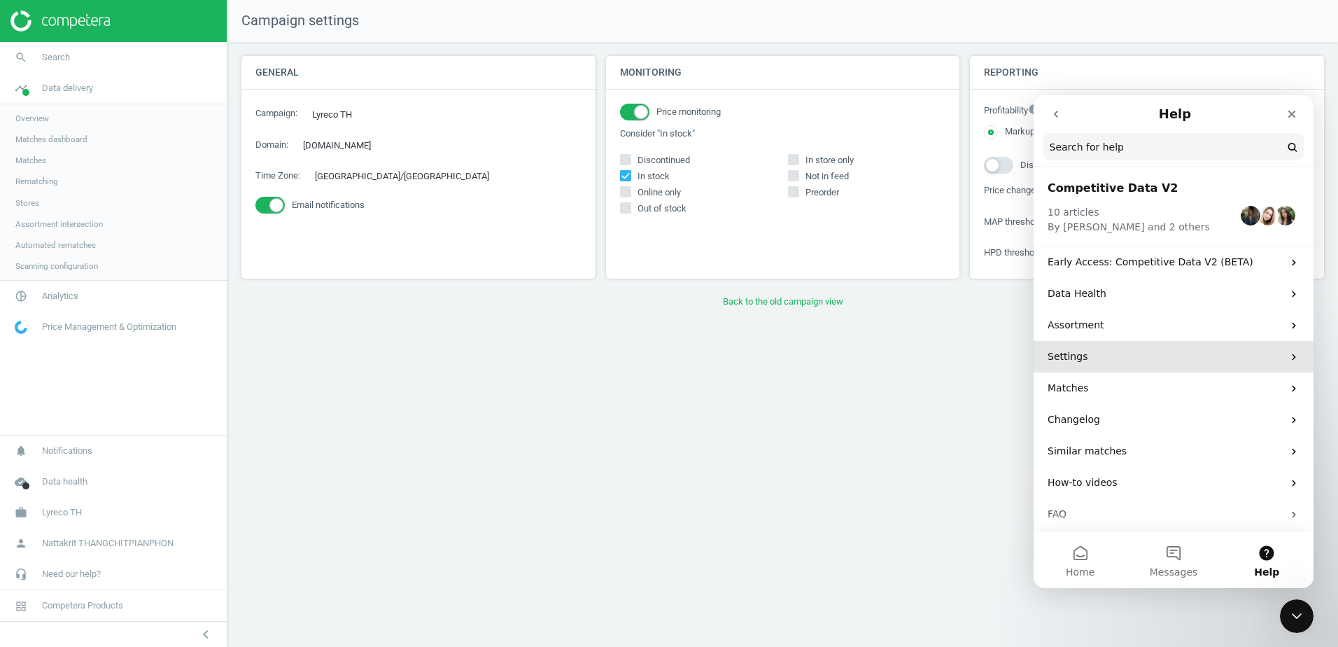
click at [1128, 353] on p "Settings" at bounding box center [1165, 356] width 235 height 15
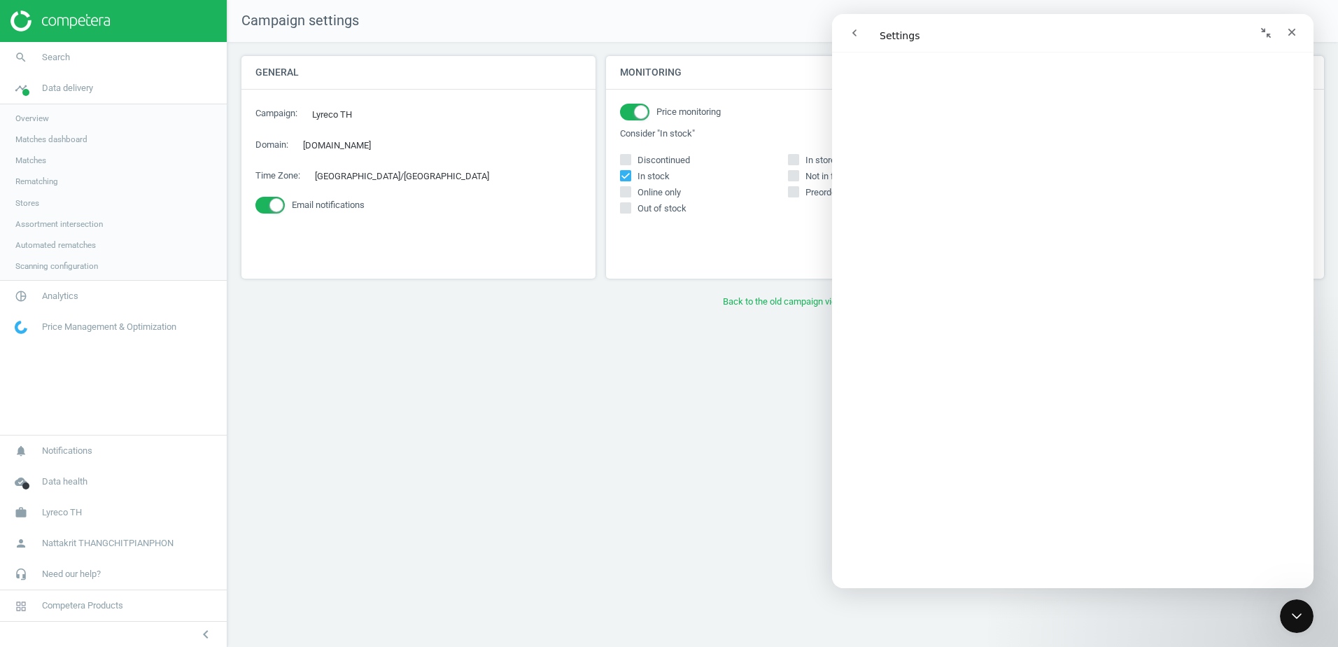
scroll to position [139, 0]
click at [857, 34] on icon "go back" at bounding box center [854, 32] width 11 height 11
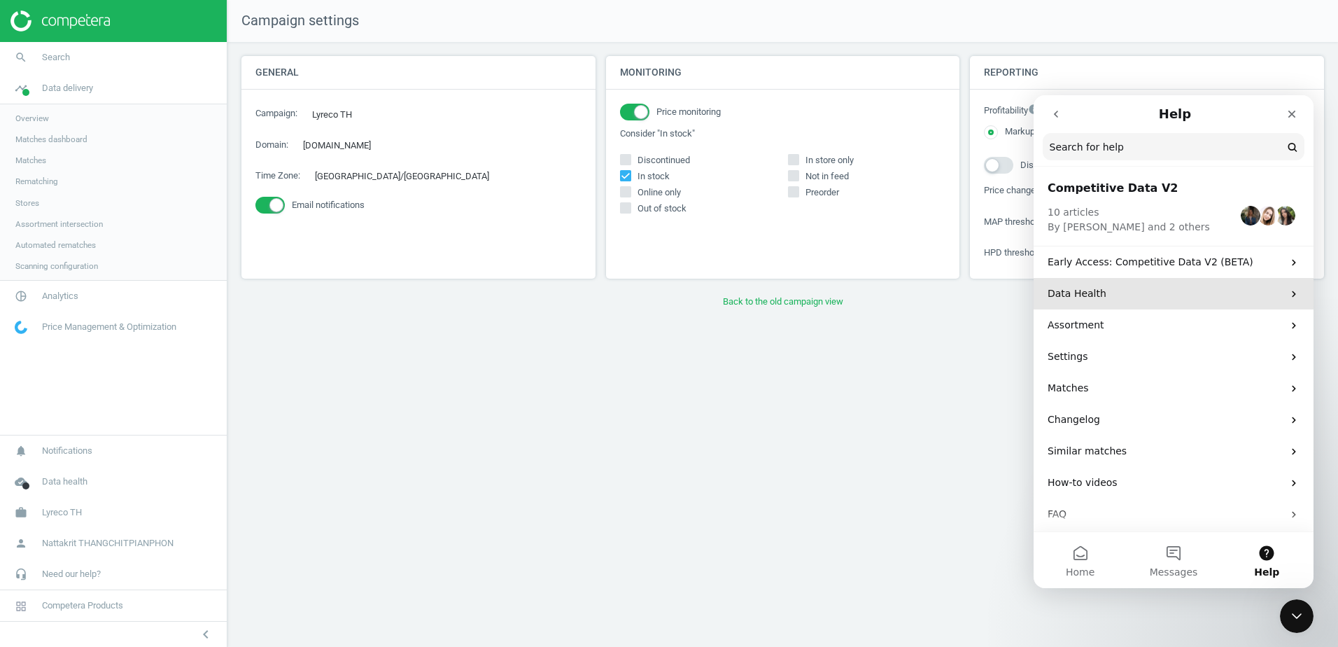
click at [1118, 302] on div "Data Health" at bounding box center [1174, 293] width 280 height 31
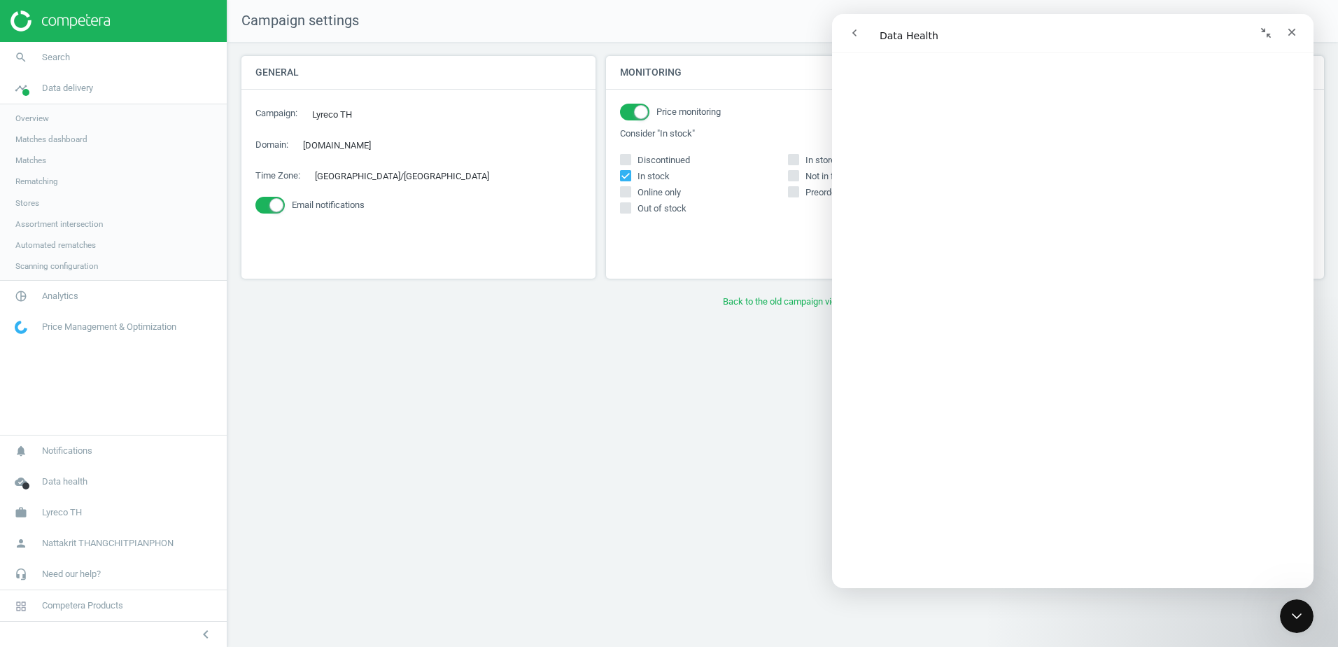
scroll to position [698, 0]
click at [847, 29] on button "go back" at bounding box center [854, 33] width 27 height 27
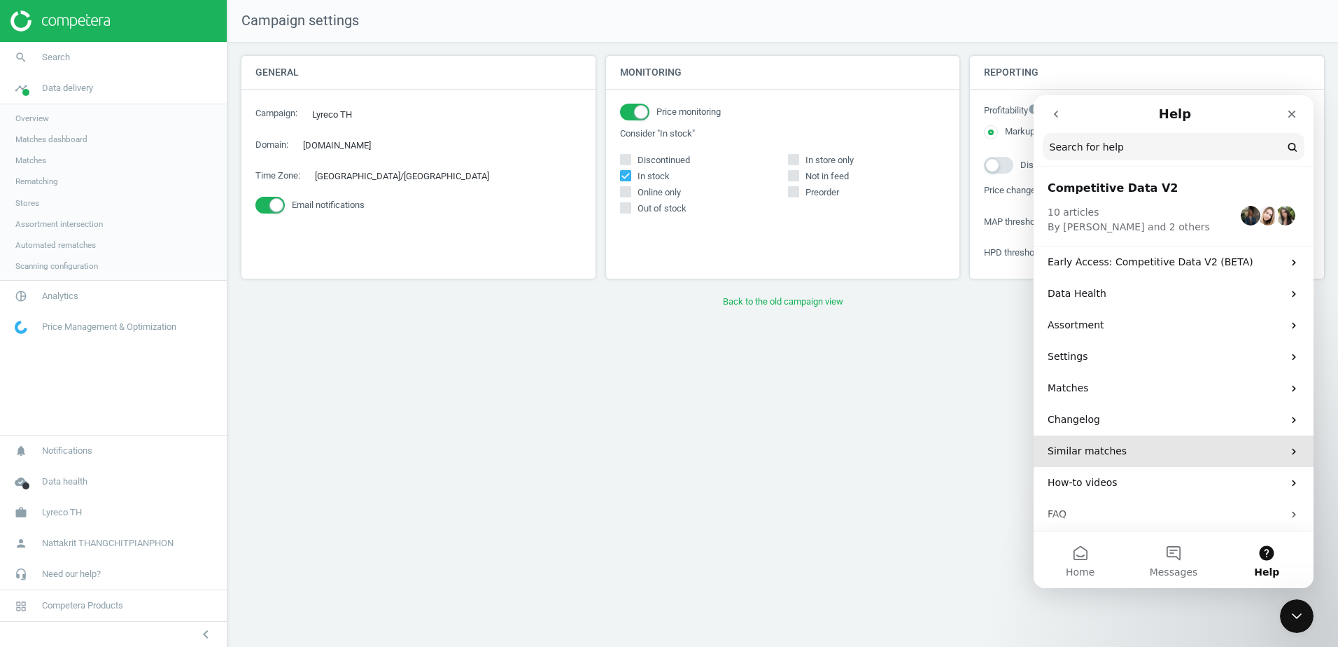
scroll to position [36, 0]
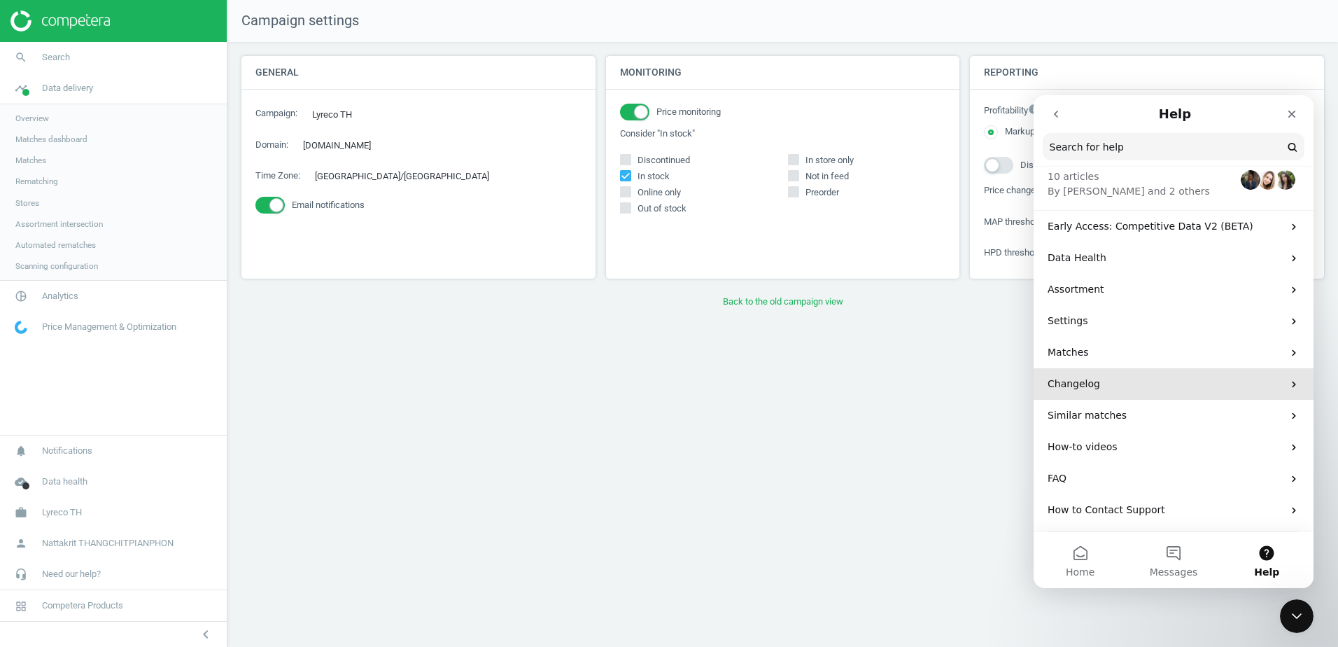
click at [1123, 393] on div "Changelog" at bounding box center [1174, 383] width 280 height 31
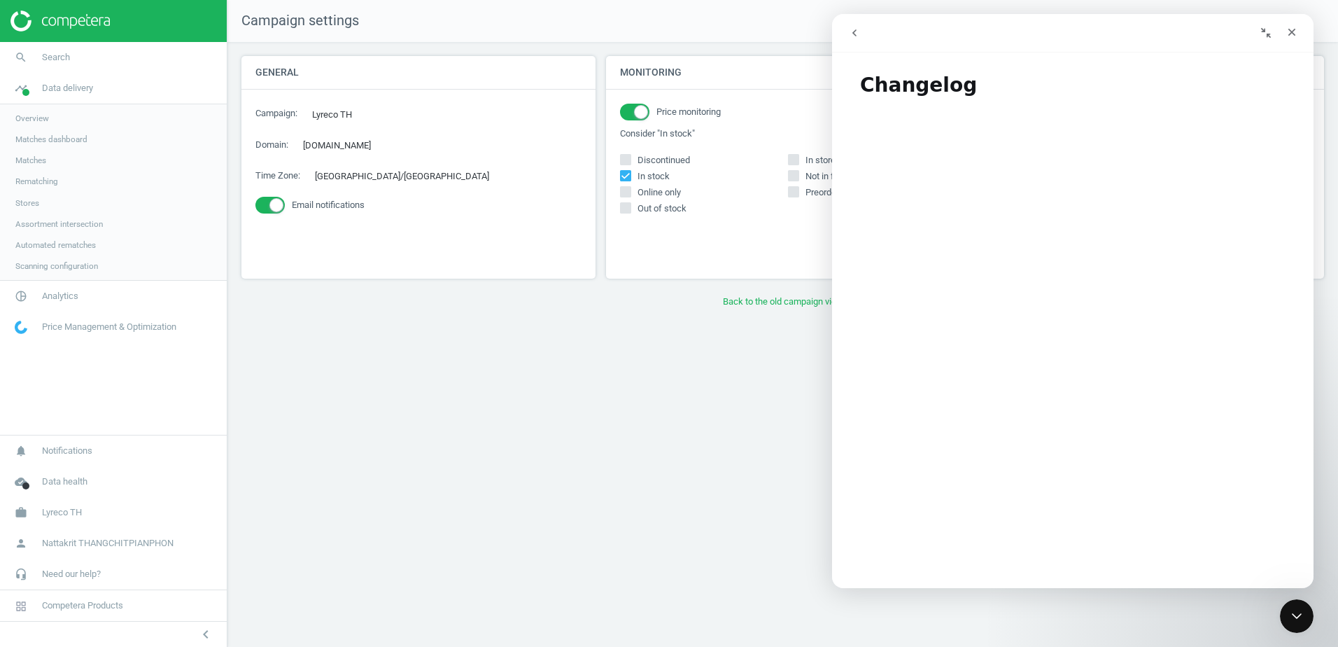
click at [847, 38] on button "go back" at bounding box center [854, 33] width 27 height 27
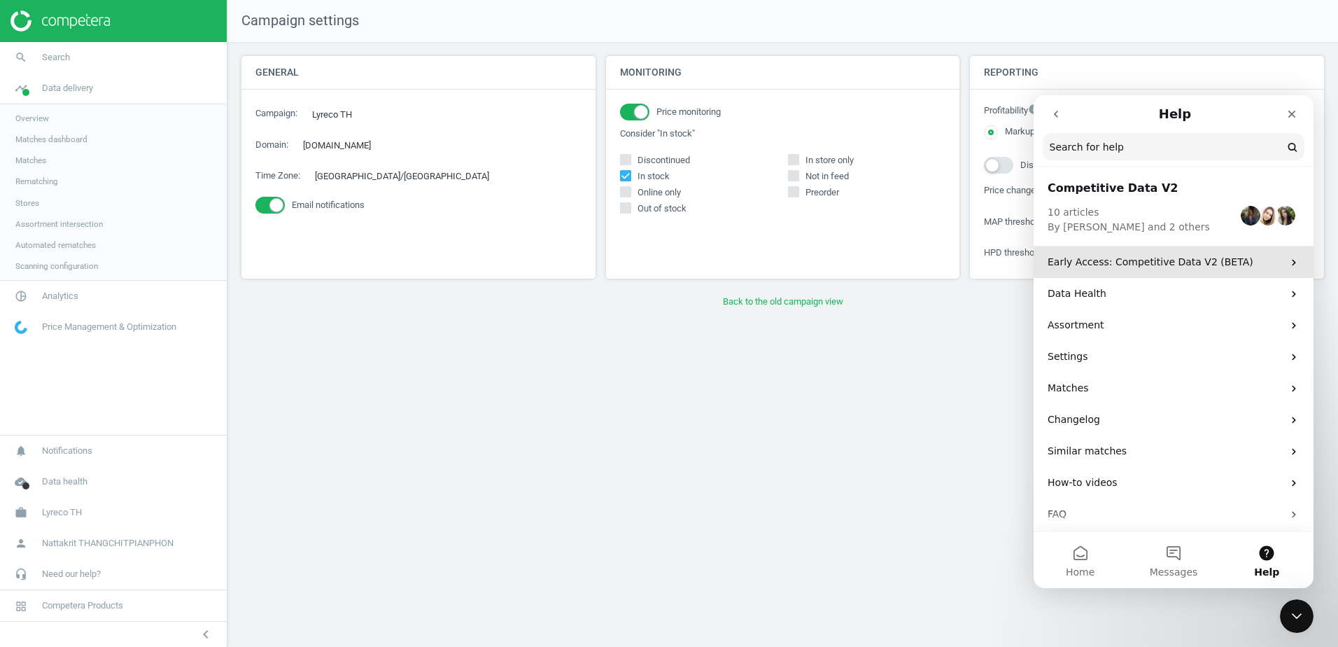
click at [1128, 271] on div "Early Access: Competitive Data V2 (BETA)" at bounding box center [1174, 261] width 280 height 31
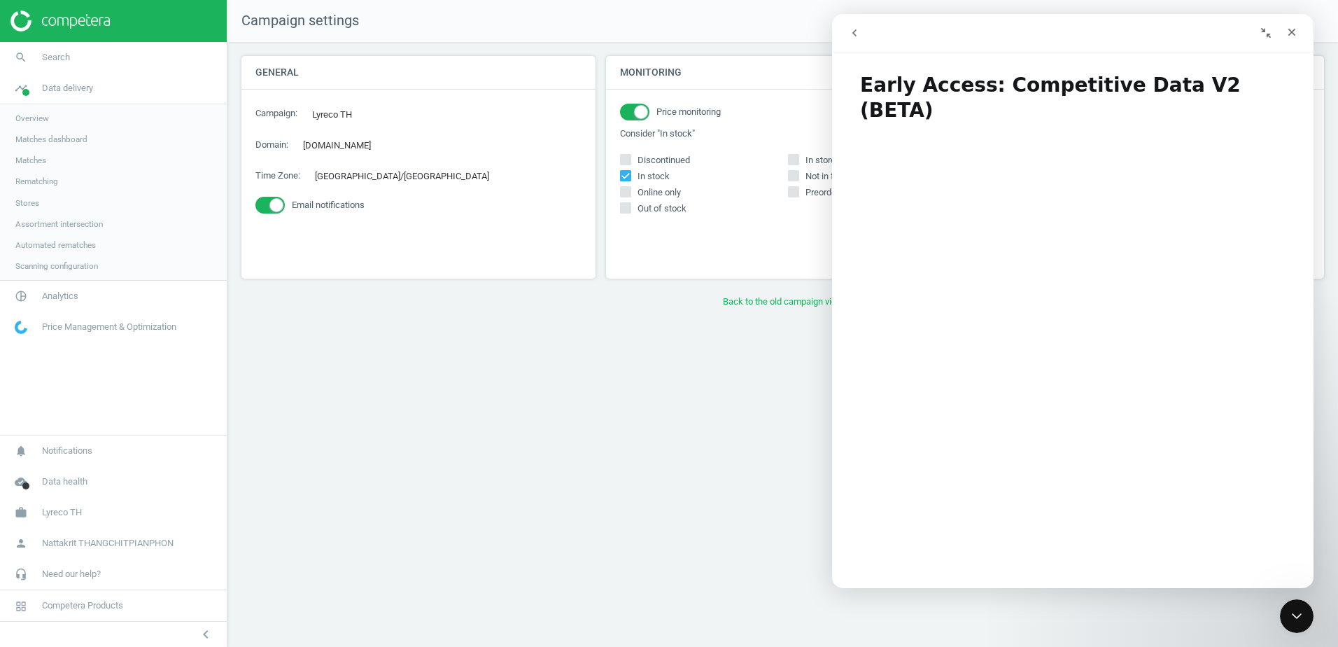
click at [850, 23] on button "go back" at bounding box center [854, 33] width 27 height 27
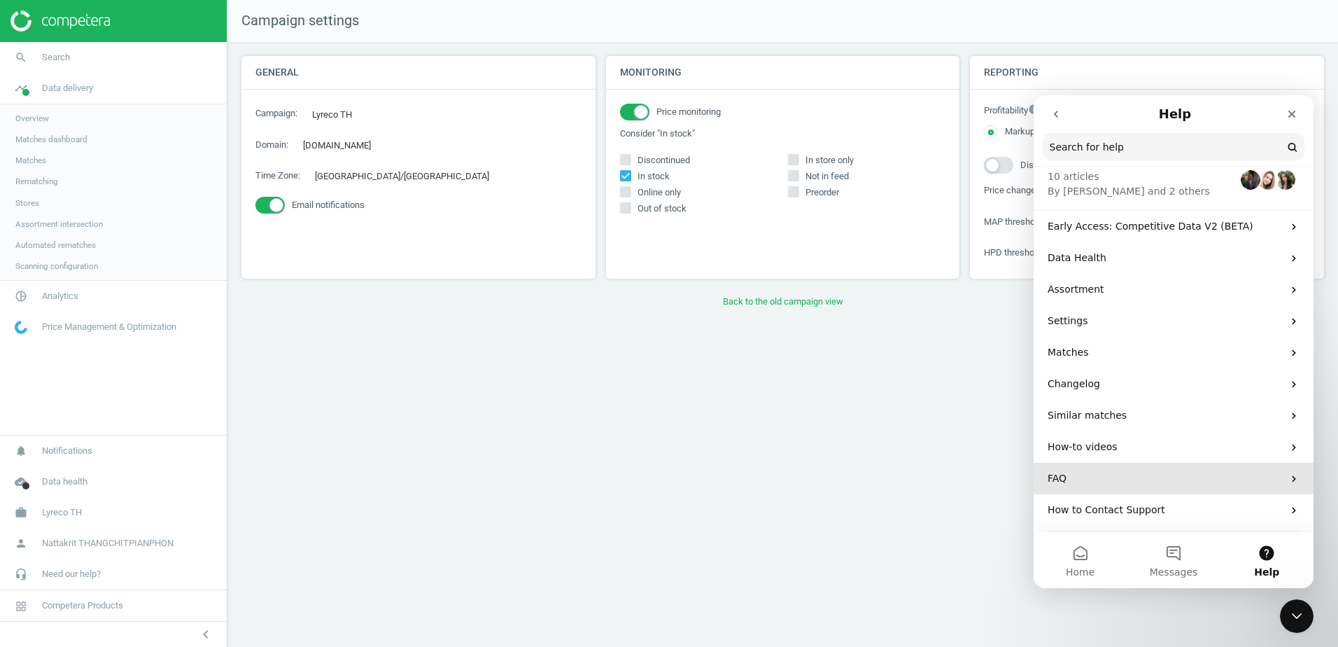
click at [1137, 479] on p "FAQ" at bounding box center [1165, 478] width 235 height 15
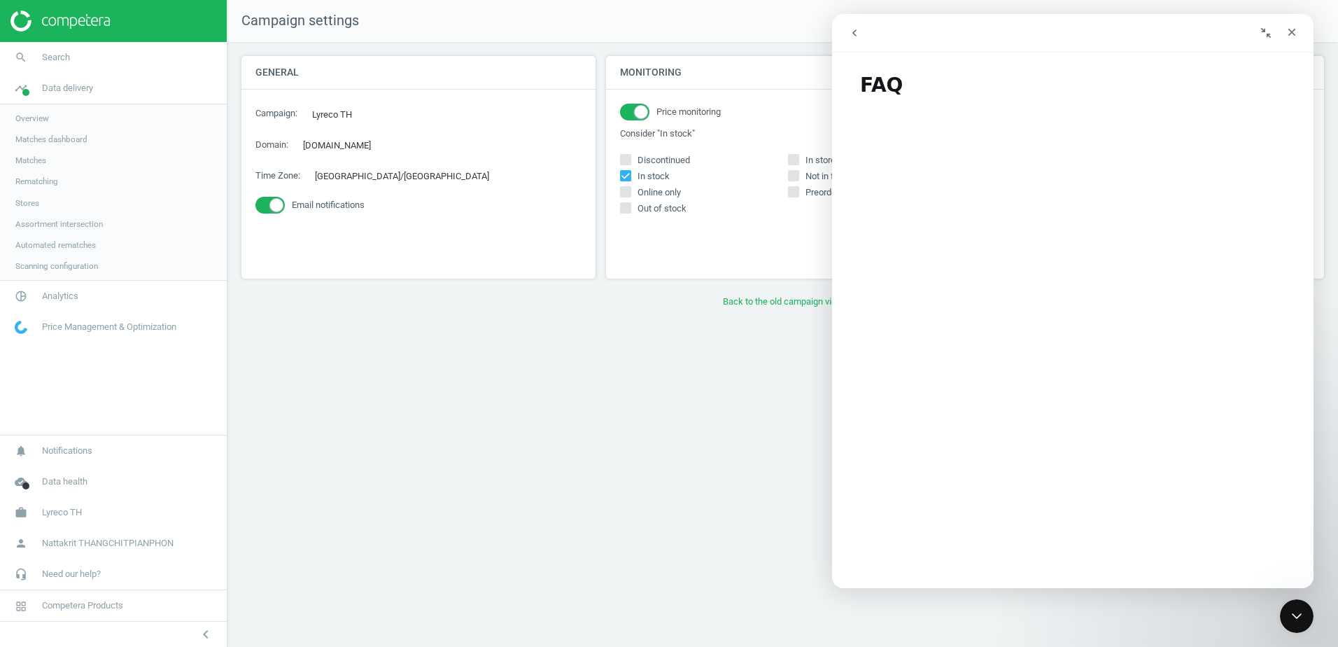
scroll to position [279, 0]
click at [861, 31] on button "go back" at bounding box center [854, 33] width 27 height 27
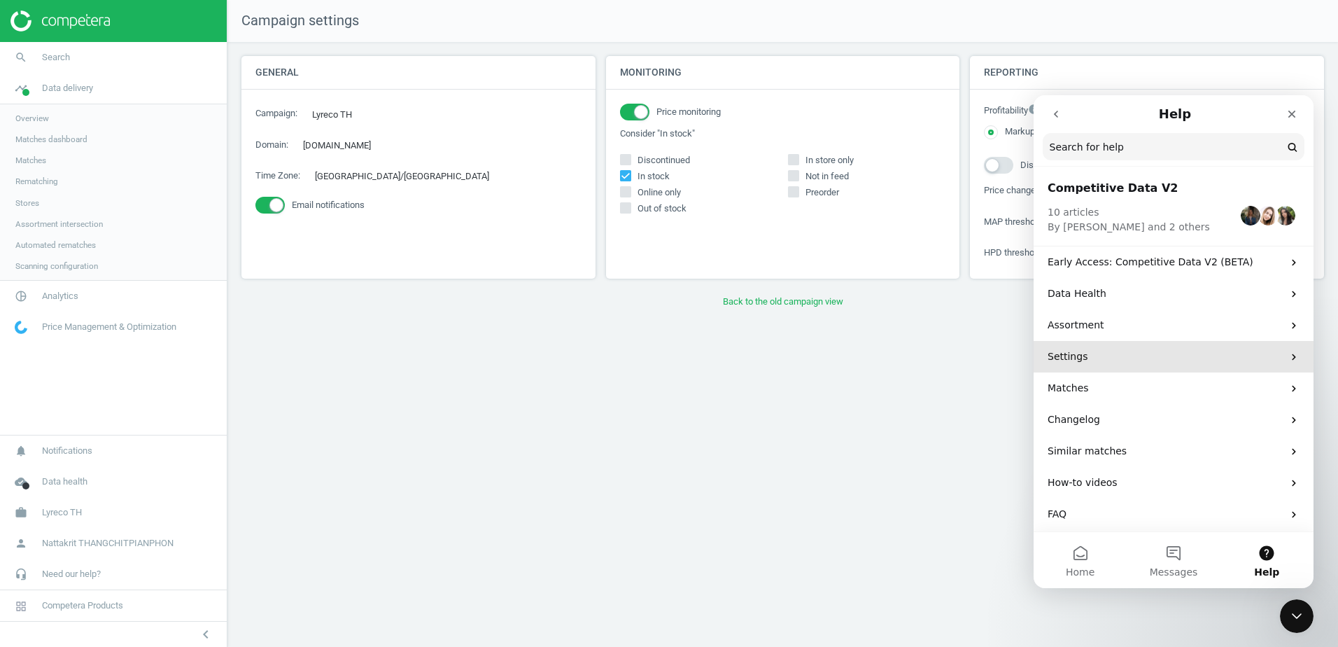
scroll to position [36, 0]
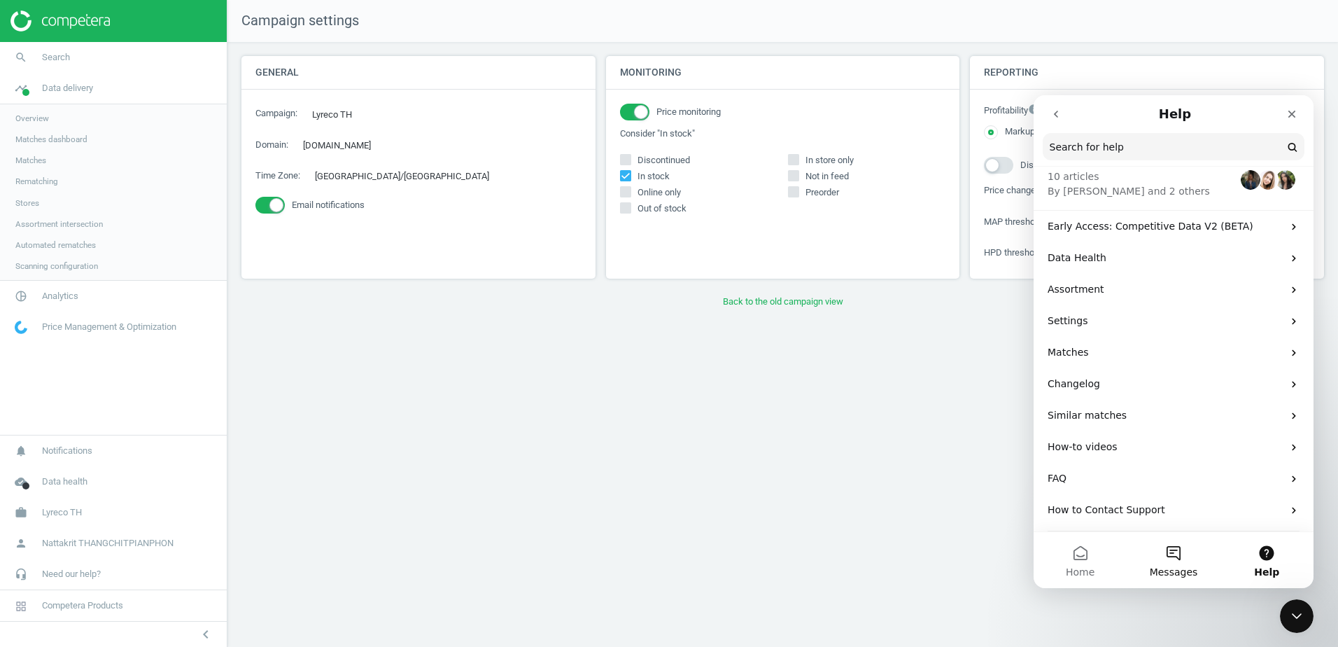
click at [1173, 567] on span "Messages" at bounding box center [1174, 572] width 48 height 10
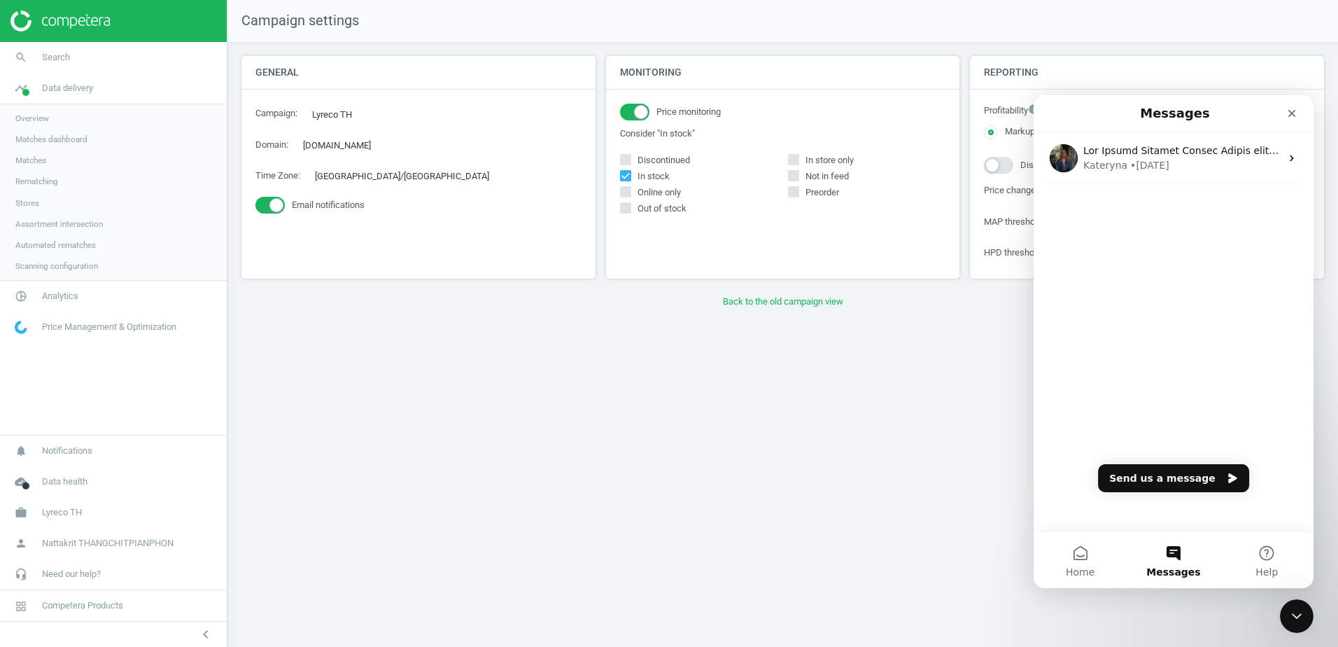
click at [481, 531] on div "Campaign settings General Campaign : Lyreco TH edit Domain : lyreco.com edit Ti…" at bounding box center [782, 323] width 1110 height 647
click at [1088, 560] on button "Home" at bounding box center [1080, 560] width 93 height 56
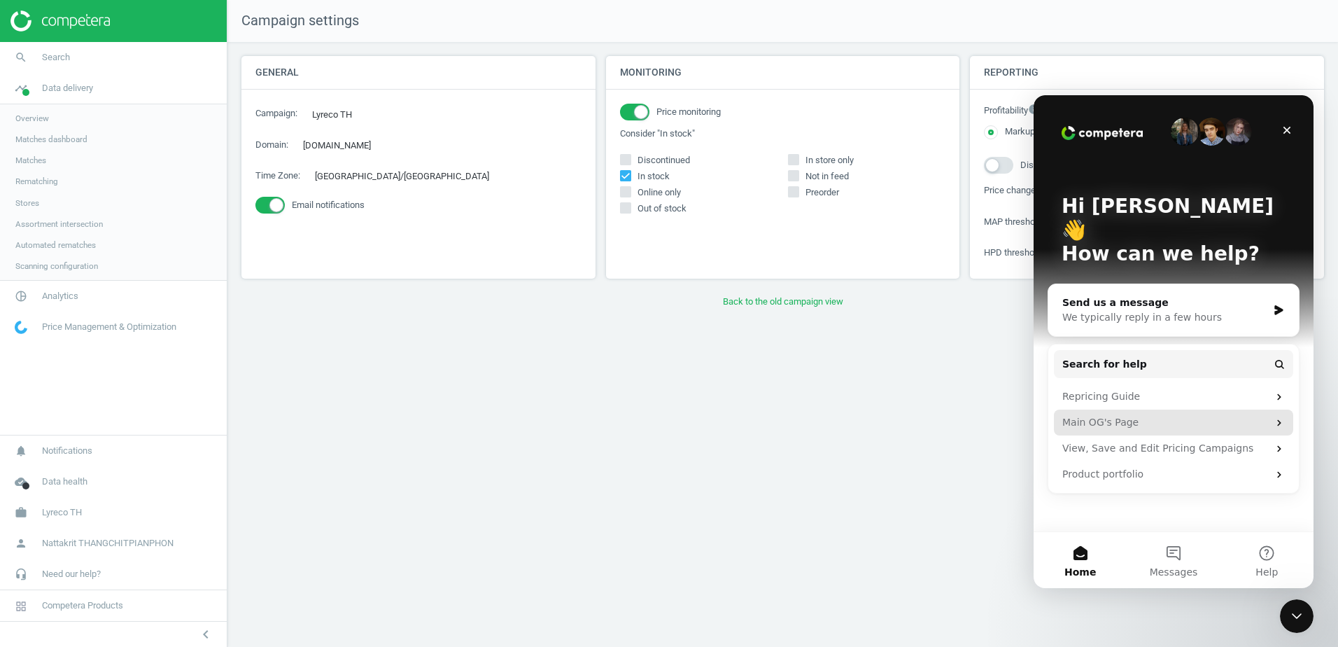
click at [1150, 415] on div "Main OG's Page" at bounding box center [1165, 422] width 206 height 15
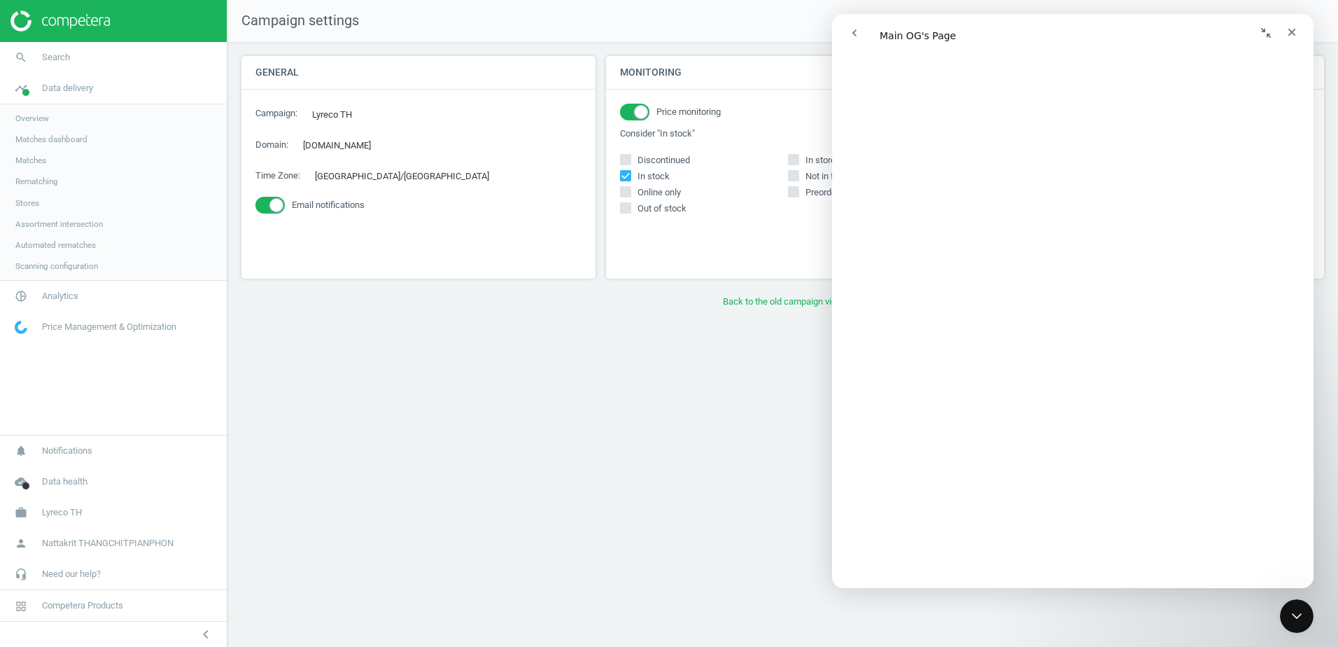
scroll to position [4456, 0]
click at [212, 628] on icon "chevron_left" at bounding box center [205, 634] width 17 height 17
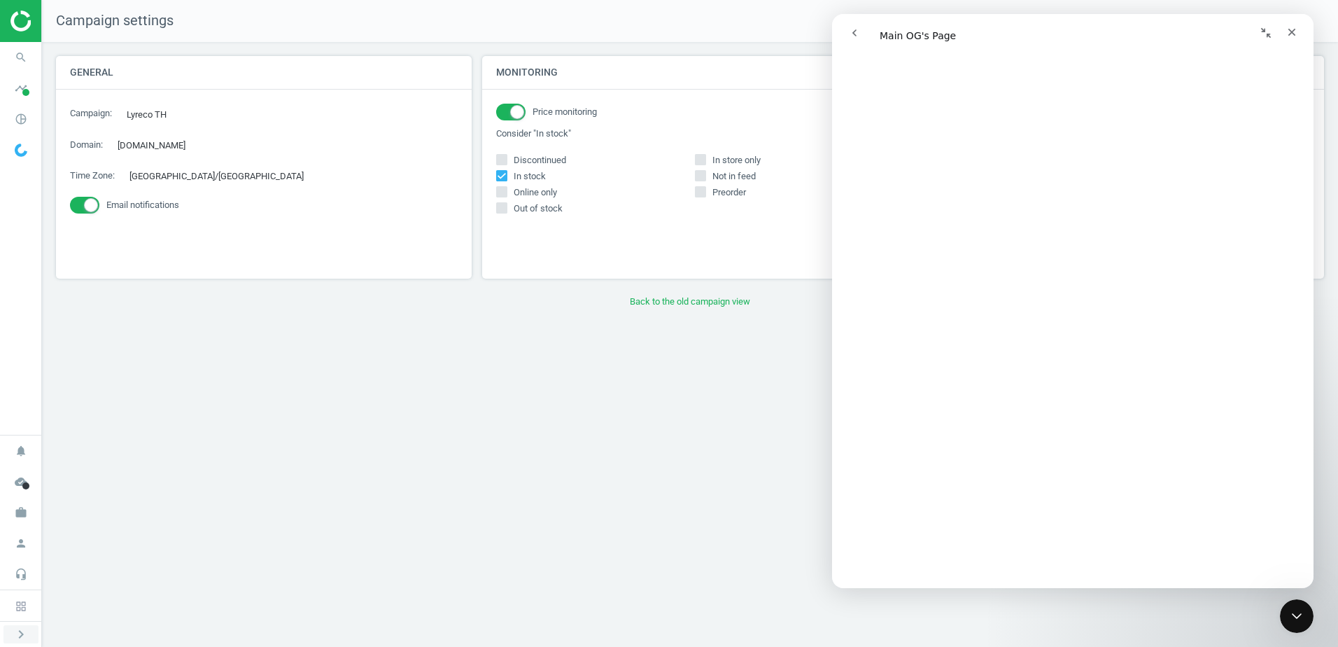
click at [24, 626] on icon "chevron_right" at bounding box center [21, 634] width 17 height 17
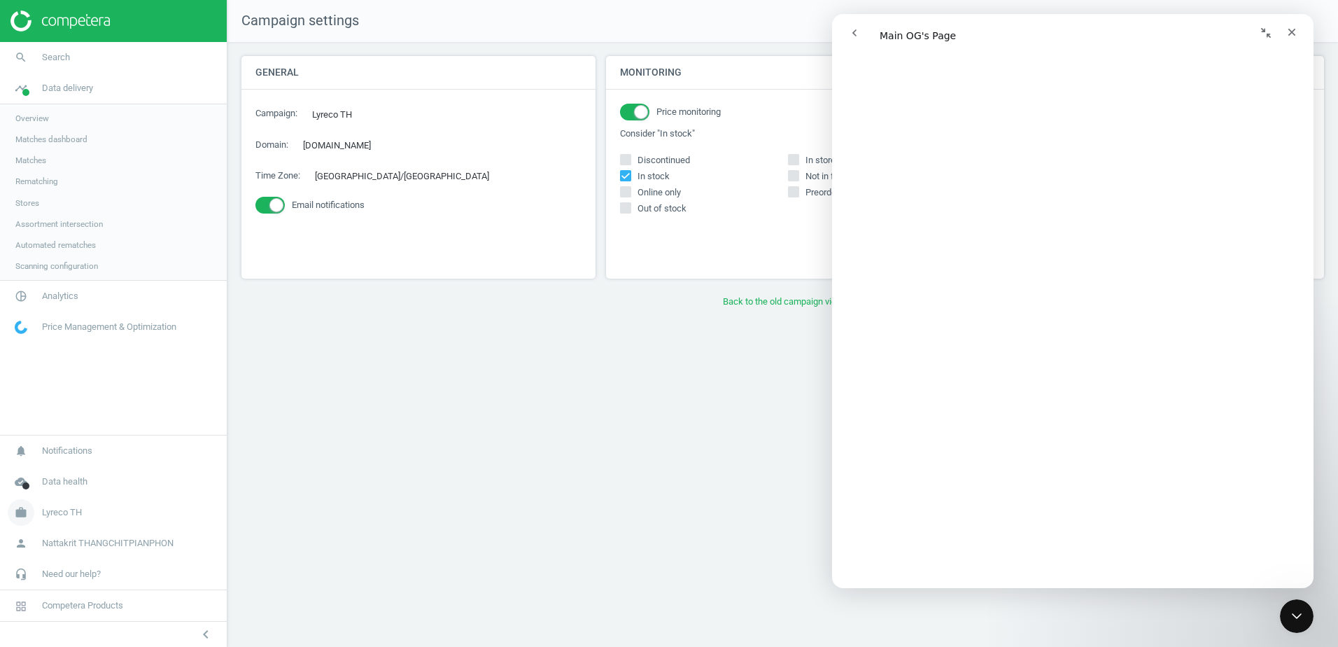
click at [97, 521] on link "work Lyreco TH" at bounding box center [113, 512] width 227 height 31
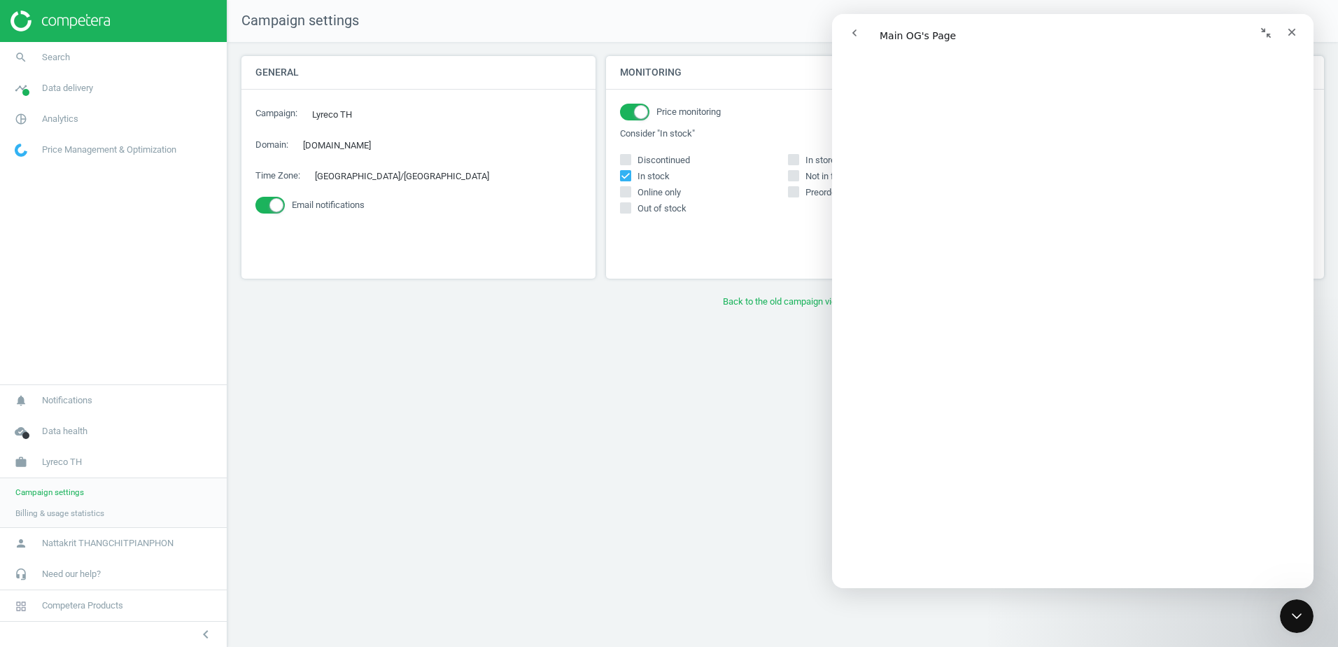
click at [97, 526] on div "Campaign settings Billing & usage statistics" at bounding box center [113, 502] width 227 height 49
click at [97, 539] on span "Nattakrit THANGCHITPIANPHON" at bounding box center [108, 543] width 132 height 13
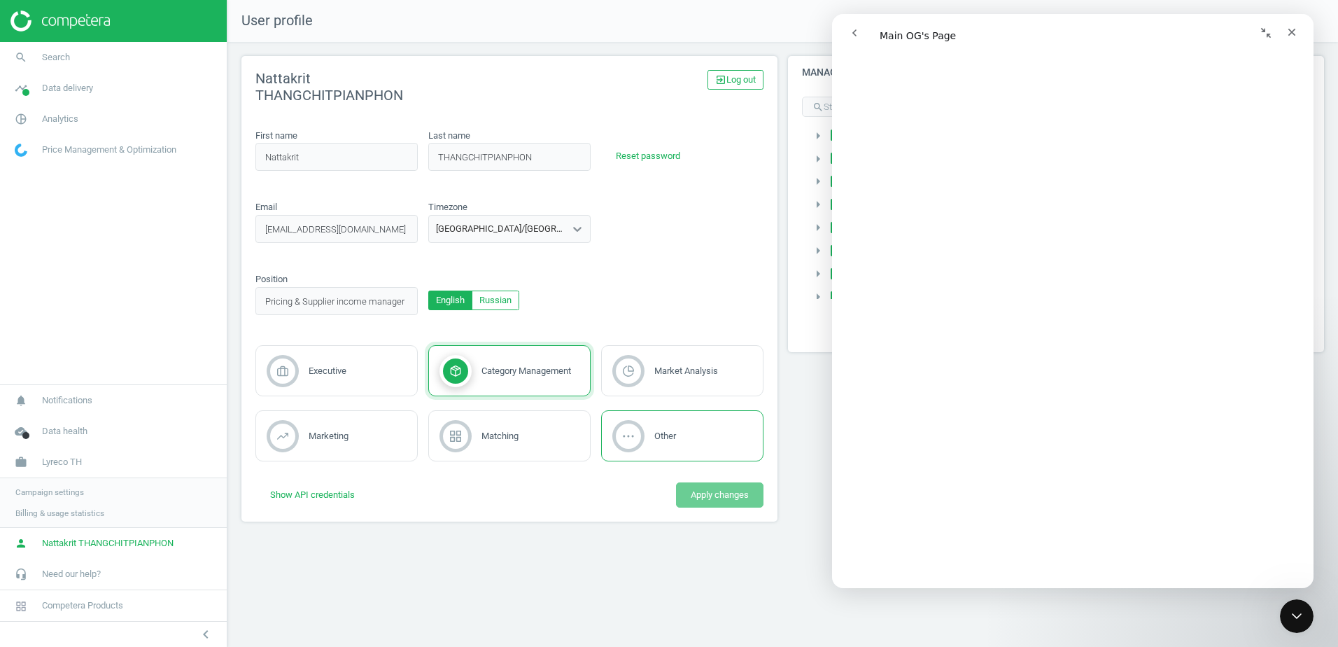
click at [650, 440] on div at bounding box center [628, 436] width 52 height 32
click at [519, 388] on div "Category Management" at bounding box center [509, 370] width 162 height 51
click at [320, 501] on button "Show API credentials" at bounding box center [312, 494] width 114 height 25
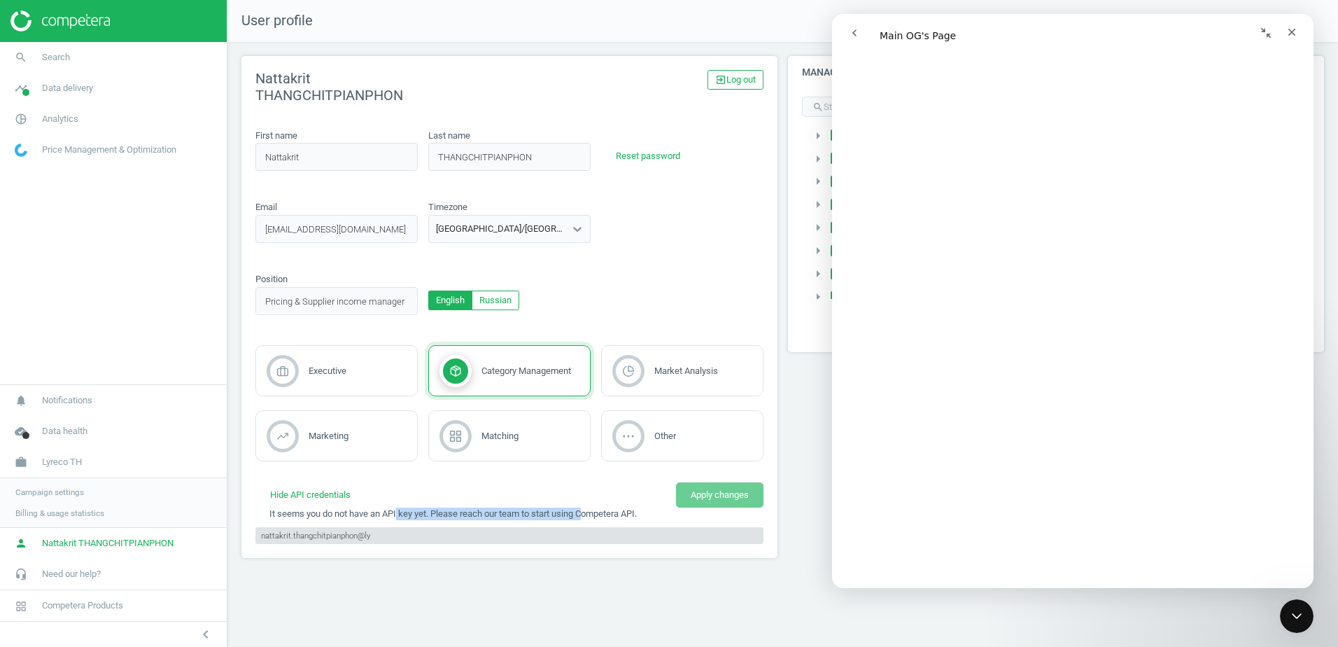
drag, startPoint x: 501, startPoint y: 517, endPoint x: 588, endPoint y: 520, distance: 86.8
click at [588, 520] on p "It seems you do not have an API key yet. Please reach our team to start using C…" at bounding box center [509, 513] width 508 height 13
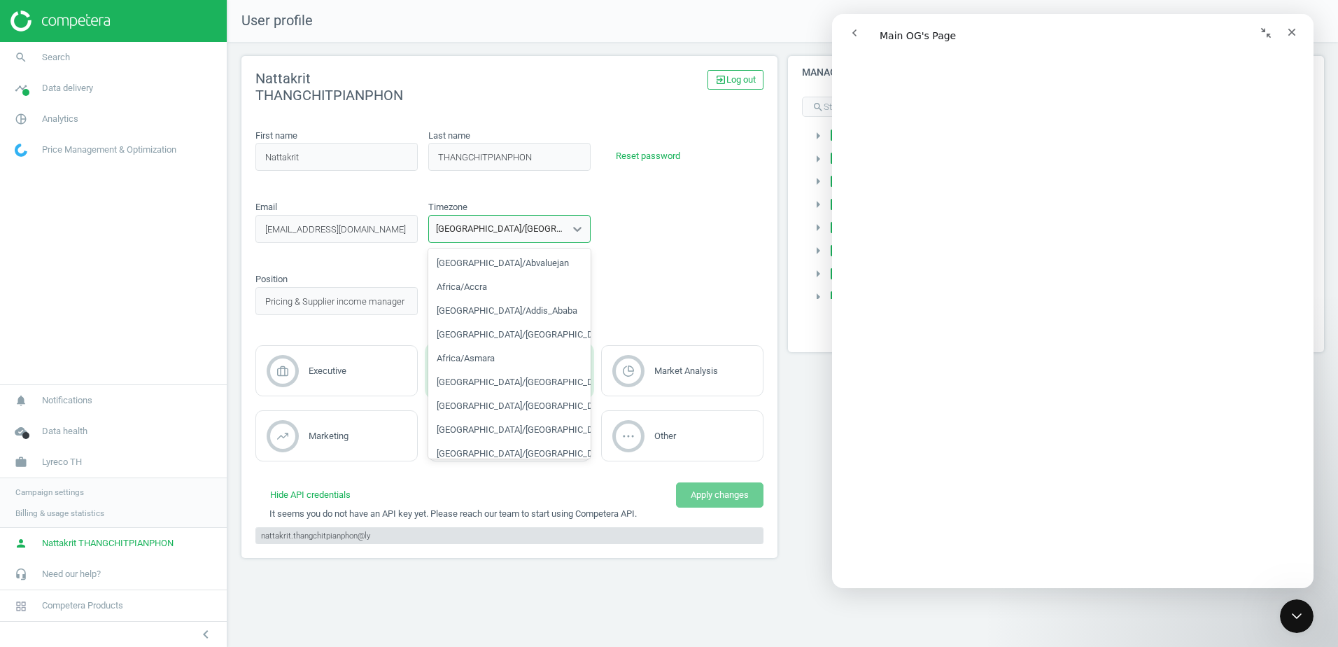
click at [487, 225] on div "Asia/Bangkok" at bounding box center [501, 229] width 130 height 13
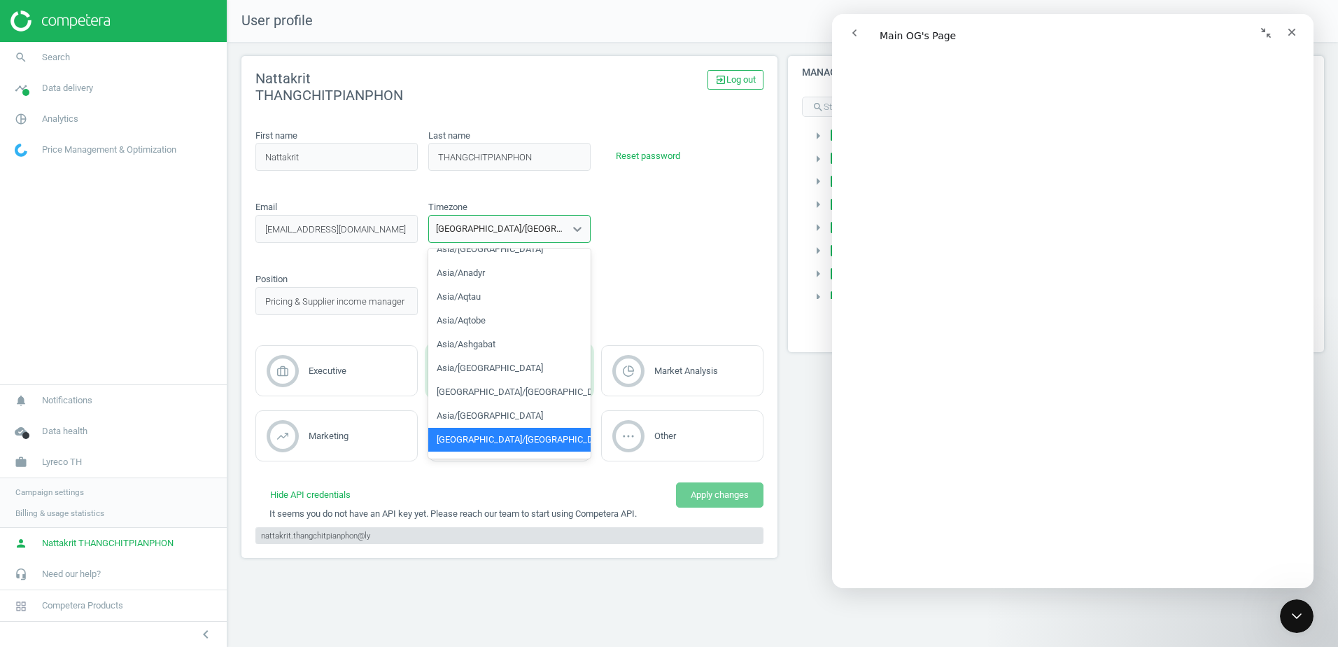
click at [487, 225] on div "Asia/Bangkok" at bounding box center [501, 229] width 130 height 13
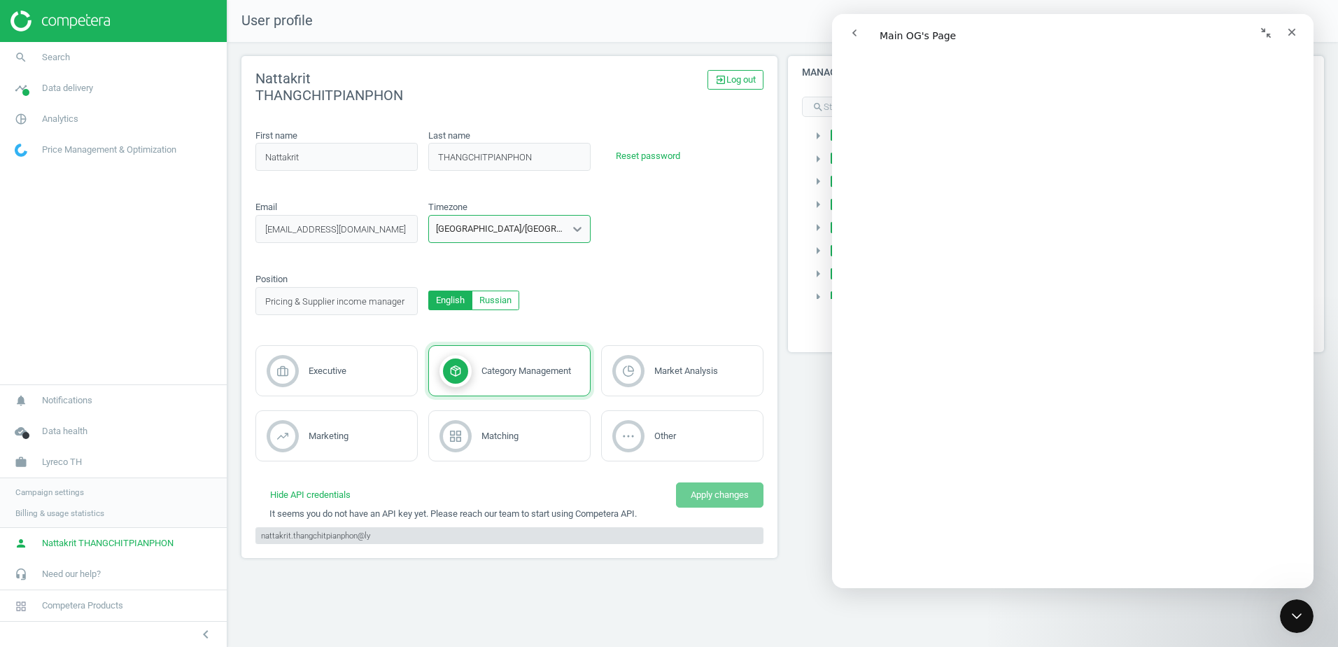
click at [664, 232] on div "Email nattakrit.thangchitpianphon@lyreco.com email_invalid Timezone 432 results…" at bounding box center [510, 226] width 519 height 51
click at [50, 88] on span "Data delivery" at bounding box center [67, 88] width 51 height 13
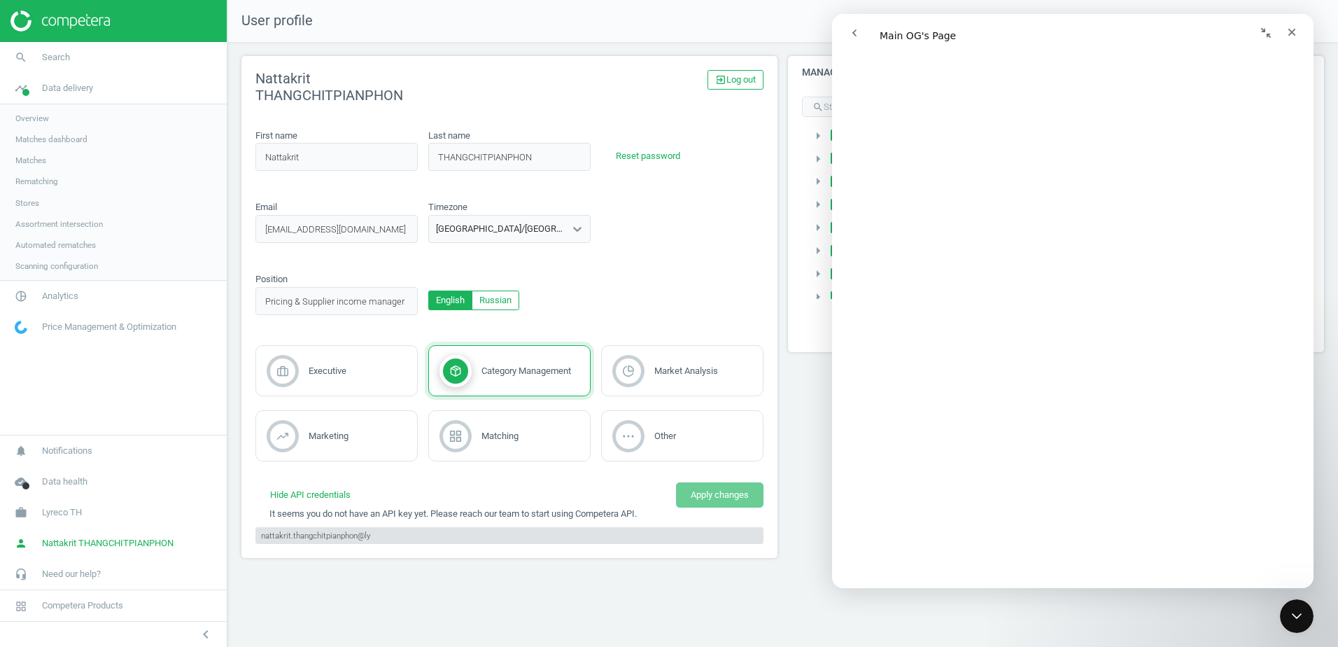
click at [57, 120] on link "Overview" at bounding box center [113, 118] width 227 height 21
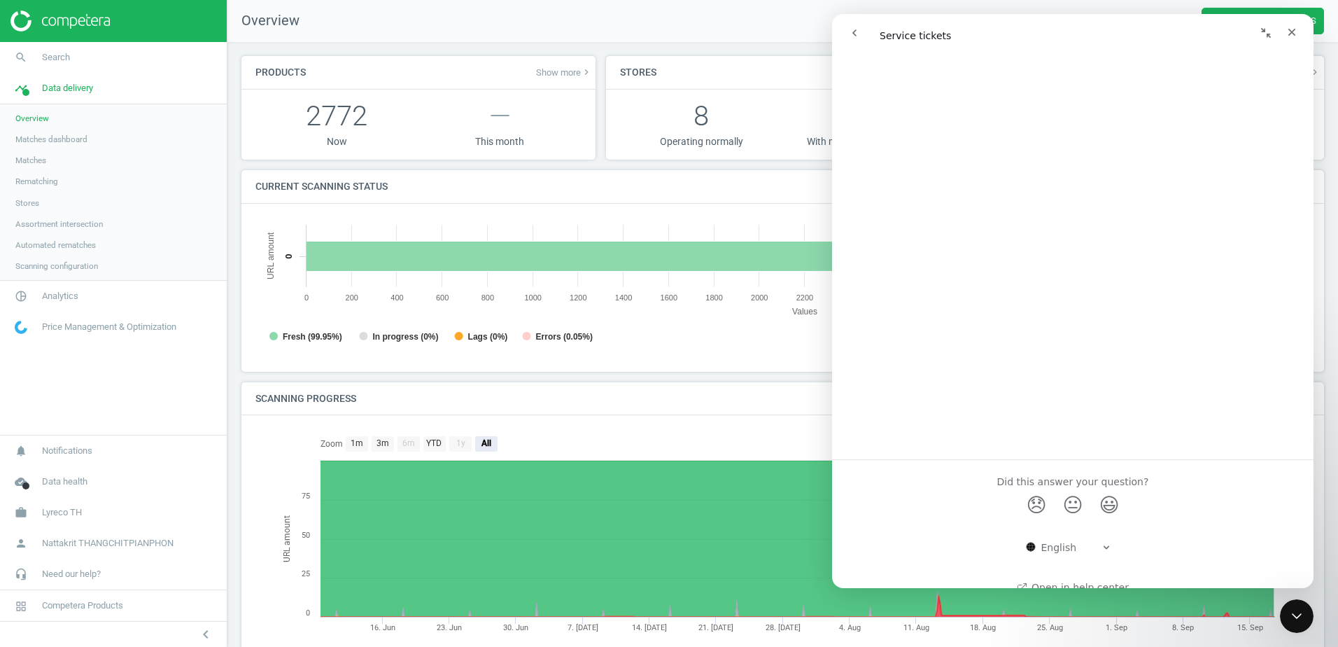
scroll to position [3975, 0]
click at [858, 43] on button "go back" at bounding box center [854, 33] width 27 height 27
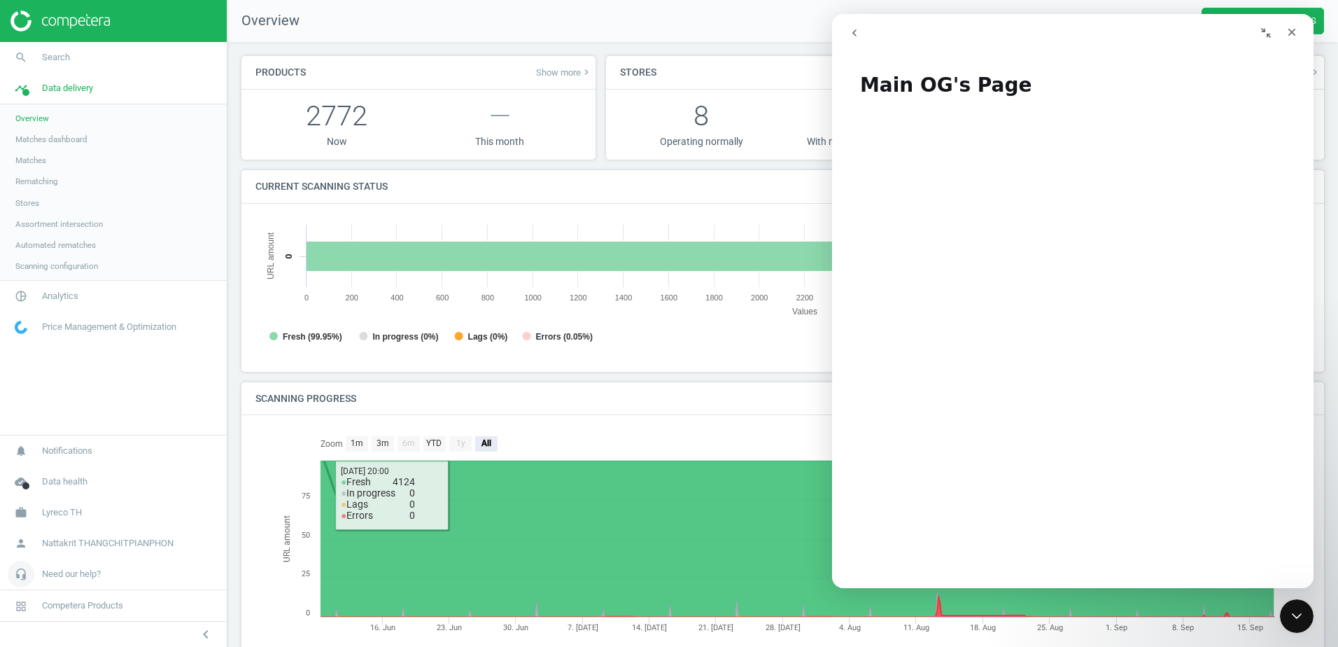
click at [155, 567] on link "headset_mic Need our help?" at bounding box center [113, 573] width 227 height 31
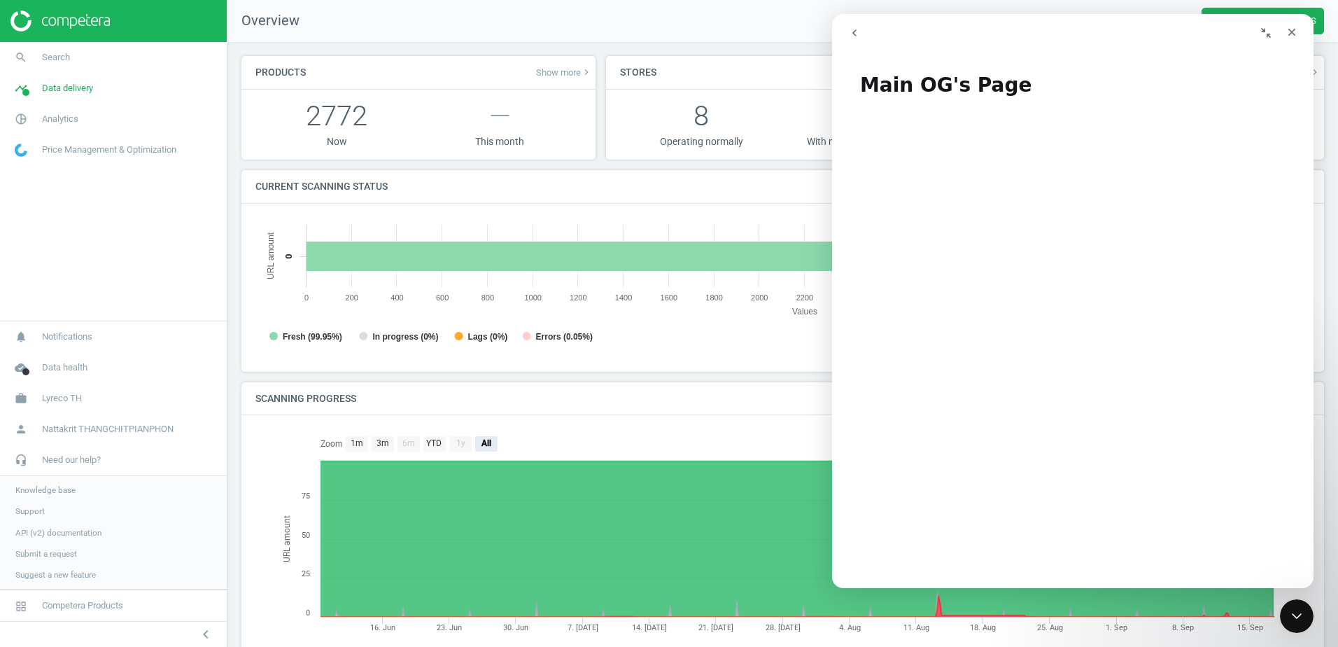
click at [56, 486] on span "Knowledge base" at bounding box center [45, 489] width 60 height 11
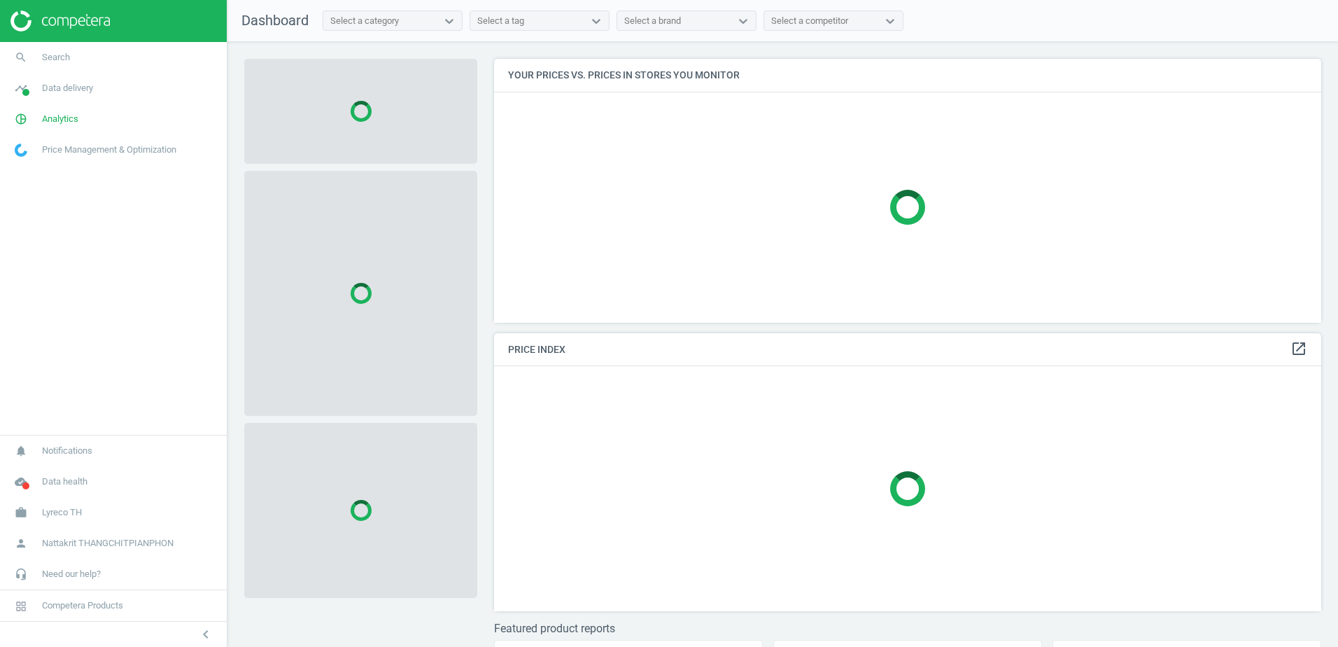
scroll to position [285, 838]
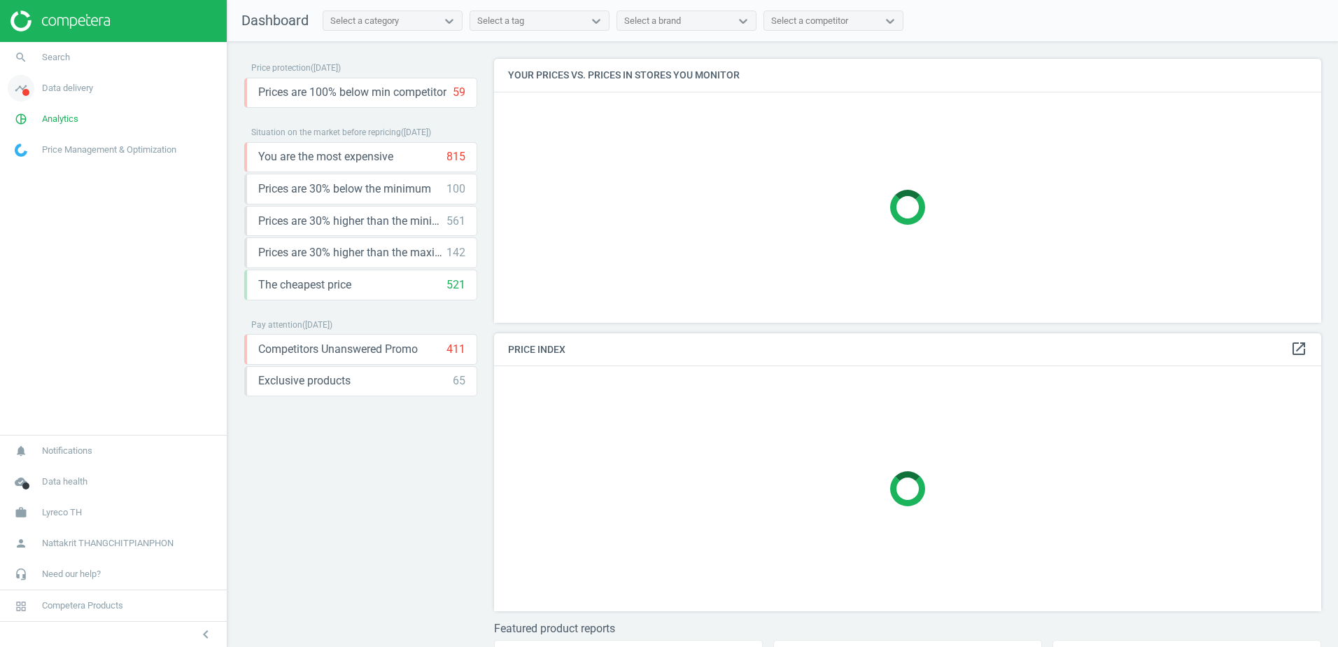
click at [76, 90] on span "Data delivery" at bounding box center [67, 88] width 51 height 13
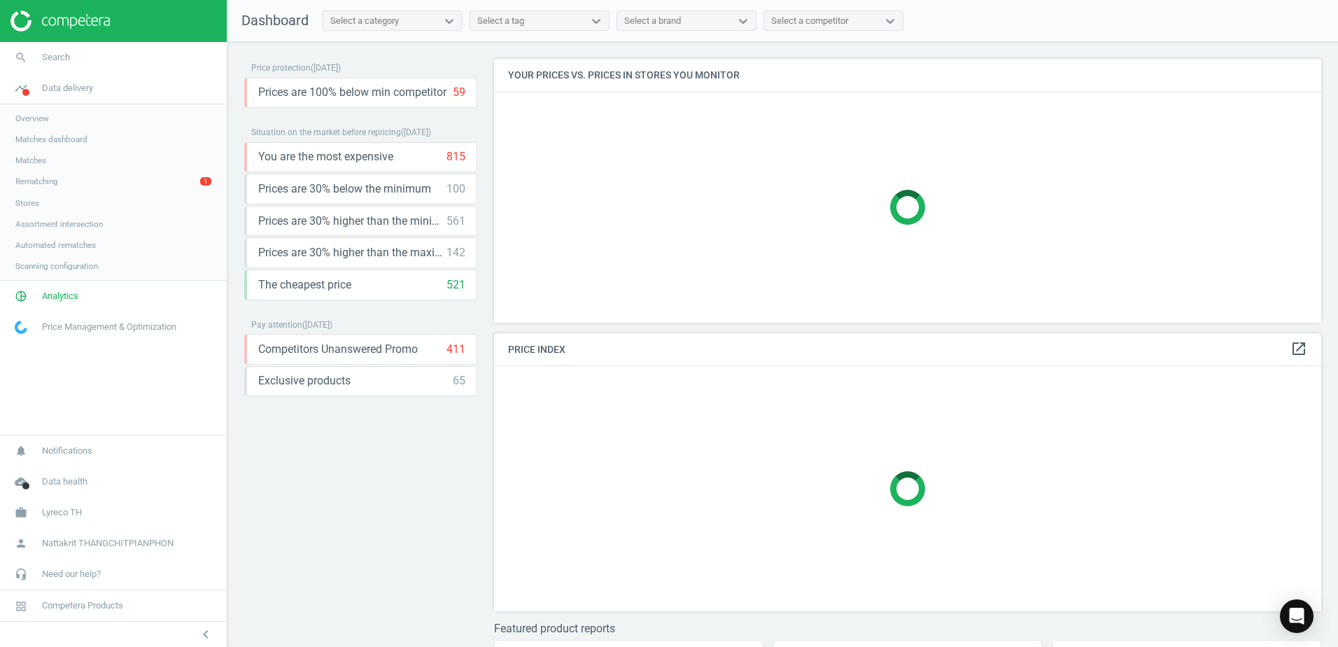
click at [94, 191] on link "Rematching 1" at bounding box center [113, 181] width 227 height 21
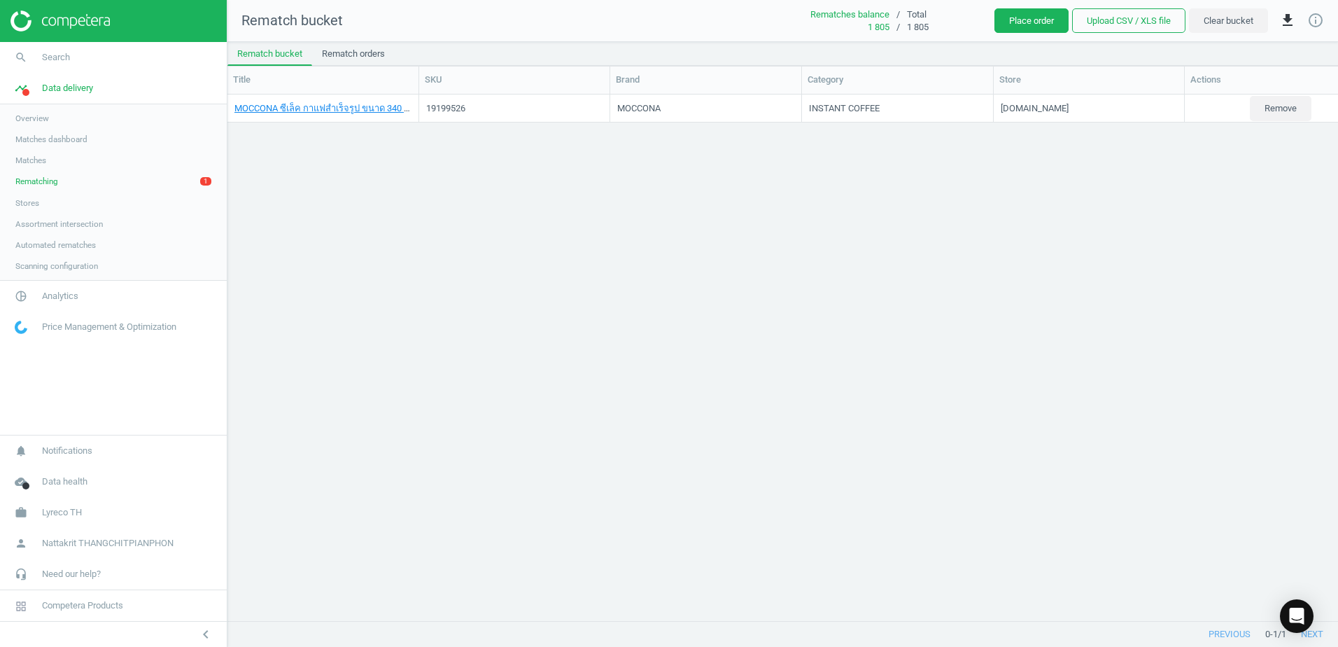
scroll to position [505, 1100]
click at [358, 104] on link "MOCCONA ซีเล็ค กาแฟสำเร็จรูป ขนาด 340 กรัม, 8851907150105" at bounding box center [361, 107] width 254 height 10
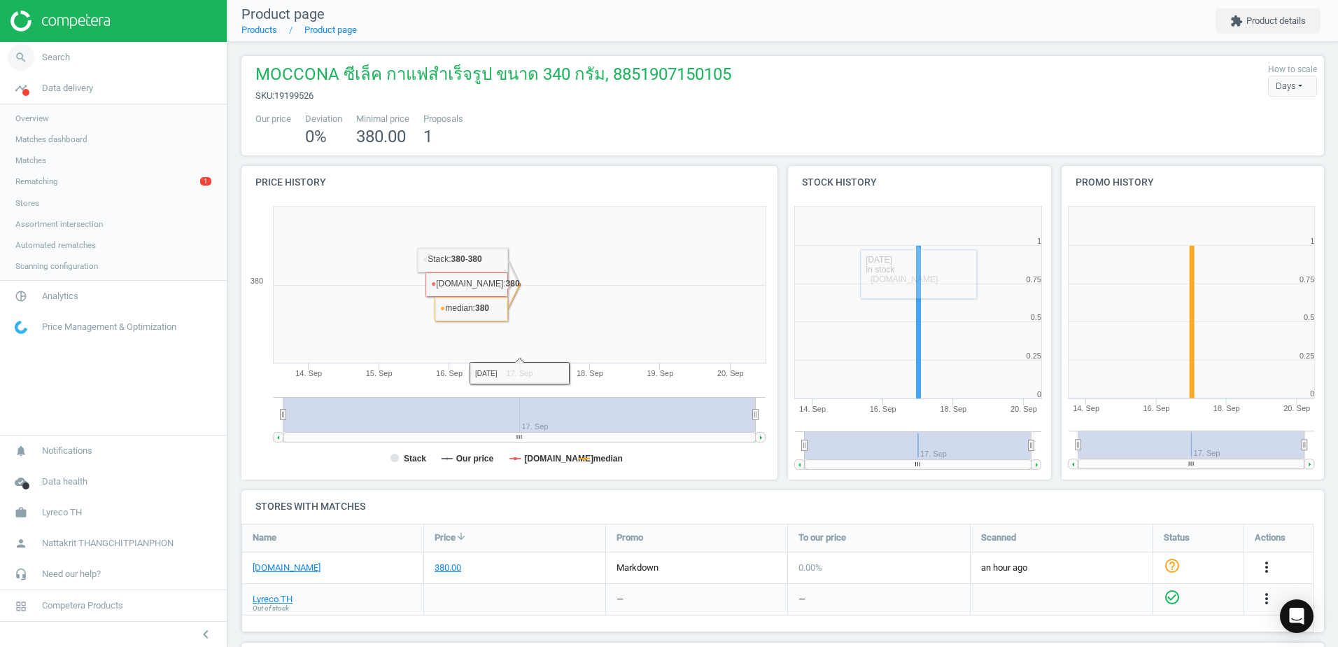
click at [94, 62] on link "search Search" at bounding box center [113, 57] width 227 height 31
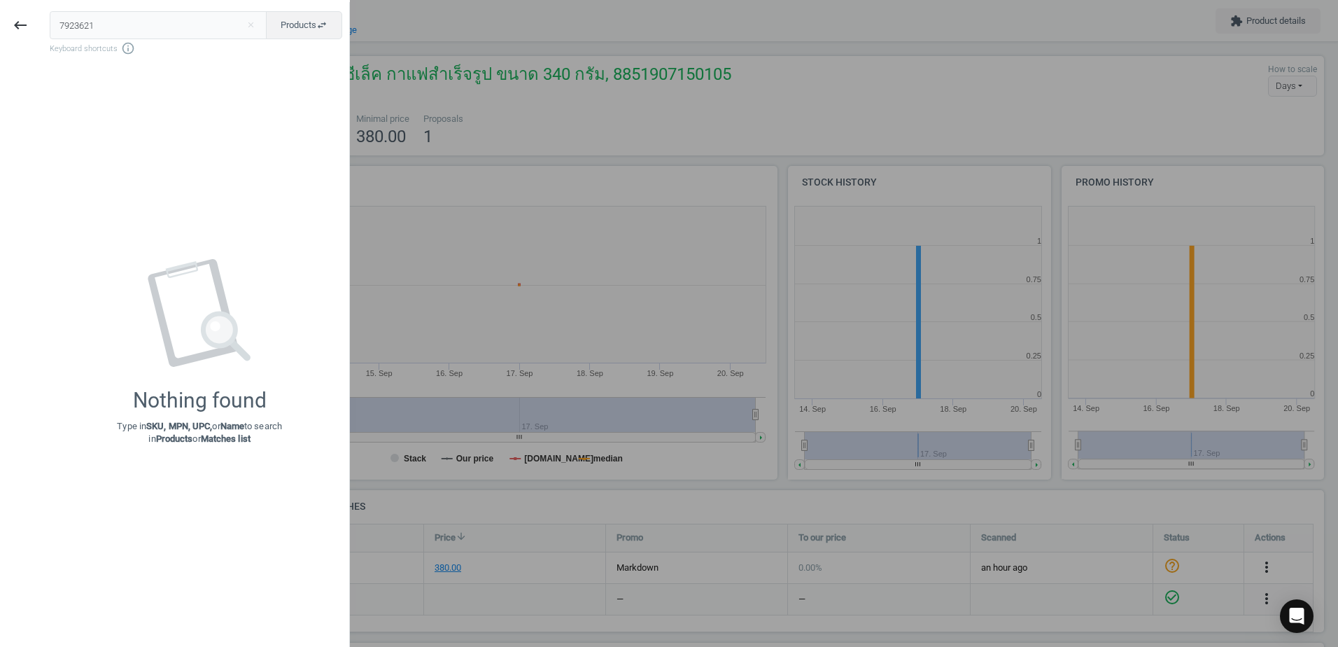
type input "7923621"
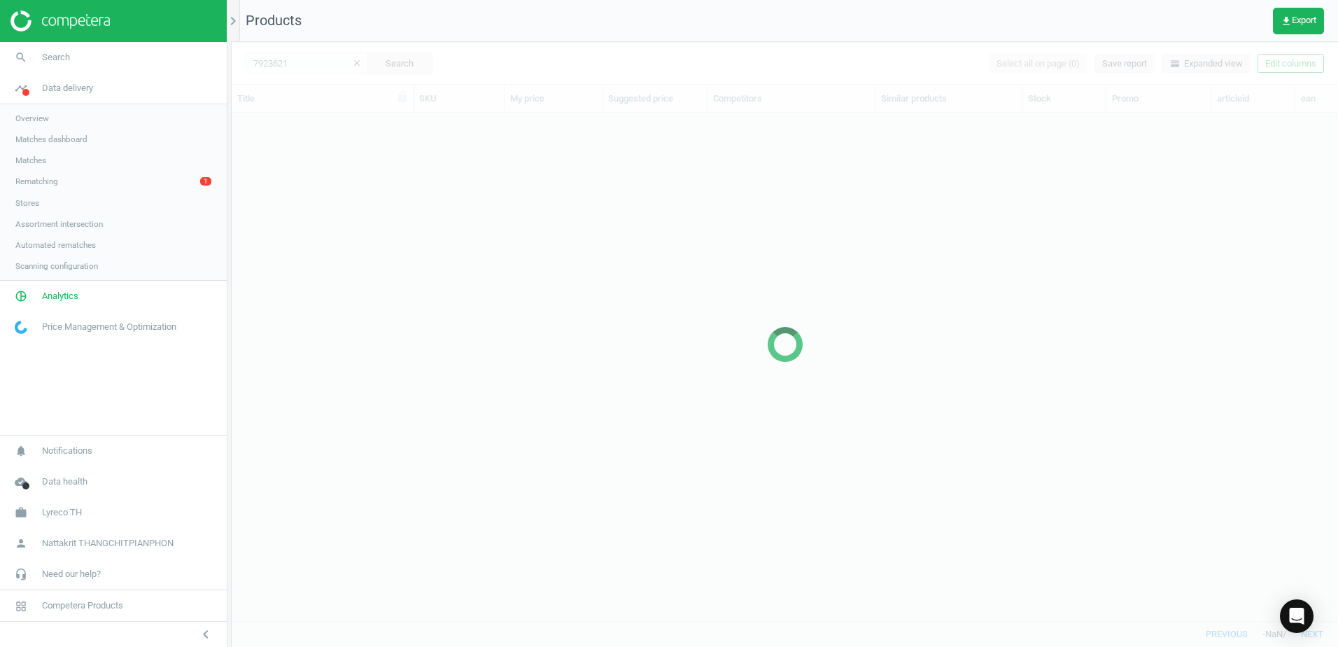
scroll to position [486, 1096]
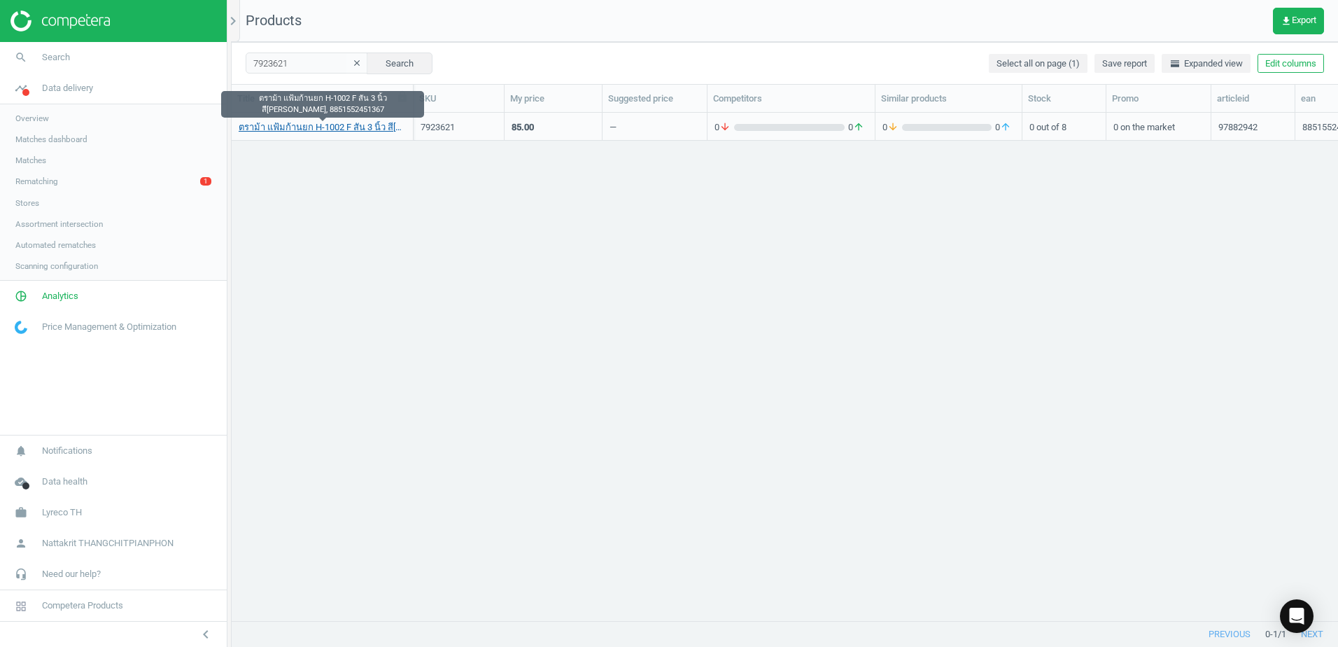
click at [348, 129] on link "ตราม้า แฟ้มก้านยก H-1002 F สัน 3 นิ้ว สี[PERSON_NAME], 8851552451367" at bounding box center [322, 127] width 167 height 13
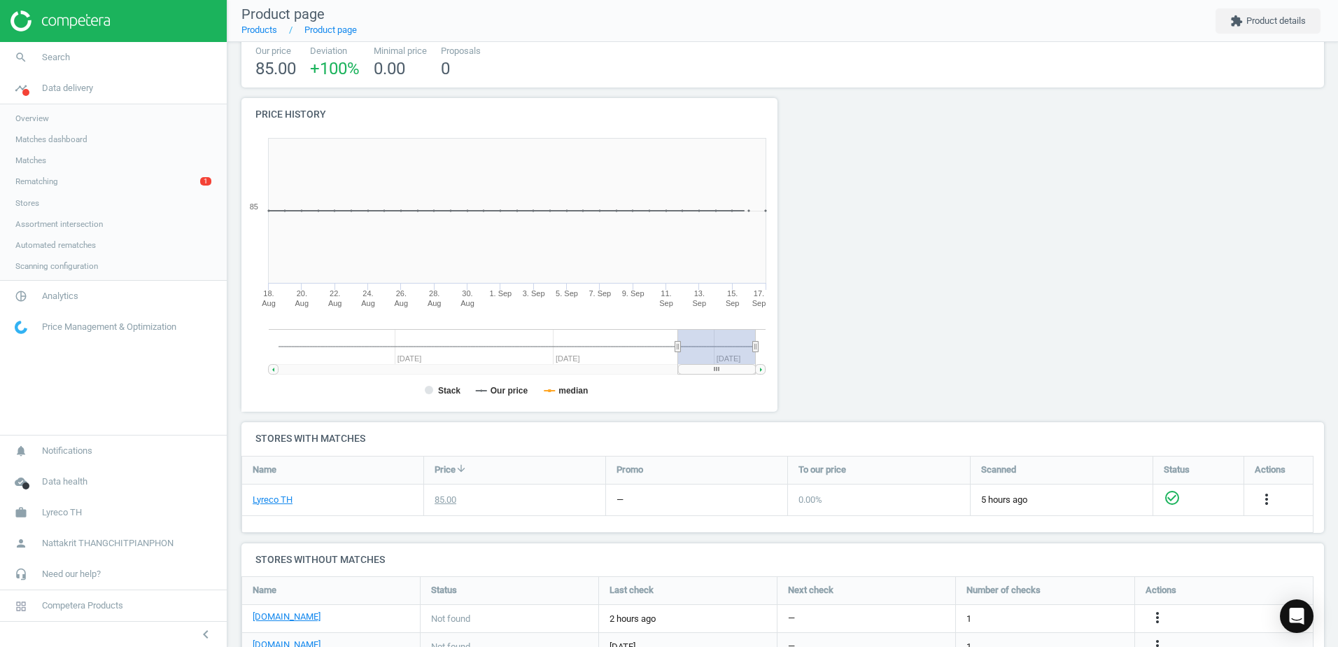
scroll to position [280, 0]
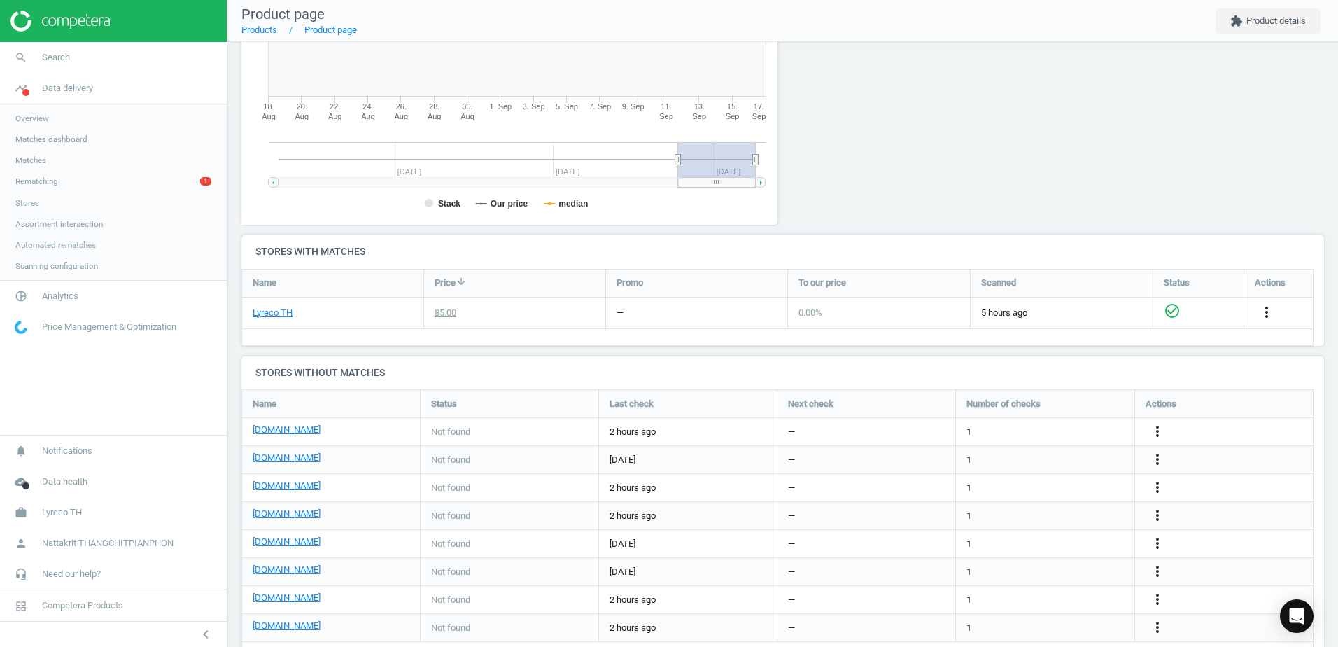
click at [1267, 310] on icon "more_vert" at bounding box center [1266, 312] width 17 height 17
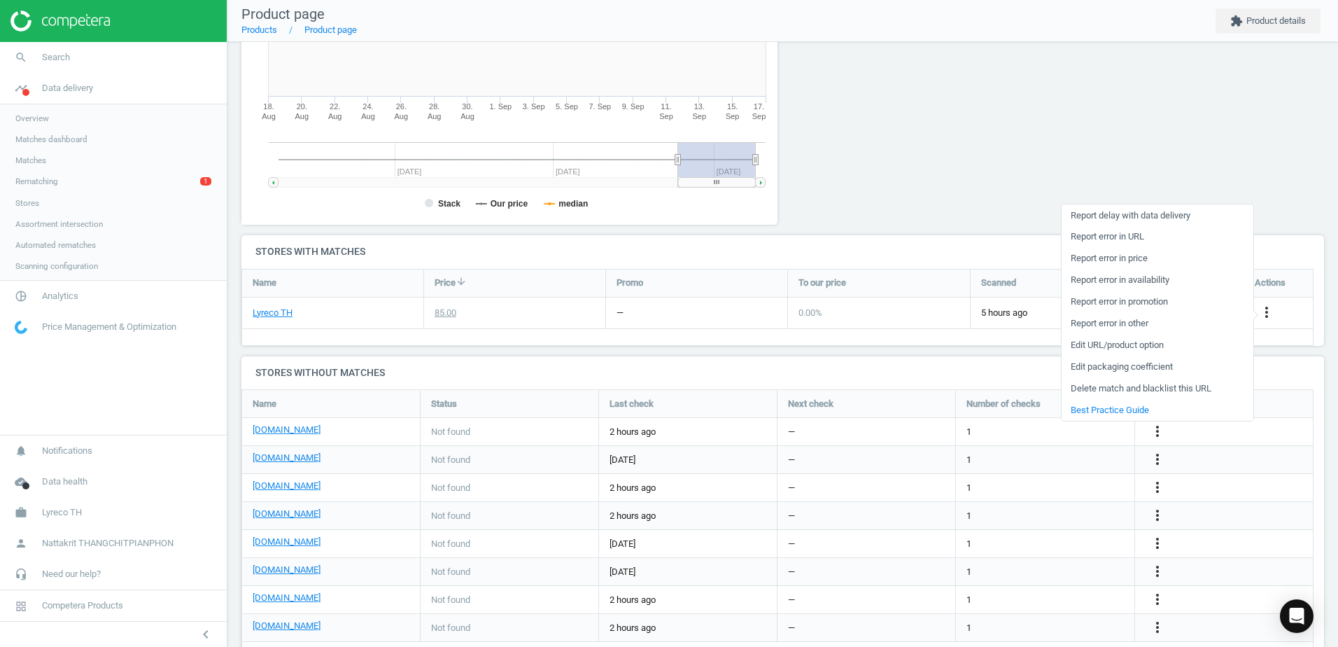
click at [1288, 358] on h4 "Stores without matches" at bounding box center [782, 372] width 1083 height 33
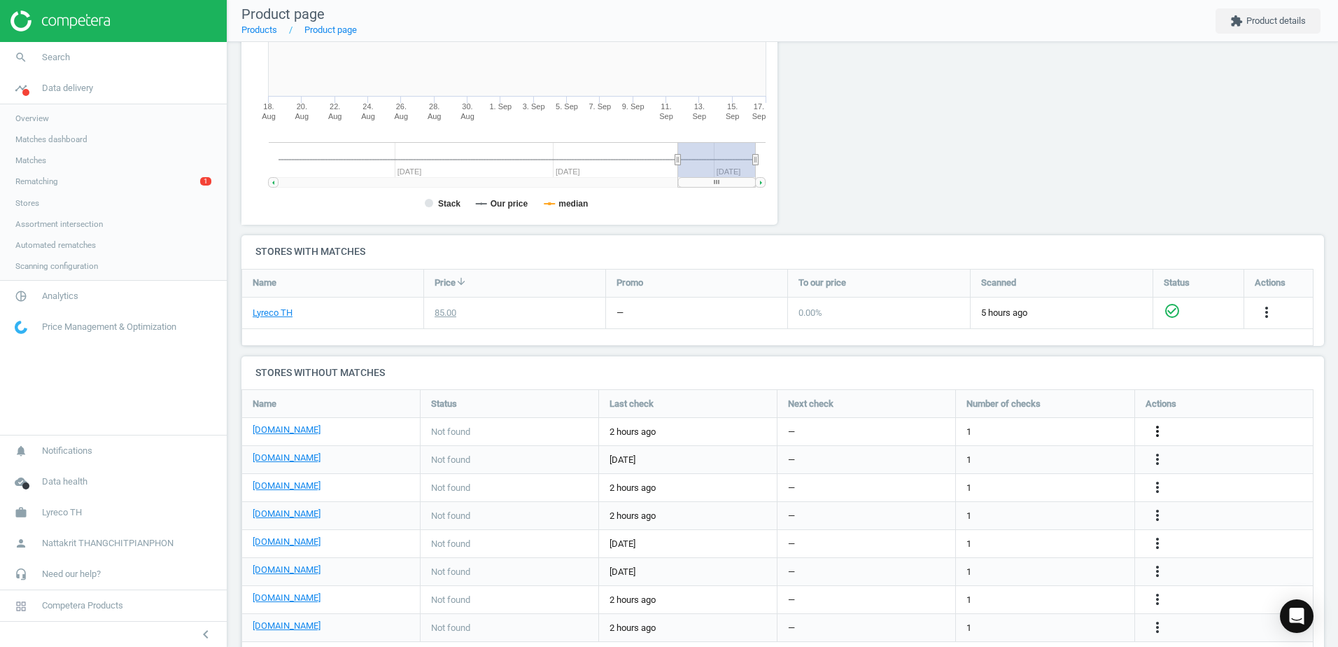
click at [1155, 428] on icon "more_vert" at bounding box center [1157, 431] width 17 height 17
click at [1076, 437] on link "Edit URL/product option" at bounding box center [1048, 432] width 192 height 22
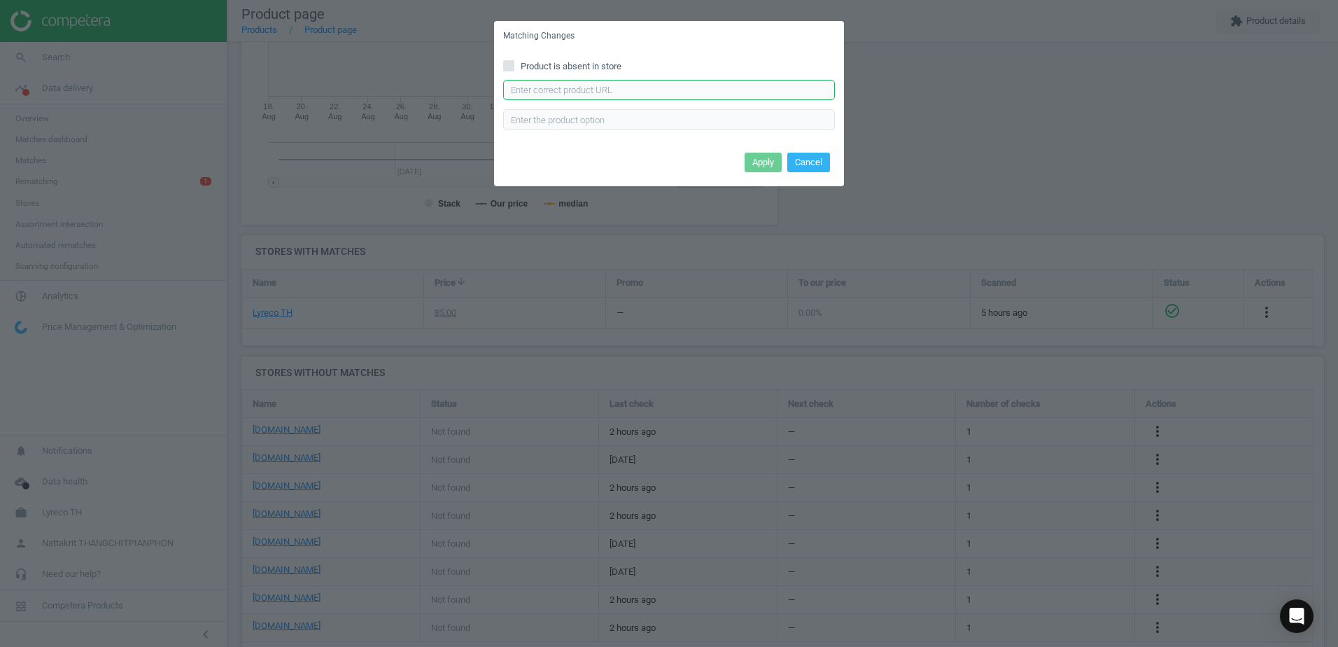
click at [541, 94] on input "text" at bounding box center [669, 90] width 332 height 21
paste input "[DOMAIN_NAME][URL][PERSON_NAME]"
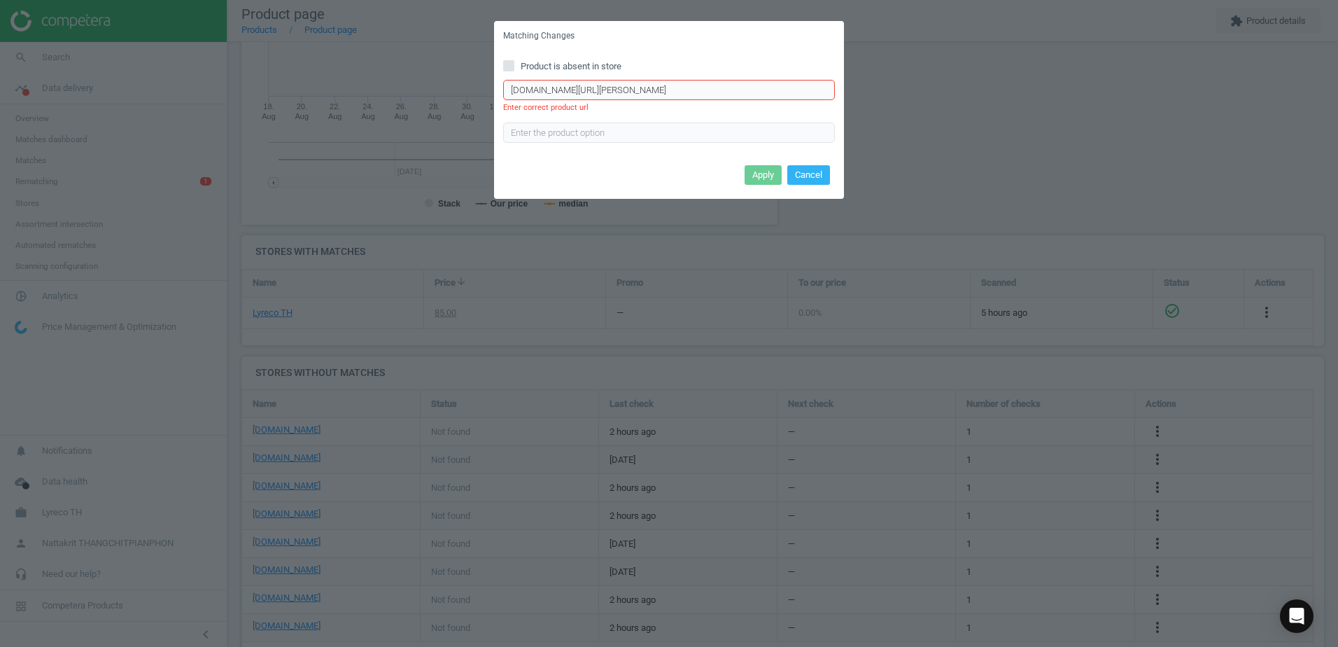
drag, startPoint x: 538, startPoint y: 88, endPoint x: 276, endPoint y: 68, distance: 262.5
click at [276, 68] on div "Matching Changes Product is absent in store [DOMAIN_NAME][URL][PERSON_NAME] Ent…" at bounding box center [669, 323] width 1338 height 647
click at [514, 92] on input "[DOMAIN_NAME][URL][PERSON_NAME]" at bounding box center [669, 90] width 332 height 21
click at [510, 92] on input "[DOMAIN_NAME][URL]" at bounding box center [669, 90] width 332 height 21
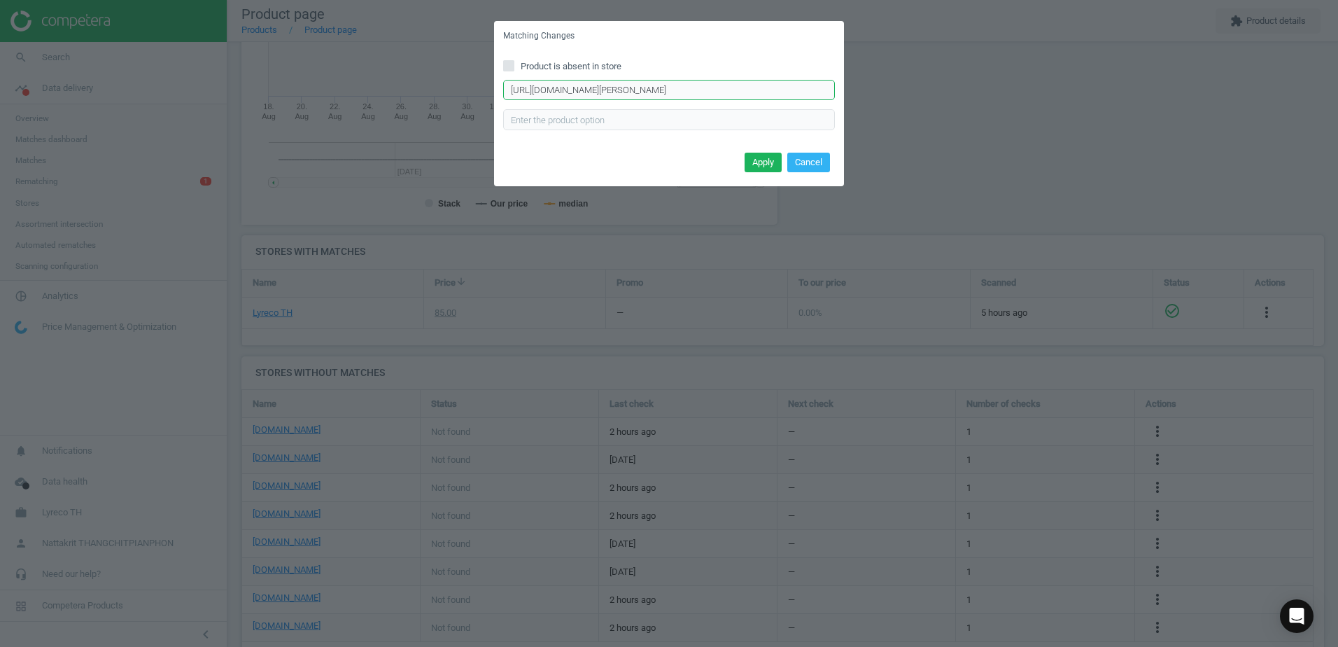
type input "http://www.ofm.co.th/product/แฟ้มสันกว้าง-f4-3-ม่วง-แพ็ค-3-เล่ม-ตราม้า-h1002f-p…"
click at [767, 164] on button "Apply" at bounding box center [763, 163] width 37 height 20
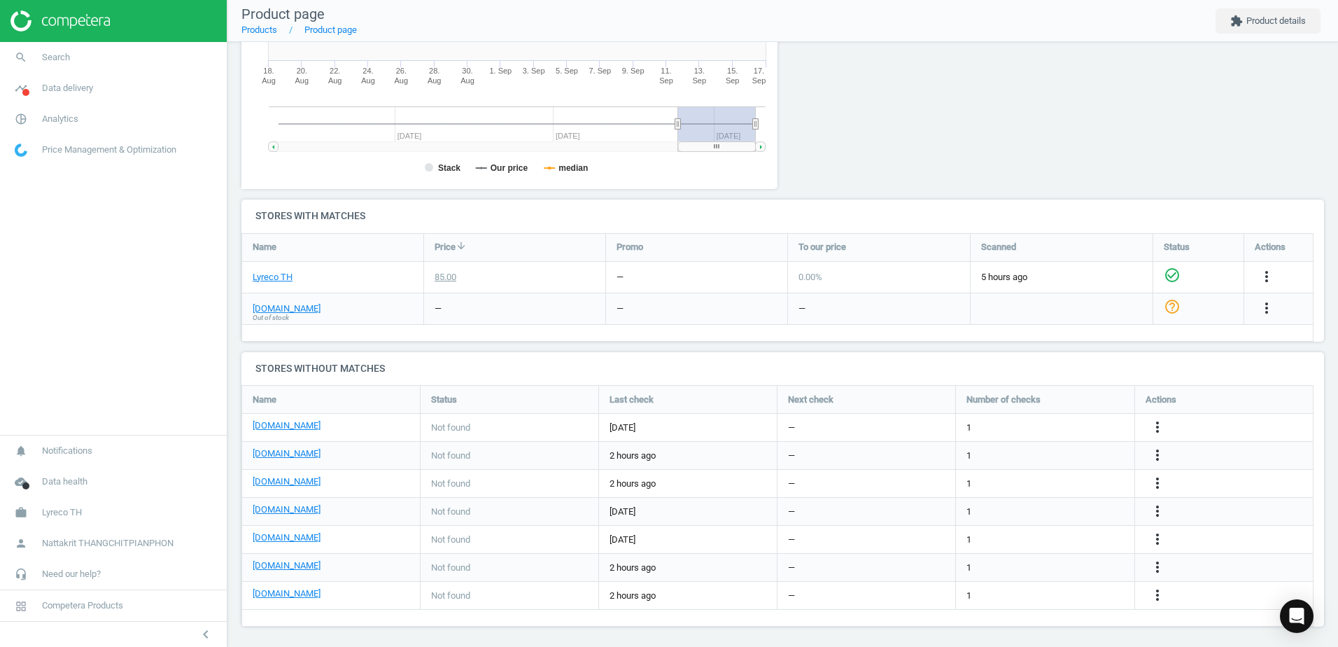
scroll to position [320, 0]
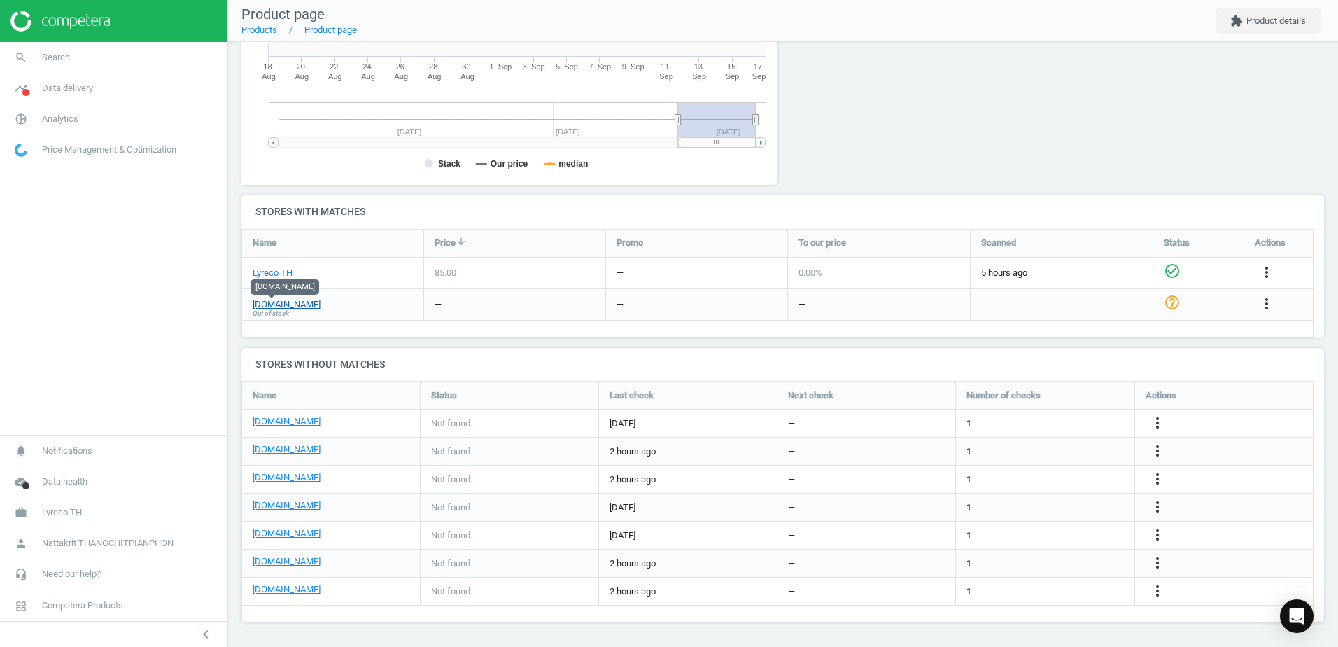
click at [282, 303] on link "[DOMAIN_NAME]" at bounding box center [287, 304] width 68 height 13
click at [1265, 305] on icon "more_vert" at bounding box center [1266, 303] width 17 height 17
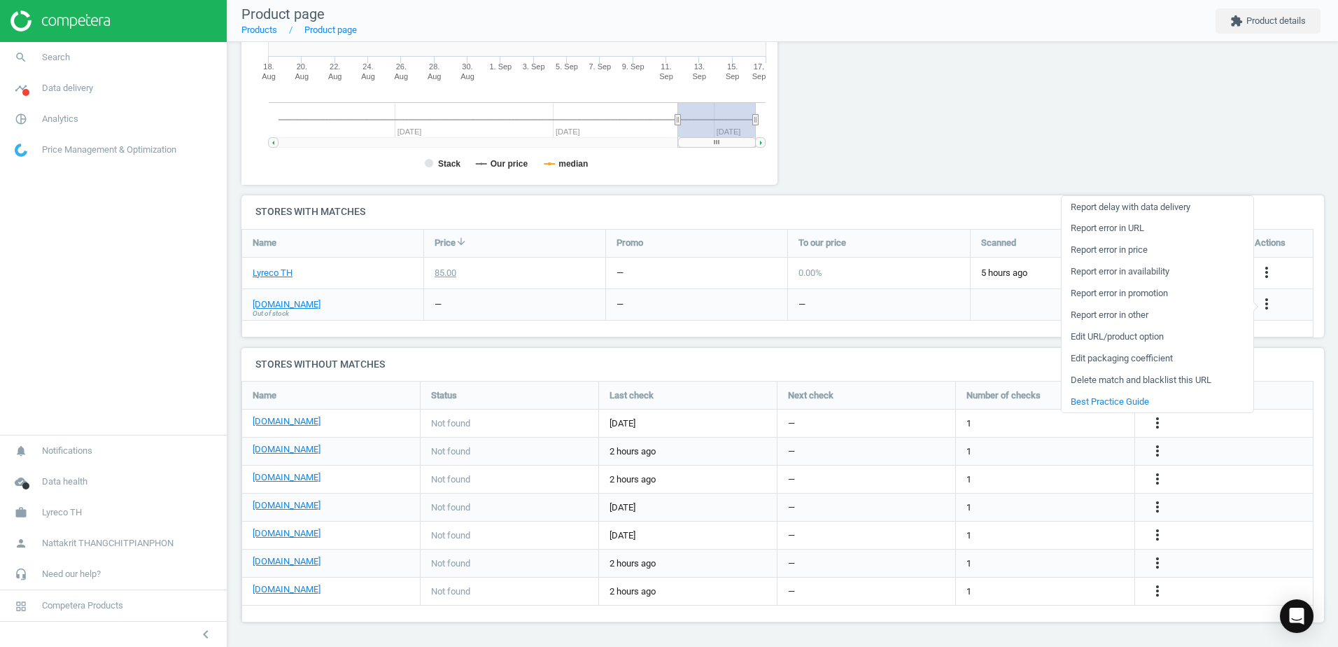
click at [1182, 357] on link "Edit packaging coefficient" at bounding box center [1158, 359] width 192 height 22
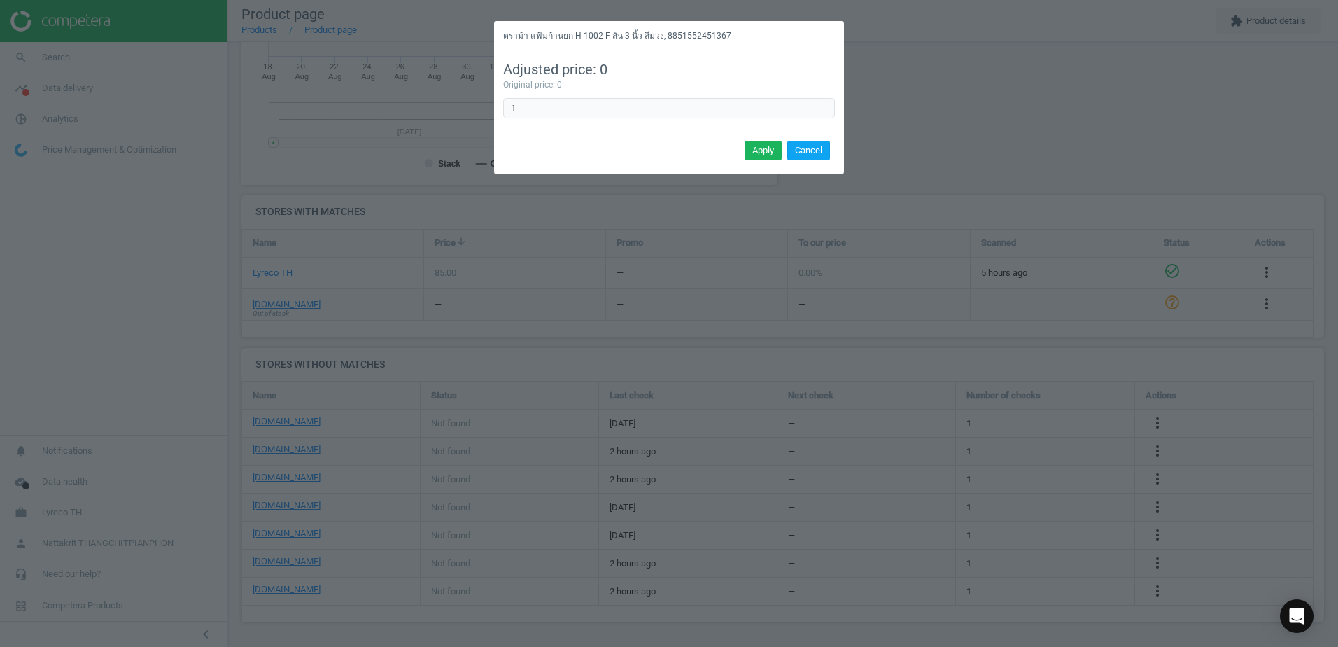
click at [809, 150] on button "Cancel" at bounding box center [808, 151] width 43 height 20
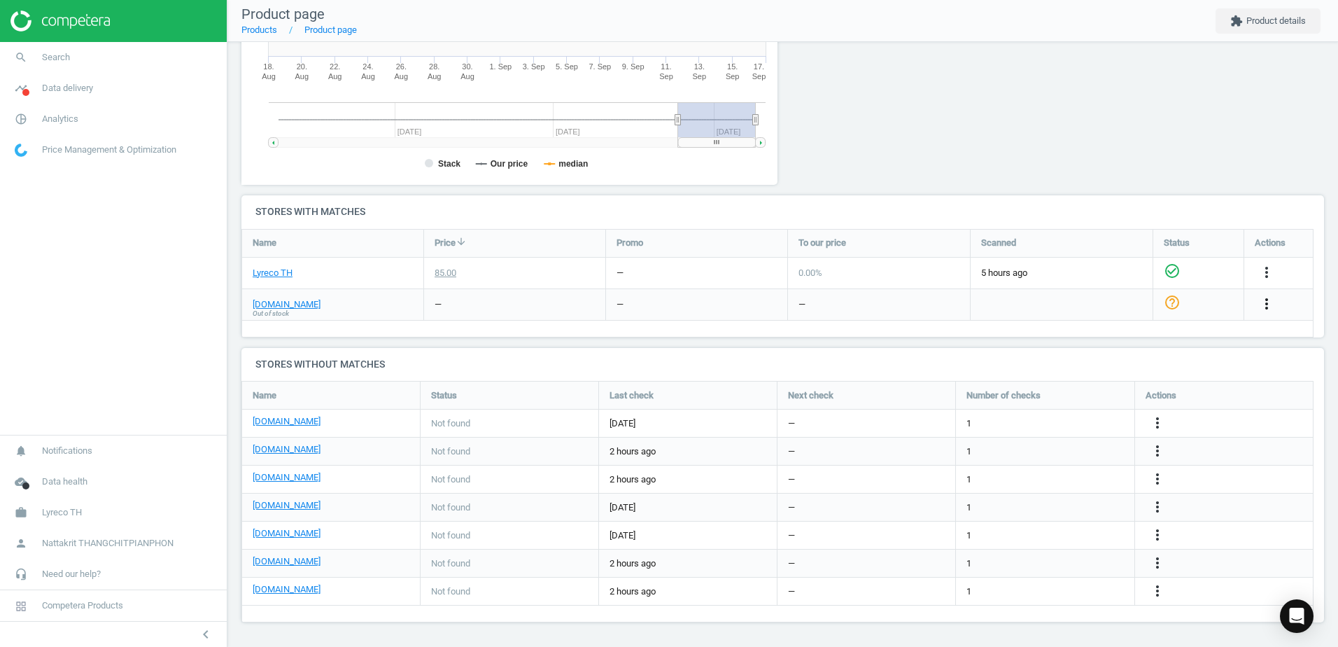
click at [1260, 297] on icon "more_vert" at bounding box center [1266, 303] width 17 height 17
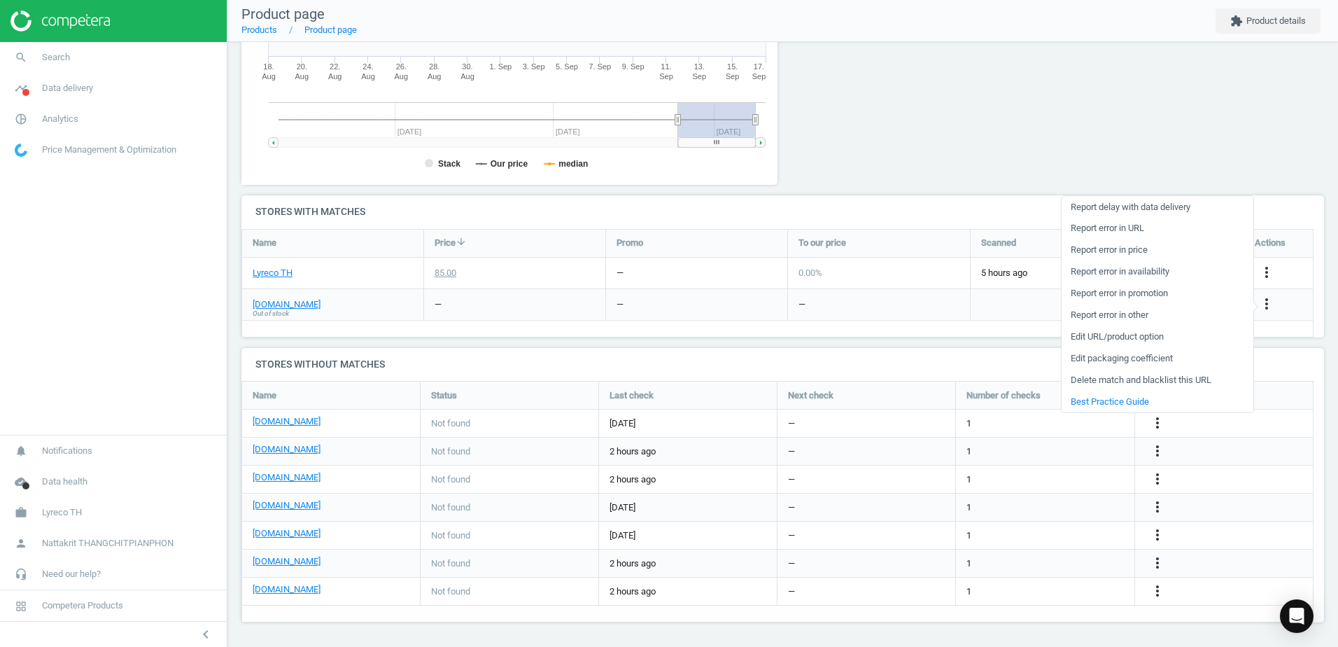
click at [1170, 337] on link "Edit URL/product option" at bounding box center [1158, 337] width 192 height 22
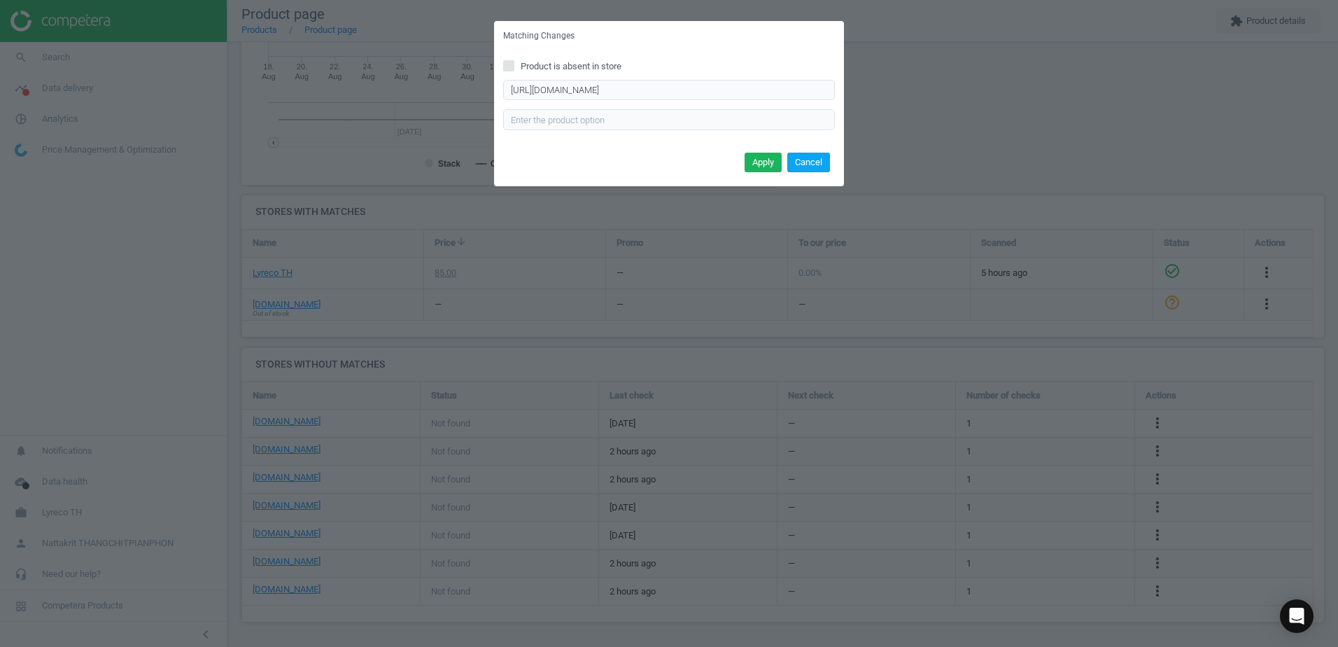
click at [822, 164] on button "Cancel" at bounding box center [808, 163] width 43 height 20
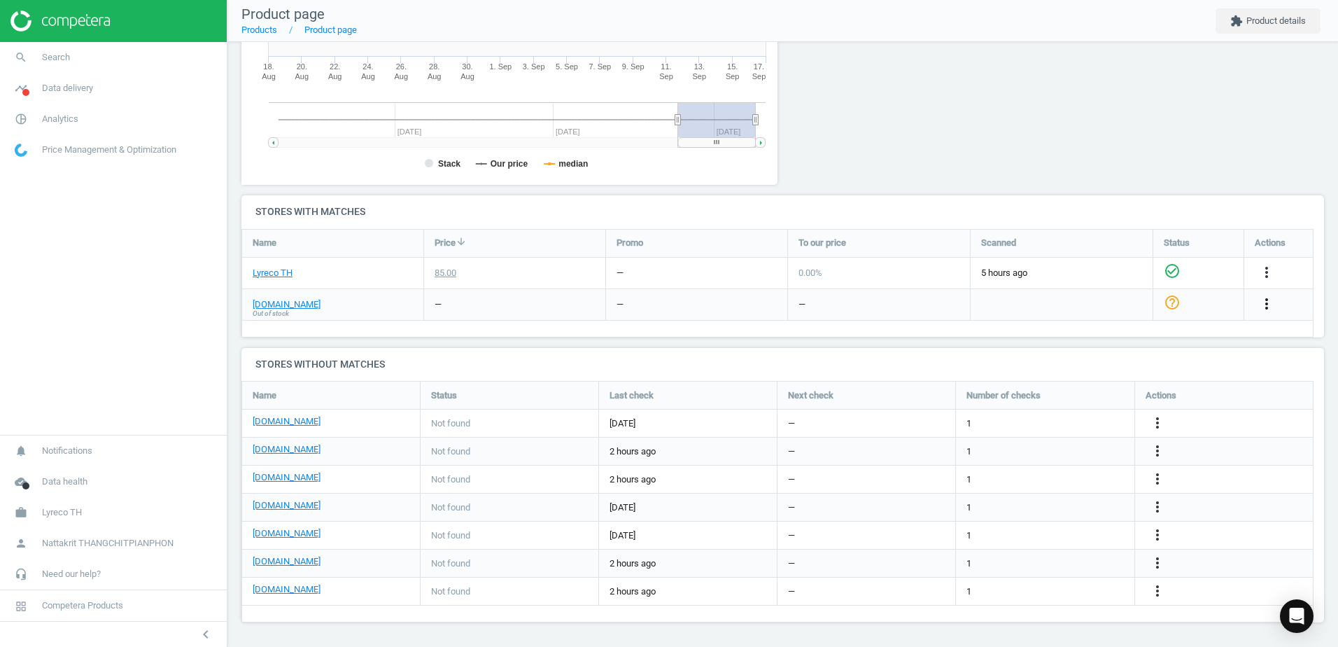
click at [1260, 304] on icon "more_vert" at bounding box center [1266, 303] width 17 height 17
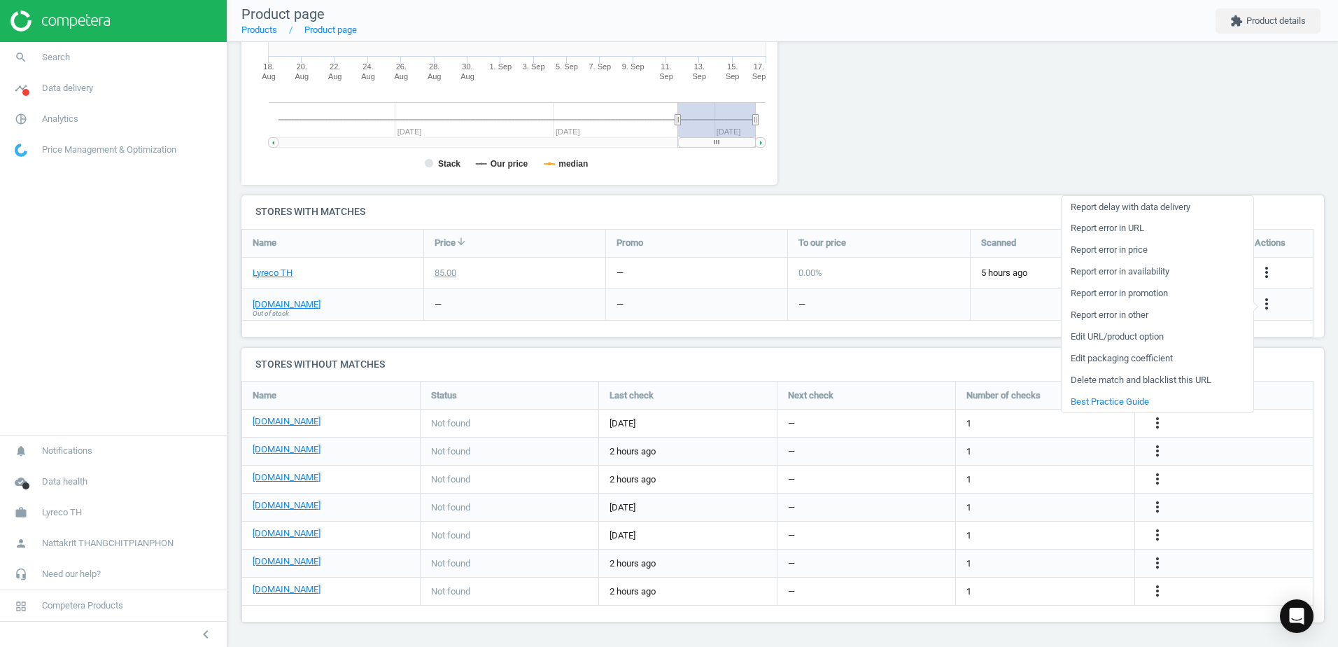
click at [1141, 318] on link "Report error in other" at bounding box center [1158, 315] width 192 height 22
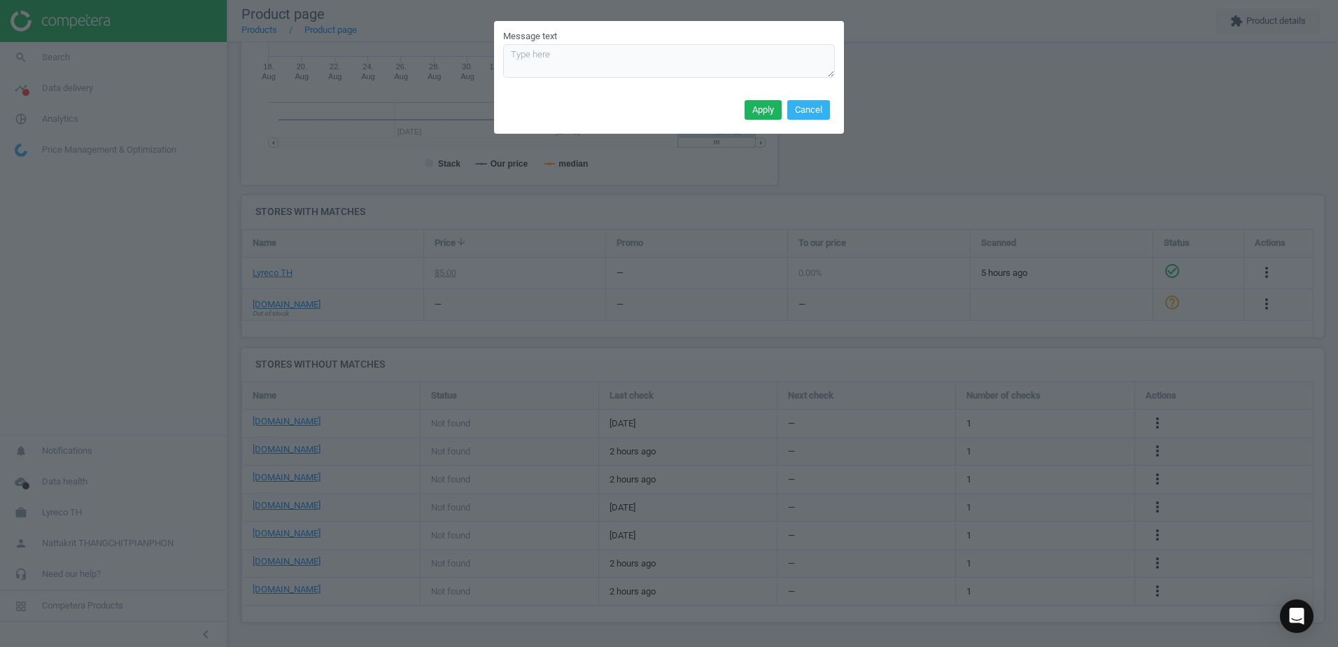
click at [831, 111] on div "Apply Cancel" at bounding box center [669, 115] width 350 height 38
click at [824, 110] on button "Cancel" at bounding box center [808, 110] width 43 height 20
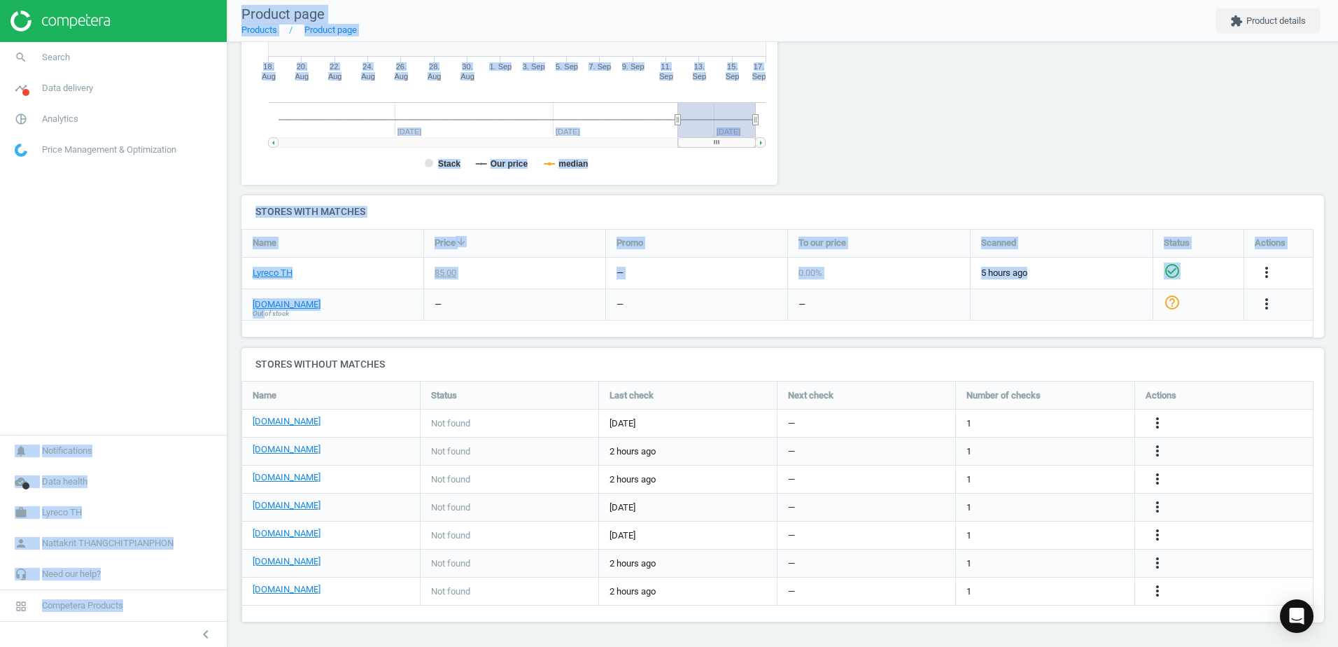
drag, startPoint x: 227, startPoint y: 312, endPoint x: 202, endPoint y: 311, distance: 25.9
click at [202, 311] on section "search Search timeline Data delivery Overview Matches dashboard Matches Rematch…" at bounding box center [669, 323] width 1338 height 647
drag, startPoint x: 202, startPoint y: 311, endPoint x: 258, endPoint y: 312, distance: 56.7
click at [258, 312] on span "Out of stock" at bounding box center [271, 314] width 36 height 10
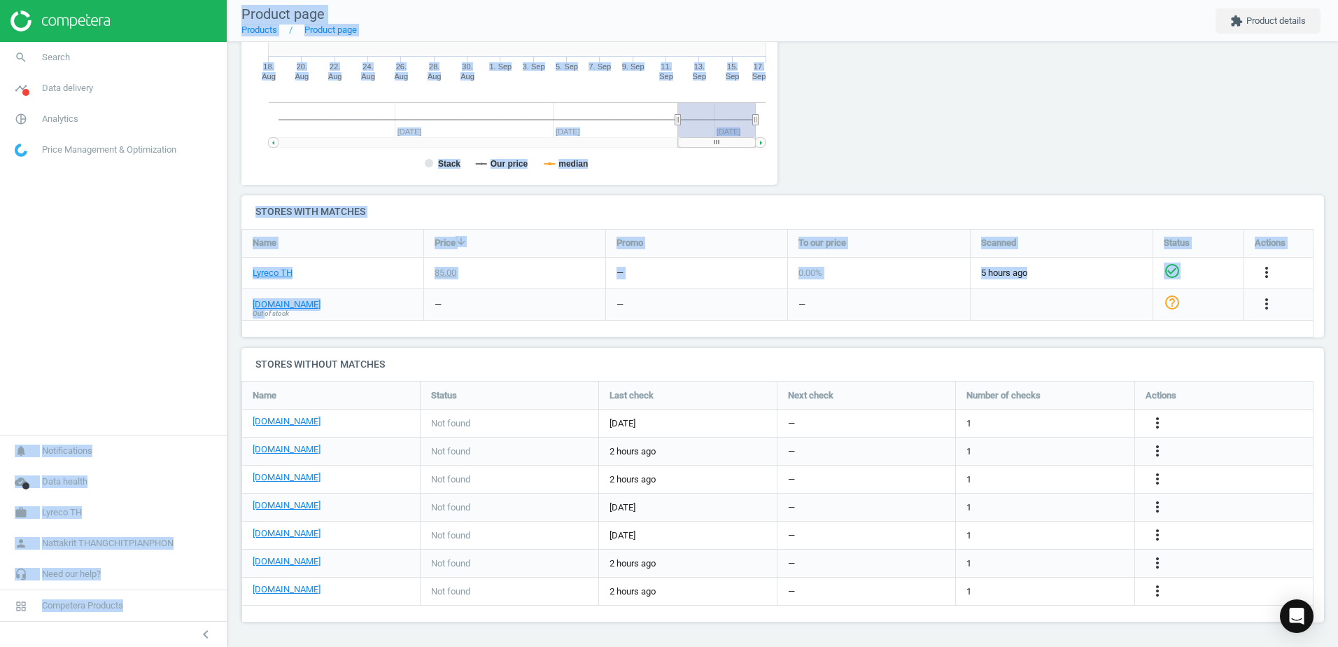
drag, startPoint x: 258, startPoint y: 312, endPoint x: 313, endPoint y: 313, distance: 55.3
click at [313, 313] on div "ofm.co.th Out of stock" at bounding box center [332, 304] width 181 height 31
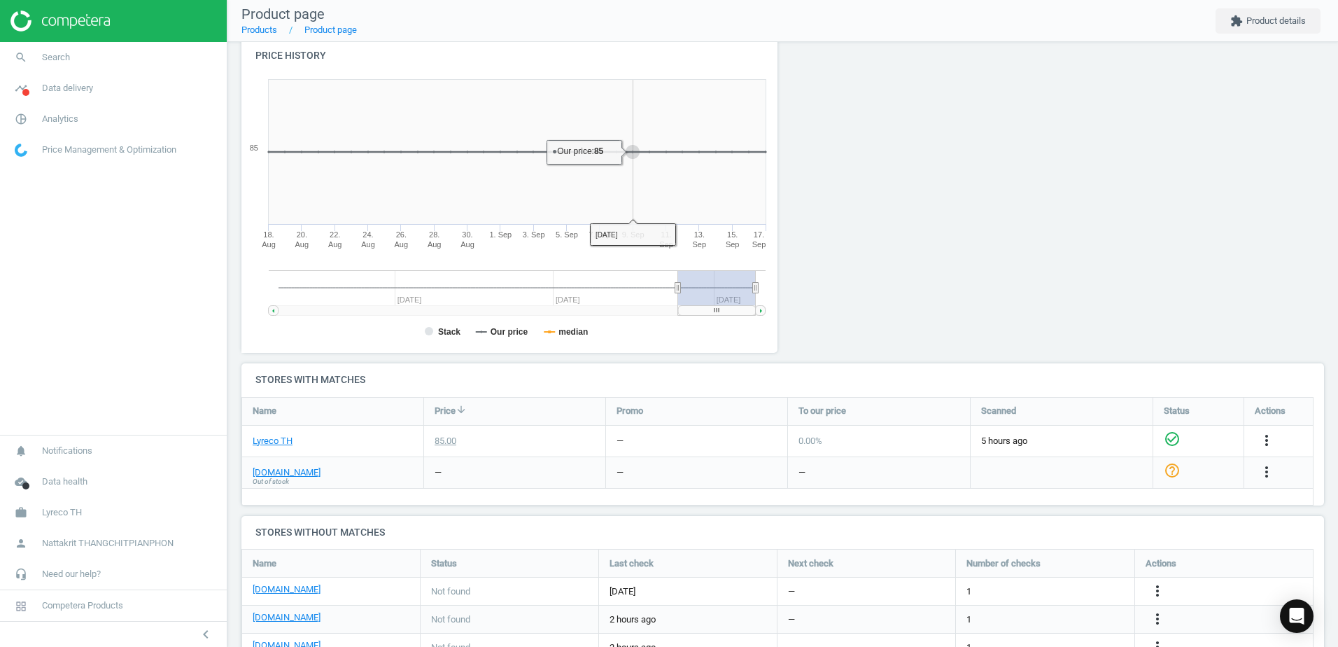
scroll to position [0, 0]
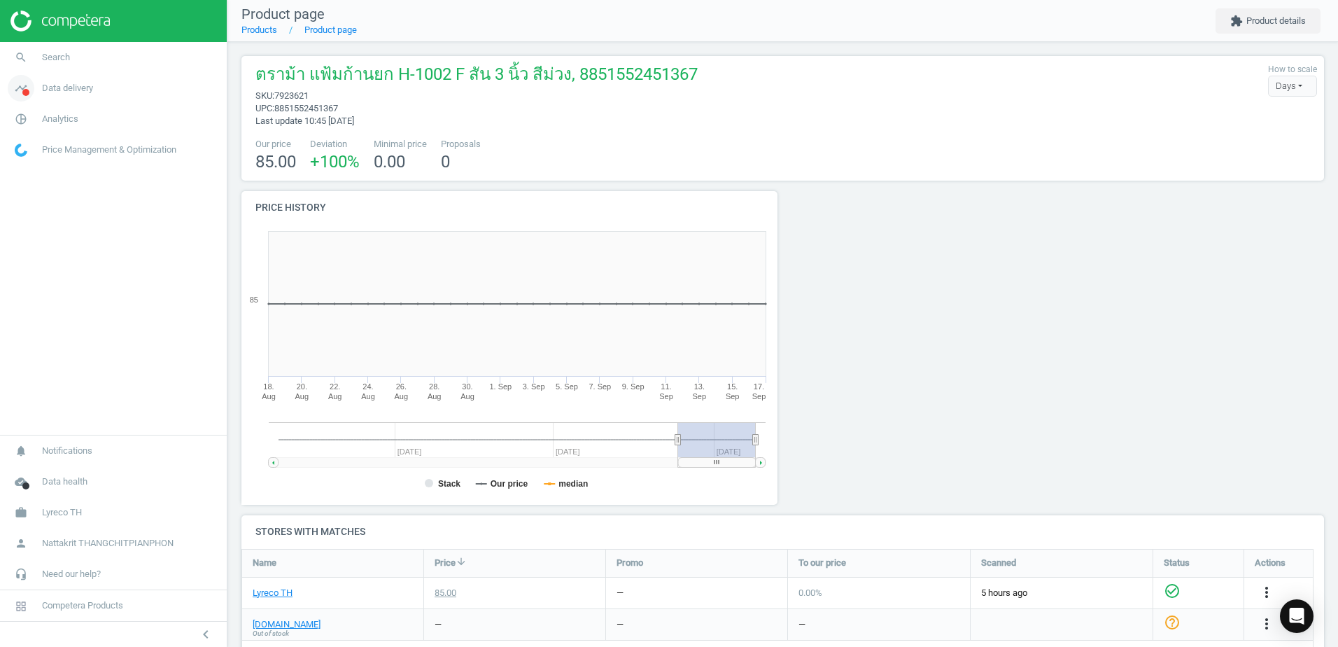
click at [101, 90] on link "timeline Data delivery" at bounding box center [113, 88] width 227 height 31
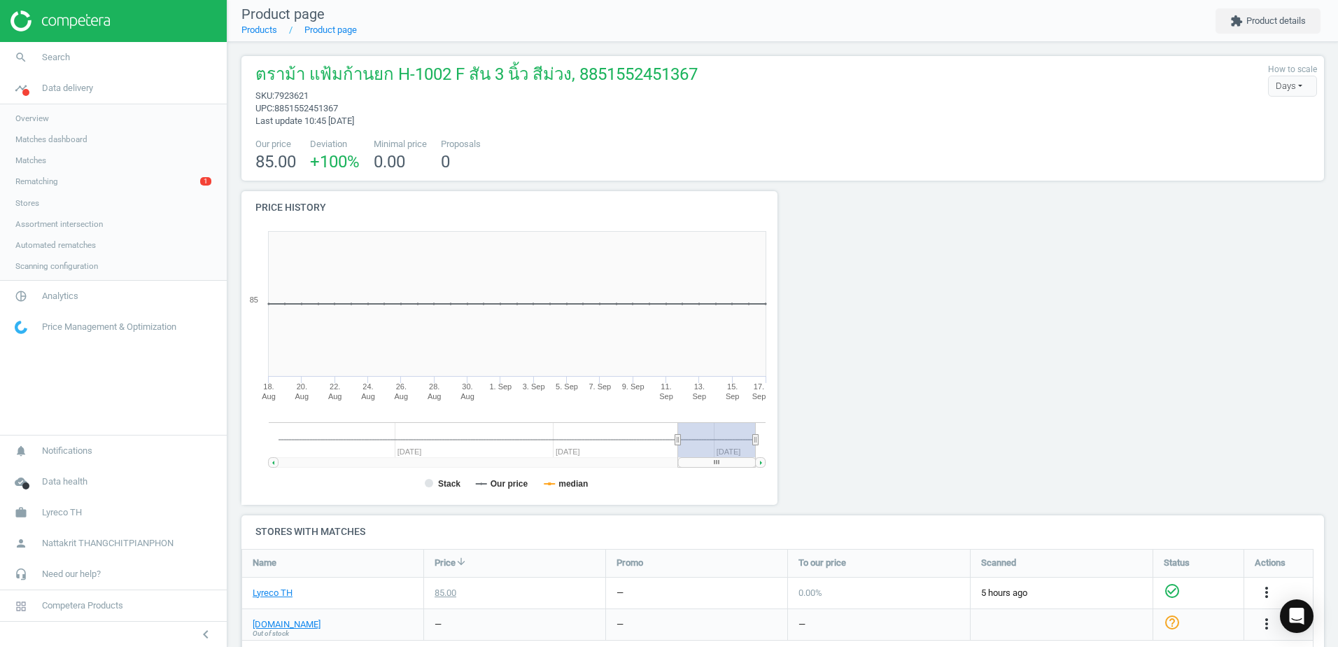
click at [55, 185] on span "Rematching" at bounding box center [36, 181] width 43 height 11
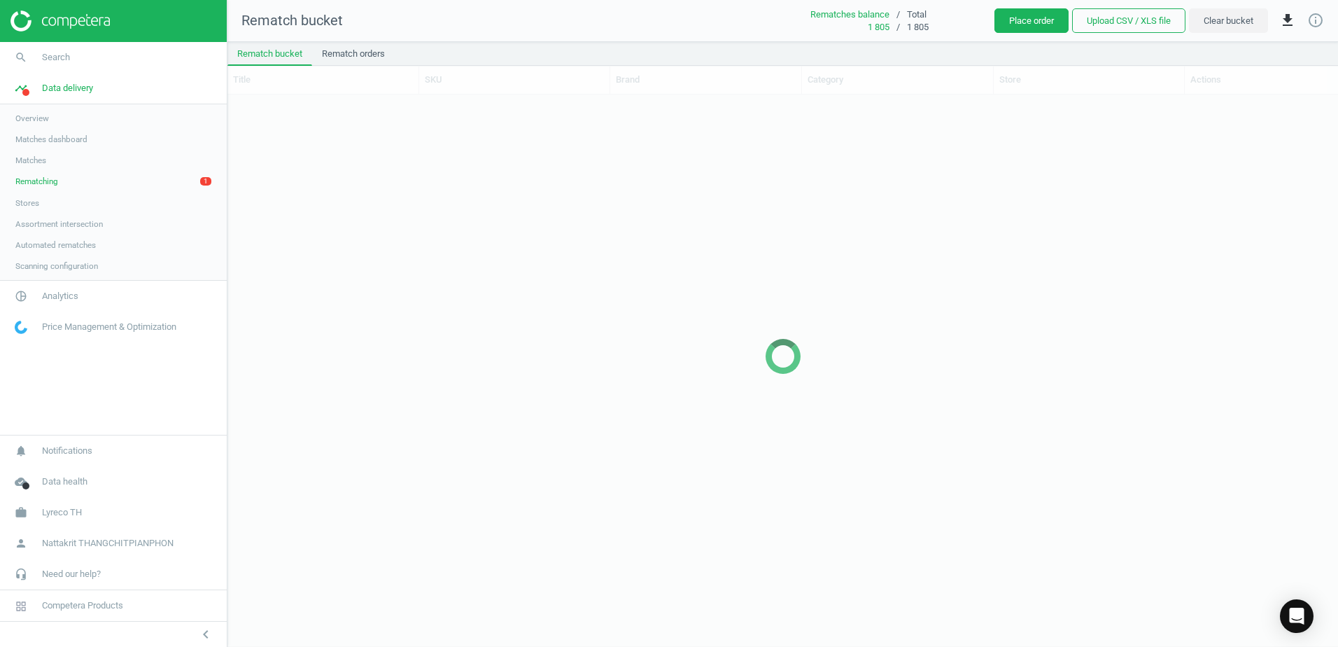
scroll to position [530, 1100]
click at [341, 111] on div at bounding box center [782, 356] width 1110 height 581
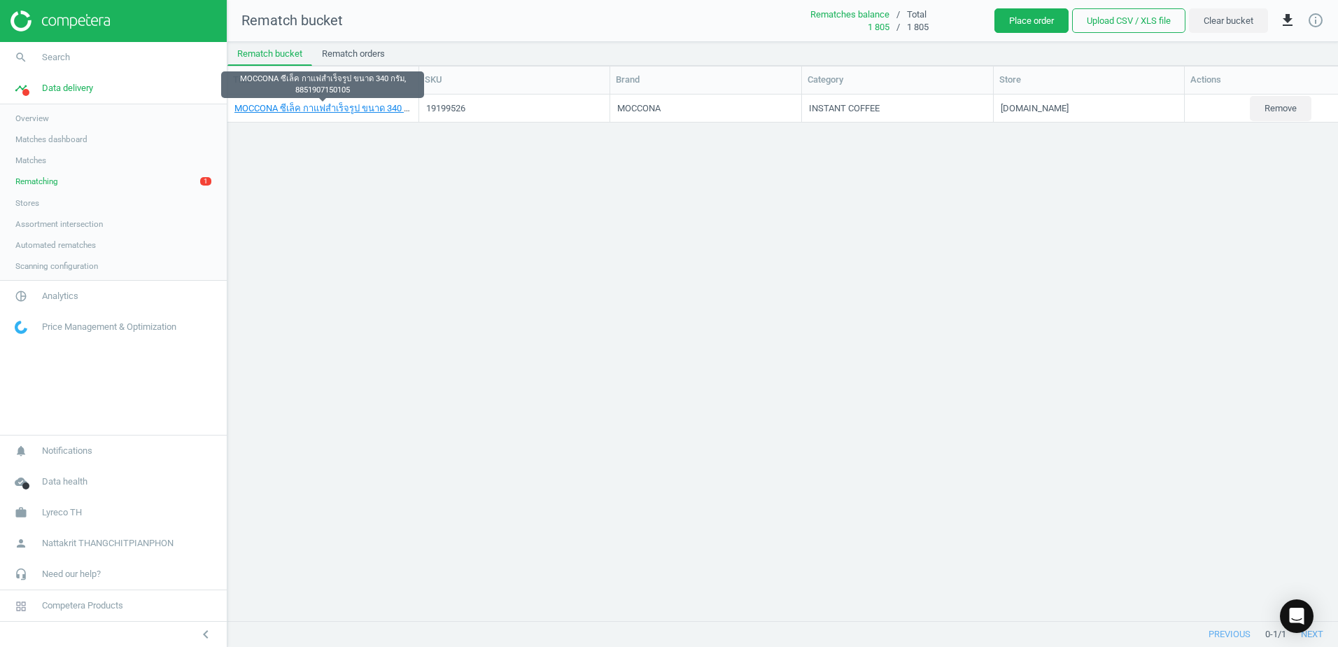
click at [344, 109] on link "MOCCONA ซีเล็ค กาแฟสำเร็จรูป ขนาด 340 กรัม, 8851907150105" at bounding box center [361, 107] width 254 height 10
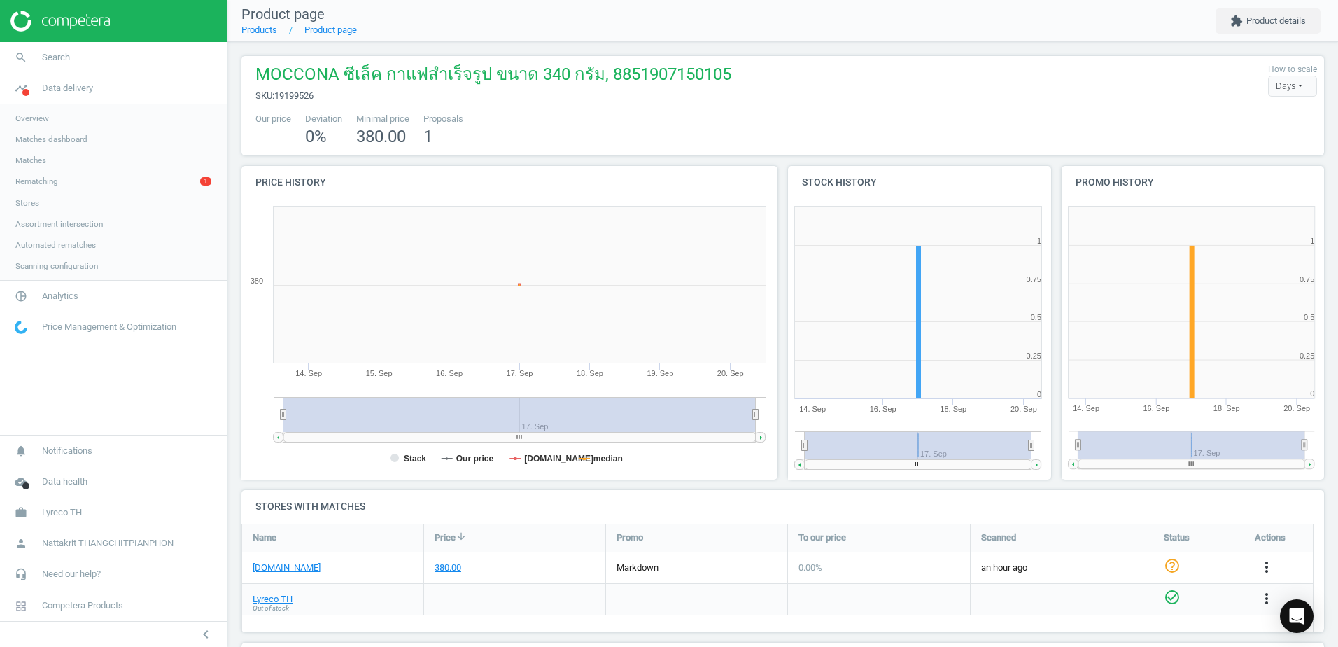
click at [432, 117] on span "Proposals" at bounding box center [443, 119] width 40 height 13
drag, startPoint x: 435, startPoint y: 133, endPoint x: 477, endPoint y: 132, distance: 42.0
click at [472, 132] on div "Our price Deviation 0 % Minimal price 380.00 Proposals 1" at bounding box center [782, 131] width 1069 height 36
click at [477, 131] on div "Our price Deviation 0 % Minimal price 380.00 Proposals 1" at bounding box center [782, 131] width 1069 height 36
click at [66, 59] on span "Search" at bounding box center [56, 57] width 28 height 13
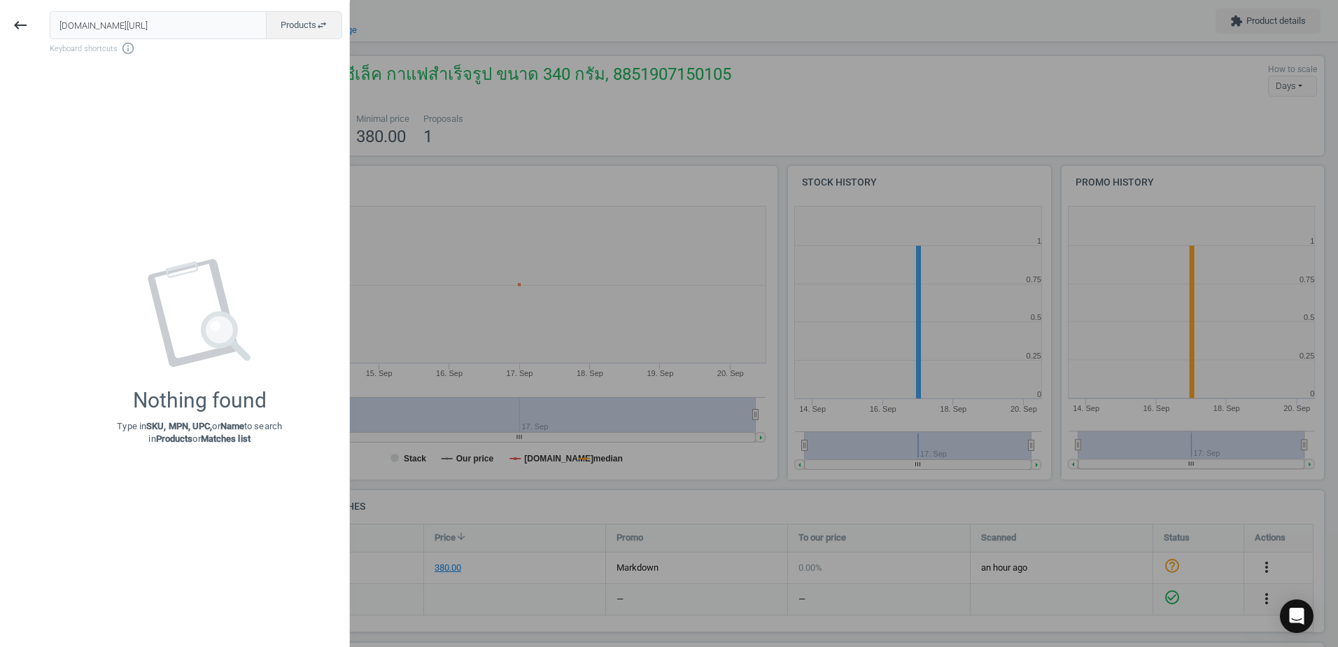
scroll to position [0, 123]
type input "www.ofm.co.th/product/แฟ้มสันกว้าง-f4-3-ม่วง-แพ็ค-3-เล่ม-ตราม้า-h1002f-p.6000024"
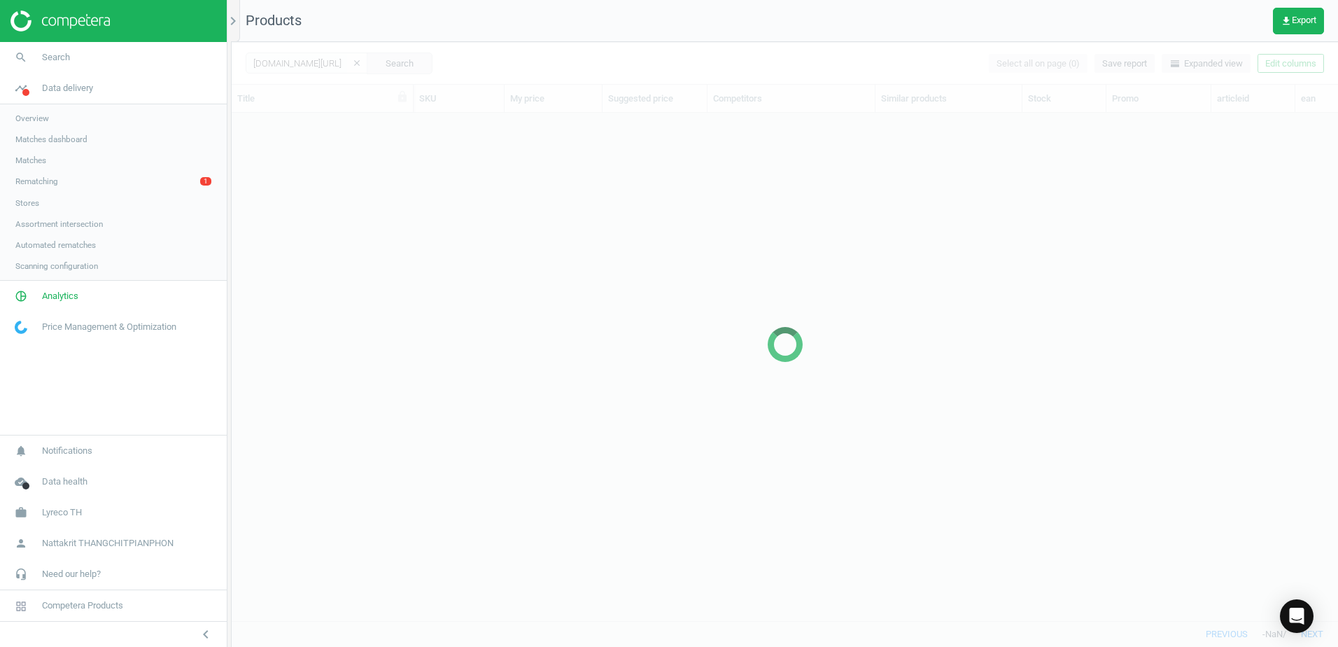
scroll to position [486, 1096]
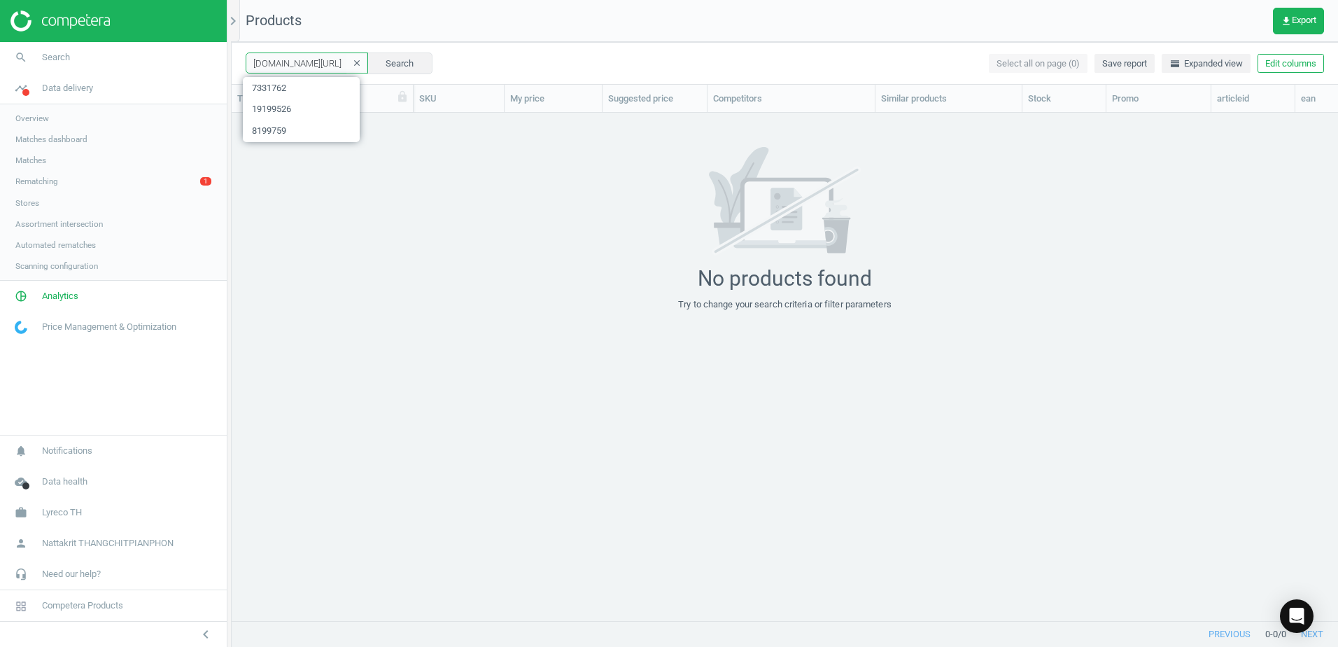
click at [326, 70] on input "www.ofm.co.th/product/แฟ้มสันกว้าง-f4-3-ม่วง-แพ็ค-3-เล่ม-ตราม้า-h1002f-p.6000024" at bounding box center [307, 62] width 122 height 21
click at [352, 60] on icon "clear" at bounding box center [357, 63] width 10 height 10
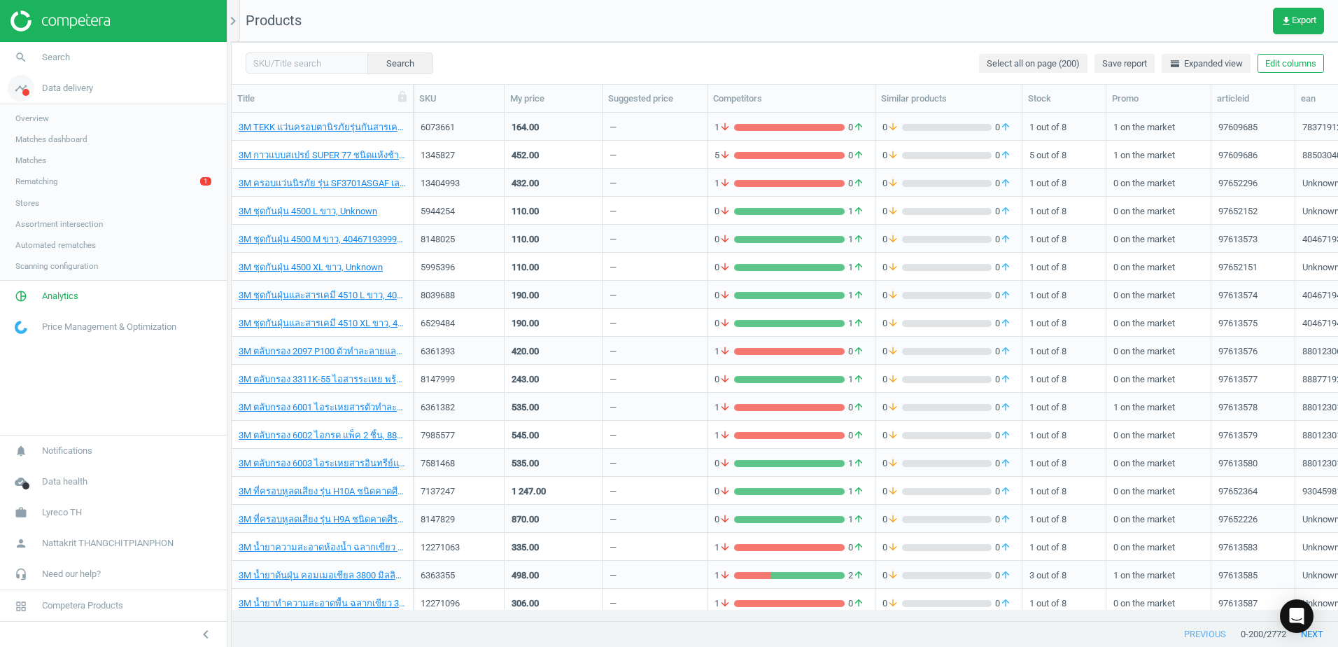
click at [115, 92] on link "timeline Data delivery" at bounding box center [113, 88] width 227 height 31
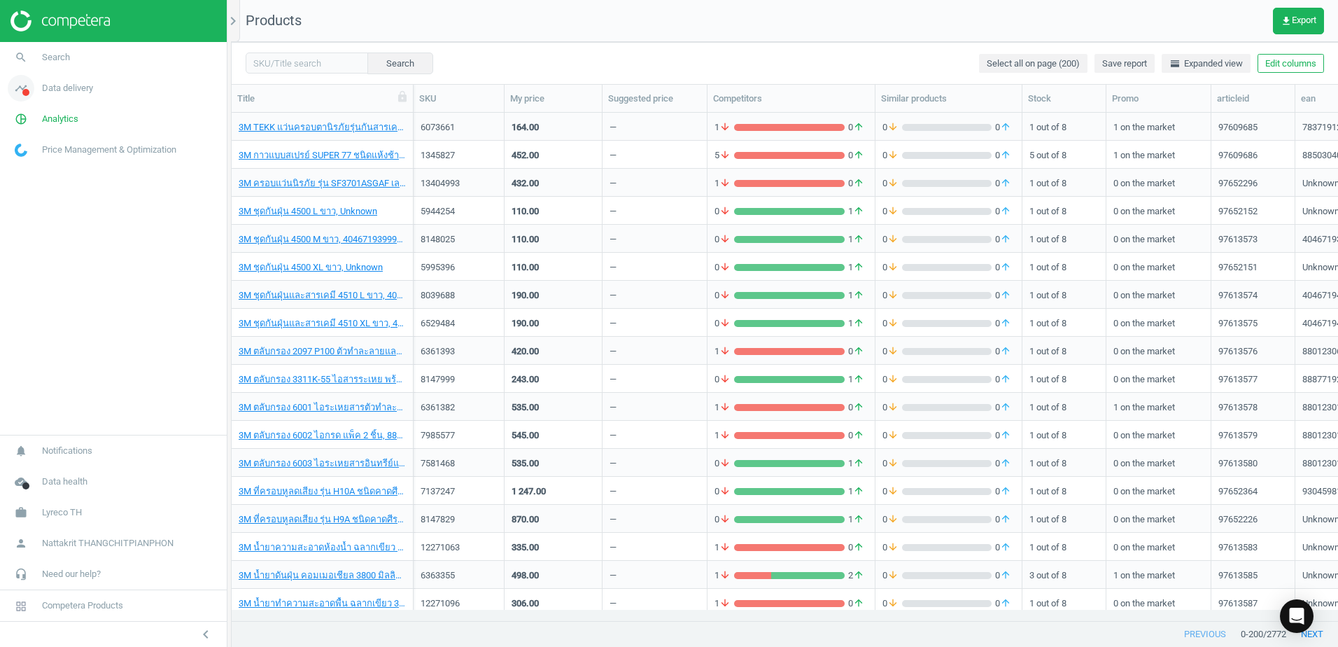
click at [115, 92] on link "timeline Data delivery" at bounding box center [113, 88] width 227 height 31
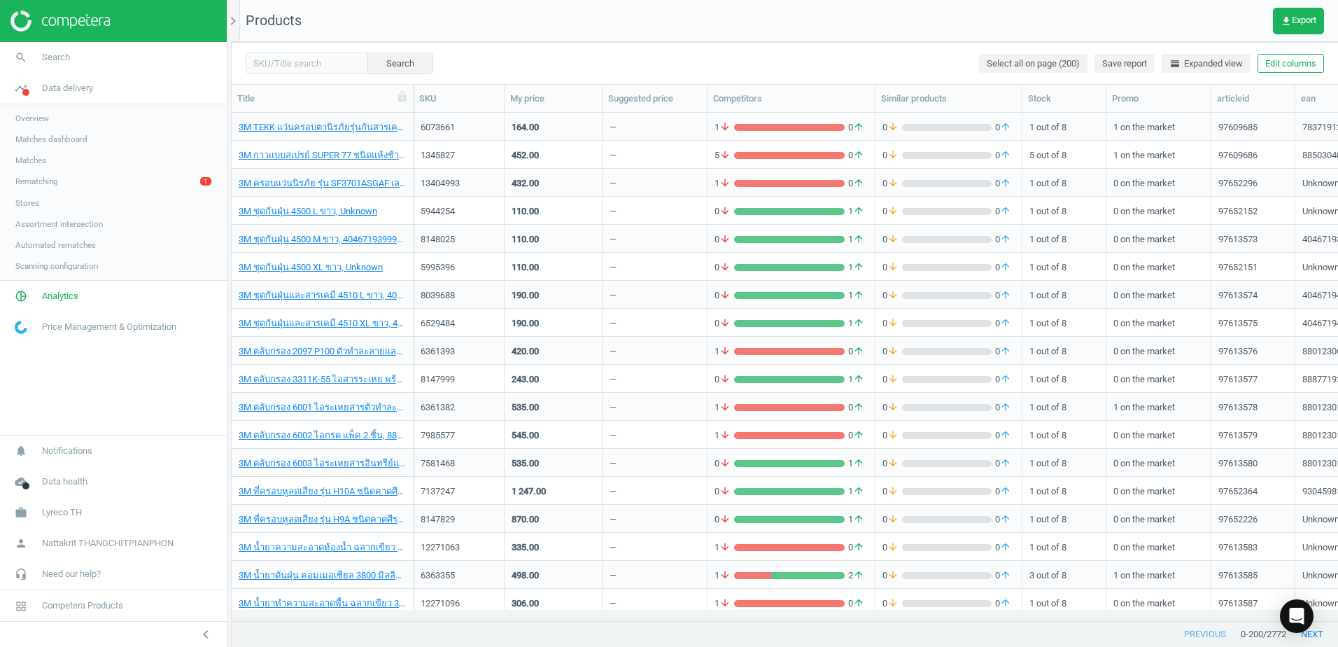
click at [173, 171] on link "Rematching 1" at bounding box center [113, 181] width 227 height 21
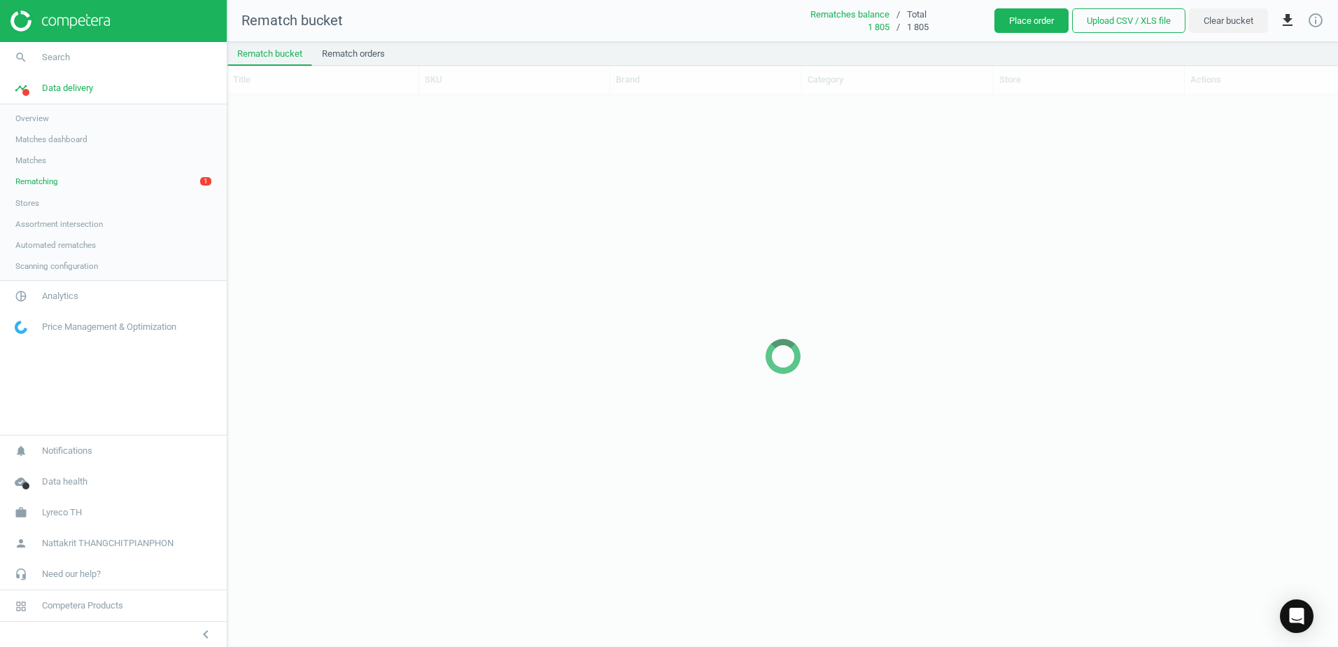
scroll to position [530, 1100]
click at [173, 176] on link "Rematching 1" at bounding box center [113, 181] width 227 height 21
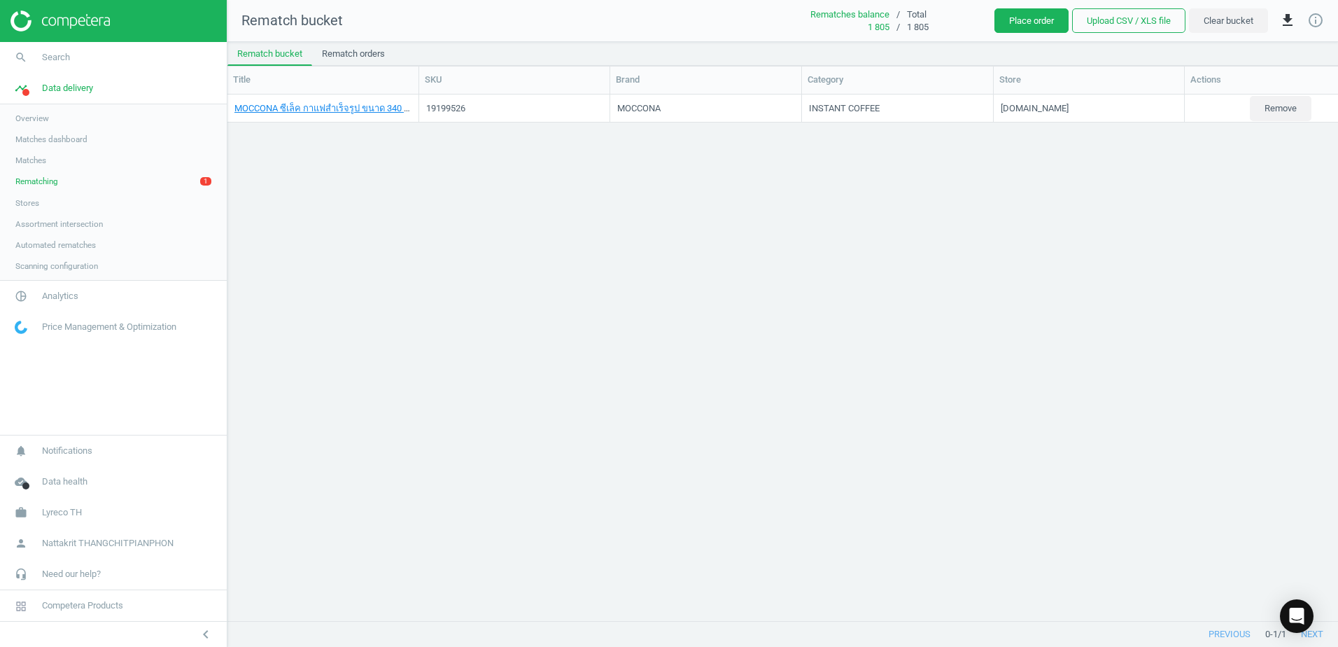
click at [165, 189] on link "Rematching 1" at bounding box center [113, 181] width 227 height 21
click at [278, 118] on div "MOCCONA ซีเล็ค กาแฟสำเร็จรูป ขนาด 340 กรัม, 8851907150105" at bounding box center [322, 108] width 177 height 24
click at [290, 105] on link "MOCCONA ซีเล็ค กาแฟสำเร็จรูป ขนาด 340 กรัม, 8851907150105" at bounding box center [361, 107] width 254 height 10
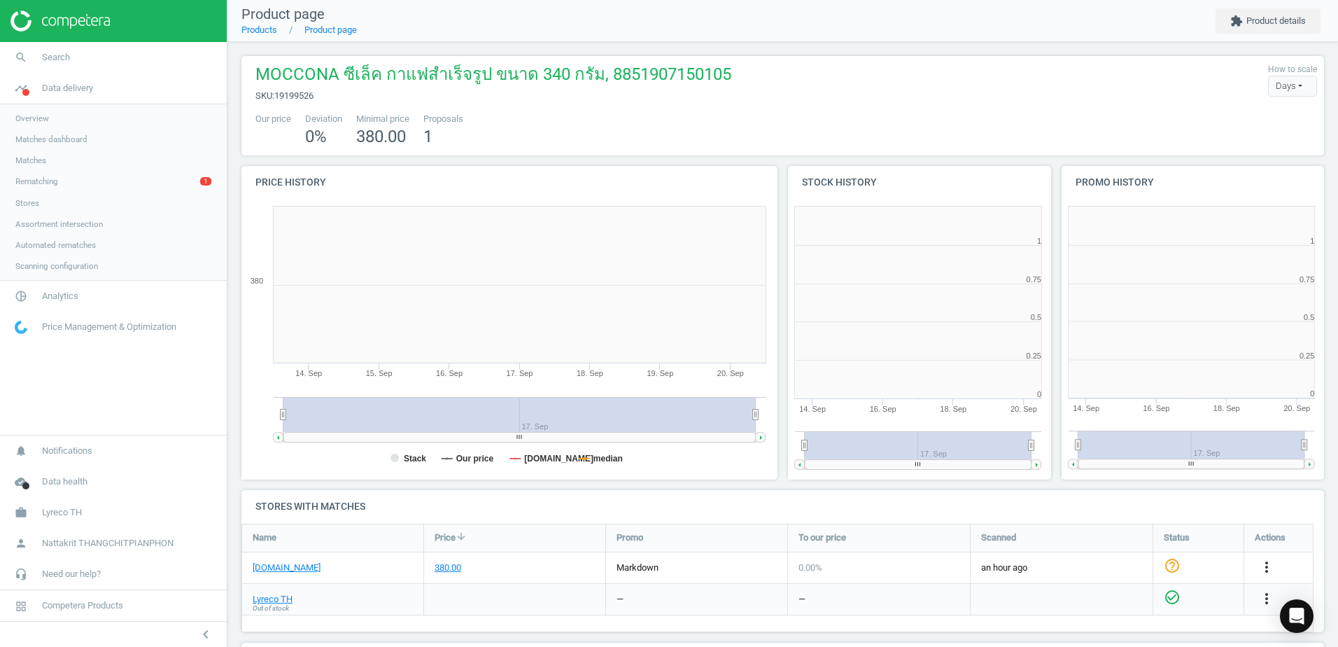
scroll to position [302, 282]
click at [284, 563] on link "[DOMAIN_NAME]" at bounding box center [287, 567] width 68 height 13
click at [264, 599] on link "Lyreco TH" at bounding box center [273, 599] width 40 height 13
click at [1166, 561] on icon "check_circle_outline" at bounding box center [1172, 565] width 17 height 17
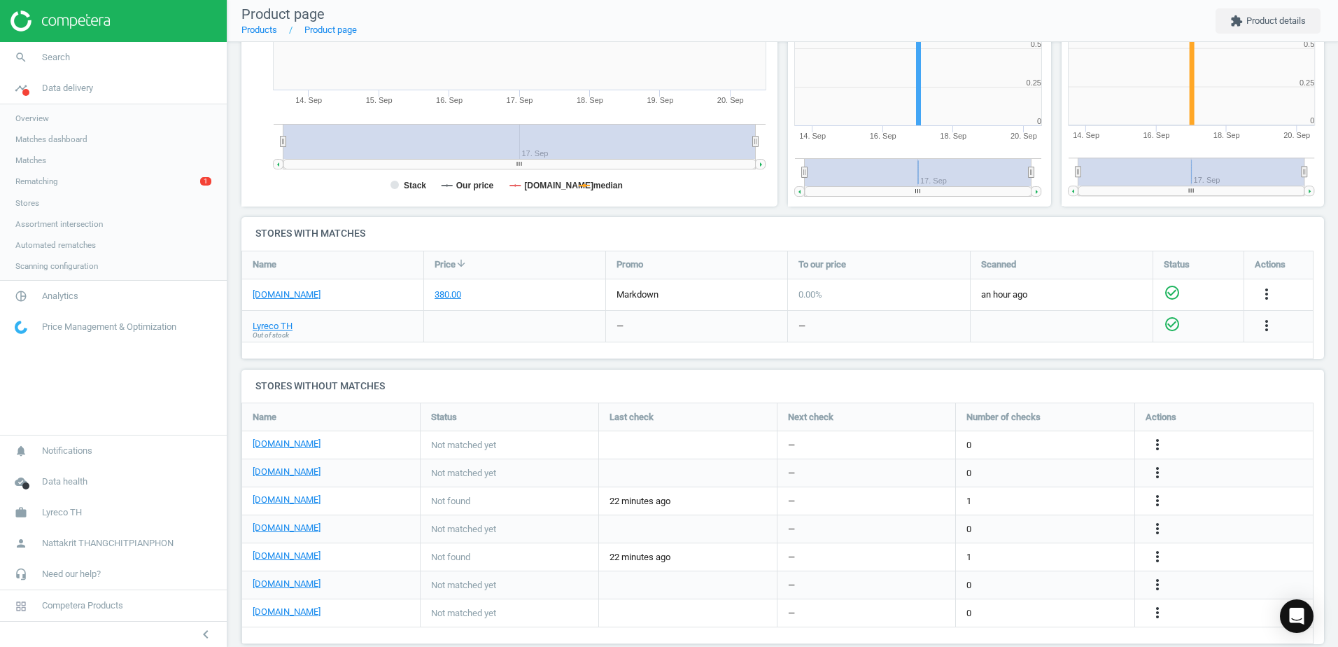
scroll to position [280, 0]
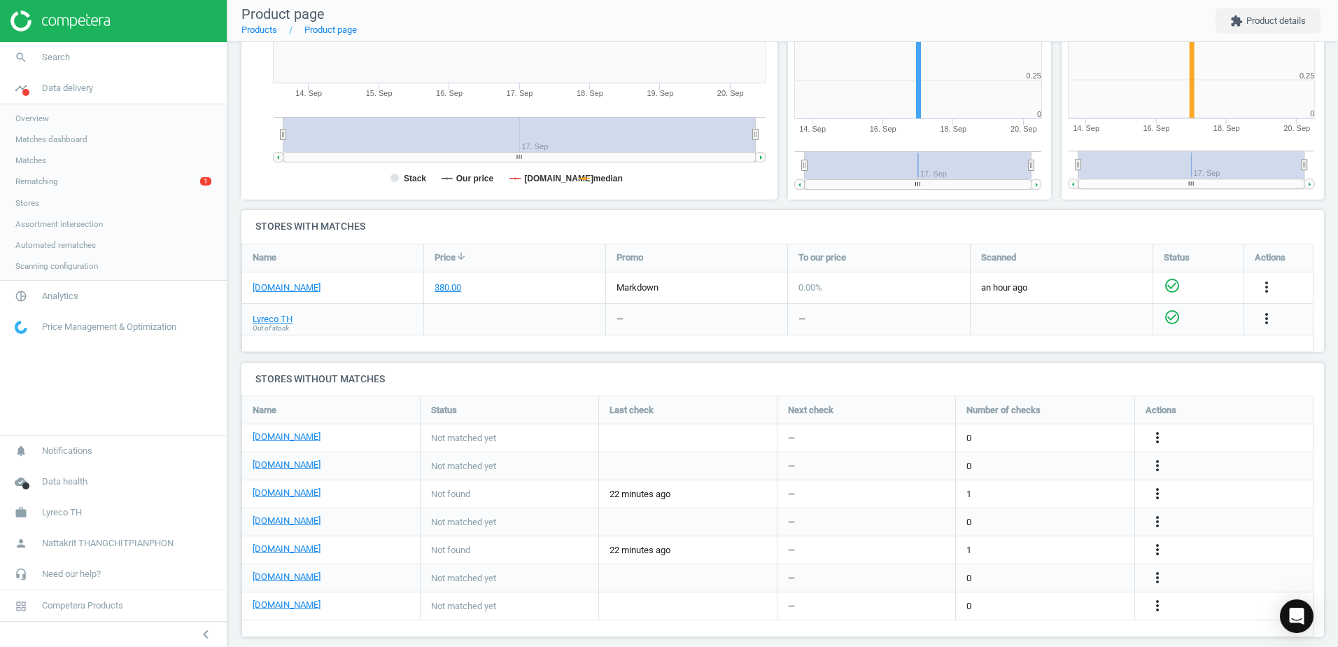
click at [67, 190] on link "Rematching 1" at bounding box center [113, 181] width 227 height 21
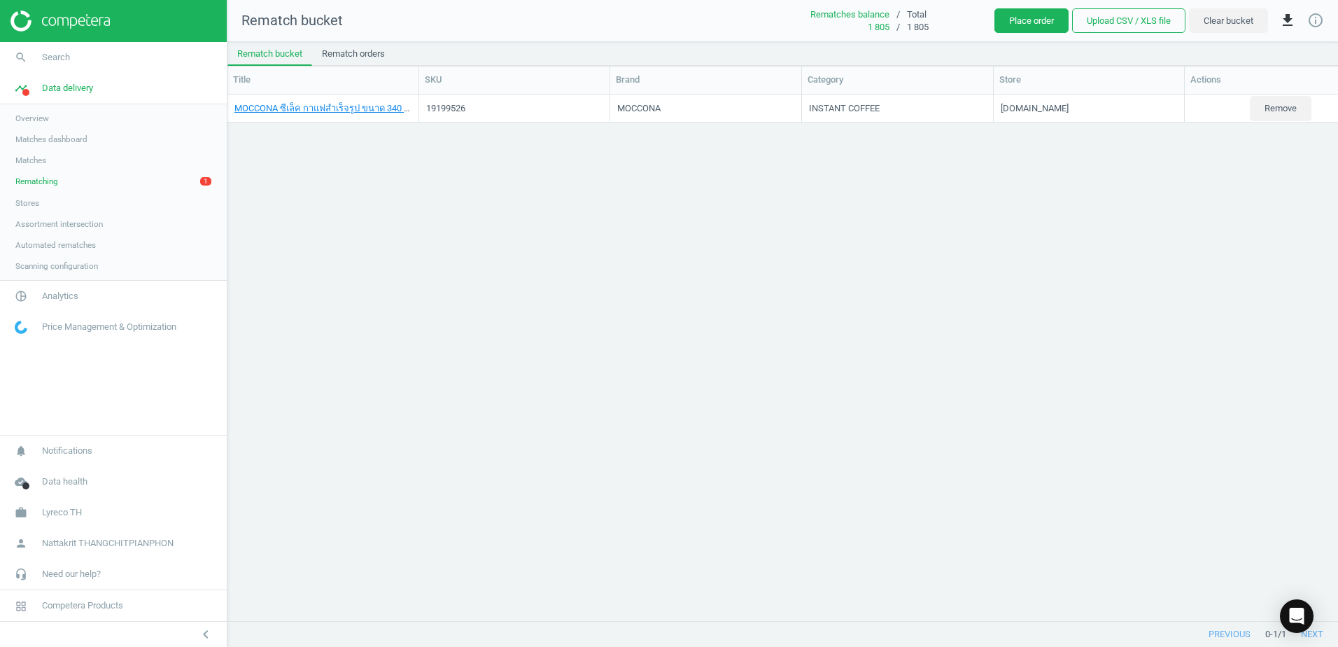
scroll to position [505, 1100]
drag, startPoint x: 935, startPoint y: 622, endPoint x: 1041, endPoint y: 460, distance: 193.1
click at [1027, 620] on div at bounding box center [782, 620] width 1110 height 1
click at [1029, 26] on button "Place order" at bounding box center [1031, 20] width 74 height 25
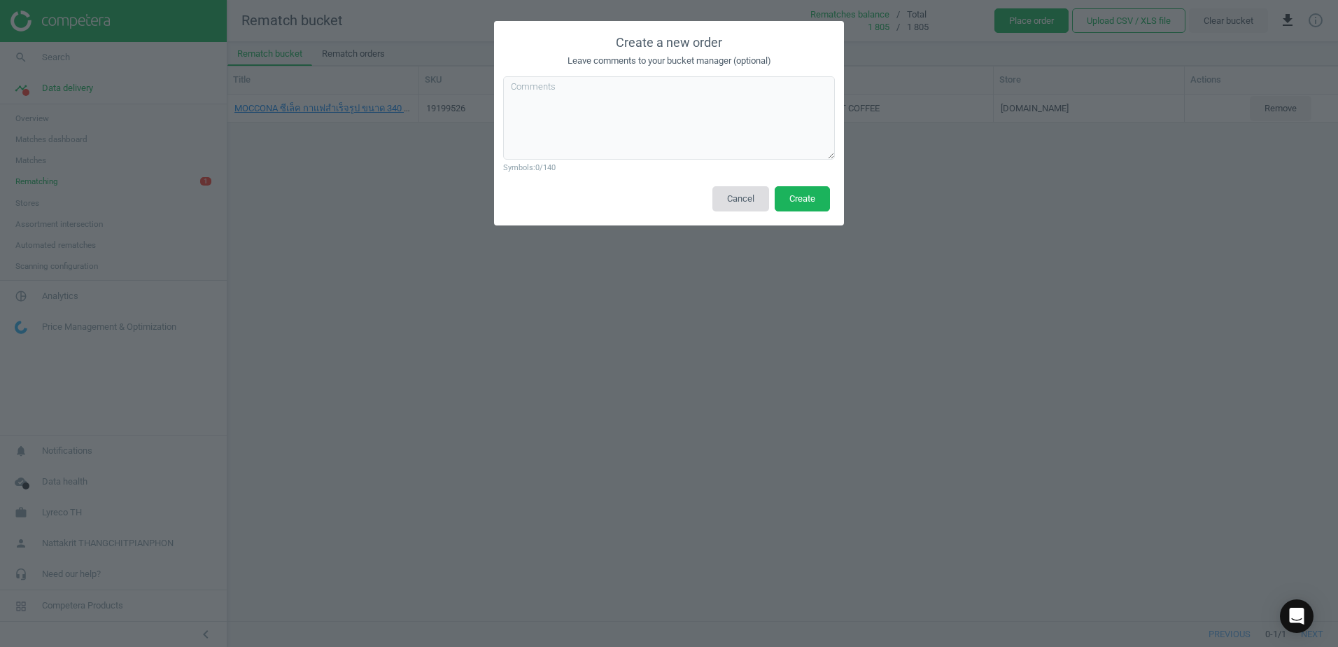
click at [724, 204] on button "Cancel" at bounding box center [740, 198] width 57 height 25
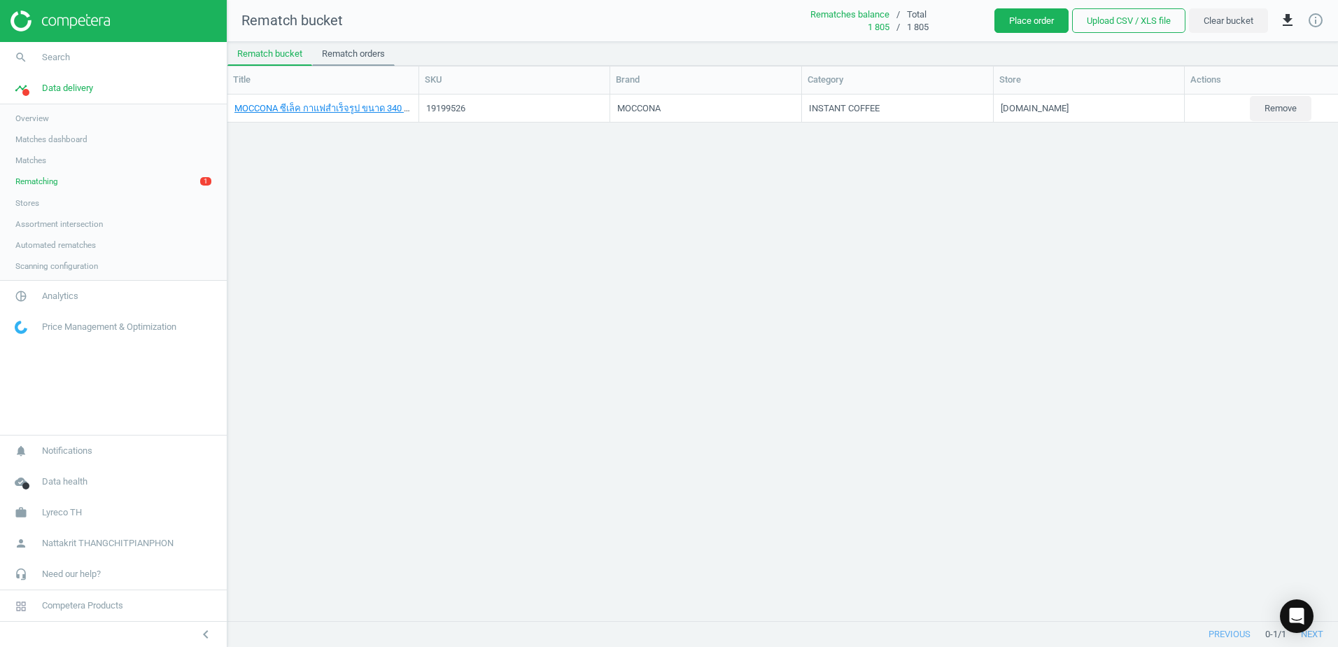
click at [358, 54] on link "Rematch orders" at bounding box center [353, 54] width 83 height 24
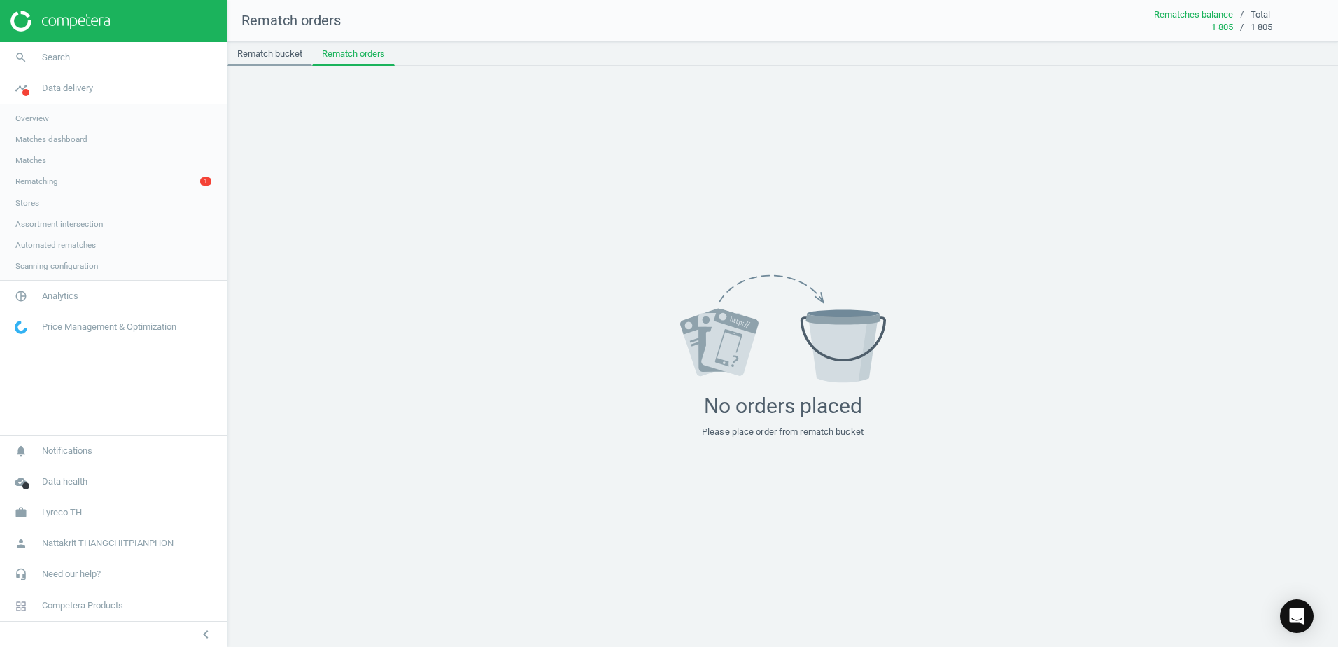
click at [275, 53] on link "Rematch bucket" at bounding box center [269, 54] width 85 height 24
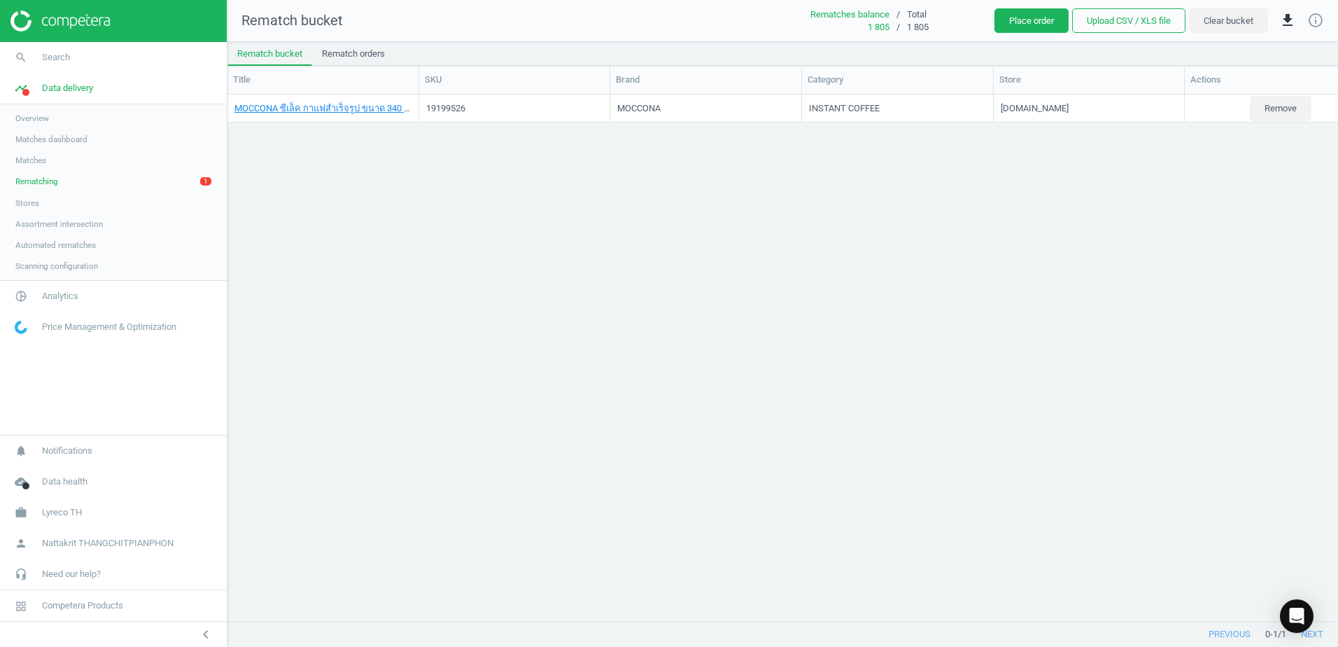
scroll to position [505, 1100]
click at [1283, 114] on button "Remove" at bounding box center [1281, 108] width 62 height 25
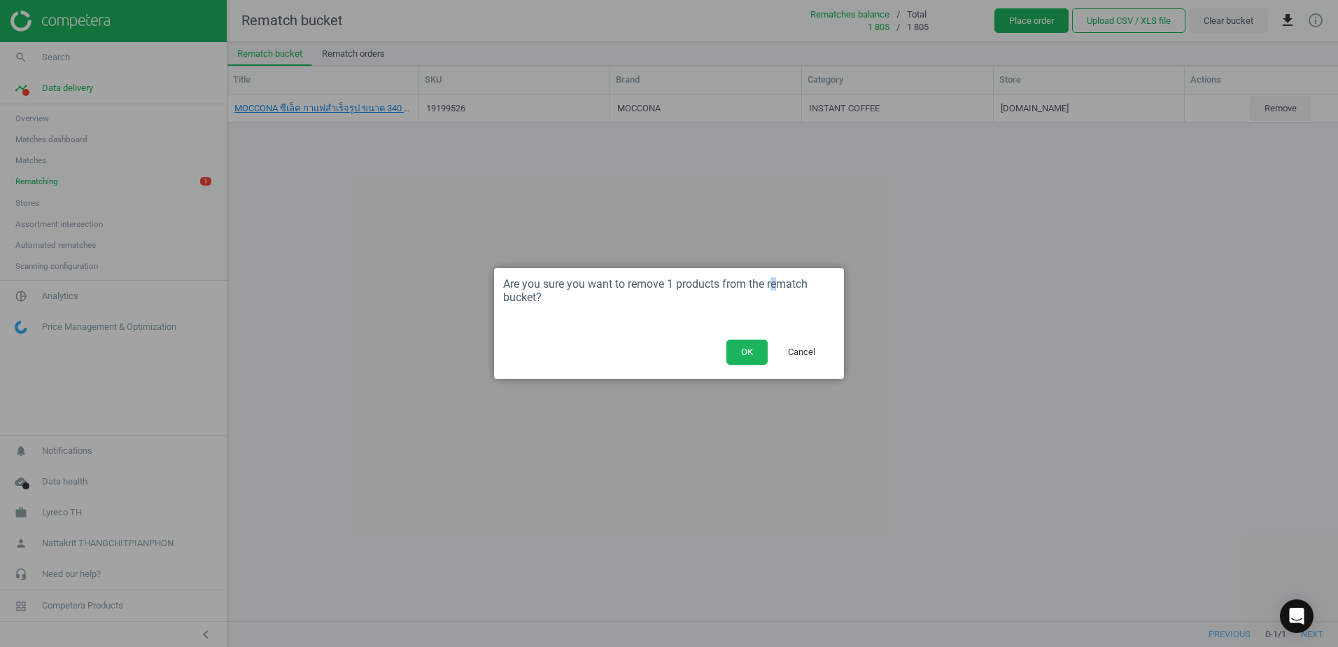
drag, startPoint x: 775, startPoint y: 282, endPoint x: 785, endPoint y: 288, distance: 11.3
click at [785, 288] on h3 "Are you sure you want to remove 1 products from the rematch bucket?" at bounding box center [669, 290] width 350 height 45
drag, startPoint x: 785, startPoint y: 288, endPoint x: 786, endPoint y: 302, distance: 14.7
click at [788, 299] on h3 "Are you sure you want to remove 1 products from the rematch bucket?" at bounding box center [669, 290] width 350 height 45
click at [742, 353] on button "OK" at bounding box center [746, 351] width 41 height 25
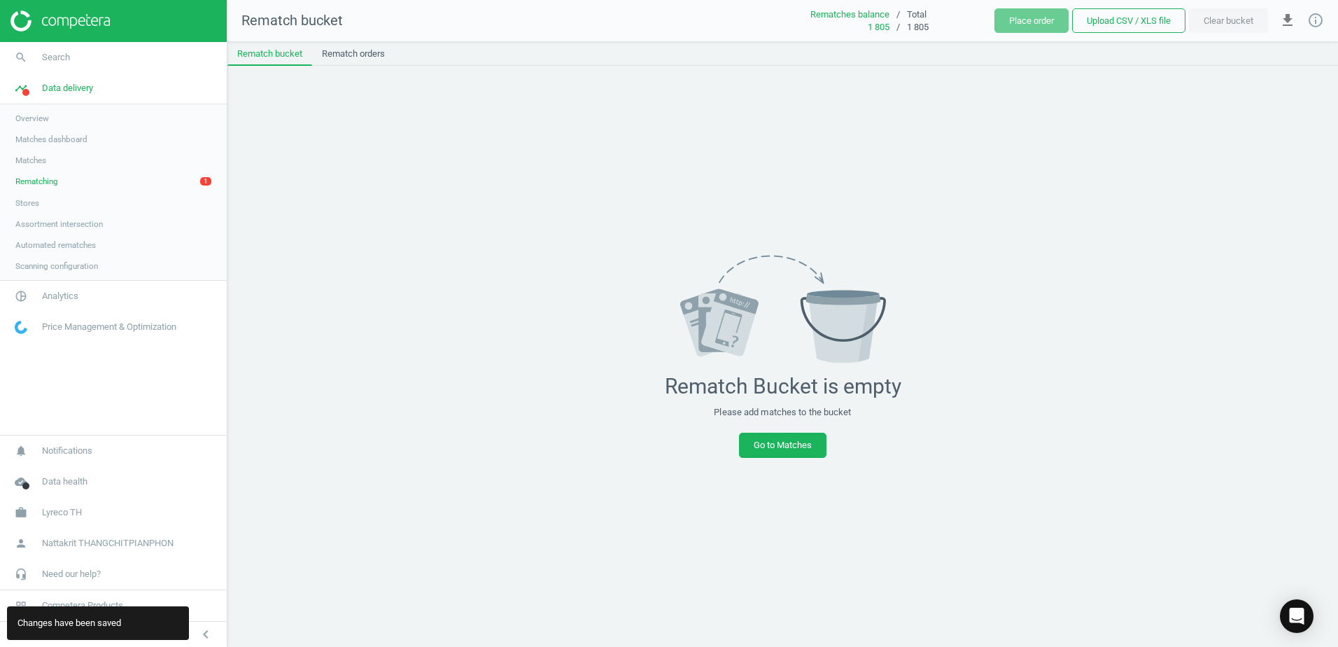
click at [187, 182] on link "Rematching 1" at bounding box center [113, 181] width 227 height 21
click at [139, 210] on link "Stores" at bounding box center [113, 202] width 227 height 21
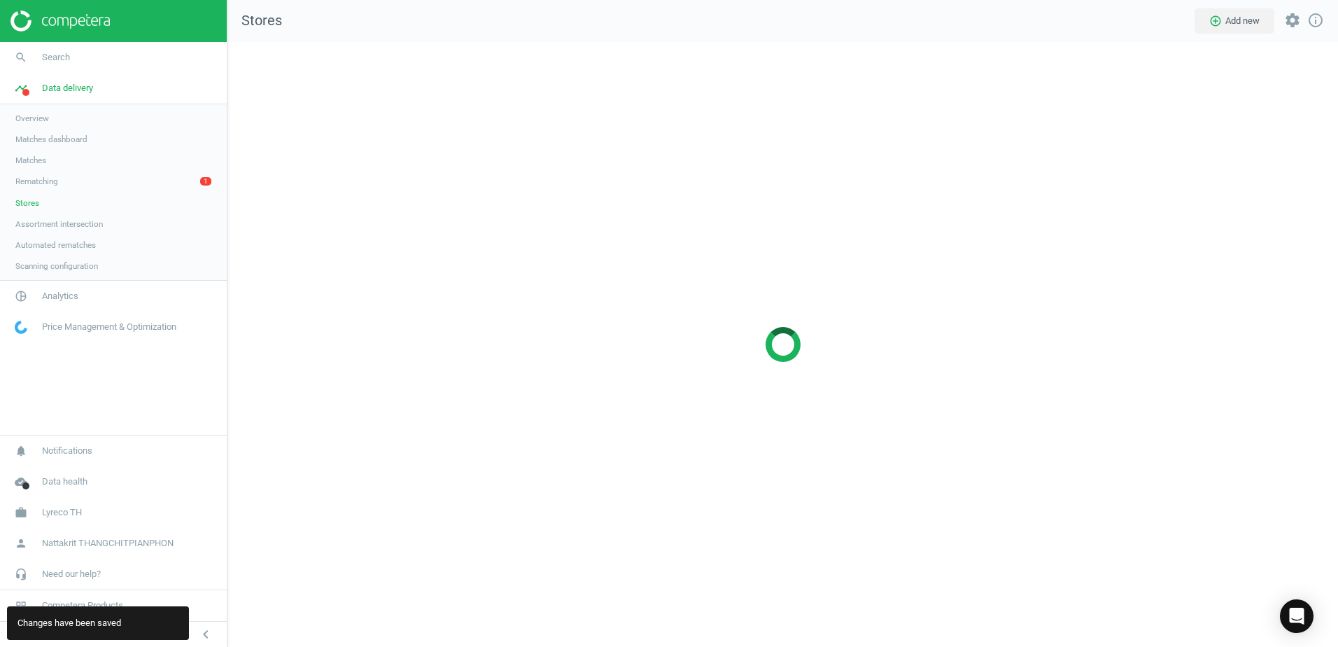
scroll to position [626, 1132]
click at [142, 150] on link "Matches" at bounding box center [113, 160] width 227 height 21
click at [142, 181] on link "Rematching 1" at bounding box center [113, 181] width 227 height 21
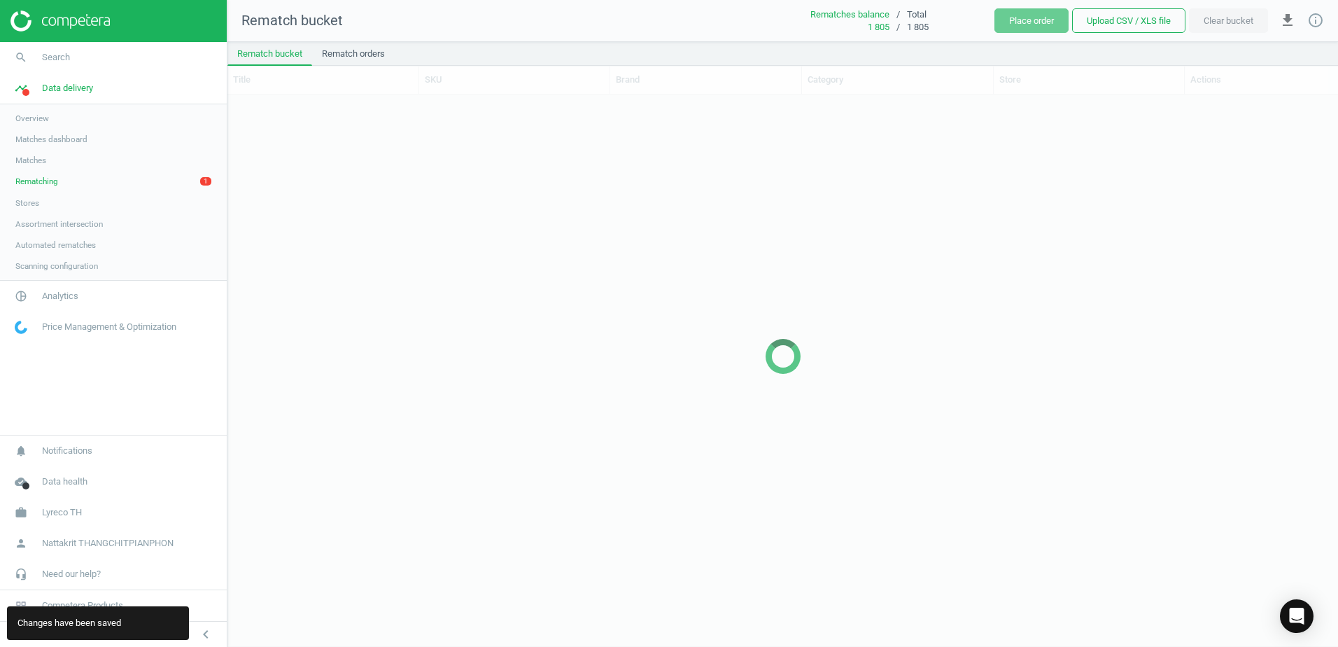
scroll to position [530, 1100]
click at [367, 51] on link "Rematch orders" at bounding box center [353, 54] width 83 height 24
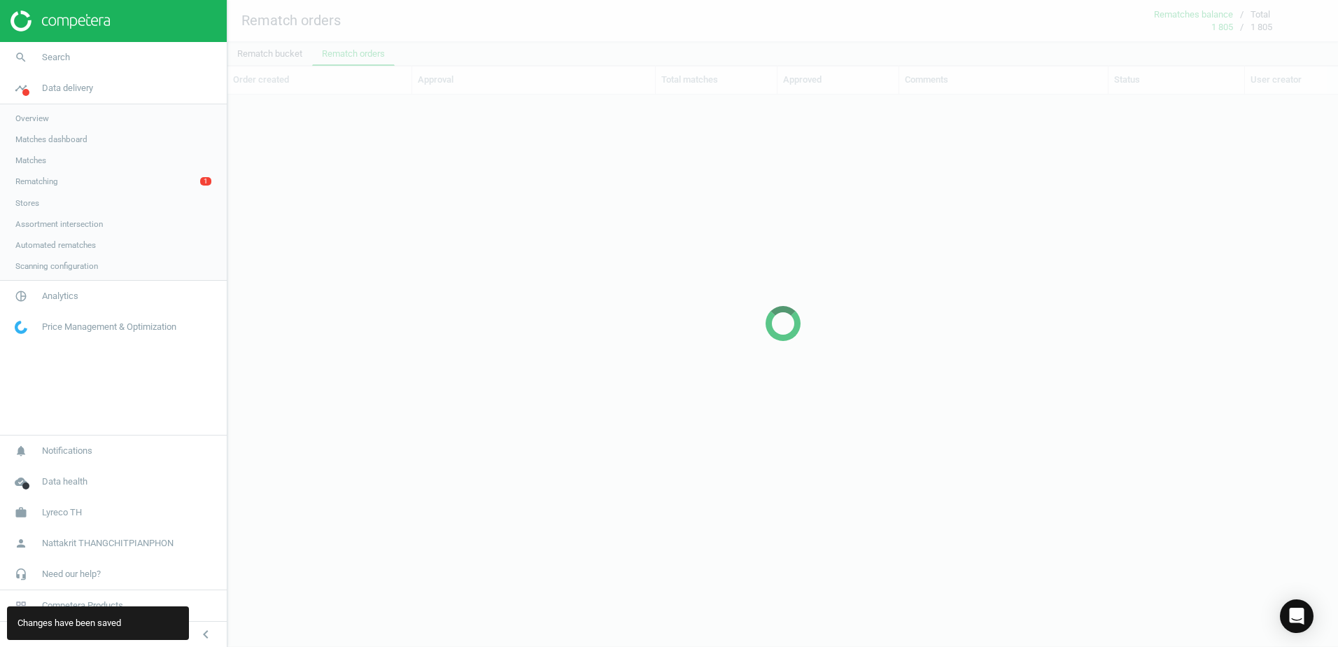
scroll to position [530, 1100]
click at [278, 50] on div at bounding box center [782, 323] width 1110 height 647
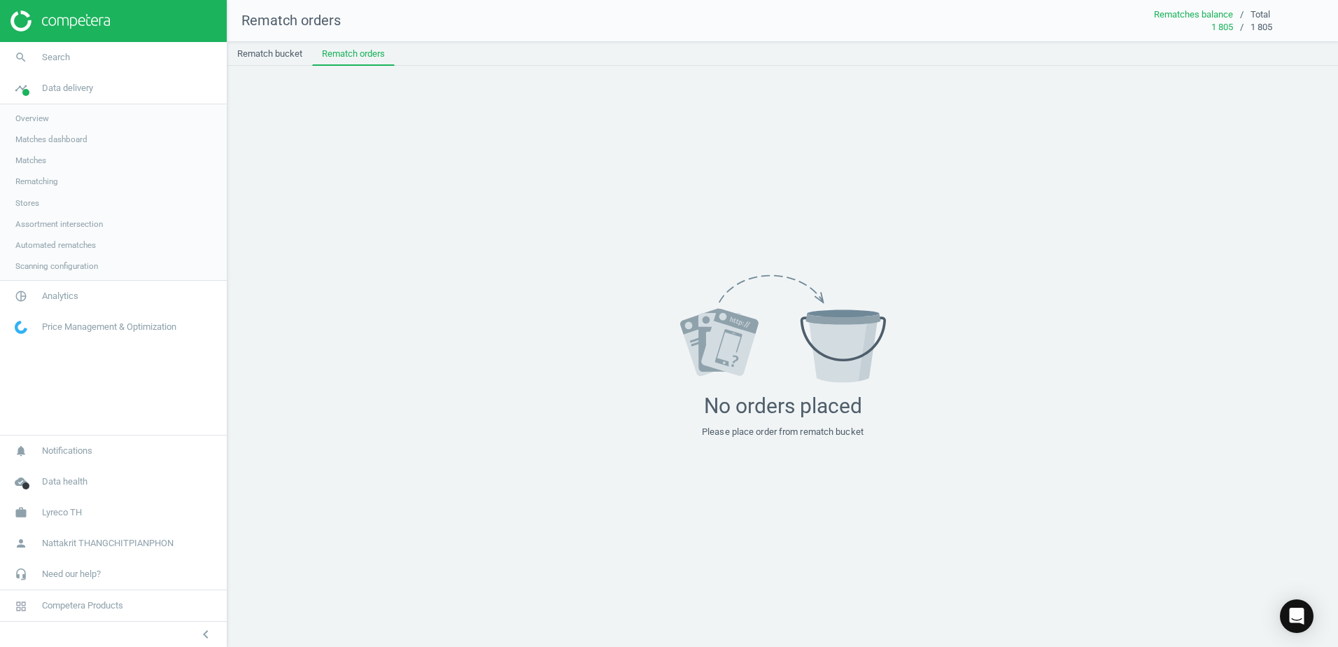
click at [278, 50] on link "Rematch bucket" at bounding box center [269, 54] width 85 height 24
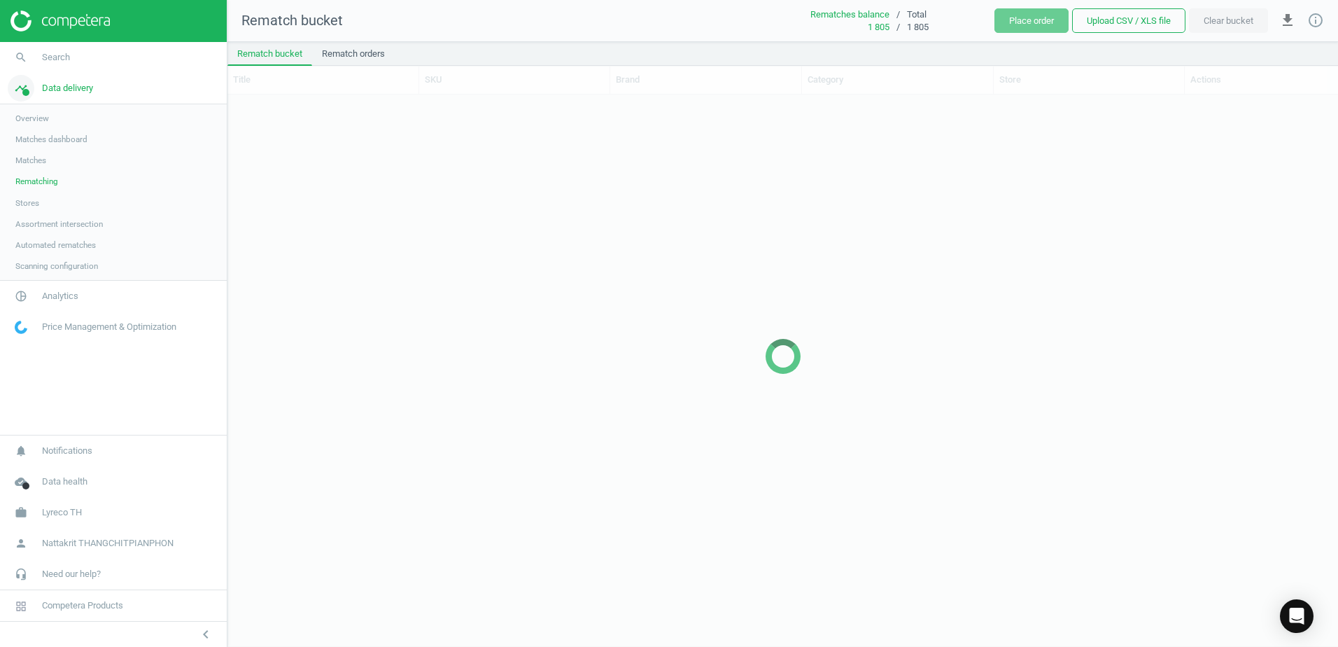
scroll to position [530, 1100]
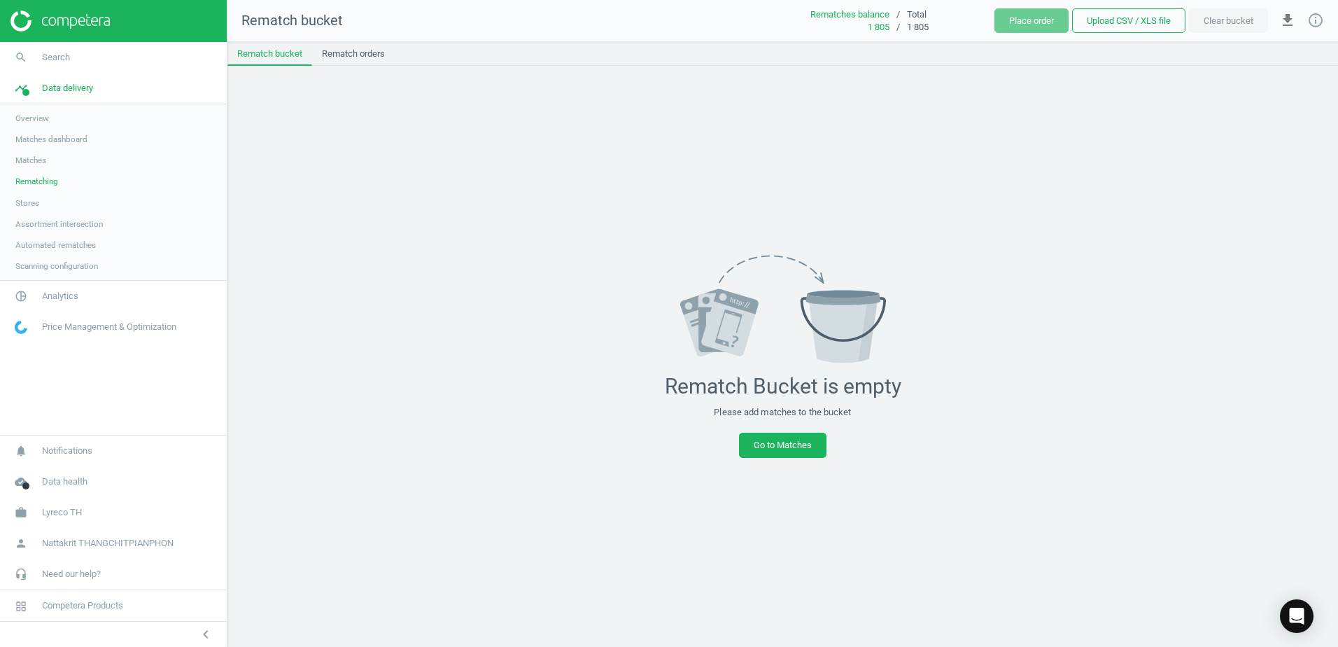
click at [68, 169] on link "Matches" at bounding box center [113, 160] width 227 height 21
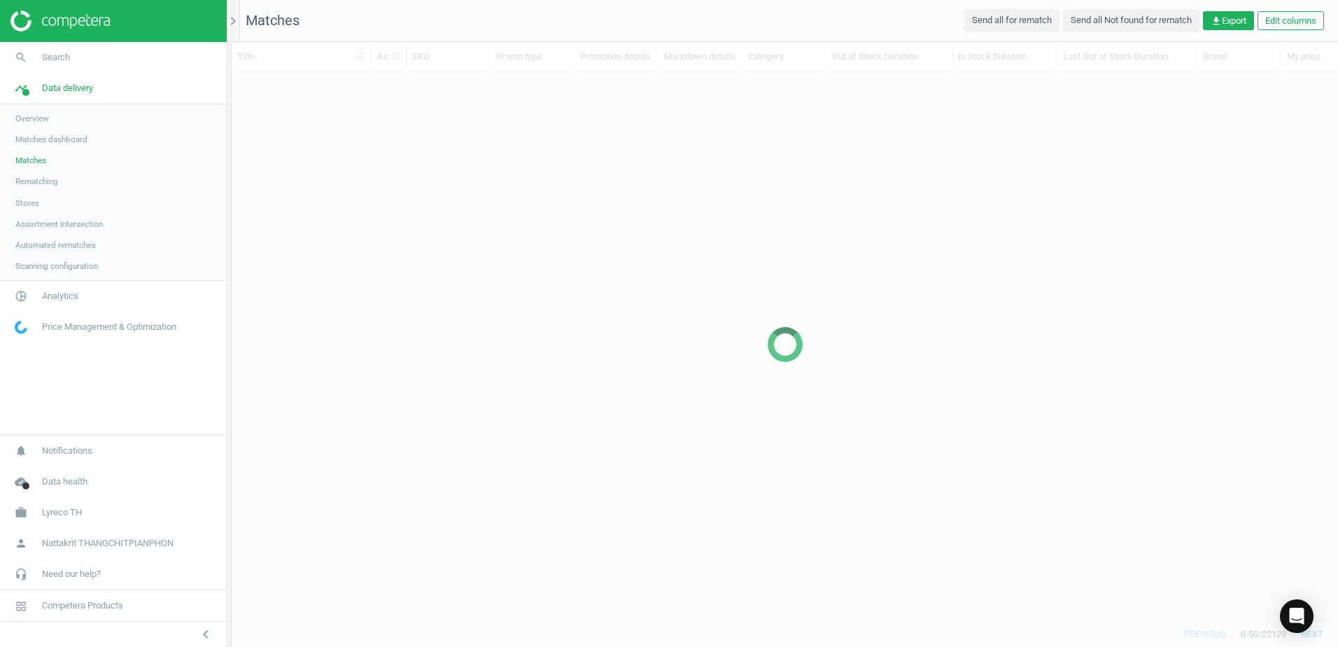
scroll to position [528, 1096]
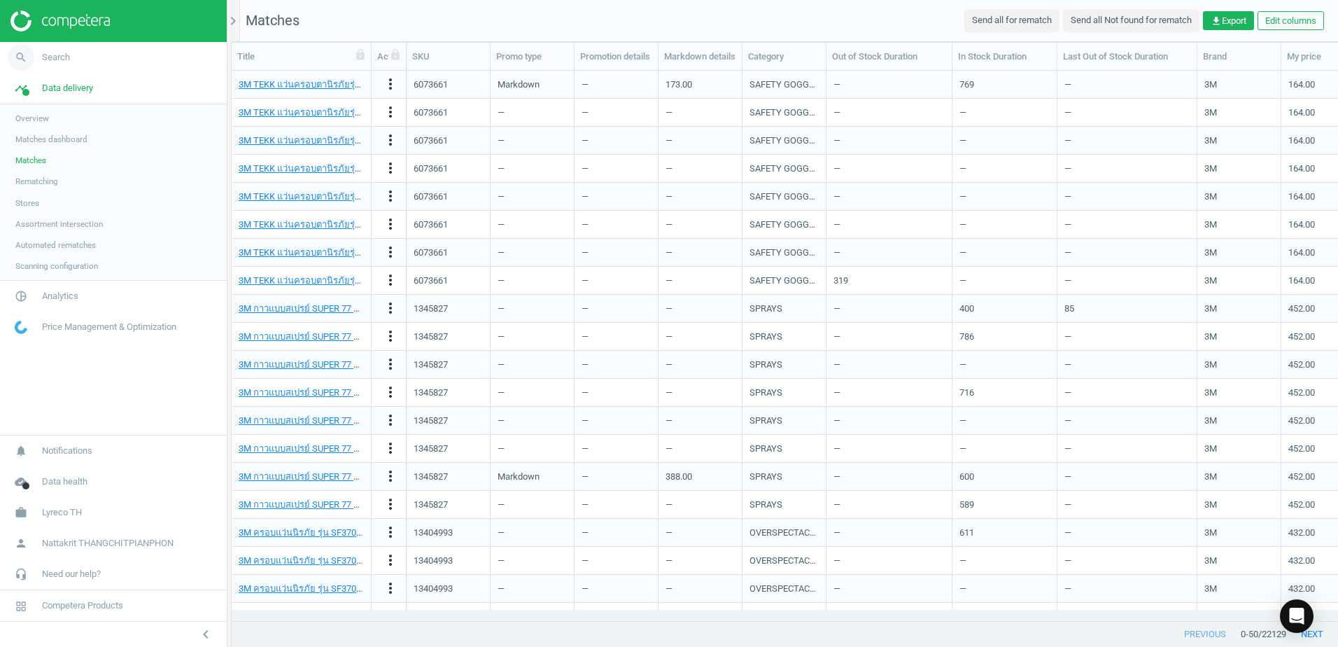
click at [84, 49] on link "search Search" at bounding box center [113, 57] width 227 height 31
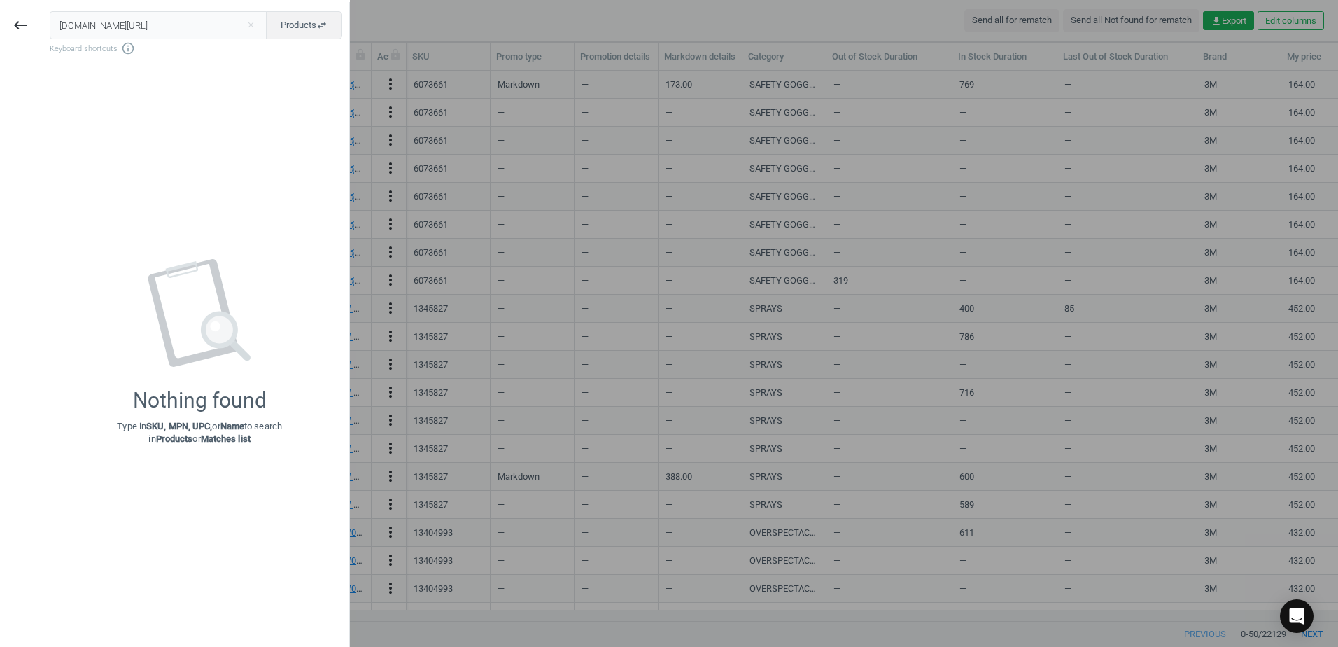
scroll to position [0, 124]
click at [108, 25] on input "www.ofm.co.th/product/แฟ้มสันกว้าง-f4-3-ม่วง-แพ็ค-3-เล่ม-ตราม้า-h1002f-p.6000024" at bounding box center [159, 25] width 218 height 28
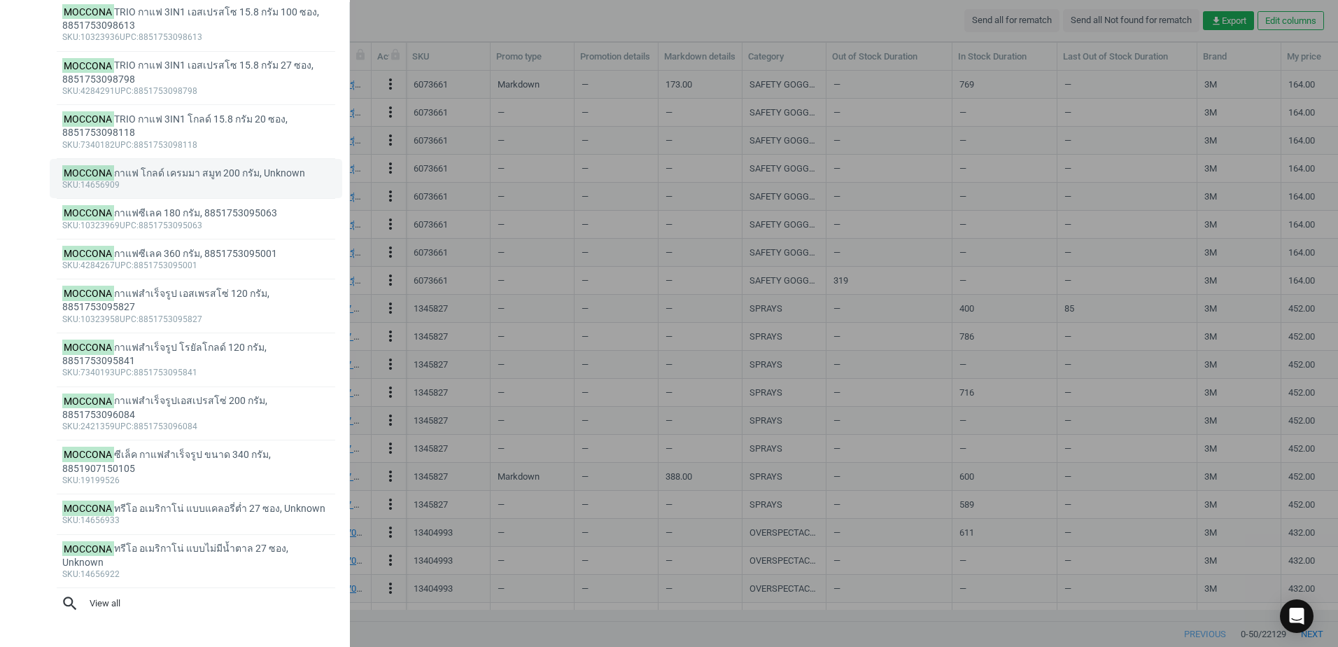
scroll to position [154, 0]
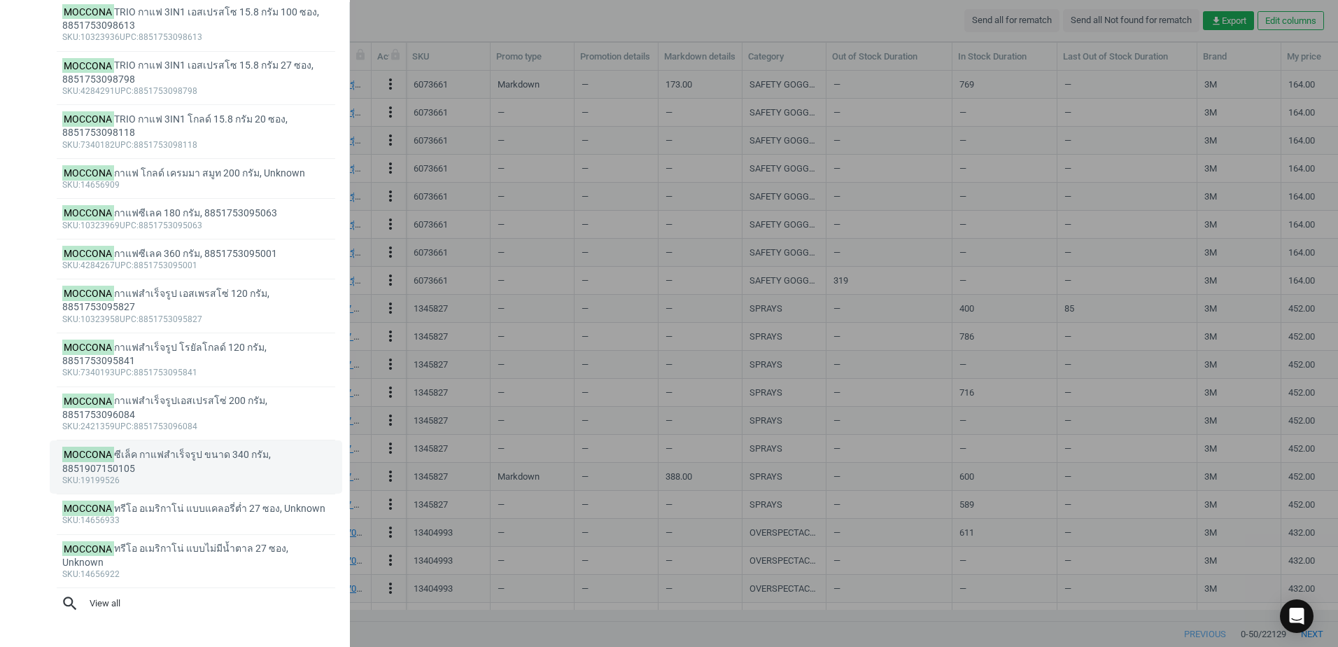
type input "Moccona"
click at [288, 475] on div "sku :19199526" at bounding box center [196, 480] width 268 height 11
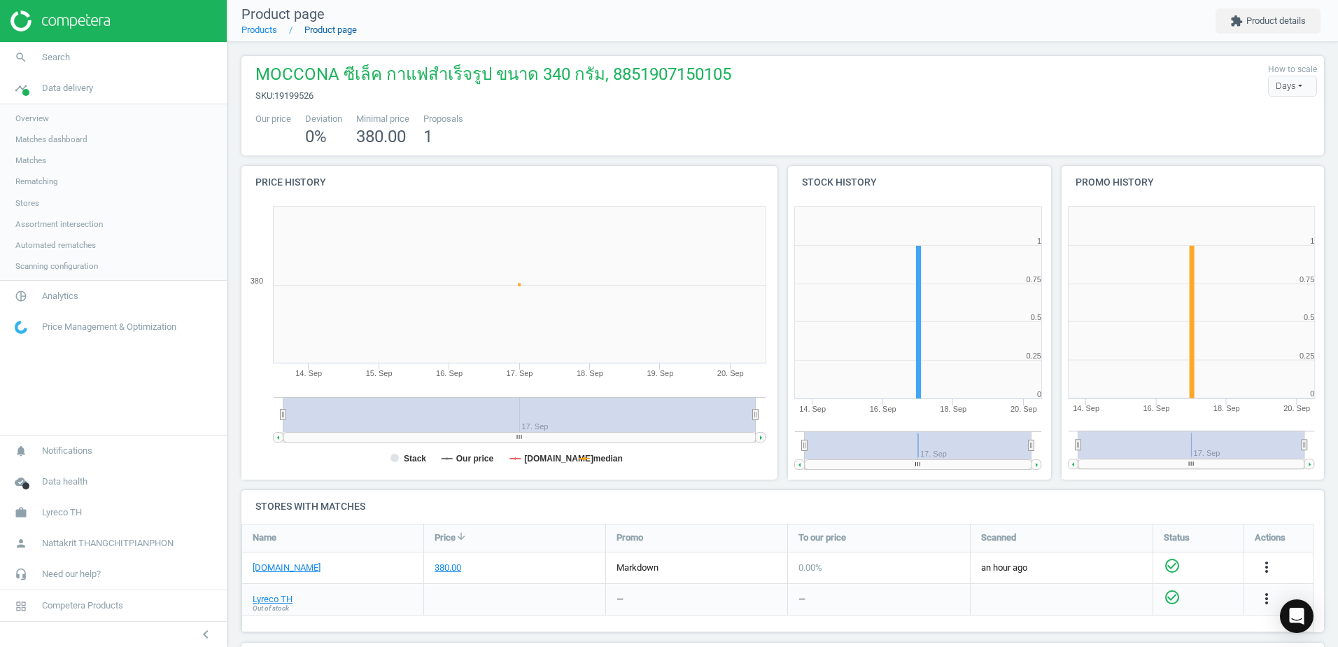
click at [334, 31] on link "Product page" at bounding box center [330, 29] width 52 height 10
click at [260, 30] on link "Products" at bounding box center [259, 29] width 36 height 10
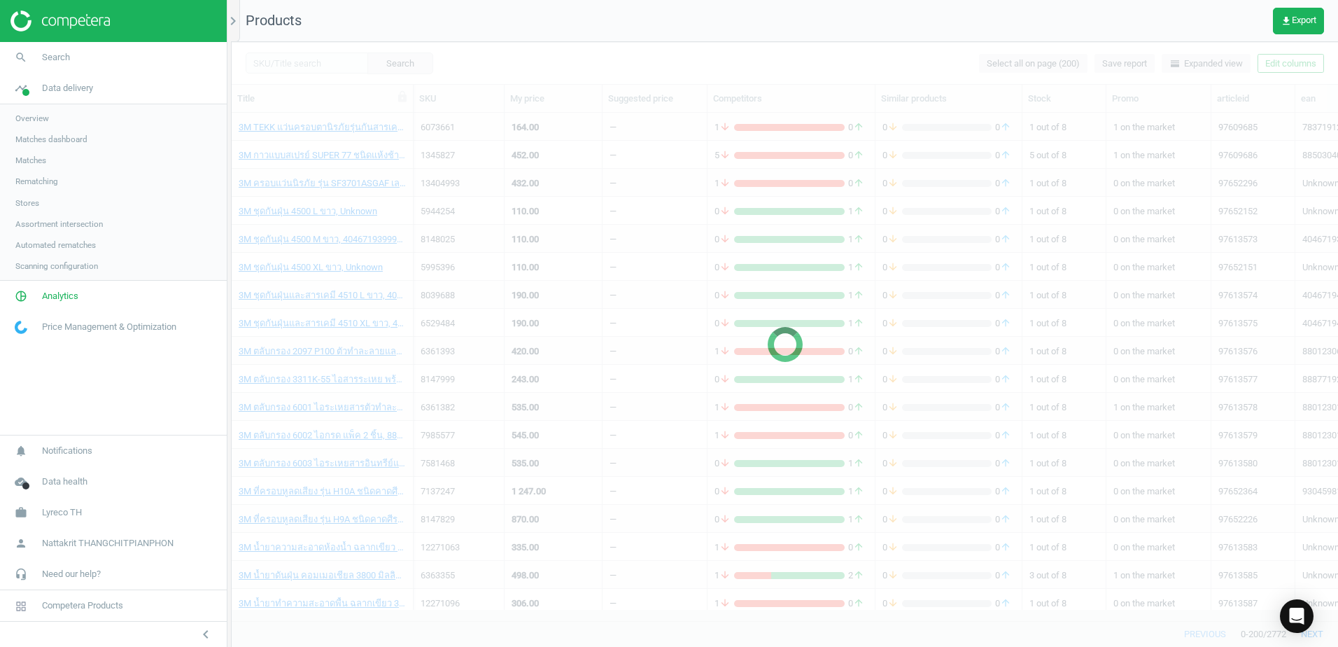
scroll to position [486, 1096]
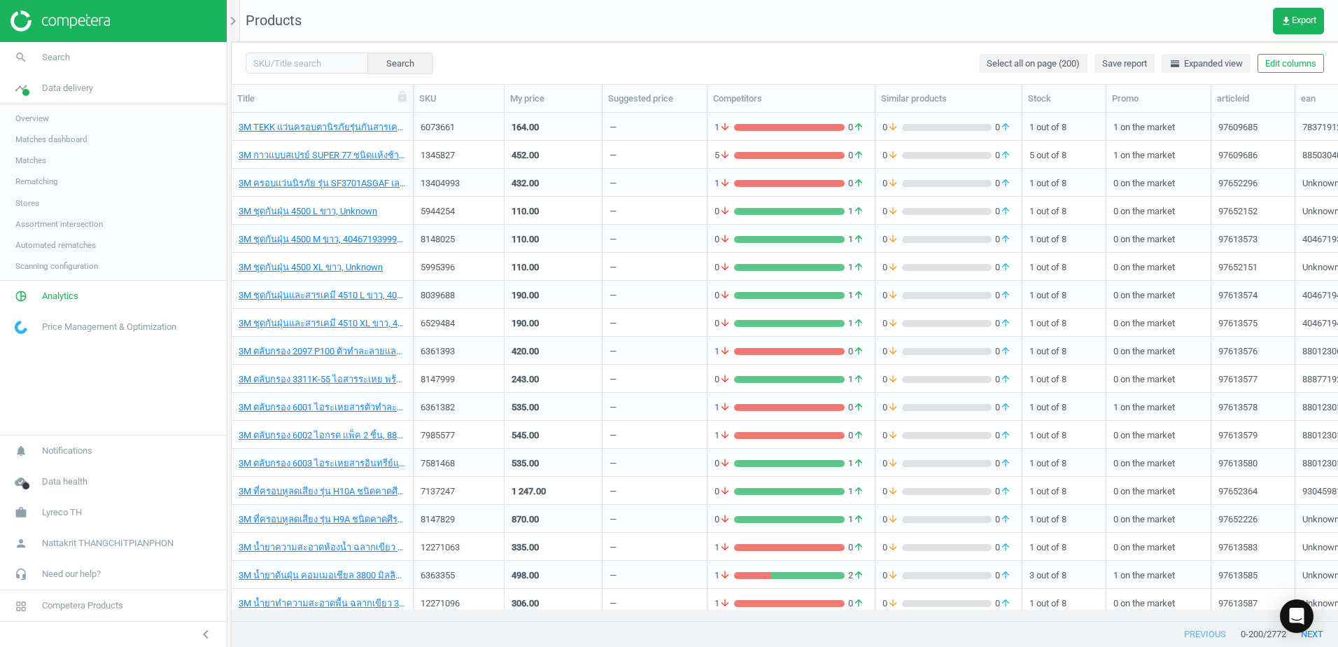
click at [338, 76] on div "Search Select all on page (200) Save report horizontal_split Expanded view Edit…" at bounding box center [785, 63] width 1106 height 42
click at [328, 54] on input "text" at bounding box center [307, 62] width 122 height 21
click at [311, 93] on span "7331762" at bounding box center [301, 88] width 117 height 22
type input "7331762"
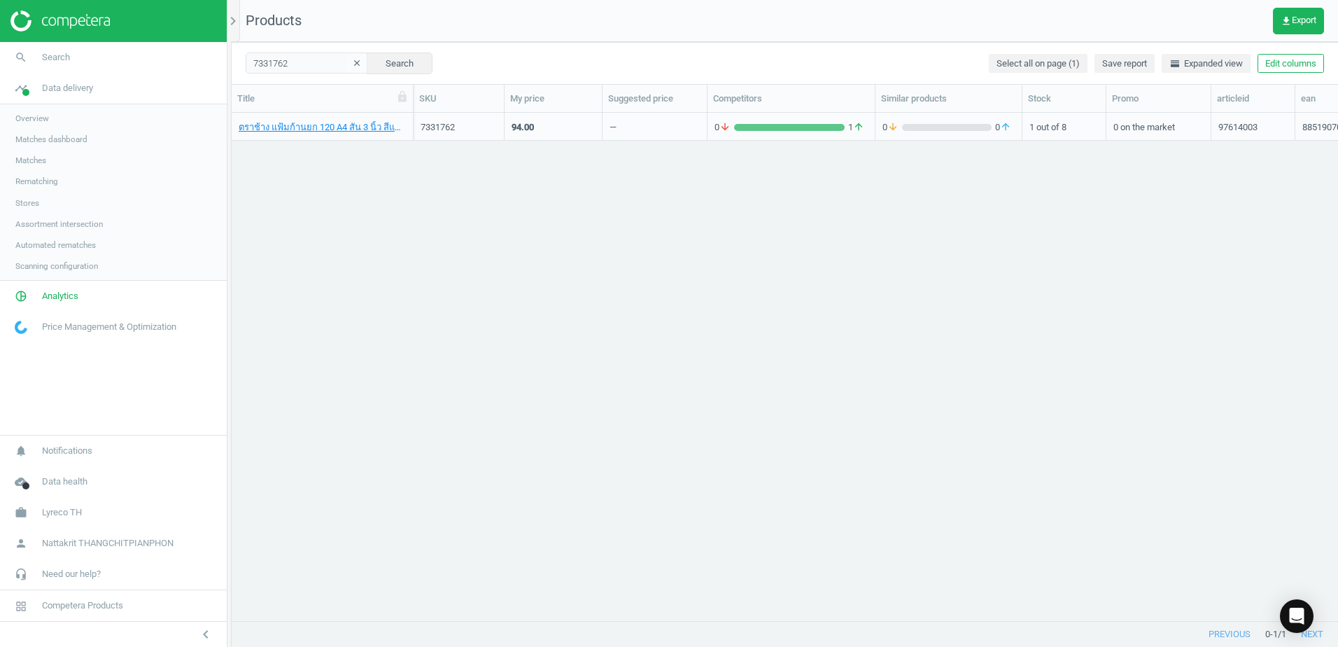
click at [352, 62] on icon "clear" at bounding box center [357, 63] width 10 height 10
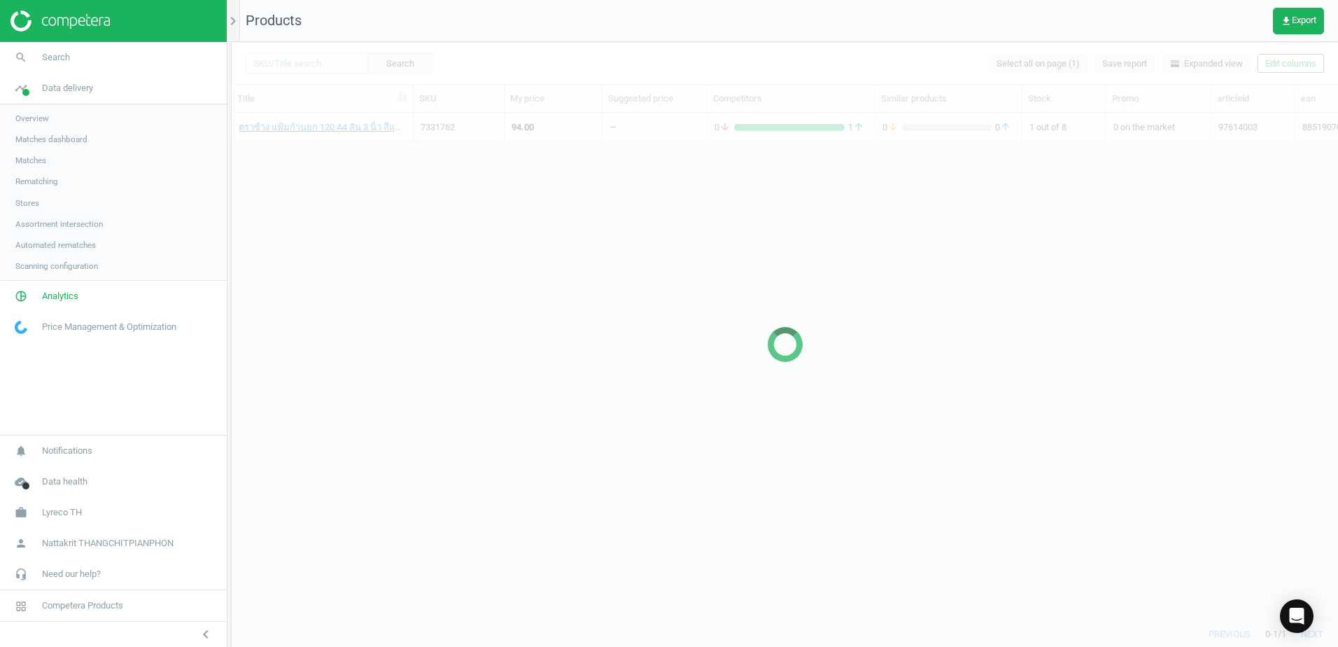
click at [334, 62] on div at bounding box center [785, 344] width 1106 height 605
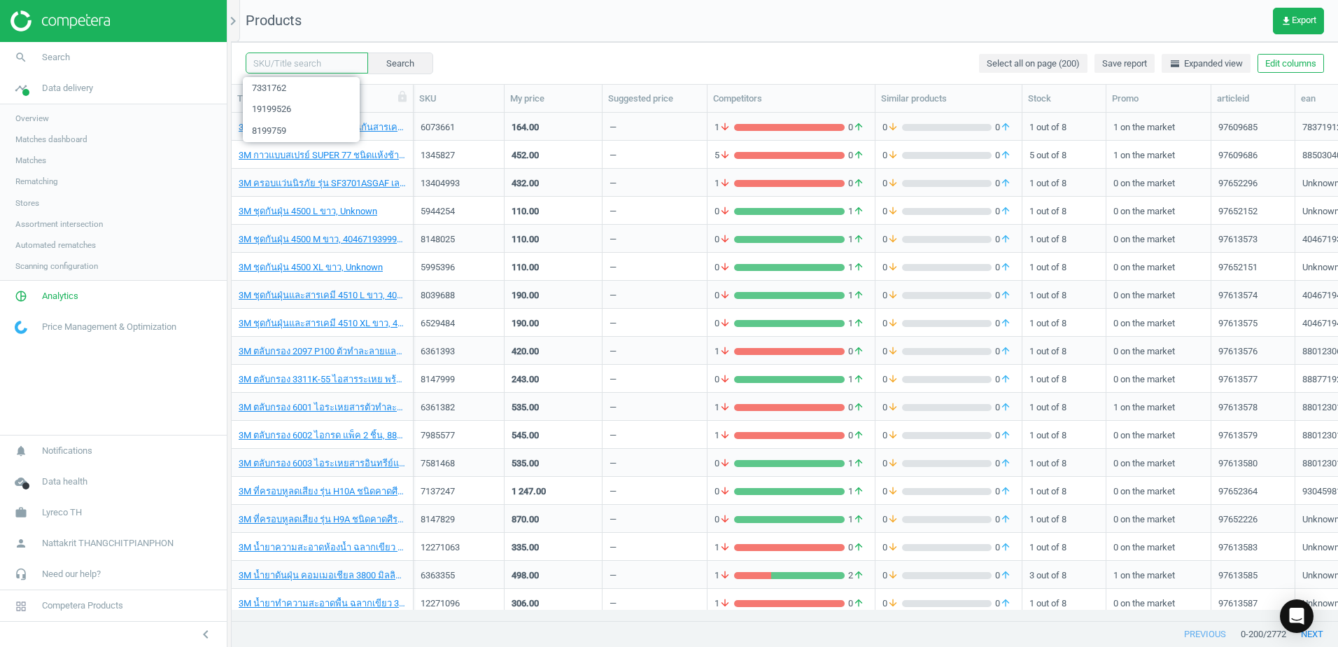
click at [332, 62] on input "text" at bounding box center [307, 62] width 122 height 21
click at [325, 100] on span "19199526" at bounding box center [301, 110] width 117 height 22
type input "19199526"
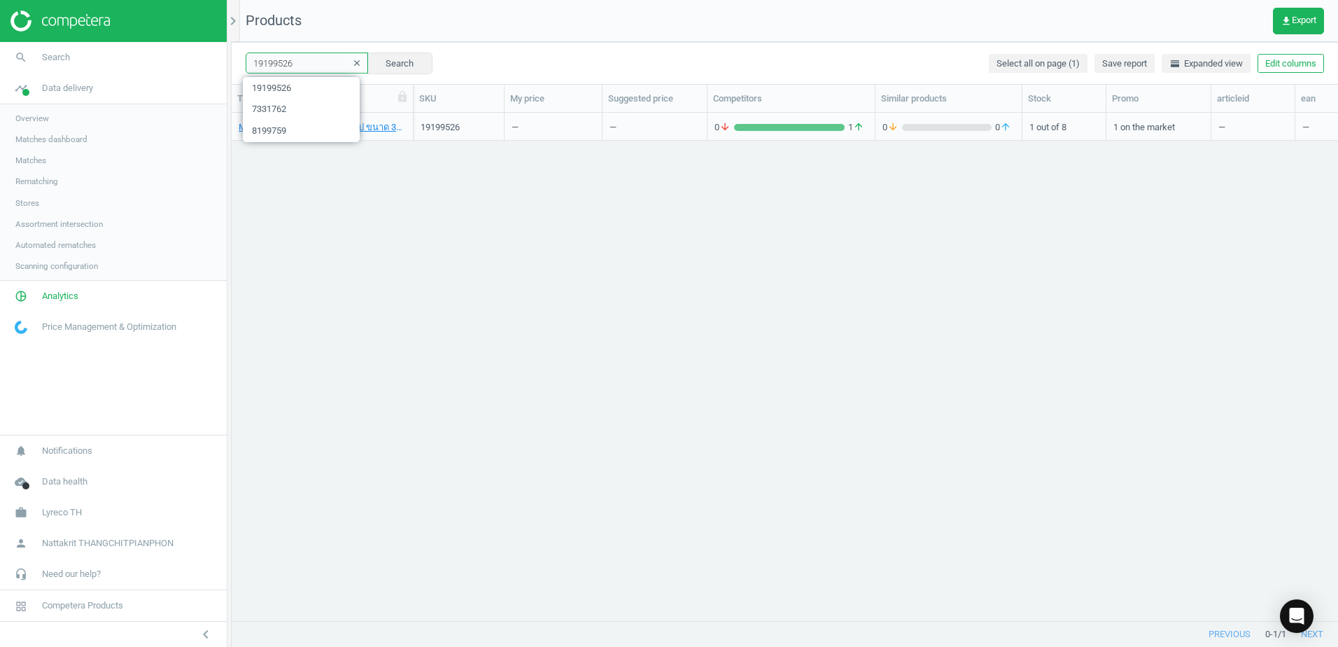
click at [306, 61] on input "19199526" at bounding box center [307, 62] width 122 height 21
click at [863, 157] on div "MOCCONA ซีเล็ค กาแฟสำเร็จรูป ขนาด 340 กรัม, 8851907150105 19199526 — — 0 arrow_…" at bounding box center [785, 361] width 1106 height 497
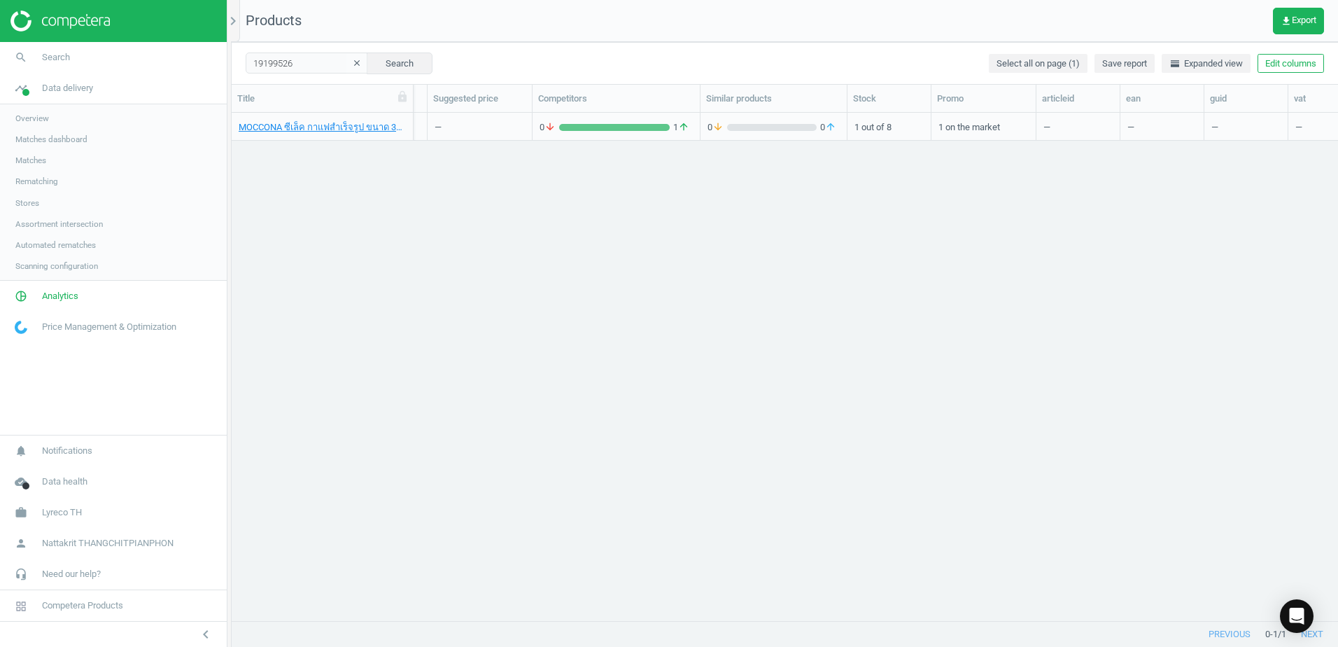
scroll to position [0, 190]
click at [885, 134] on div "1 out of 8" at bounding box center [874, 126] width 69 height 24
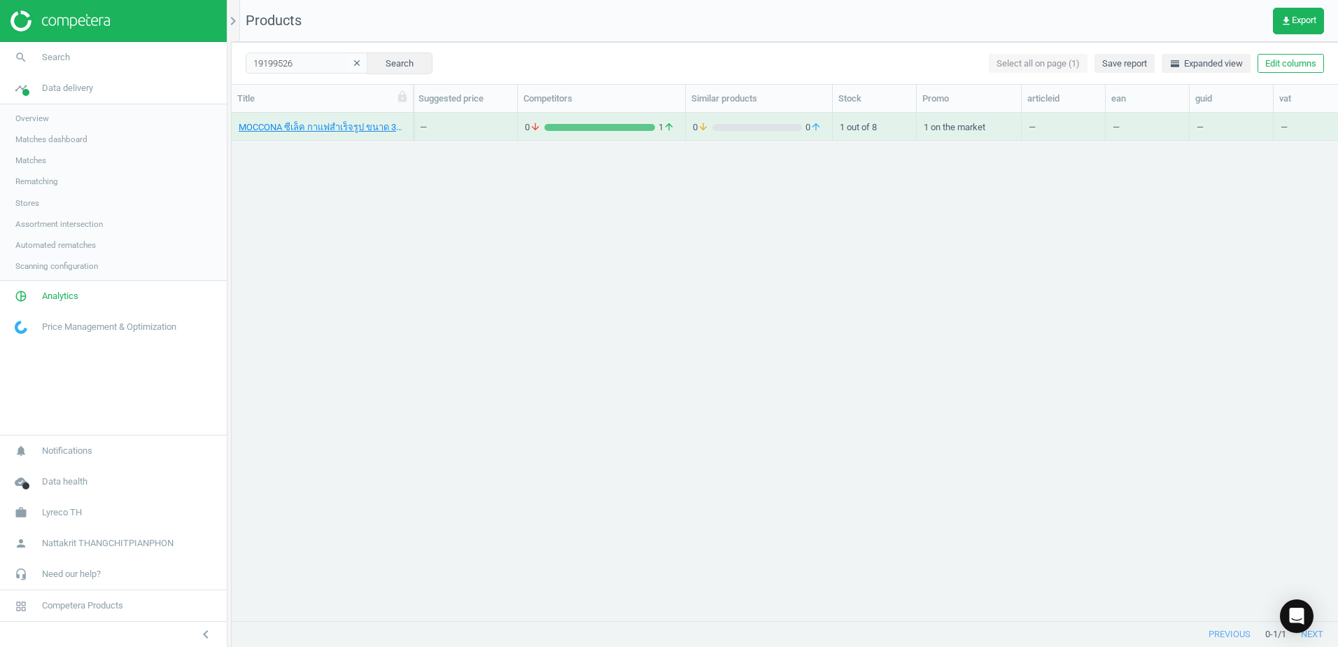
click at [885, 134] on div "1 out of 8" at bounding box center [874, 126] width 69 height 24
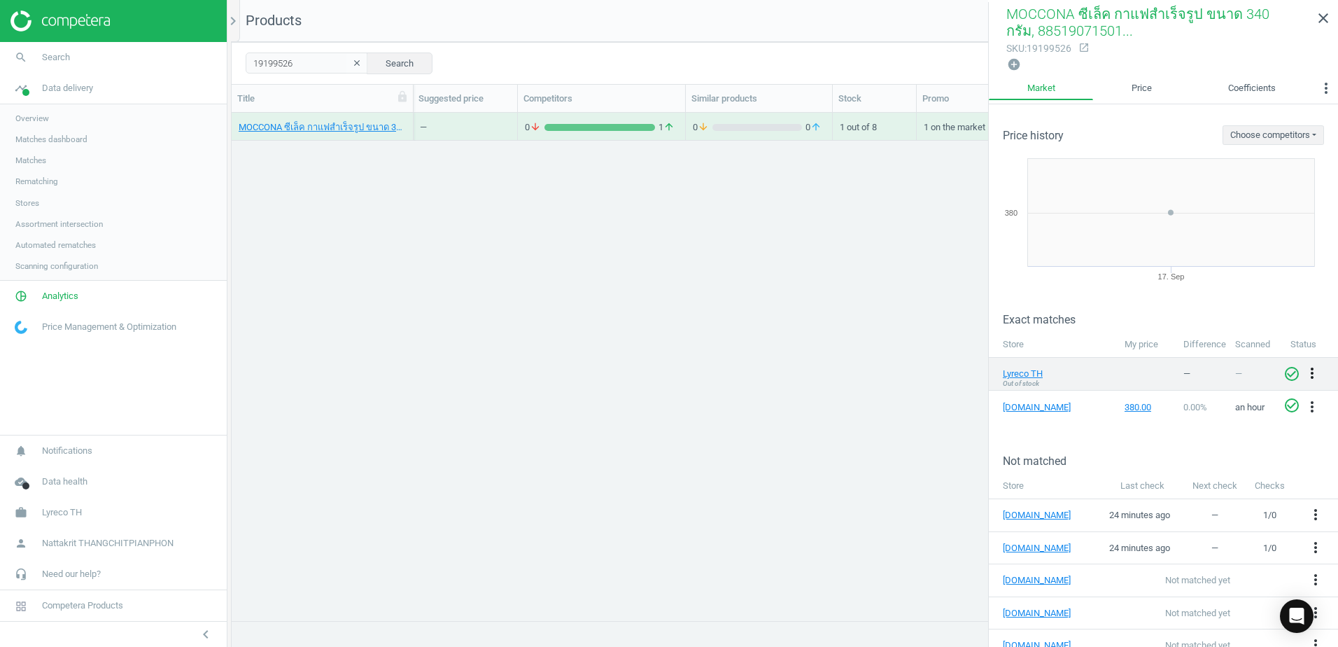
click at [1307, 373] on icon "more_vert" at bounding box center [1312, 373] width 17 height 17
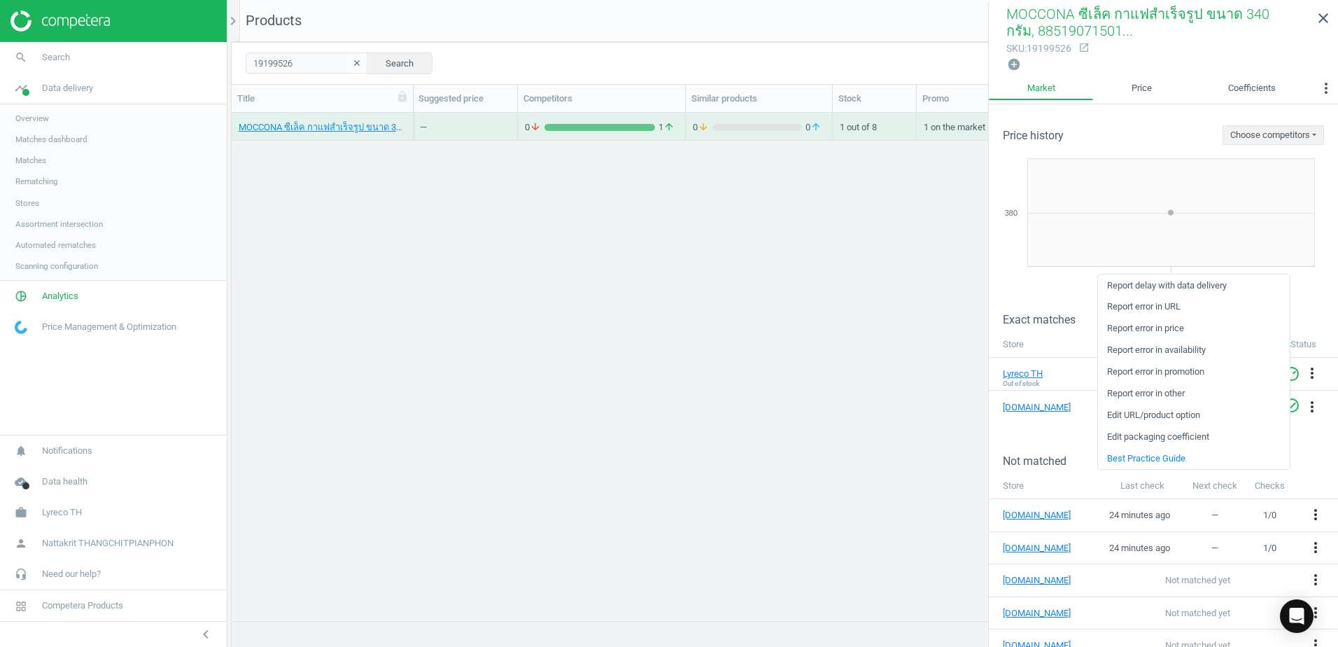
click at [1208, 435] on link "Edit packaging coefficient" at bounding box center [1194, 437] width 192 height 22
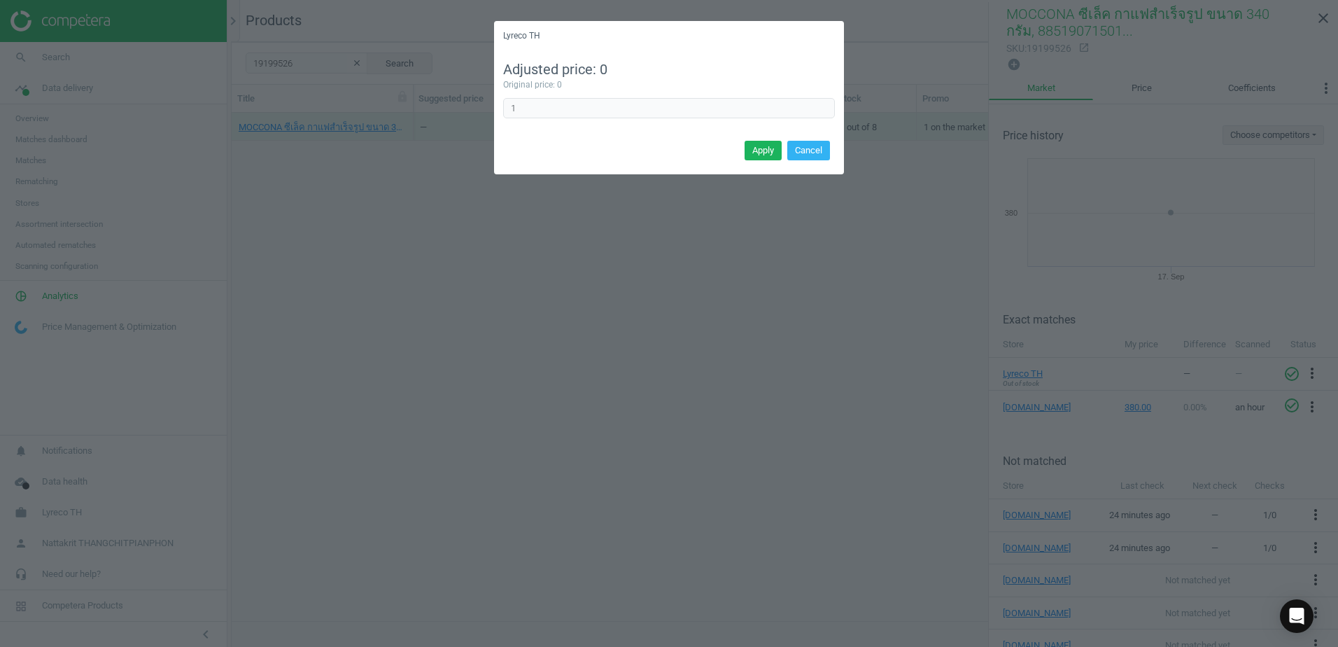
drag, startPoint x: 759, startPoint y: 150, endPoint x: 768, endPoint y: 154, distance: 9.4
click at [759, 149] on button "Apply" at bounding box center [763, 151] width 37 height 20
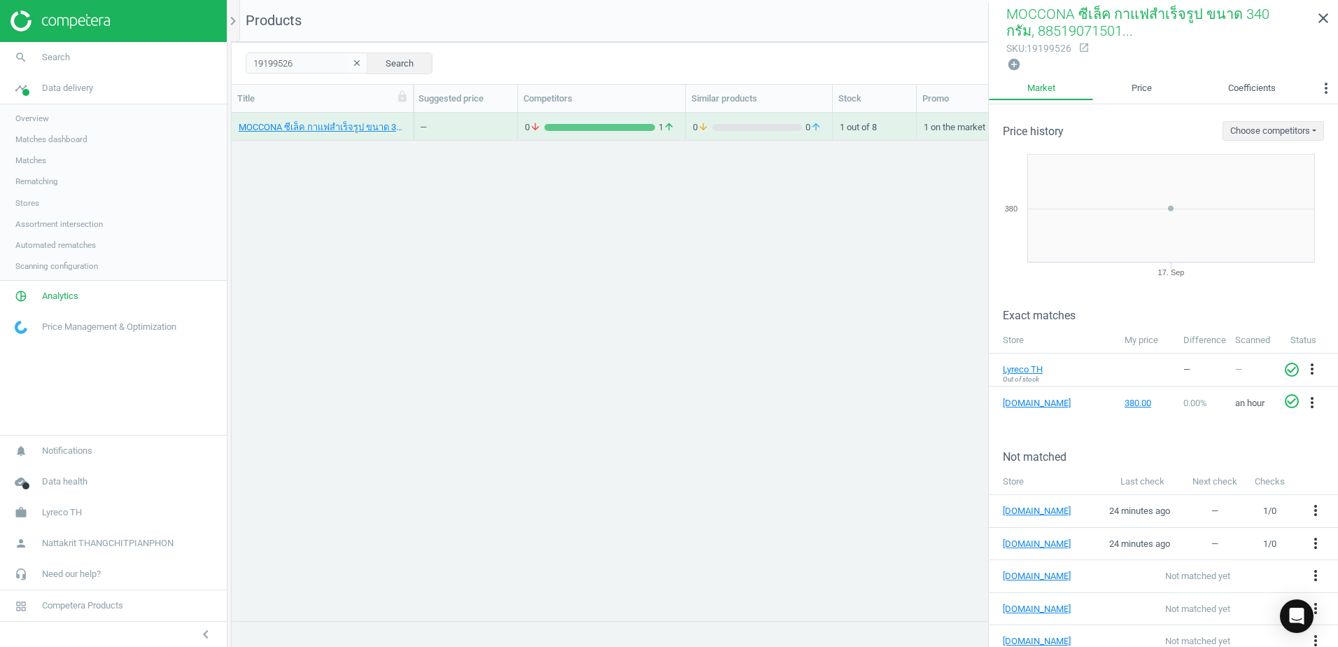
scroll to position [0, 0]
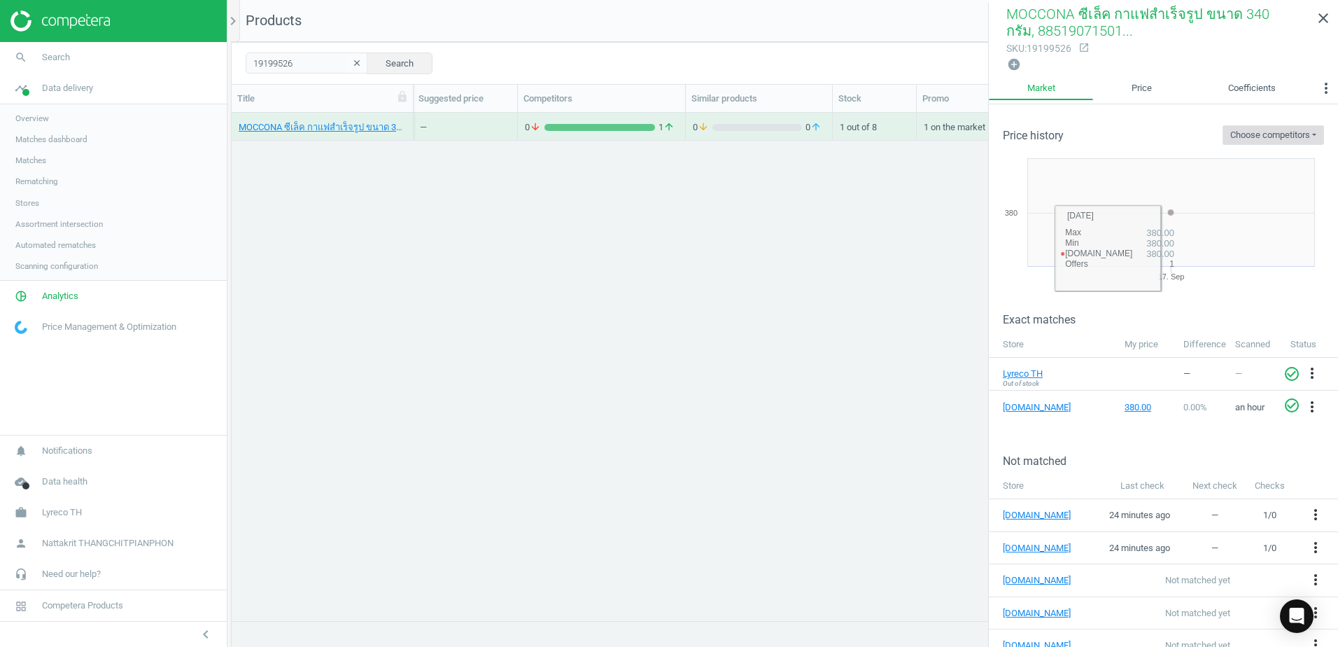
click at [1250, 136] on button "Choose competitors" at bounding box center [1272, 135] width 101 height 20
click at [1239, 158] on div "[DOMAIN_NAME]" at bounding box center [1246, 164] width 154 height 27
click at [1234, 162] on span "[DOMAIN_NAME]" at bounding box center [1241, 164] width 68 height 13
click at [1248, 122] on div "Price history Choose competitors ofm.co.th" at bounding box center [1163, 124] width 349 height 41
click at [1250, 90] on link "Coefficients" at bounding box center [1252, 88] width 124 height 24
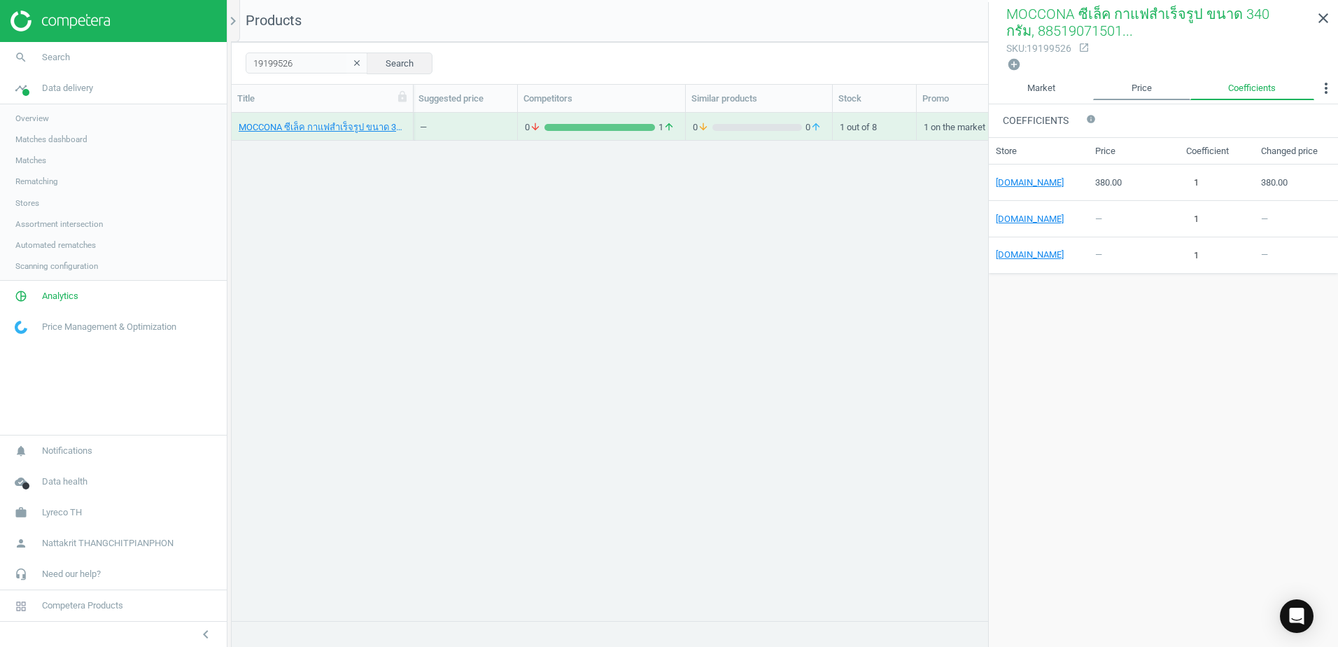
click at [1171, 91] on link "Price" at bounding box center [1141, 88] width 97 height 24
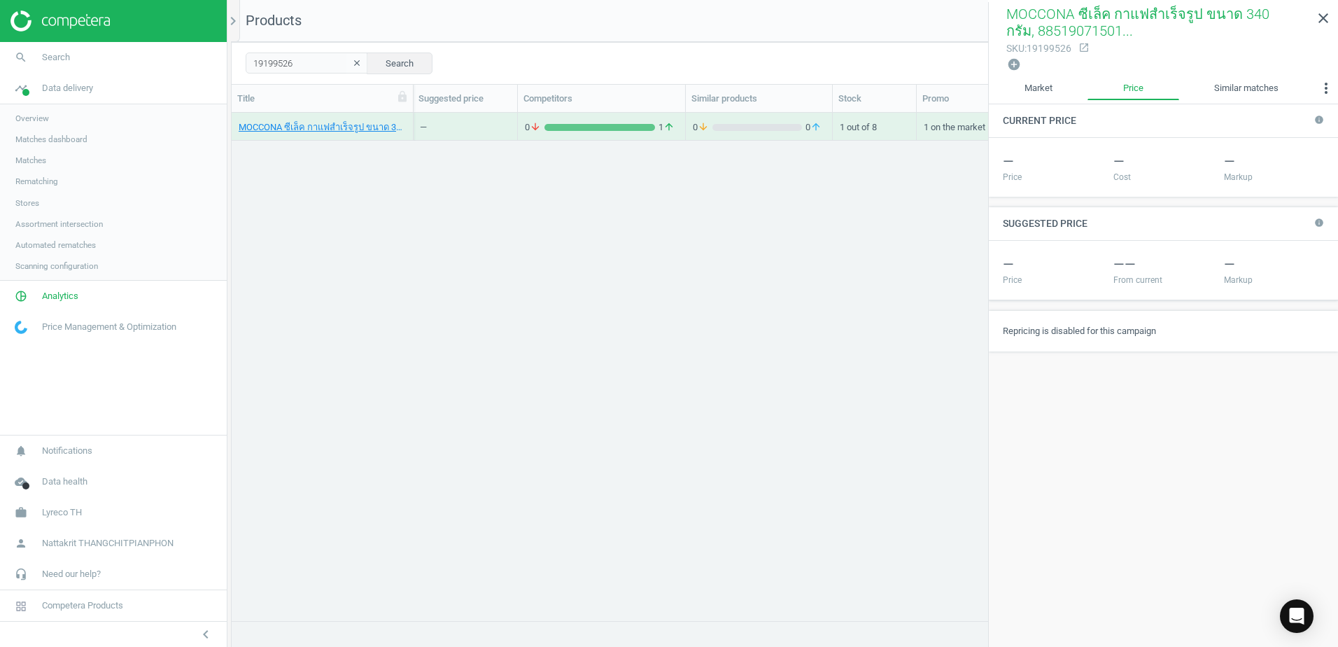
drag, startPoint x: 1135, startPoint y: 325, endPoint x: 1132, endPoint y: 362, distance: 37.9
click at [1132, 362] on div "Current price info — Price — Cost — Markup Suggested price info — Price — — Fro…" at bounding box center [1163, 376] width 349 height 544
click at [1132, 363] on div "Current price info — Price — Cost — Markup Suggested price info — Price — — Fro…" at bounding box center [1163, 376] width 349 height 544
drag, startPoint x: 1136, startPoint y: 325, endPoint x: 1144, endPoint y: 307, distance: 20.0
click at [1144, 307] on div "Current price info — Price — Cost — Markup Suggested price info — Price — — Fro…" at bounding box center [1163, 233] width 349 height 258
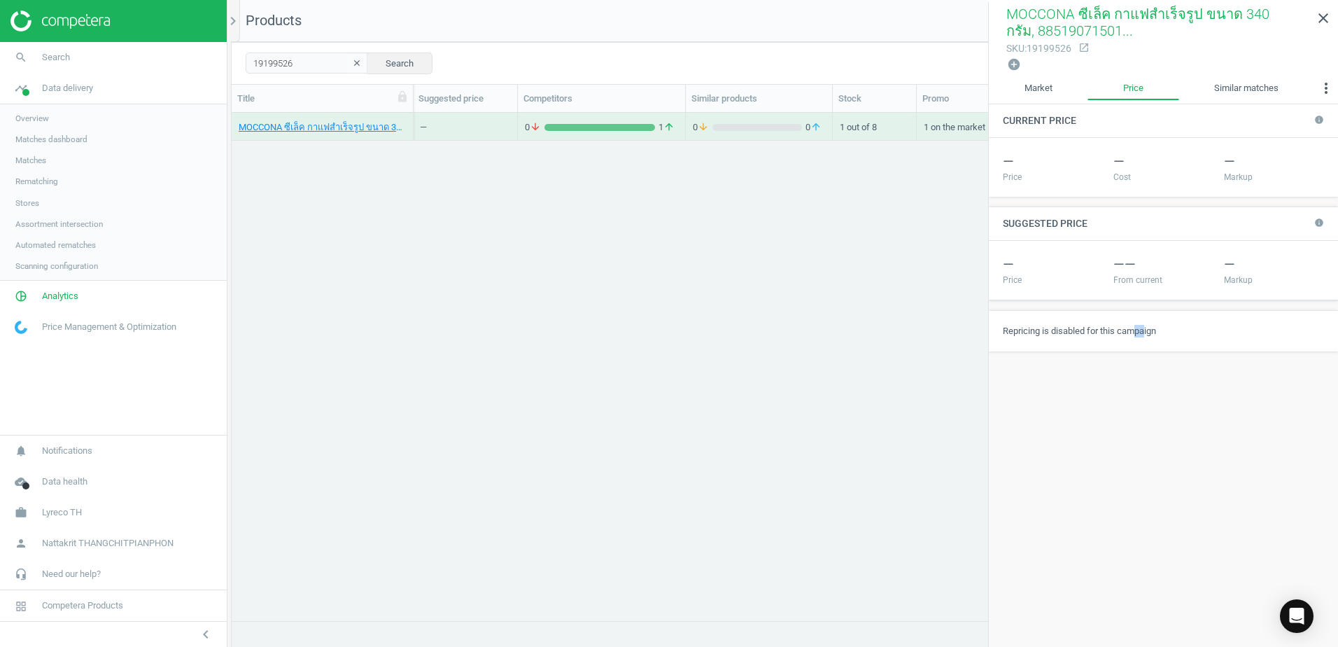
click at [1144, 307] on div "Current price info — Price — Cost — Markup Suggested price info — Price — — Fro…" at bounding box center [1163, 233] width 349 height 258
drag, startPoint x: 1133, startPoint y: 327, endPoint x: 1123, endPoint y: 341, distance: 17.1
click at [1123, 341] on div "Repricing is disabled for this campaign" at bounding box center [1163, 331] width 349 height 41
click at [1122, 342] on div "Repricing is disabled for this campaign" at bounding box center [1163, 331] width 349 height 41
click at [1030, 87] on link "Market" at bounding box center [1038, 88] width 99 height 24
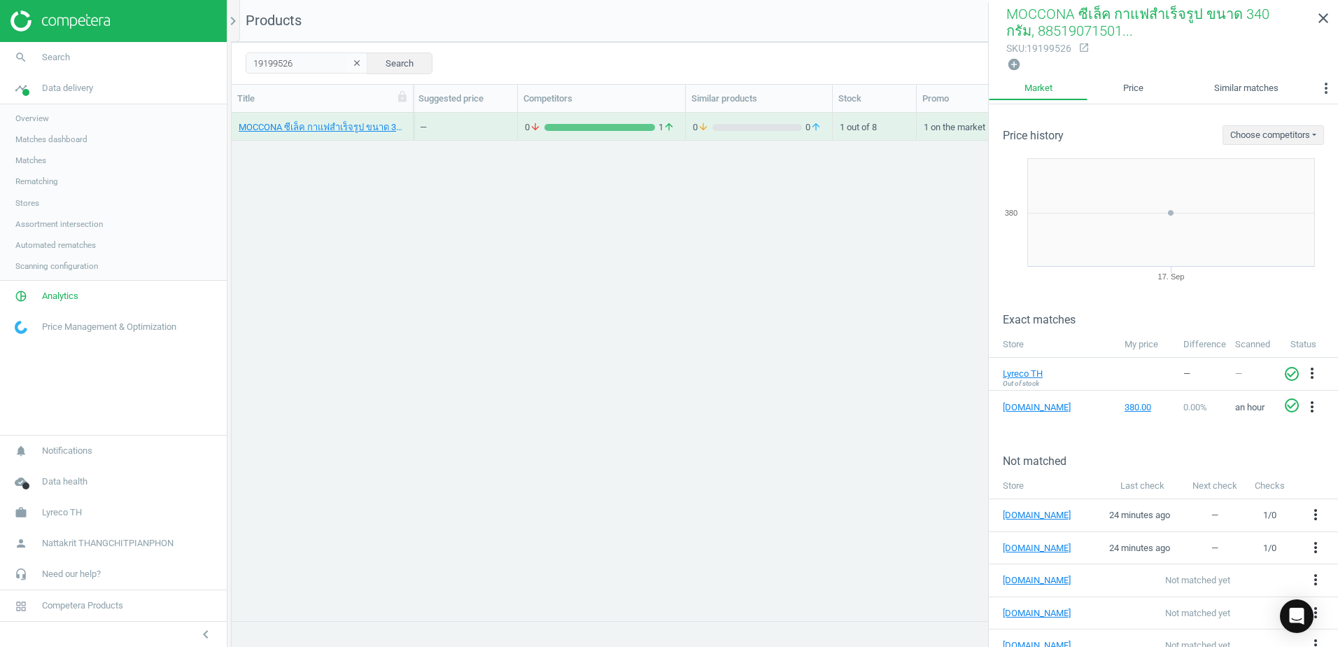
click at [1078, 45] on icon "open_in_new" at bounding box center [1083, 47] width 11 height 11
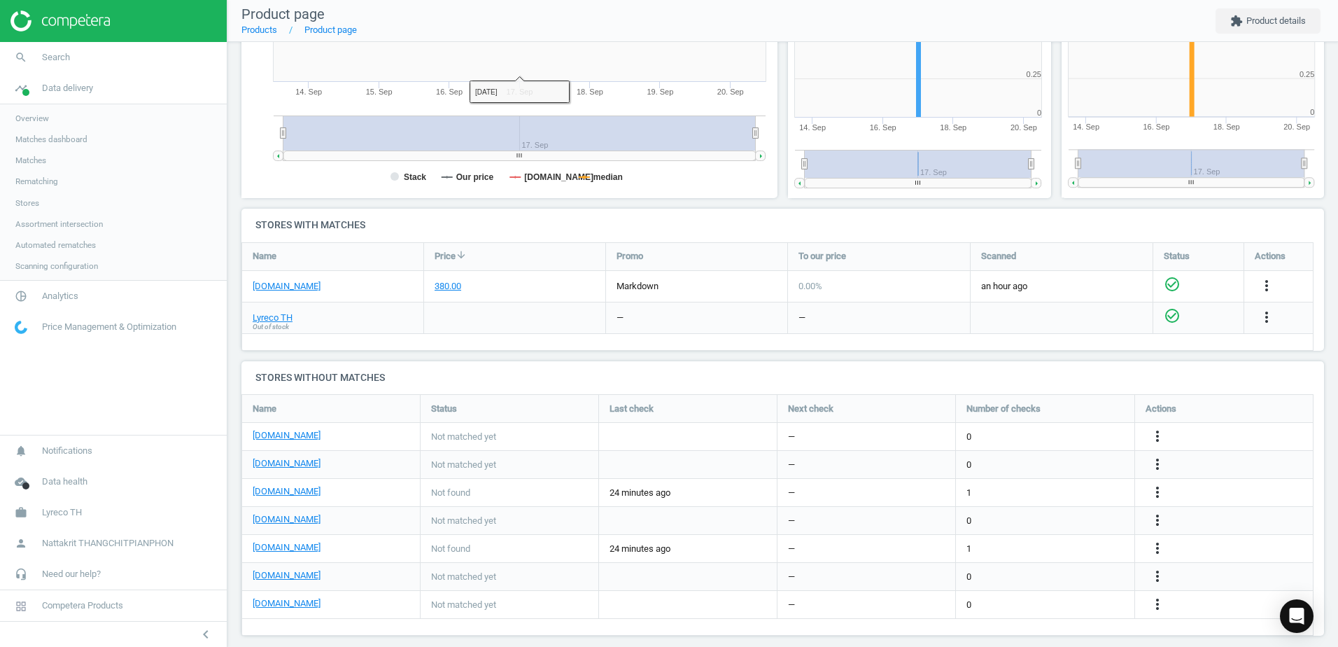
scroll to position [295, 0]
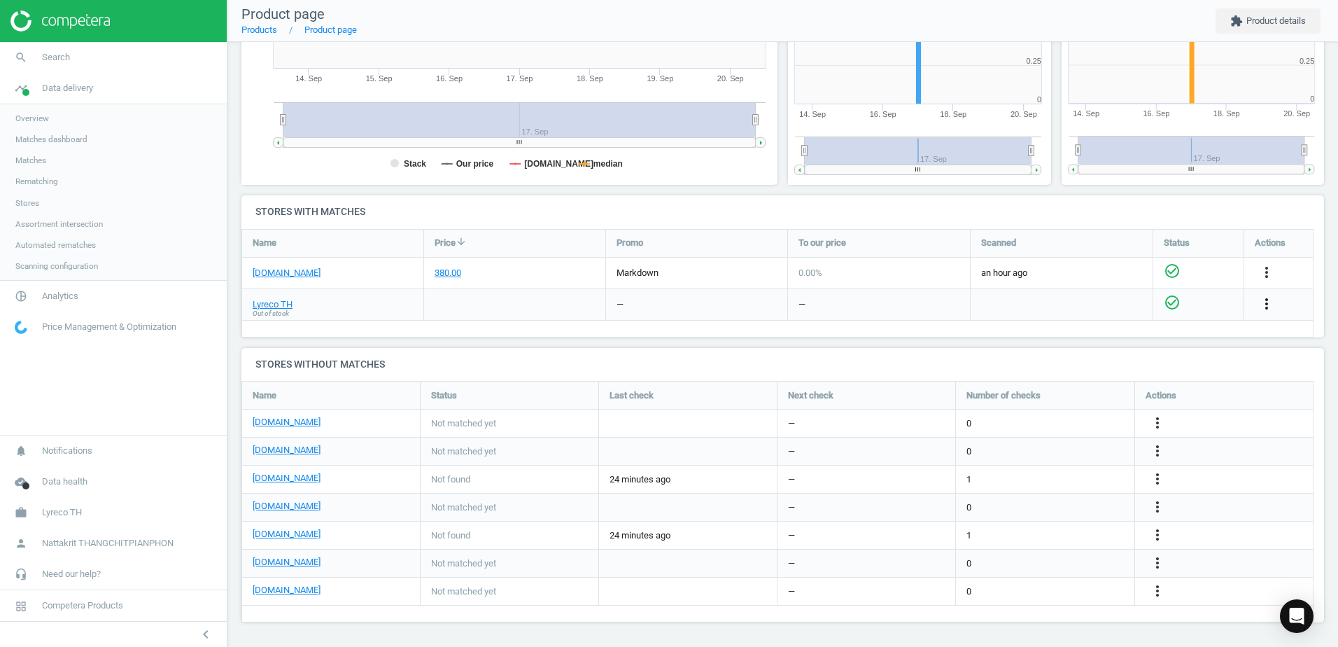
click at [1264, 302] on icon "more_vert" at bounding box center [1266, 303] width 17 height 17
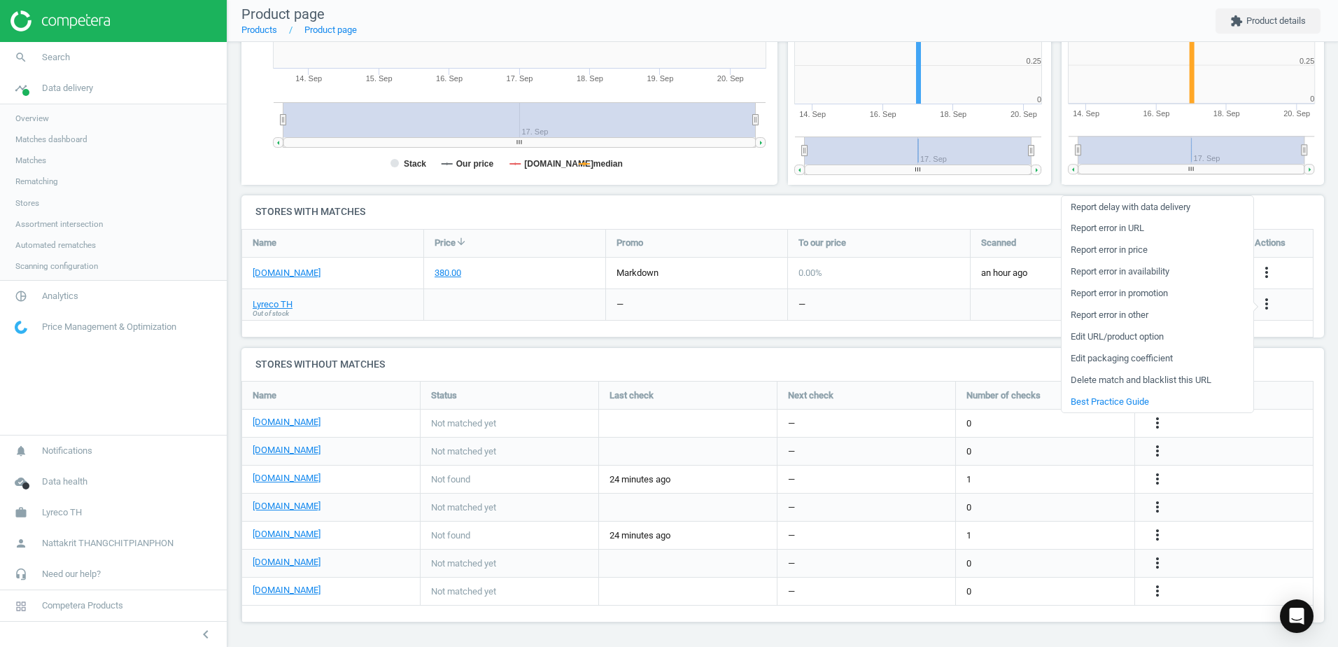
click at [1189, 272] on link "Report error in availability" at bounding box center [1158, 272] width 192 height 22
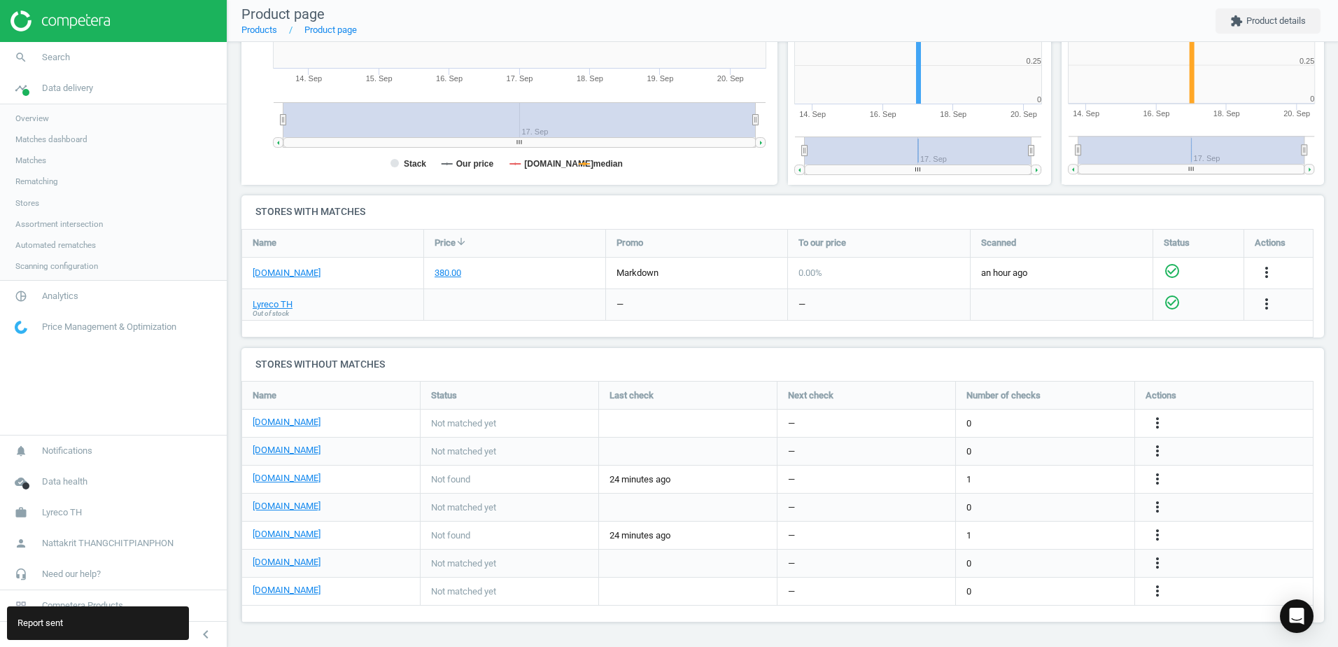
click at [281, 330] on div "Name Price arrow_downward Promo To our price Scanned Status Actions ofm.co.th 3…" at bounding box center [777, 283] width 1072 height 108
click at [49, 121] on link "Overview" at bounding box center [113, 118] width 227 height 21
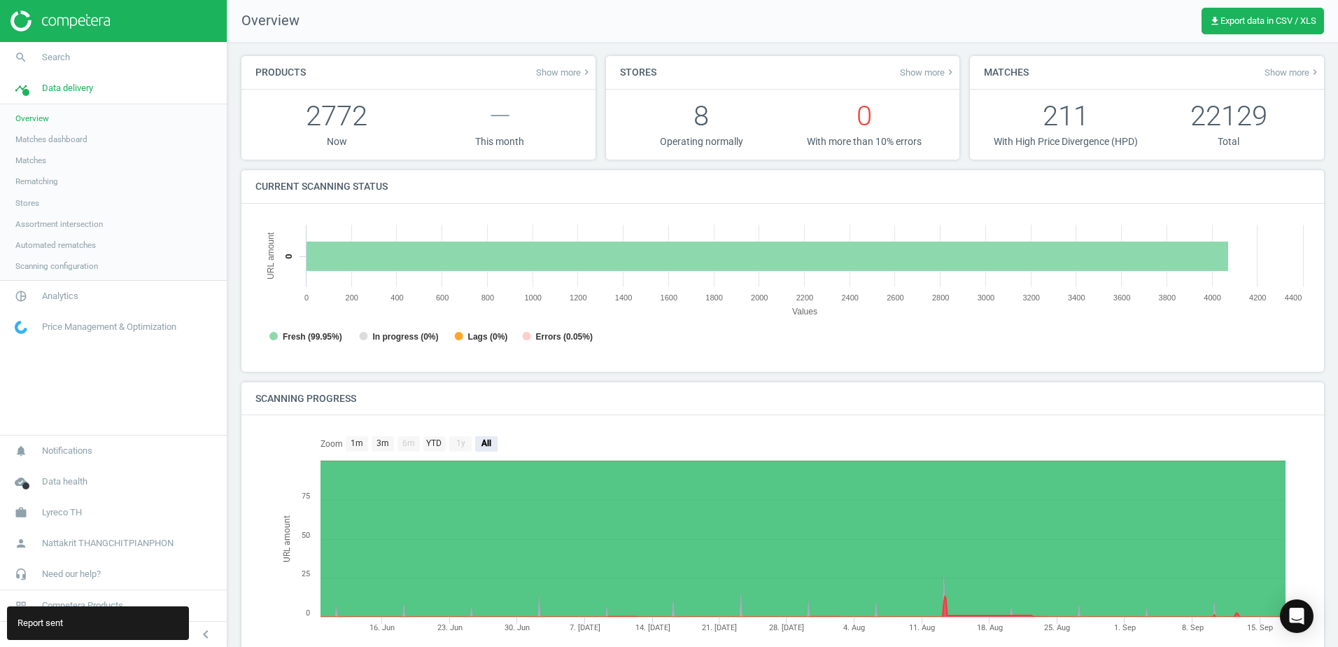
scroll to position [101, 0]
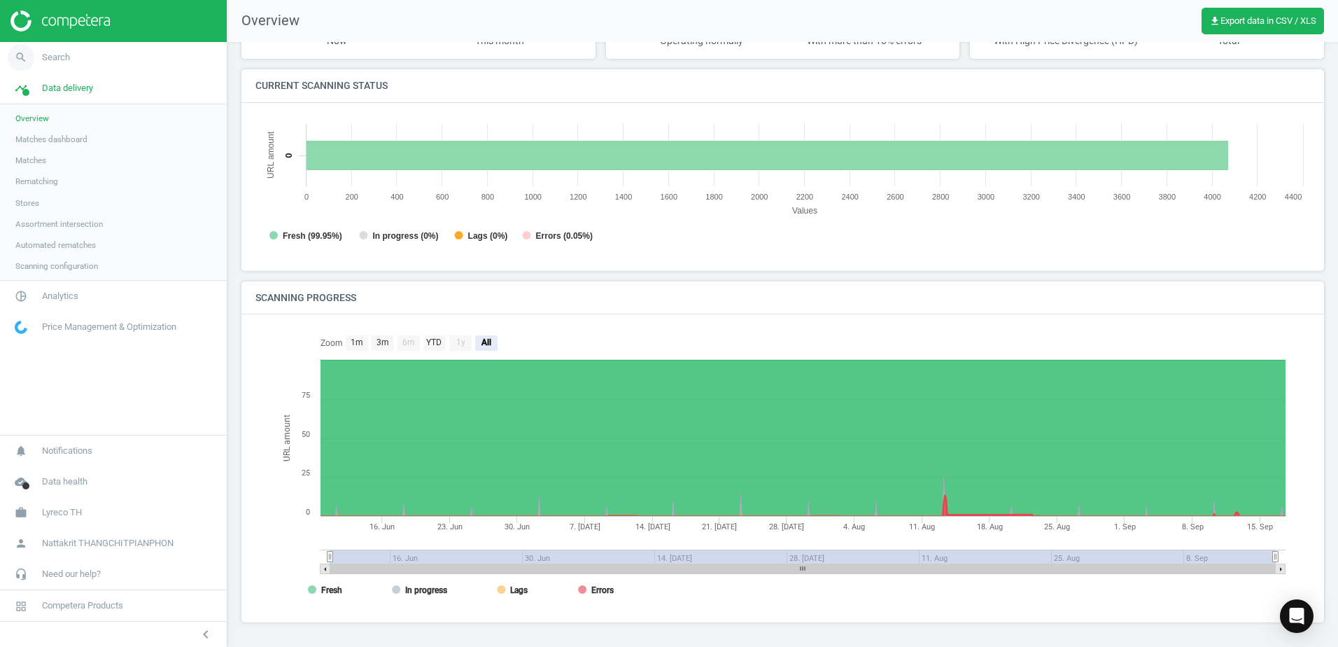
click at [76, 54] on link "search Search" at bounding box center [113, 57] width 227 height 31
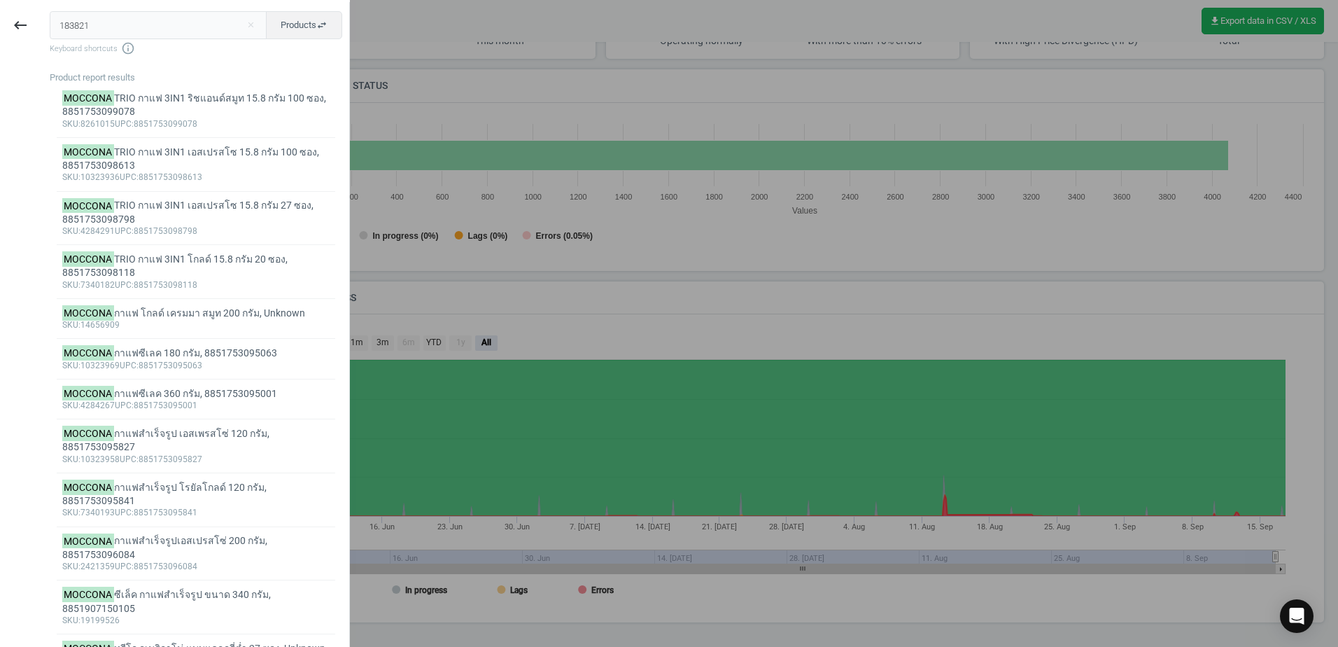
type input "183821"
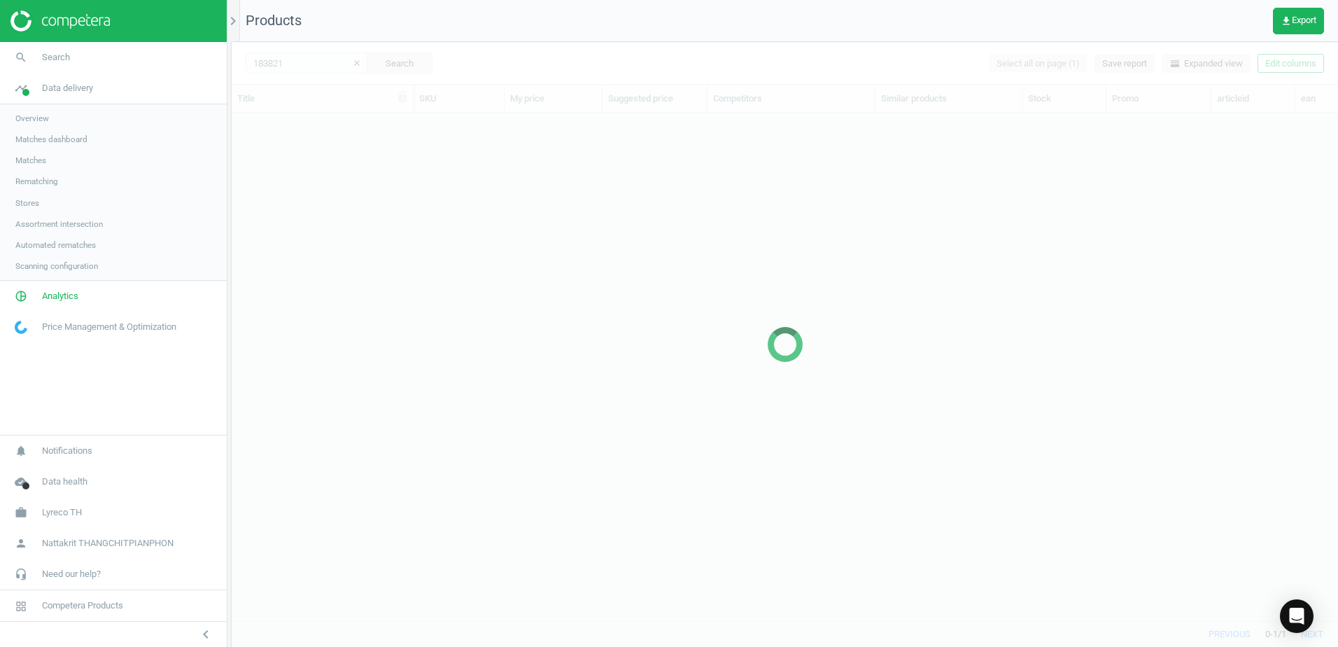
scroll to position [486, 1096]
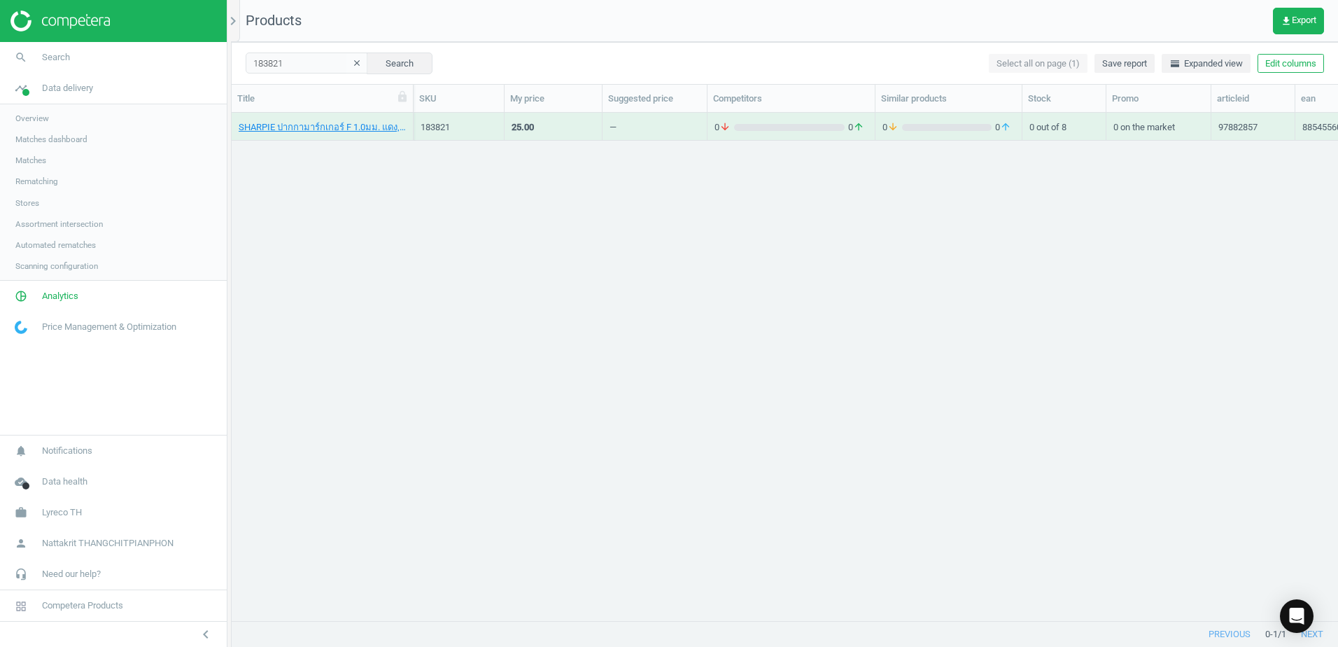
click at [318, 115] on div "SHARPIE ปากกามาร์กเกอร์ F 1.0มม. แดง, 8854556054107" at bounding box center [322, 126] width 167 height 24
click at [320, 124] on link "SHARPIE ปากกามาร์กเกอร์ F 1.0มม. แดง, 8854556054107" at bounding box center [322, 127] width 167 height 13
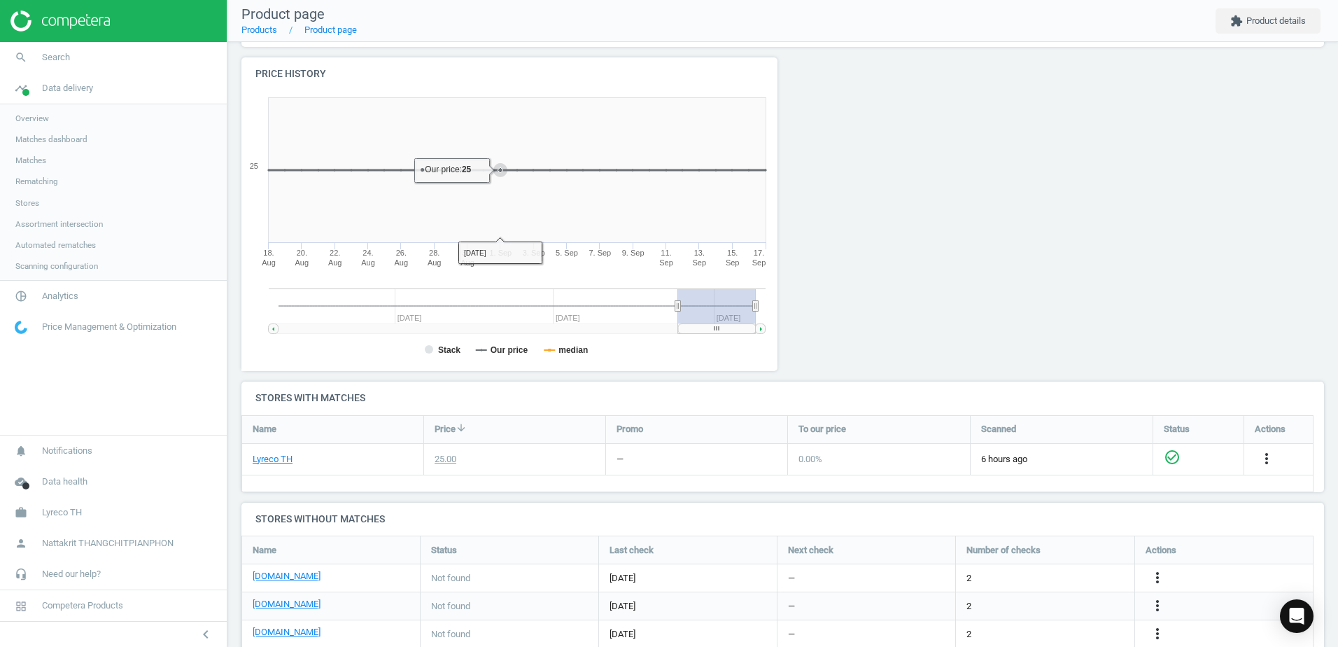
scroll to position [316, 0]
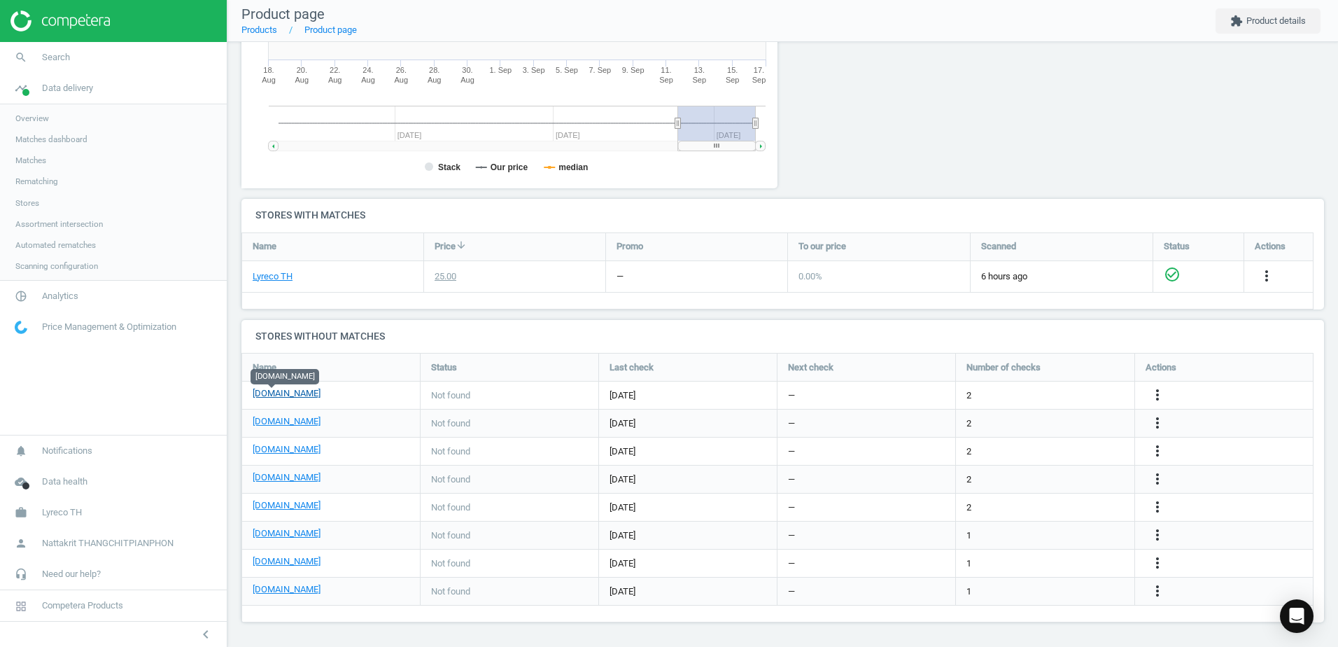
click at [262, 397] on link "[DOMAIN_NAME]" at bounding box center [287, 393] width 68 height 13
click at [935, 302] on div "Name Price arrow_downward Promo To our price Scanned Status Actions Lyreco TH 2…" at bounding box center [777, 270] width 1072 height 77
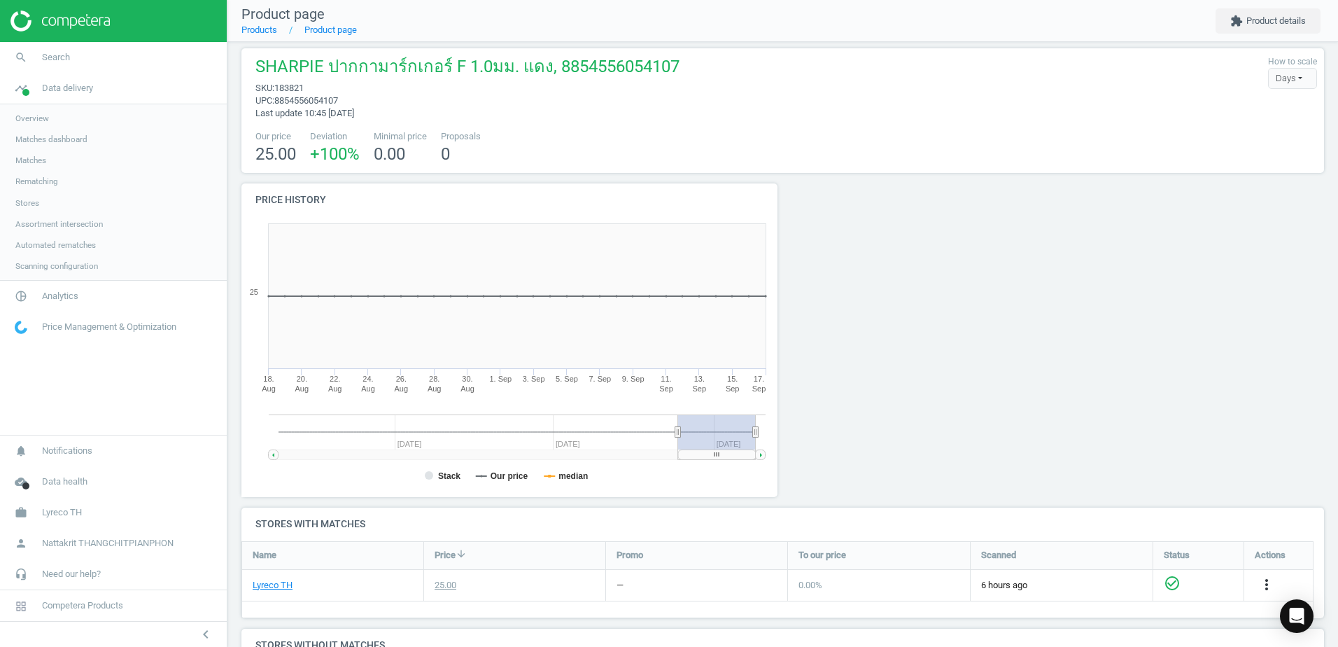
scroll to position [0, 0]
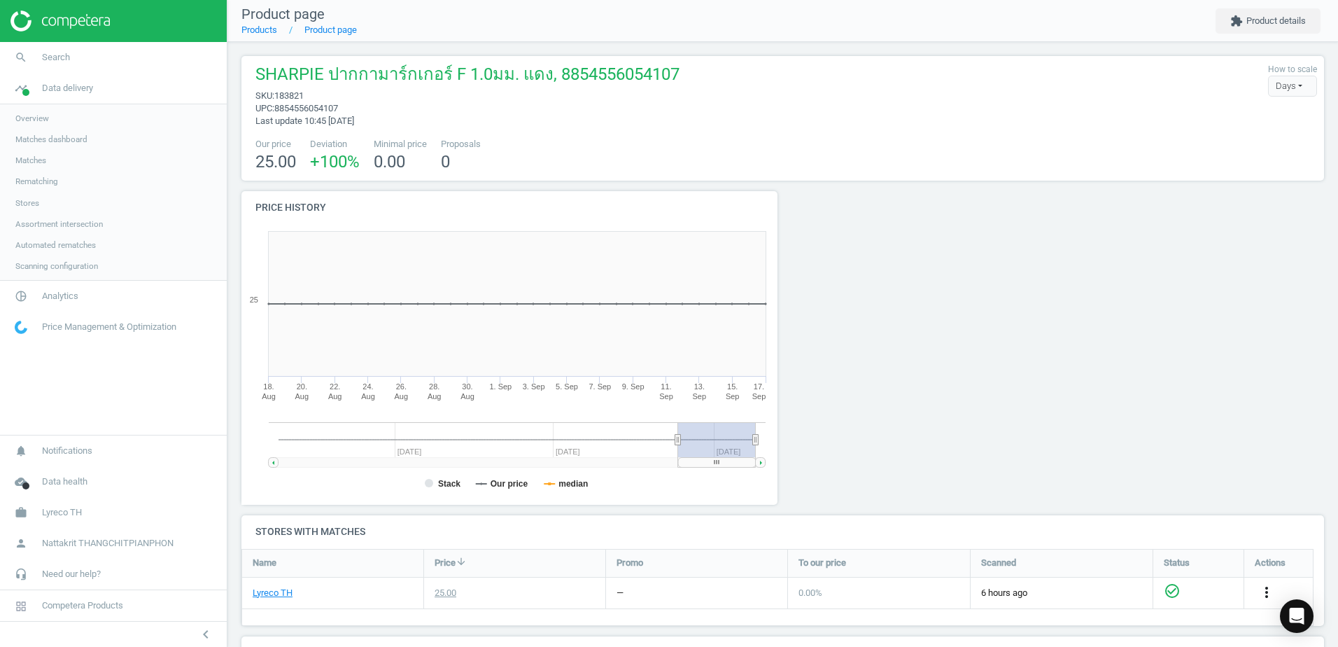
click at [1262, 590] on icon "more_vert" at bounding box center [1266, 592] width 17 height 17
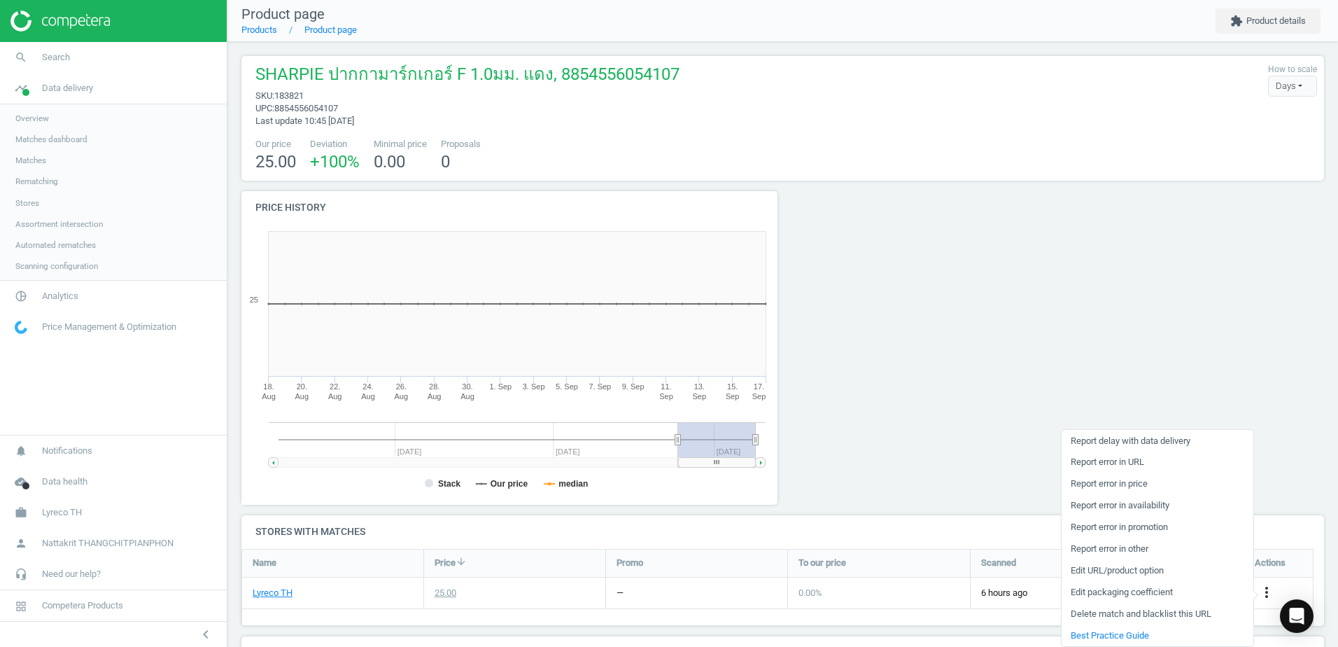
click at [943, 376] on div at bounding box center [920, 353] width 274 height 324
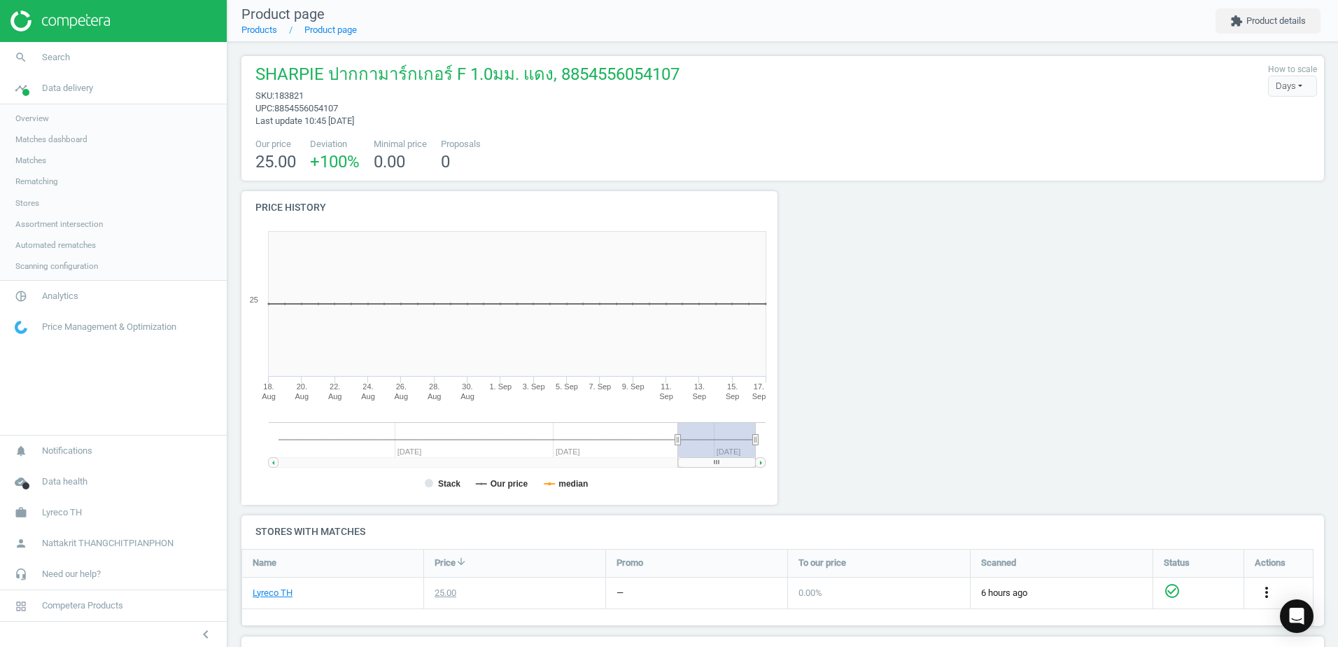
click at [1260, 592] on icon "more_vert" at bounding box center [1266, 592] width 17 height 17
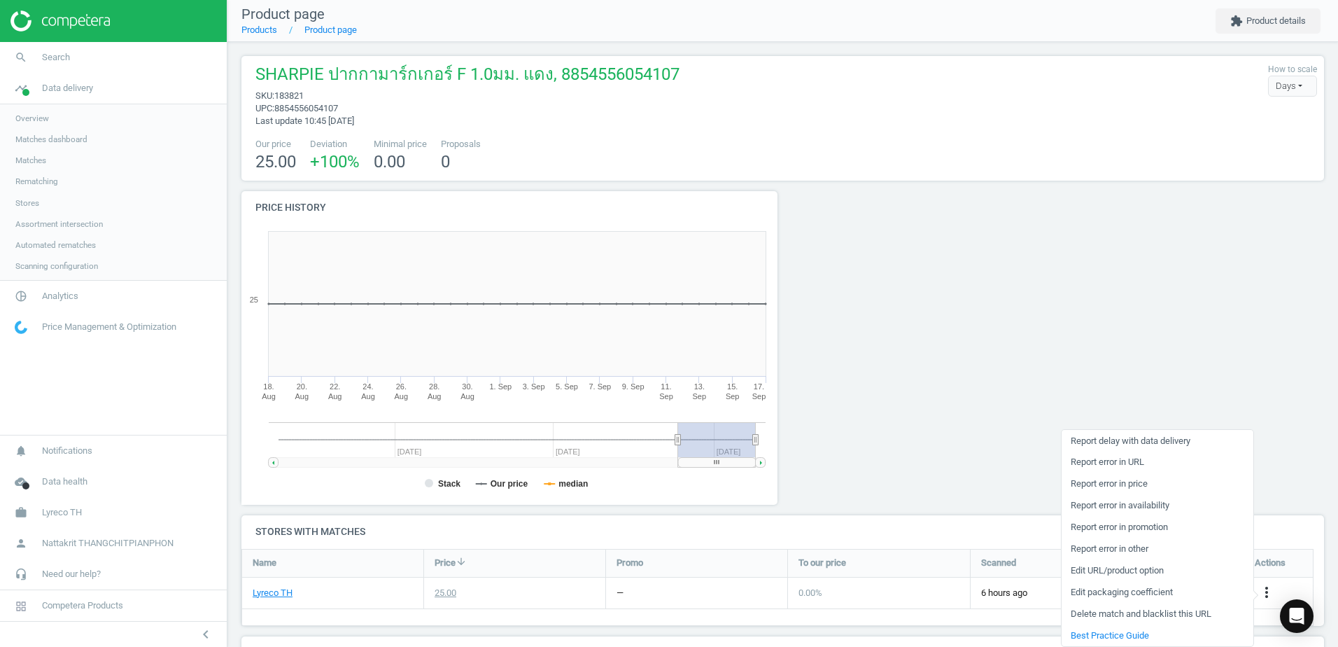
click at [912, 523] on h4 "Stores with matches" at bounding box center [782, 531] width 1083 height 33
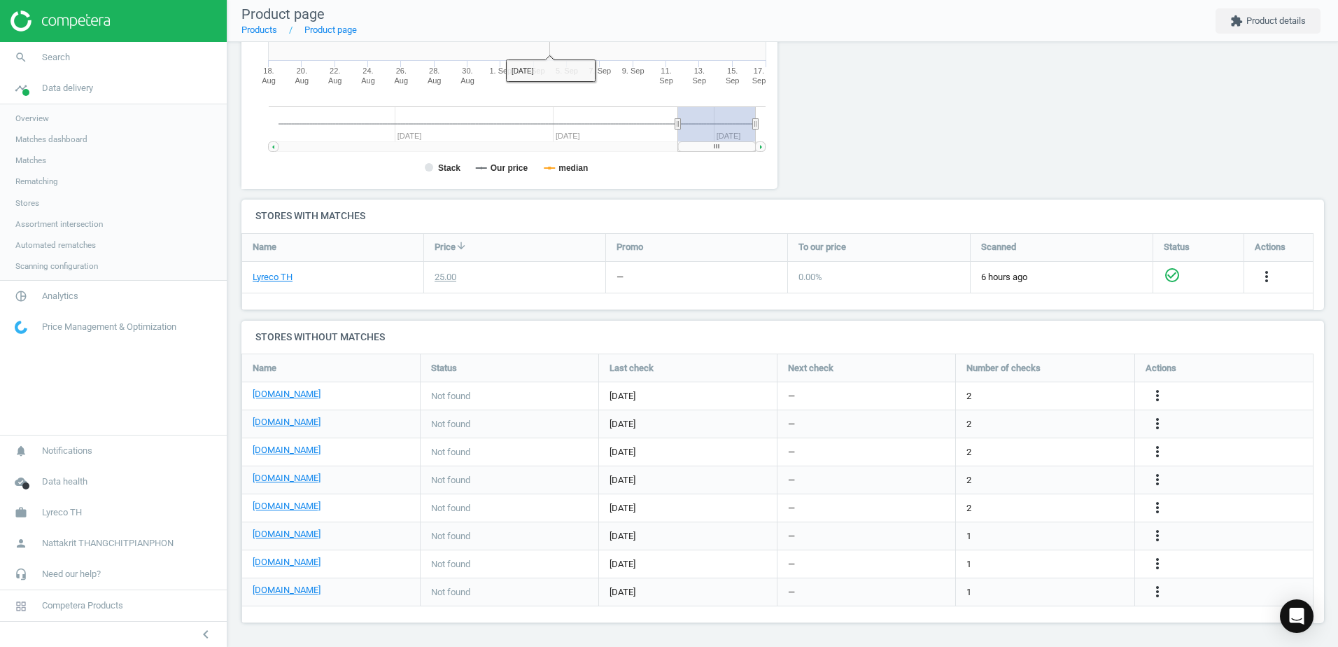
scroll to position [316, 0]
drag, startPoint x: 394, startPoint y: 404, endPoint x: 691, endPoint y: 402, distance: 297.4
click at [691, 402] on div "[DOMAIN_NAME] Not found [DATE] — 2 more_vert" at bounding box center [778, 395] width 1072 height 28
click at [691, 404] on div "[DATE]" at bounding box center [688, 394] width 178 height 27
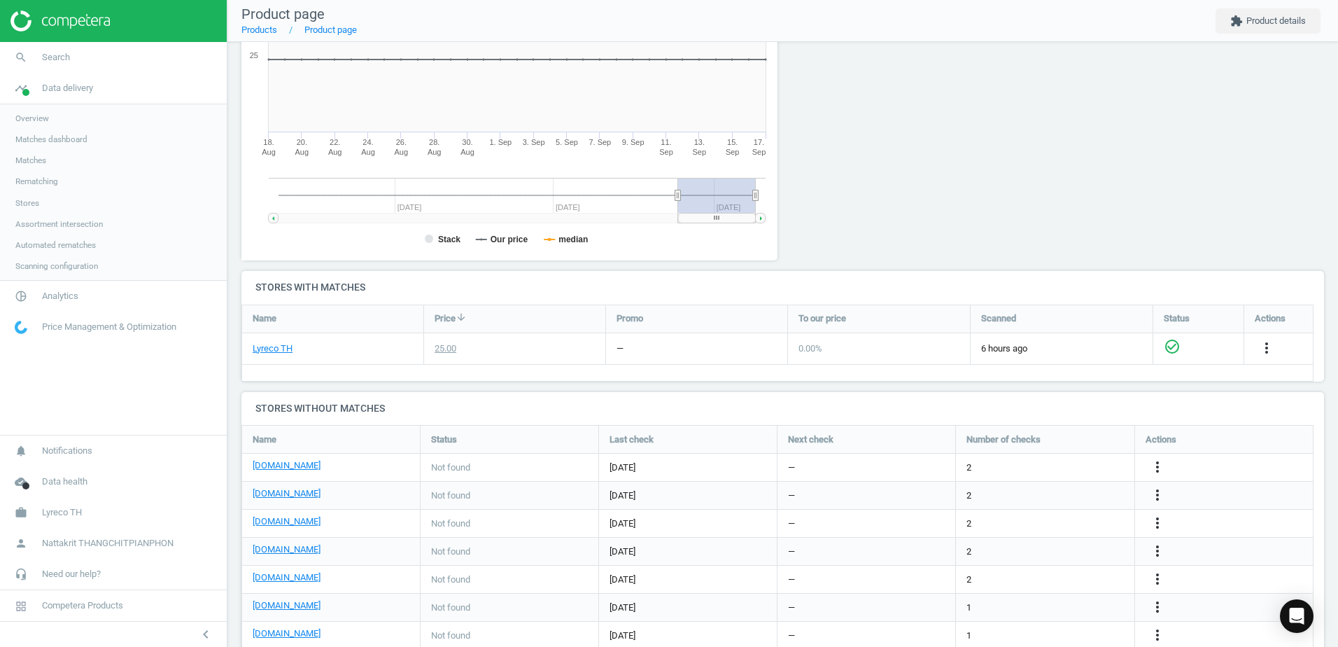
scroll to position [0, 0]
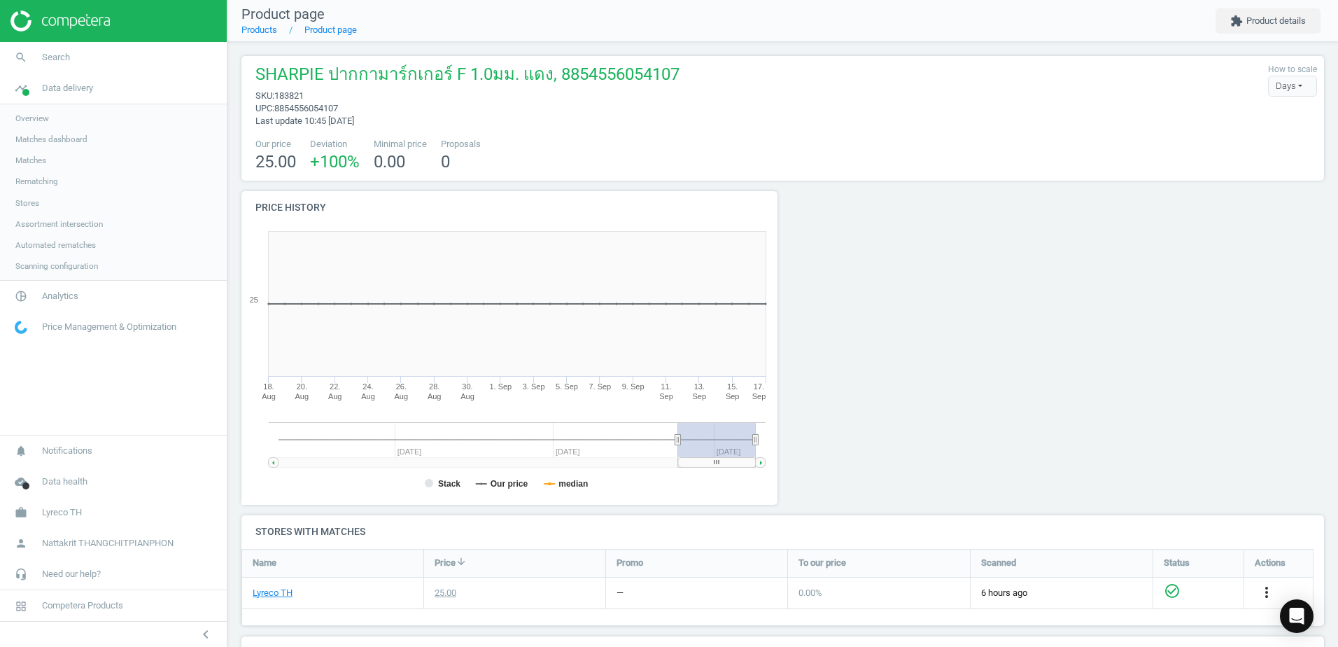
click at [1276, 81] on div "Days" at bounding box center [1292, 86] width 49 height 21
click at [990, 276] on div at bounding box center [920, 353] width 274 height 324
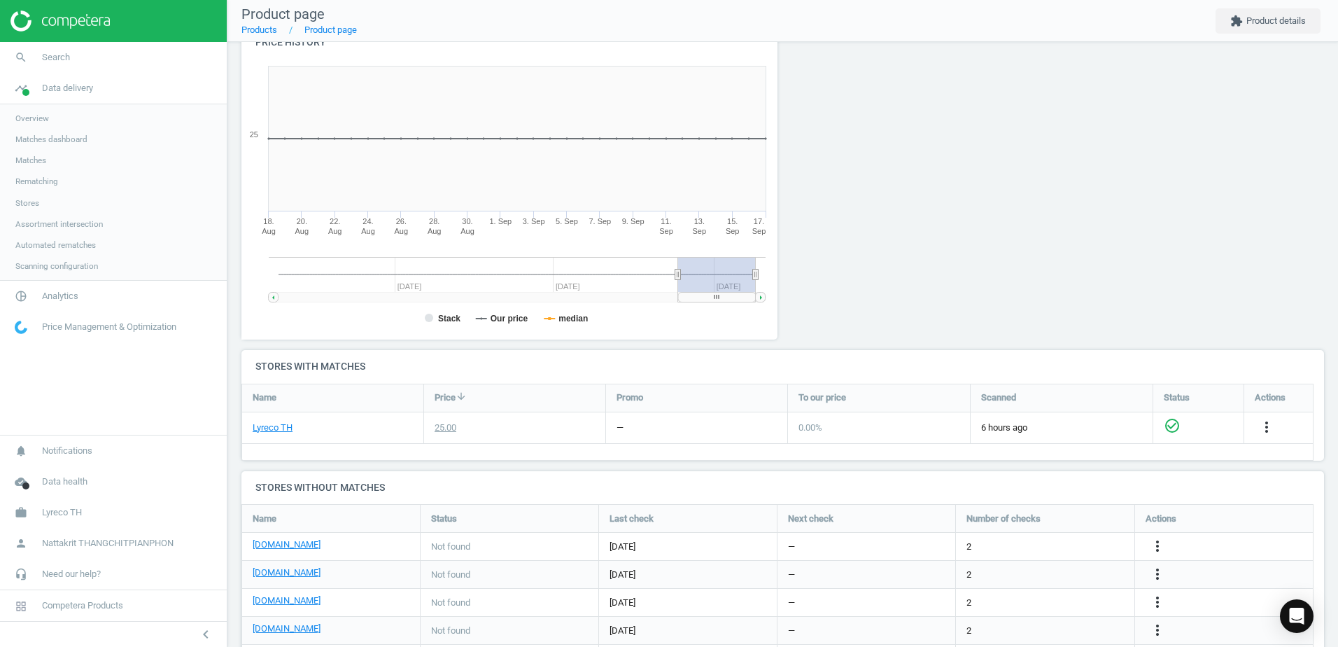
scroll to position [210, 0]
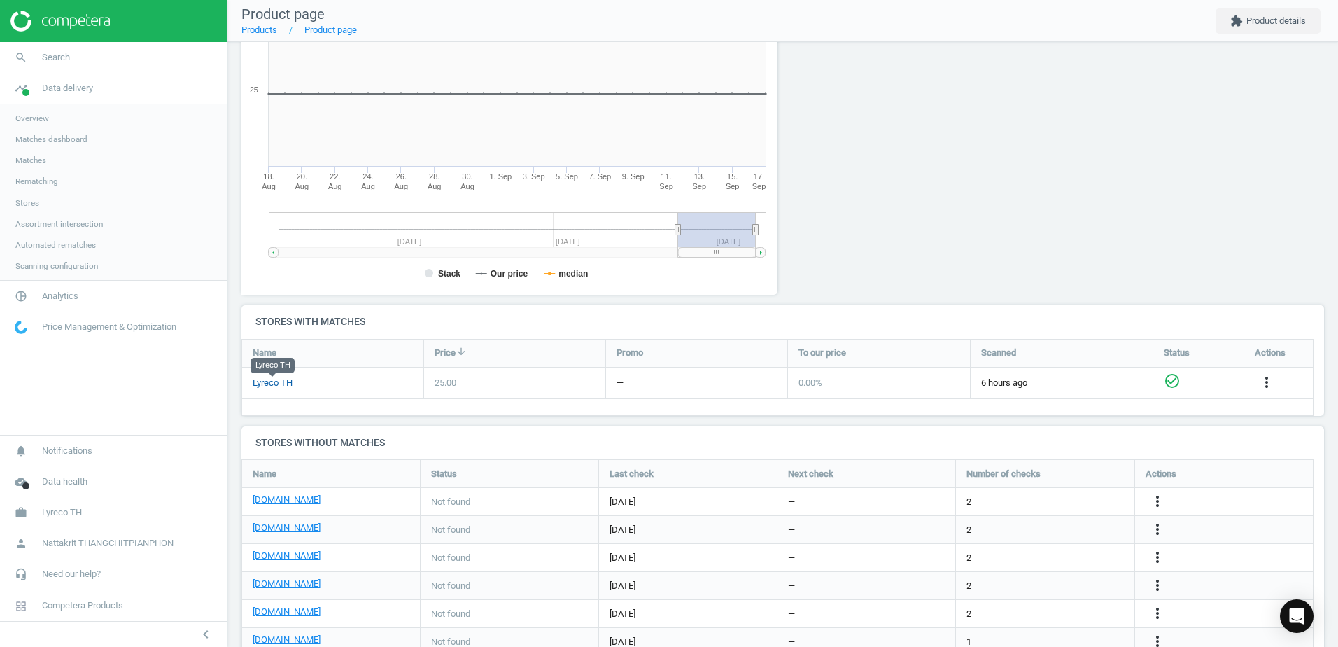
click at [276, 386] on link "Lyreco TH" at bounding box center [273, 382] width 40 height 13
click at [535, 393] on div "25.00" at bounding box center [514, 382] width 181 height 31
drag, startPoint x: 515, startPoint y: 384, endPoint x: 524, endPoint y: 383, distance: 9.1
click at [524, 383] on div "25.00" at bounding box center [514, 382] width 181 height 31
click at [1261, 374] on icon "more_vert" at bounding box center [1266, 382] width 17 height 17
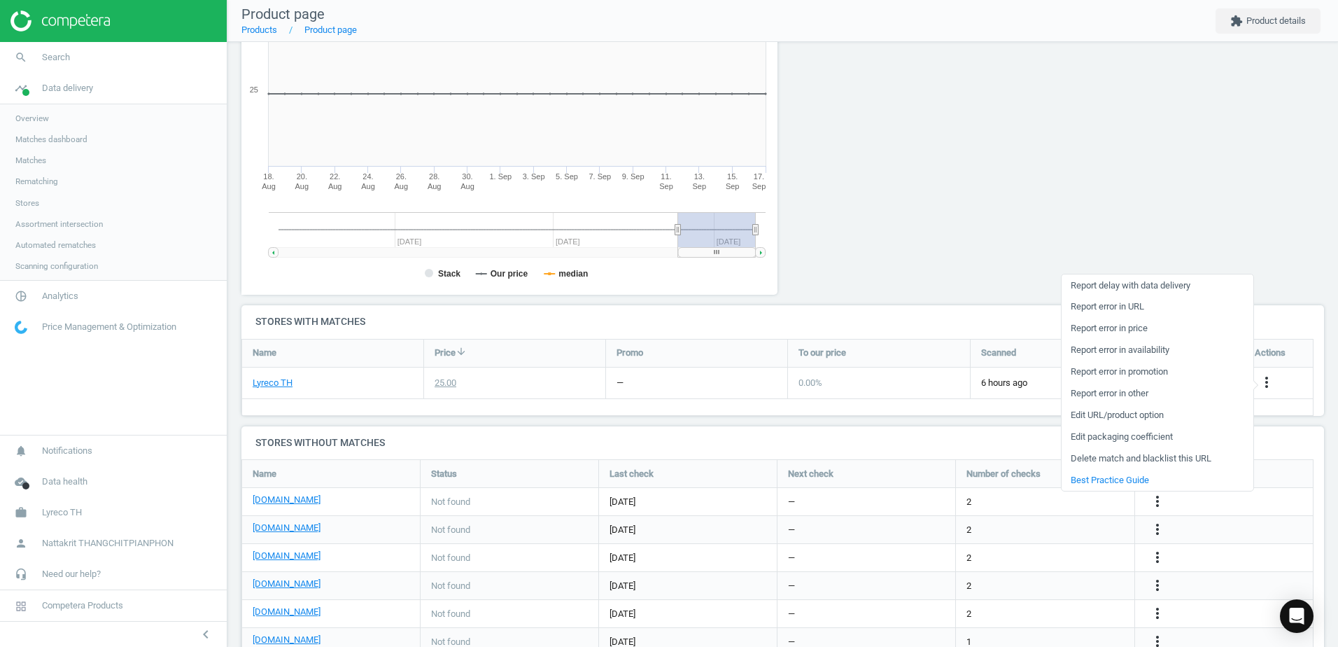
click at [1169, 321] on link "Report error in price" at bounding box center [1158, 329] width 192 height 22
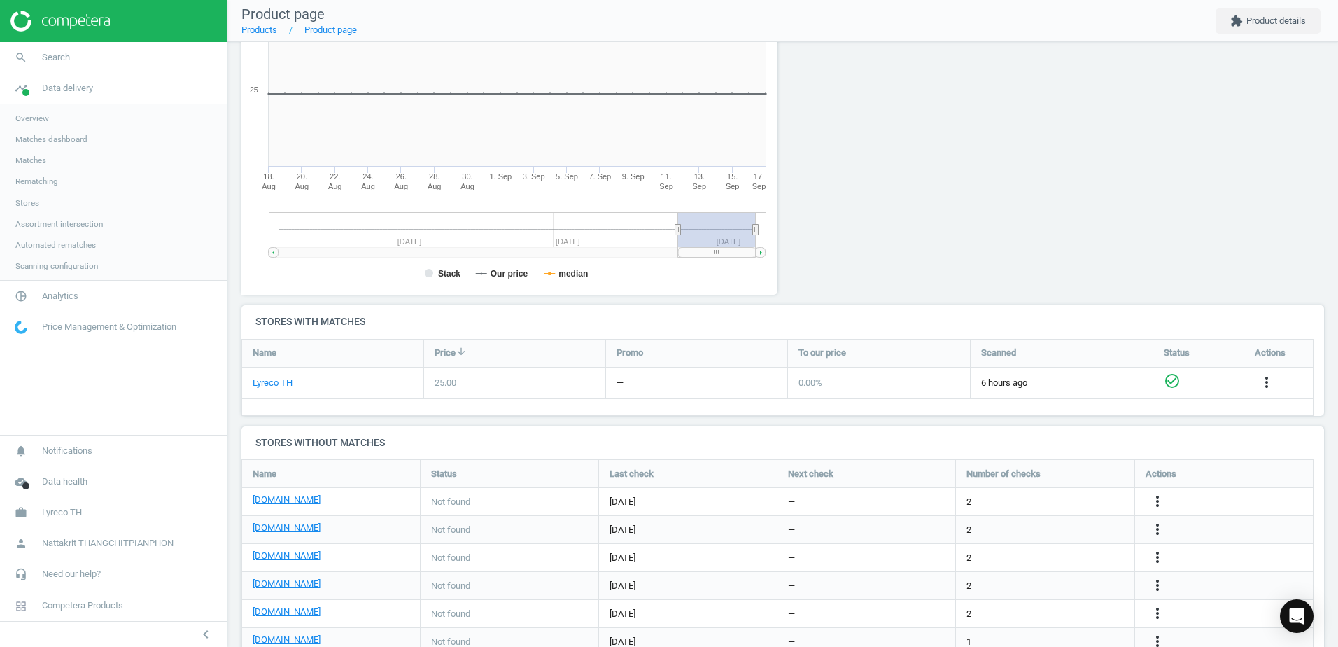
scroll to position [0, 0]
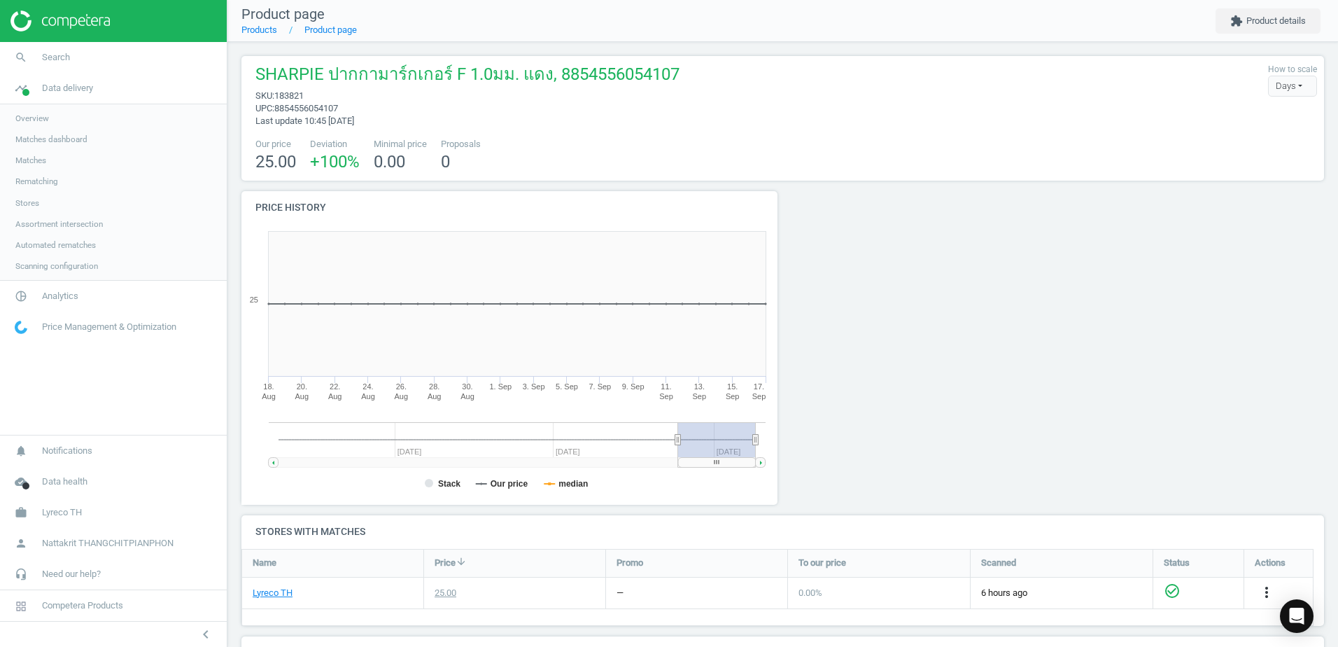
click at [1285, 81] on div "Days" at bounding box center [1292, 86] width 49 height 21
click at [1021, 100] on div "SHARPIE ปากกามาร์กเกอร์ F 1.0มม. แดง, 8854556054107 sku : 183821 upc : 88545560…" at bounding box center [782, 95] width 1069 height 64
click at [266, 31] on link "Products" at bounding box center [259, 29] width 36 height 10
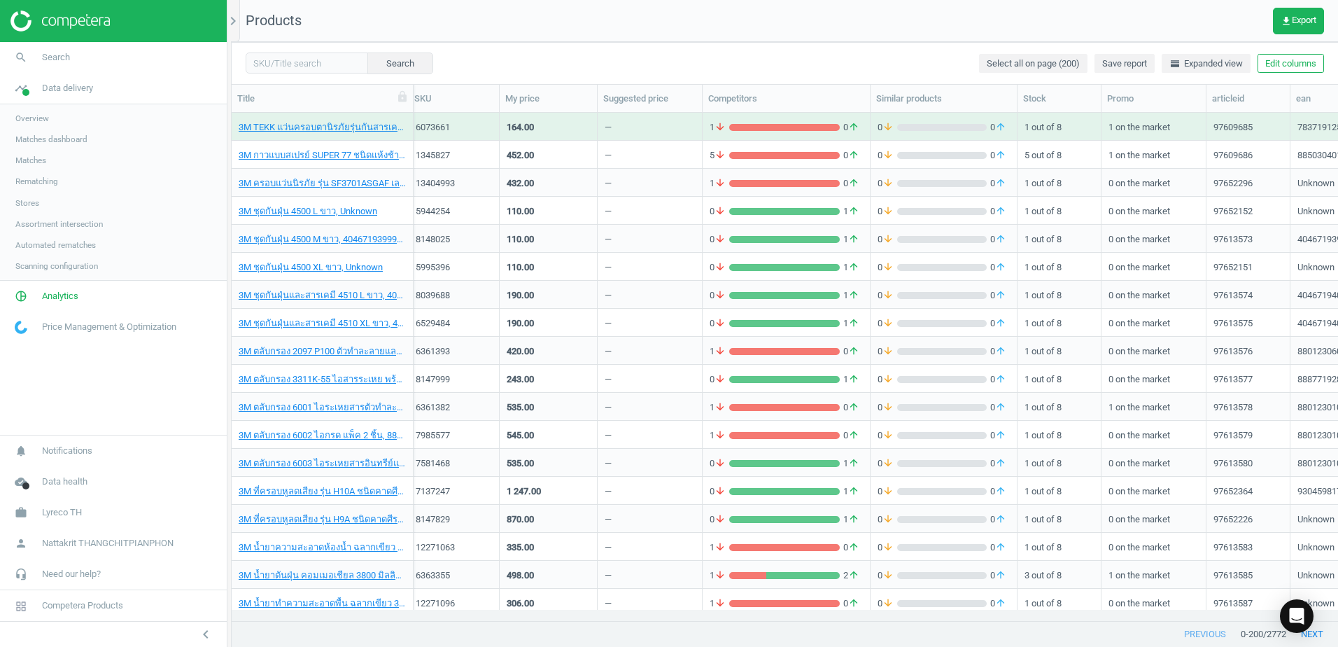
scroll to position [0, 5]
click at [272, 65] on input "text" at bounding box center [307, 62] width 122 height 21
click at [277, 88] on span "19199526" at bounding box center [301, 88] width 117 height 22
type input "19199526"
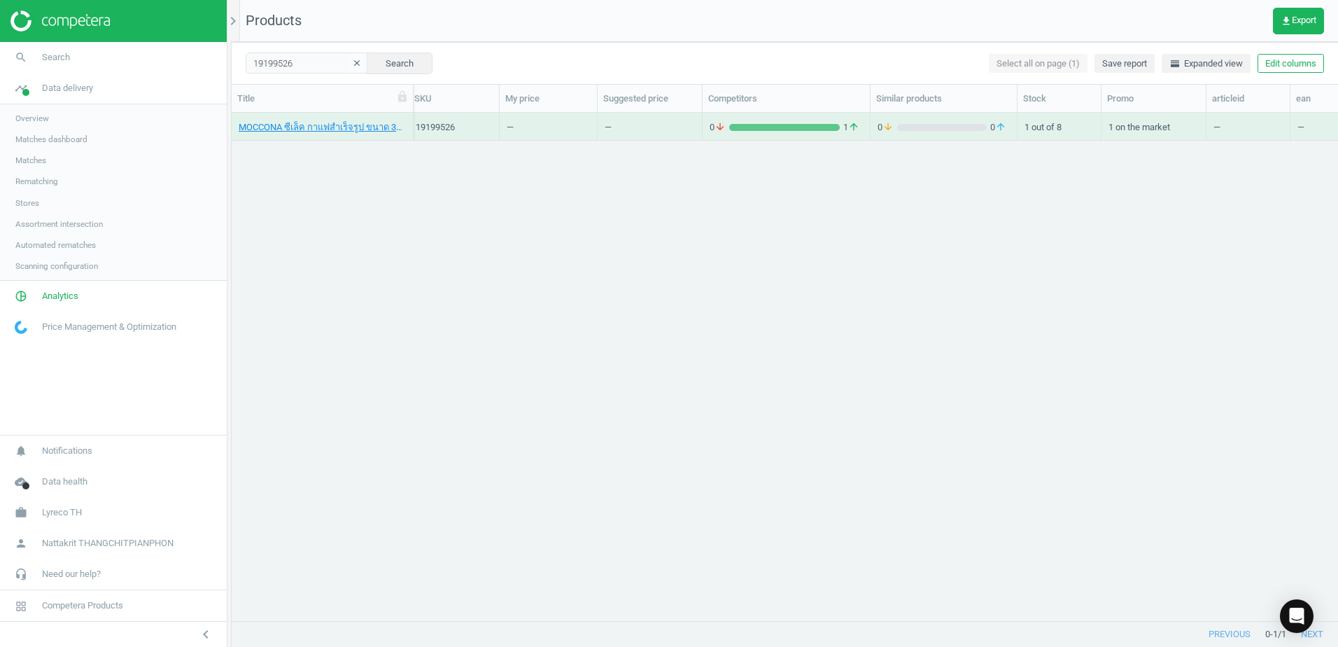
click at [352, 61] on icon "clear" at bounding box center [357, 63] width 10 height 10
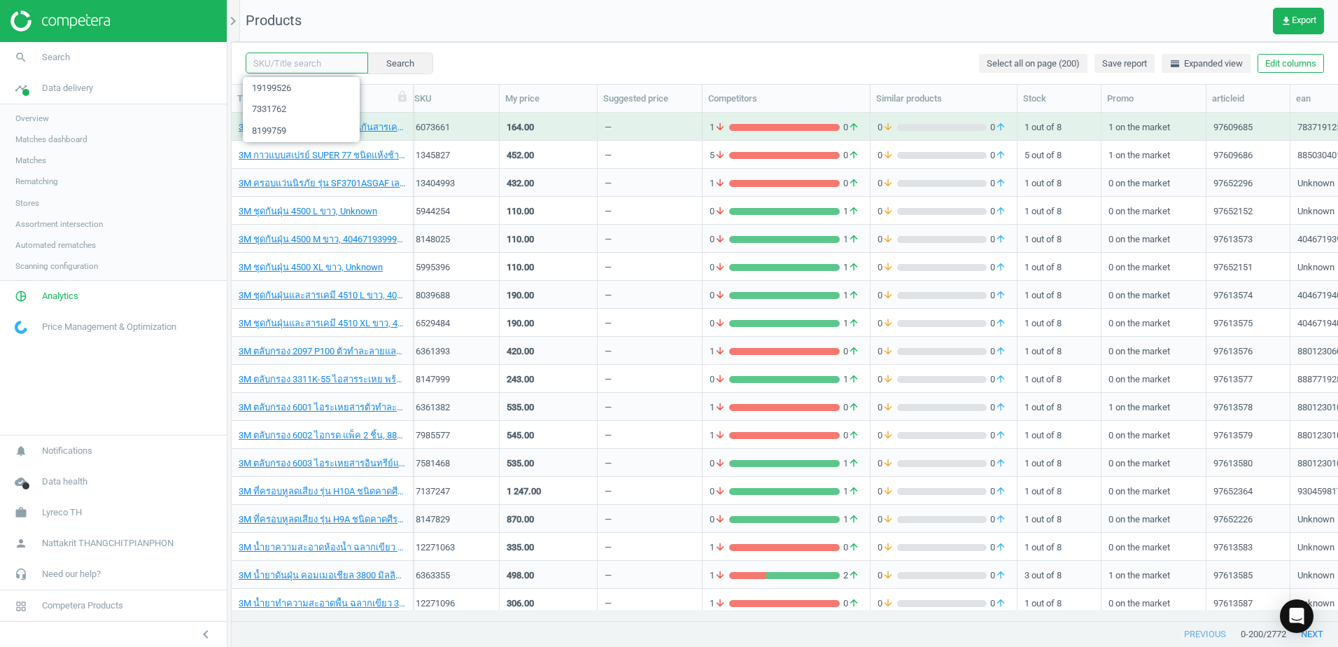
click at [289, 71] on input "text" at bounding box center [307, 62] width 122 height 21
paste input "183821"
type input "183821"
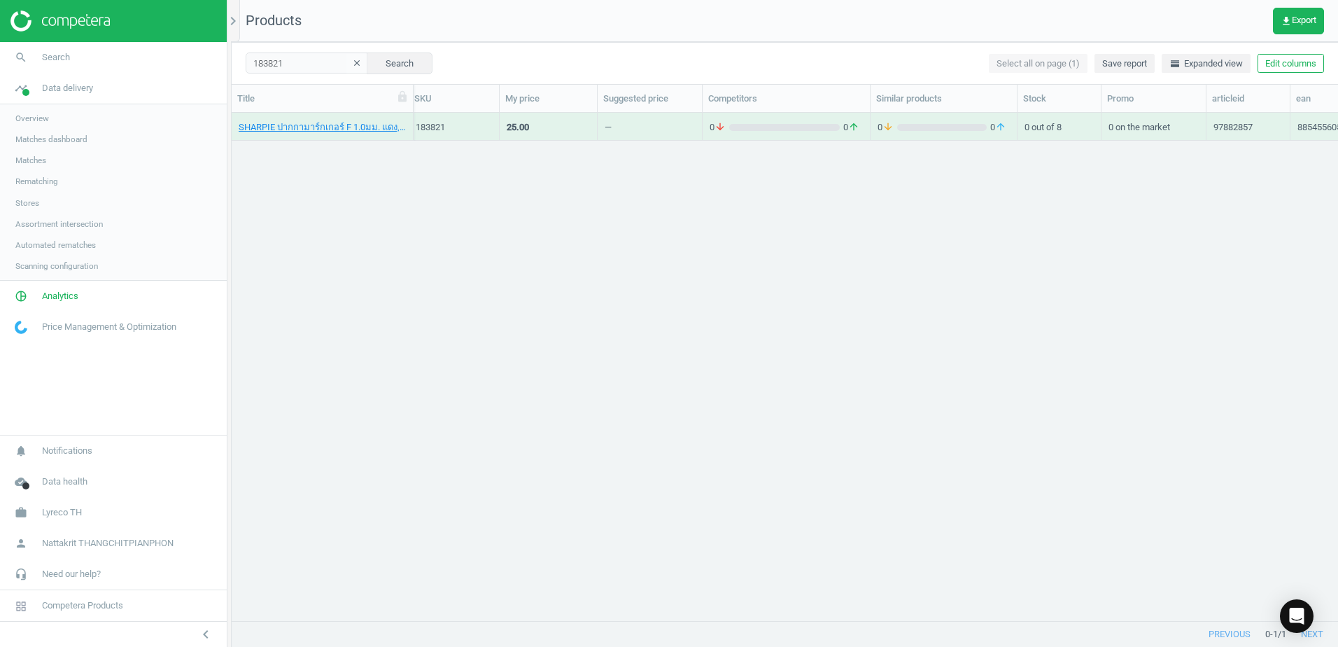
click at [34, 155] on span "Matches" at bounding box center [30, 160] width 31 height 11
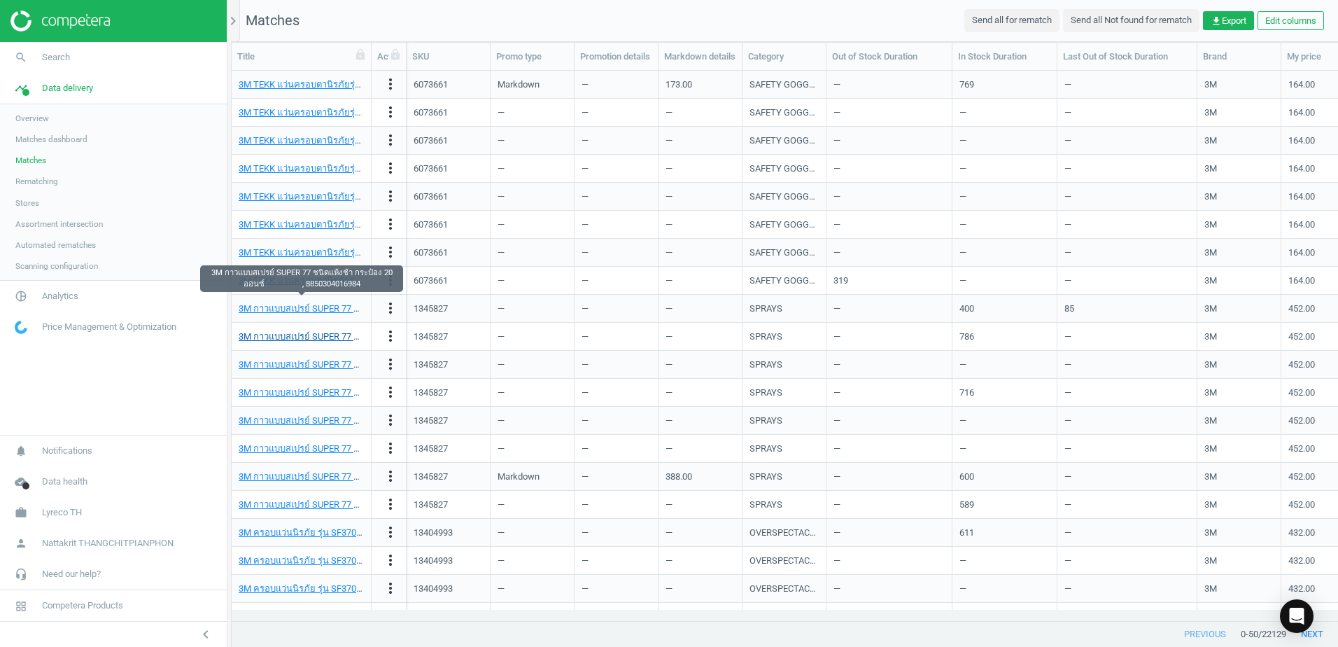
scroll to position [420, 0]
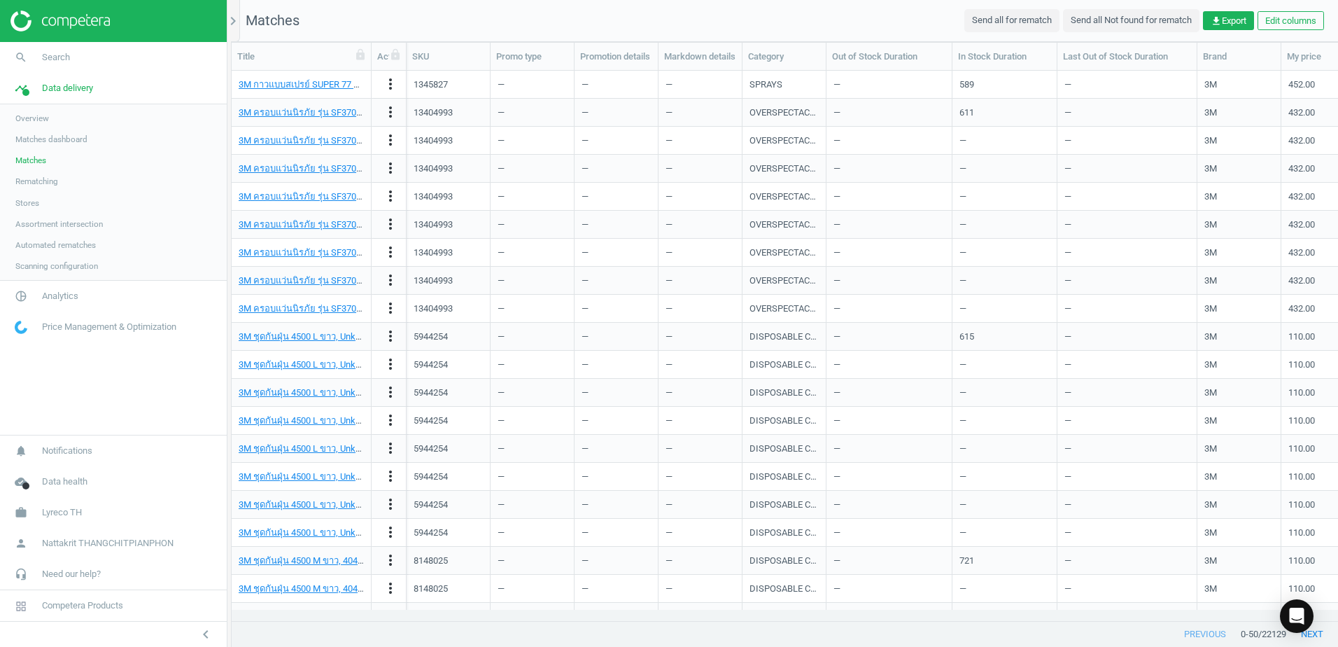
click at [31, 190] on link "Rematching" at bounding box center [113, 181] width 227 height 21
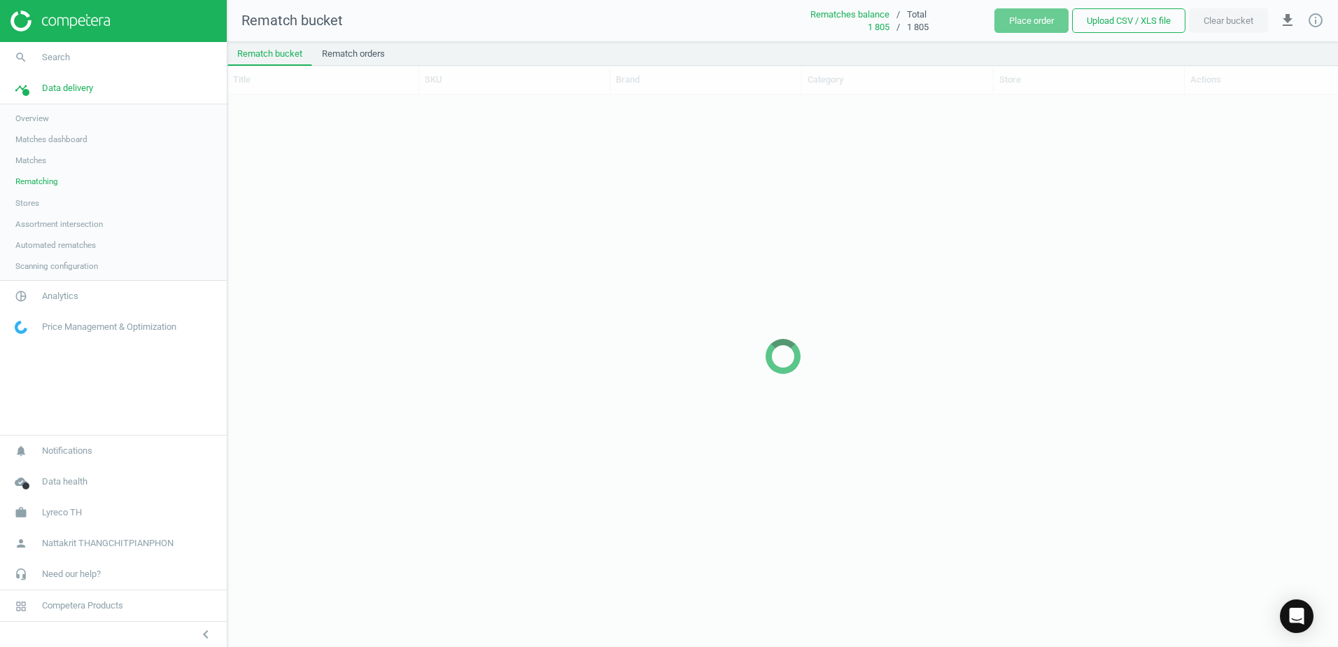
scroll to position [530, 1100]
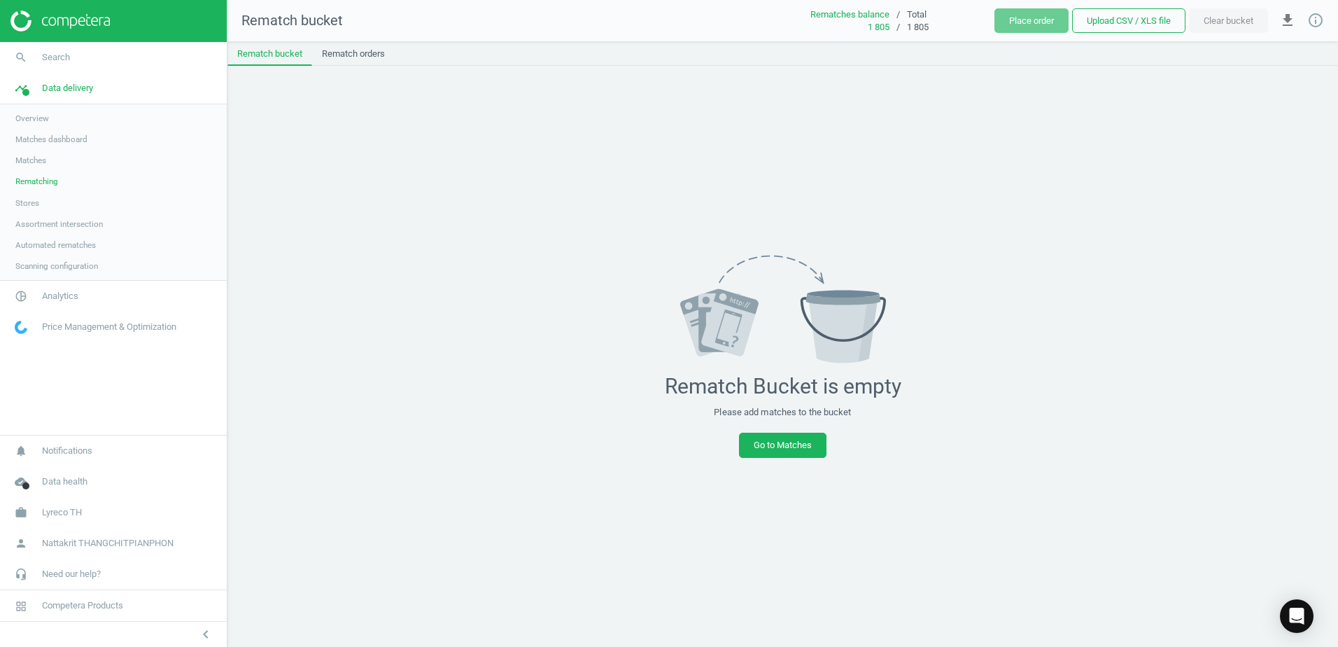
click at [53, 223] on span "Assortment intersection" at bounding box center [58, 223] width 87 height 11
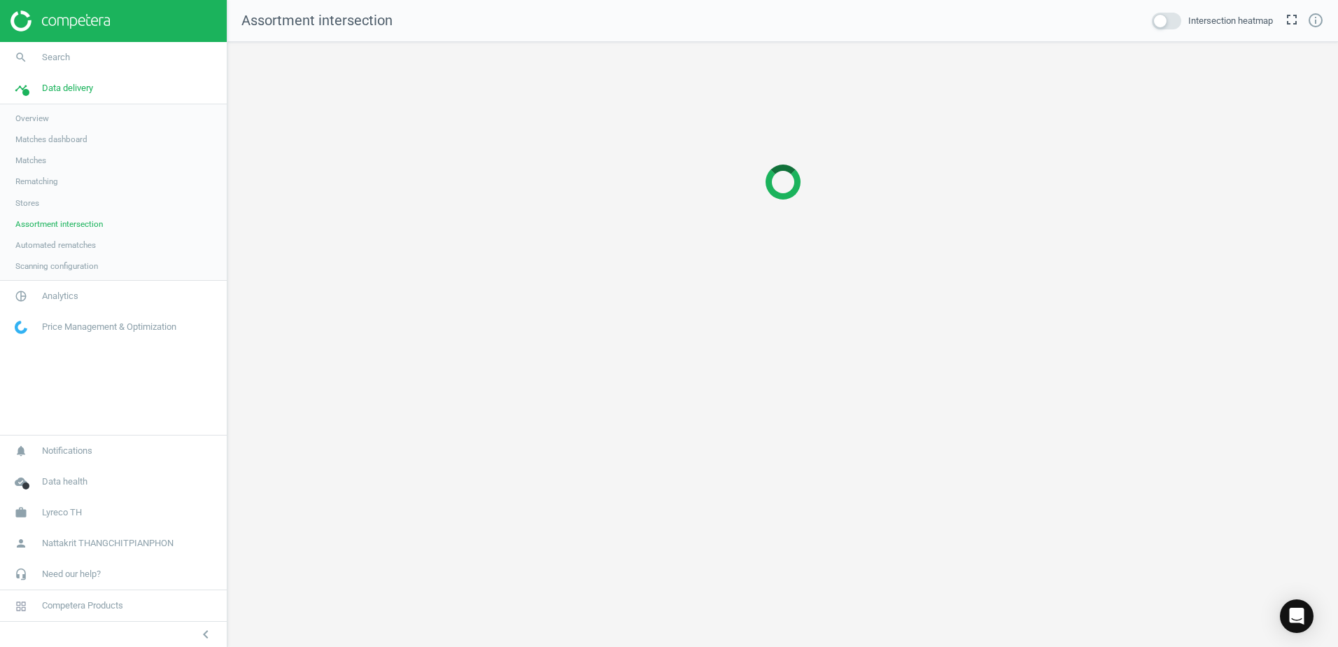
click at [69, 246] on span "Automated rematches" at bounding box center [55, 244] width 80 height 11
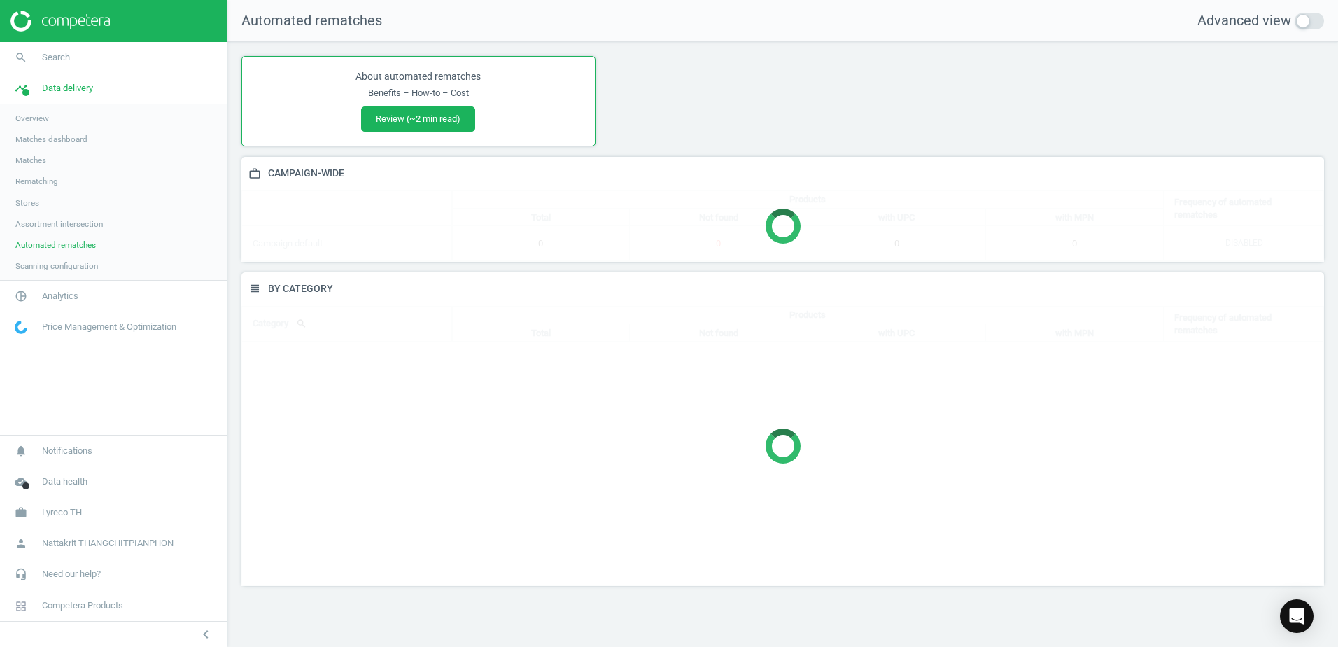
scroll to position [335, 1104]
click at [48, 196] on link "Stores" at bounding box center [113, 202] width 227 height 21
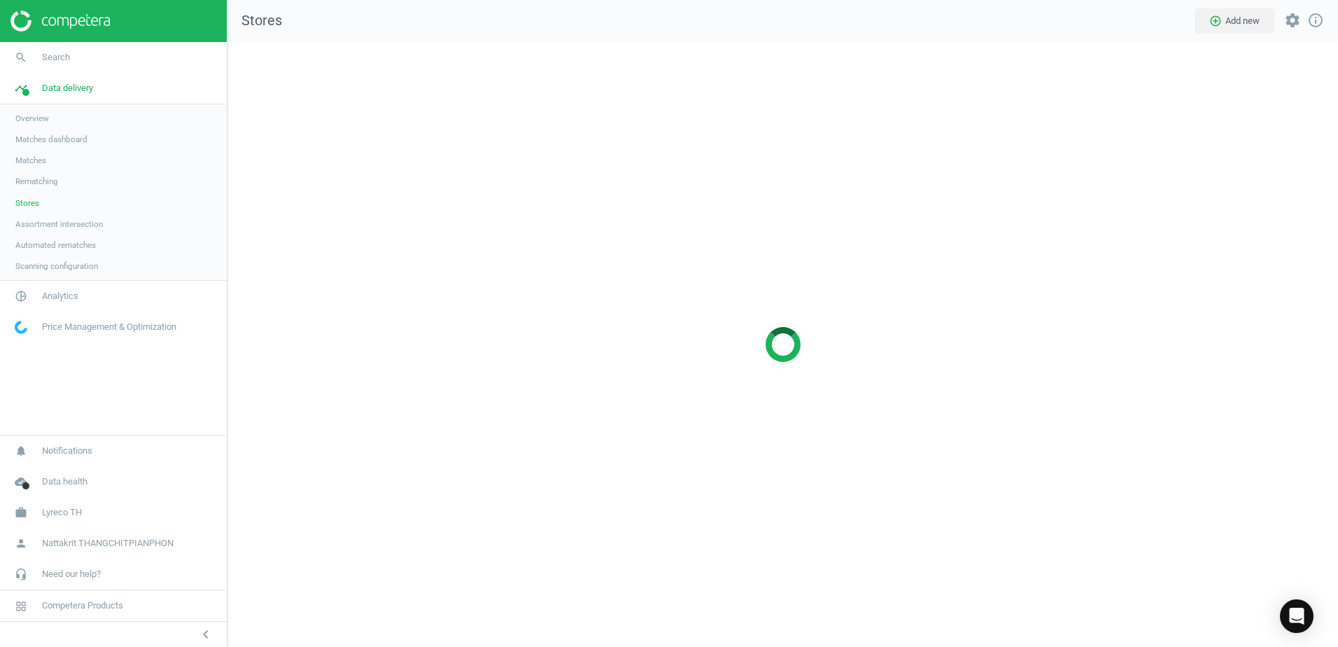
scroll to position [626, 1132]
click at [50, 171] on link "Rematching" at bounding box center [113, 181] width 227 height 21
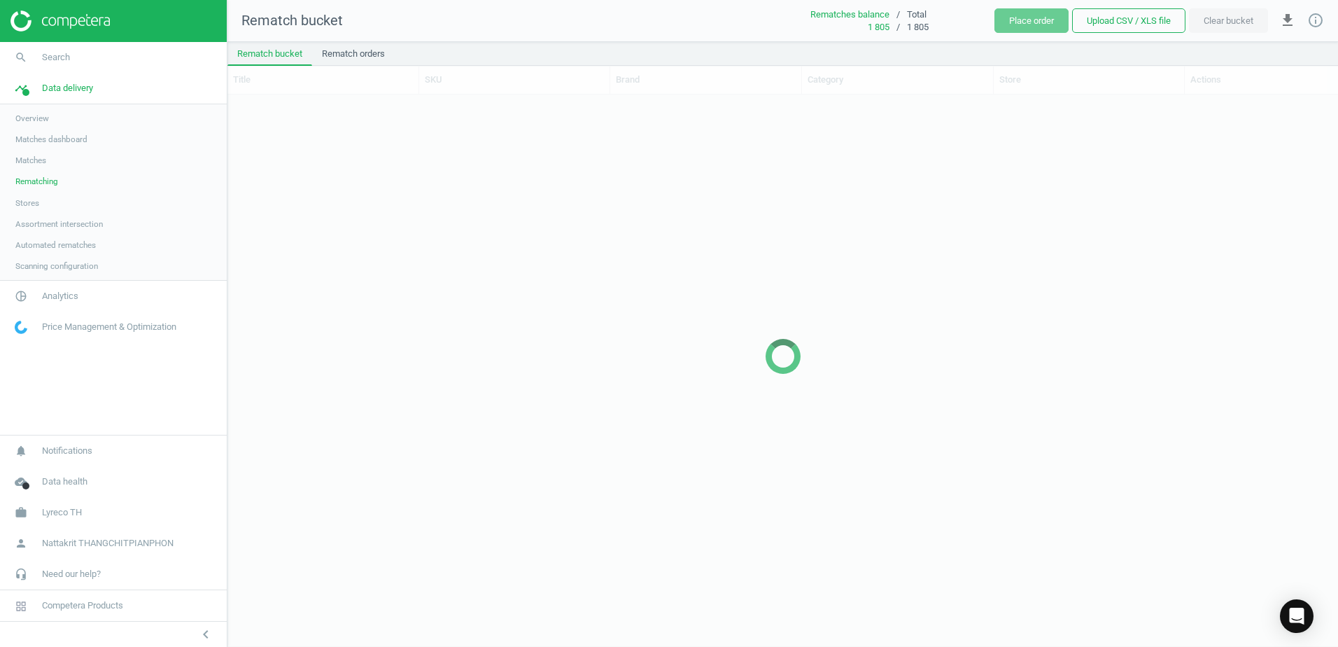
scroll to position [530, 1100]
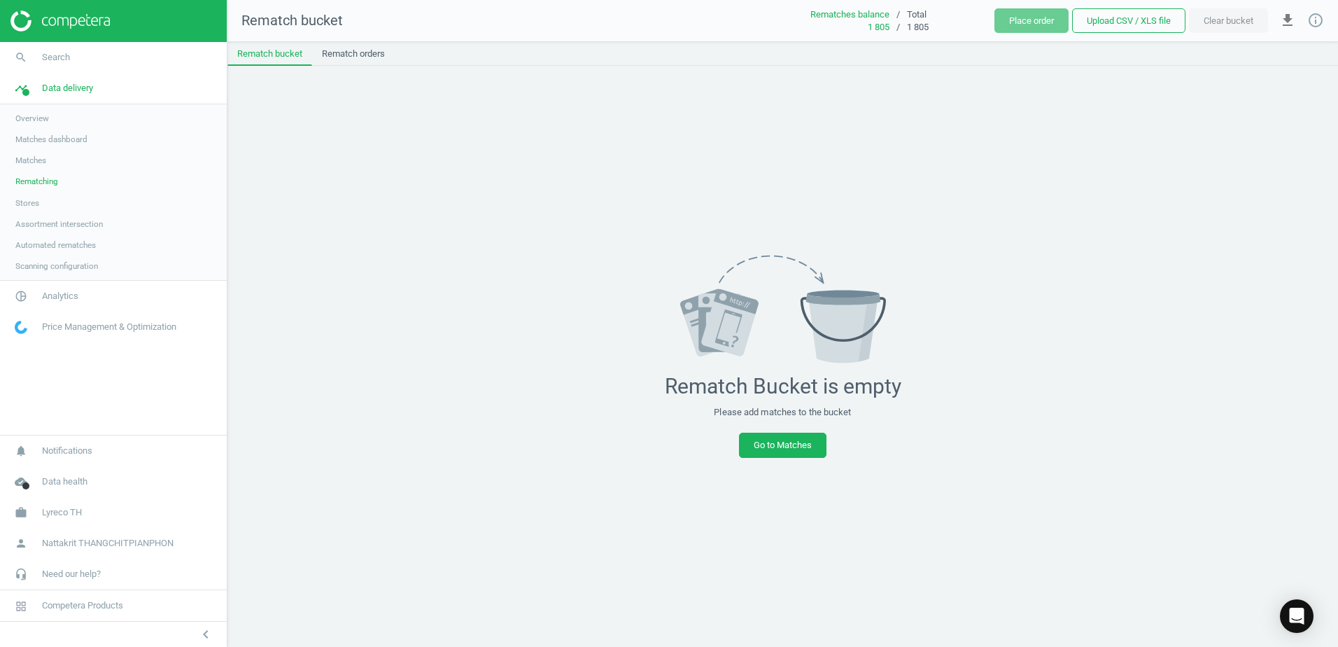
click at [80, 174] on link "Rematching" at bounding box center [113, 181] width 227 height 21
click at [83, 163] on link "Matches" at bounding box center [113, 160] width 227 height 21
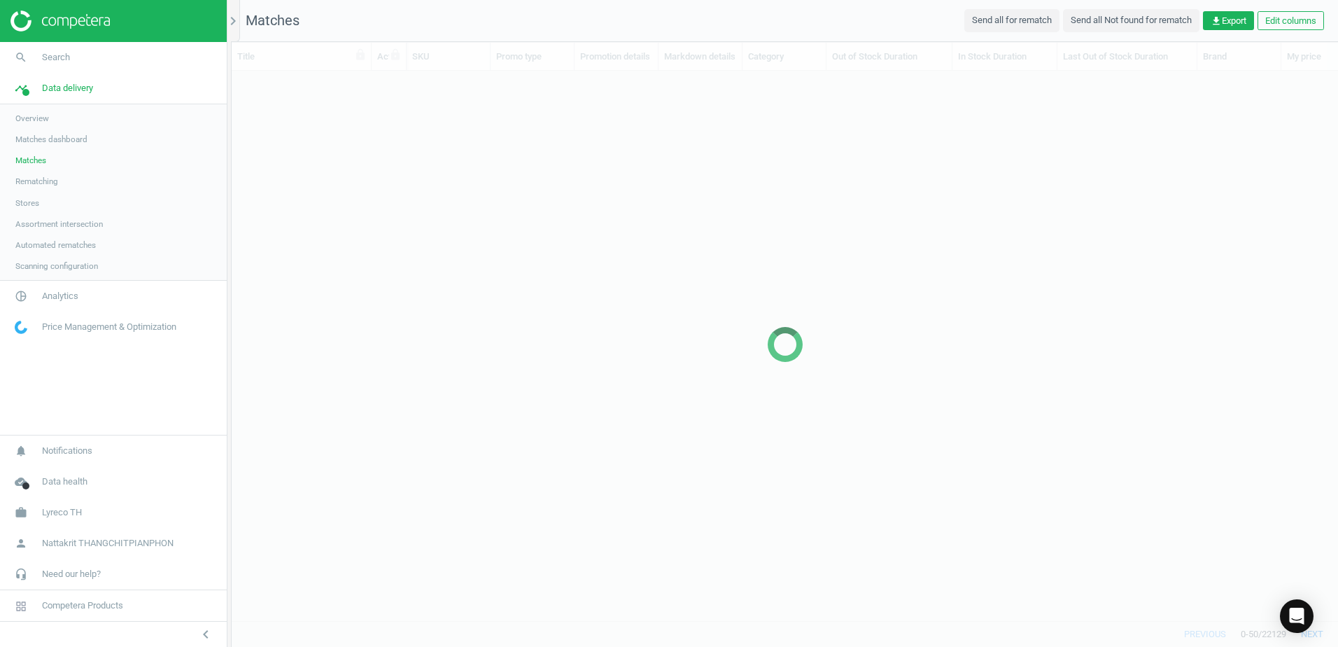
scroll to position [528, 1096]
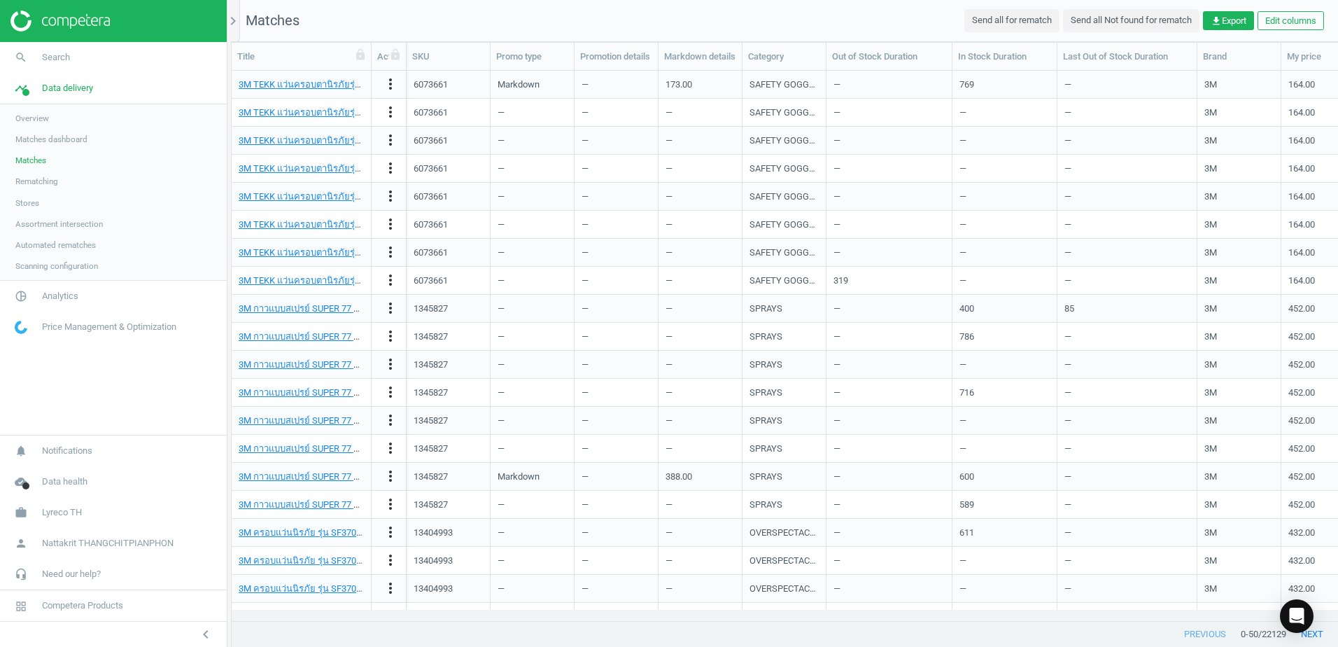
click at [114, 129] on link "Matches dashboard" at bounding box center [113, 139] width 227 height 21
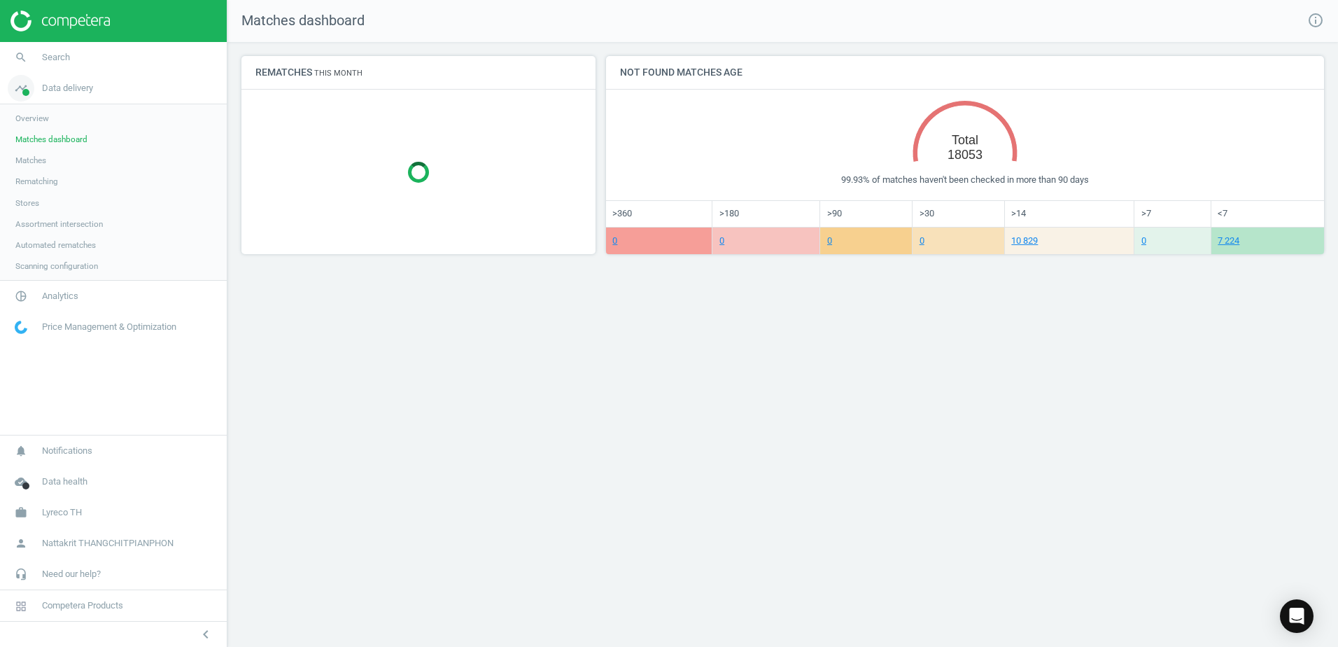
click at [118, 100] on link "timeline Data delivery" at bounding box center [113, 88] width 227 height 31
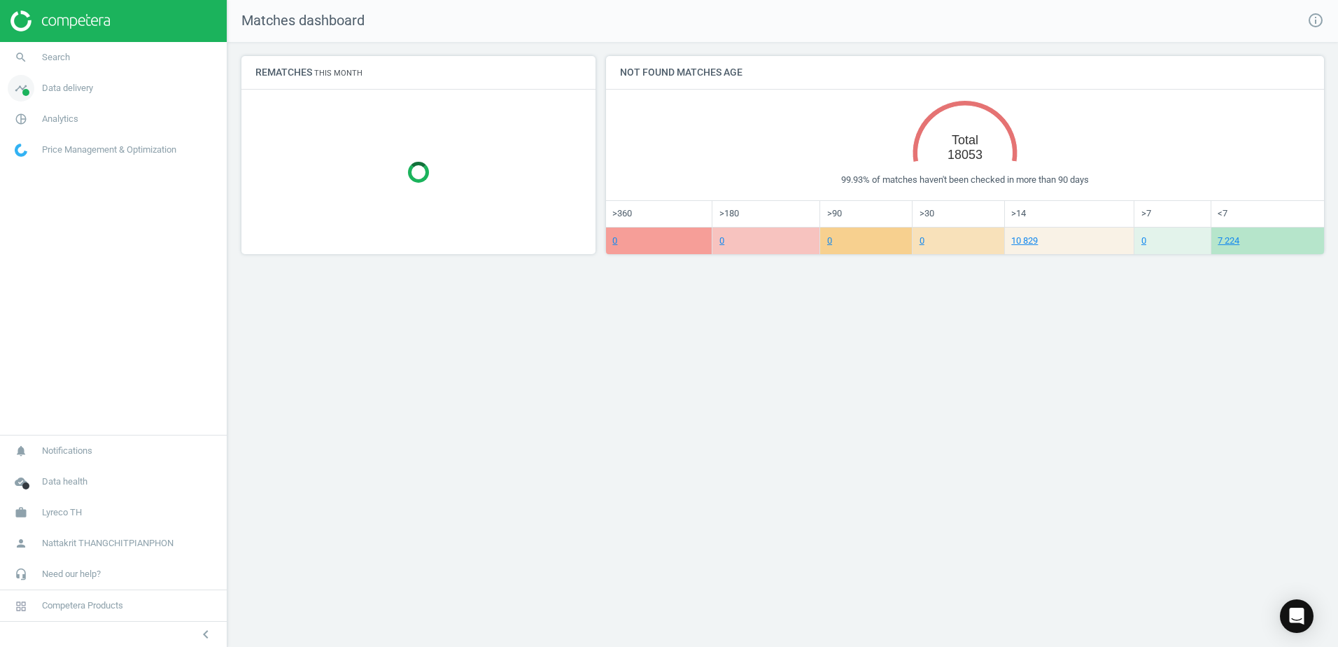
click at [122, 98] on link "timeline Data delivery" at bounding box center [113, 88] width 227 height 31
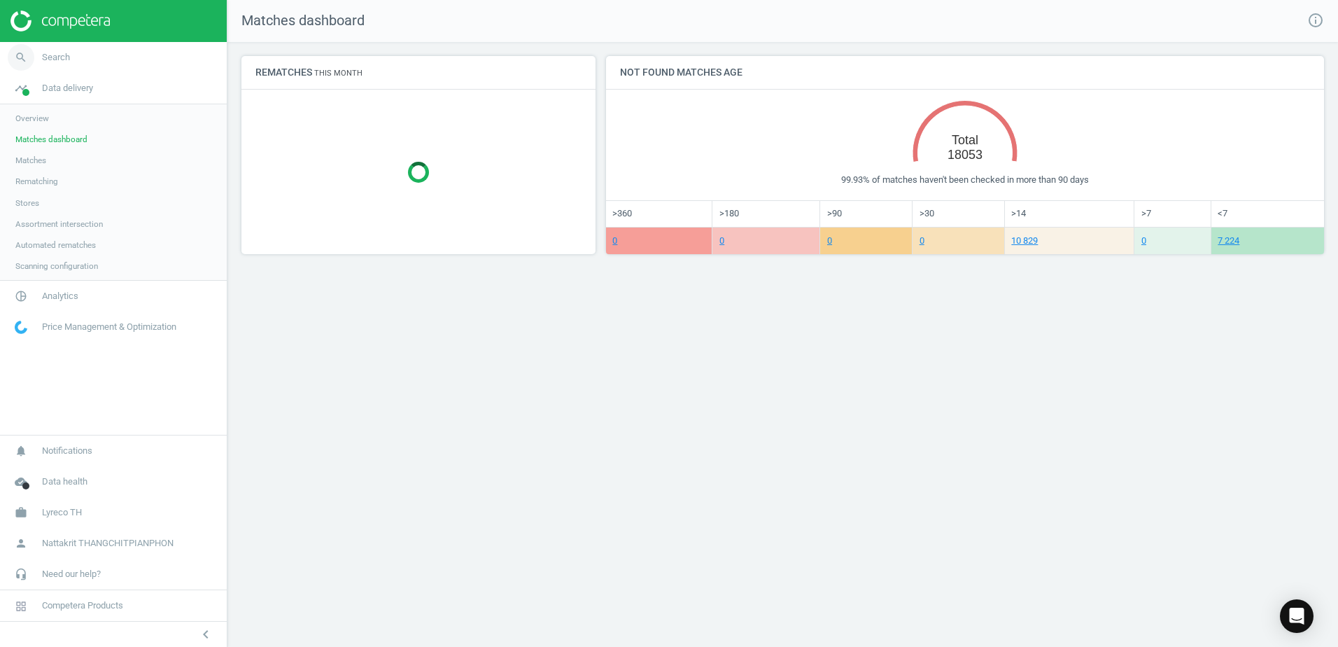
click at [74, 66] on link "search Search" at bounding box center [113, 57] width 227 height 31
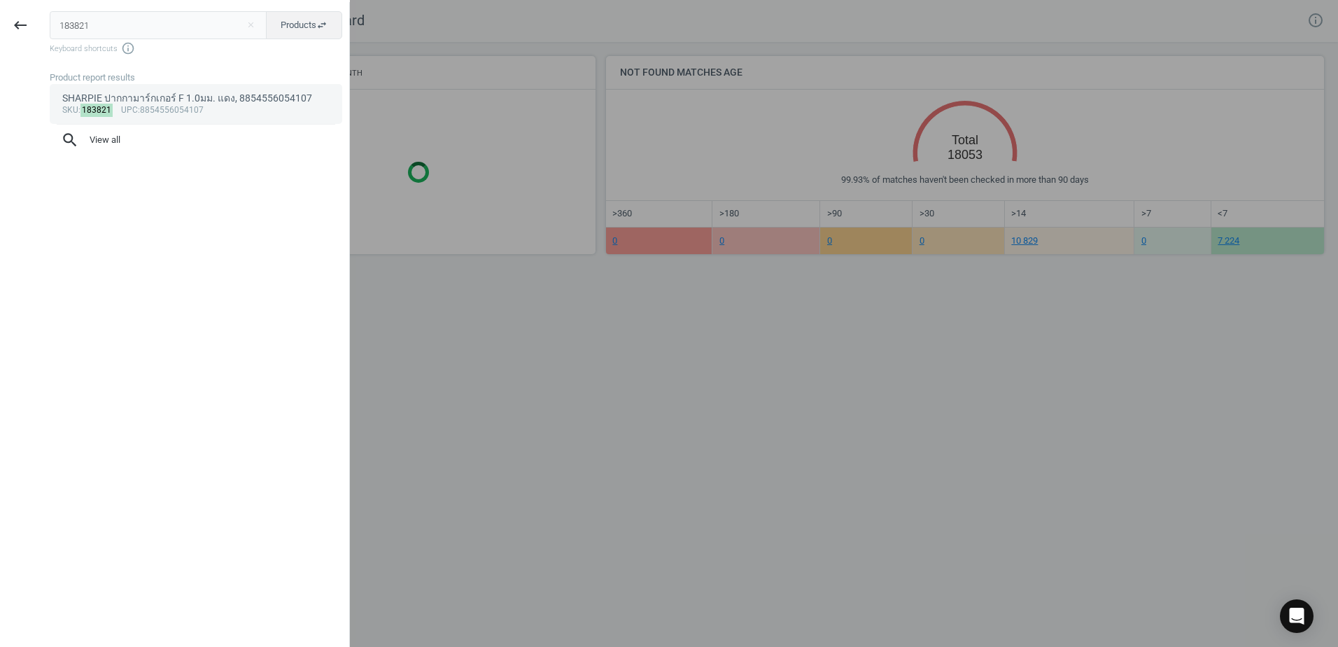
click at [134, 106] on span "upc" at bounding box center [129, 110] width 17 height 10
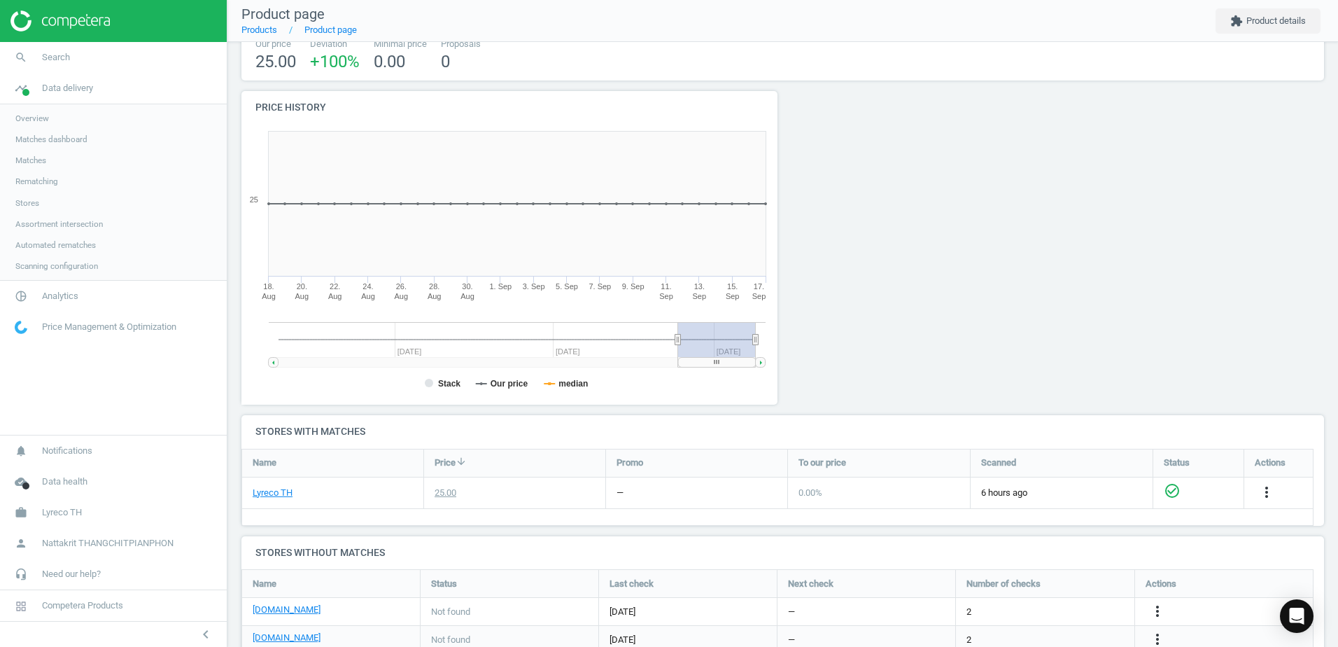
scroll to position [280, 0]
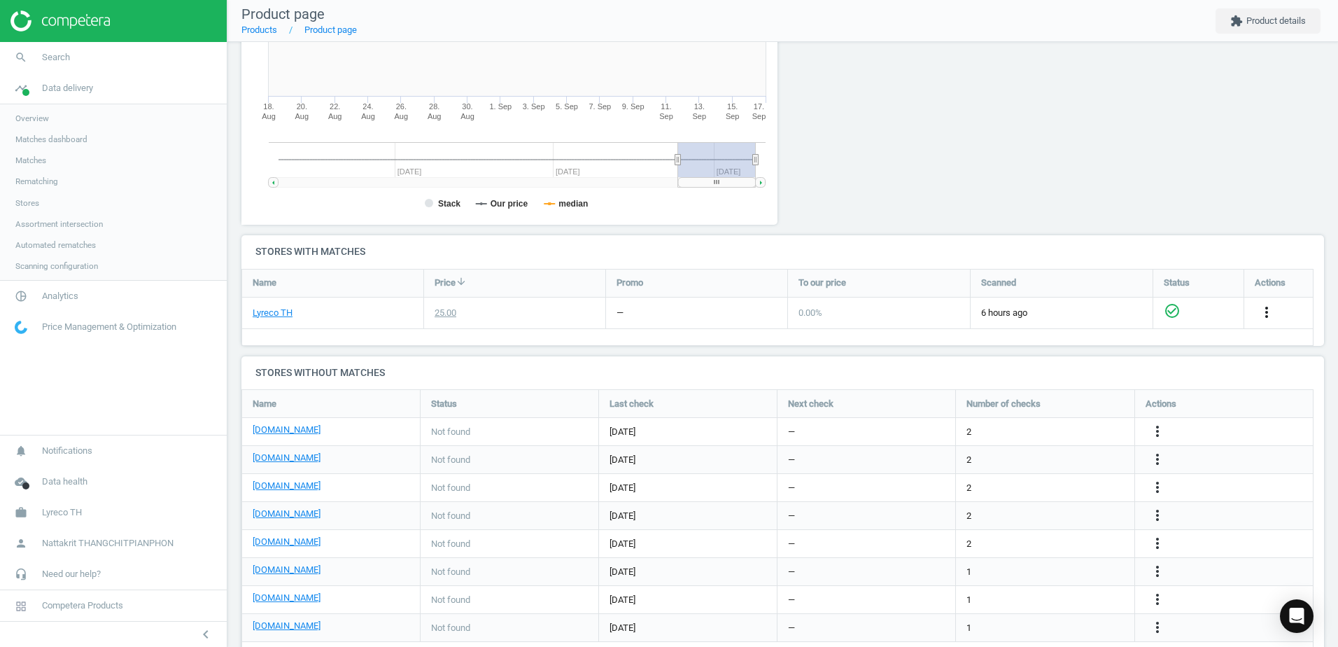
click at [1273, 320] on icon "more_vert" at bounding box center [1266, 312] width 17 height 17
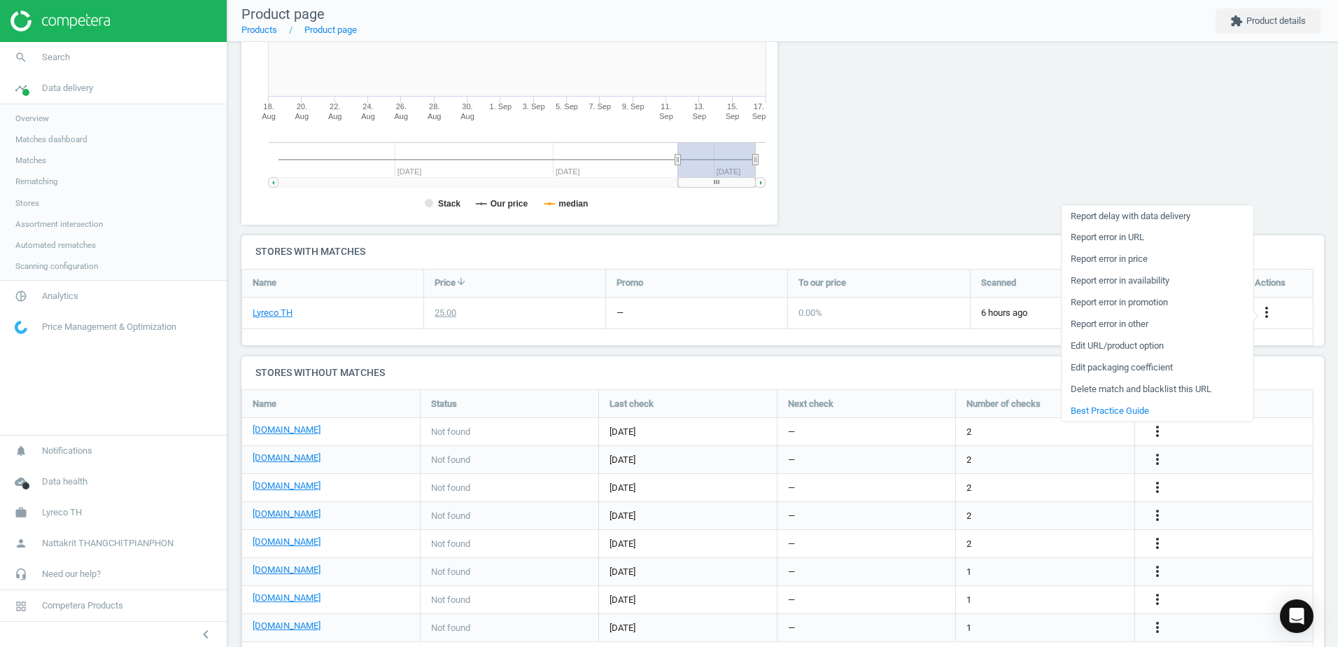
scroll to position [210, 0]
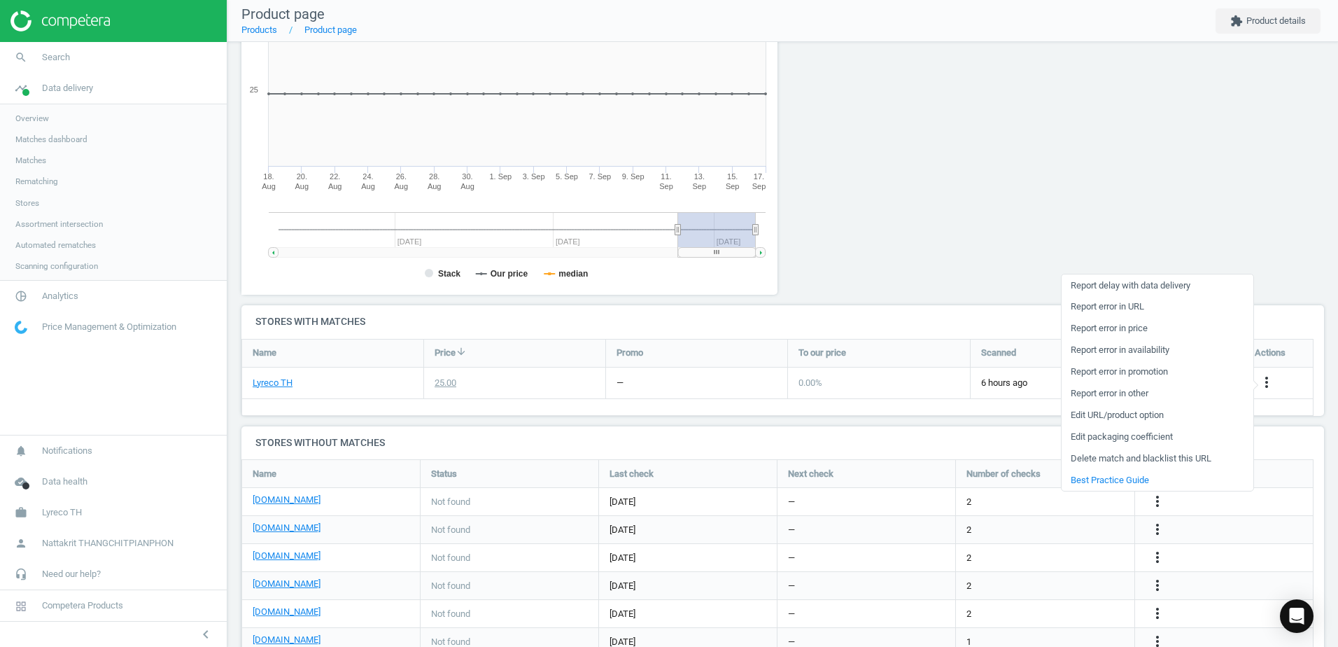
click at [930, 220] on div at bounding box center [920, 143] width 274 height 324
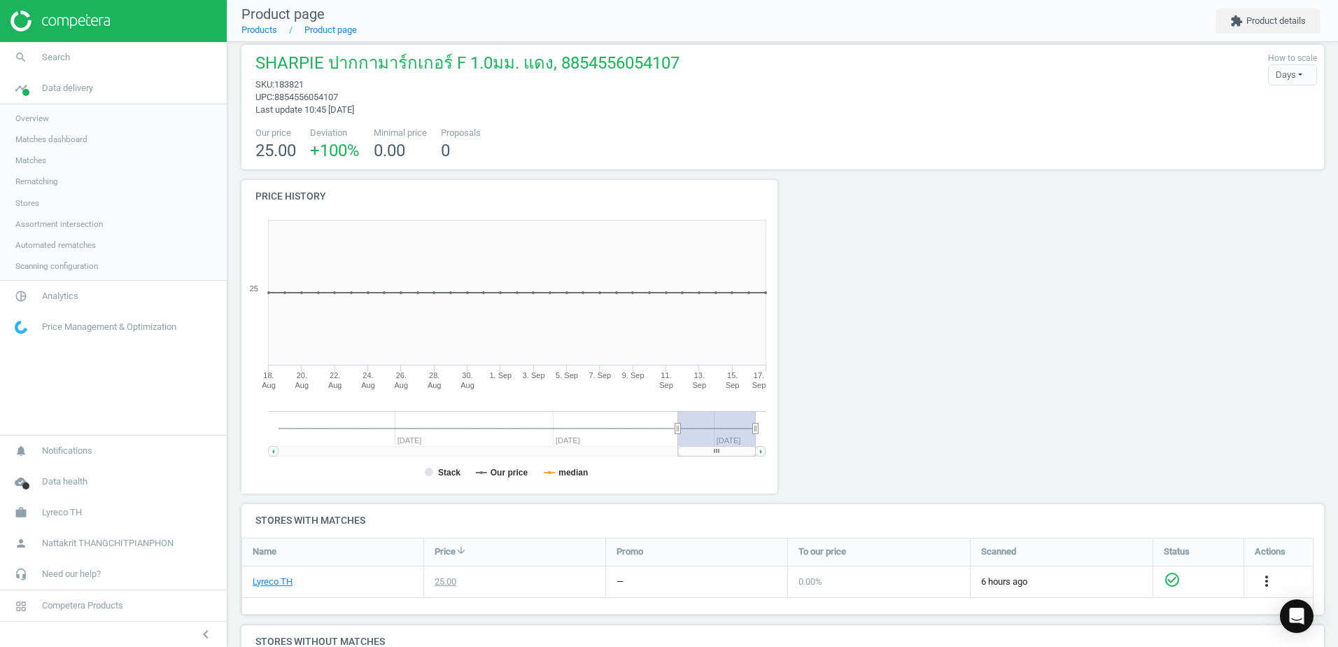
scroll to position [0, 0]
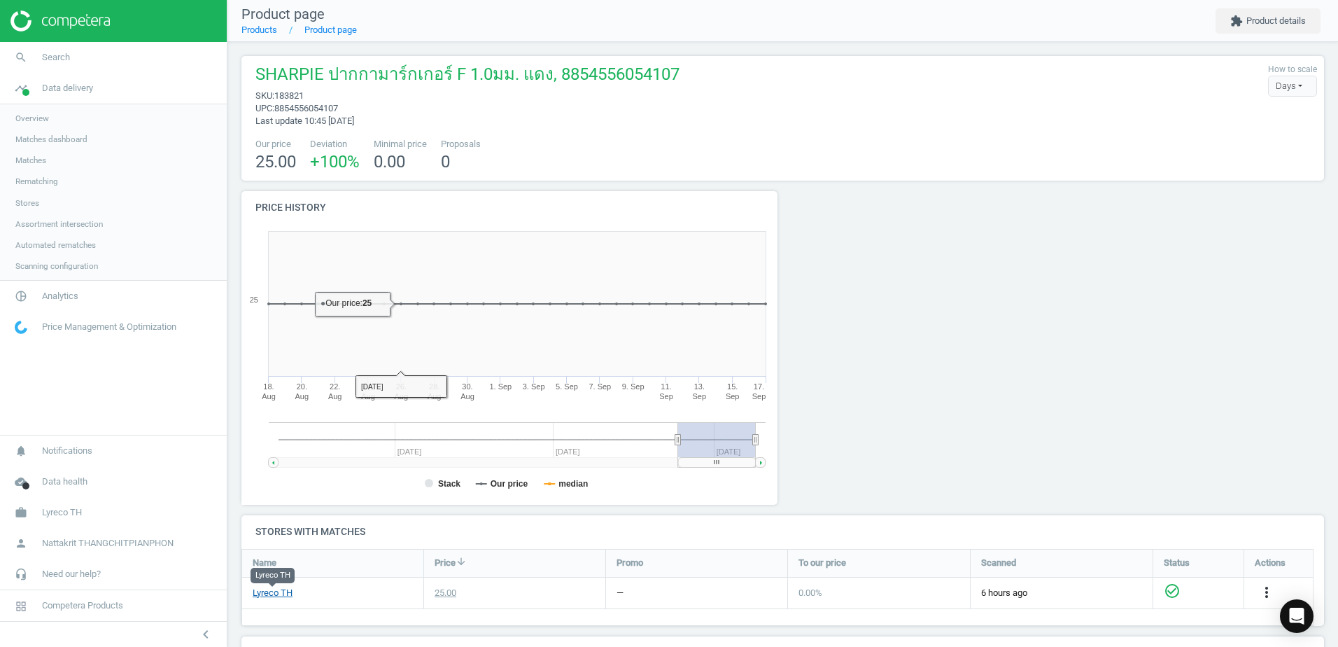
click at [264, 596] on link "Lyreco TH" at bounding box center [273, 592] width 40 height 13
click at [341, 25] on link "Product page" at bounding box center [330, 29] width 52 height 10
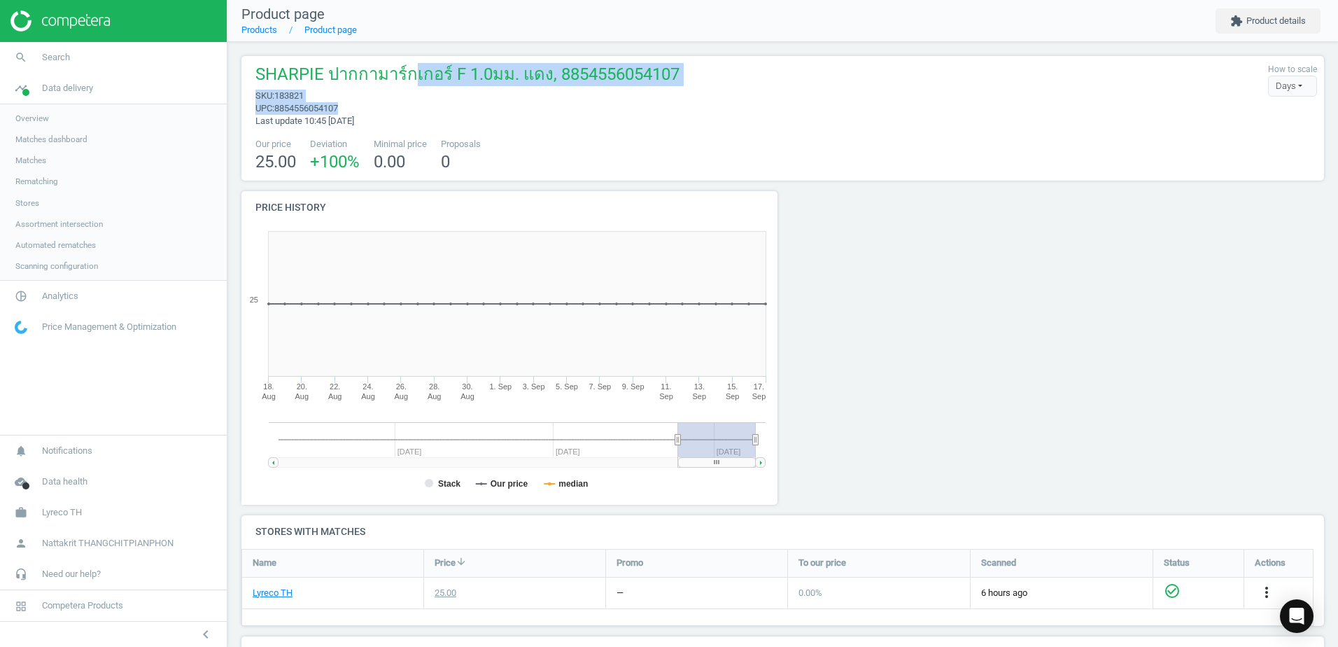
drag, startPoint x: 409, startPoint y: 81, endPoint x: 445, endPoint y: 113, distance: 48.6
click at [445, 113] on div "SHARPIE ปากกามาร์กเกอร์ F 1.0มม. แดง, 8854556054107 sku : 183821 upc : 88545560…" at bounding box center [463, 95] width 431 height 64
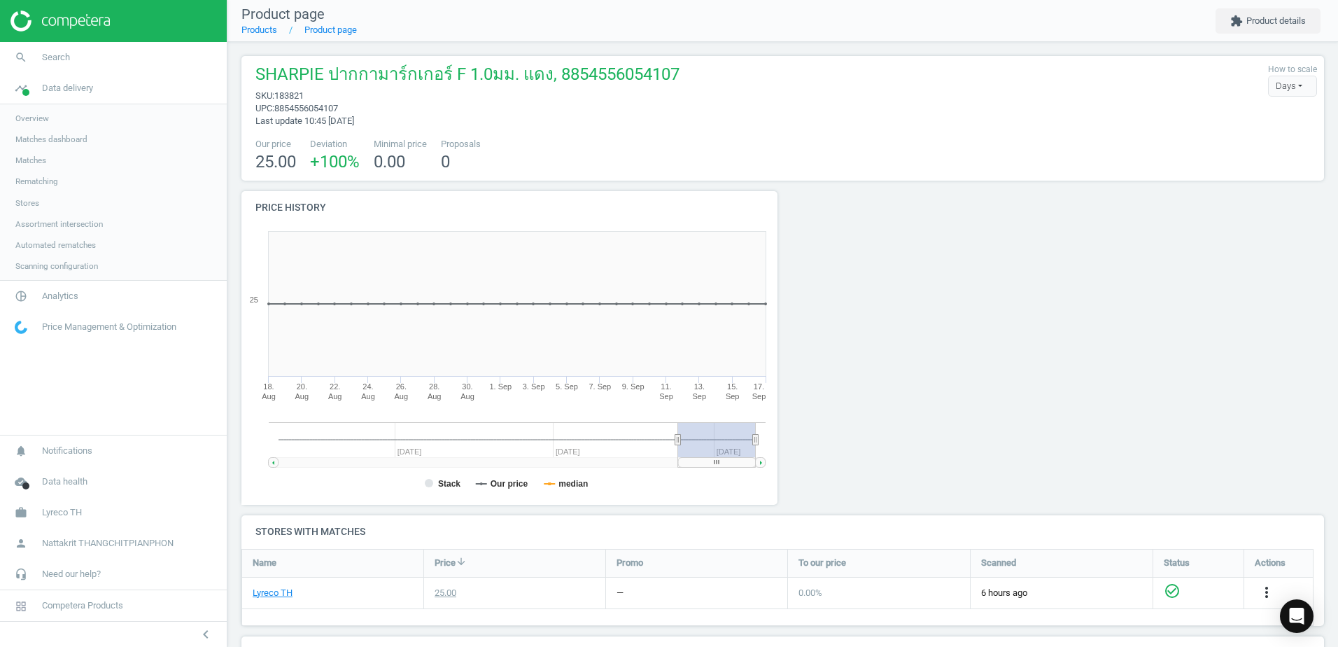
drag, startPoint x: 445, startPoint y: 113, endPoint x: 442, endPoint y: 155, distance: 41.4
click at [442, 155] on div "Proposals 0" at bounding box center [460, 156] width 47 height 36
click at [1262, 19] on button "extension Product details" at bounding box center [1267, 20] width 105 height 25
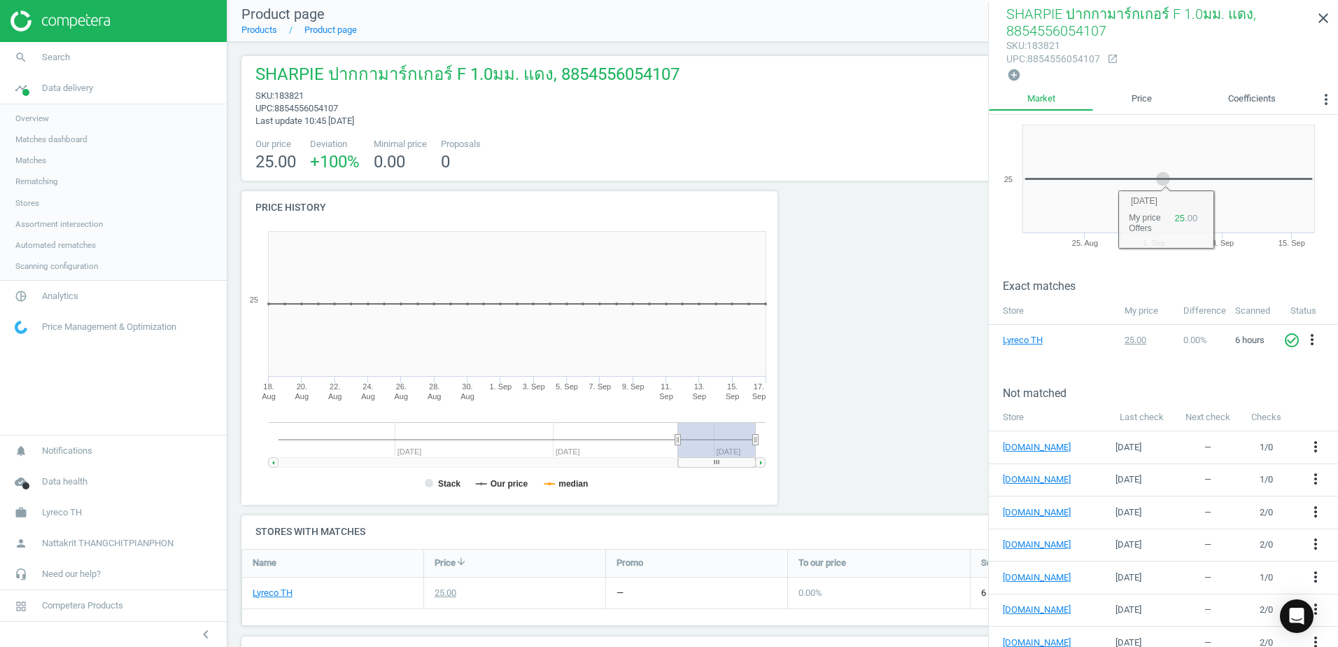
scroll to position [87, 0]
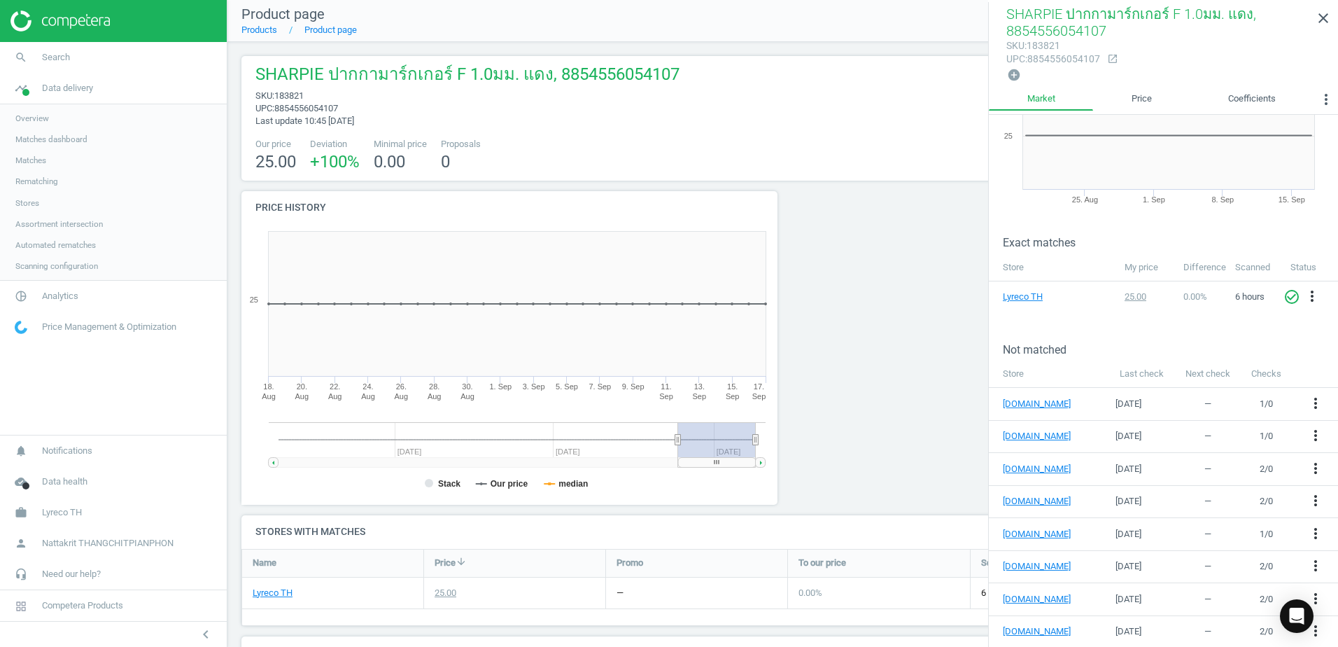
click at [438, 96] on span "sku : 183821" at bounding box center [467, 96] width 424 height 13
click at [45, 141] on span "Matches dashboard" at bounding box center [51, 139] width 72 height 11
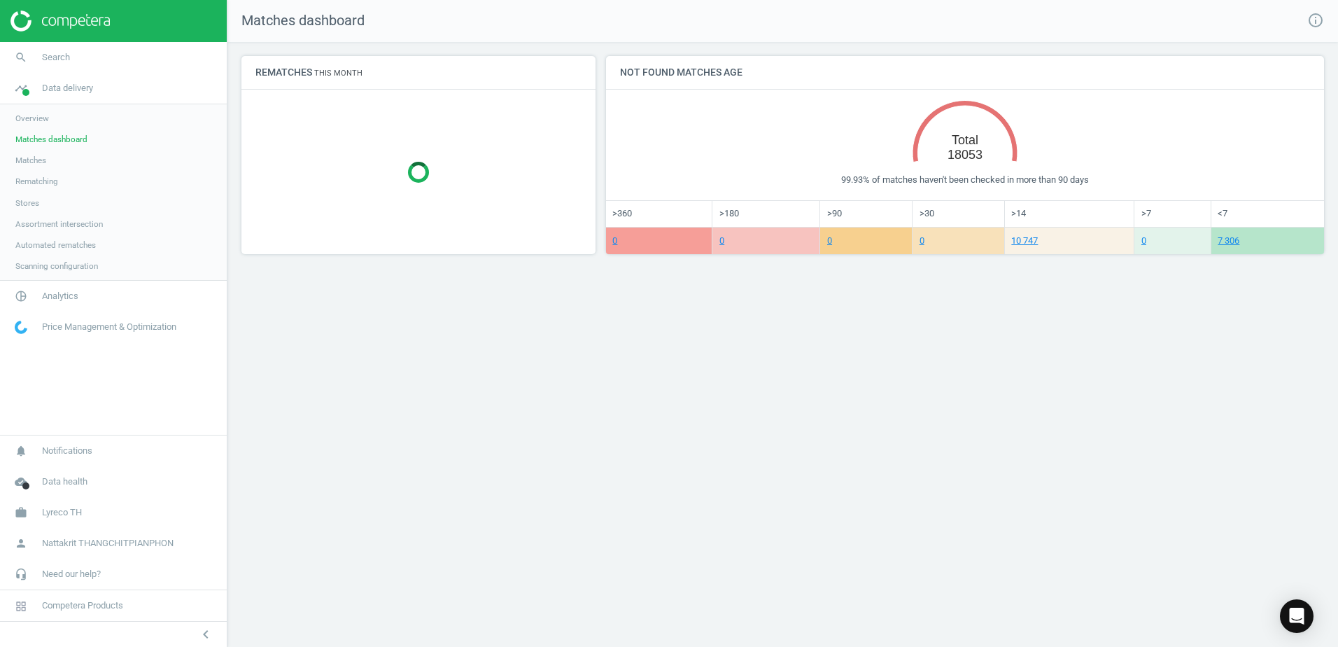
click at [77, 167] on link "Matches" at bounding box center [113, 160] width 227 height 21
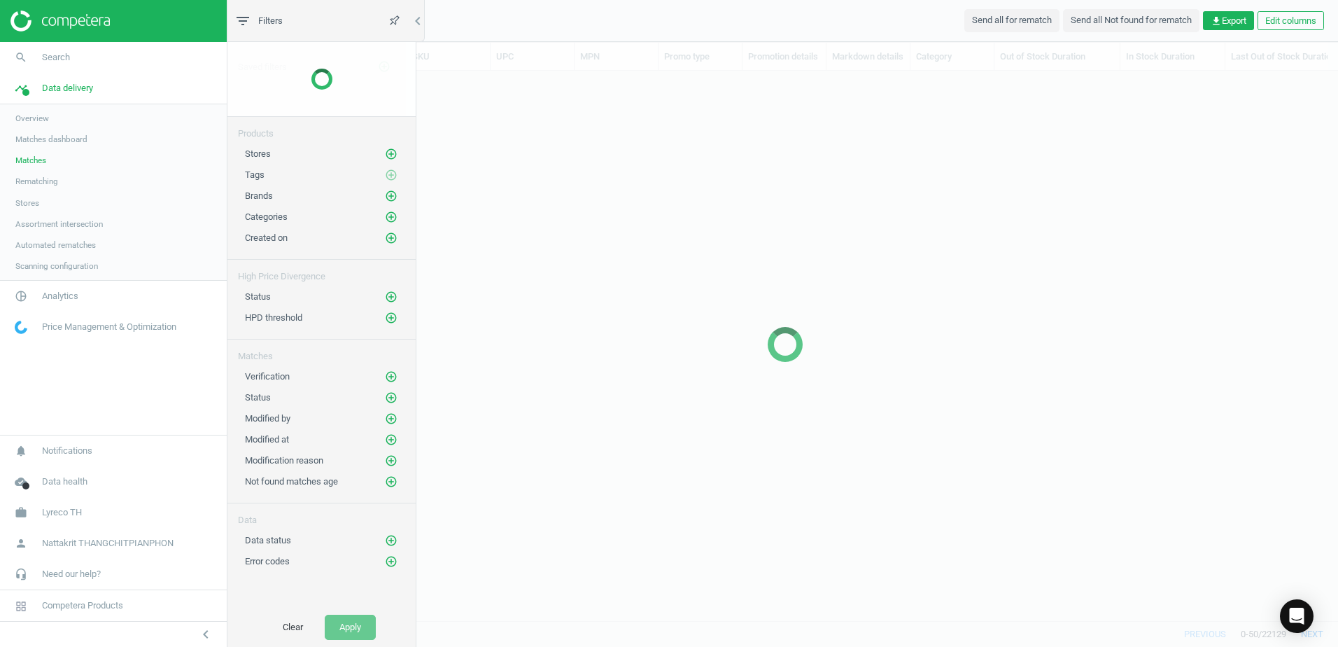
scroll to position [528, 1096]
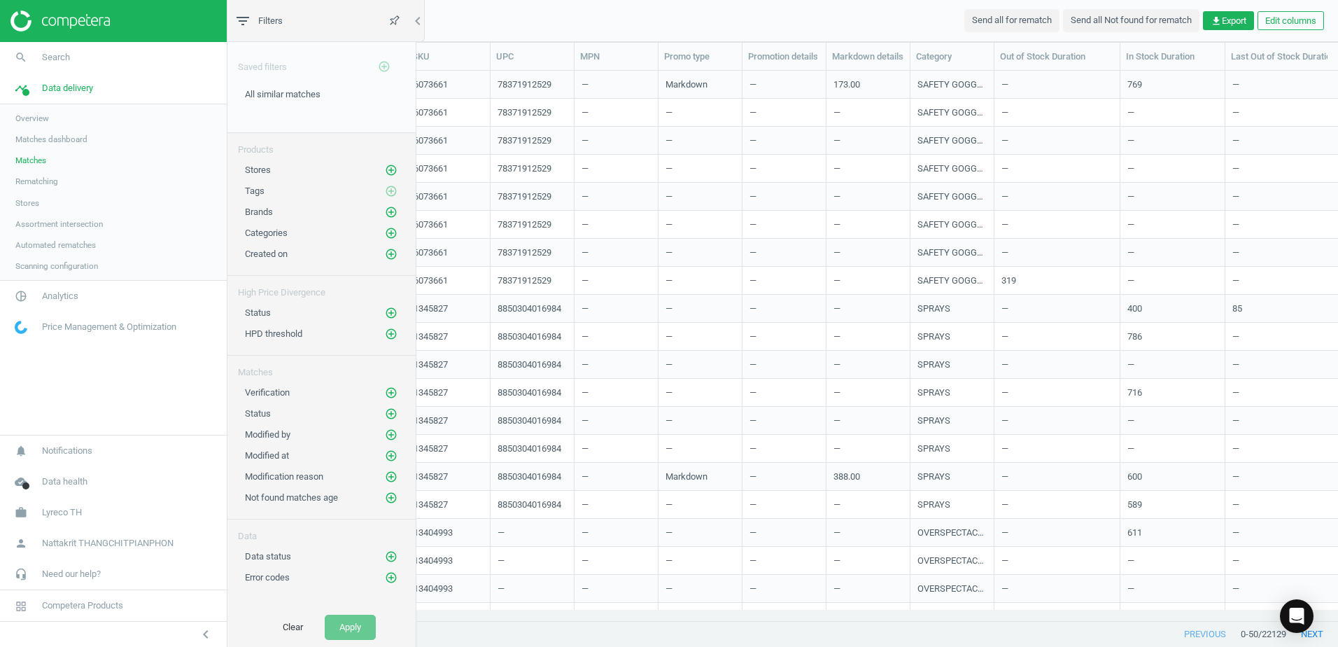
click at [677, 143] on div "—" at bounding box center [699, 140] width 69 height 24
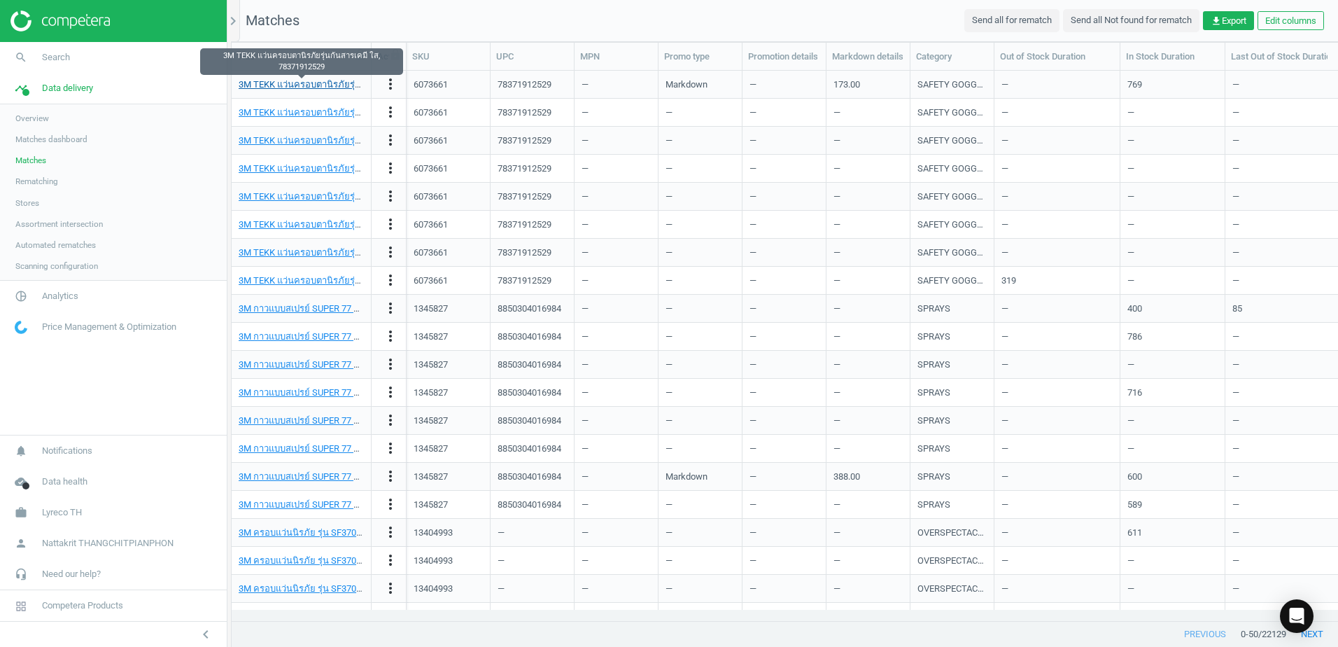
click at [318, 87] on link "3M TEKK แว่นครอบตานิรภัยรุ่นกันสารเคมี ใส, 78371912529" at bounding box center [356, 84] width 235 height 10
click at [731, 84] on div "Markdown" at bounding box center [699, 84] width 69 height 24
click at [679, 87] on div "Markdown" at bounding box center [699, 84] width 69 height 24
click at [388, 83] on icon "more_vert" at bounding box center [390, 84] width 17 height 17
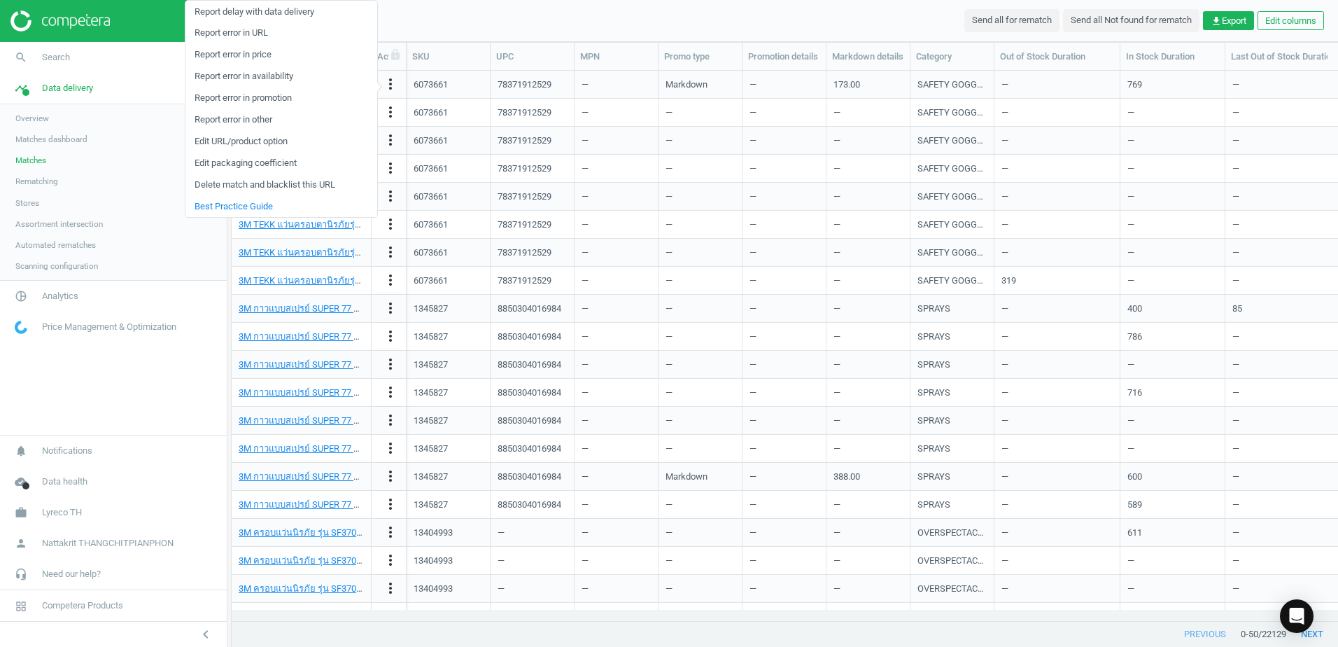
click at [450, 115] on div "6073661" at bounding box center [448, 112] width 69 height 24
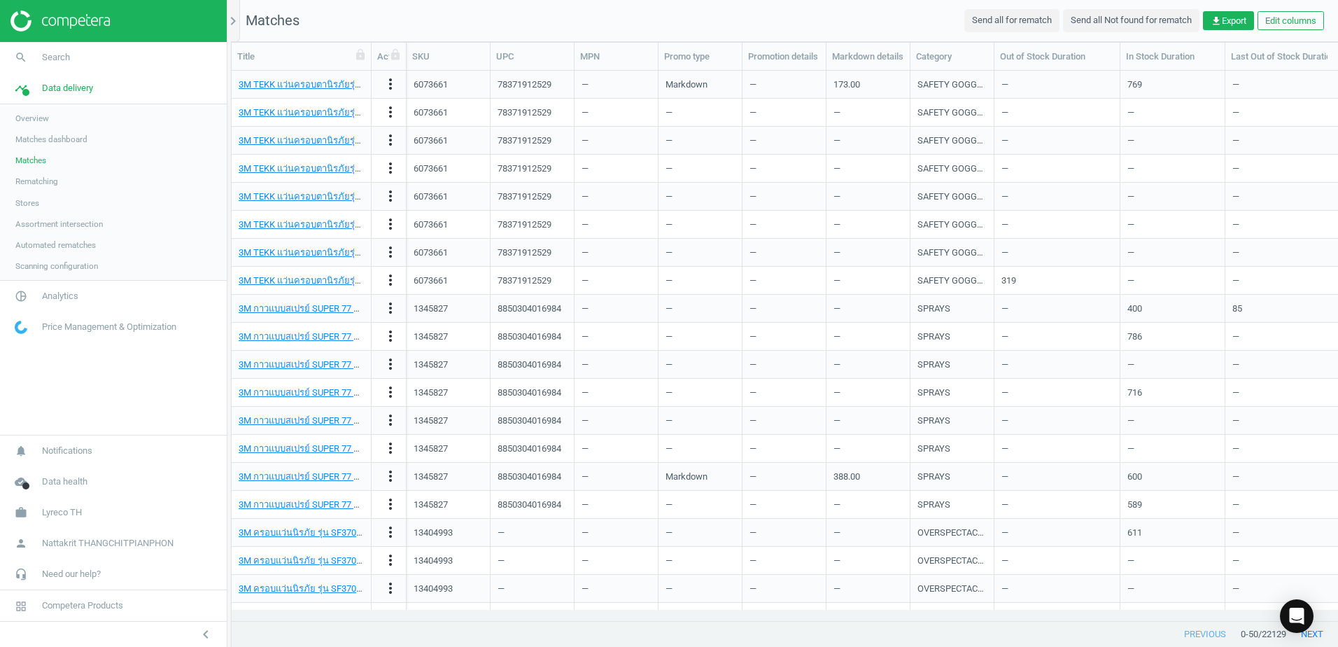
click at [42, 183] on span "Rematching" at bounding box center [36, 181] width 43 height 11
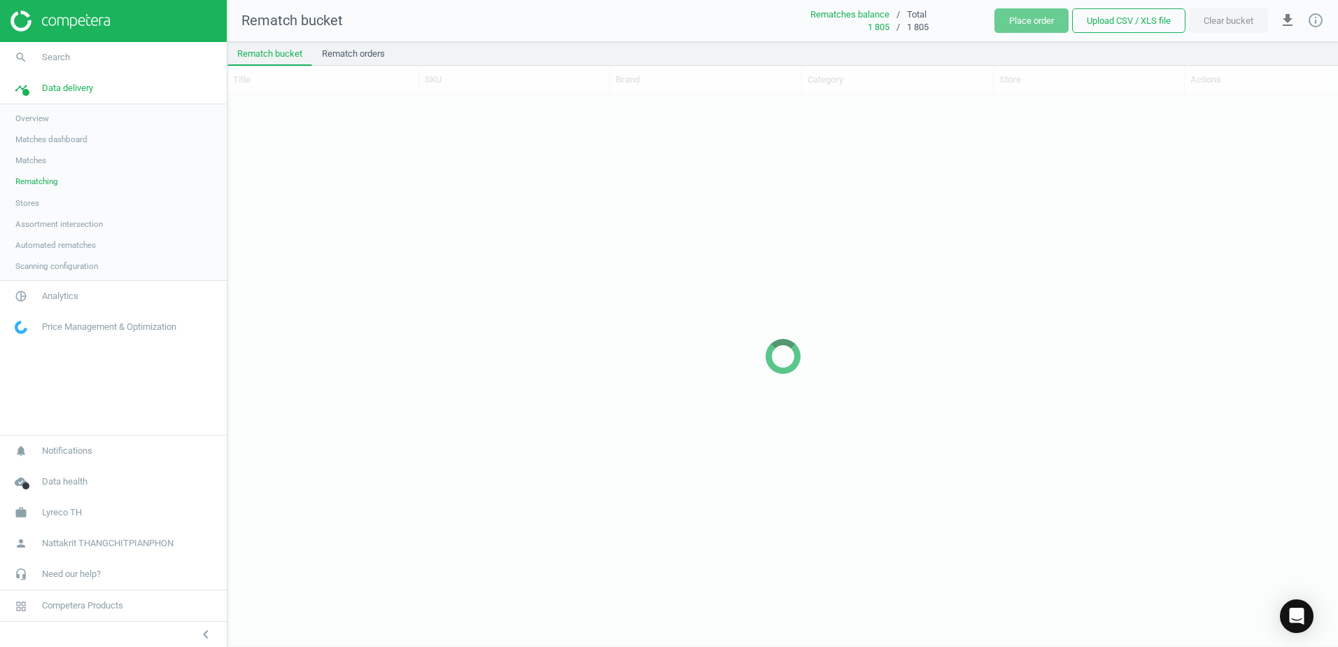
scroll to position [530, 1100]
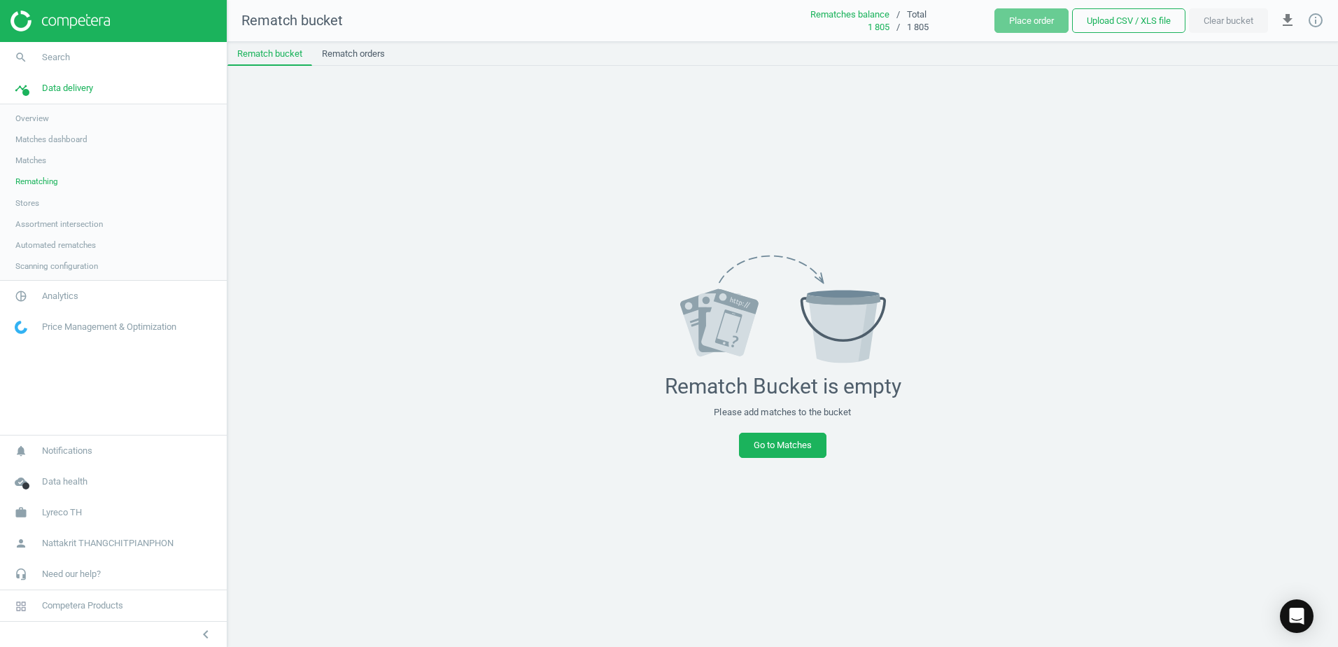
click at [69, 211] on link "Stores" at bounding box center [113, 202] width 227 height 21
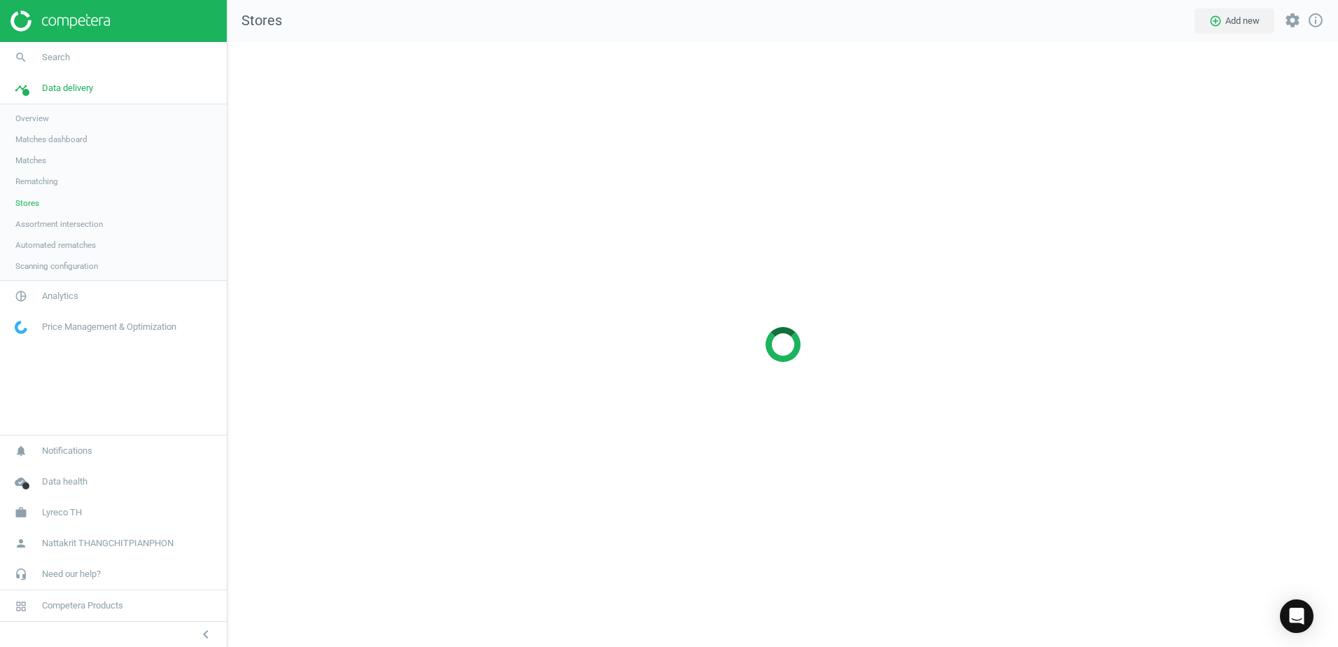
scroll to position [626, 1132]
click at [136, 297] on link "pie_chart_outlined Analytics" at bounding box center [113, 296] width 227 height 31
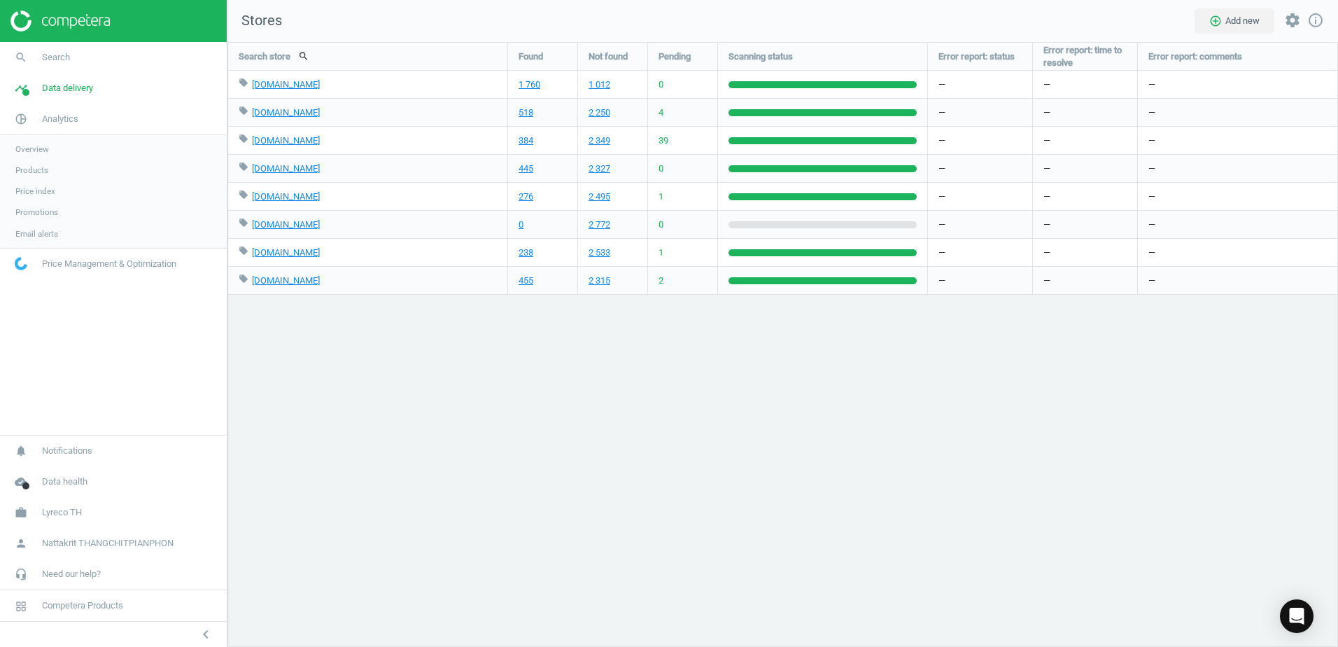
click at [95, 169] on link "Products" at bounding box center [113, 170] width 227 height 21
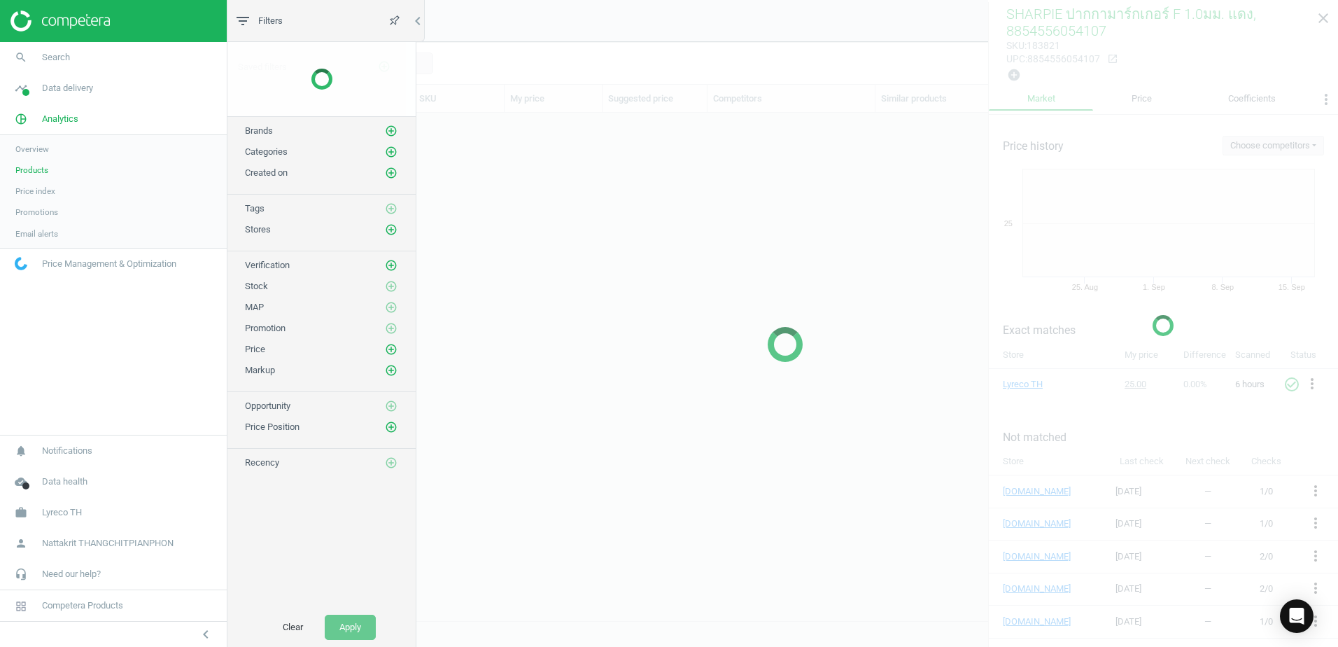
scroll to position [486, 1096]
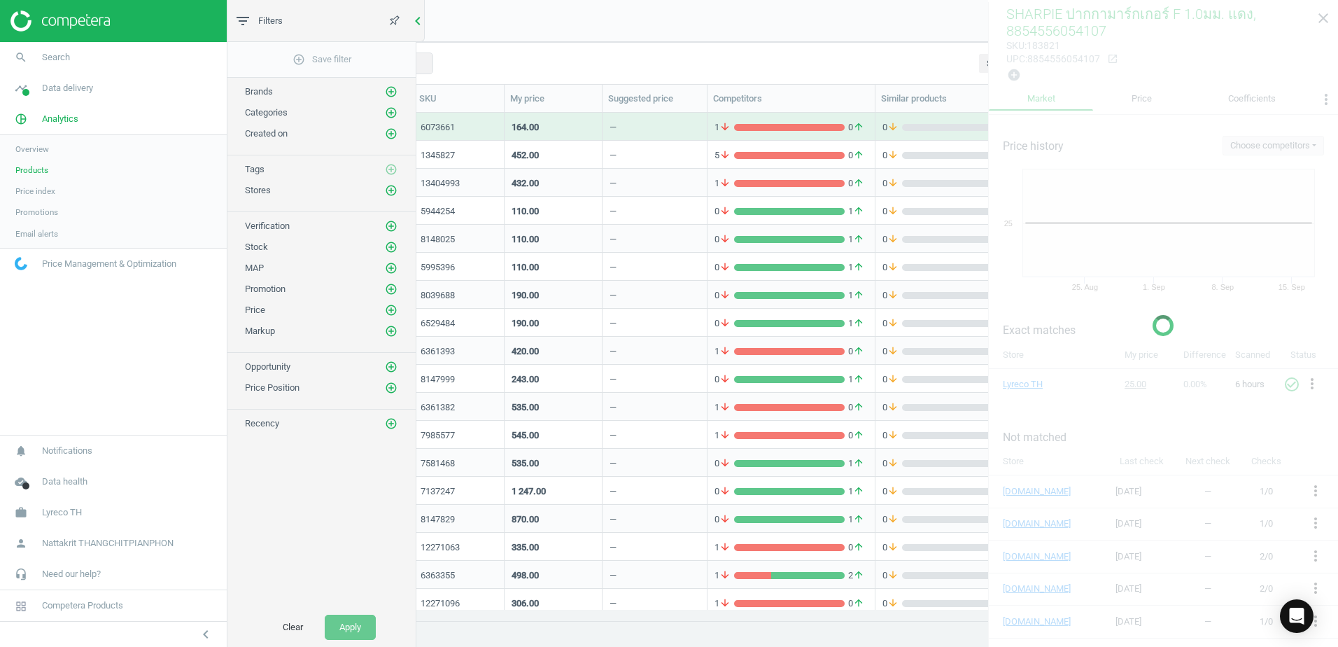
click at [414, 17] on icon "chevron_left" at bounding box center [417, 21] width 17 height 17
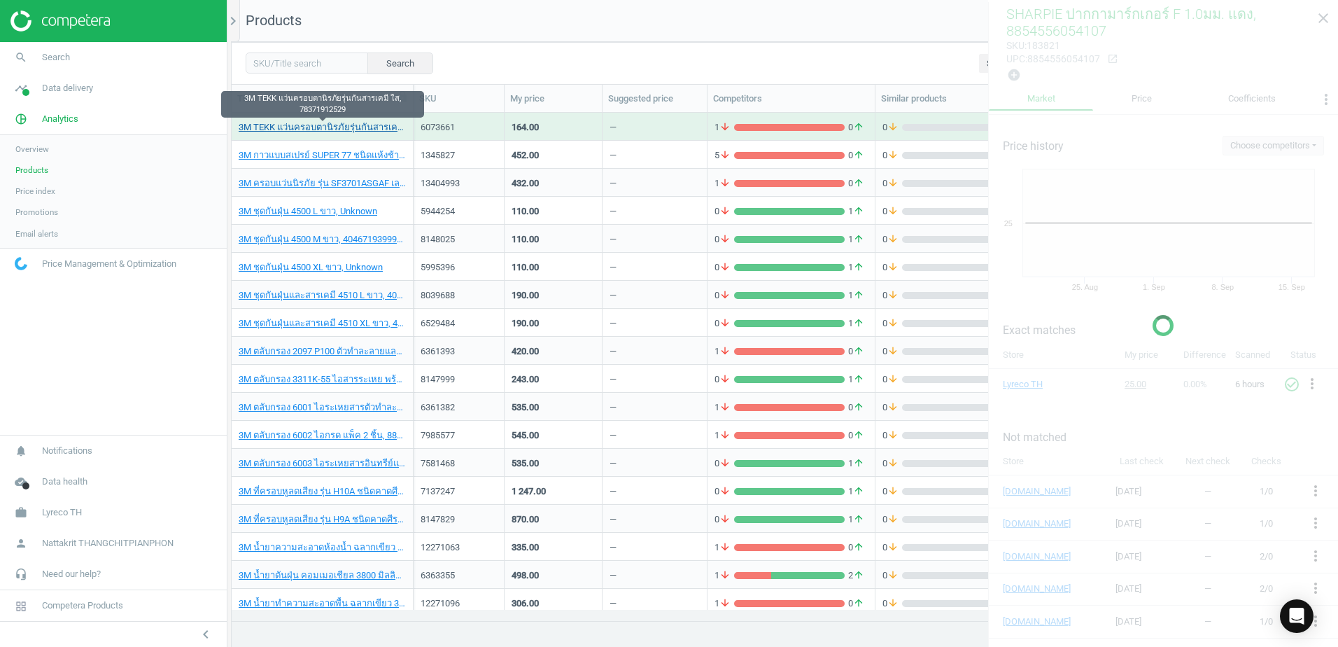
click at [332, 127] on link "3M TEKK แว่นครอบตานิรภัยรุ่นกันสารเคมี ใส, 78371912529" at bounding box center [322, 127] width 167 height 13
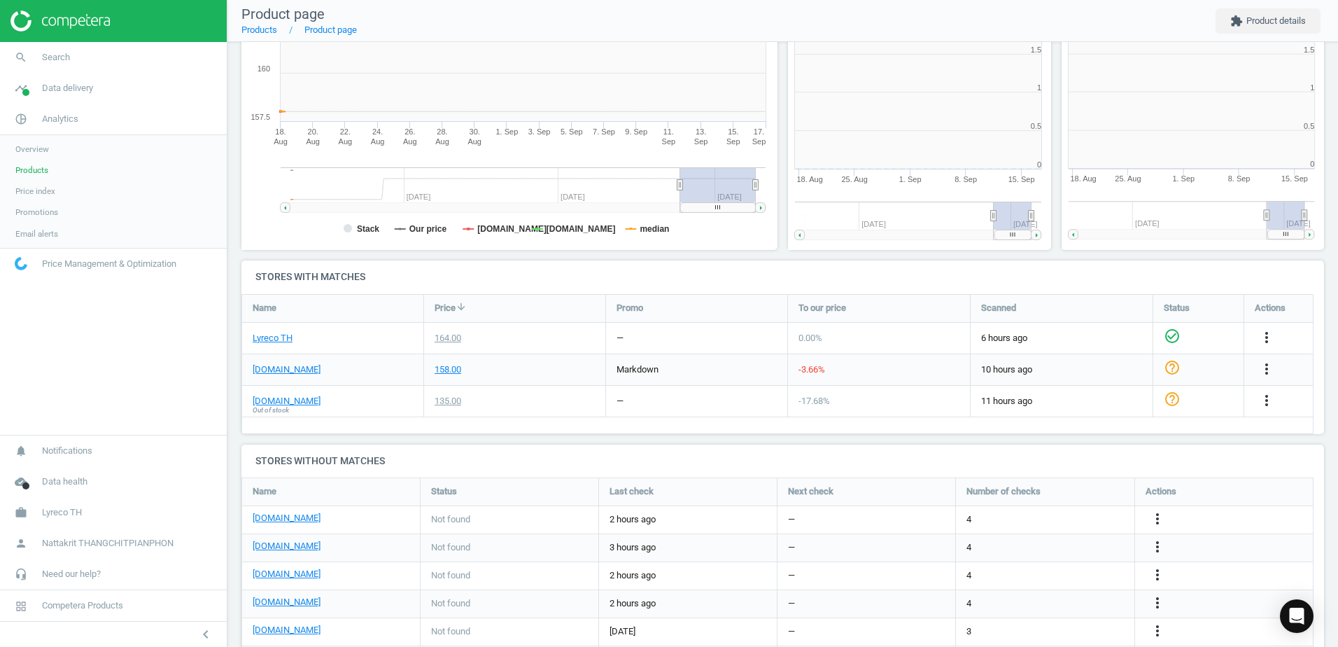
scroll to position [302, 282]
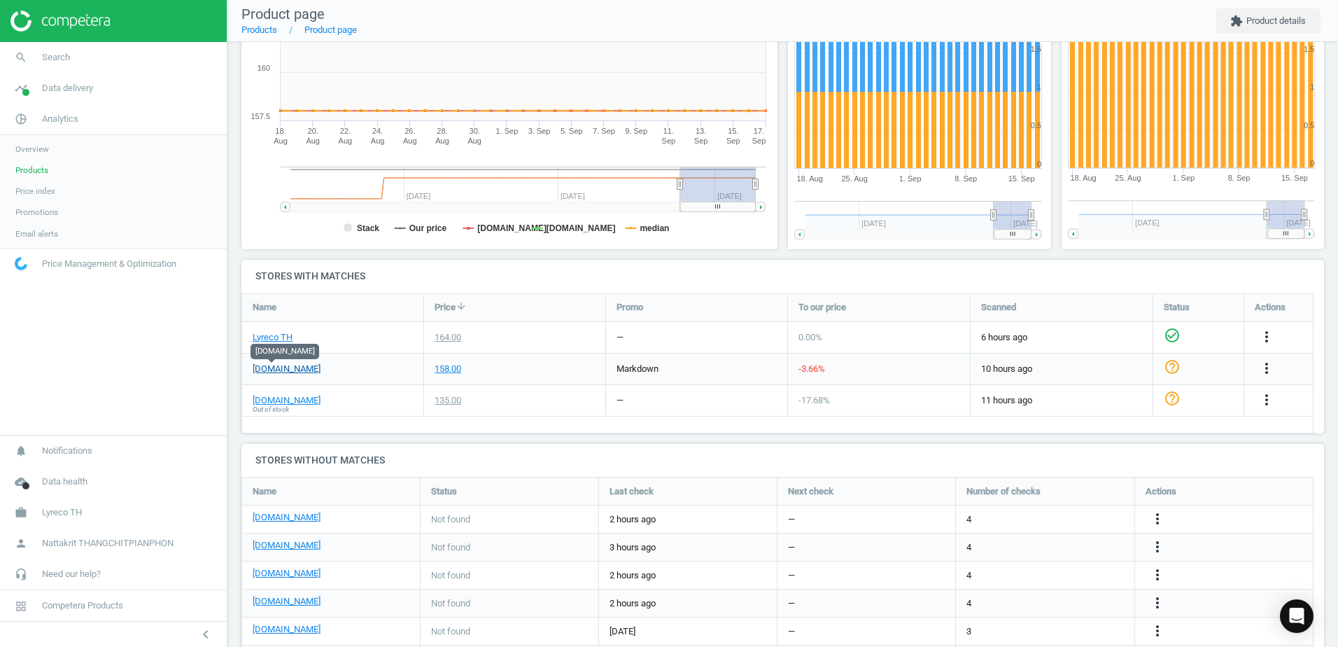
click at [276, 369] on link "[DOMAIN_NAME]" at bounding box center [287, 368] width 68 height 13
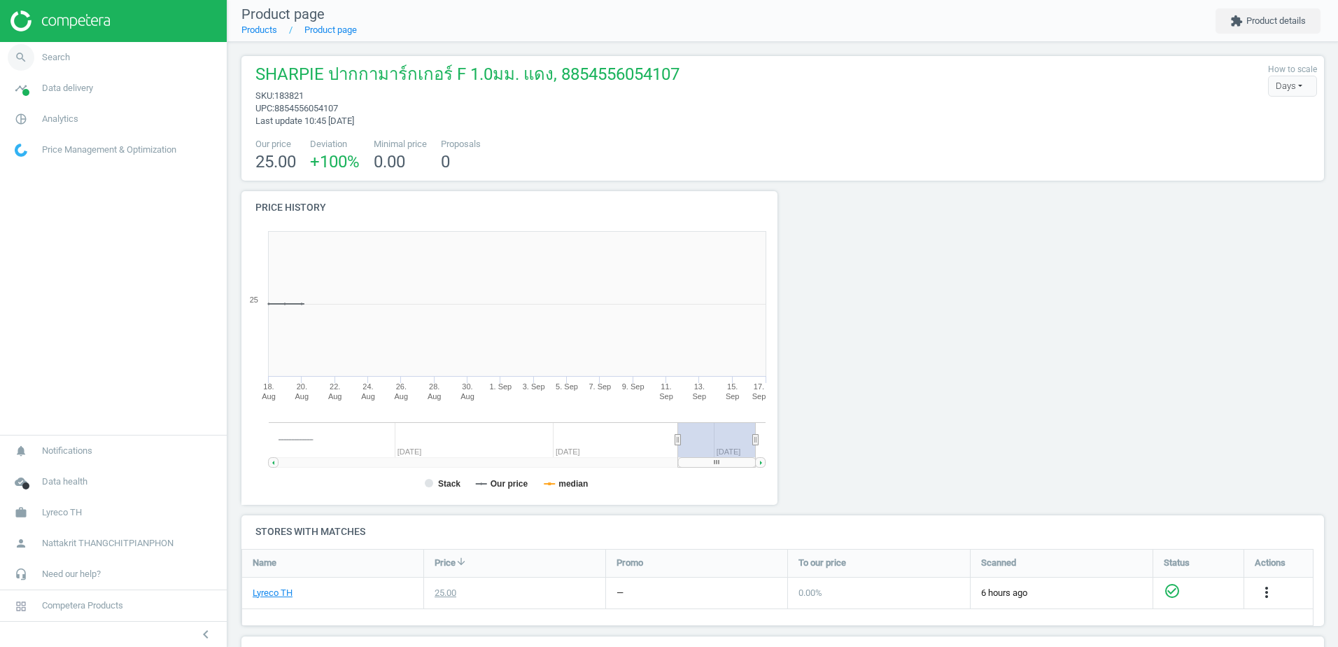
scroll to position [302, 552]
click at [73, 69] on link "search Search" at bounding box center [113, 57] width 227 height 31
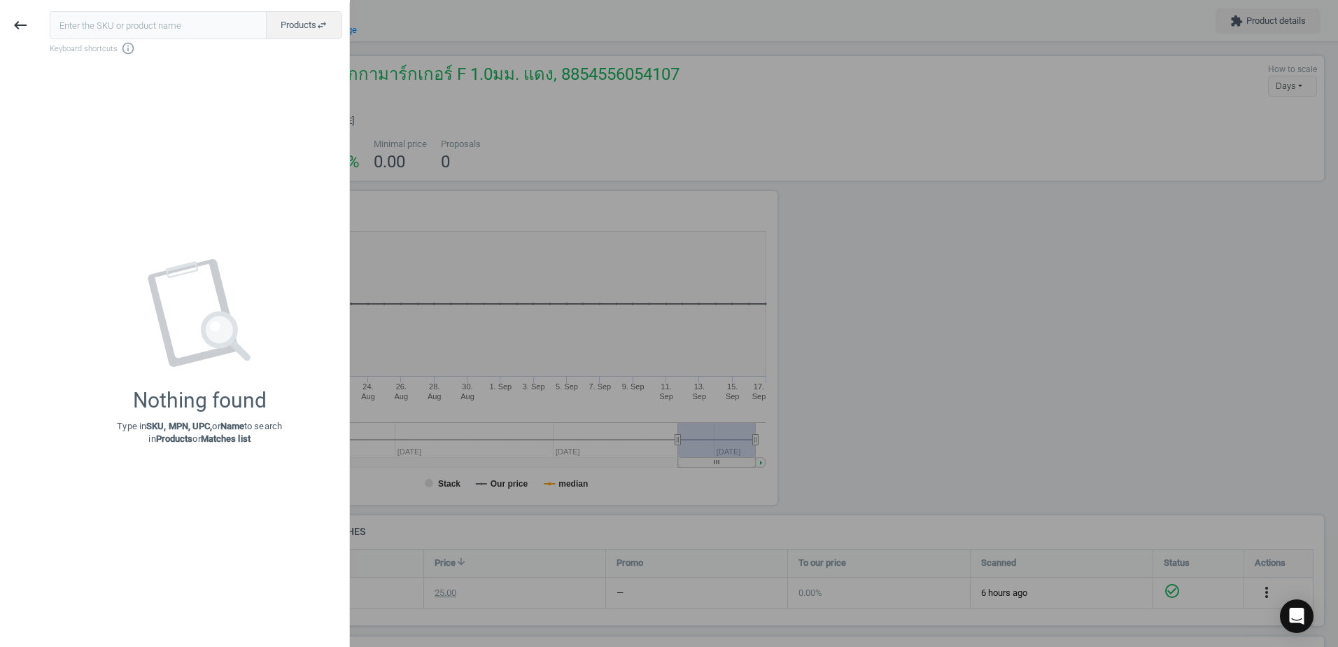
click at [160, 28] on input "text" at bounding box center [158, 25] width 217 height 28
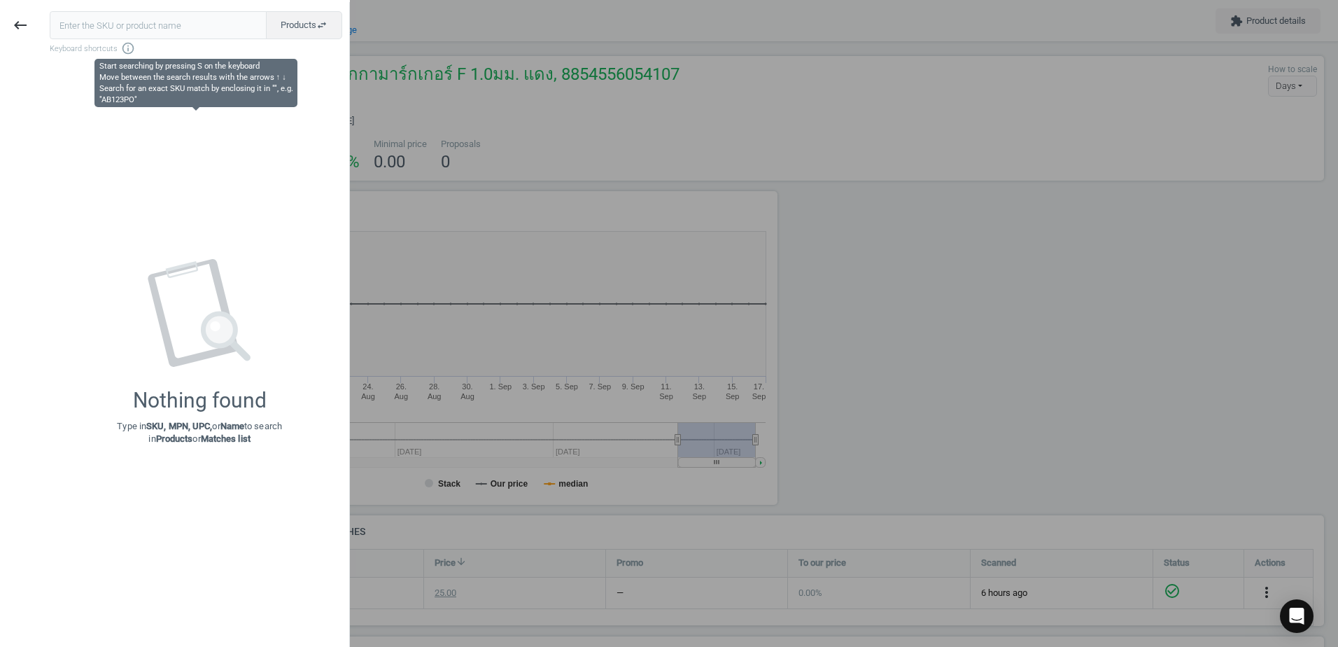
click at [483, 87] on div at bounding box center [669, 323] width 1338 height 647
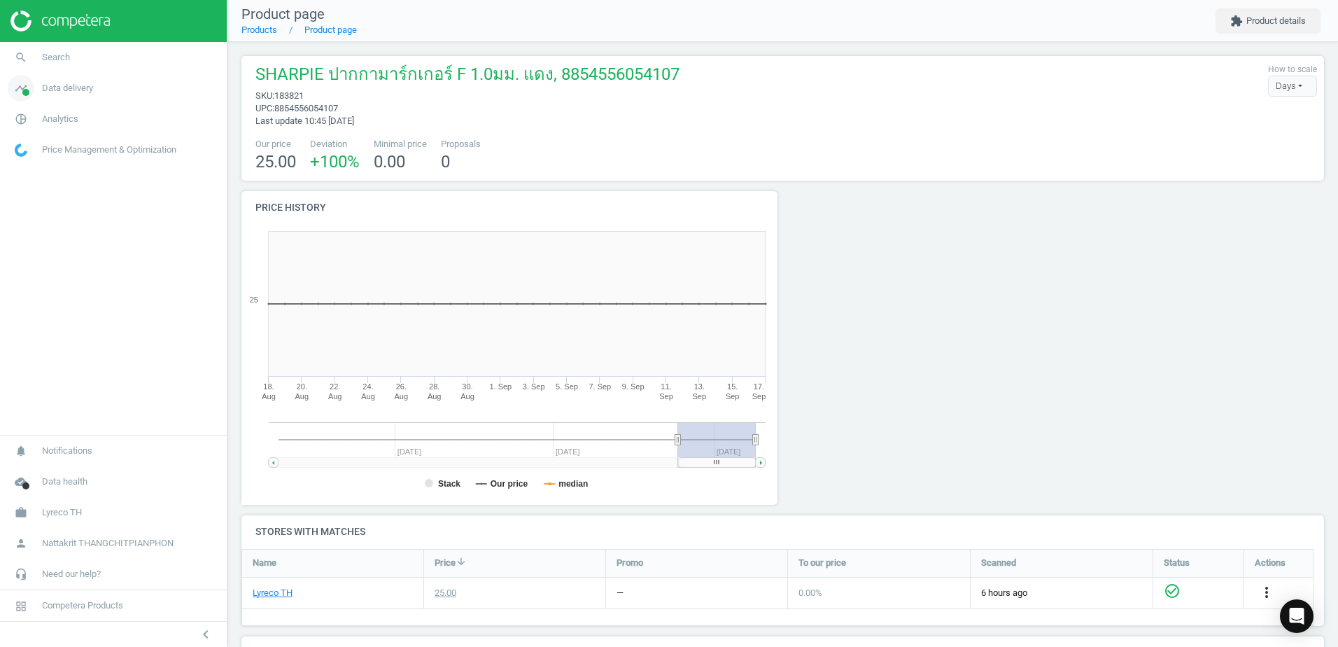
click at [64, 88] on span "Data delivery" at bounding box center [67, 88] width 51 height 13
click at [36, 162] on span "Matches" at bounding box center [30, 160] width 31 height 11
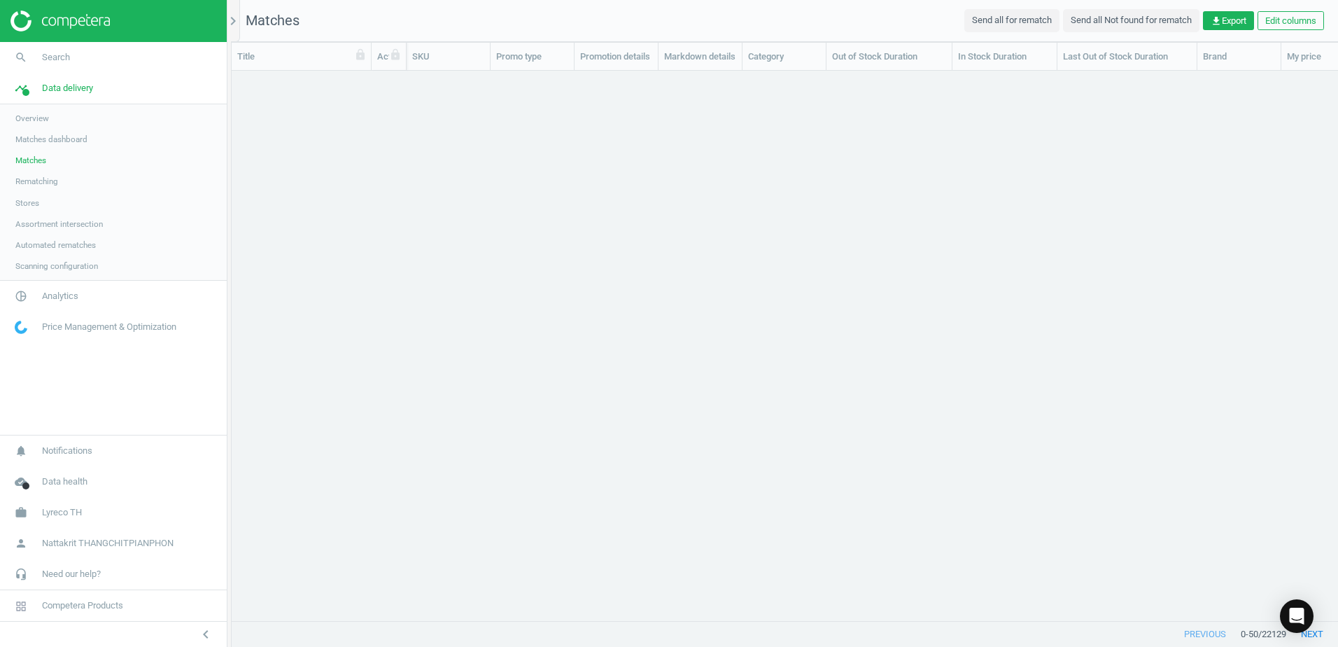
scroll to position [528, 1096]
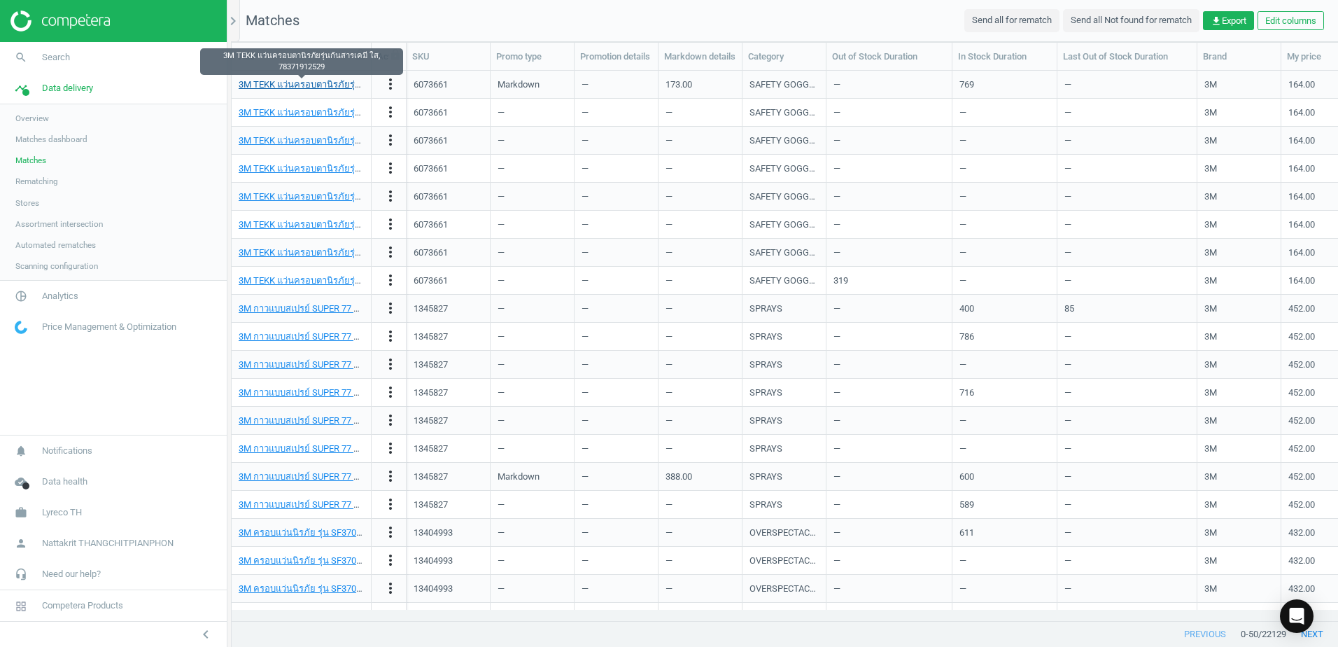
click at [305, 81] on link "3M TEKK แว่นครอบตานิรภัยรุ่นกันสารเคมี ใส, 78371912529" at bounding box center [356, 84] width 235 height 10
click at [551, 92] on div "Markdown" at bounding box center [532, 84] width 69 height 24
click at [390, 83] on icon "more_vert" at bounding box center [390, 84] width 17 height 17
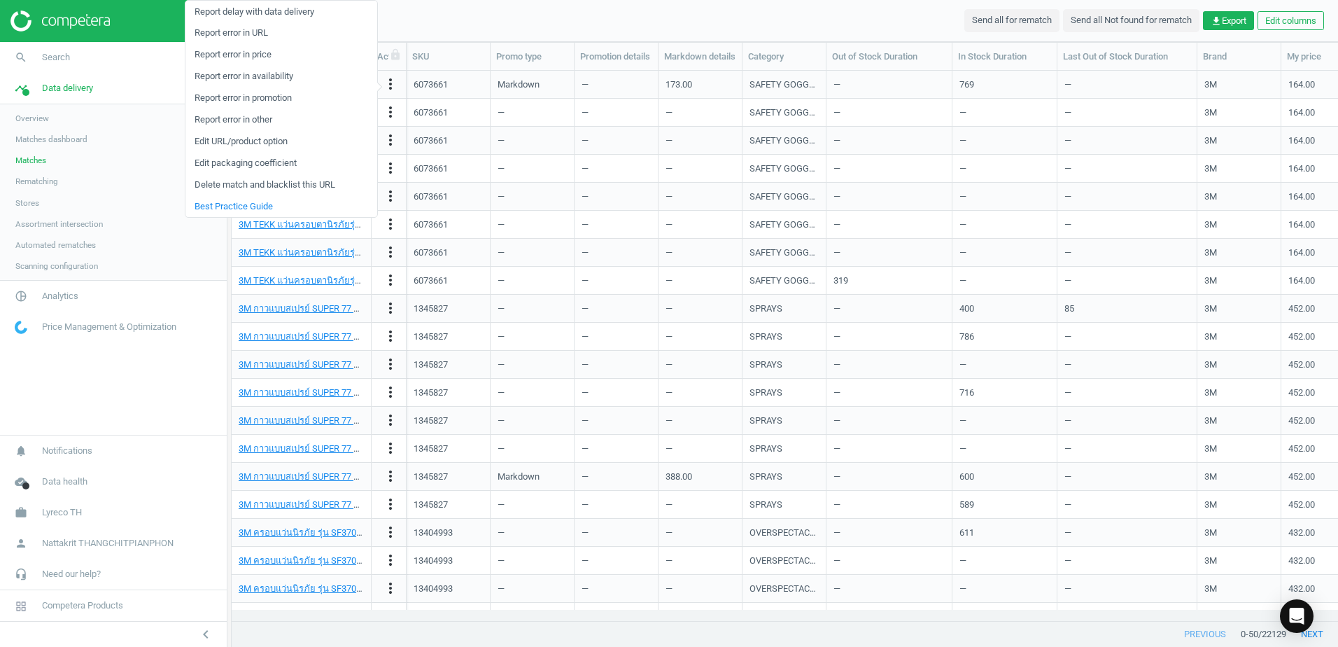
click at [484, 112] on div "6073661" at bounding box center [449, 113] width 84 height 28
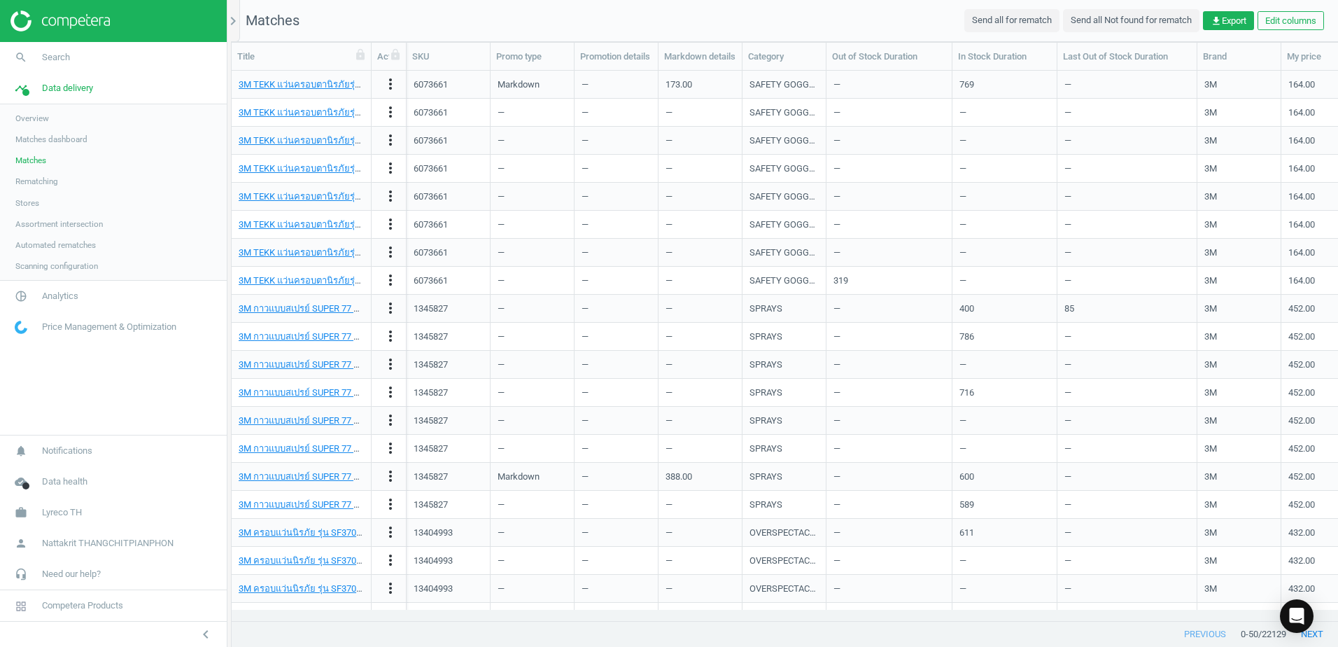
click at [21, 210] on link "Stores" at bounding box center [113, 202] width 227 height 21
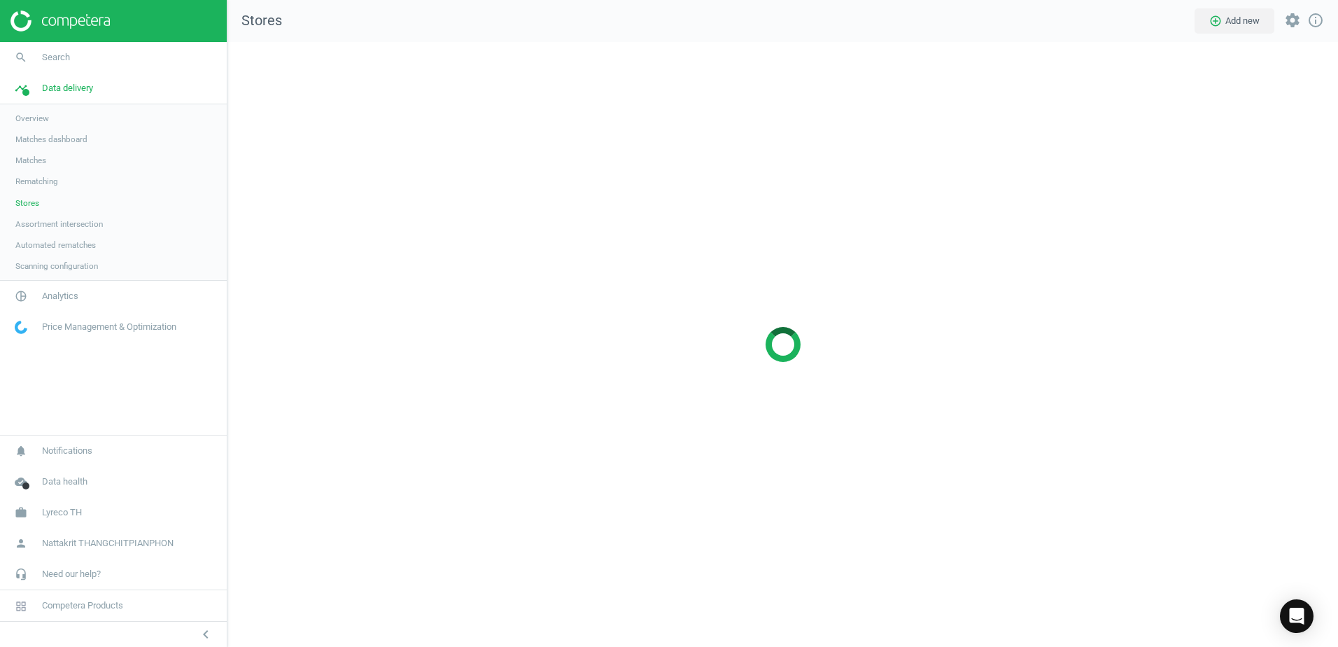
scroll to position [626, 1132]
click at [39, 146] on link "Matches dashboard" at bounding box center [113, 139] width 227 height 21
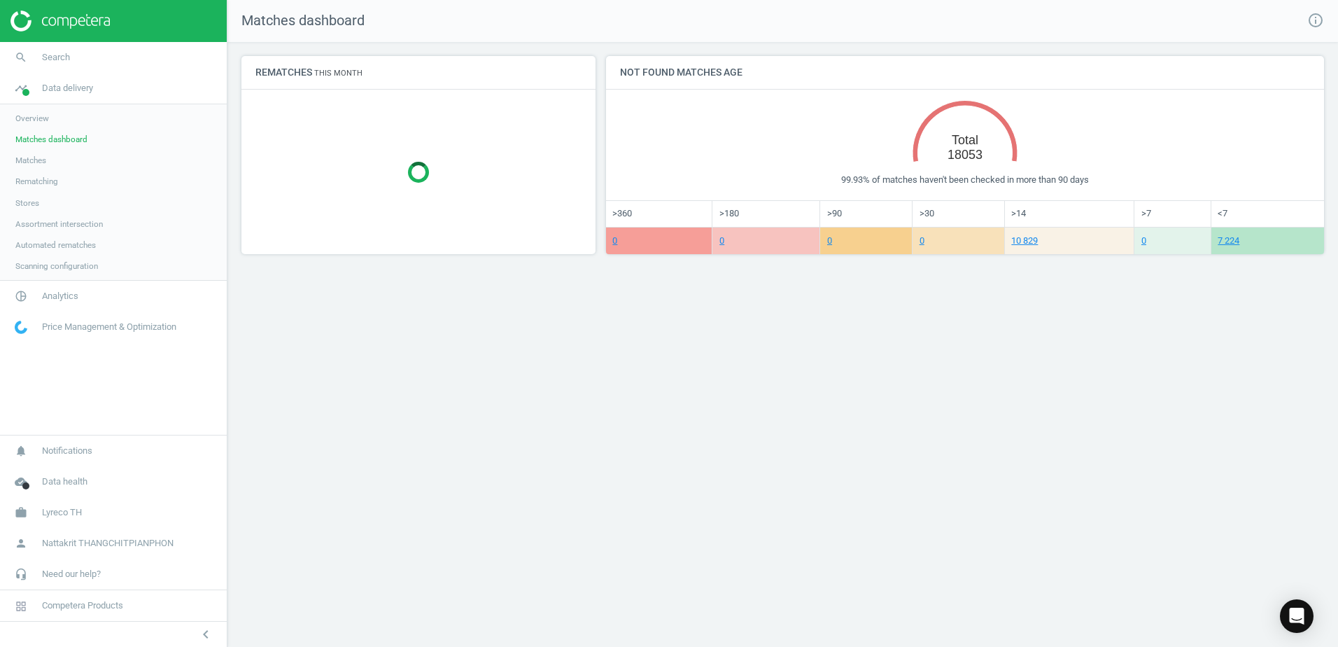
click at [36, 158] on span "Matches" at bounding box center [30, 160] width 31 height 11
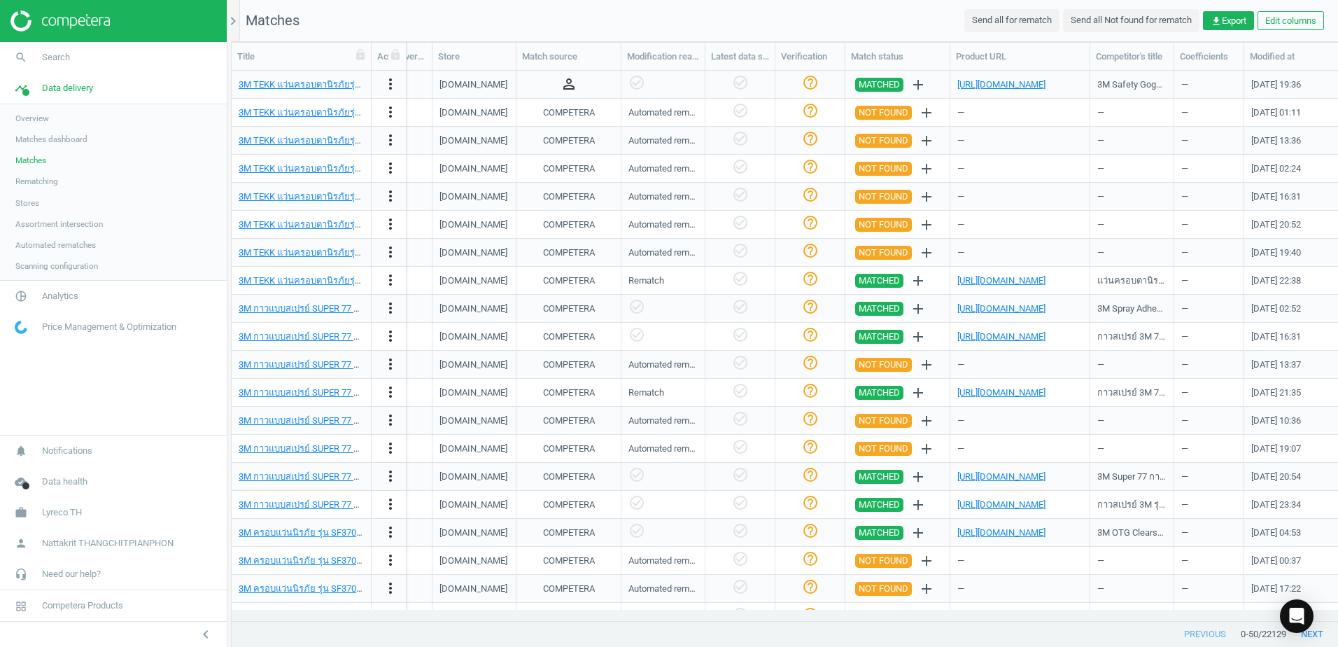
scroll to position [0, 1185]
click at [1021, 149] on div "—" at bounding box center [1019, 140] width 125 height 24
click at [971, 168] on div "—" at bounding box center [1019, 168] width 125 height 24
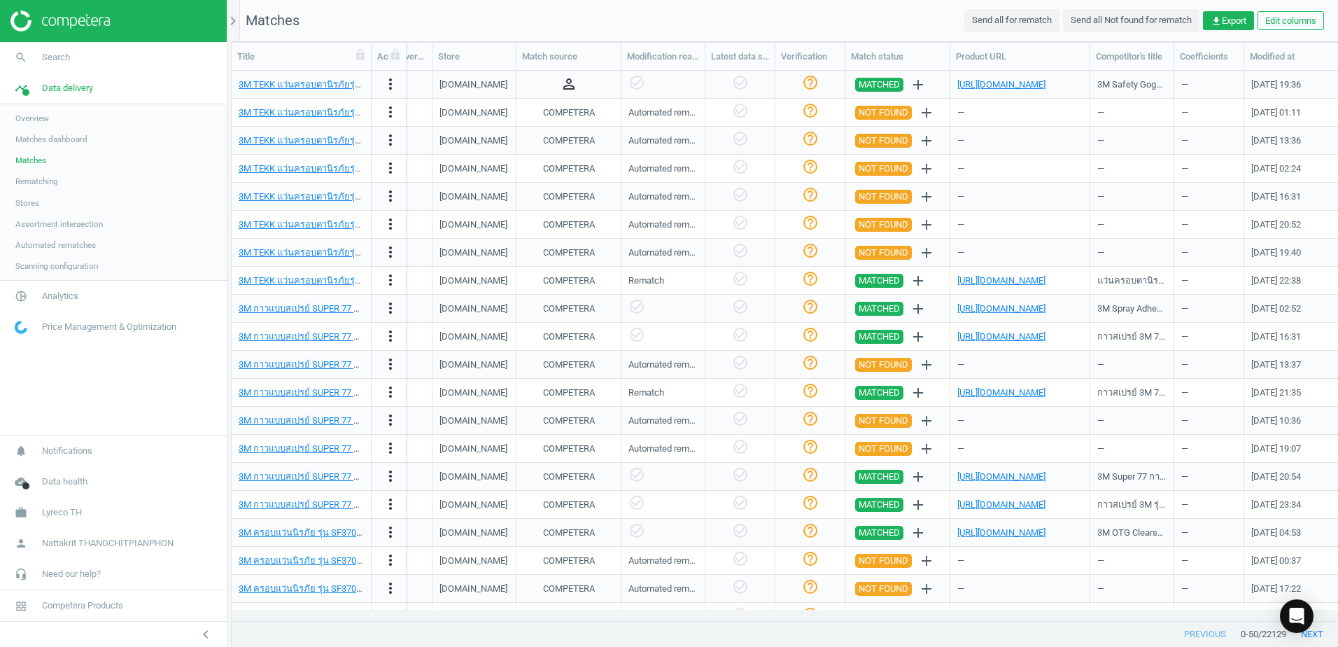
click at [730, 164] on div "check_circle_outline" at bounding box center [739, 168] width 55 height 24
click at [714, 170] on div "check_circle_outline" at bounding box center [739, 168] width 55 height 24
click at [376, 167] on div "more_vert" at bounding box center [389, 169] width 35 height 28
click at [391, 168] on icon "more_vert" at bounding box center [390, 168] width 17 height 17
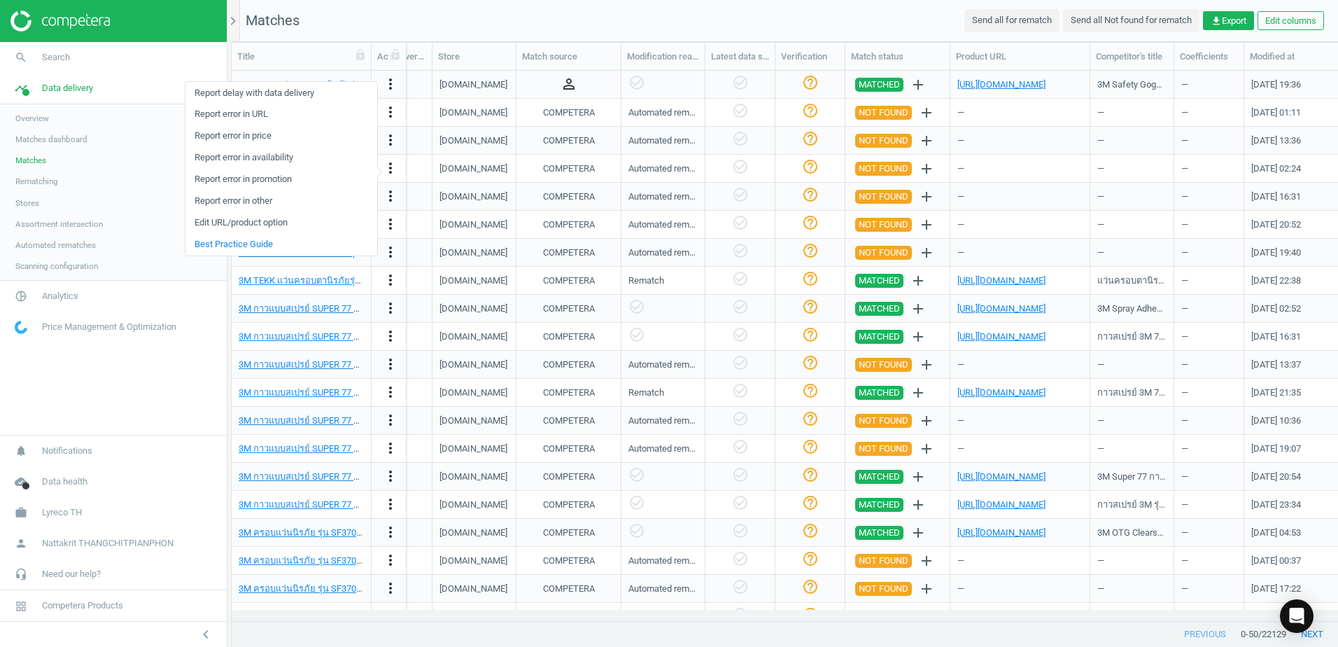
click at [337, 225] on link "Edit URL/product option" at bounding box center [281, 223] width 192 height 22
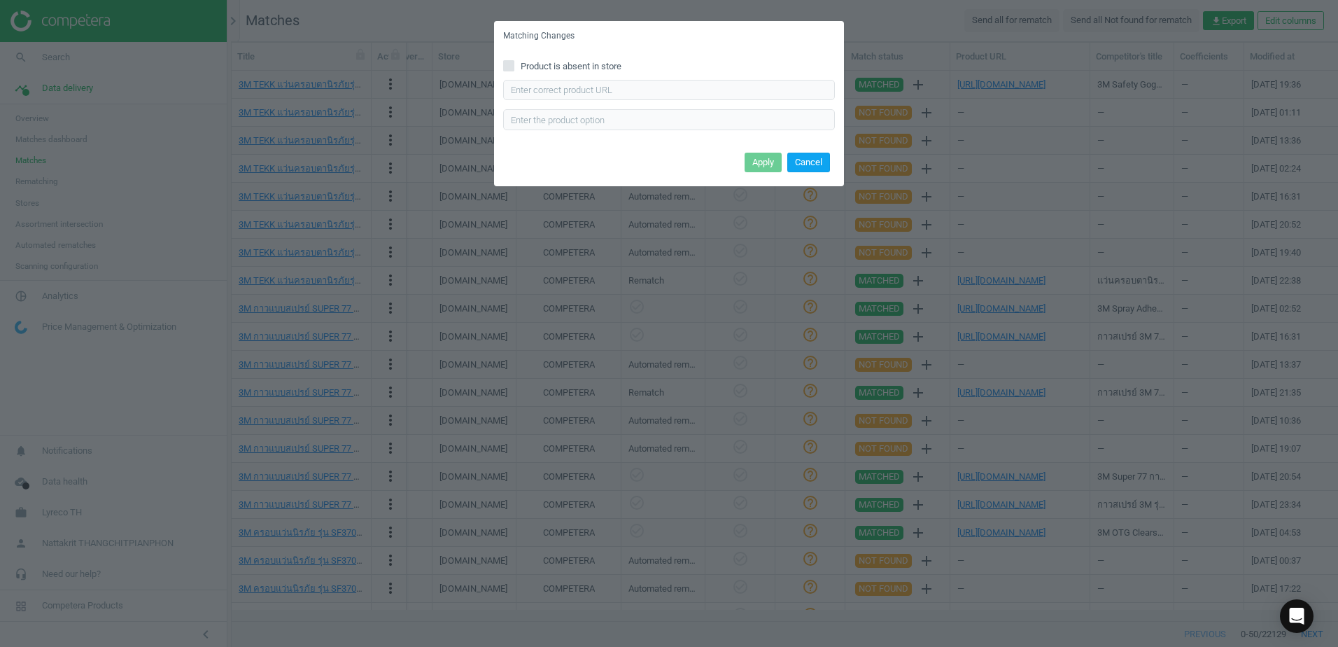
click at [810, 160] on button "Cancel" at bounding box center [808, 163] width 43 height 20
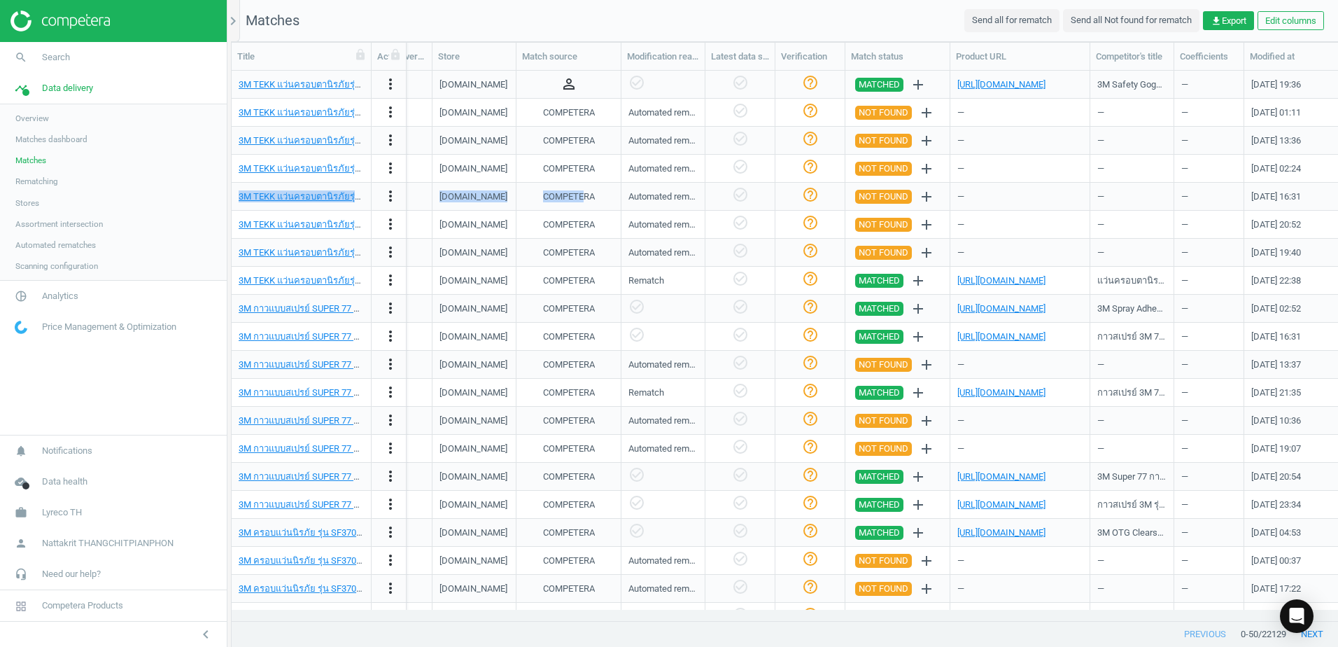
drag, startPoint x: 581, startPoint y: 209, endPoint x: 234, endPoint y: 206, distance: 347.1
click at [234, 206] on div "3M TEKK แว่นครอบตานิรภัยรุ่นกันสารเคมี ใส, 78371912529 more_vert 6073661 — — — …" at bounding box center [785, 197] width 1106 height 28
drag, startPoint x: 234, startPoint y: 206, endPoint x: 507, endPoint y: 325, distance: 298.3
click at [507, 325] on div "[DOMAIN_NAME]" at bounding box center [473, 336] width 69 height 24
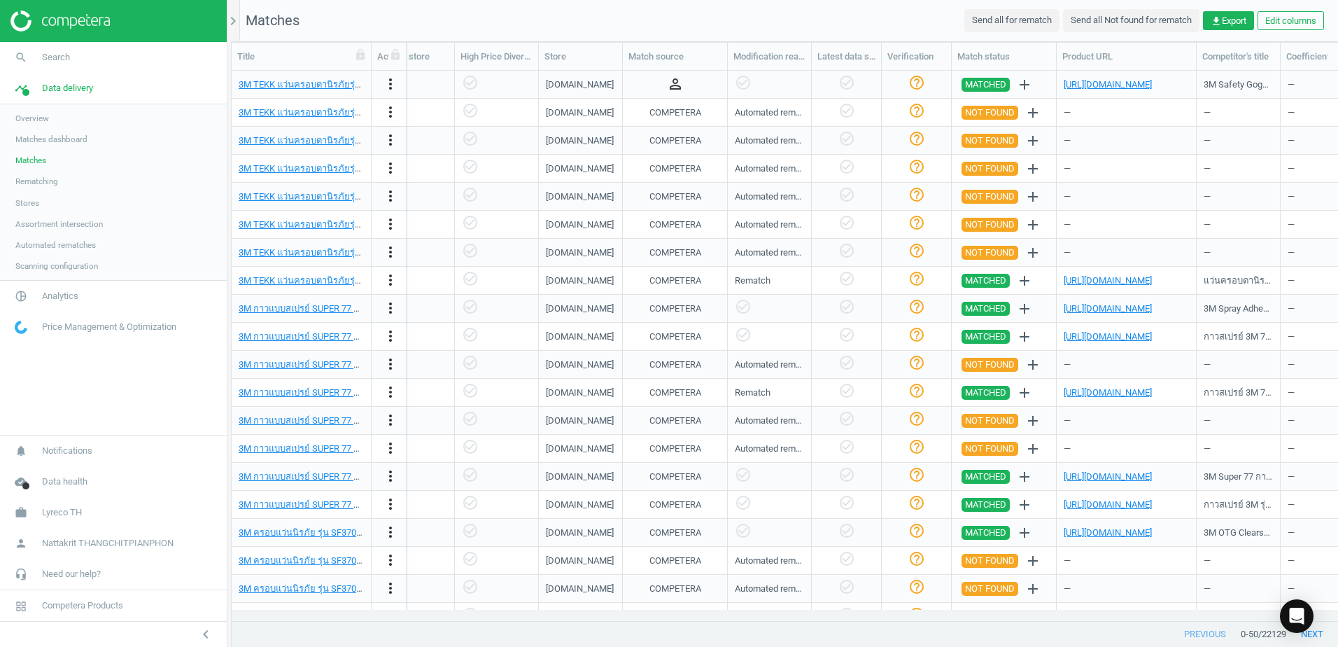
scroll to position [0, 0]
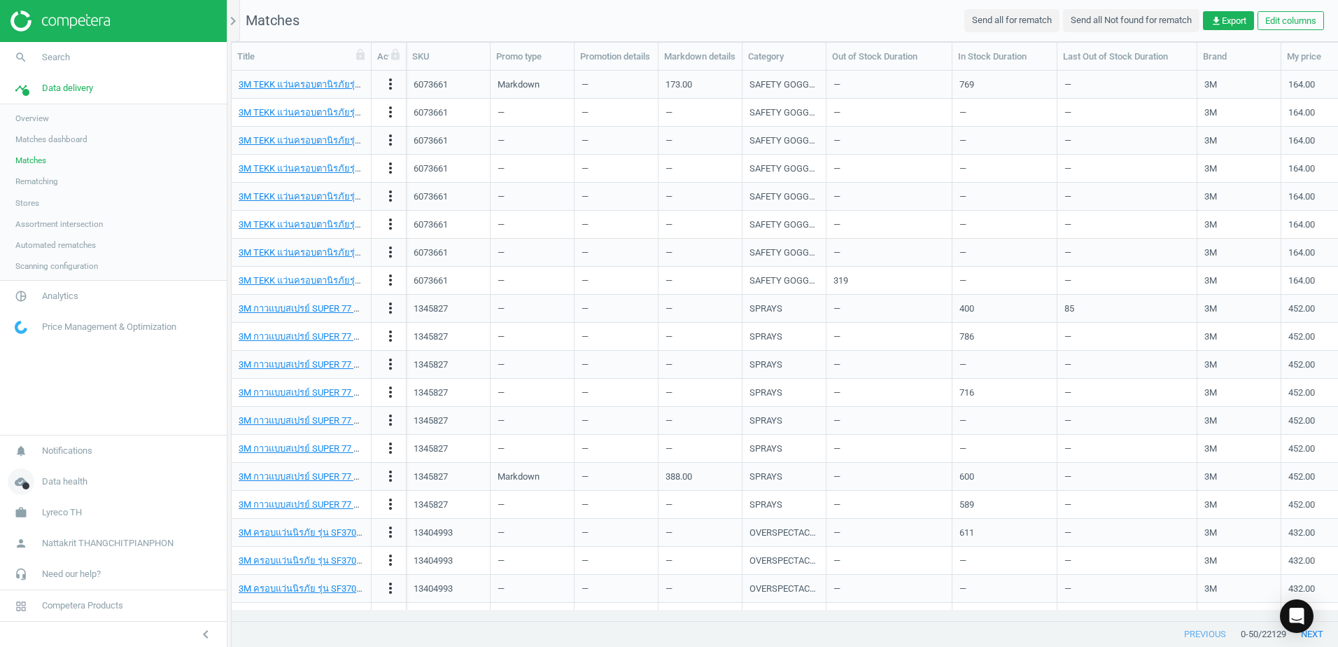
click at [58, 488] on link "cloud_done Data health" at bounding box center [113, 481] width 227 height 31
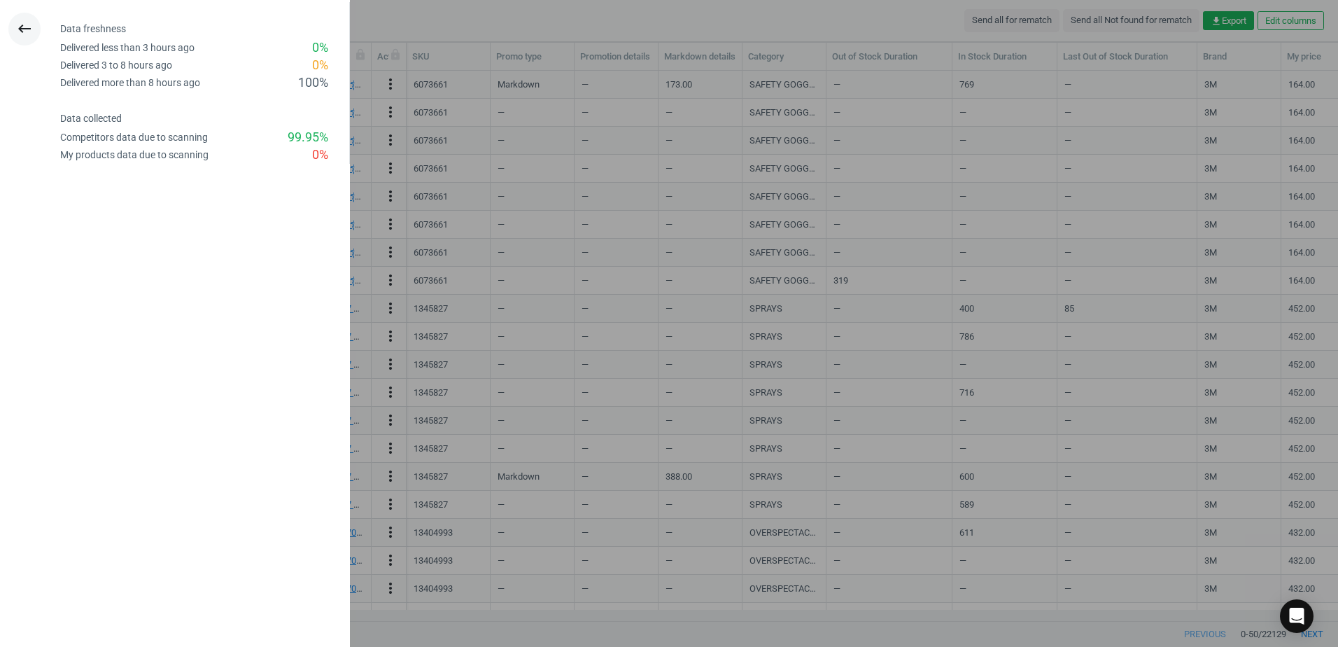
click at [24, 31] on icon "keyboard_backspace" at bounding box center [24, 28] width 17 height 17
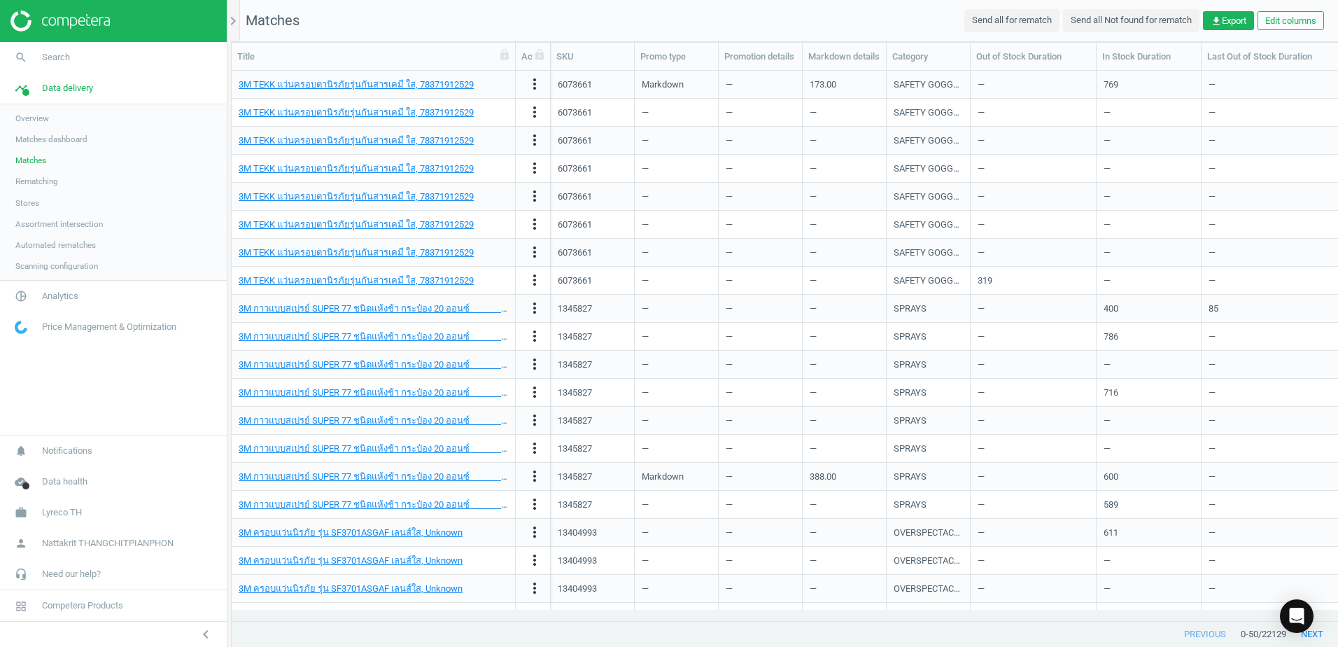
drag, startPoint x: 372, startPoint y: 57, endPoint x: 517, endPoint y: 62, distance: 145.0
click at [517, 62] on div at bounding box center [515, 56] width 14 height 27
click at [88, 223] on span "Assortment intersection" at bounding box center [58, 223] width 87 height 11
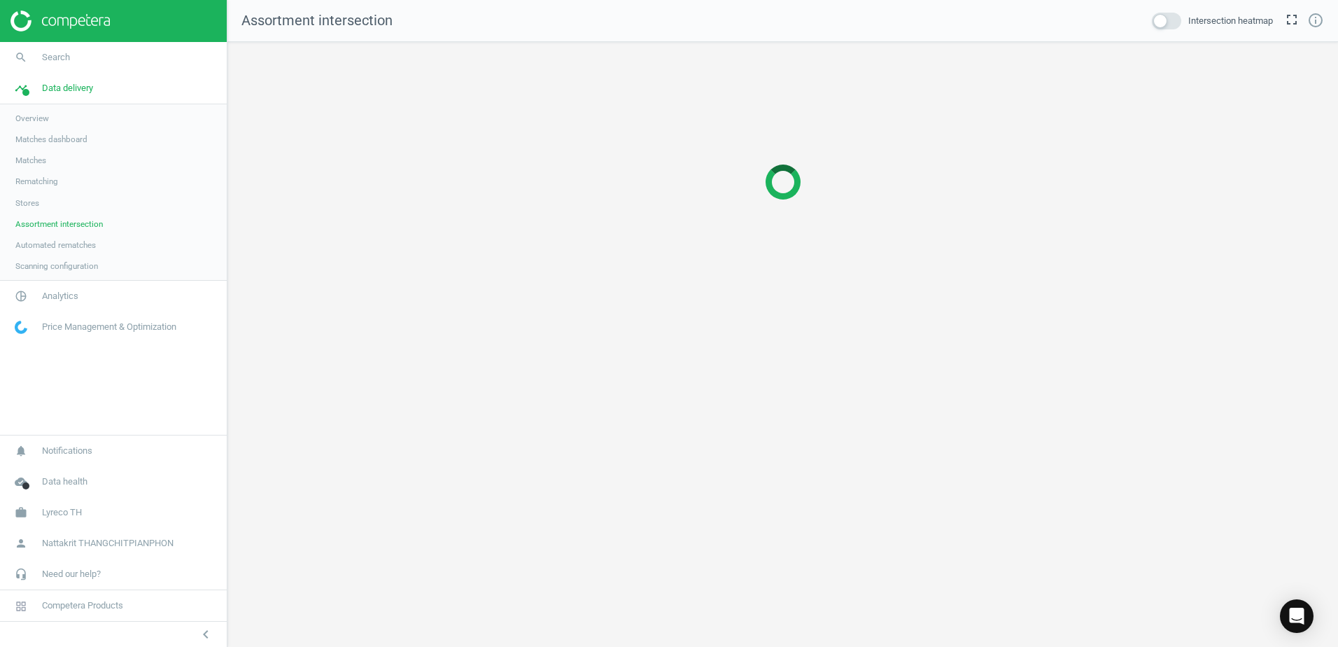
click at [101, 242] on link "Automated rematches" at bounding box center [113, 244] width 227 height 21
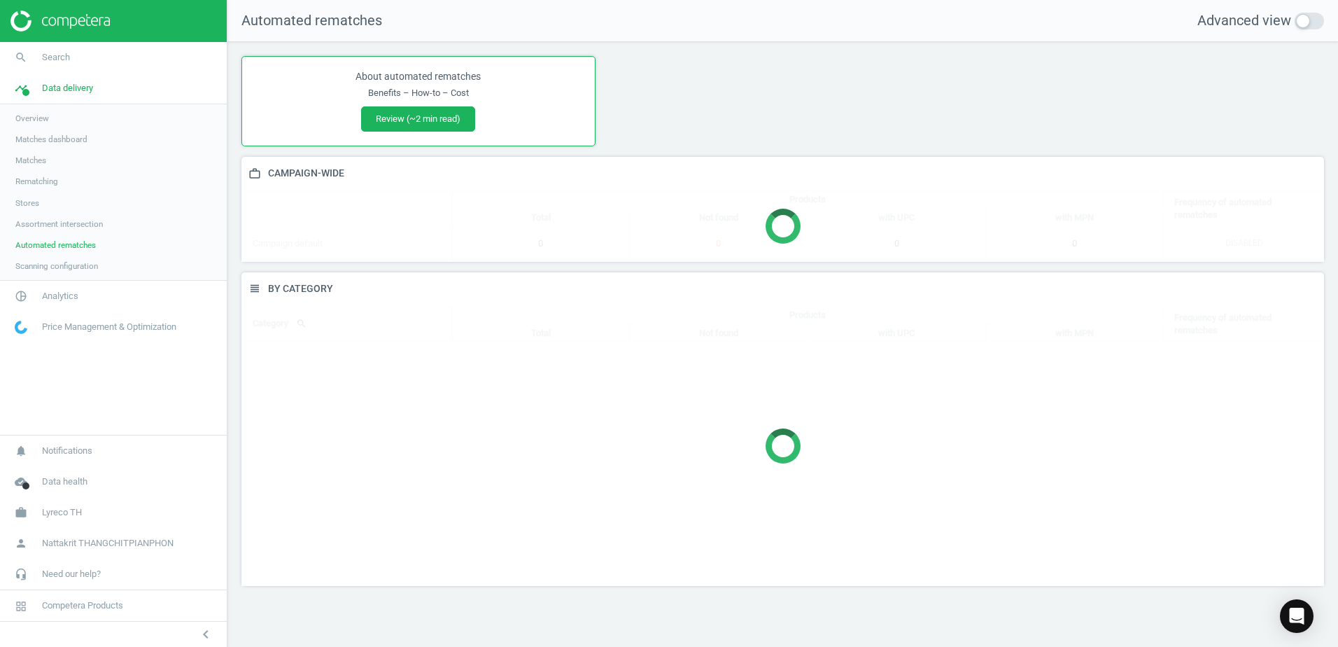
scroll to position [335, 1104]
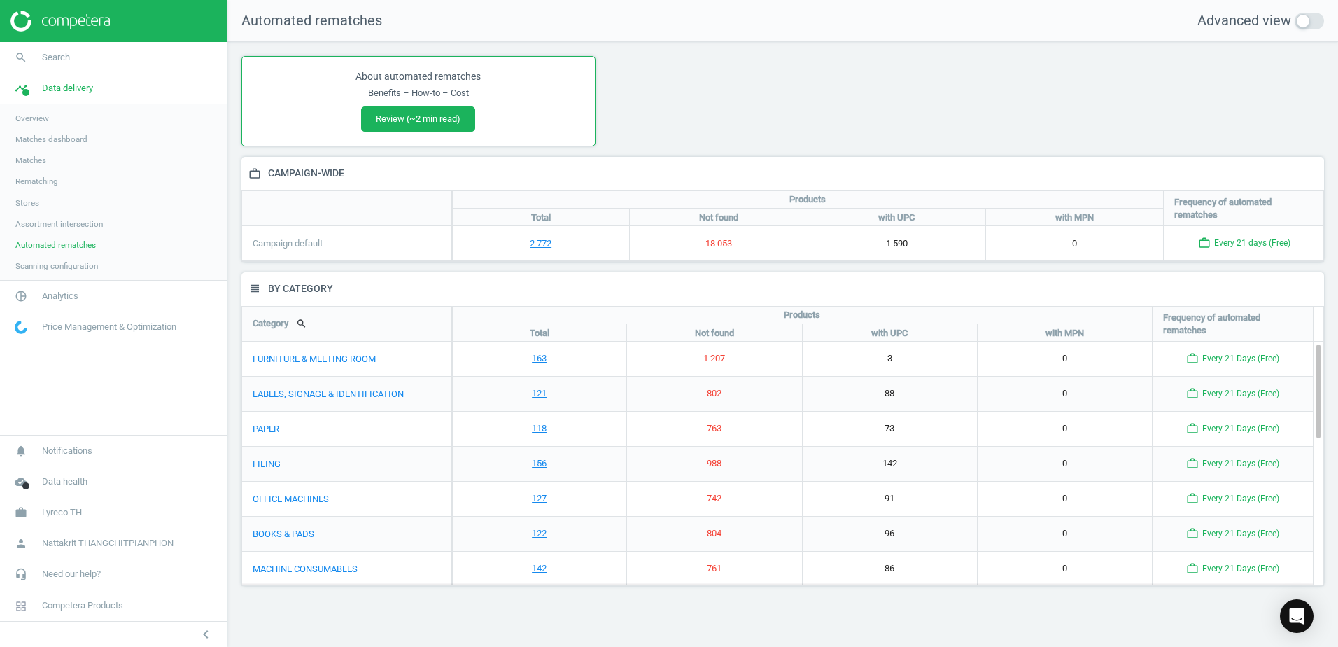
click at [80, 189] on link "Rematching" at bounding box center [113, 181] width 227 height 21
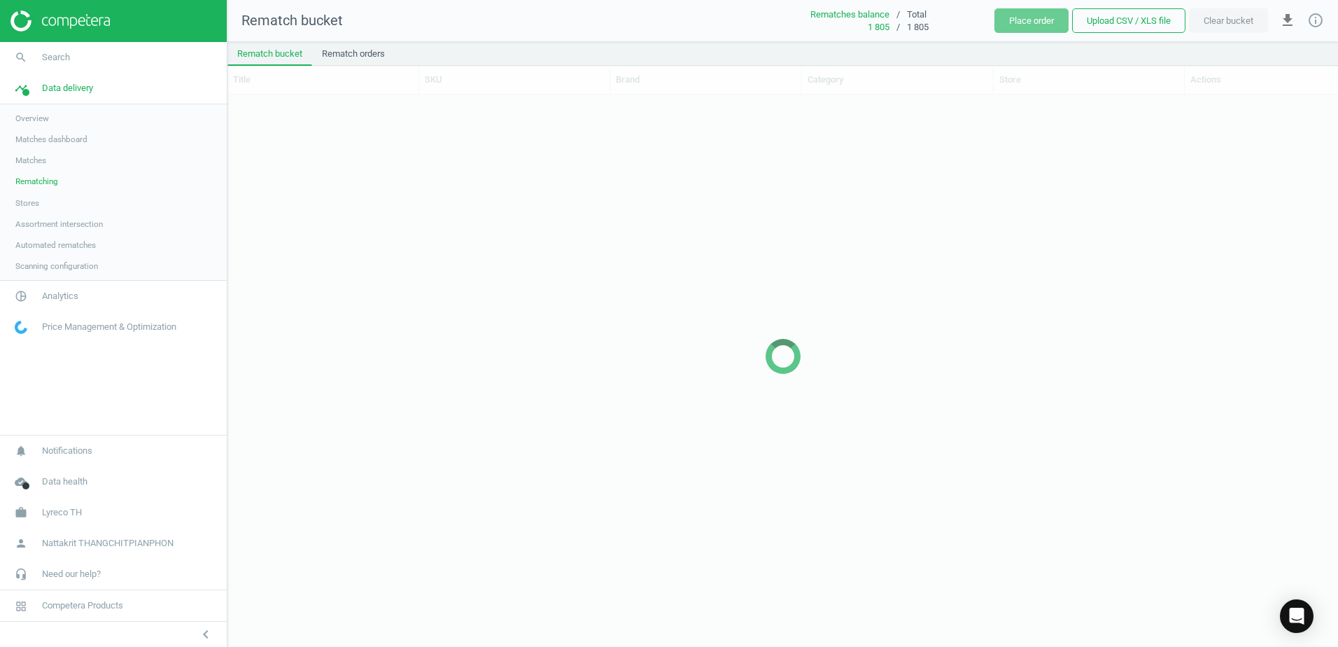
scroll to position [530, 1100]
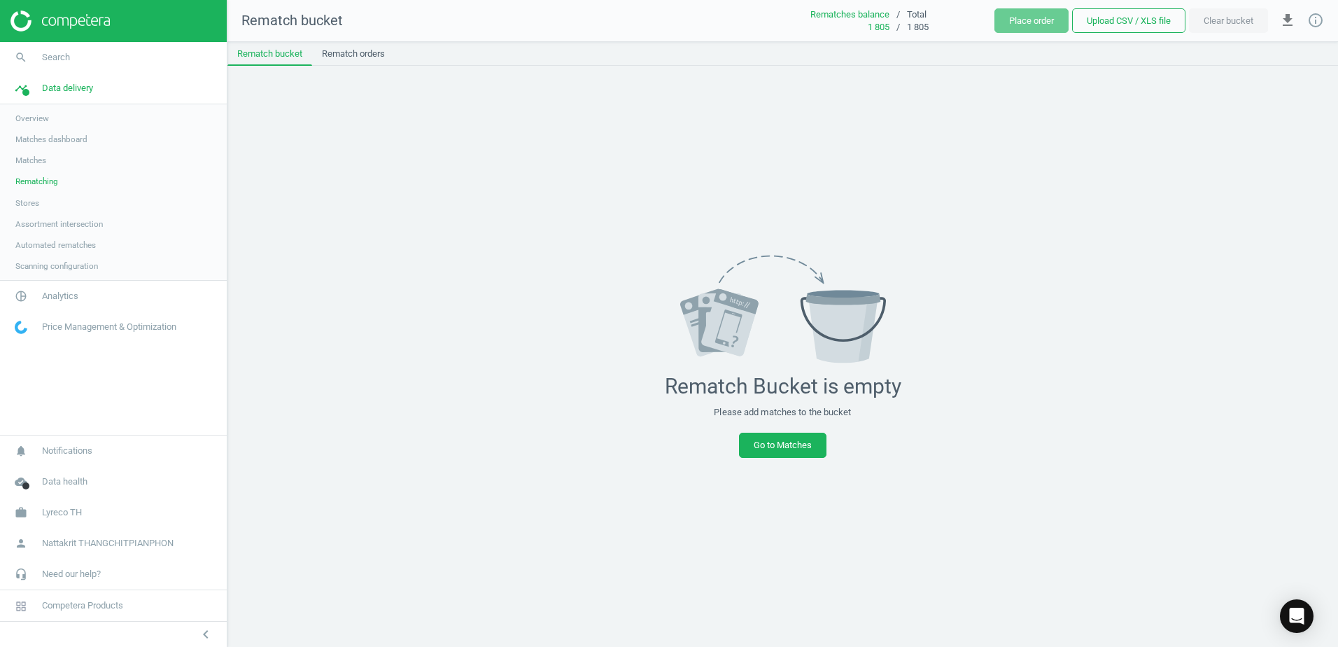
click at [130, 211] on link "Stores" at bounding box center [113, 202] width 227 height 21
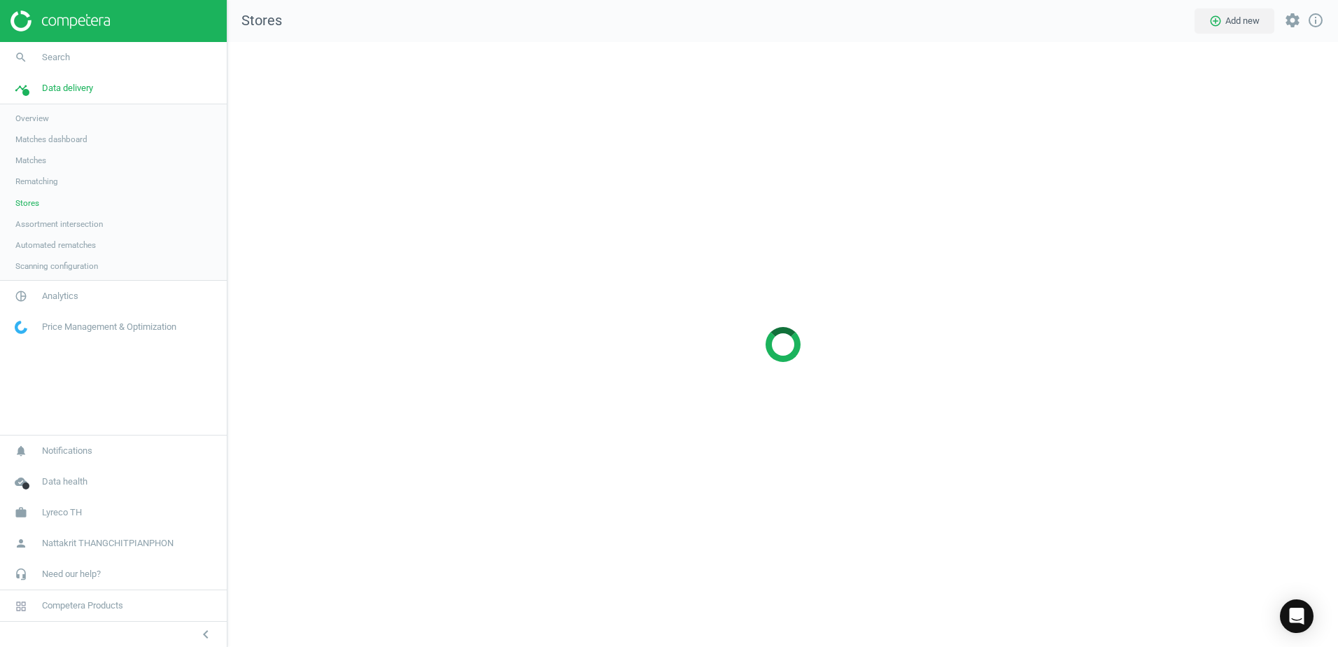
scroll to position [626, 1132]
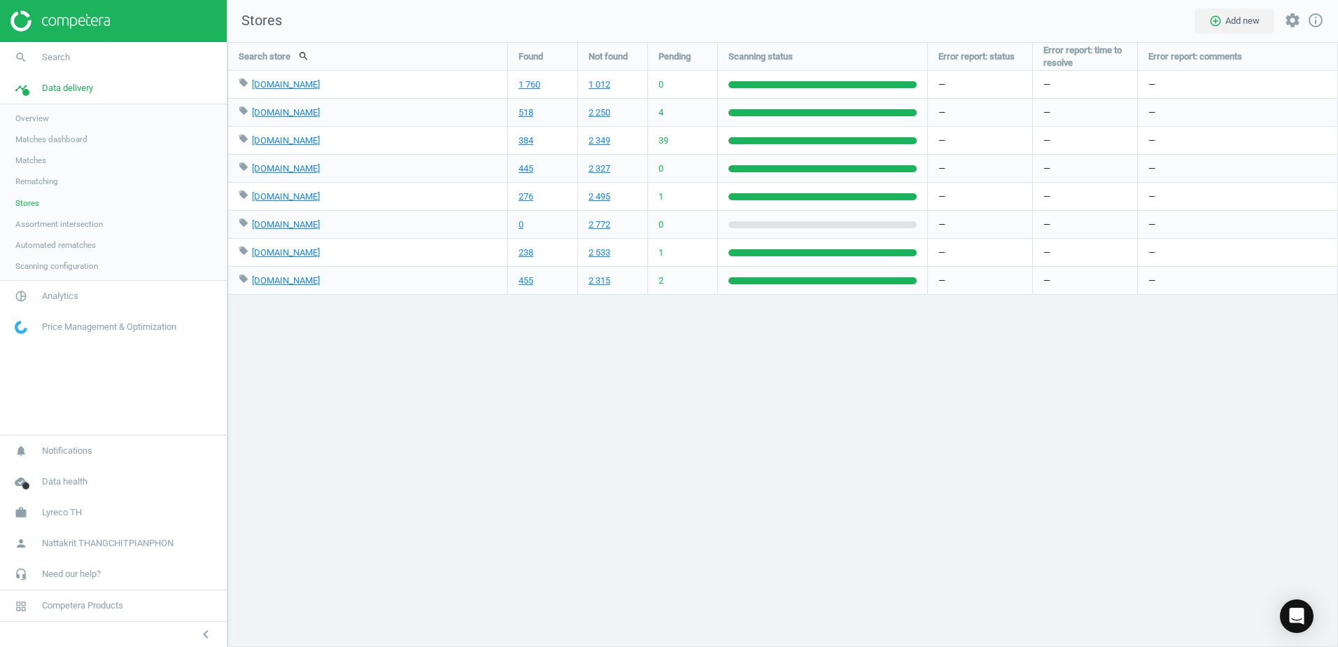
click at [134, 151] on link "Matches" at bounding box center [113, 160] width 227 height 21
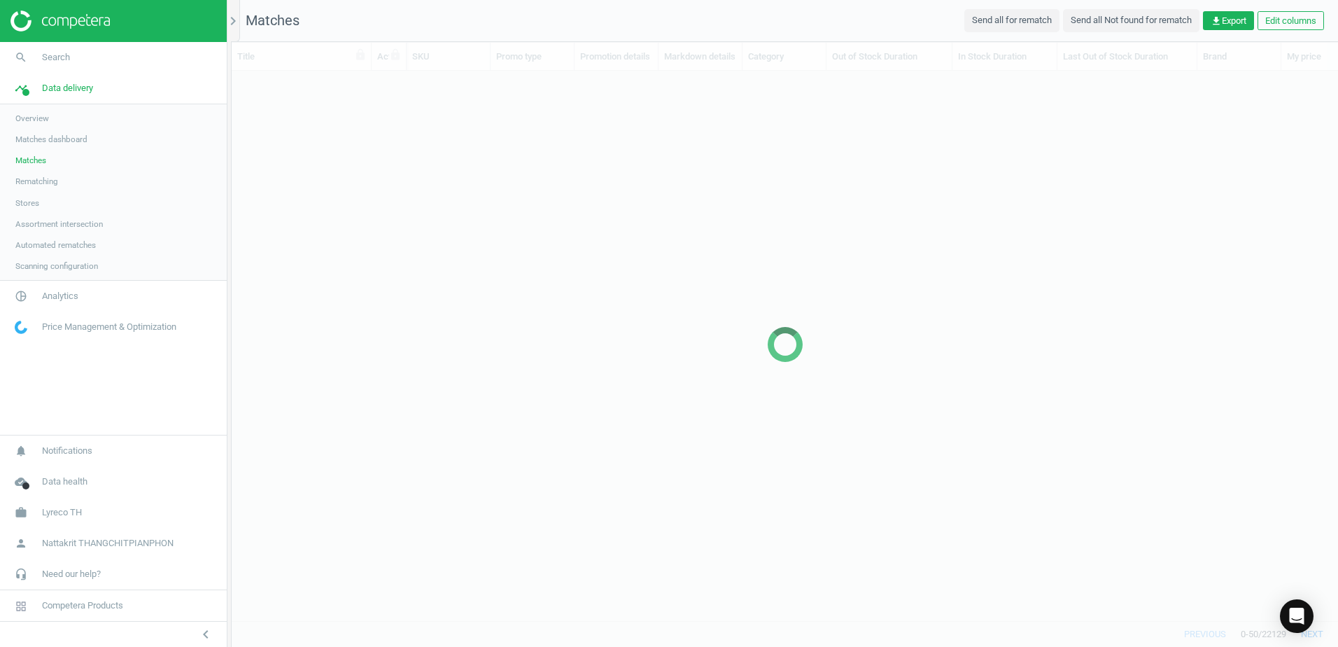
scroll to position [528, 1096]
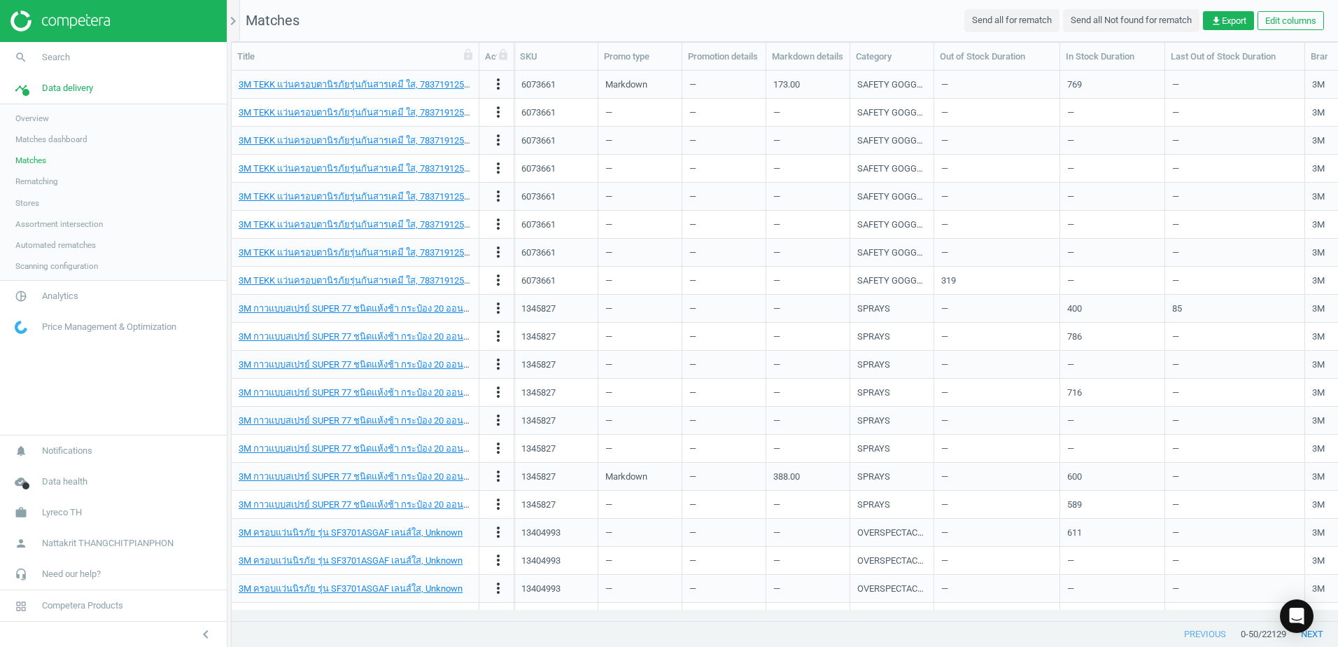
drag, startPoint x: 366, startPoint y: 55, endPoint x: 474, endPoint y: 54, distance: 107.8
click at [474, 54] on div at bounding box center [479, 56] width 14 height 27
click at [233, 21] on icon "chevron_right" at bounding box center [233, 21] width 17 height 17
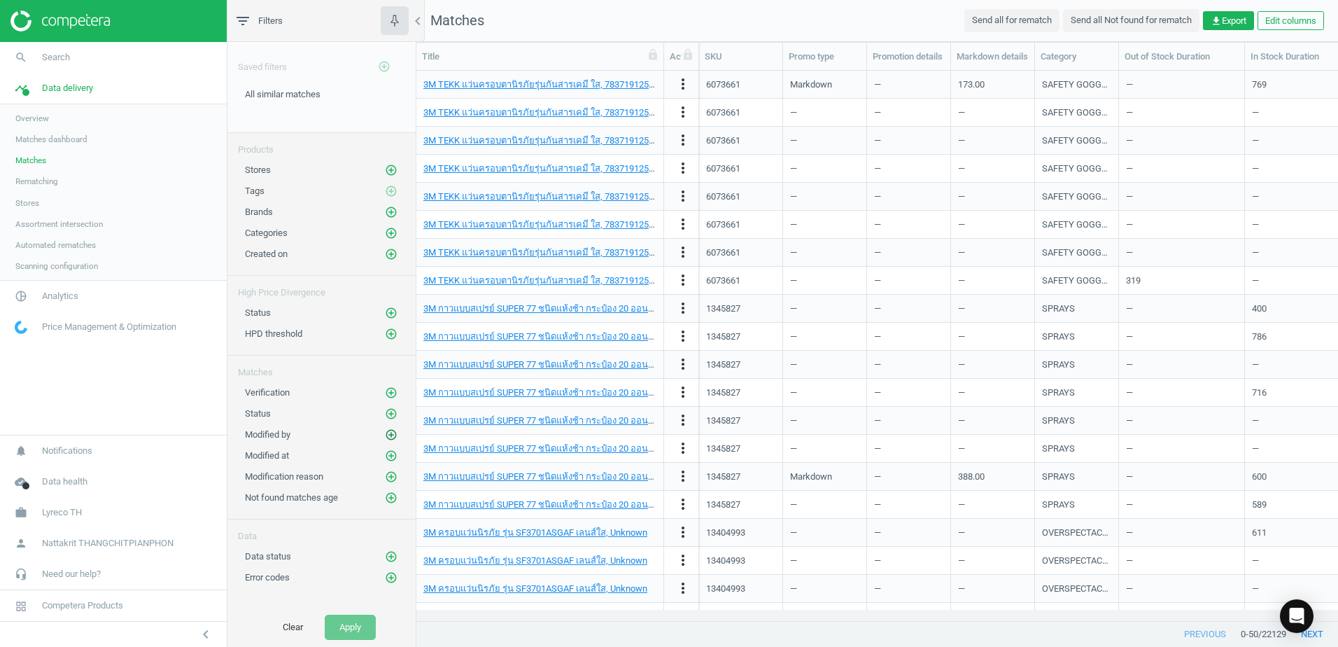
click at [391, 433] on icon "add_circle_outline" at bounding box center [391, 434] width 13 height 13
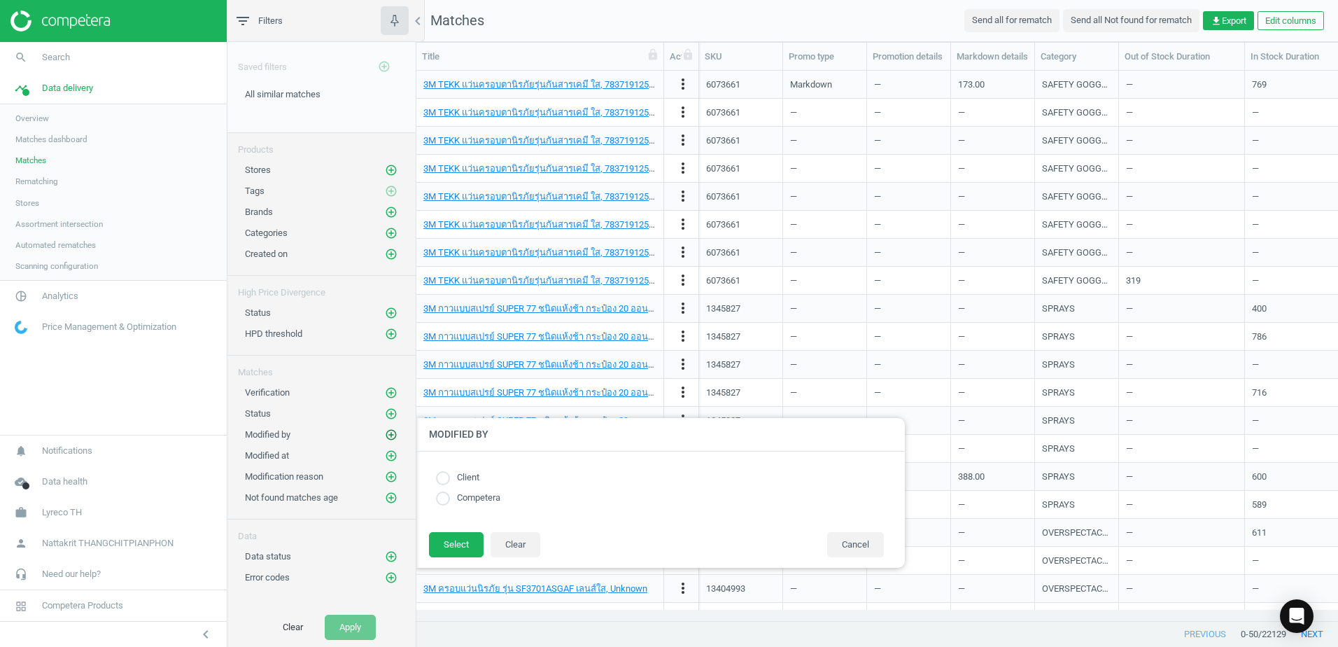
click at [391, 433] on icon "add_circle_outline" at bounding box center [391, 434] width 13 height 13
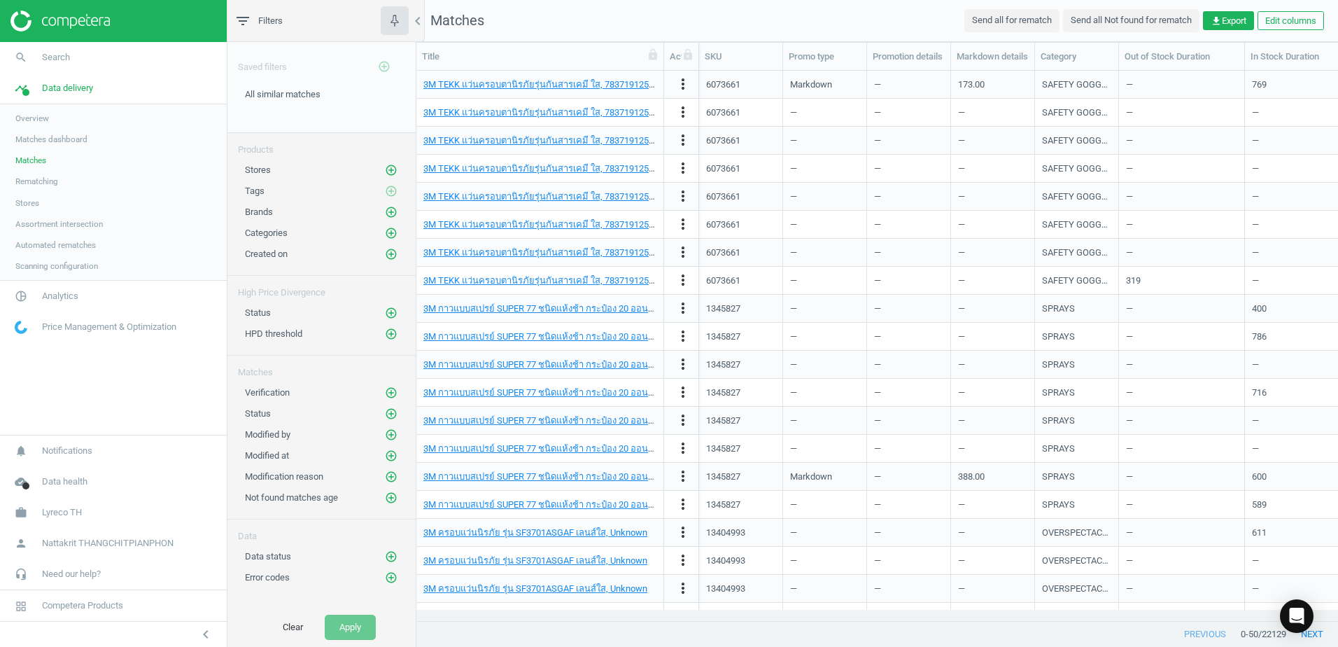
click at [394, 447] on div "Modified at add_circle_outline" at bounding box center [321, 452] width 188 height 21
click at [392, 453] on icon "add_circle_outline" at bounding box center [391, 455] width 13 height 13
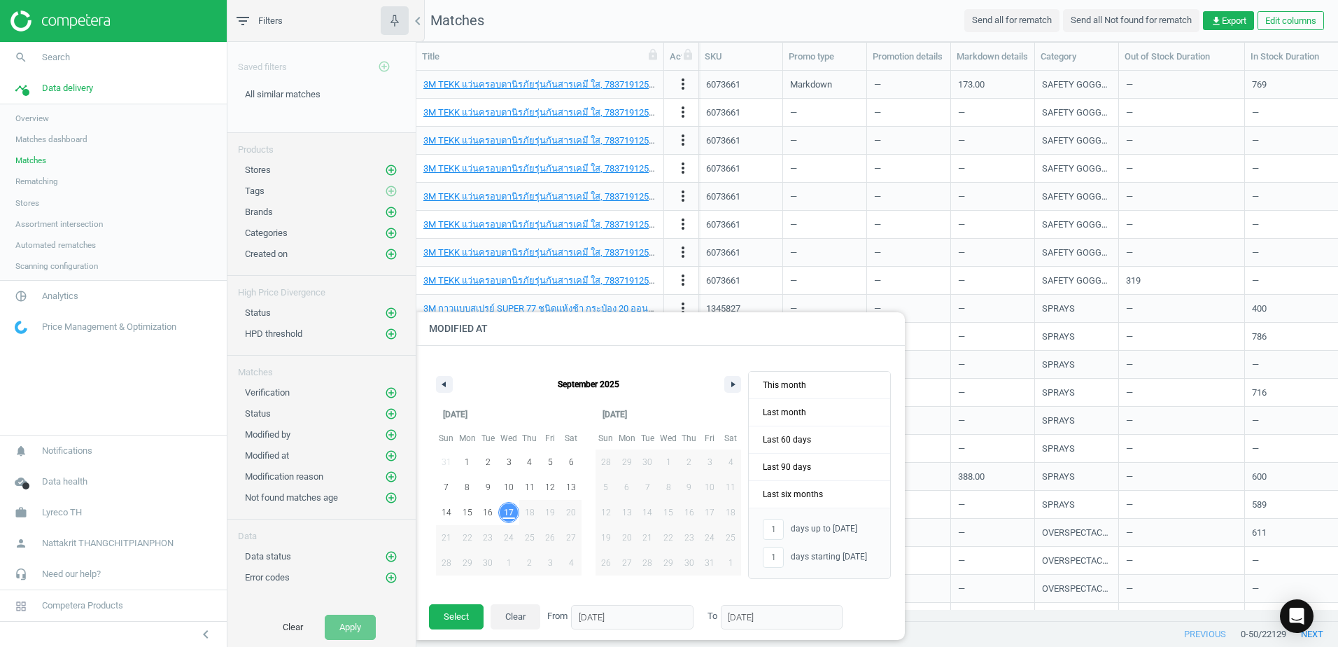
click at [514, 514] on span "17" at bounding box center [508, 512] width 21 height 18
click at [465, 619] on button "Select" at bounding box center [456, 616] width 55 height 25
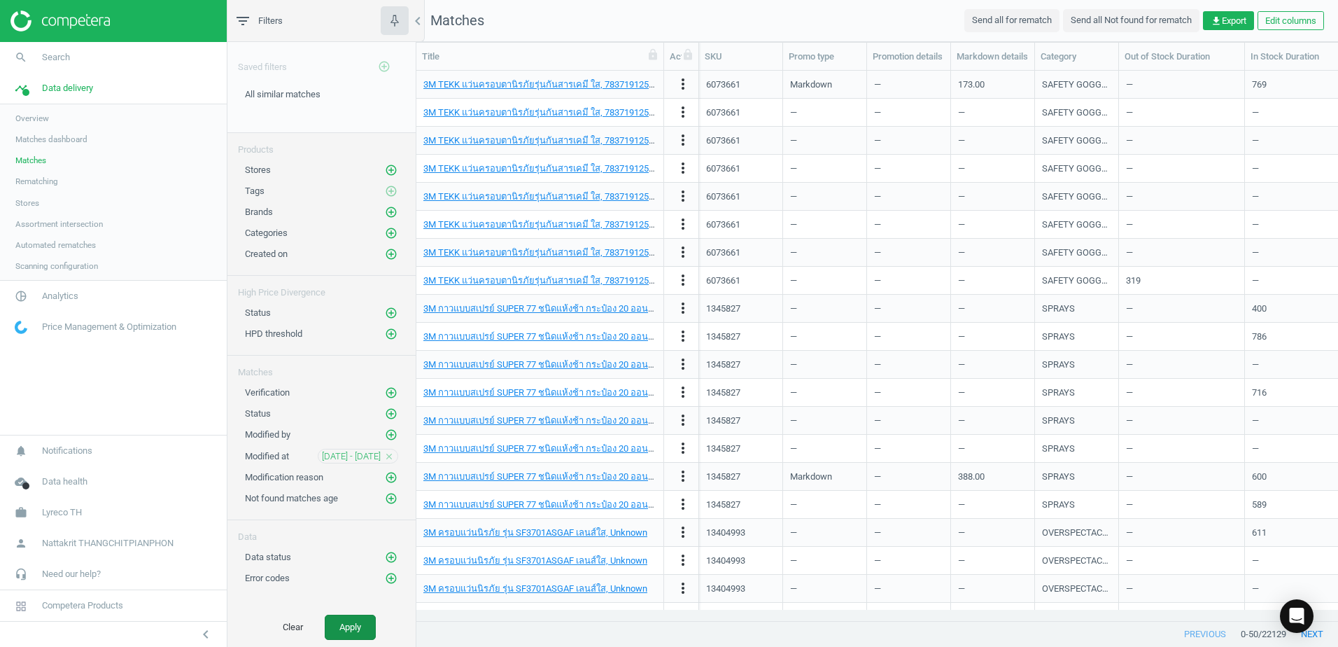
click at [360, 627] on button "Apply" at bounding box center [350, 626] width 51 height 25
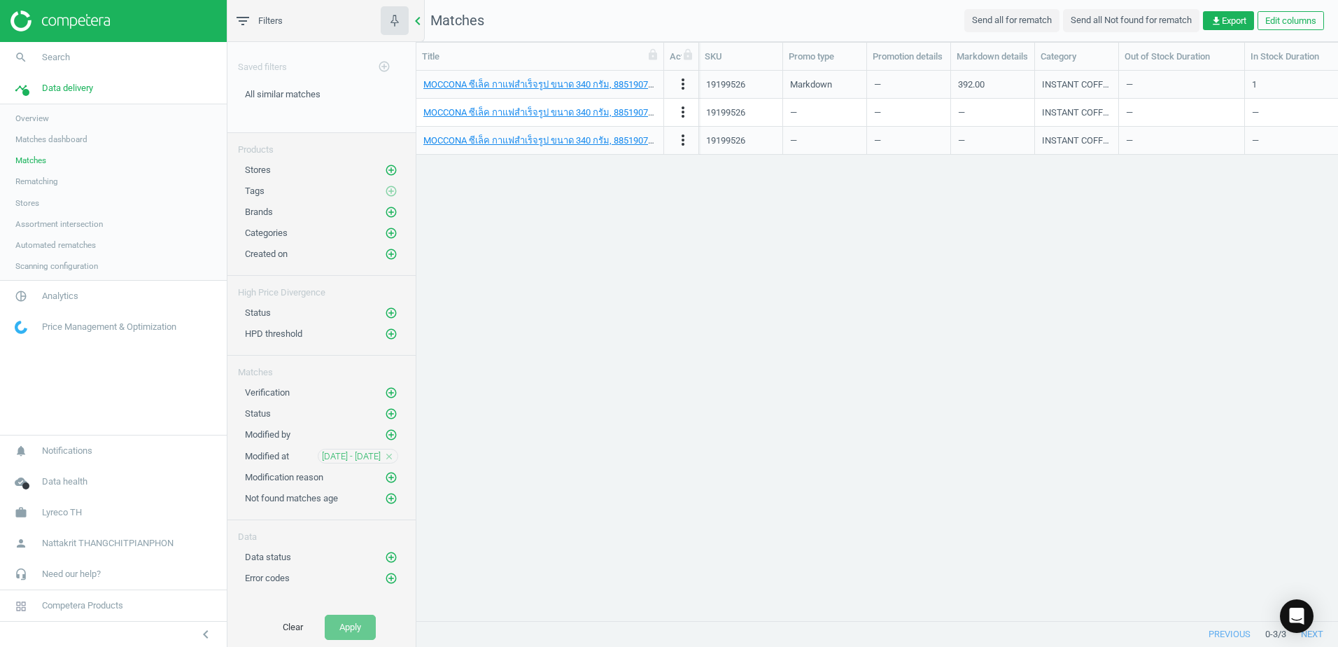
click at [421, 17] on icon "chevron_left" at bounding box center [417, 21] width 17 height 17
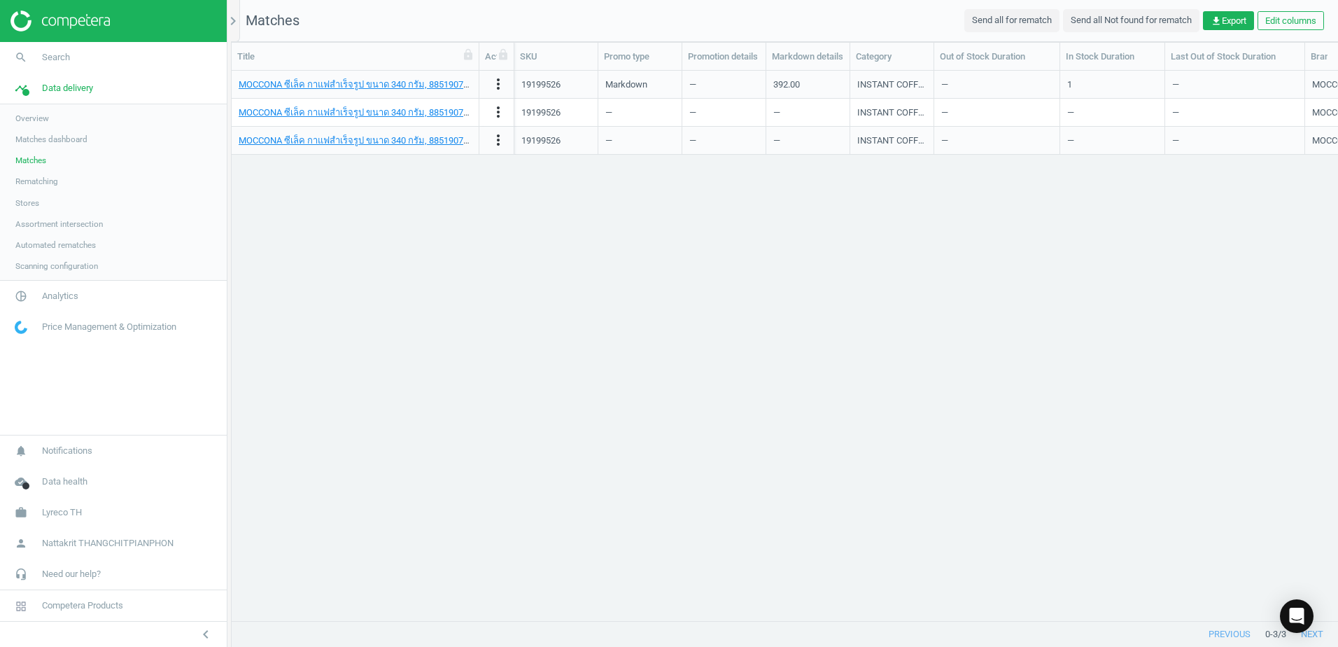
scroll to position [528, 1096]
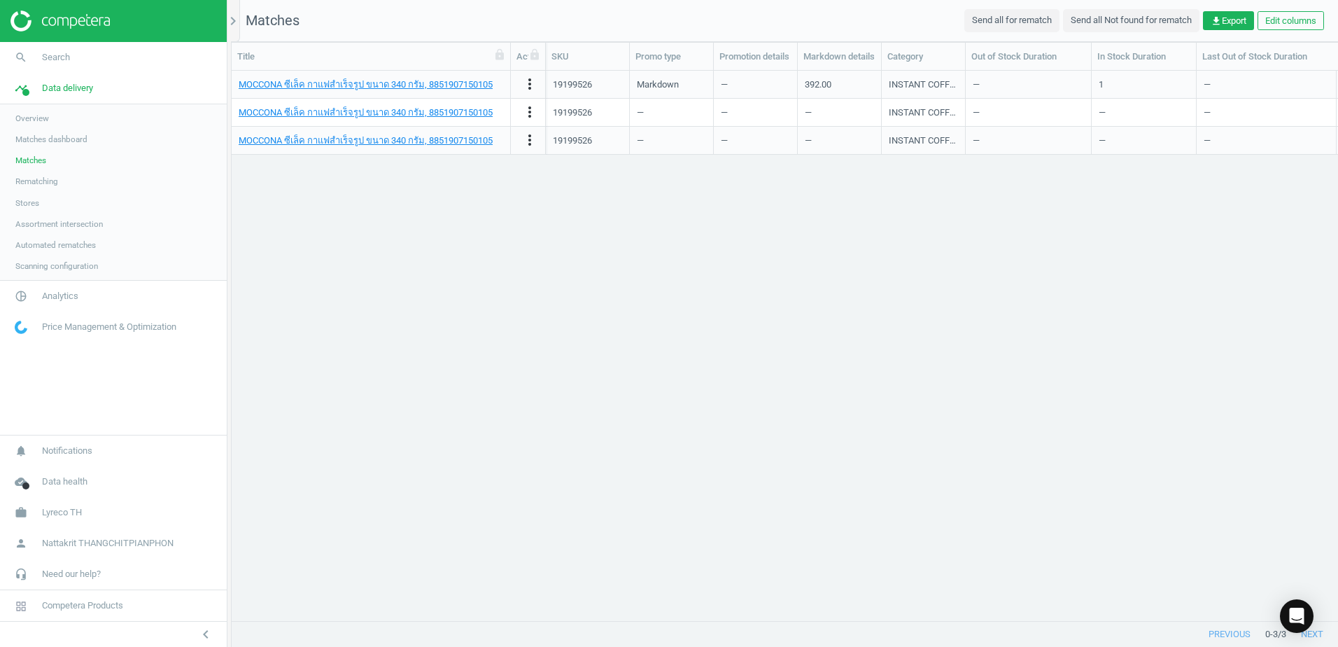
drag, startPoint x: 482, startPoint y: 57, endPoint x: 514, endPoint y: 63, distance: 32.0
click at [514, 63] on div at bounding box center [510, 56] width 14 height 27
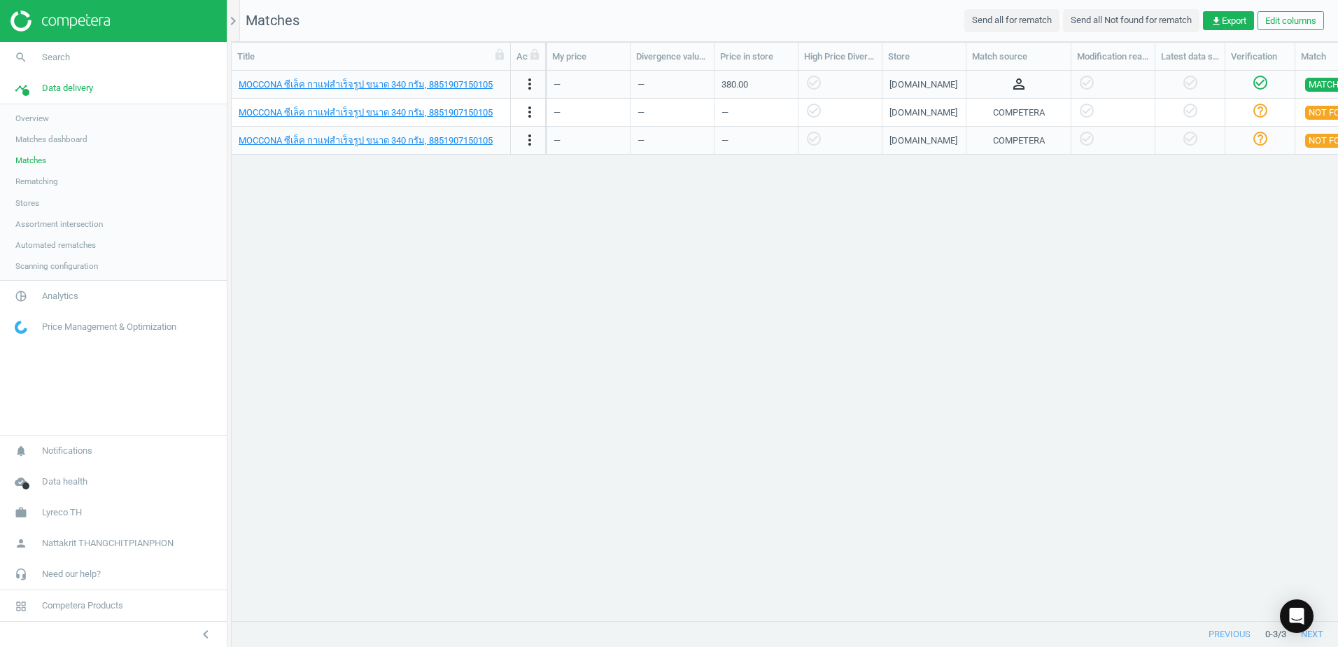
scroll to position [0, 874]
click at [1024, 81] on icon "person_outline" at bounding box center [1018, 84] width 17 height 17
click at [985, 202] on div "MOCCONA ซีเล็ค กาแฟสำเร็จรูป ขนาด 340 กรัม, 8851907150105 more_vert 19199526 Ma…" at bounding box center [785, 340] width 1106 height 539
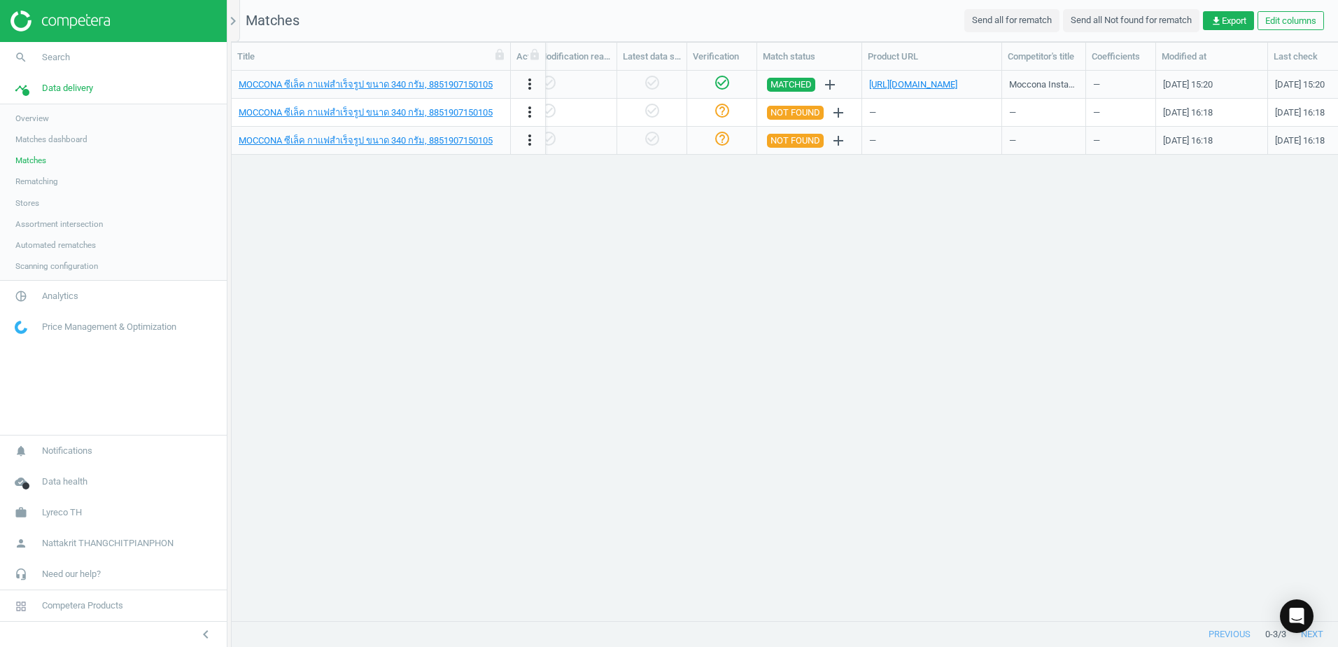
scroll to position [0, 1412]
click at [921, 115] on div "—" at bounding box center [931, 112] width 125 height 24
click at [875, 114] on div "—" at bounding box center [931, 112] width 125 height 24
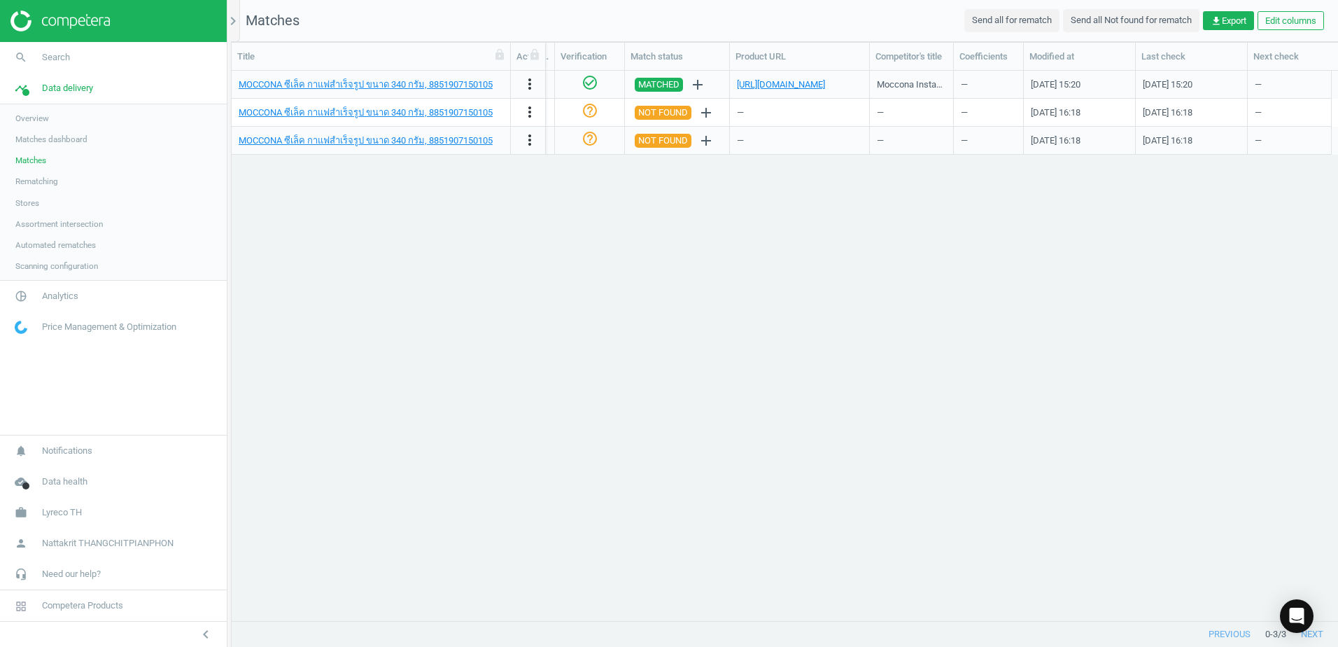
scroll to position [0, 0]
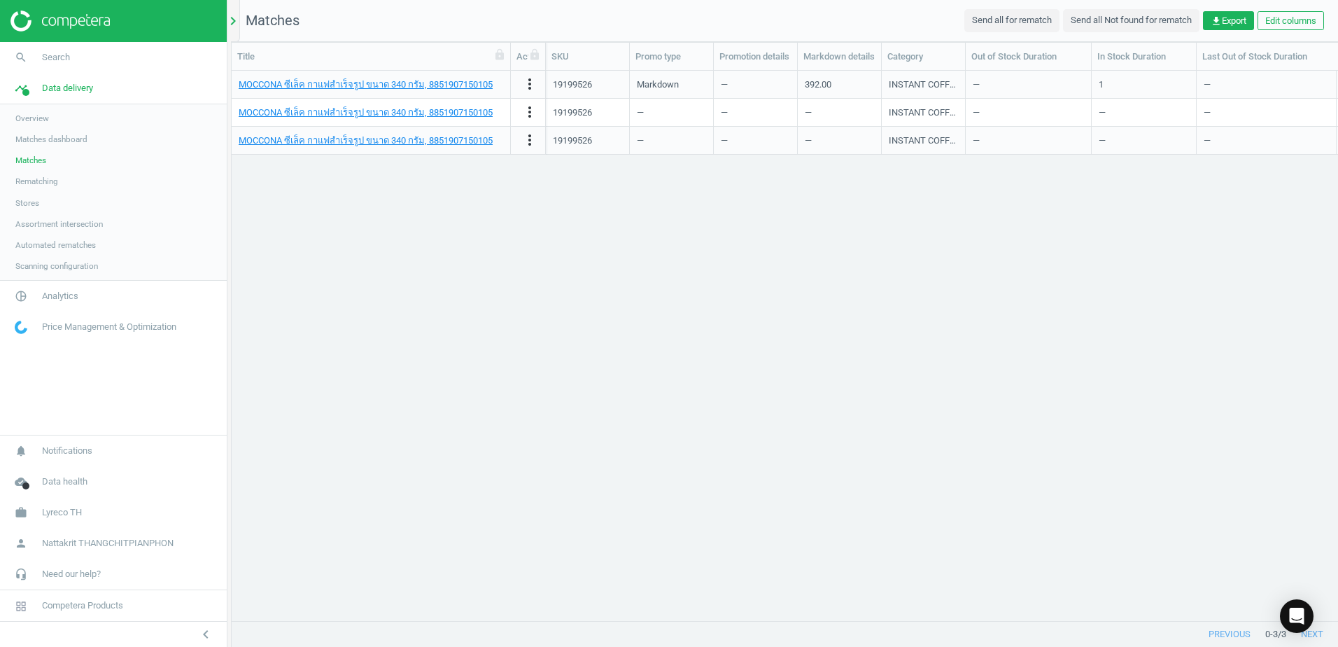
click at [230, 26] on icon "chevron_right" at bounding box center [233, 21] width 17 height 17
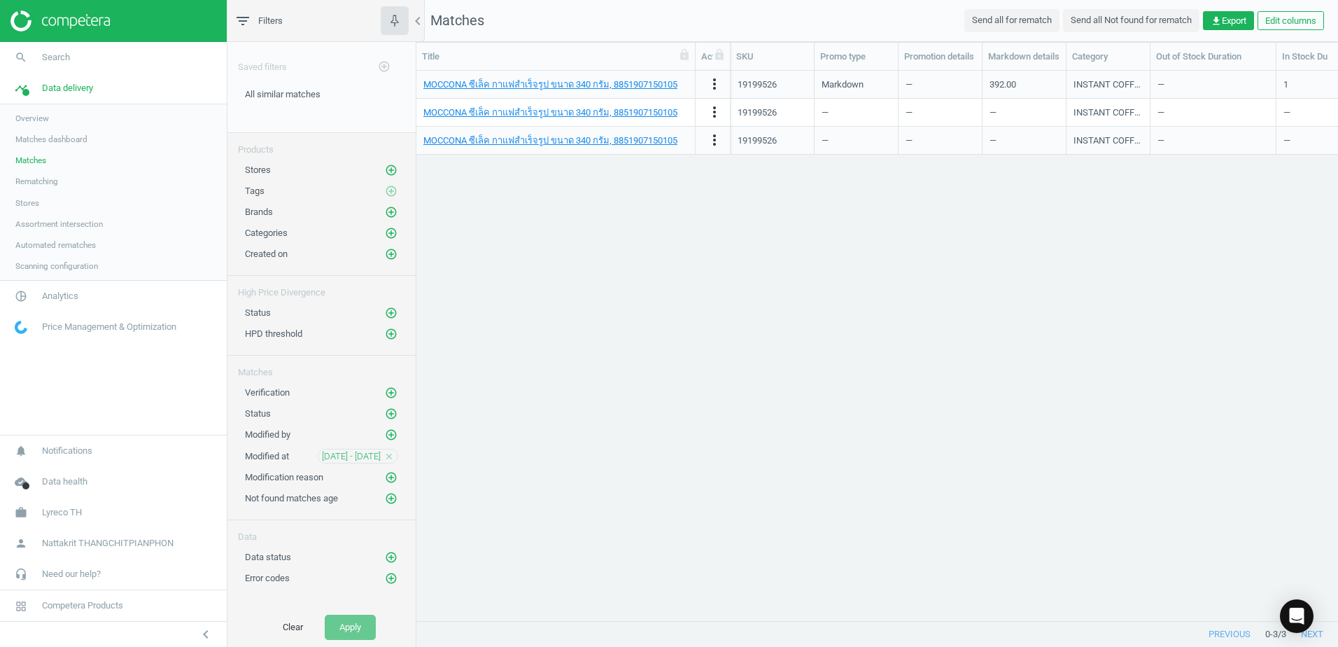
scroll to position [528, 911]
click at [395, 453] on div "[DATE] - [DATE] close" at bounding box center [358, 456] width 80 height 15
click at [393, 453] on icon "close" at bounding box center [389, 456] width 10 height 10
click at [348, 642] on div "Clear Apply" at bounding box center [321, 626] width 188 height 39
click at [351, 626] on button "Apply" at bounding box center [350, 626] width 51 height 25
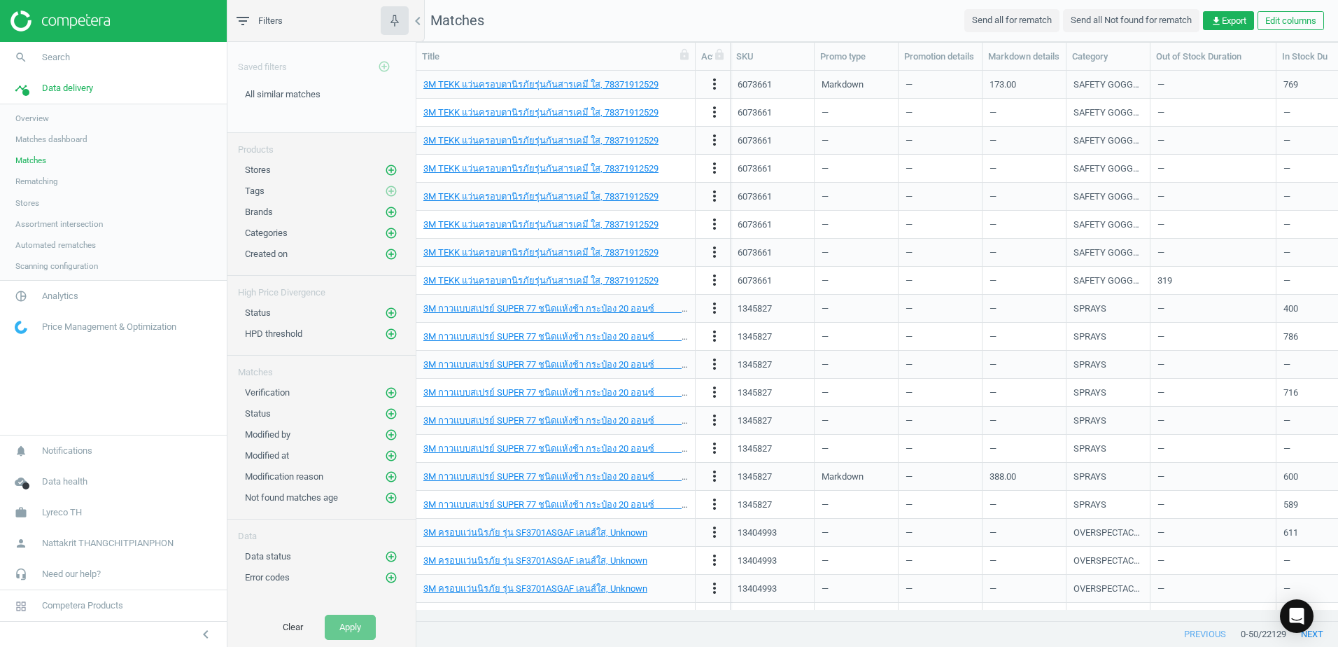
click at [81, 183] on link "Rematching" at bounding box center [113, 181] width 227 height 21
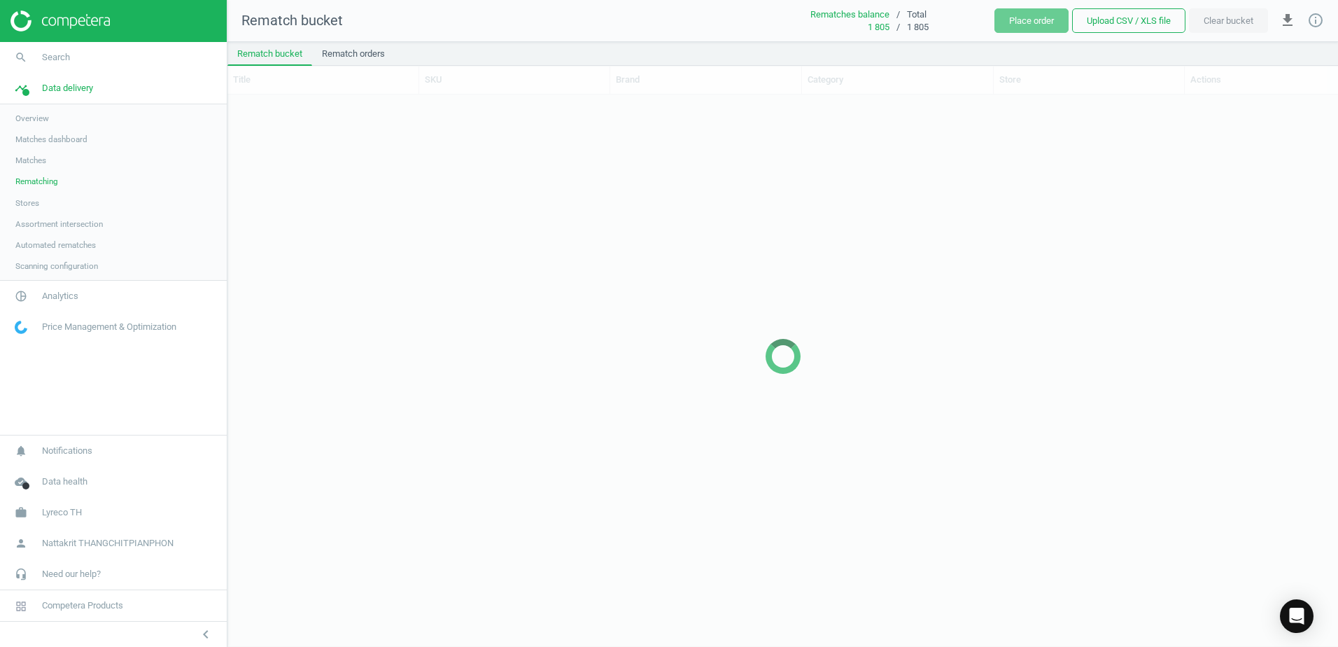
scroll to position [530, 1100]
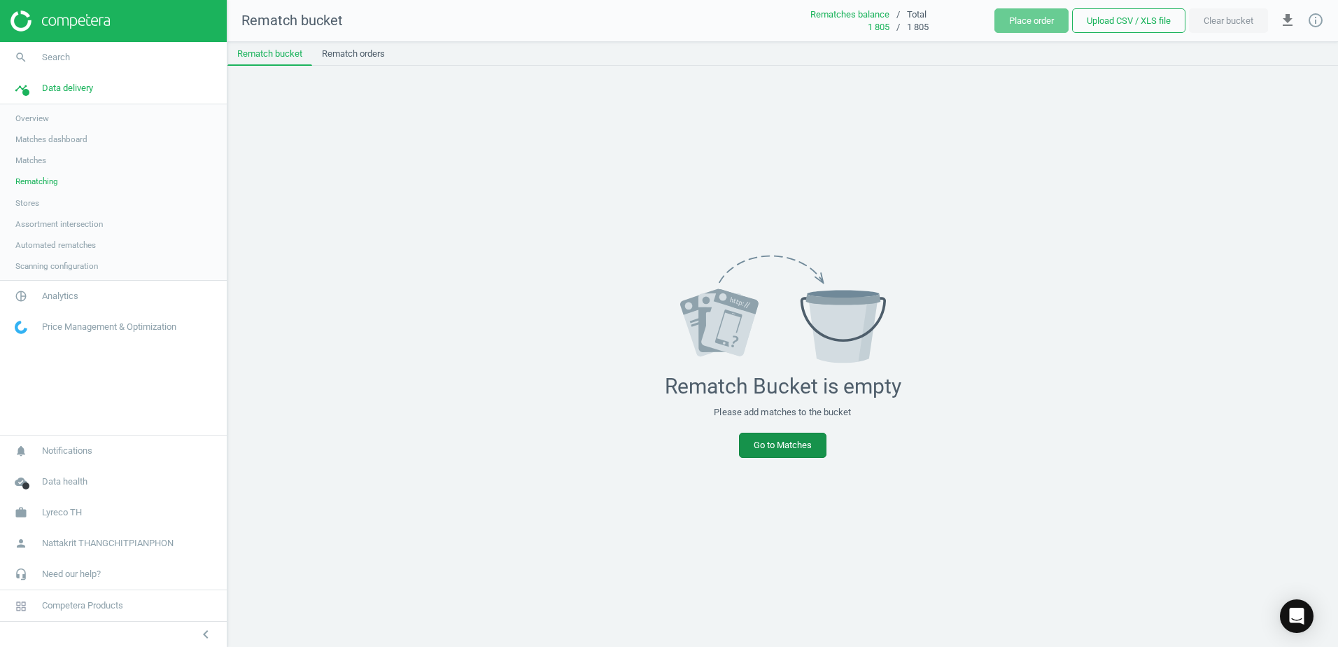
click at [808, 447] on link "Go to Matches" at bounding box center [782, 444] width 87 height 25
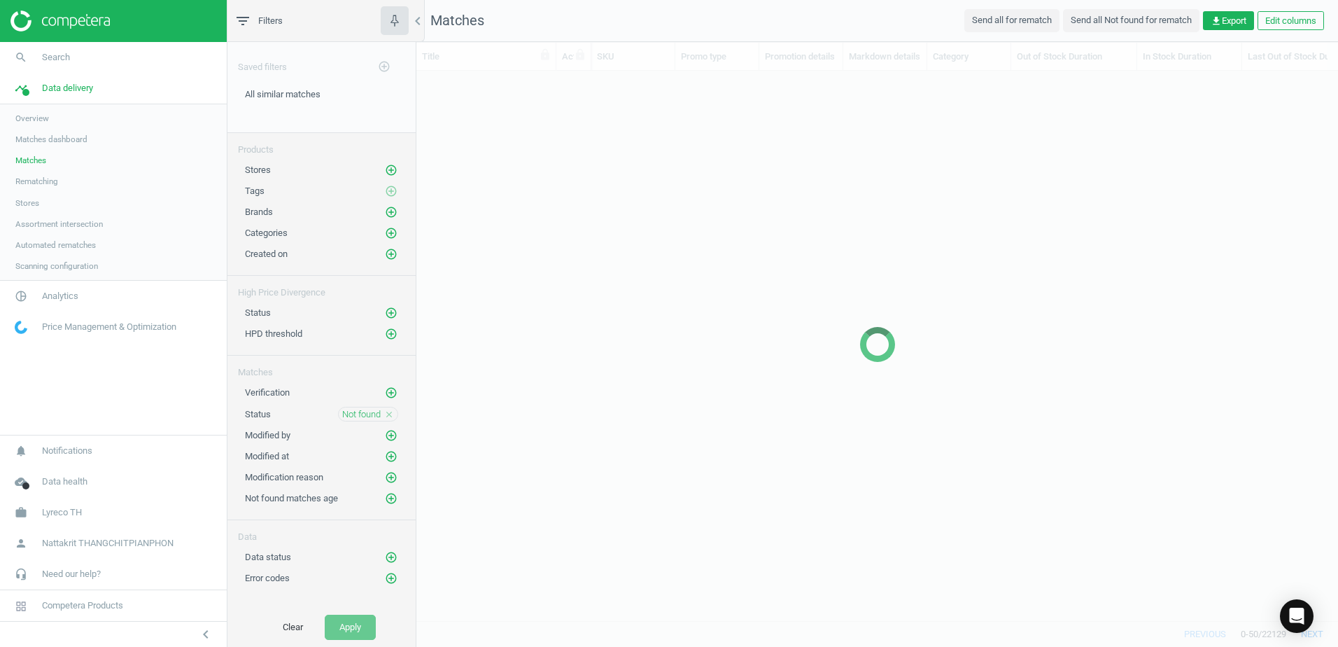
scroll to position [528, 911]
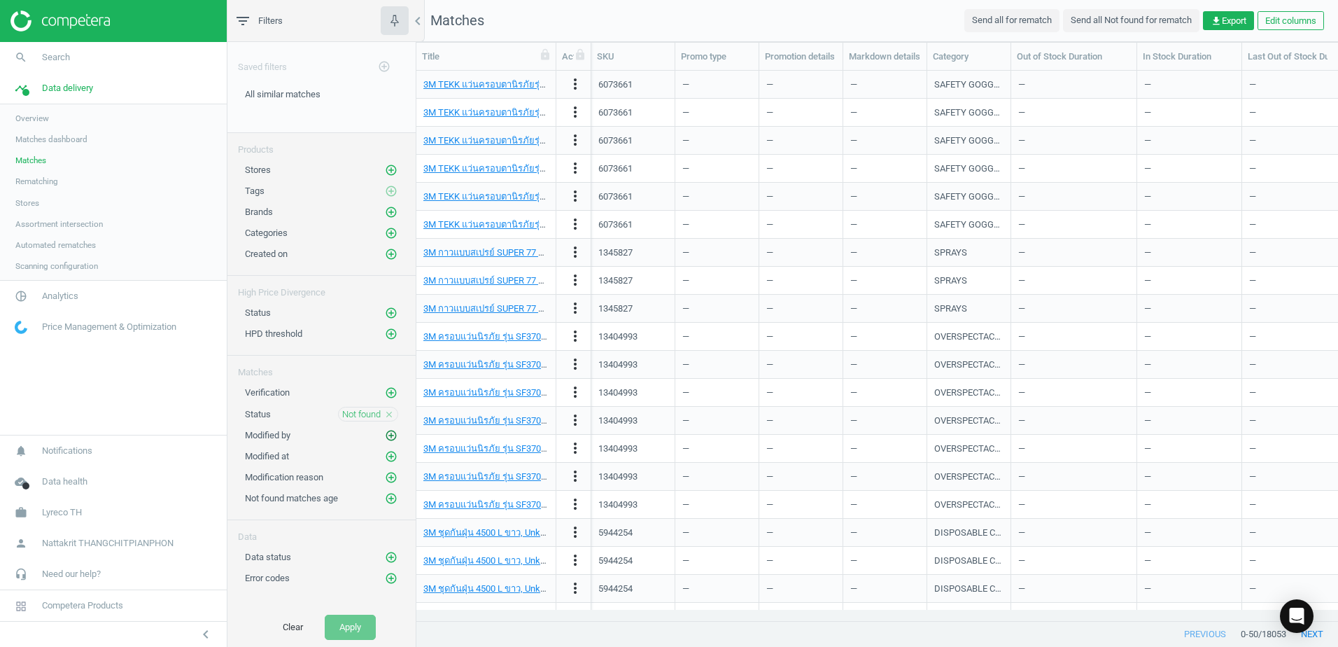
click at [396, 439] on icon "add_circle_outline" at bounding box center [391, 435] width 13 height 13
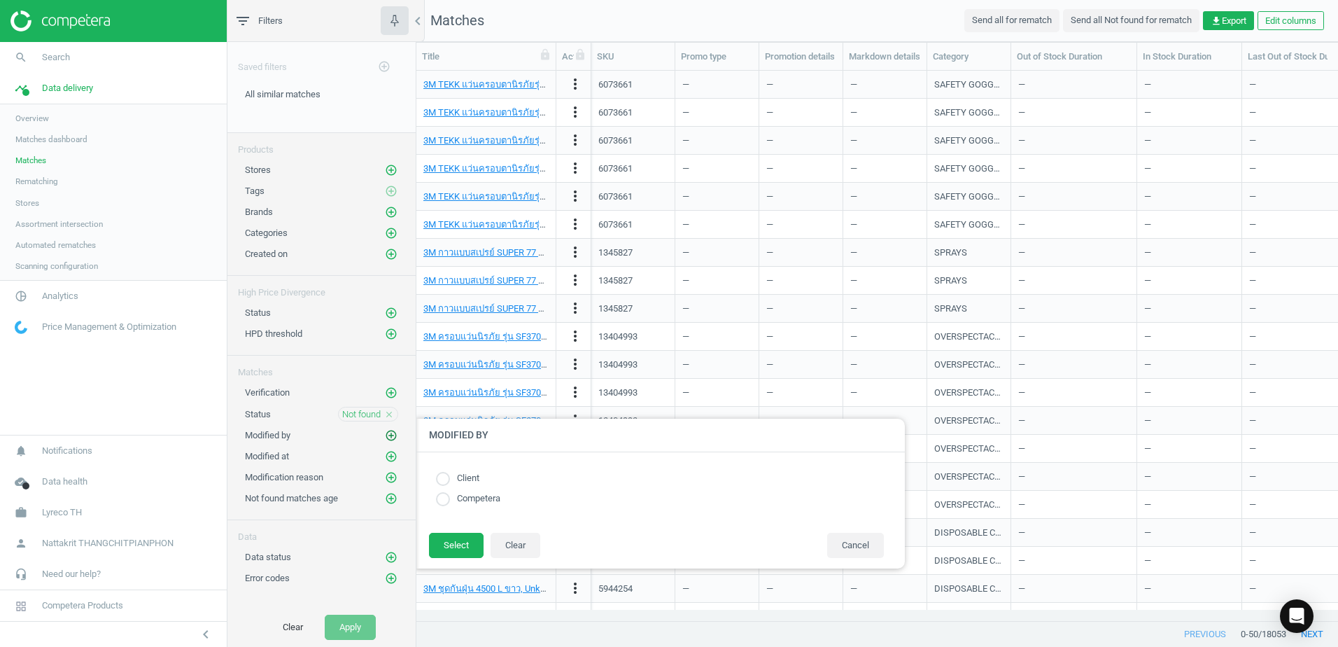
click at [397, 440] on button "add_circle_outline" at bounding box center [391, 435] width 14 height 14
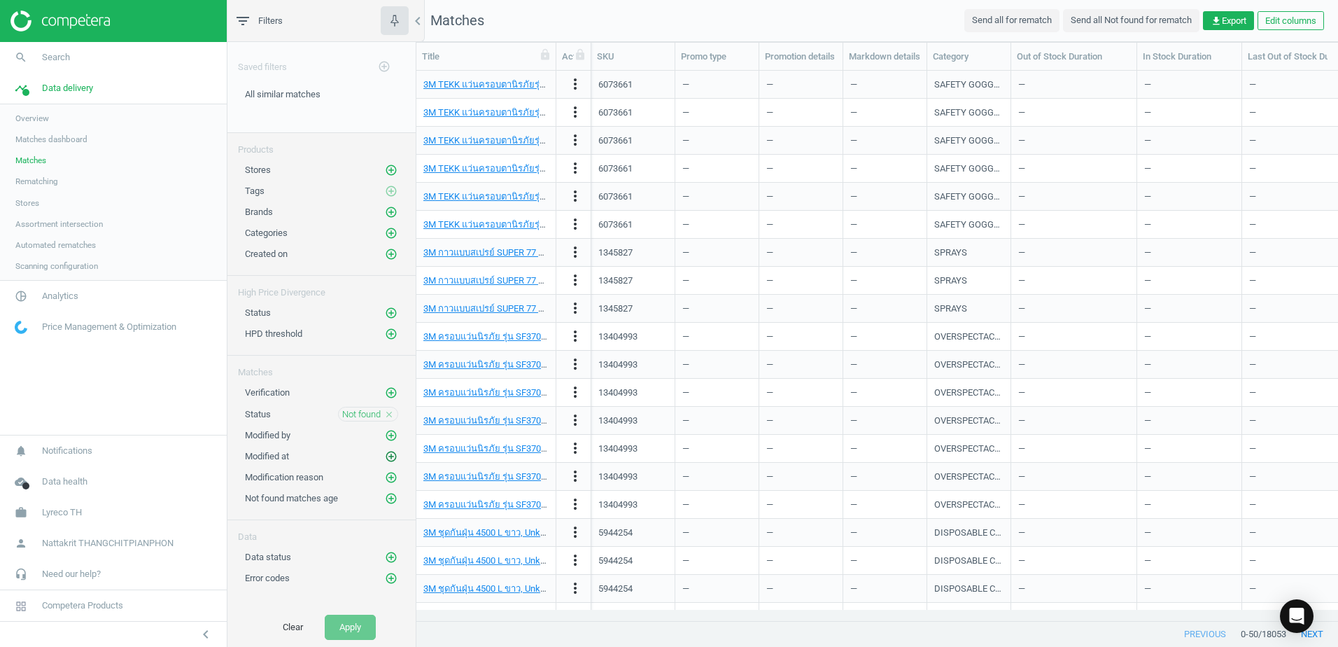
click at [393, 456] on icon "add_circle_outline" at bounding box center [391, 456] width 13 height 13
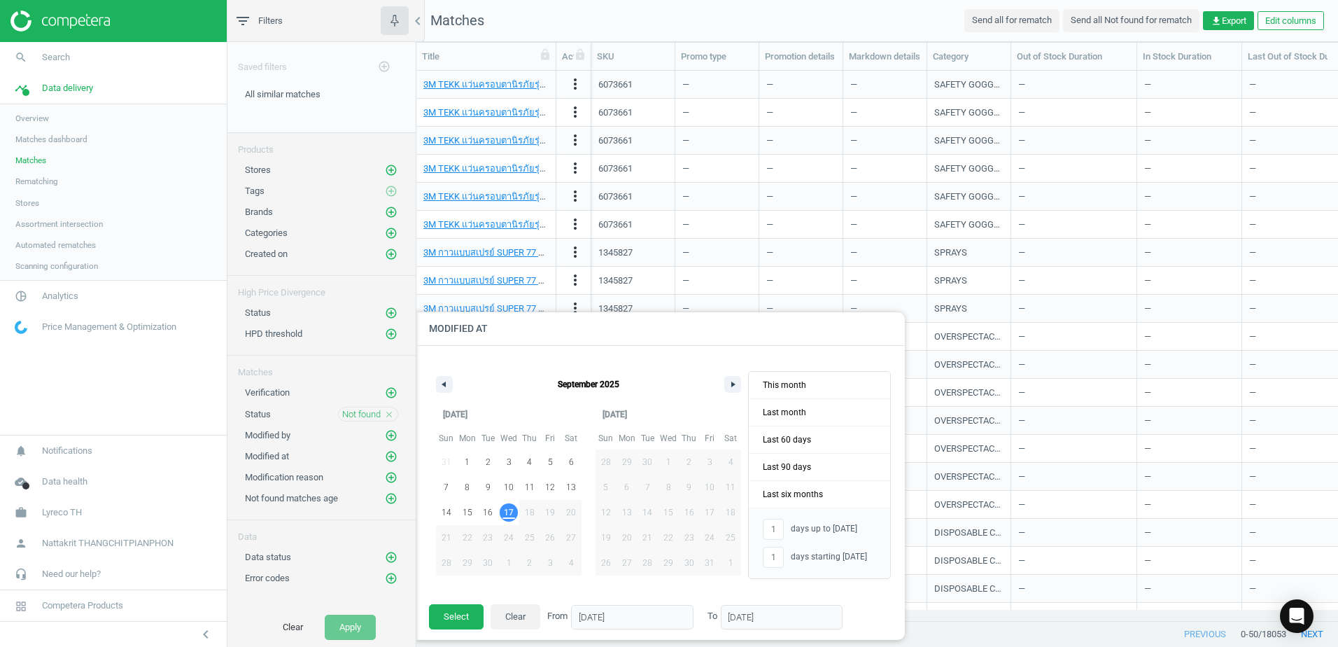
click at [508, 516] on span "17" at bounding box center [509, 512] width 10 height 25
click at [475, 620] on button "Select" at bounding box center [456, 616] width 55 height 25
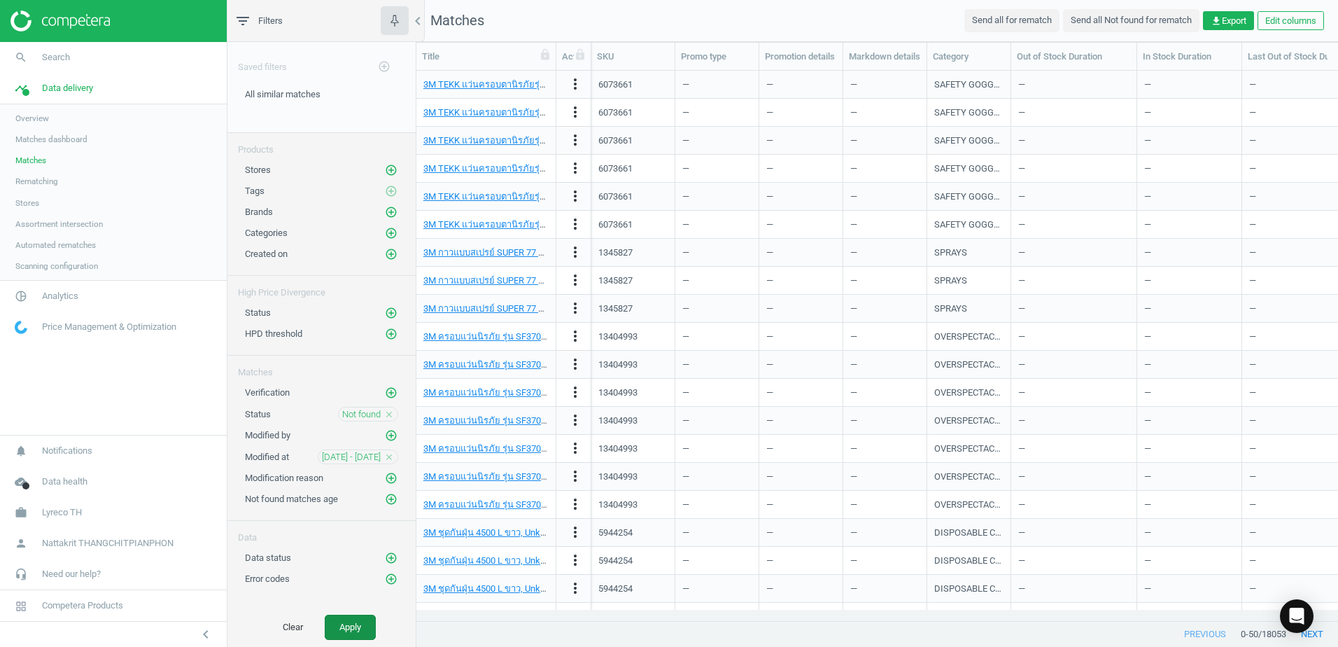
click at [341, 620] on button "Apply" at bounding box center [350, 626] width 51 height 25
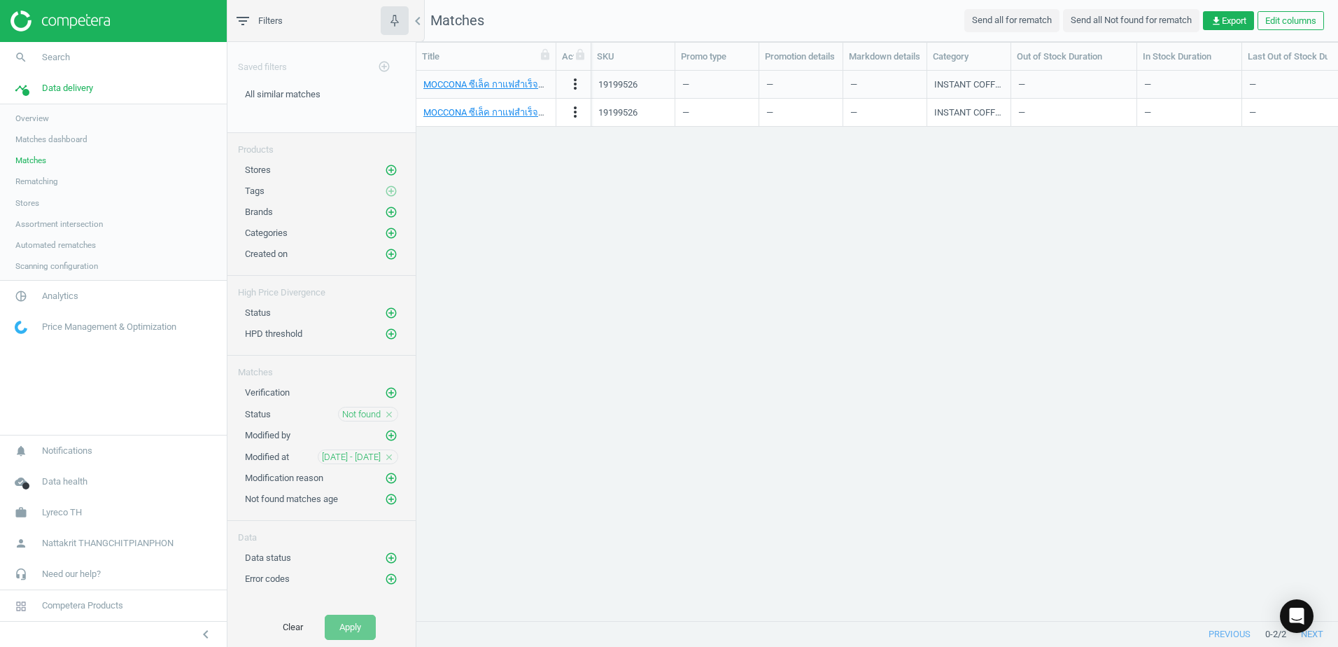
click at [390, 412] on icon "close" at bounding box center [389, 414] width 10 height 10
click at [358, 630] on button "Apply" at bounding box center [350, 626] width 51 height 25
click at [731, 55] on div "Promo type" at bounding box center [717, 56] width 72 height 13
click at [759, 55] on div at bounding box center [759, 56] width 14 height 27
click at [750, 58] on icon at bounding box center [748, 54] width 13 height 13
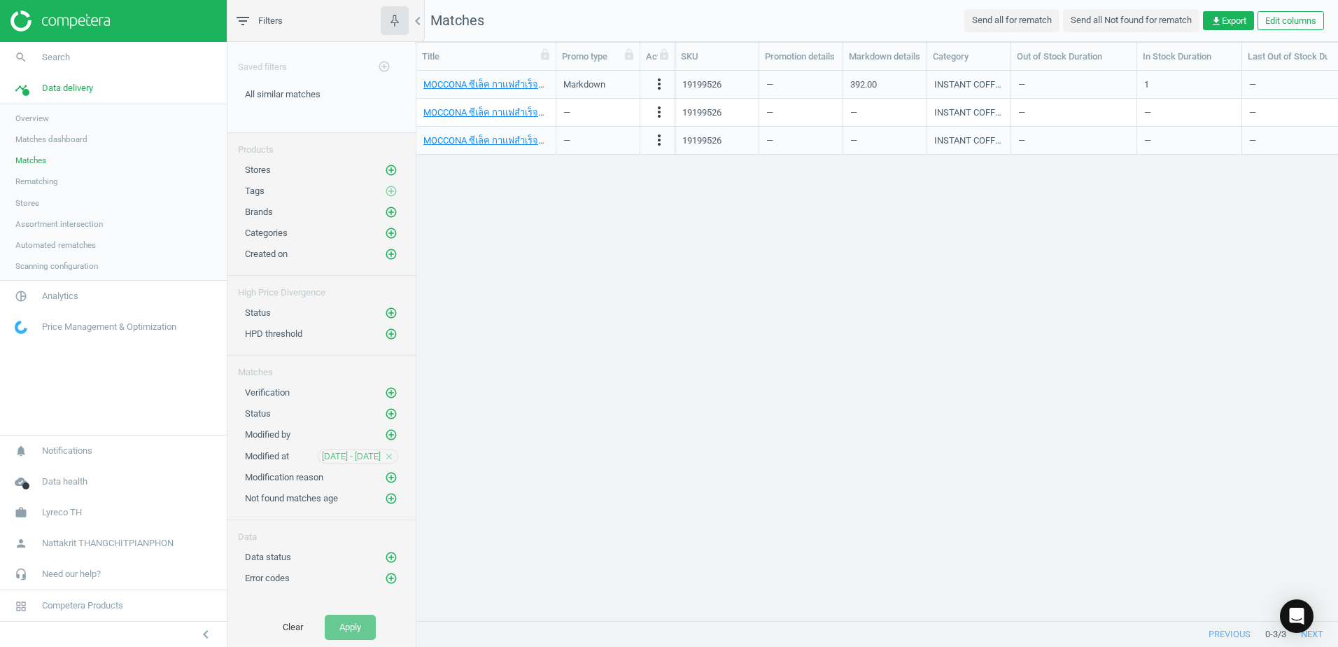
click at [0, 0] on icon at bounding box center [0, 0] width 0 height 0
click at [750, 58] on icon at bounding box center [748, 54] width 8 height 11
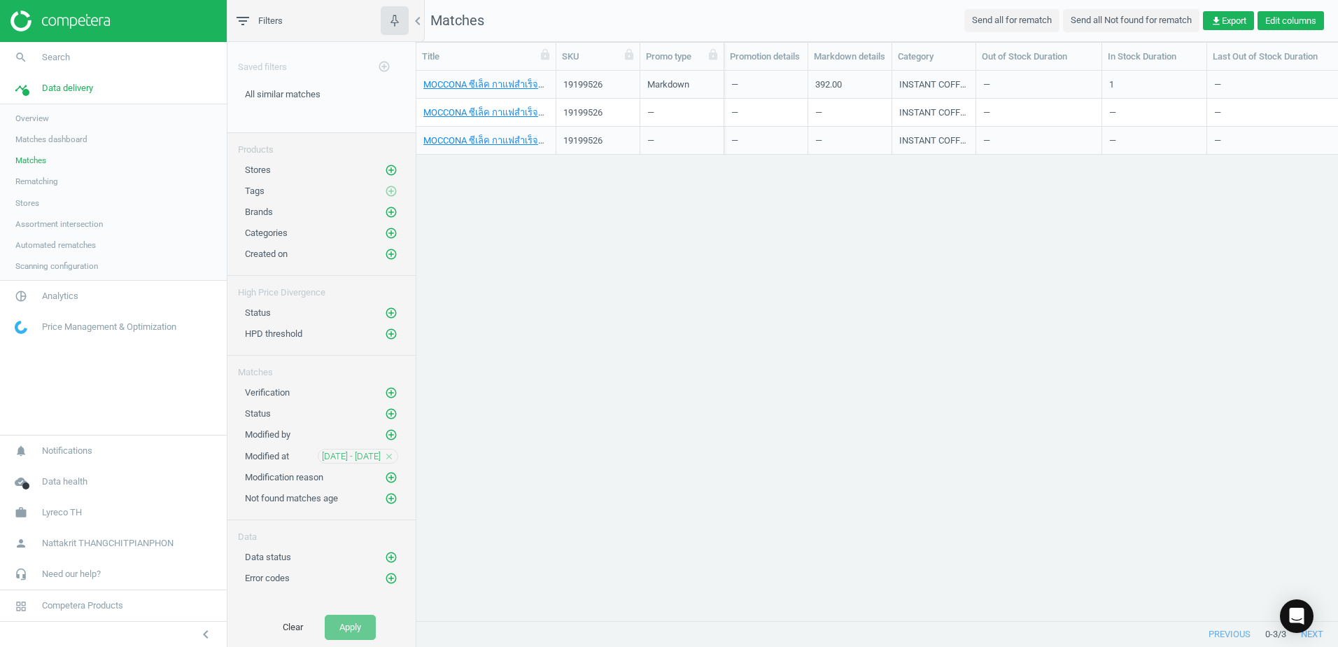
click at [1315, 18] on button "Edit columns" at bounding box center [1290, 21] width 66 height 20
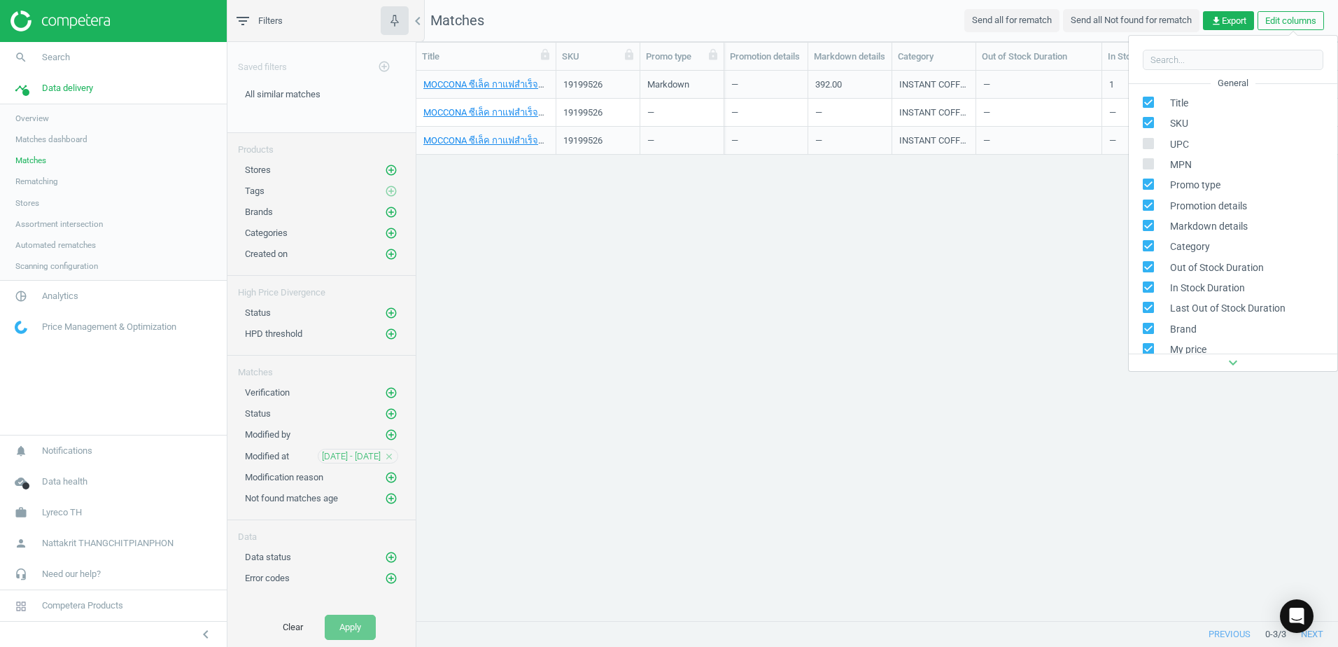
click at [1148, 148] on input "checkbox" at bounding box center [1148, 143] width 9 height 9
checkbox input "true"
click at [1150, 163] on input "checkbox" at bounding box center [1148, 164] width 9 height 9
checkbox input "true"
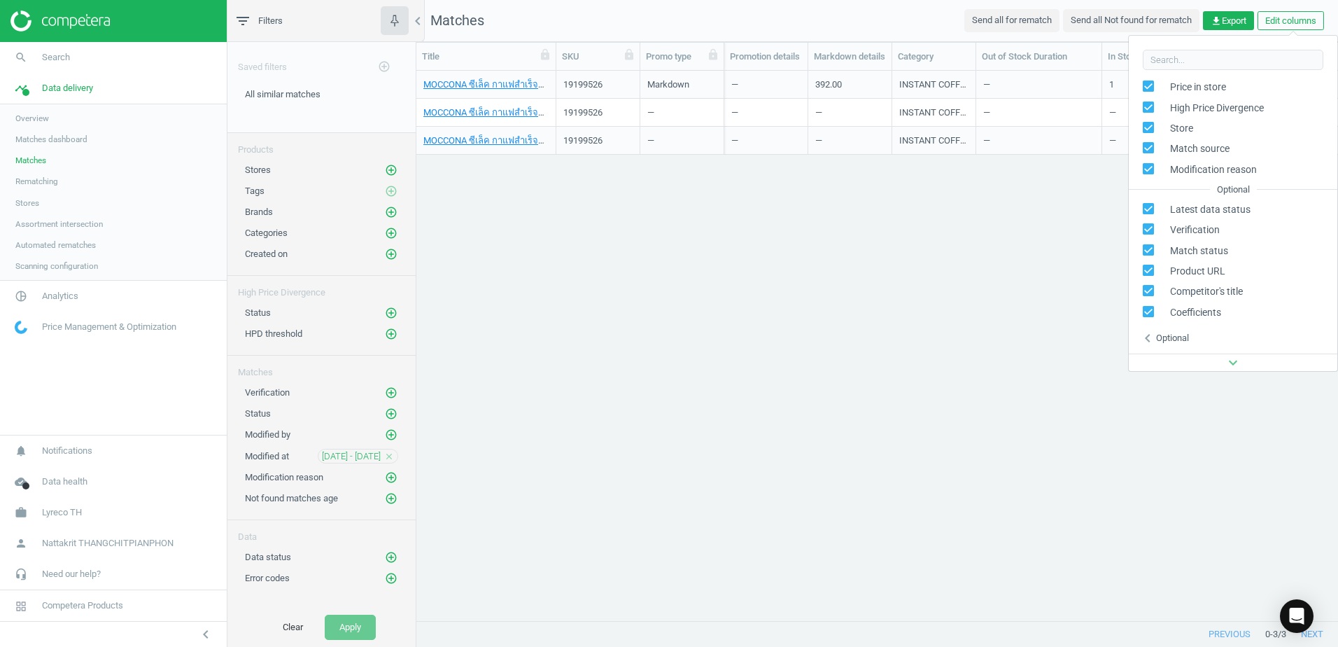
click at [1162, 339] on div "Optional" at bounding box center [1172, 338] width 33 height 13
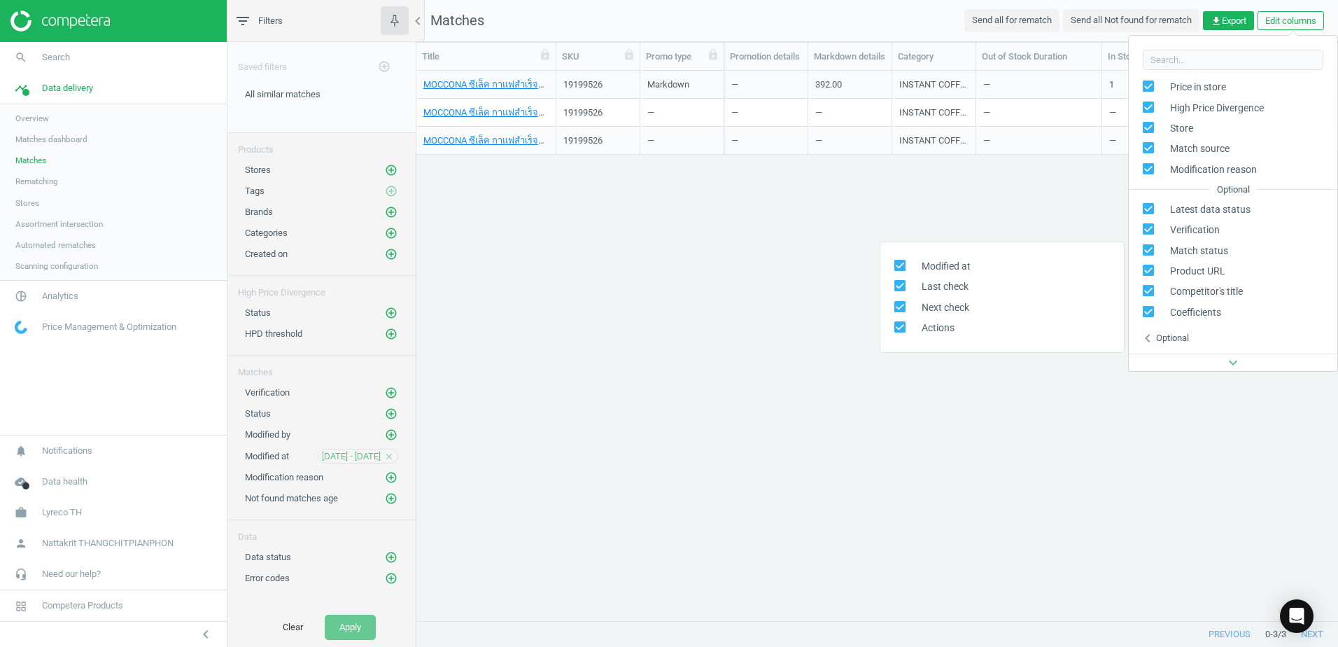
click at [1218, 394] on div "MOCCONA ซีเล็ค กาแฟสำเร็จรูป ขนาด 340 กรัม, 8851907150105 19199526 Markdown — 3…" at bounding box center [877, 340] width 922 height 539
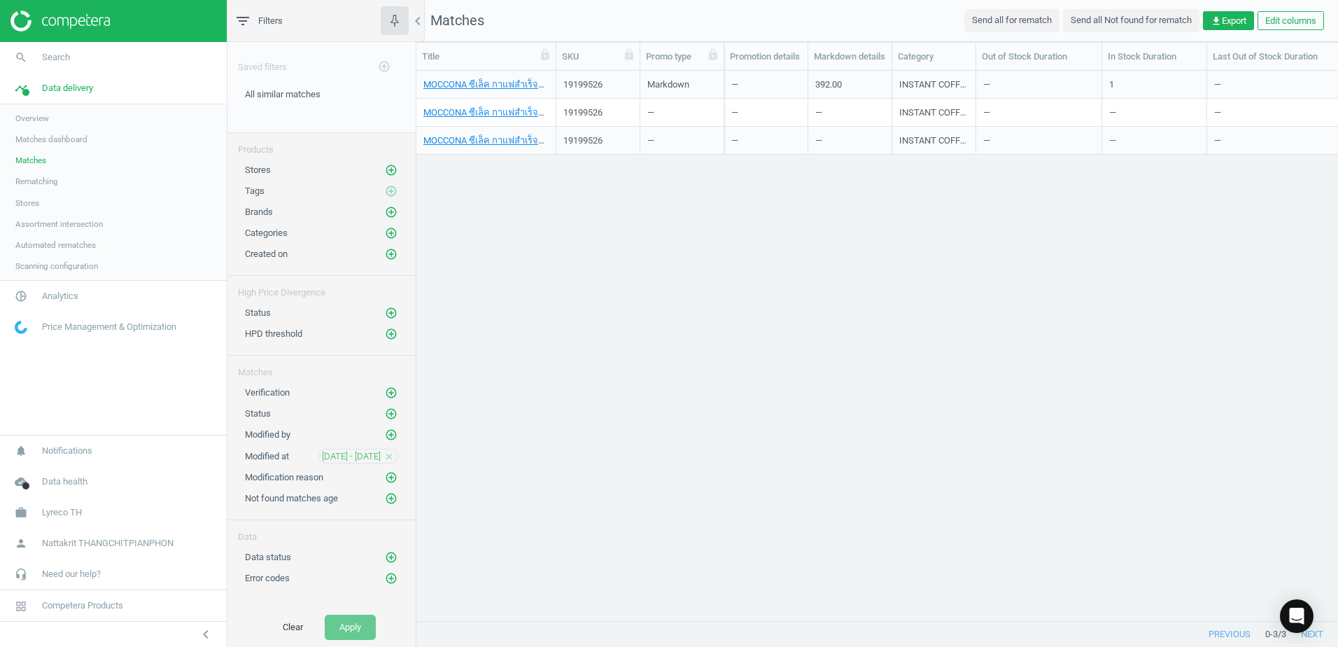
click at [992, 435] on div "MOCCONA ซีเล็ค กาแฟสำเร็จรูป ขนาด 340 กรัม, 8851907150105 19199526 Markdown — 3…" at bounding box center [877, 340] width 922 height 539
click at [294, 632] on button "Clear" at bounding box center [293, 626] width 50 height 25
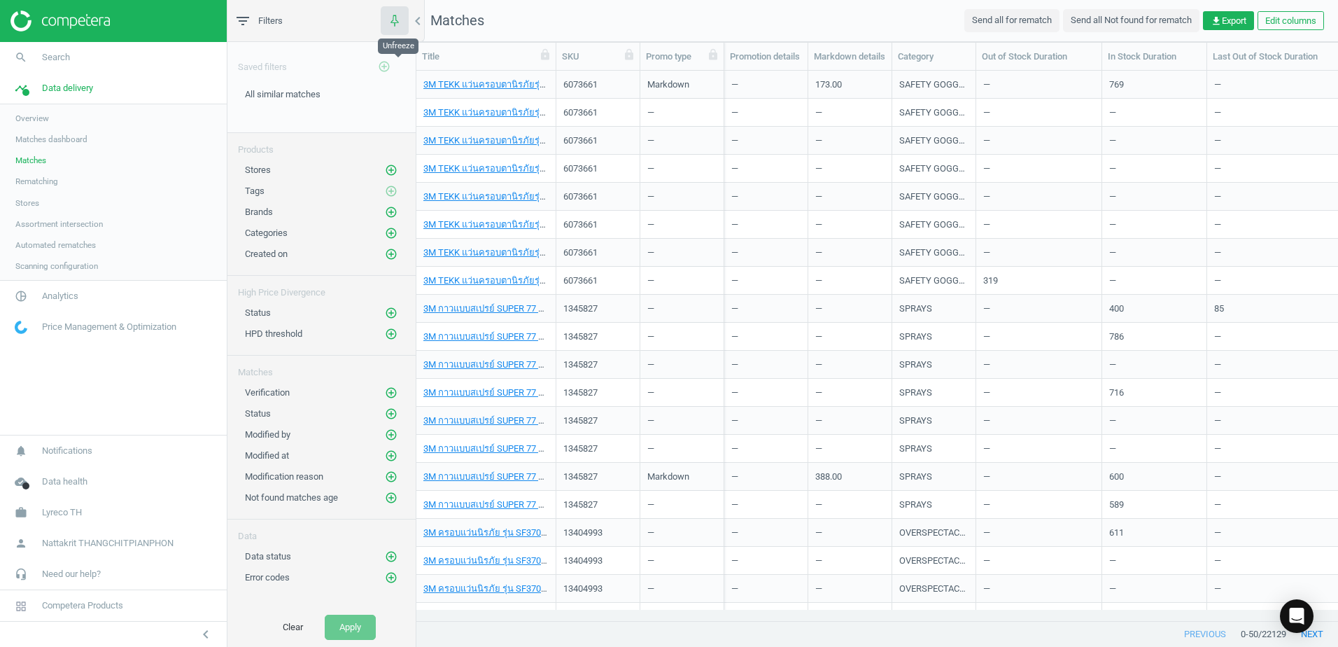
click at [390, 24] on icon "button" at bounding box center [394, 19] width 17 height 17
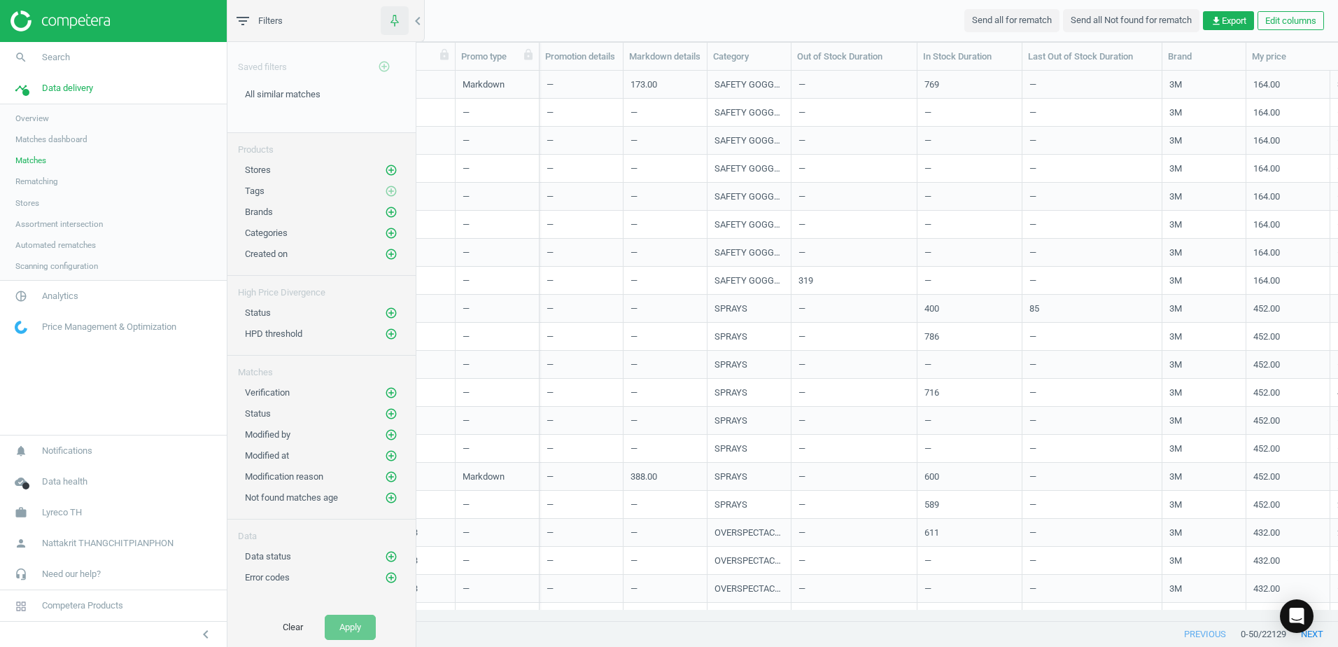
click at [390, 24] on icon "button" at bounding box center [394, 19] width 17 height 17
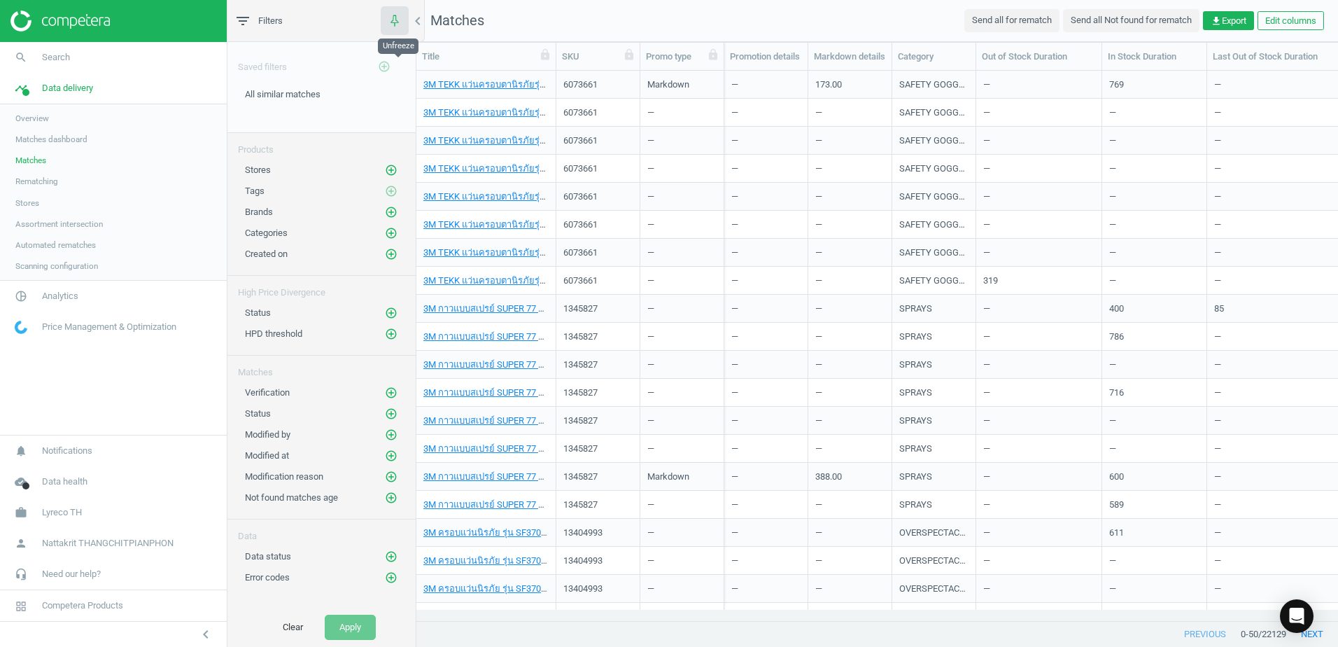
scroll to position [528, 911]
click at [390, 24] on icon "button" at bounding box center [394, 19] width 17 height 17
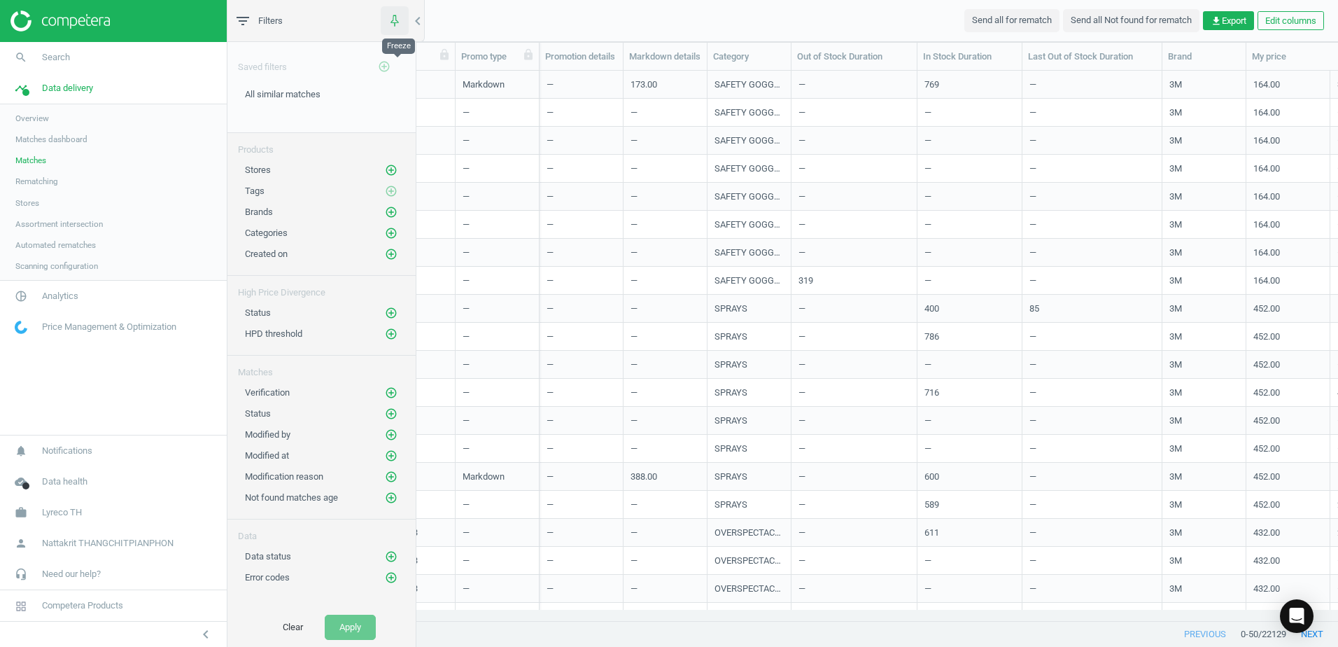
click at [395, 22] on icon "button" at bounding box center [394, 19] width 17 height 17
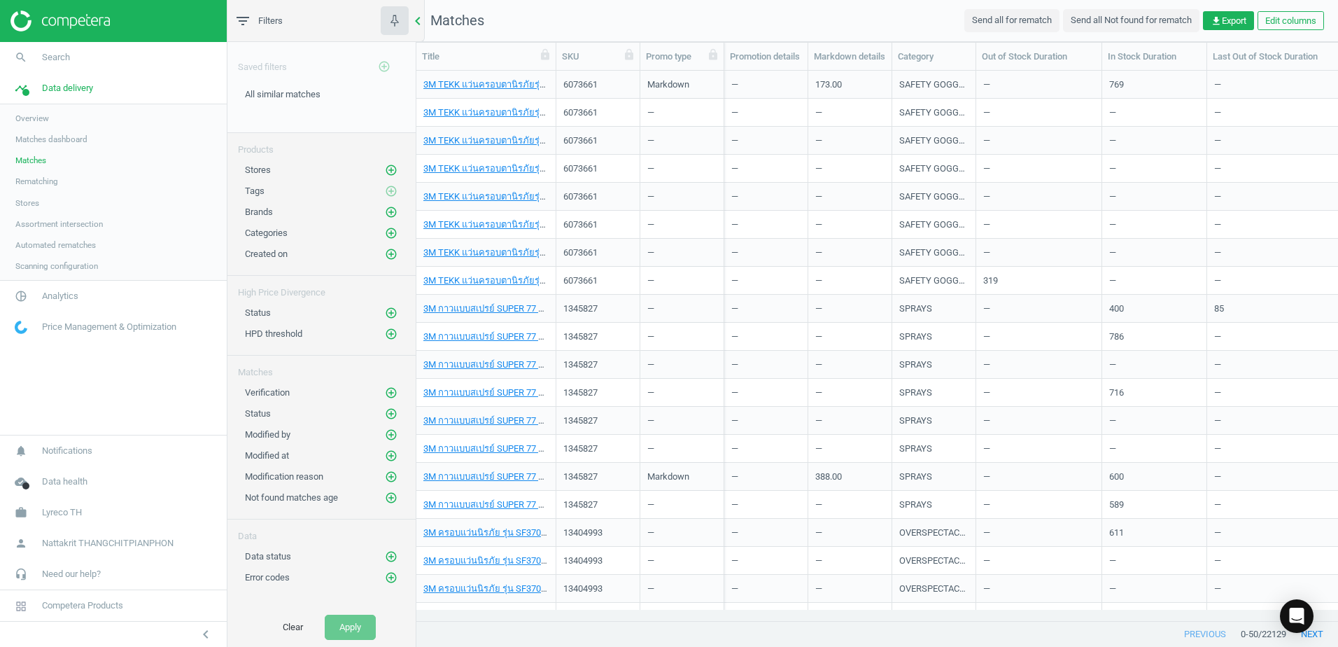
click at [417, 20] on icon "chevron_left" at bounding box center [417, 21] width 17 height 17
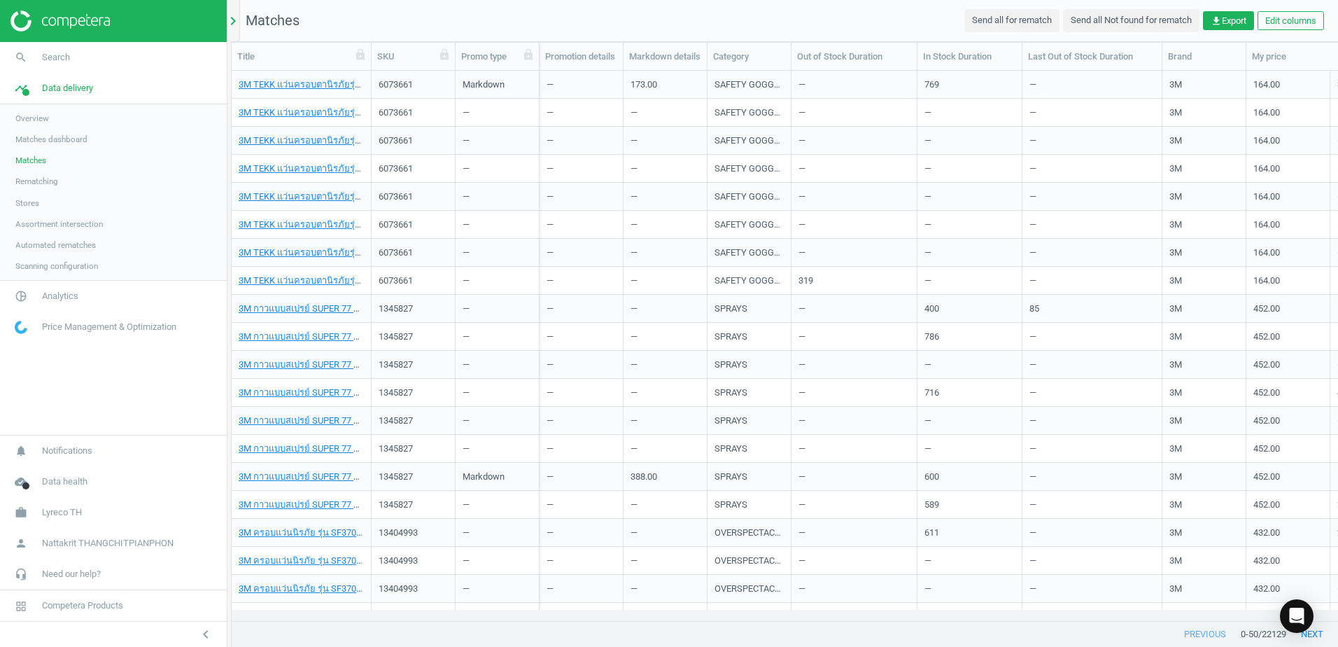
click at [232, 24] on icon "chevron_right" at bounding box center [233, 21] width 17 height 17
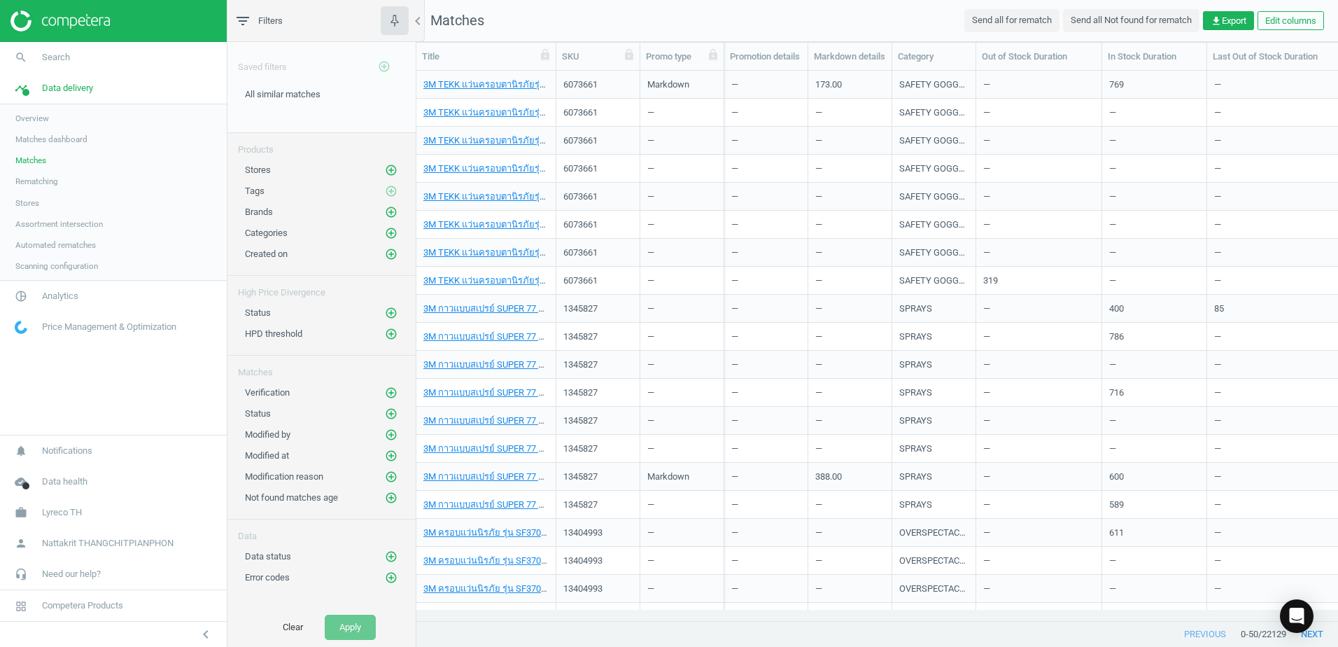
click at [248, 27] on icon "filter_list" at bounding box center [242, 21] width 17 height 17
click at [241, 20] on icon "filter_list" at bounding box center [242, 21] width 17 height 17
click at [407, 14] on button "button" at bounding box center [395, 20] width 28 height 29
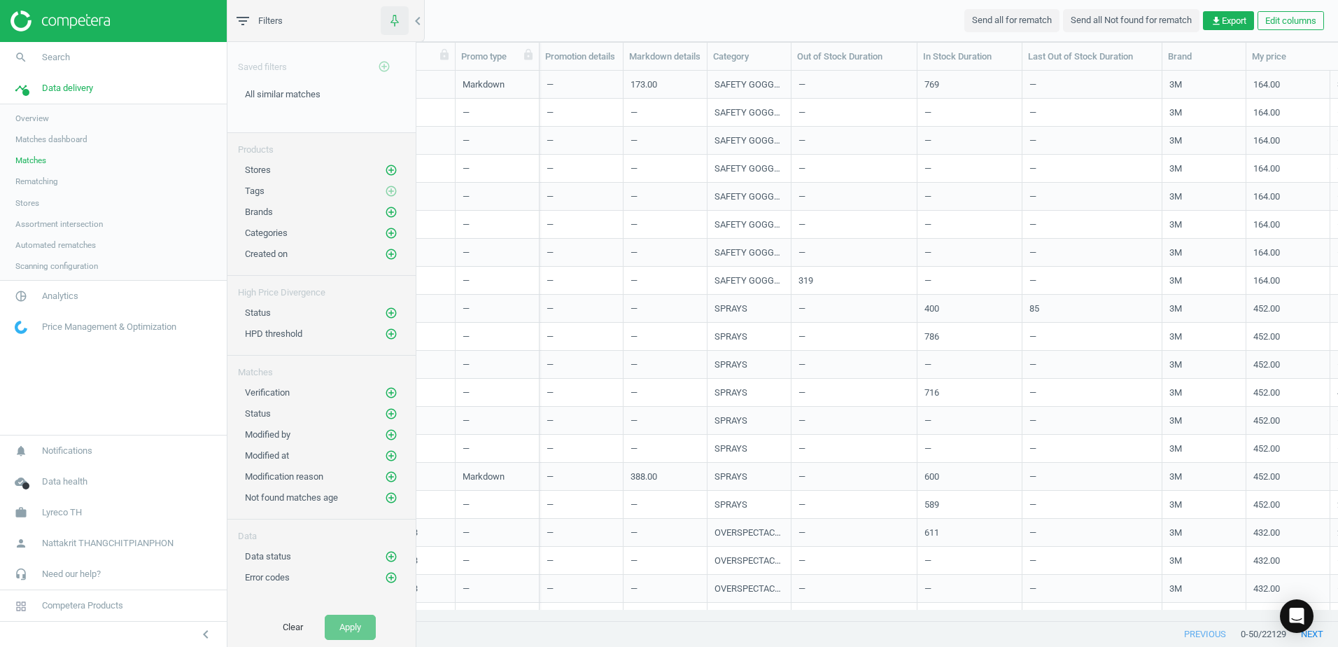
scroll to position [528, 1096]
click at [66, 147] on link "Matches dashboard" at bounding box center [113, 139] width 227 height 21
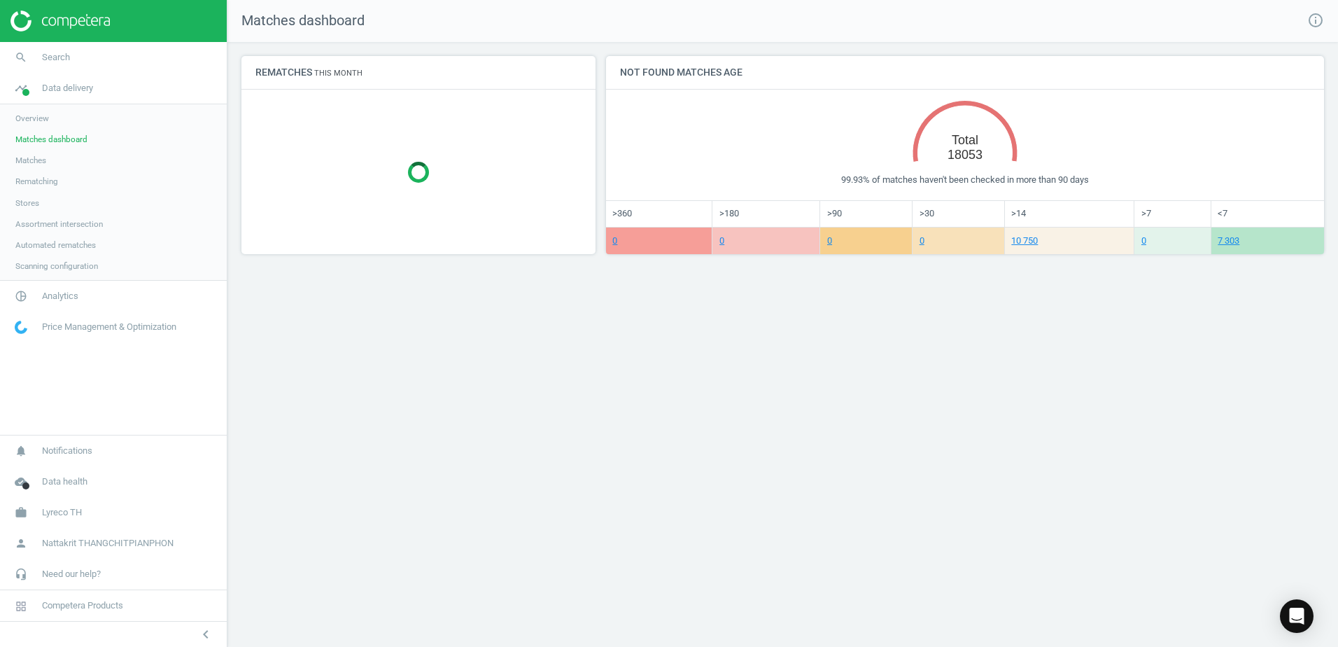
click at [70, 248] on span "Automated rematches" at bounding box center [55, 244] width 80 height 11
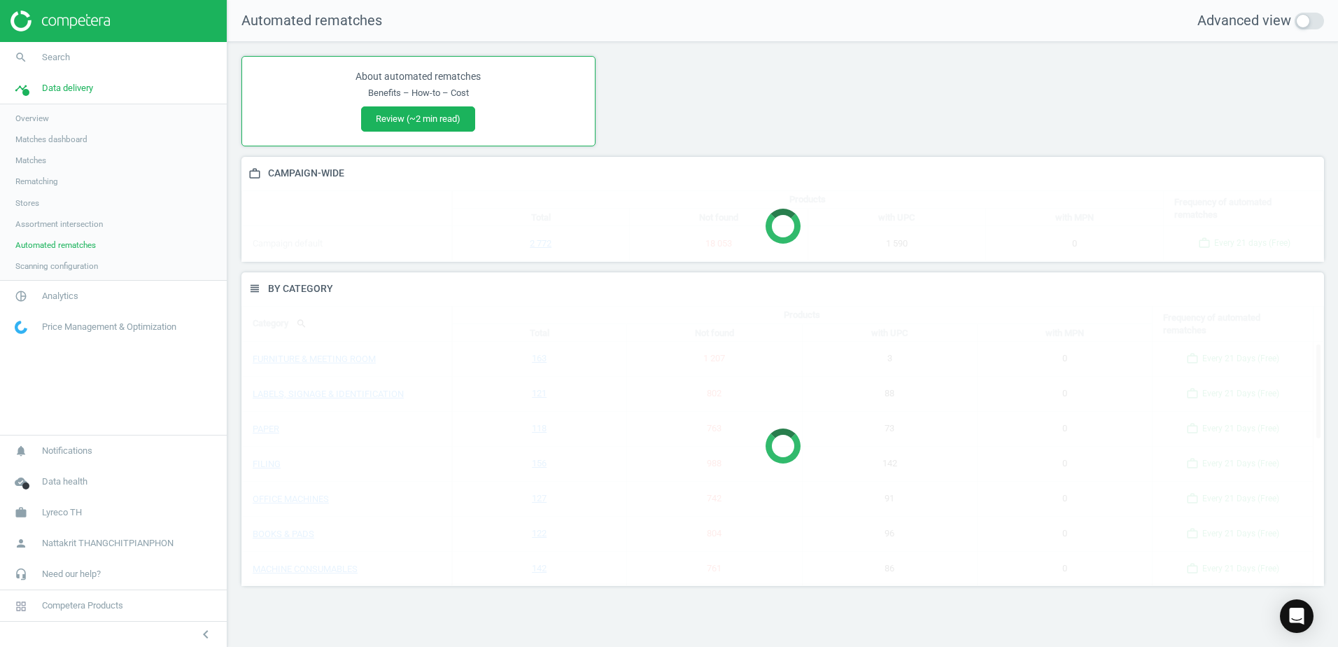
scroll to position [335, 1104]
click at [79, 230] on link "Assortment intersection" at bounding box center [113, 223] width 227 height 21
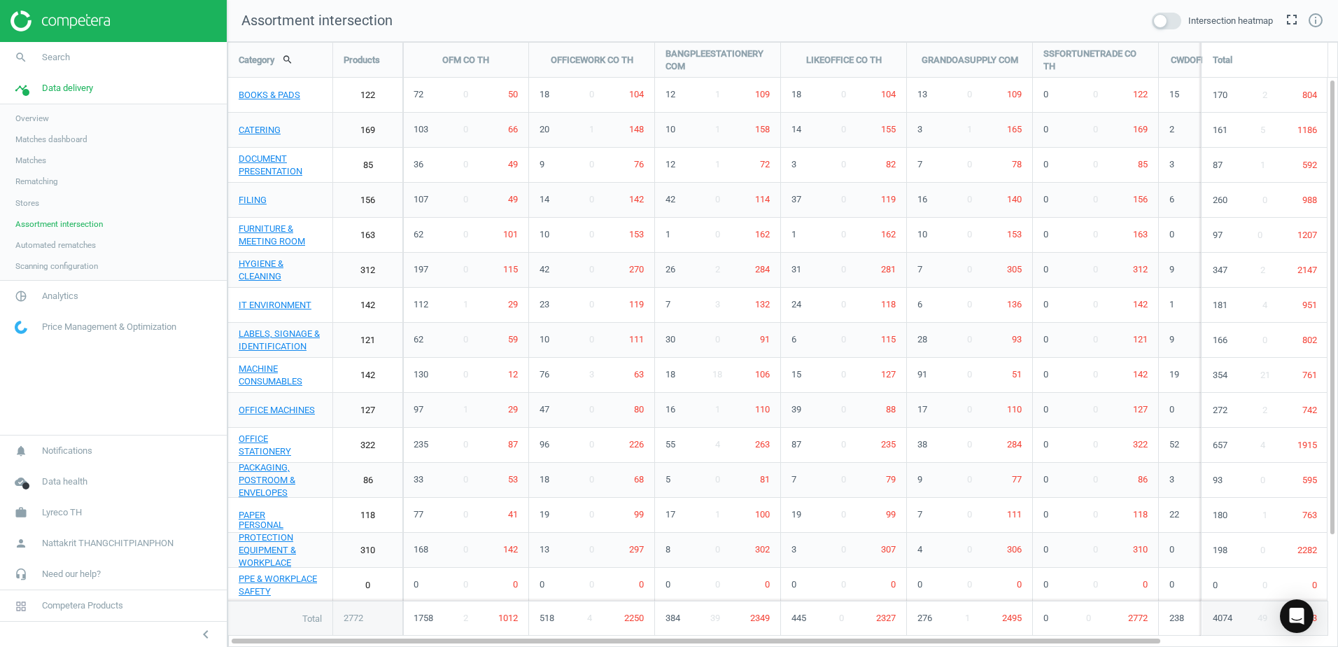
scroll to position [626, 1132]
click at [64, 197] on link "Stores" at bounding box center [113, 202] width 227 height 21
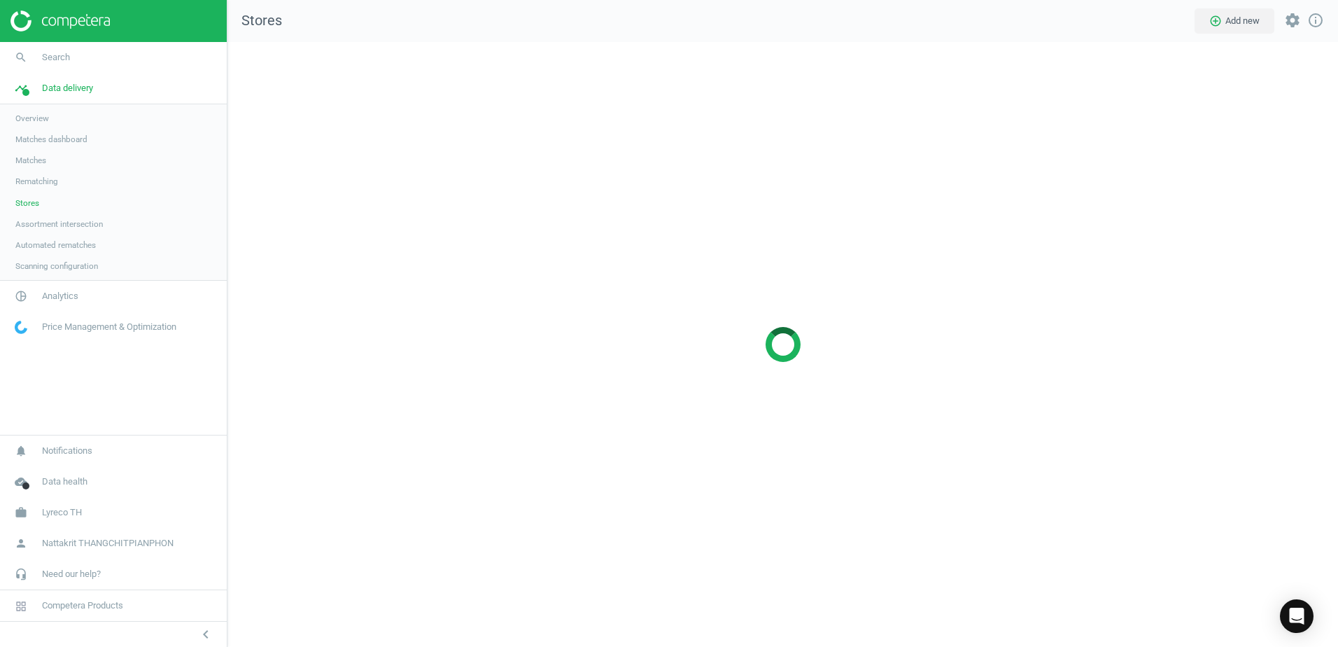
scroll to position [626, 1132]
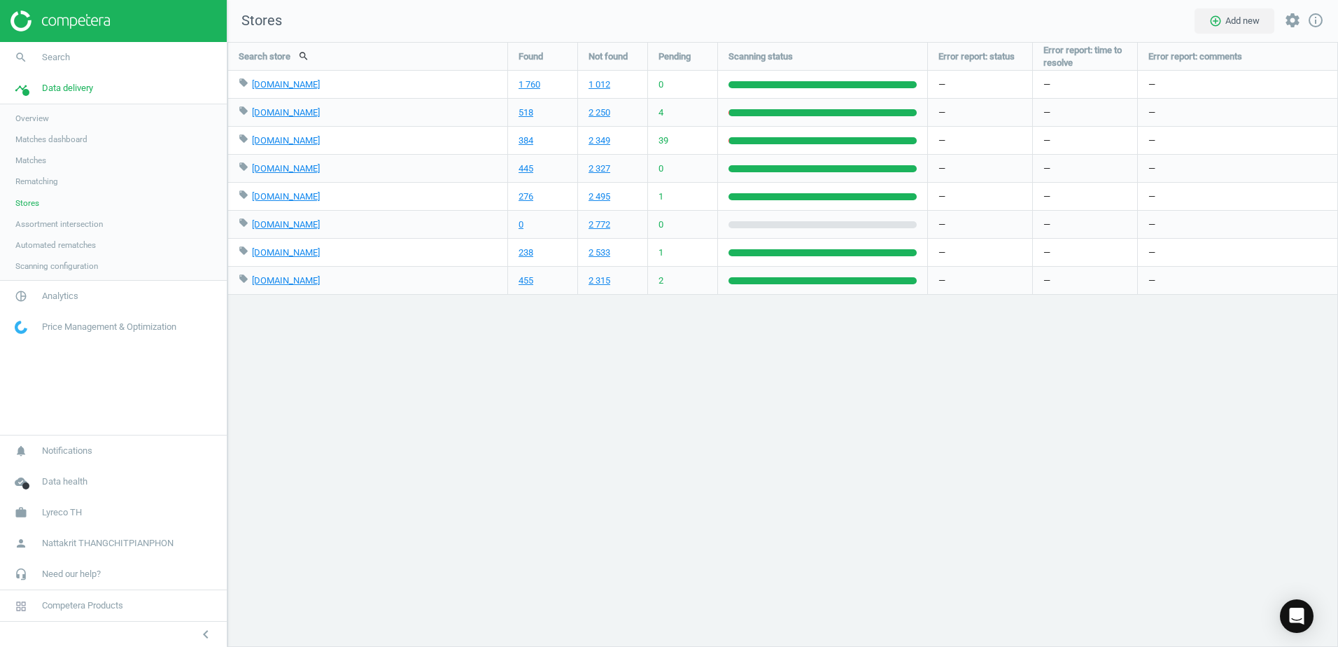
click at [124, 280] on div "Overview Matches dashboard Matches Rematching Stores Assortment intersection Au…" at bounding box center [113, 192] width 227 height 176
click at [119, 313] on link "Price Management & Optimization" at bounding box center [113, 326] width 227 height 31
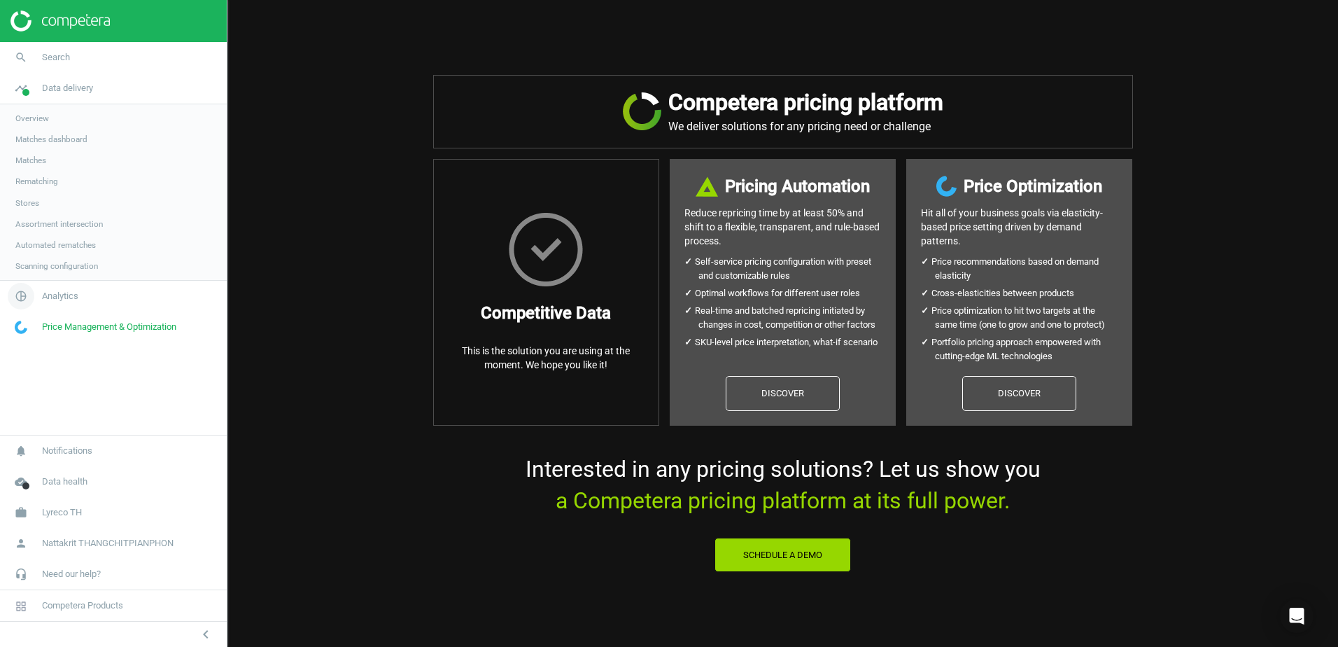
click at [123, 299] on link "pie_chart_outlined Analytics" at bounding box center [113, 296] width 227 height 31
click at [39, 178] on link "Products" at bounding box center [113, 170] width 227 height 21
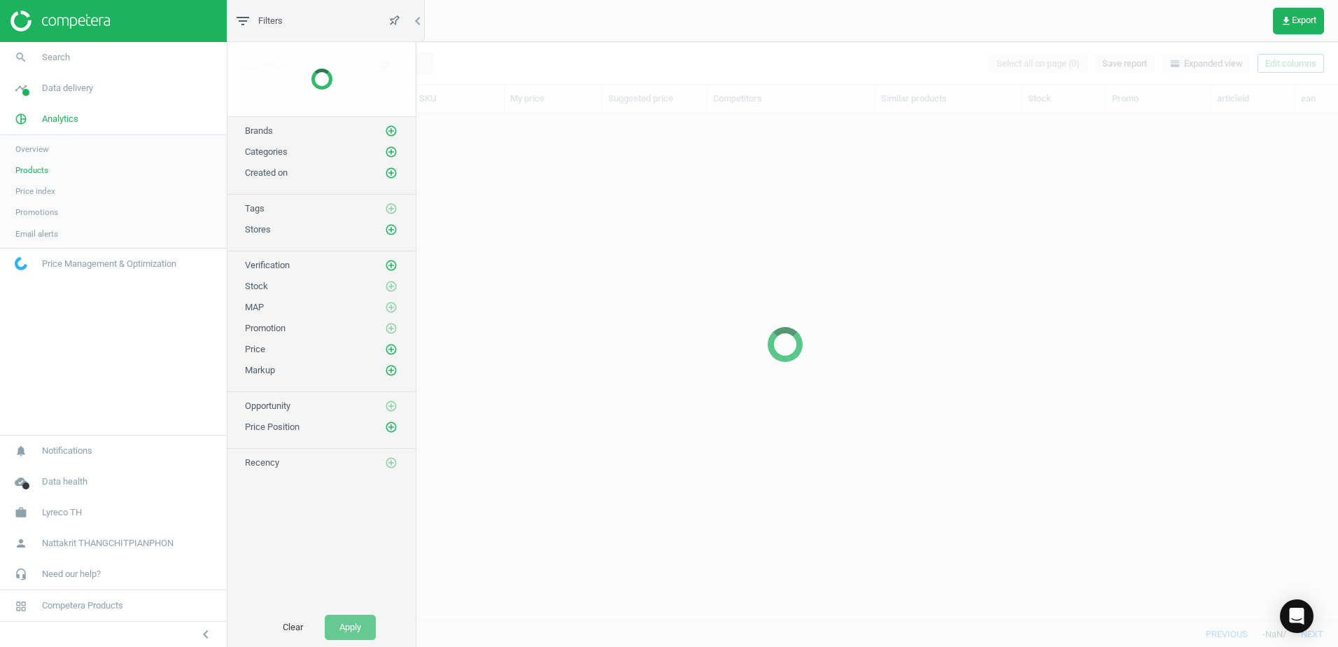
scroll to position [486, 1096]
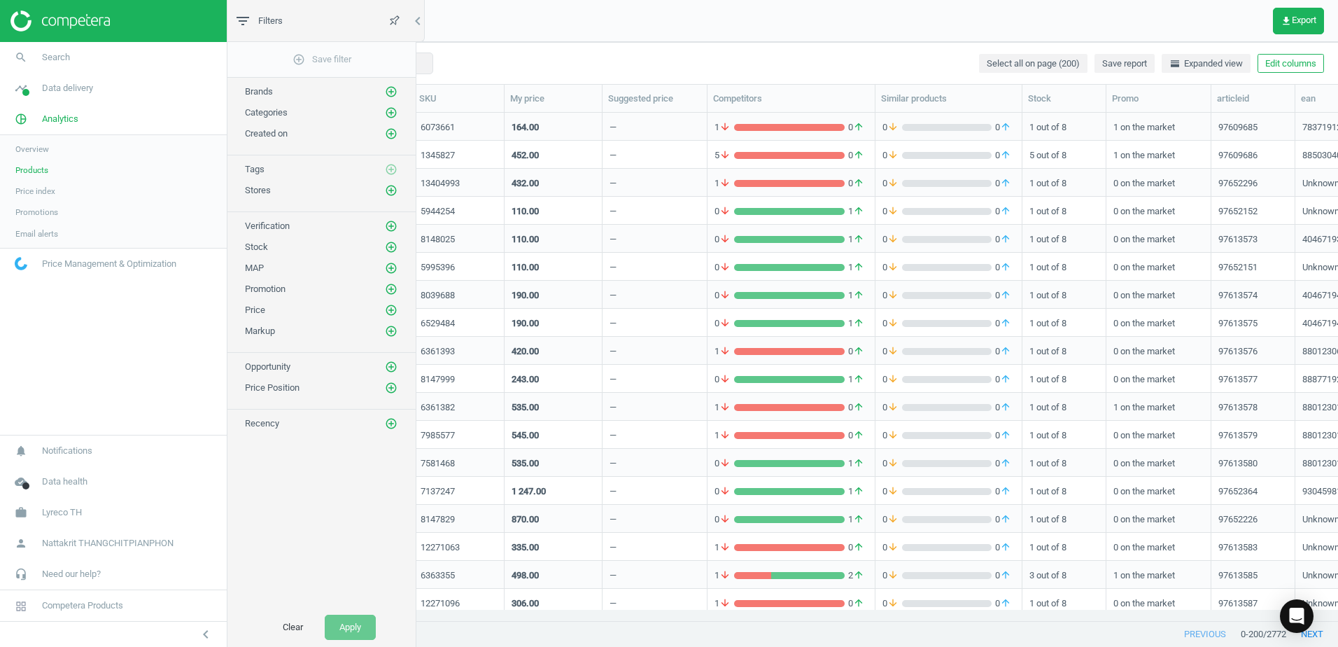
click at [470, 64] on div "Search Select all on page (200) Save report horizontal_split Expanded view Edit…" at bounding box center [785, 63] width 1106 height 42
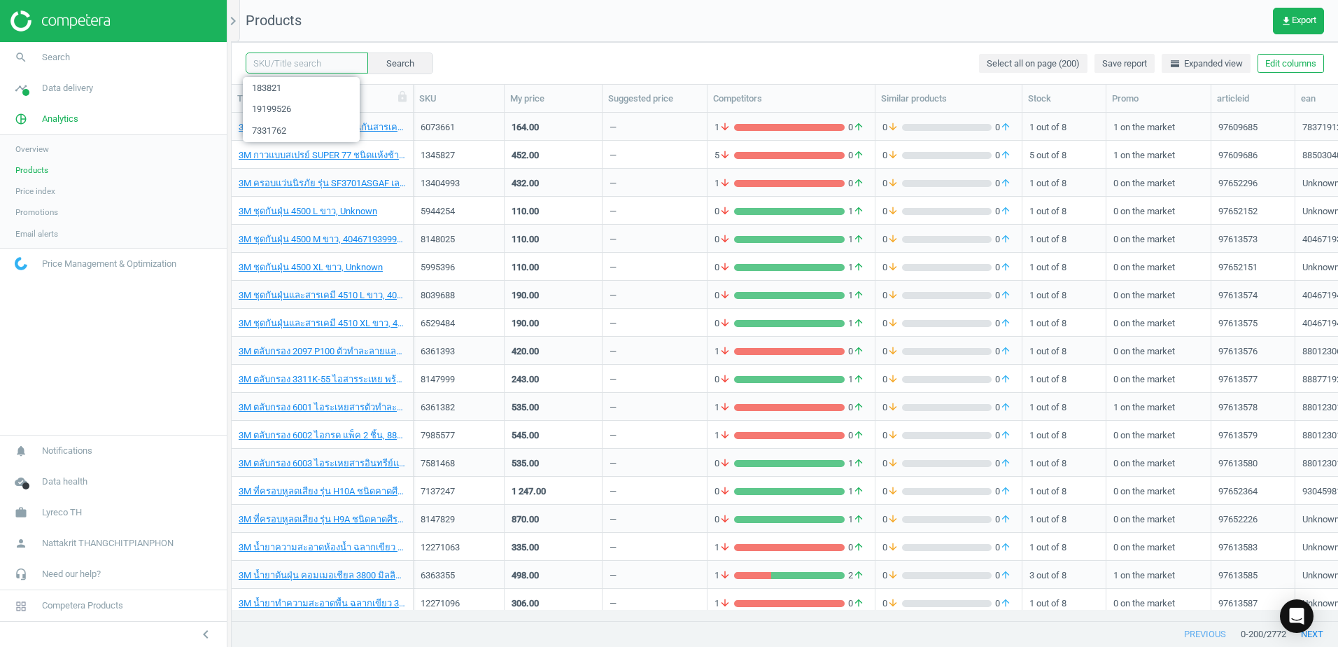
click at [315, 64] on input "text" at bounding box center [307, 62] width 122 height 21
paste input "183.821"
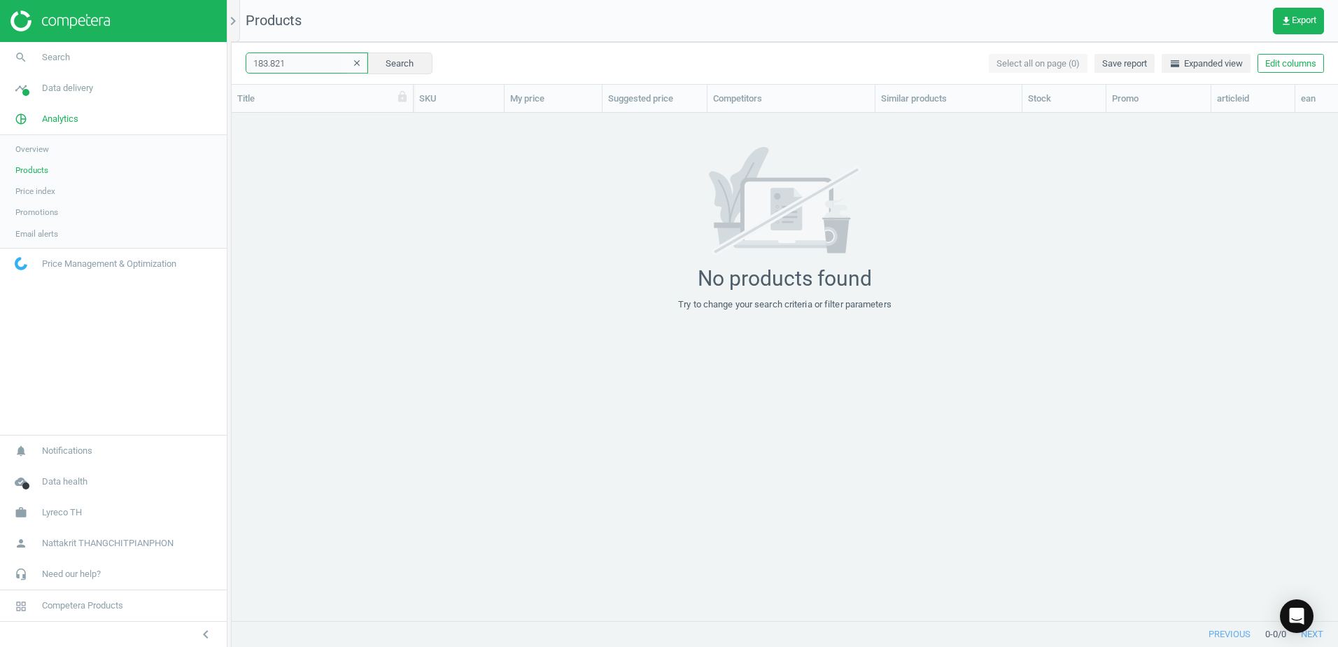
click at [270, 64] on input "183.821" at bounding box center [307, 62] width 122 height 21
type input "183821"
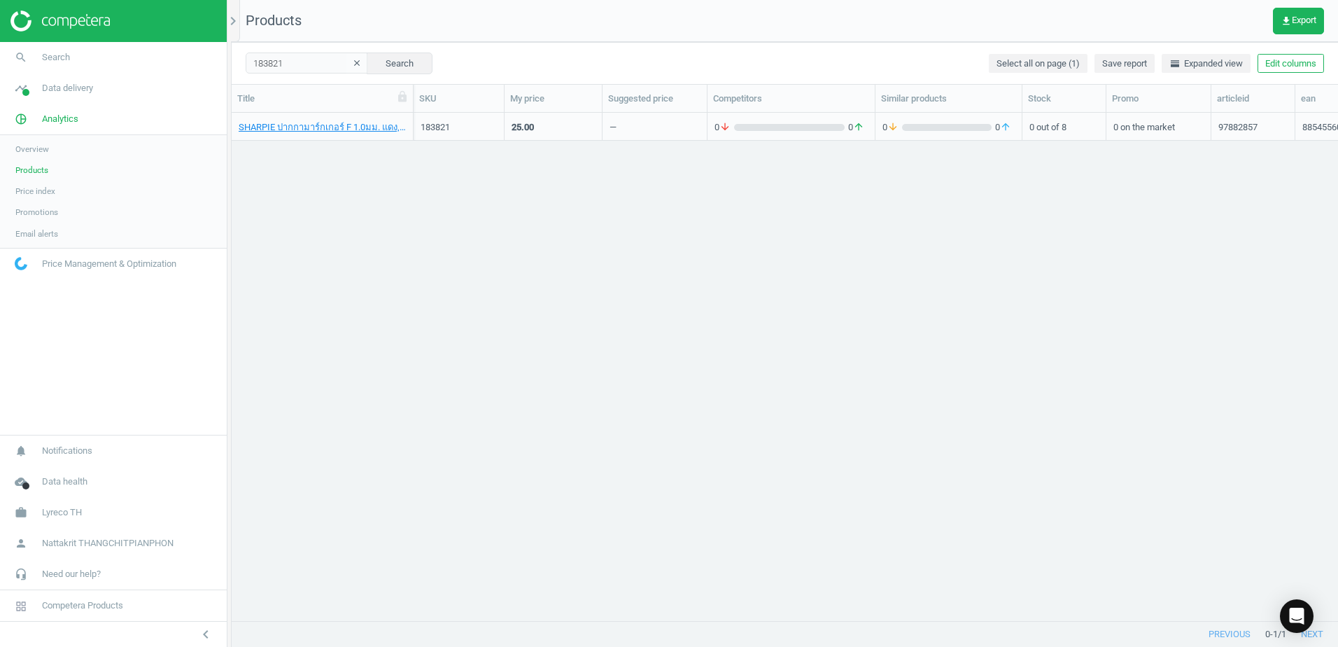
click at [353, 139] on div "SHARPIE ปากกามาร์กเกอร์ F 1.0มม. แดง, 8854556054107" at bounding box center [323, 127] width 182 height 28
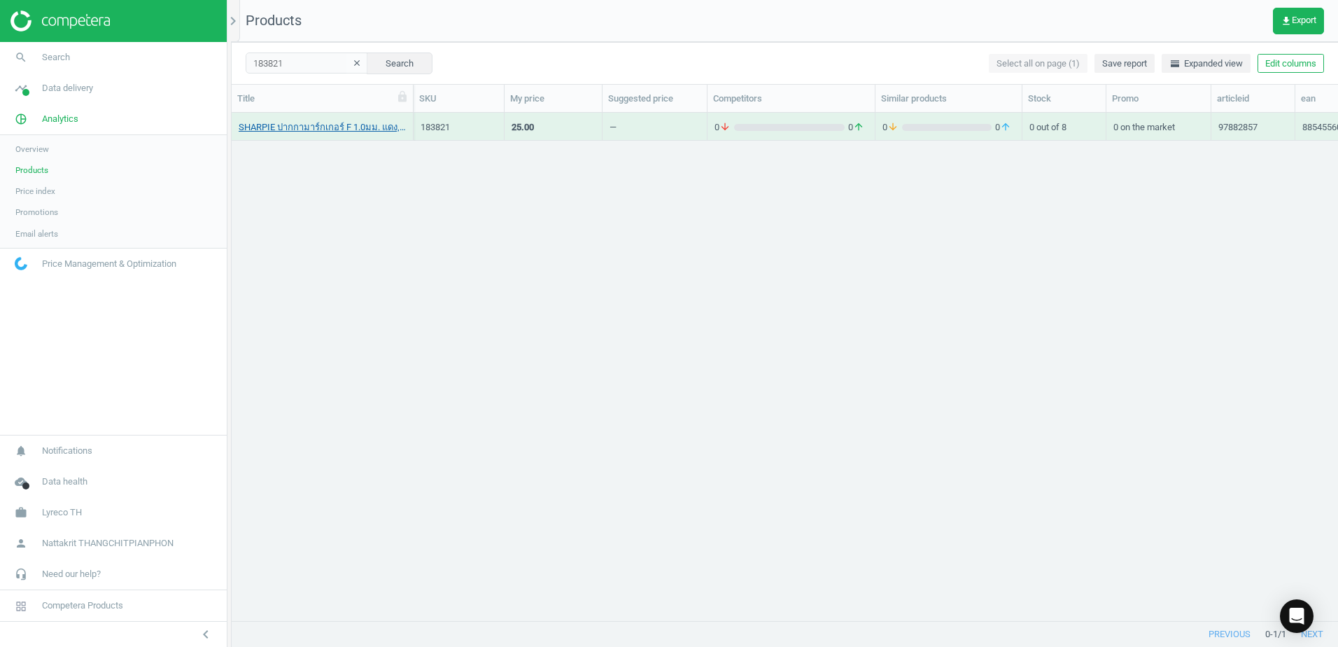
click at [361, 131] on link "SHARPIE ปากกามาร์กเกอร์ F 1.0มม. แดง, 8854556054107" at bounding box center [322, 127] width 167 height 13
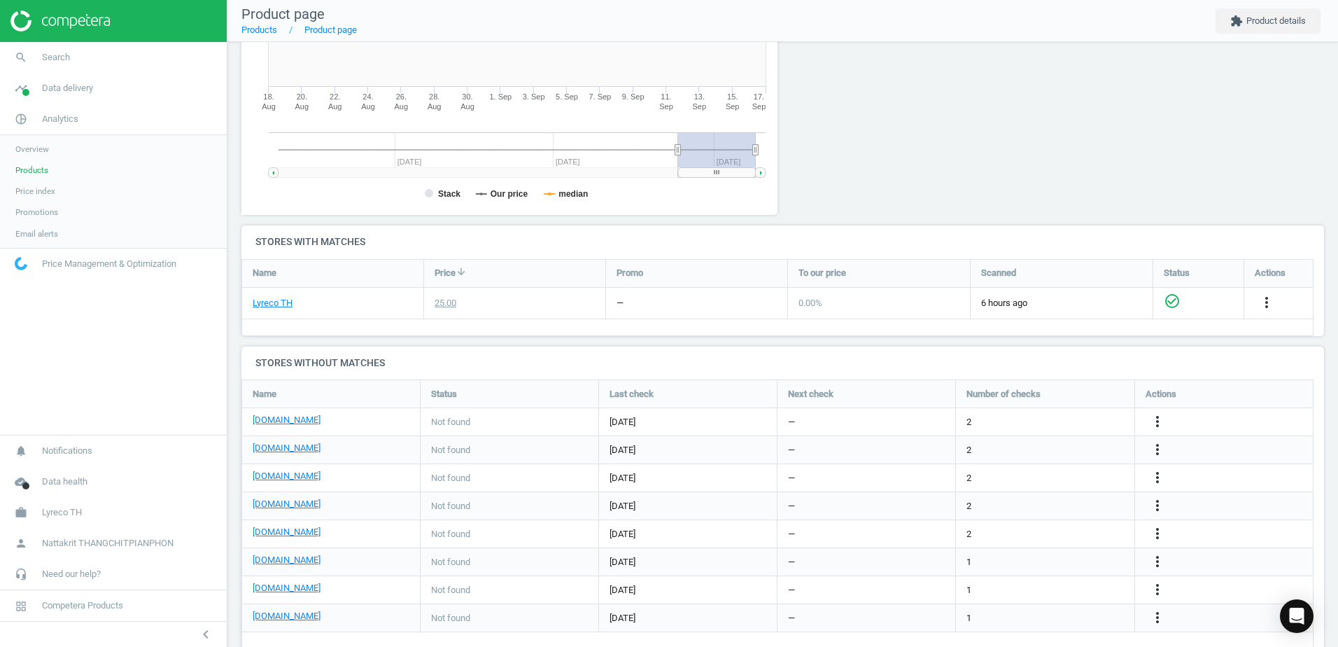
scroll to position [316, 0]
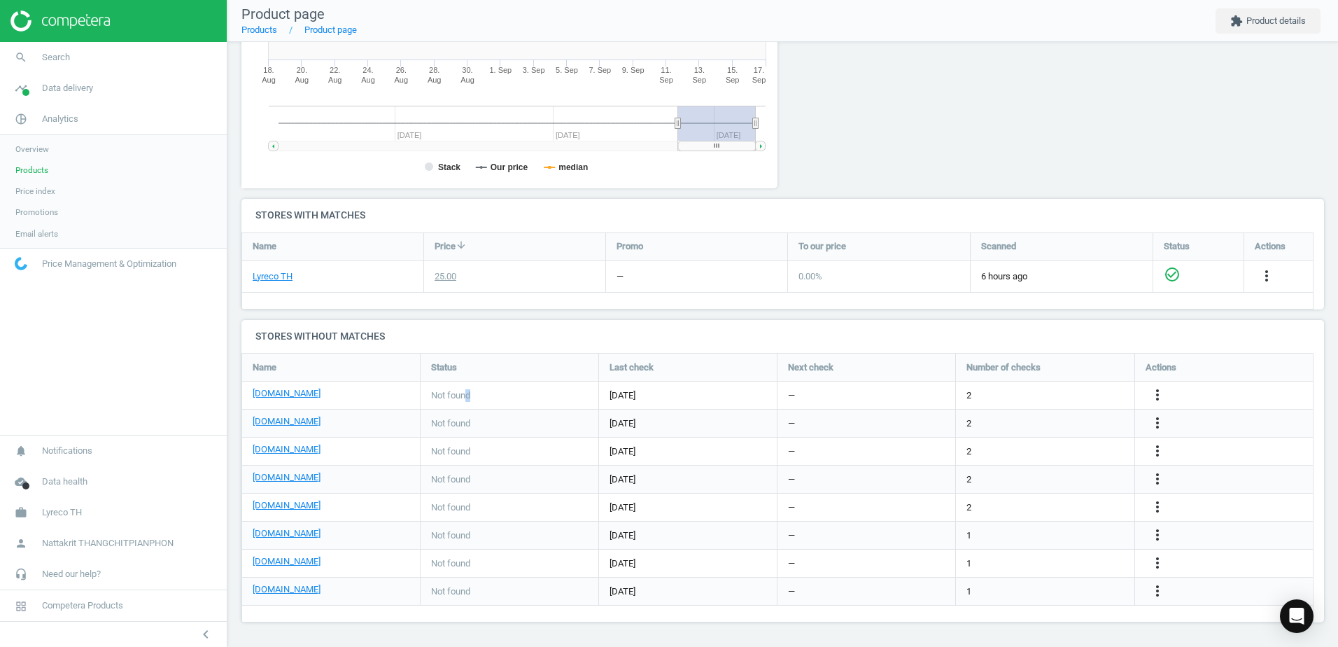
drag, startPoint x: 470, startPoint y: 402, endPoint x: 502, endPoint y: 404, distance: 32.3
click at [502, 404] on div "Not found" at bounding box center [510, 394] width 178 height 27
click at [446, 398] on span "Not found" at bounding box center [450, 395] width 39 height 13
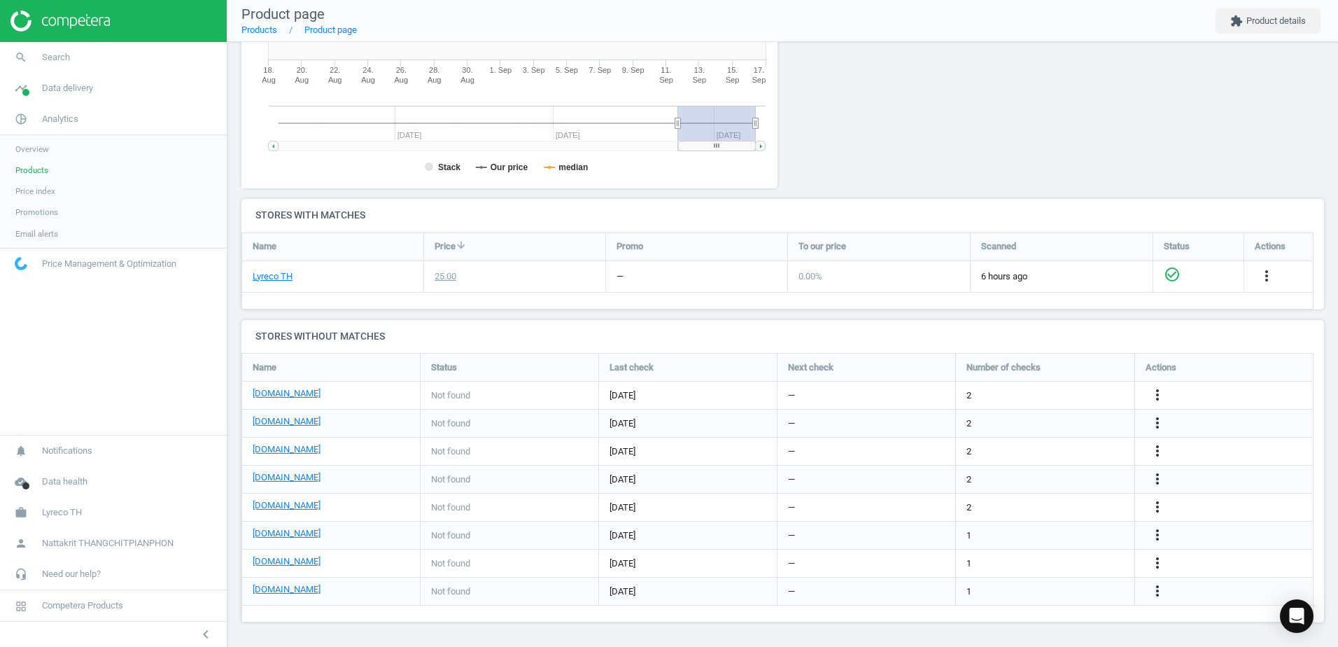
click at [423, 399] on div "Not found" at bounding box center [510, 394] width 178 height 27
drag, startPoint x: 423, startPoint y: 399, endPoint x: 882, endPoint y: 418, distance: 460.2
click at [882, 353] on div "[DOMAIN_NAME] Not found [DATE] — 2 more_vert [DOMAIN_NAME] Not found [DATE] — 2…" at bounding box center [777, 353] width 1071 height 0
drag, startPoint x: 882, startPoint y: 418, endPoint x: 999, endPoint y: 417, distance: 116.2
click at [999, 417] on div "2" at bounding box center [1045, 422] width 178 height 27
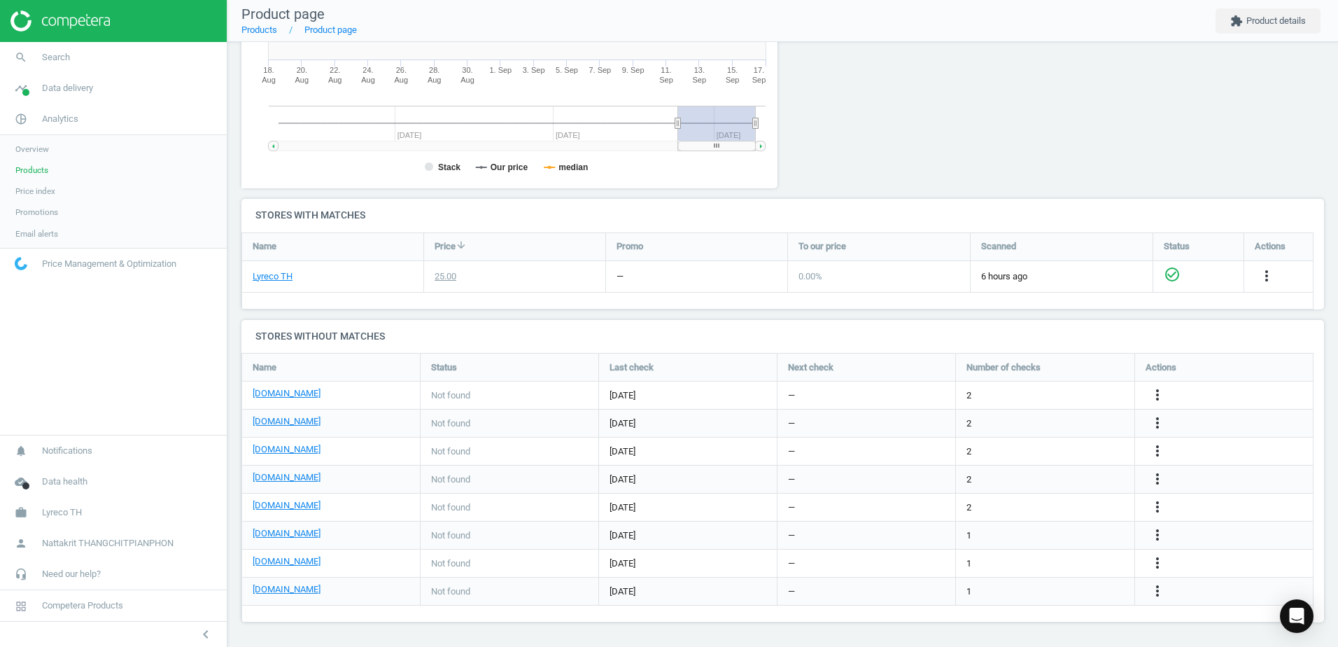
click at [1173, 273] on icon "check_circle_outline" at bounding box center [1172, 274] width 17 height 17
click at [1269, 268] on icon "more_vert" at bounding box center [1266, 275] width 17 height 17
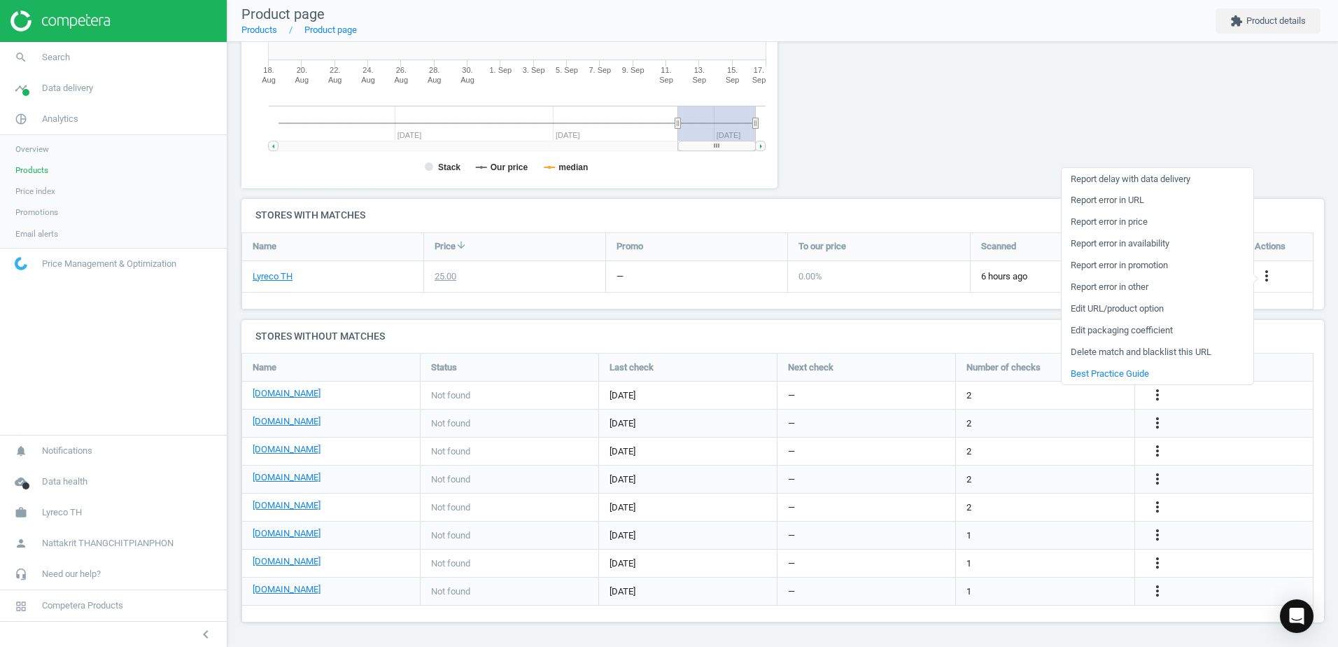
click at [1196, 332] on link "Edit packaging coefficient" at bounding box center [1158, 331] width 192 height 22
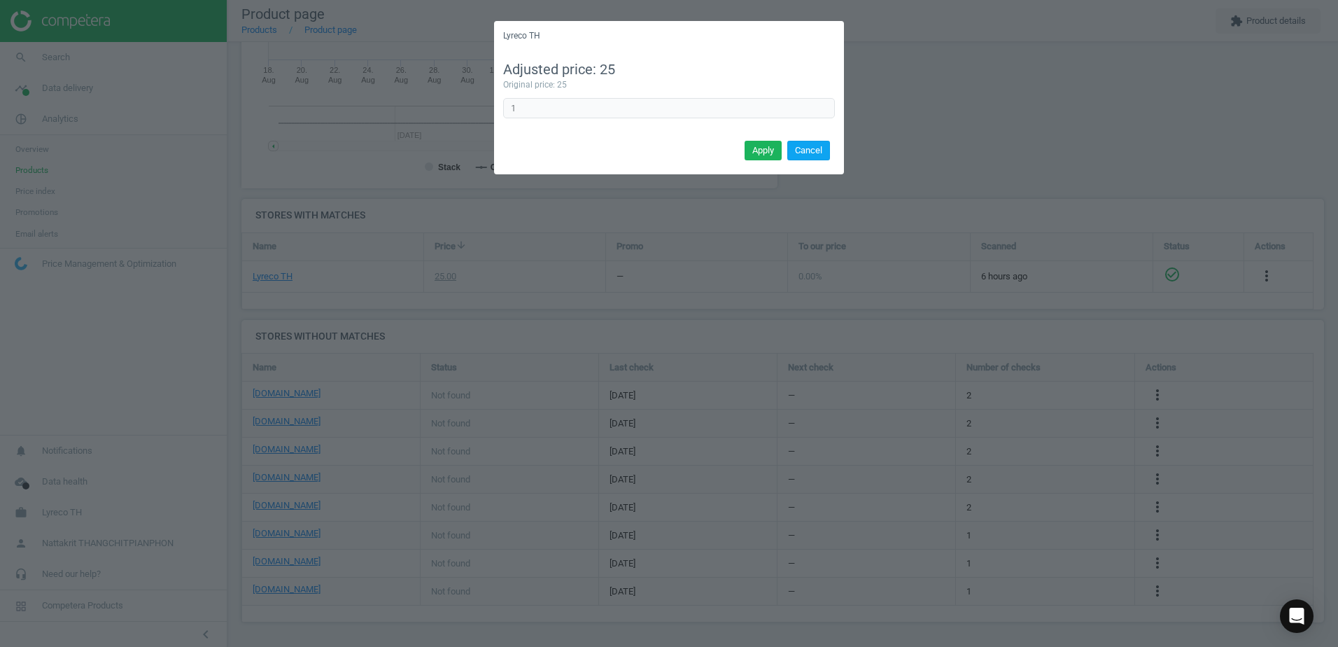
click at [809, 150] on button "Cancel" at bounding box center [808, 151] width 43 height 20
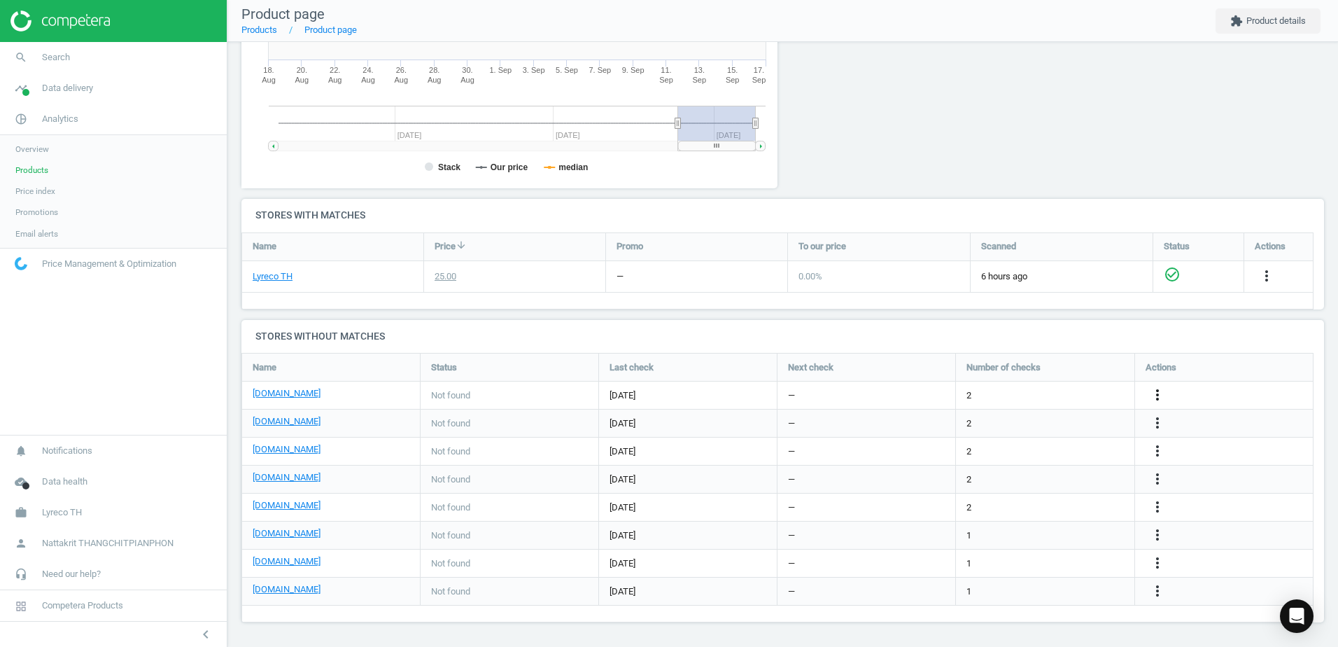
click at [1154, 388] on icon "more_vert" at bounding box center [1157, 394] width 17 height 17
click at [1062, 395] on link "Edit URL/product option" at bounding box center [1048, 395] width 192 height 22
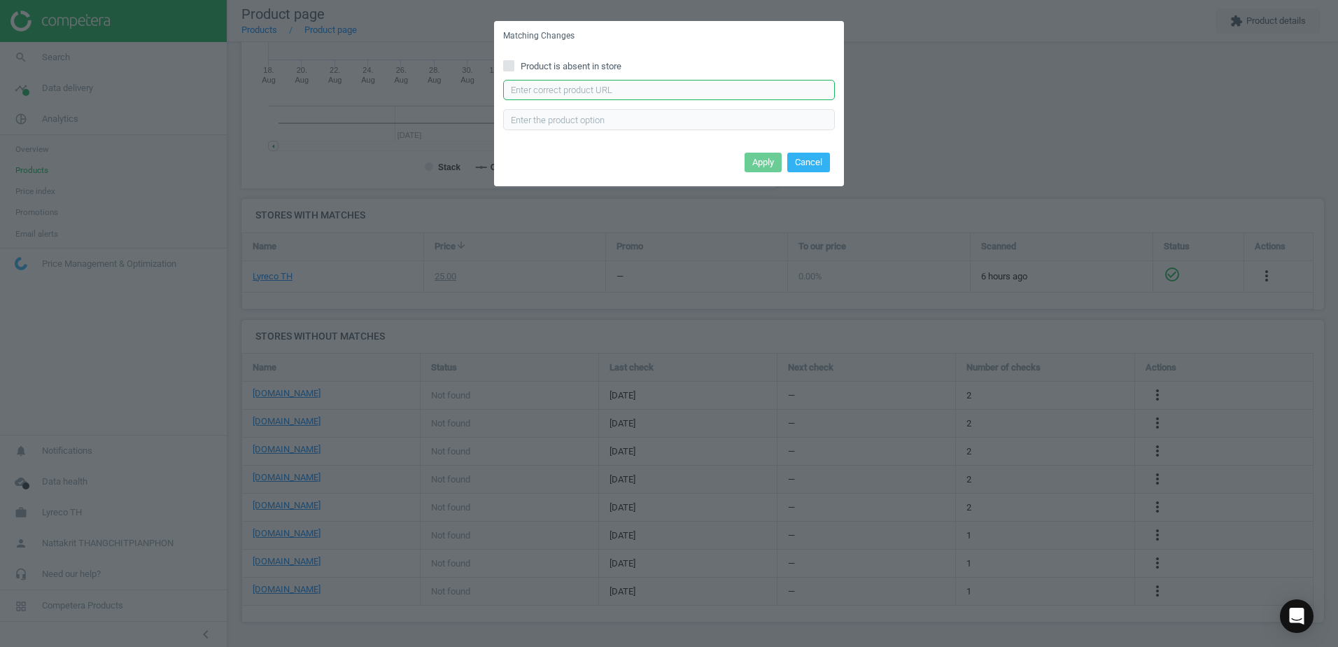
click at [631, 82] on input "text" at bounding box center [669, 90] width 332 height 21
paste input "[URL][DOMAIN_NAME]"
type input "[URL][DOMAIN_NAME]"
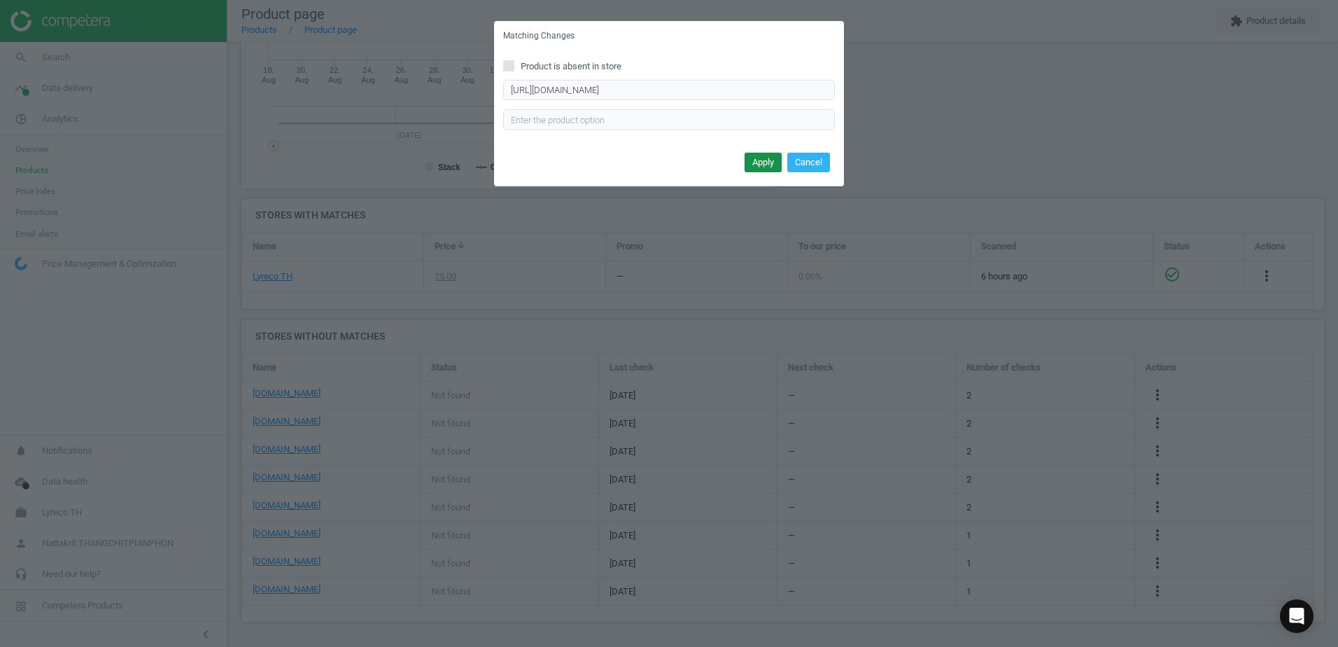
click at [747, 162] on button "Apply" at bounding box center [763, 163] width 37 height 20
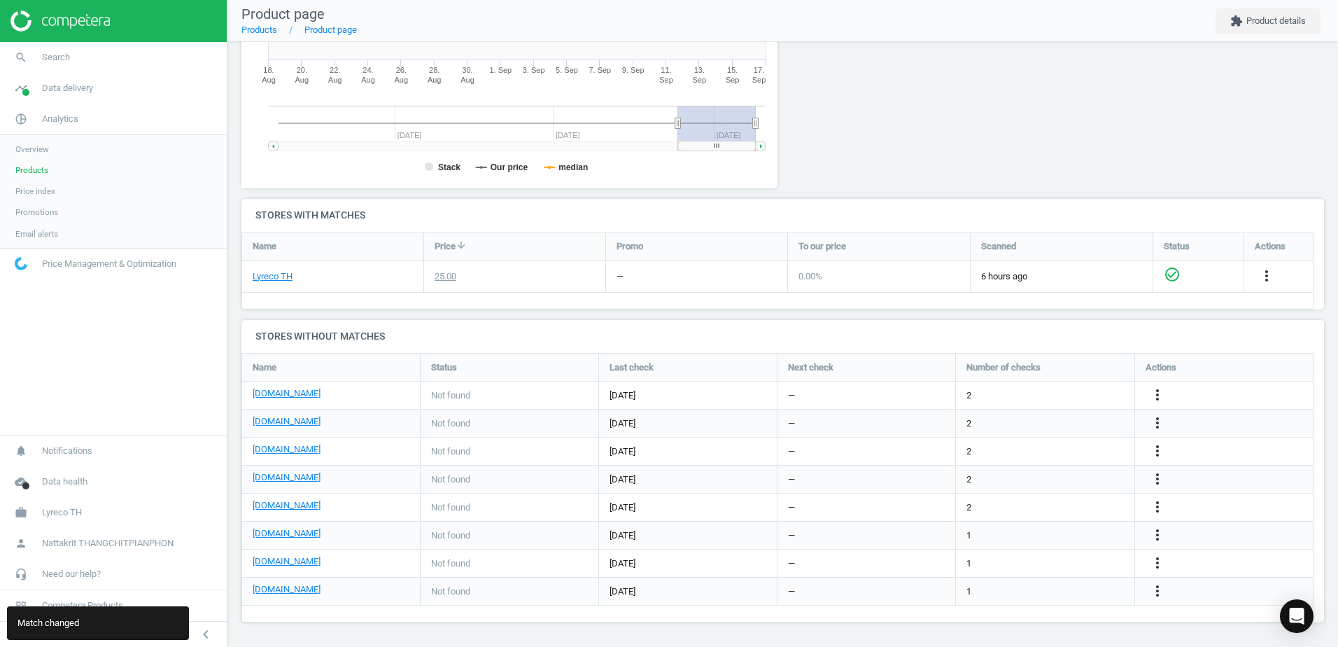
click at [829, 164] on div at bounding box center [920, 37] width 274 height 324
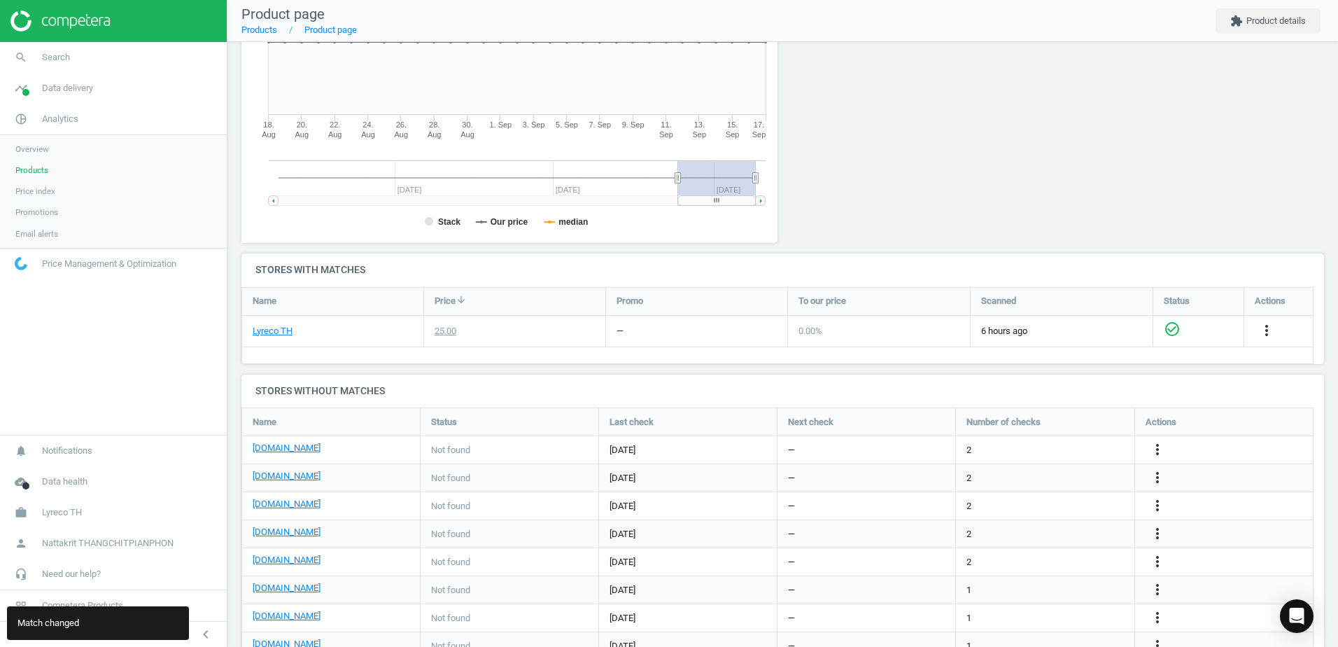
scroll to position [316, 0]
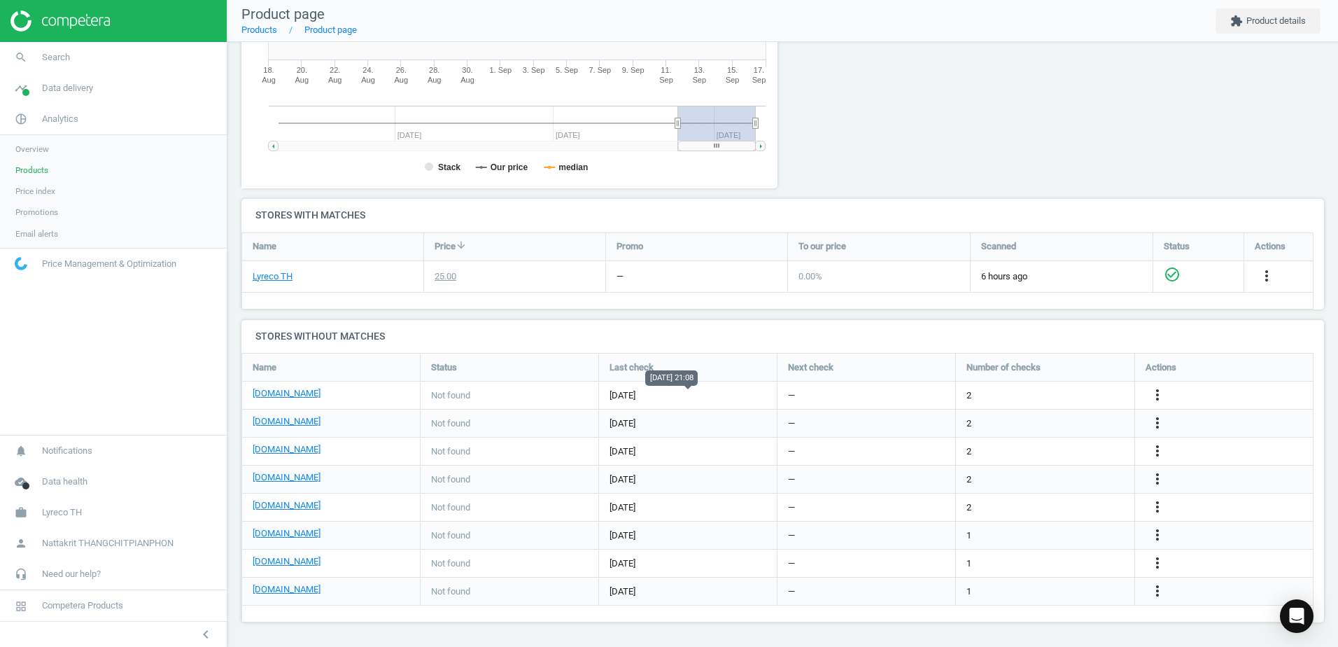
drag, startPoint x: 612, startPoint y: 397, endPoint x: 733, endPoint y: 397, distance: 121.1
click at [733, 397] on div "[DOMAIN_NAME] Not found [DATE] — 2 more_vert" at bounding box center [778, 395] width 1072 height 28
drag, startPoint x: 733, startPoint y: 397, endPoint x: 709, endPoint y: 401, distance: 24.8
click at [709, 401] on span "[DATE]" at bounding box center [687, 395] width 157 height 13
drag, startPoint x: 594, startPoint y: 401, endPoint x: 581, endPoint y: 401, distance: 12.6
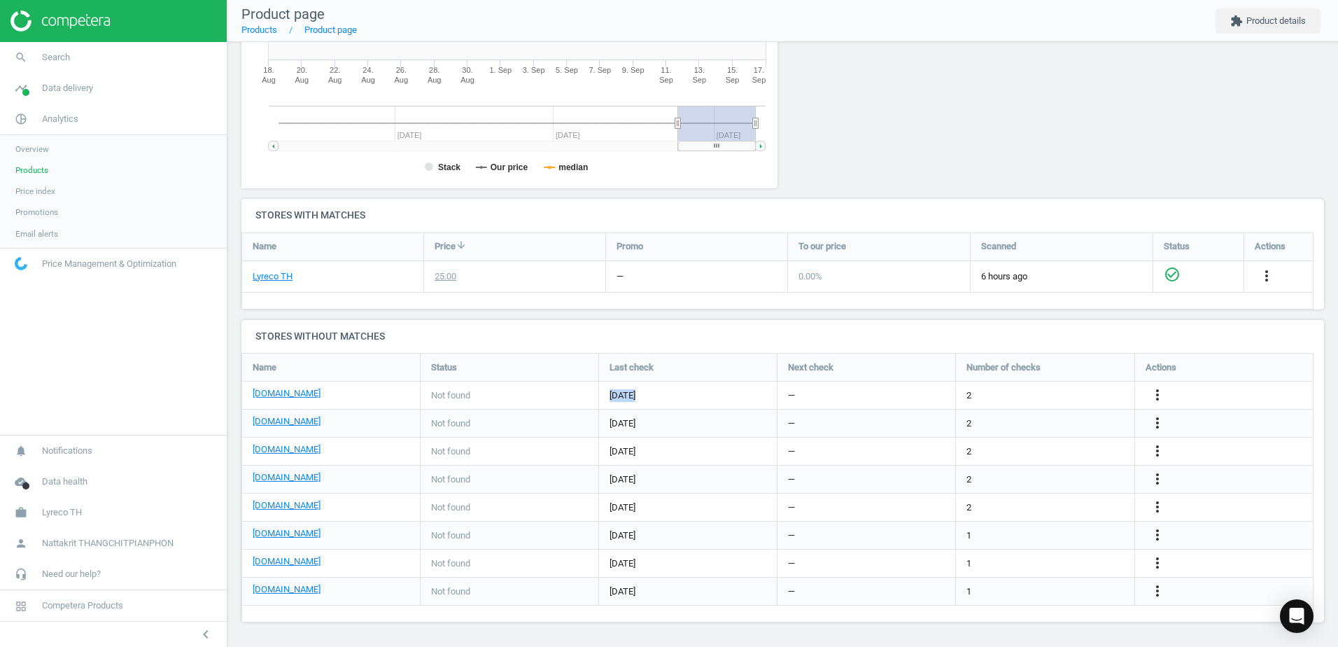
click at [581, 401] on div "[DOMAIN_NAME] Not found [DATE] — 2 more_vert" at bounding box center [778, 395] width 1072 height 28
drag, startPoint x: 581, startPoint y: 401, endPoint x: 549, endPoint y: 402, distance: 32.2
click at [549, 402] on div "Not found" at bounding box center [510, 394] width 178 height 27
drag, startPoint x: 549, startPoint y: 402, endPoint x: 451, endPoint y: 402, distance: 98.7
click at [451, 402] on div "Not found" at bounding box center [510, 394] width 178 height 27
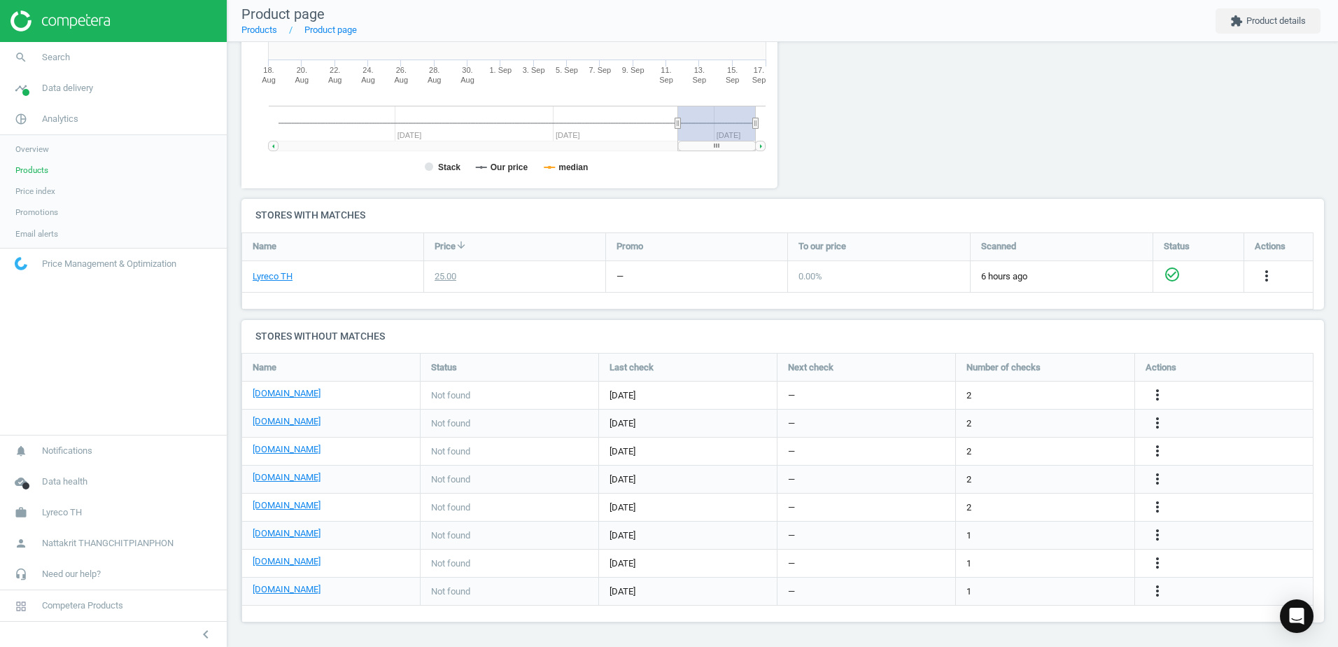
click at [449, 402] on div "Not found" at bounding box center [510, 394] width 178 height 27
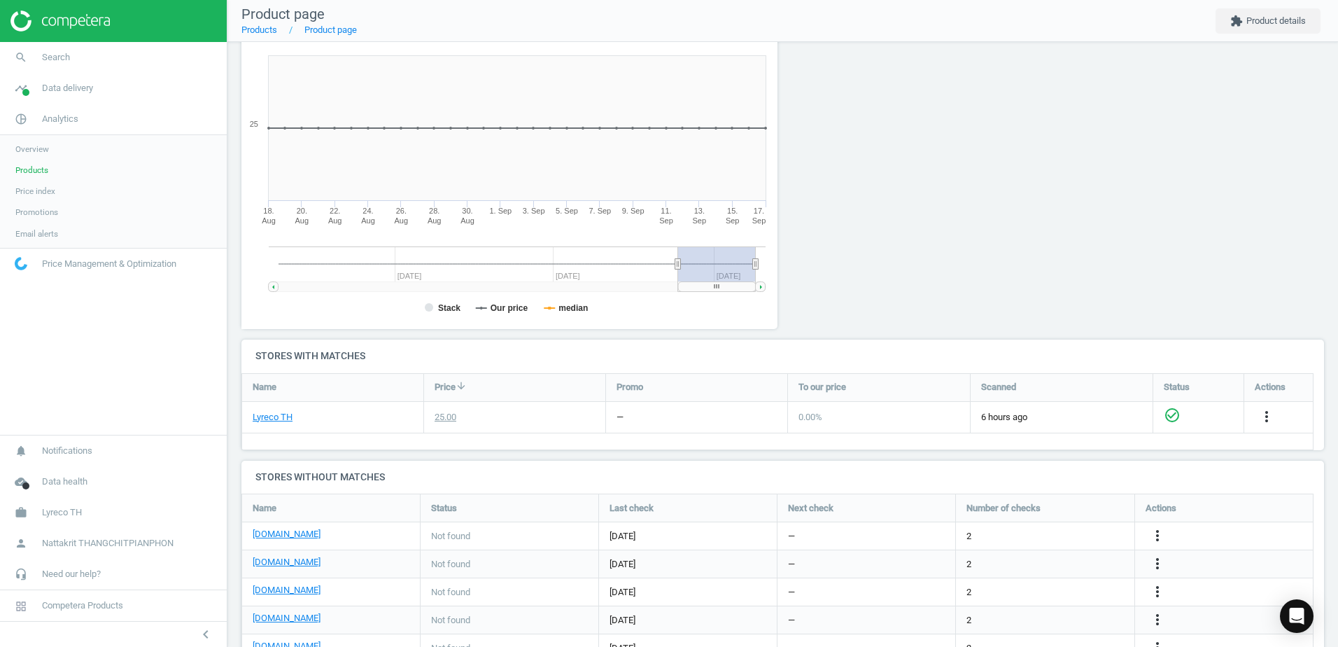
scroll to position [0, 0]
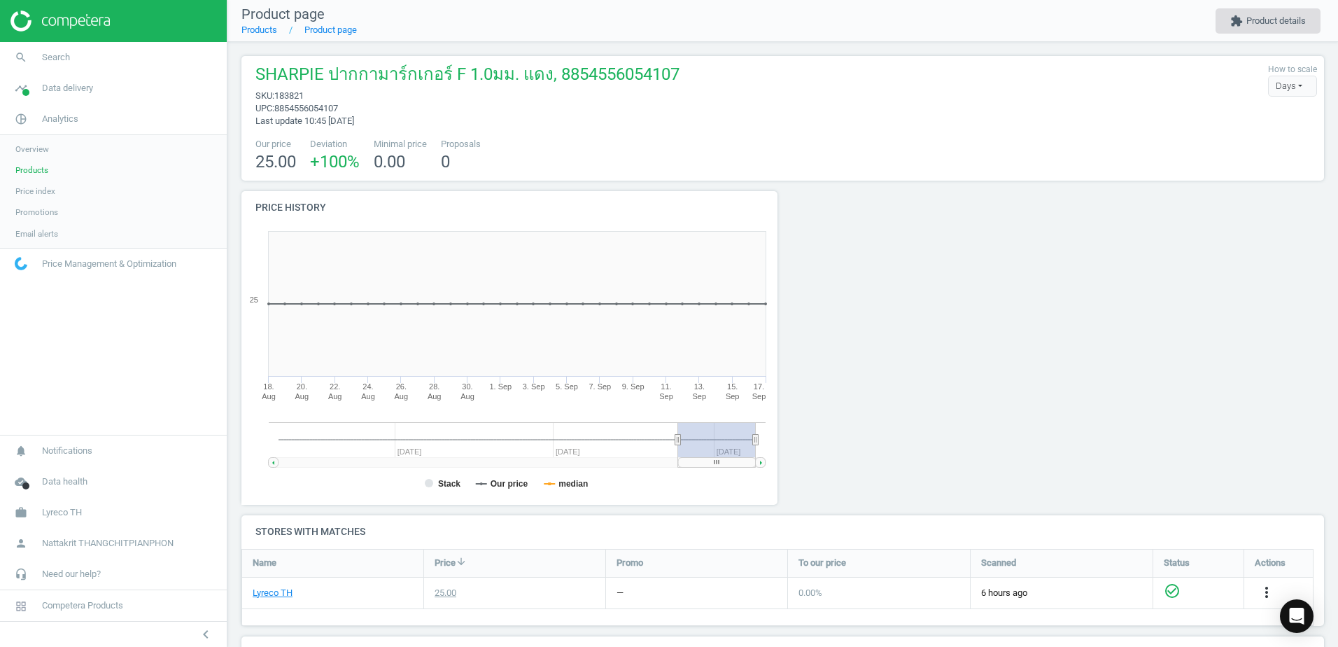
click at [1268, 15] on button "extension Product details" at bounding box center [1267, 20] width 105 height 25
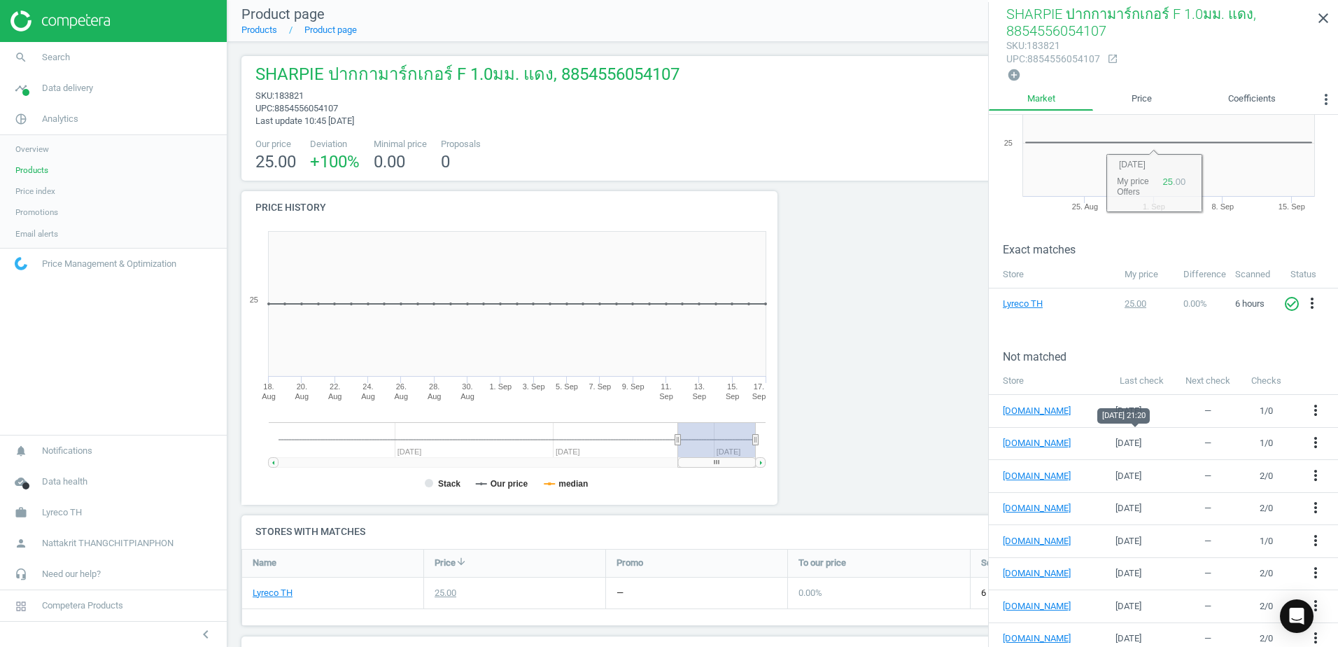
scroll to position [87, 0]
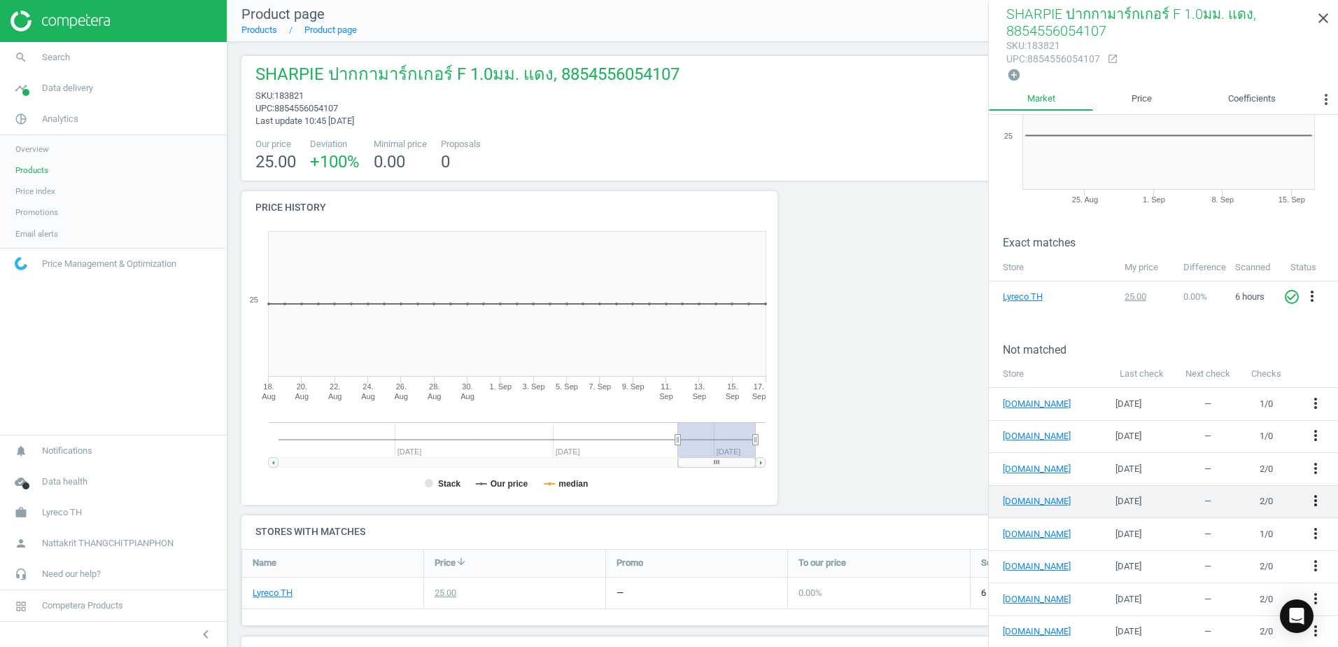
click at [1307, 495] on icon "more_vert" at bounding box center [1315, 500] width 17 height 17
click at [1308, 495] on icon "more_vert" at bounding box center [1315, 500] width 17 height 17
click at [1309, 495] on icon "more_vert" at bounding box center [1315, 500] width 17 height 17
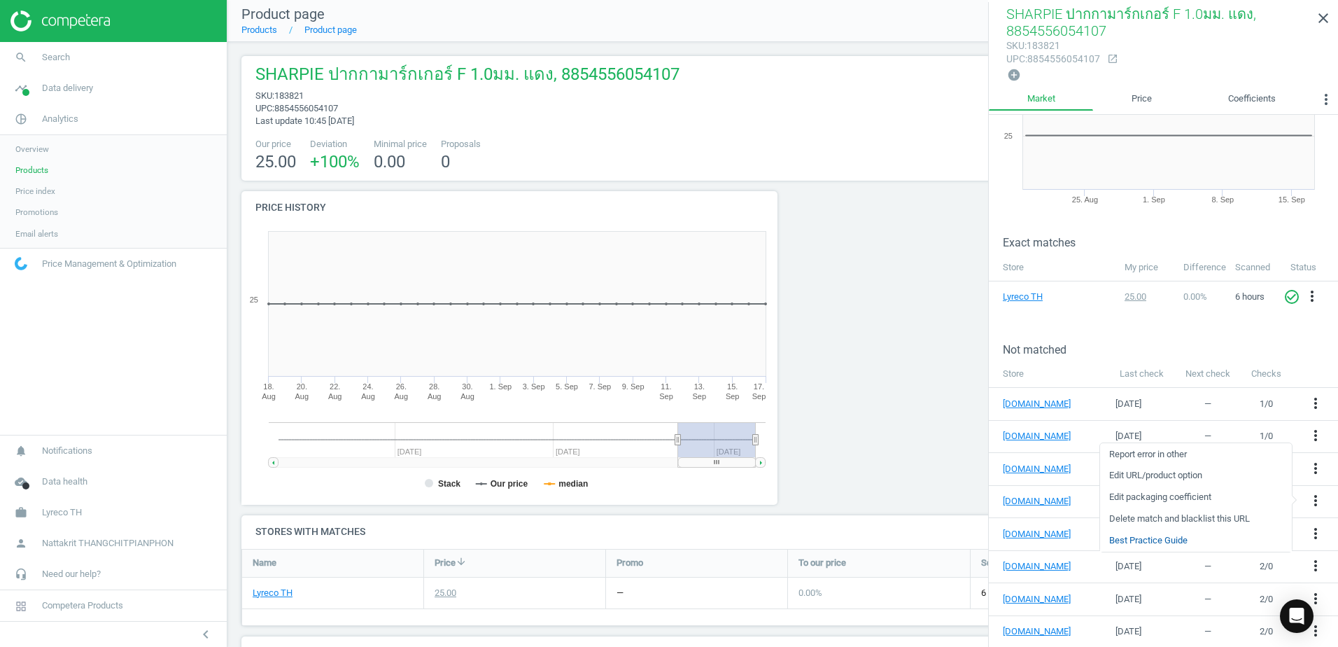
click at [1174, 545] on link "Best Practice Guide" at bounding box center [1196, 541] width 192 height 22
